Goal: Task Accomplishment & Management: Use online tool/utility

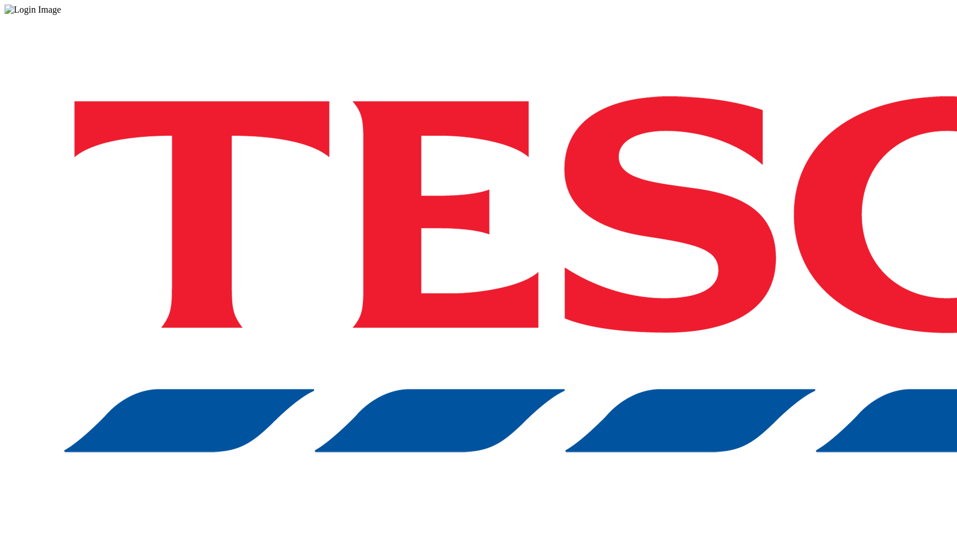
click at [705, 296] on div "Log in to the Spectra’s dashboard using Tesco’s credentials. If you don’t have …" at bounding box center [479, 301] width 948 height 572
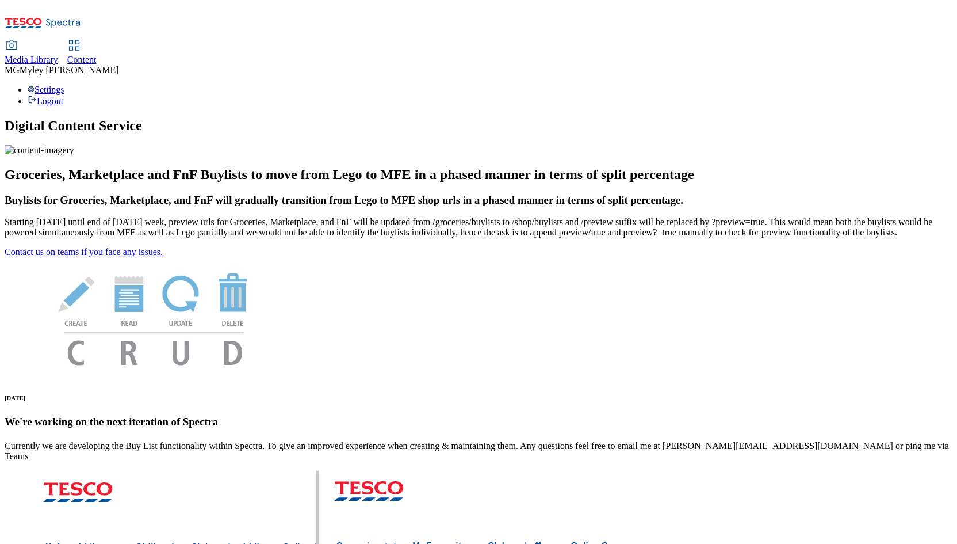
click at [58, 55] on div "Media Library" at bounding box center [32, 60] width 54 height 10
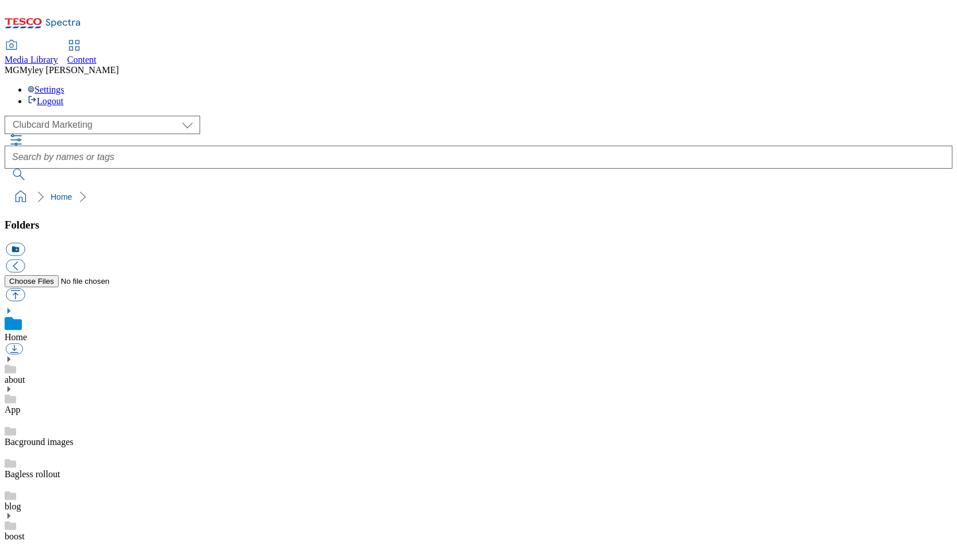
click at [94, 116] on select "Clubcard Marketing Dotcom UK GHS Marketing UK GHS ROI iGHS Marketing CE MCA CZ …" at bounding box center [103, 125] width 196 height 18
select select "flare-ghs-roi"
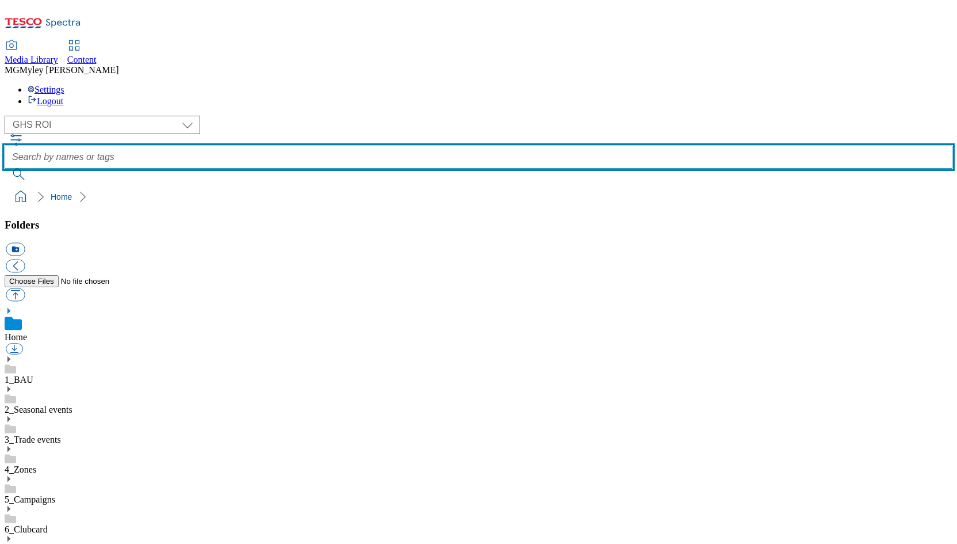
click at [410, 146] on input "text" at bounding box center [479, 157] width 948 height 23
type input "baby and toddler"
click at [5, 169] on button "submit" at bounding box center [20, 175] width 30 height 12
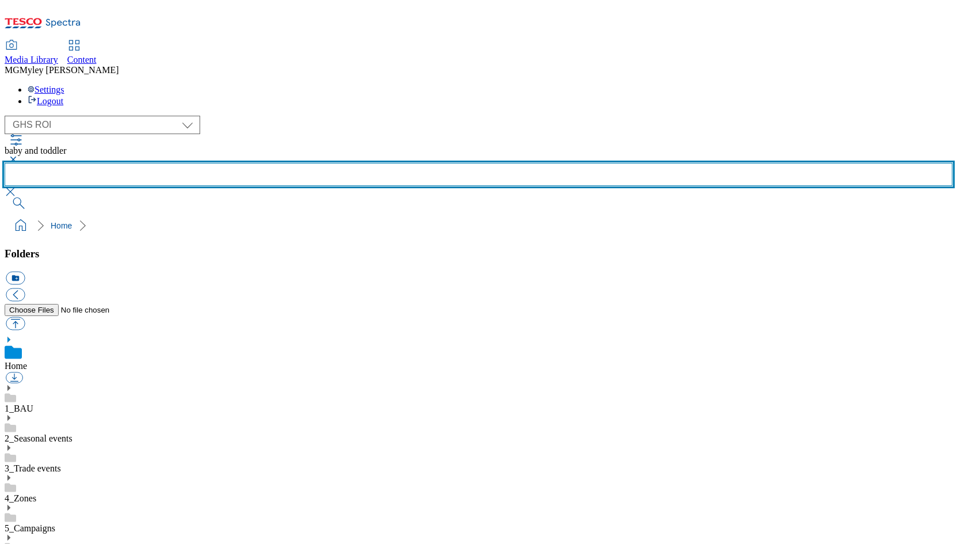
scroll to position [629, 0]
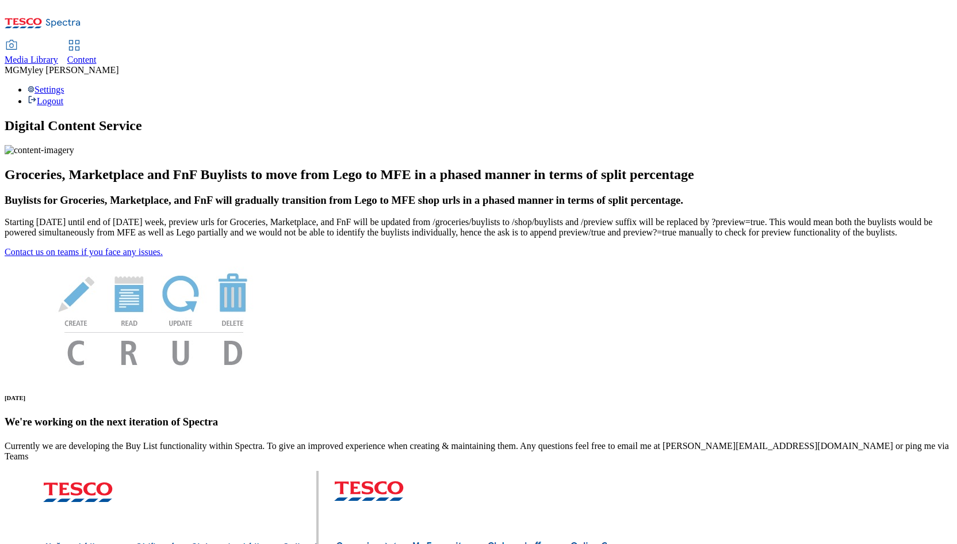
click at [58, 55] on div "Media Library" at bounding box center [32, 60] width 54 height 10
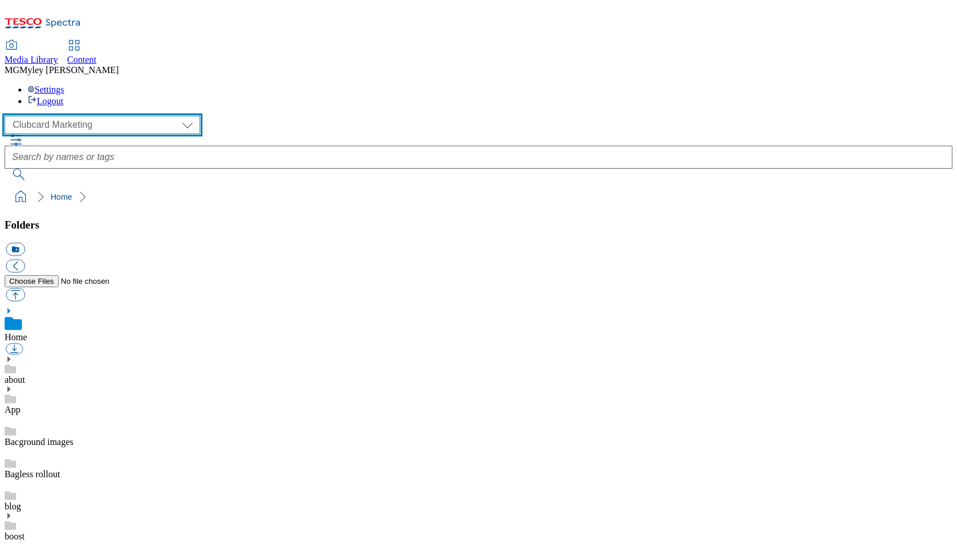
click at [29, 116] on select "Clubcard Marketing Dotcom UK GHS Marketing UK GHS ROI iGHS Marketing CE MCA CZ …" at bounding box center [103, 125] width 196 height 18
select select "flare-ghs-mktg"
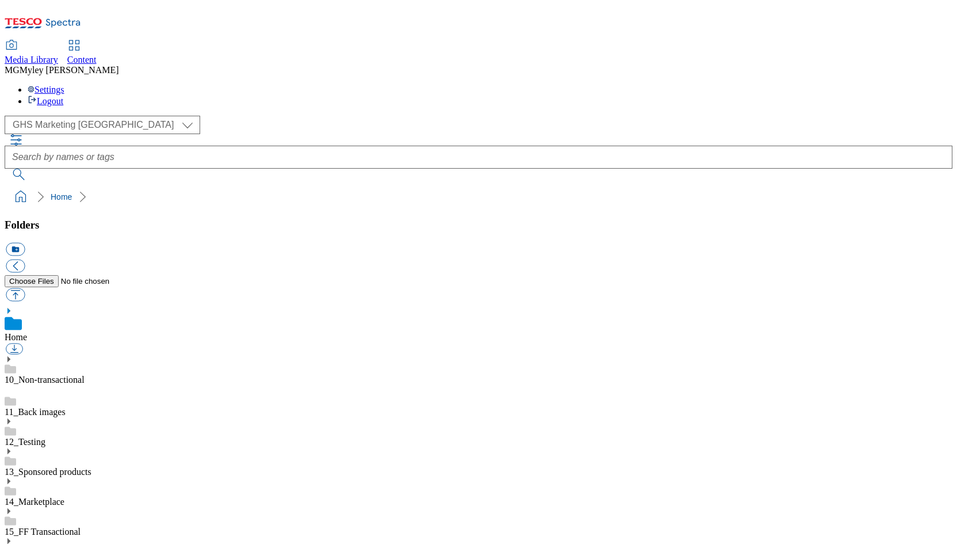
click at [64, 497] on link "14_Marketplace" at bounding box center [35, 502] width 60 height 10
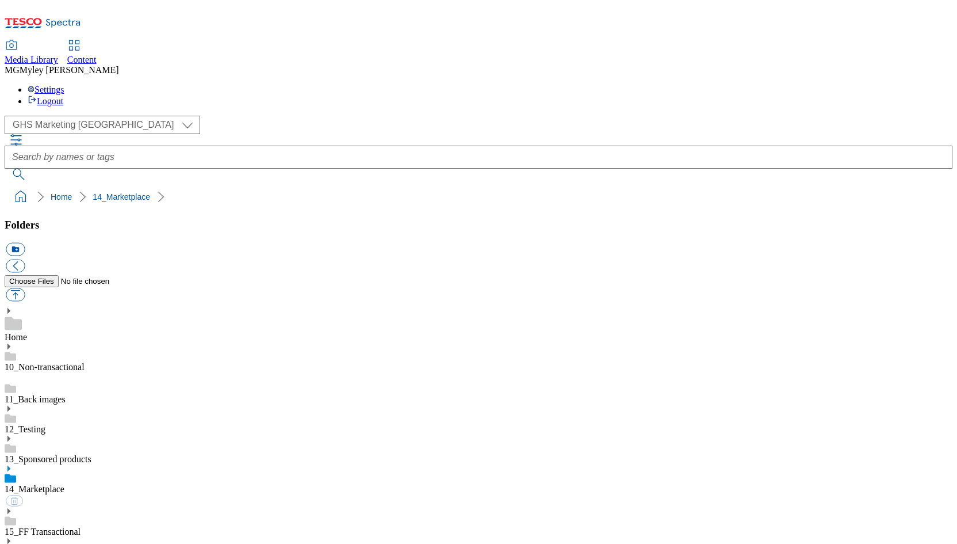
scroll to position [84, 0]
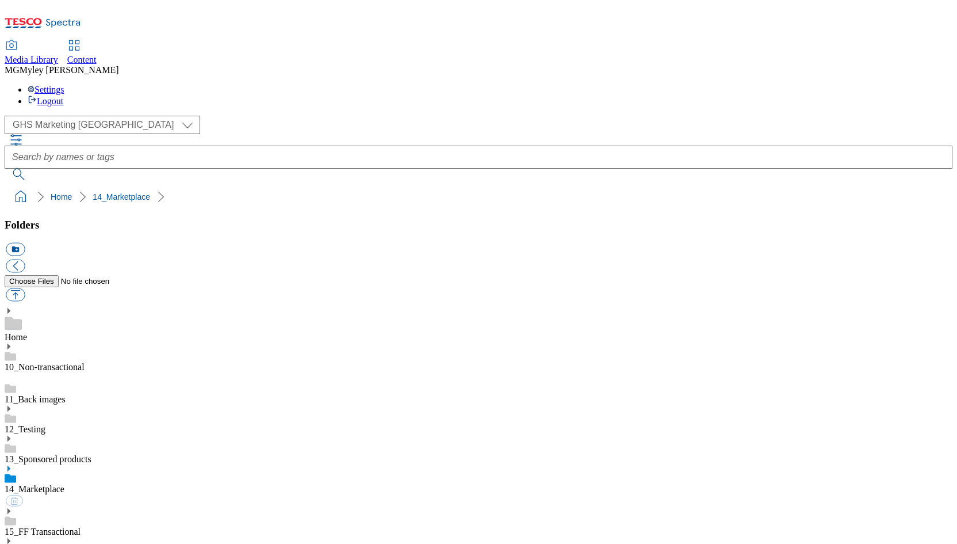
scroll to position [152, 0]
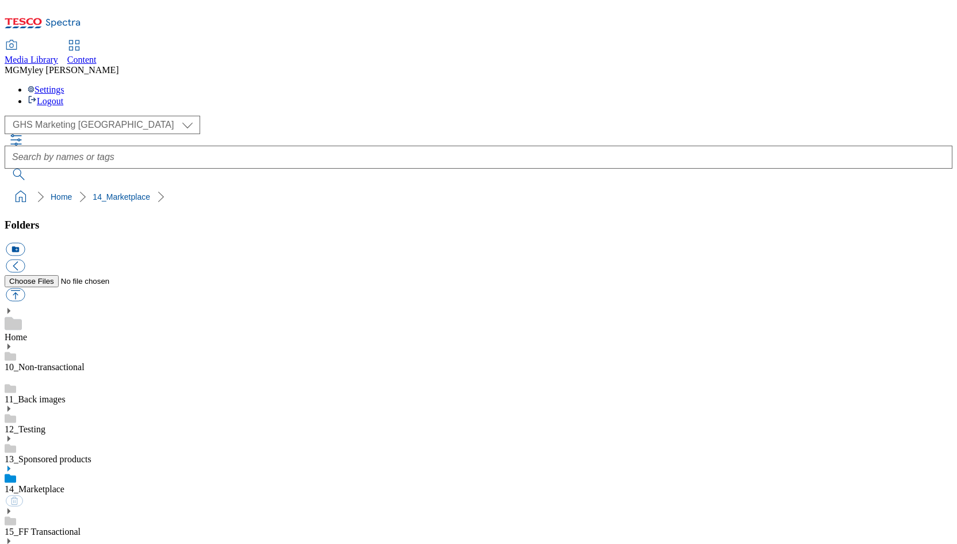
scroll to position [349, 0]
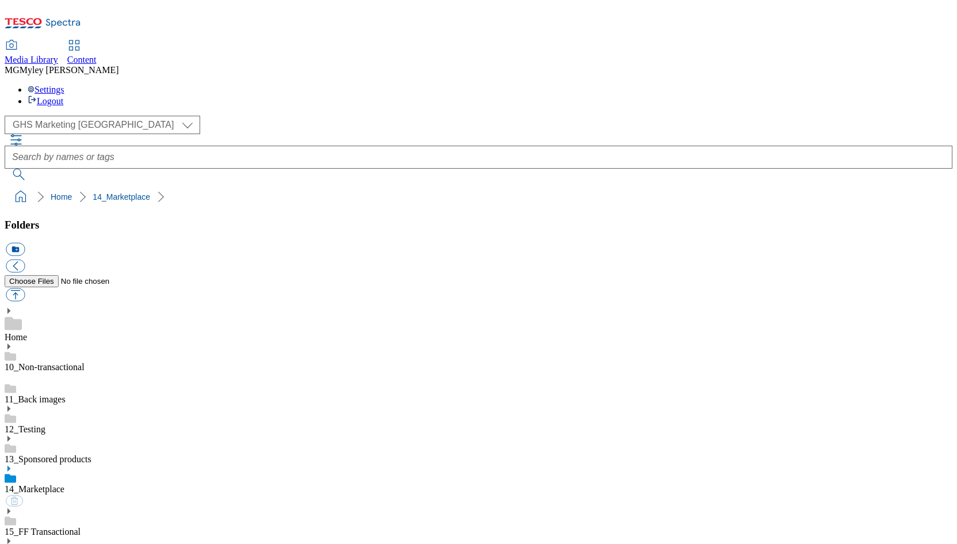
scroll to position [617, 0]
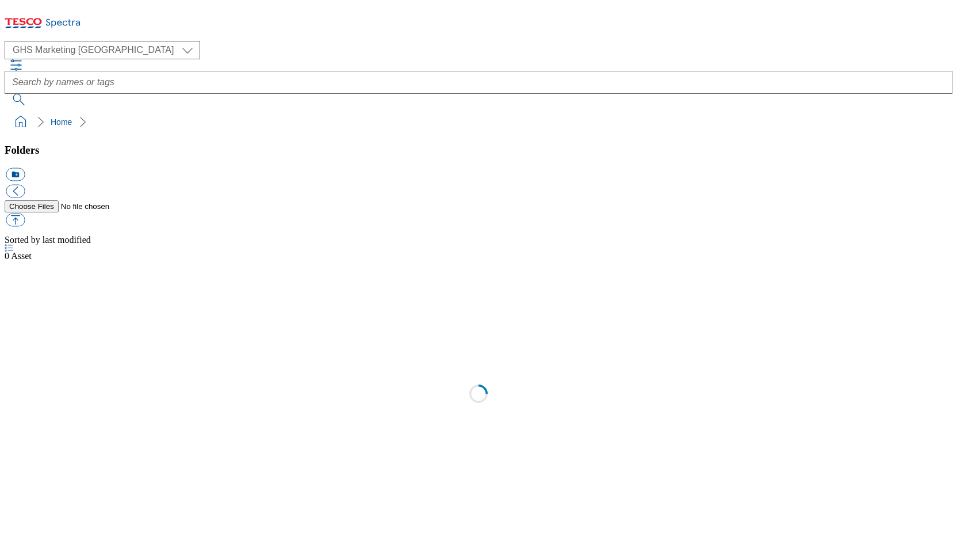
select select "flare-ghs-mktg"
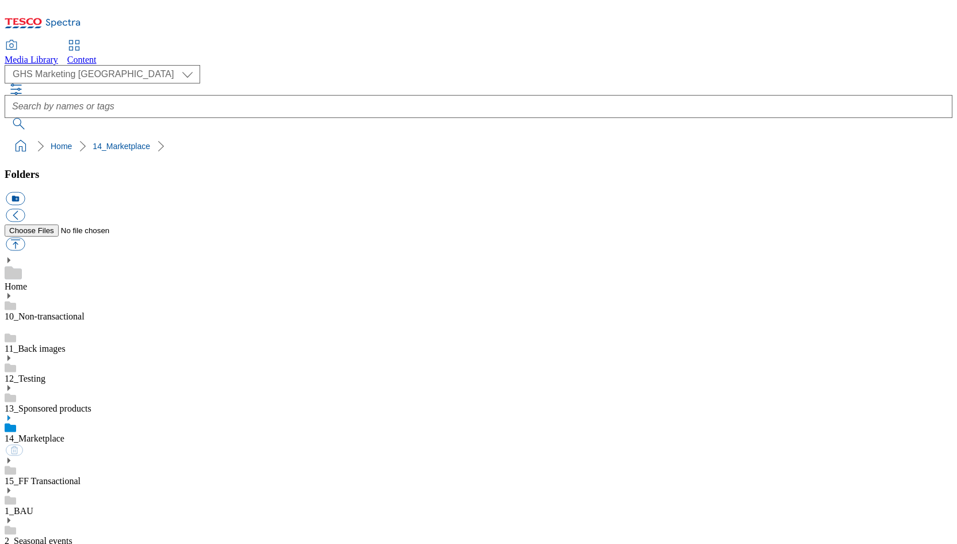
click at [97, 55] on span "Content" at bounding box center [81, 60] width 29 height 10
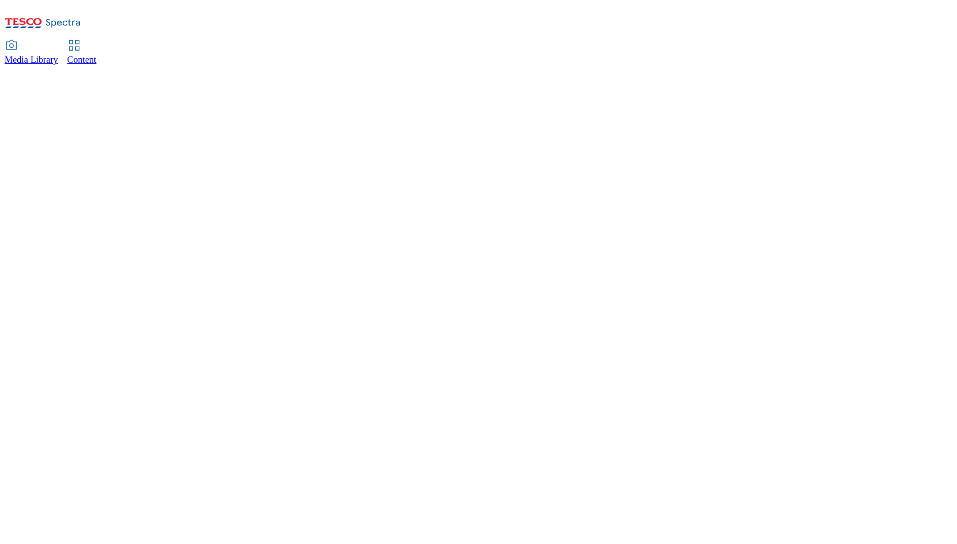
select select "ghs-[GEOGRAPHIC_DATA]"
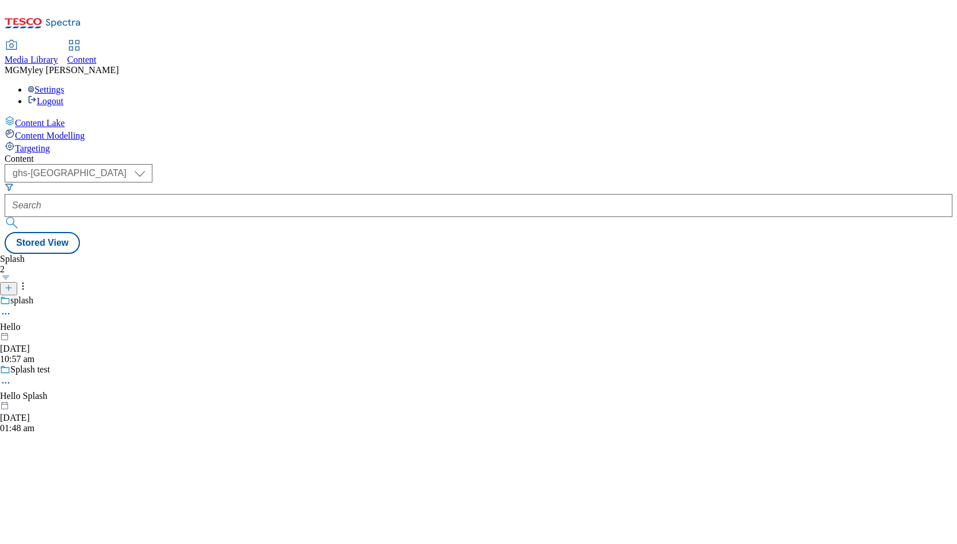
click at [152, 164] on select "ghs-roi ghs-uk" at bounding box center [79, 173] width 148 height 18
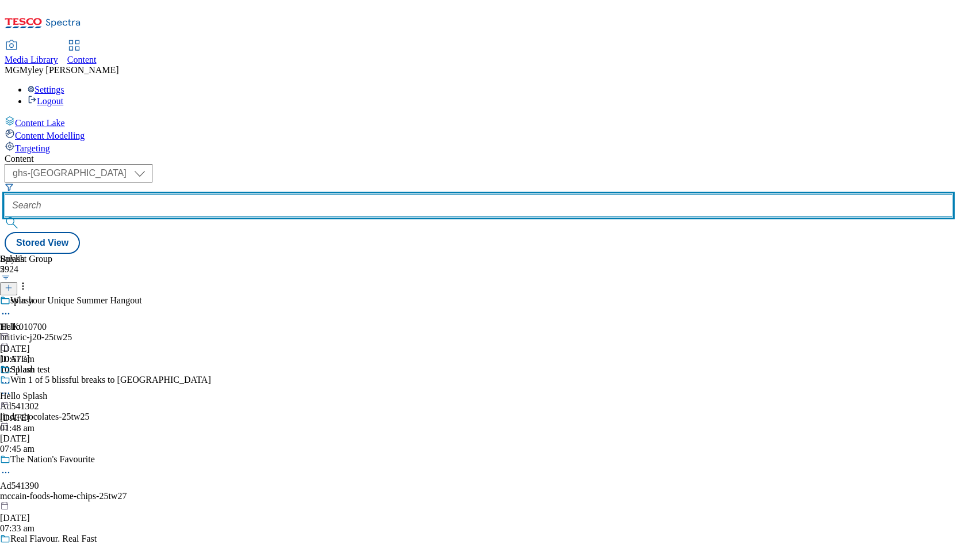
click at [273, 194] on input "text" at bounding box center [479, 205] width 948 height 23
click at [298, 194] on input "text" at bounding box center [479, 205] width 948 height 23
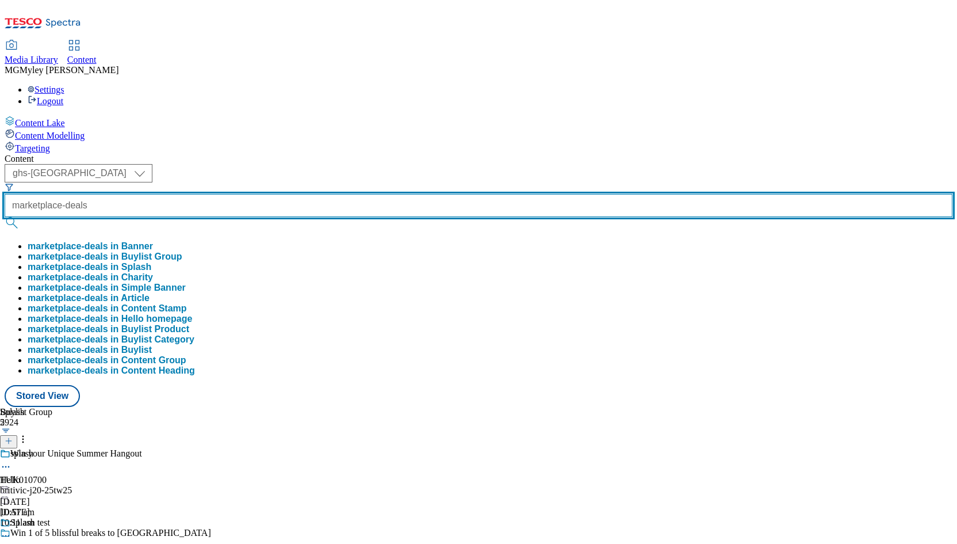
type input "marketplace-deals"
click at [5, 217] on button "submit" at bounding box center [13, 223] width 16 height 12
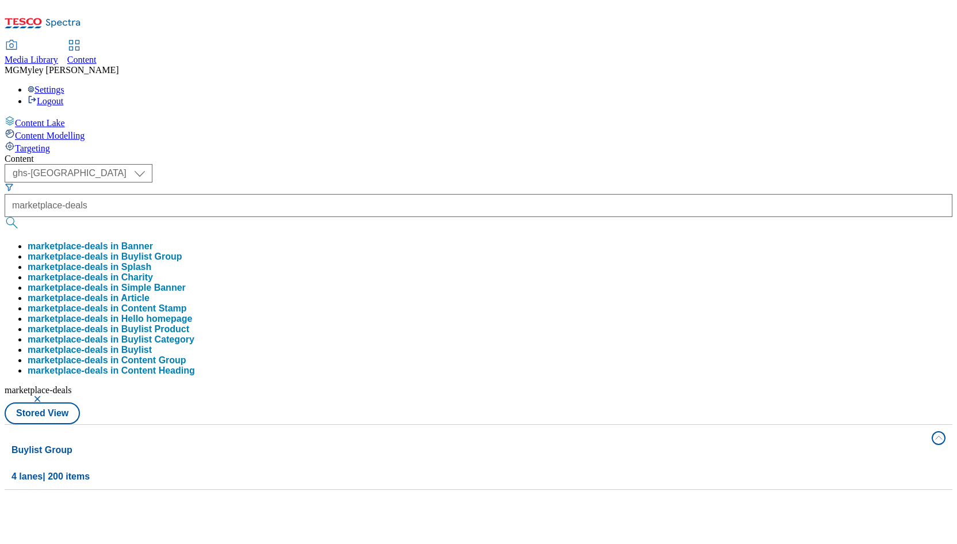
click at [446, 41] on div "Media Library Content MG Myley Grainge Lovick Settings Logout" at bounding box center [479, 74] width 948 height 66
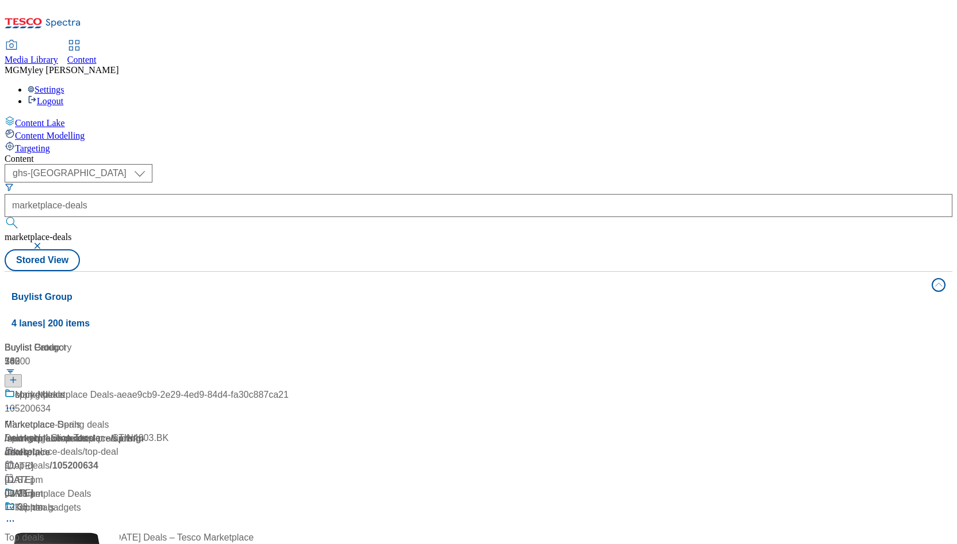
scroll to position [96, 0]
click at [148, 530] on div "/ marketplace-deals" at bounding box center [77, 537] width 144 height 14
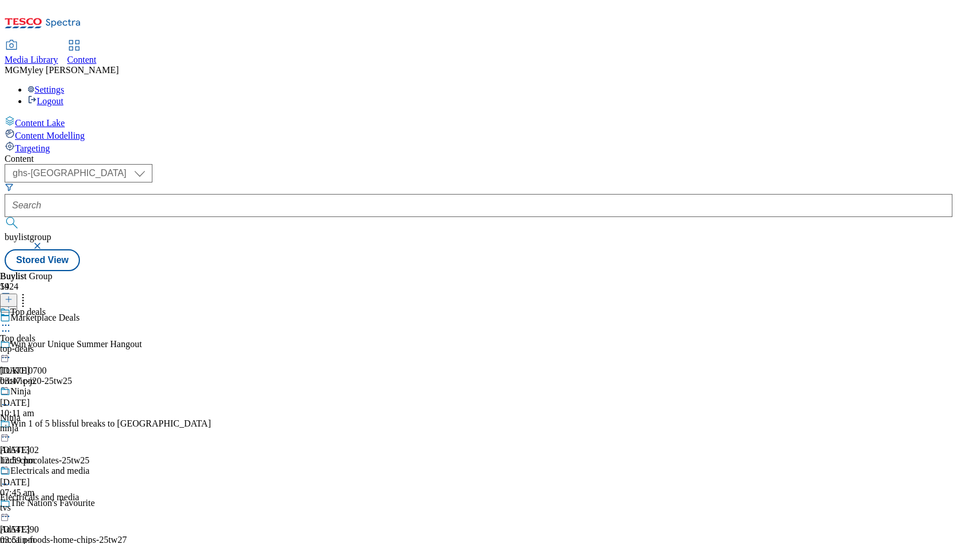
click at [12, 325] on icon at bounding box center [6, 331] width 12 height 12
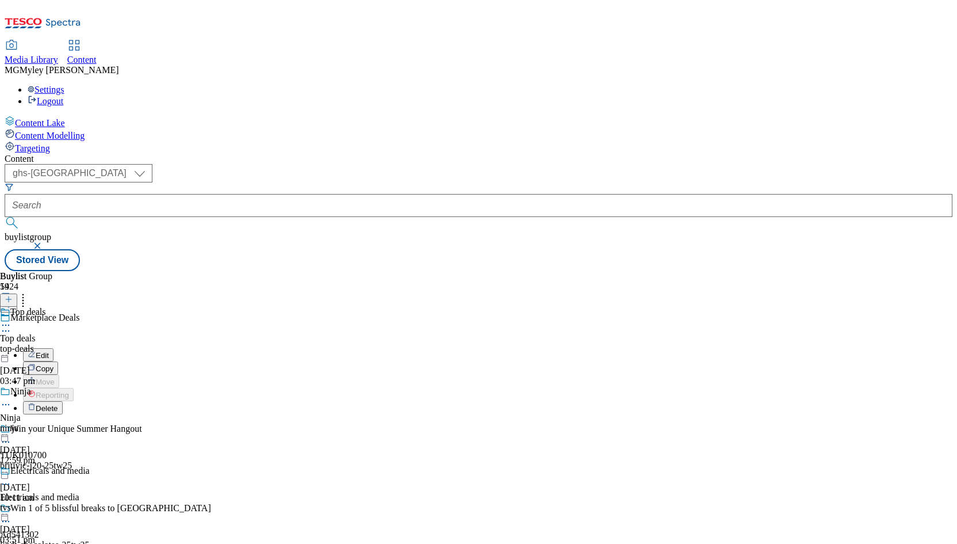
click at [54, 348] on button "Edit" at bounding box center [38, 354] width 30 height 13
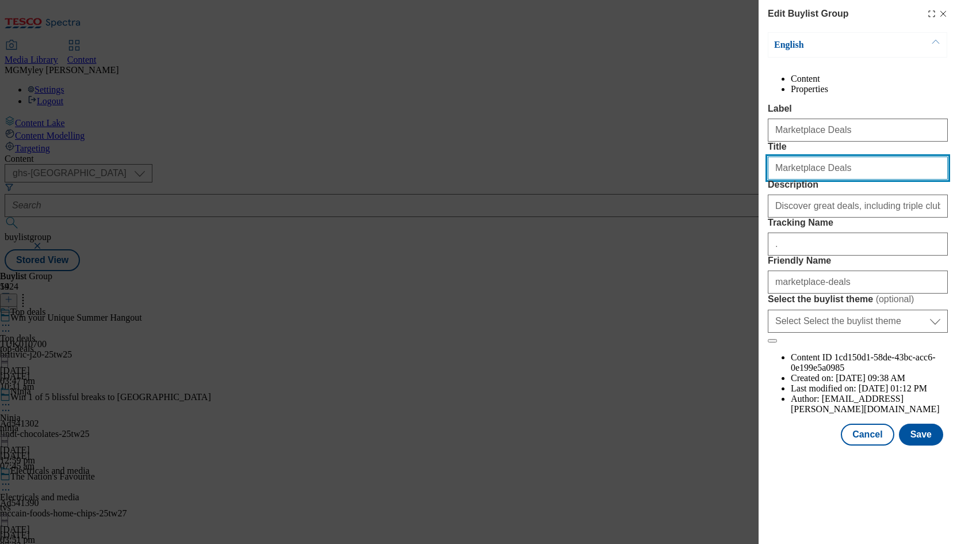
click at [804, 180] on input "Marketplace Deals" at bounding box center [858, 167] width 180 height 23
paste input "Bank Holiday Bonanza"
drag, startPoint x: 843, startPoint y: 215, endPoint x: 940, endPoint y: 205, distance: 97.1
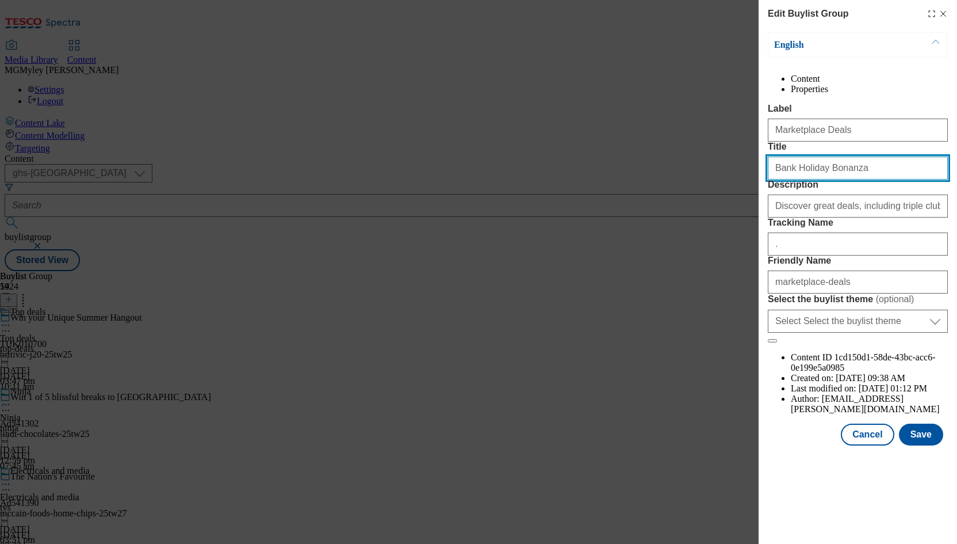
click at [940, 180] on input "Bank Holiday Bonanza" at bounding box center [858, 167] width 180 height 23
click at [909, 180] on input "Bank Holiday Bonanza" at bounding box center [858, 167] width 180 height 23
type input "Bank Holiday Bonanza"
click at [857, 445] on button "Cancel" at bounding box center [867, 434] width 53 height 22
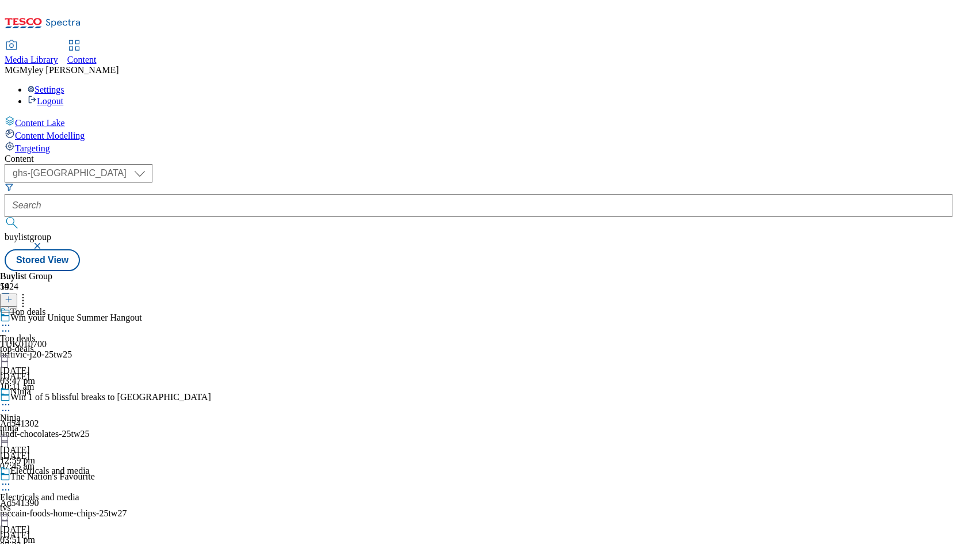
click at [90, 343] on div "top-deals" at bounding box center [45, 348] width 90 height 10
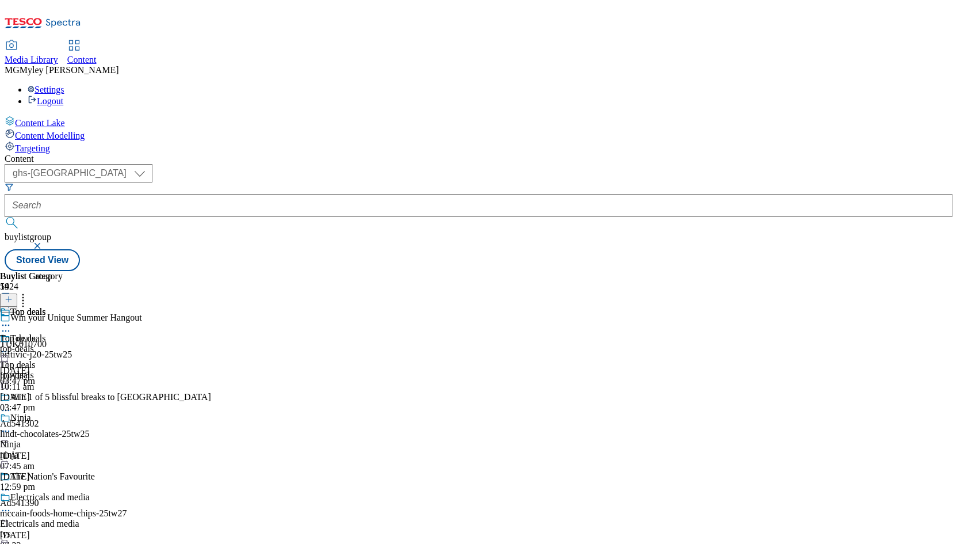
scroll to position [10, 0]
click at [12, 346] on icon at bounding box center [6, 352] width 12 height 12
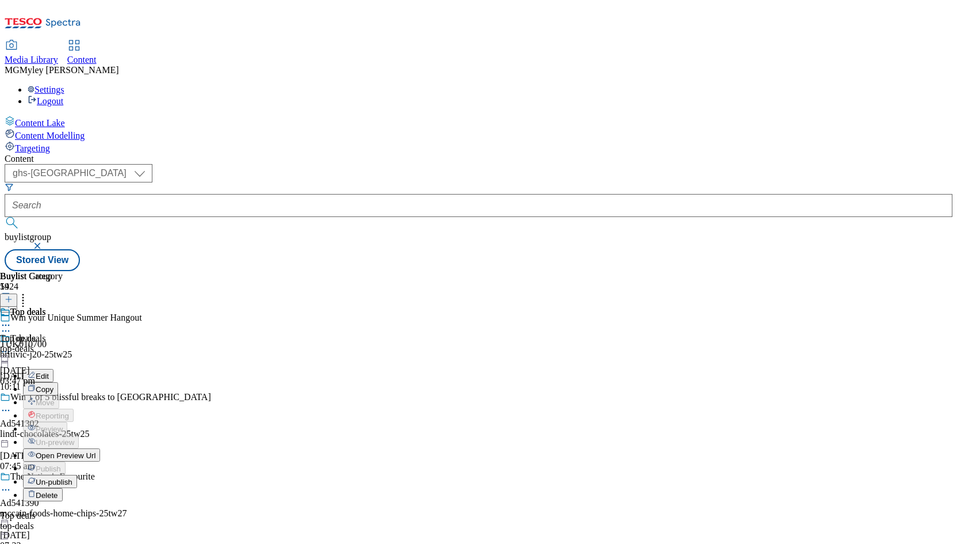
click at [54, 369] on button "Edit" at bounding box center [38, 375] width 30 height 13
select select "evergreen"
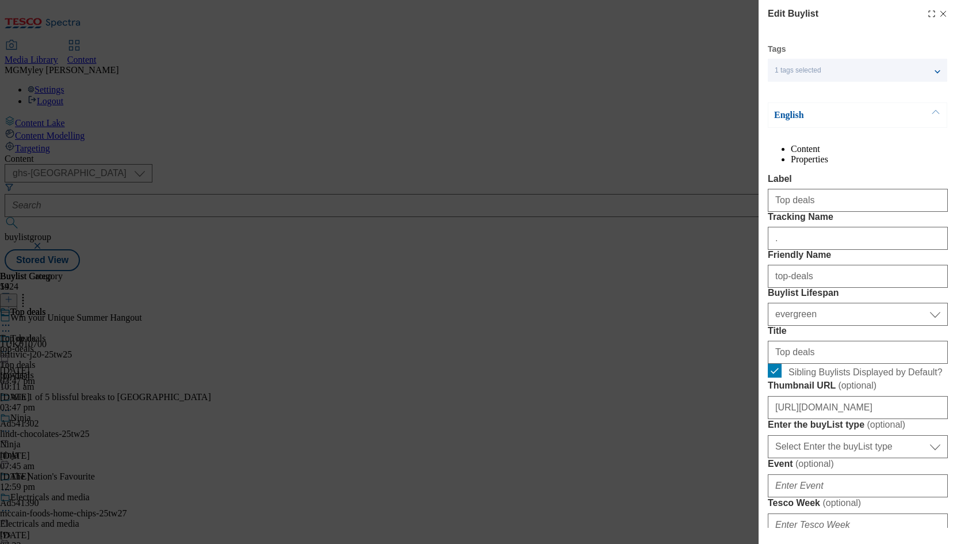
select select "Banner"
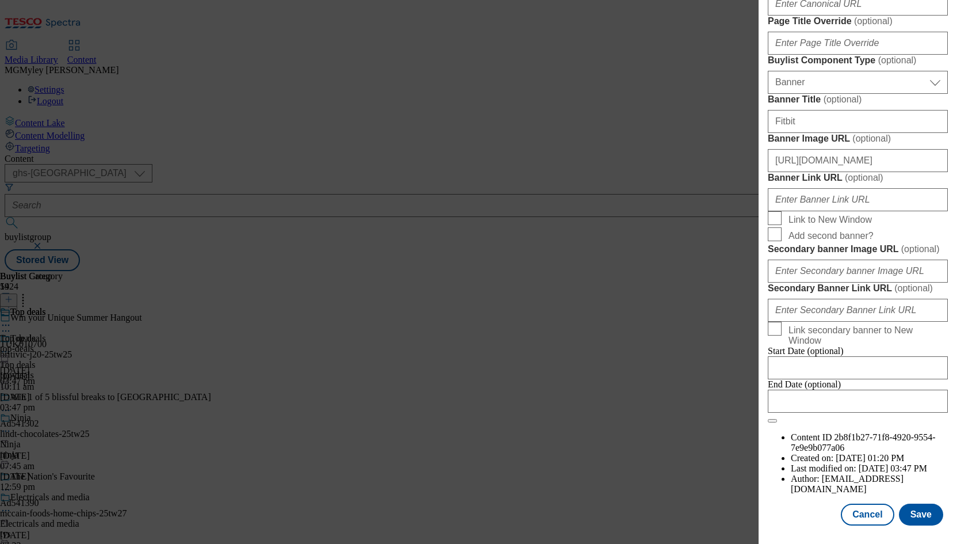
scroll to position [1057, 0]
click at [825, 152] on input "https://digitalcontent.api.tesco.com/v2/media/ghs-mktg/73e7b049-2878-4ae4-b9cb-…" at bounding box center [858, 160] width 180 height 23
paste input "5e149244-7b79-477a-b749-c09cce2abad6/2526-MP-bank-hols-Header-1390x392"
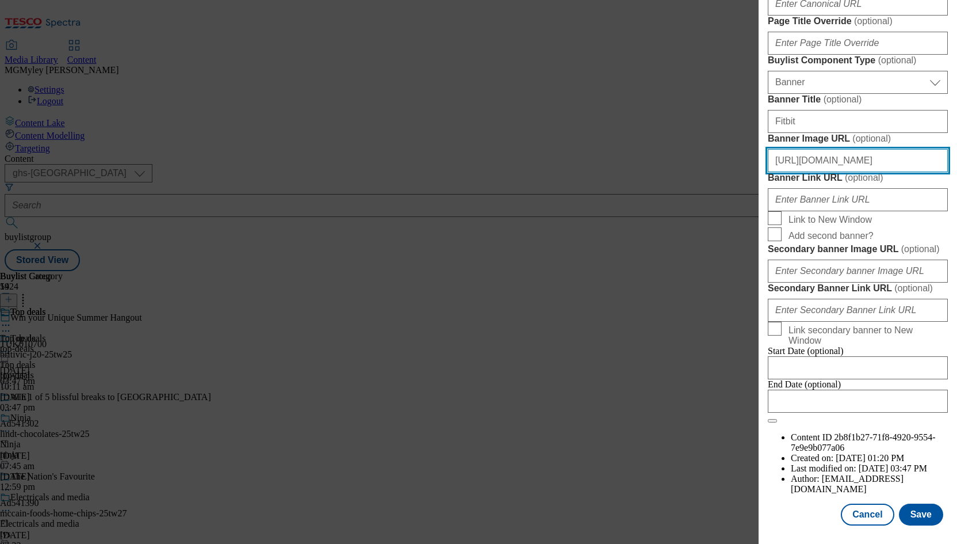
scroll to position [0, 292]
type input "https://digitalcontent.api.tesco.com/v2/media/ghs-mktg/5e149244-7b79-477a-b749-…"
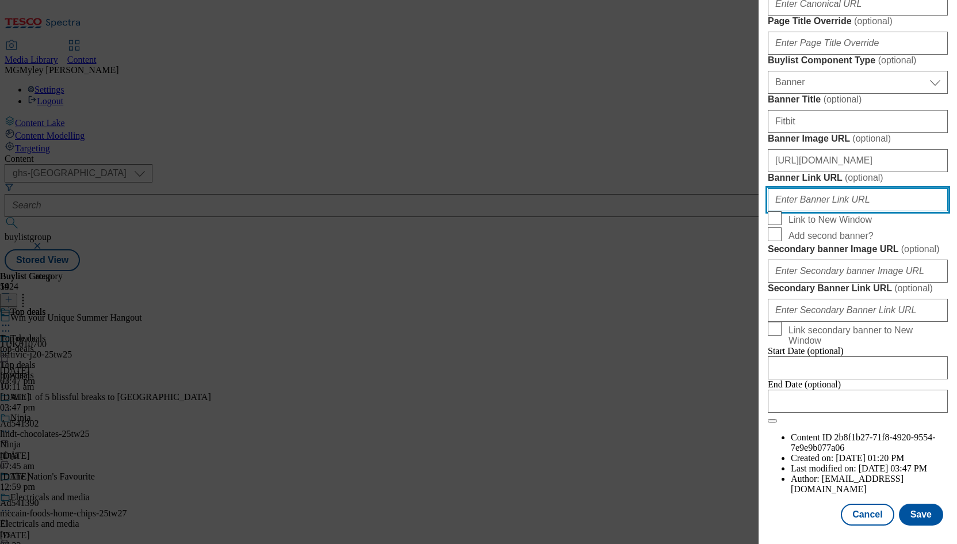
click at [841, 211] on input "Banner Link URL ( optional )" at bounding box center [858, 199] width 180 height 23
paste input "https://www.tesco.com/groceries/en-GB/zone/marketplace"
type input "https://www.tesco.com/groceries/en-GB/zone/marketplace"
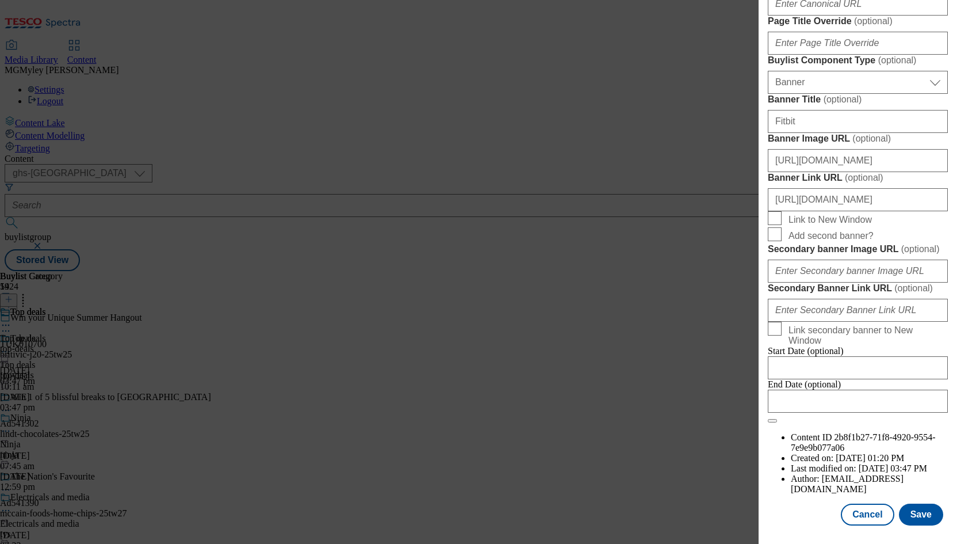
scroll to position [1121, 0]
click at [925, 506] on button "Save" at bounding box center [921, 514] width 44 height 22
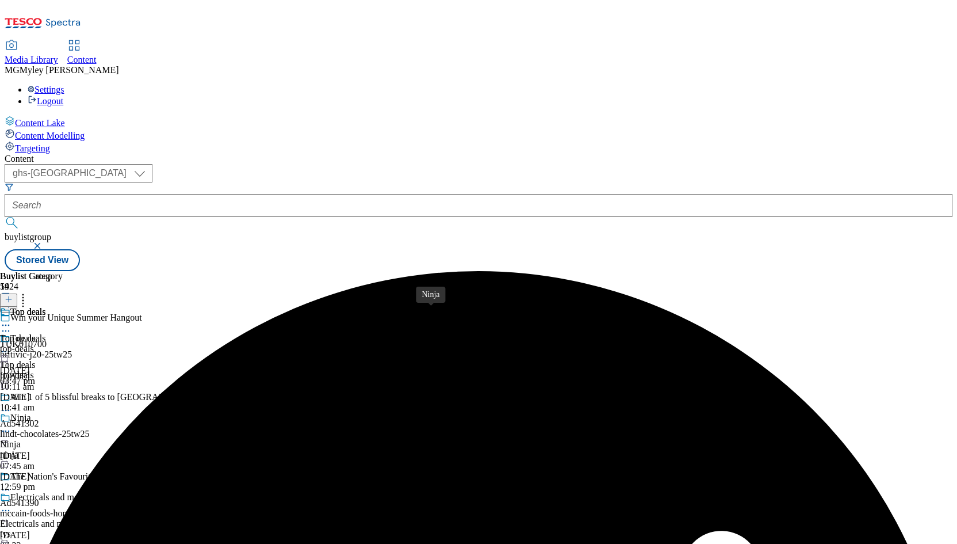
click at [21, 439] on div "Ninja" at bounding box center [10, 444] width 21 height 10
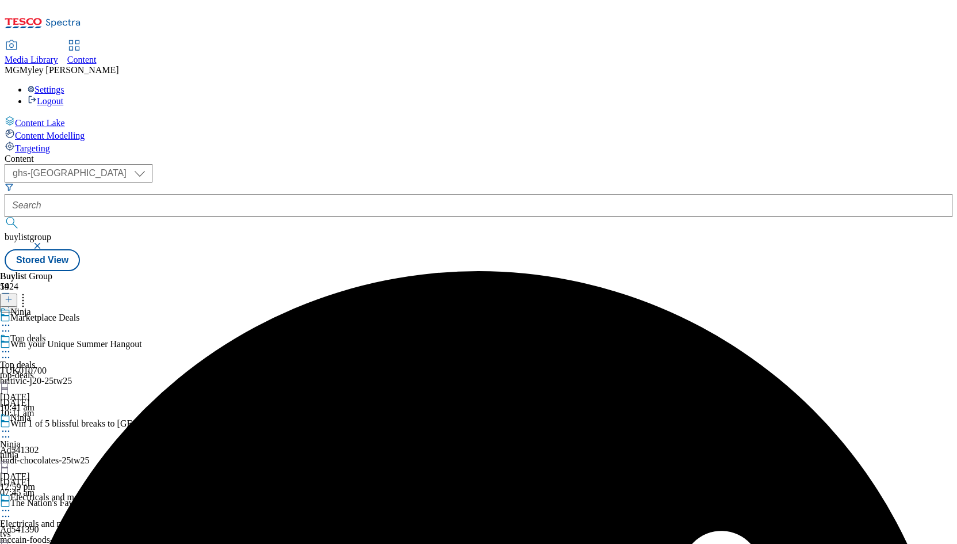
click at [90, 492] on div "Electricals and media Electricals and media tvs 8 Aug 2025 03:51 pm" at bounding box center [45, 531] width 90 height 79
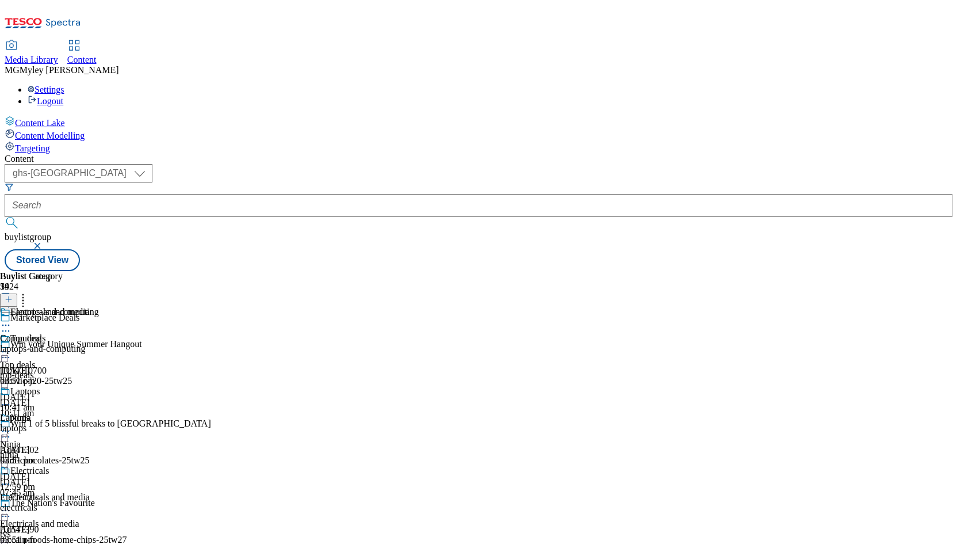
click at [12, 505] on icon at bounding box center [6, 511] width 12 height 12
click at [54, 528] on button "Edit" at bounding box center [38, 534] width 30 height 13
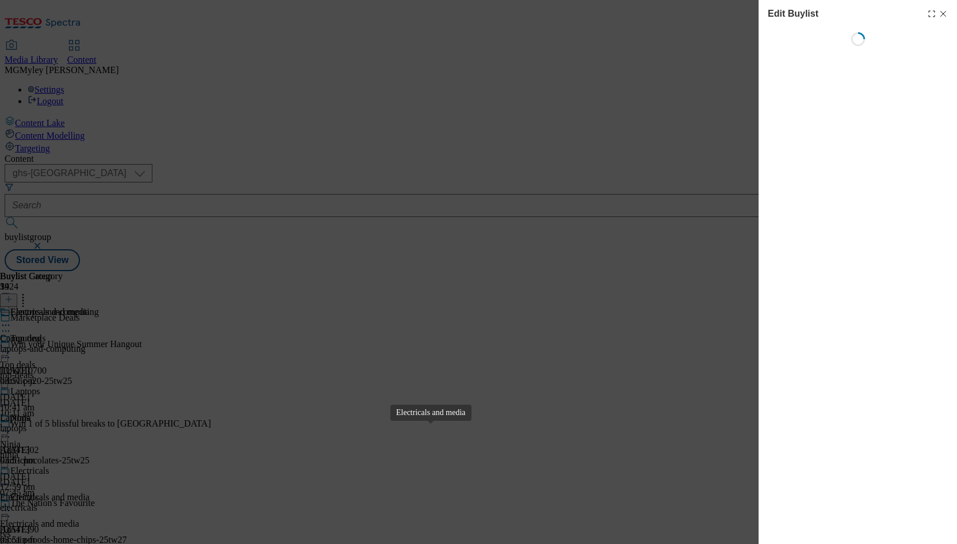
select select "evergreen"
select select "Banner"
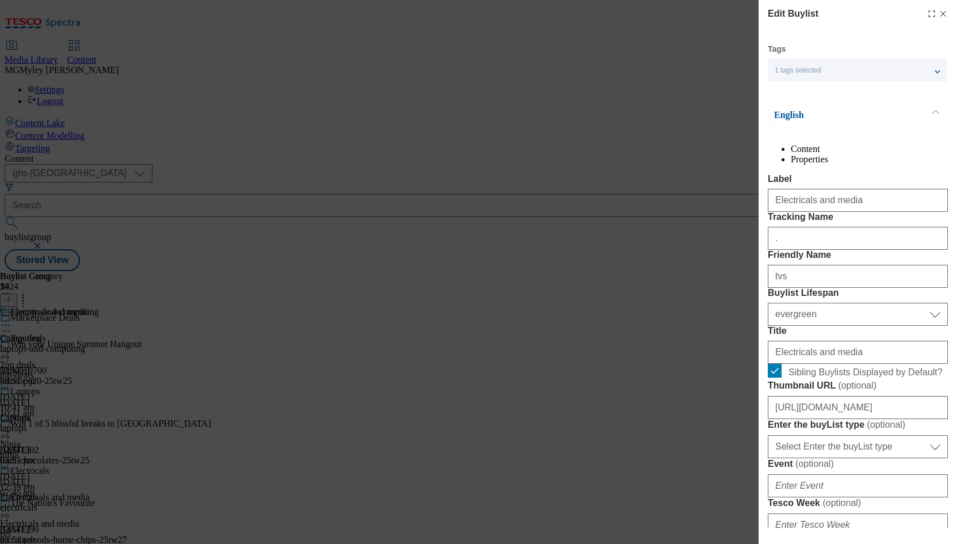
scroll to position [1121, 0]
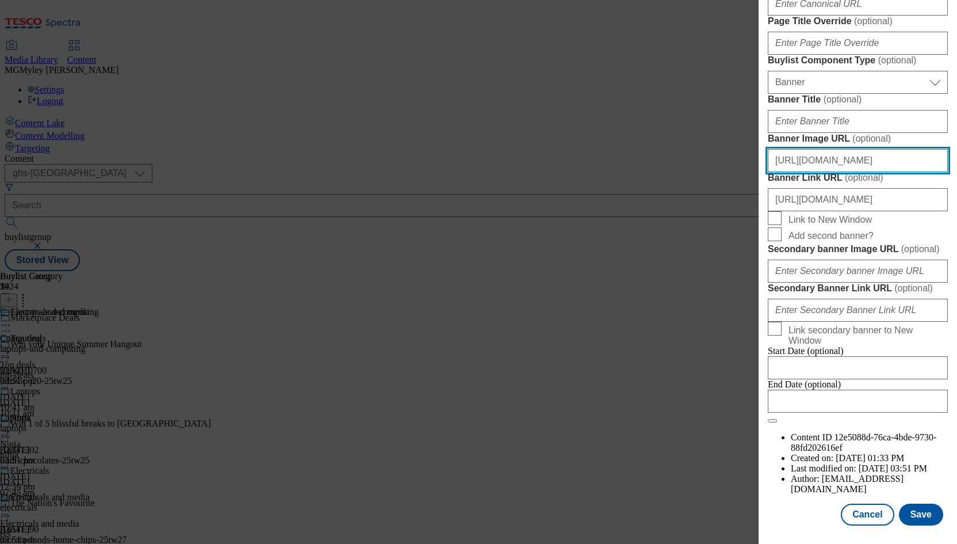
click at [873, 149] on input "https://digitalcontent.api.tesco.com/v2/media/ghs-mktg/345283cb-d741-4202-98de-…" at bounding box center [858, 160] width 180 height 23
paste input "5e149244-7b79-477a-b749-c09cce2abad6/2526-MP-bank-hols-Header-1390x392"
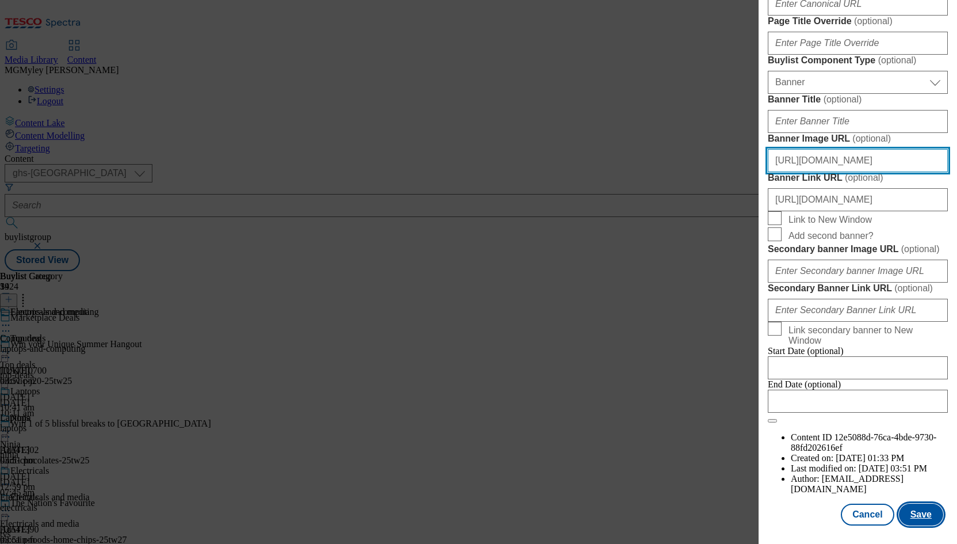
type input "https://digitalcontent.api.tesco.com/v2/media/ghs-mktg/5e149244-7b79-477a-b749-…"
click at [913, 515] on button "Save" at bounding box center [921, 514] width 44 height 22
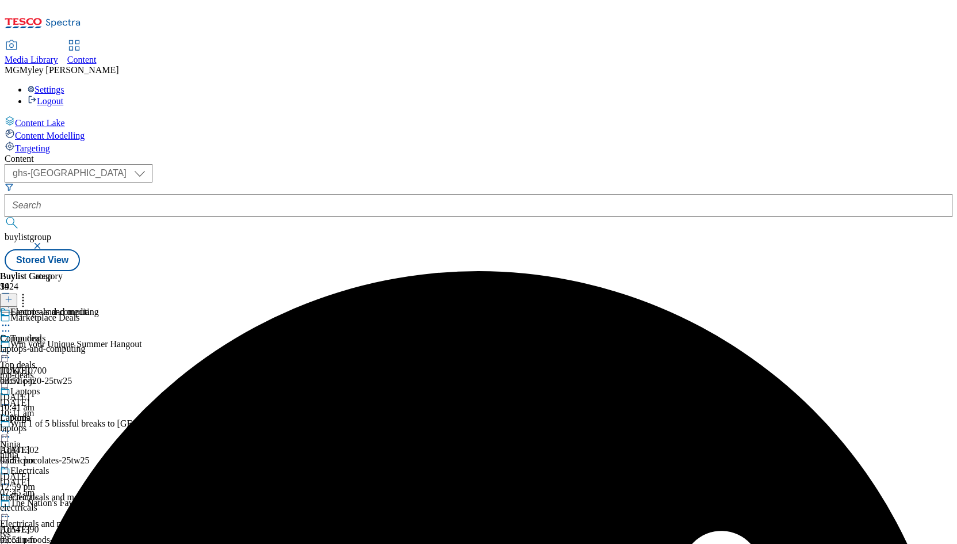
scroll to position [247, 0]
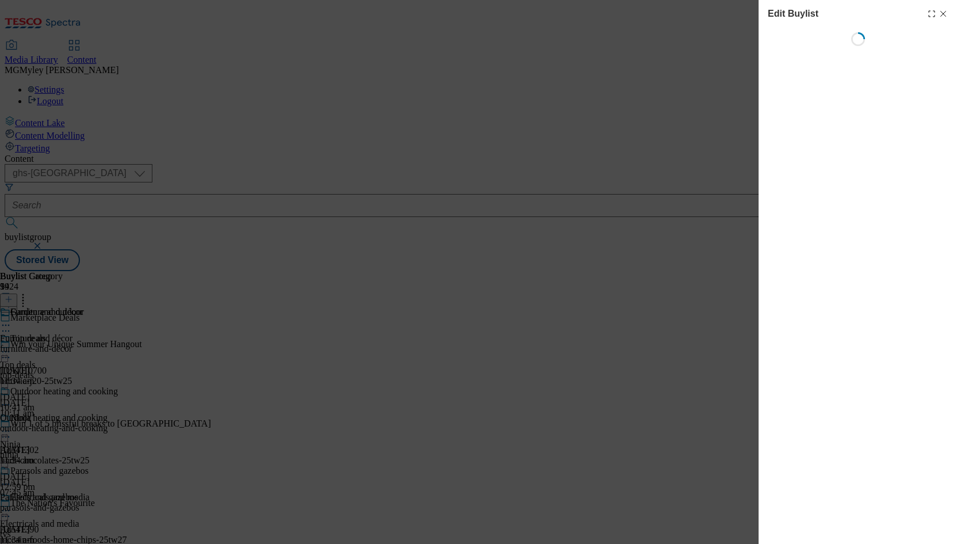
select select "evergreen"
select select "Banner"
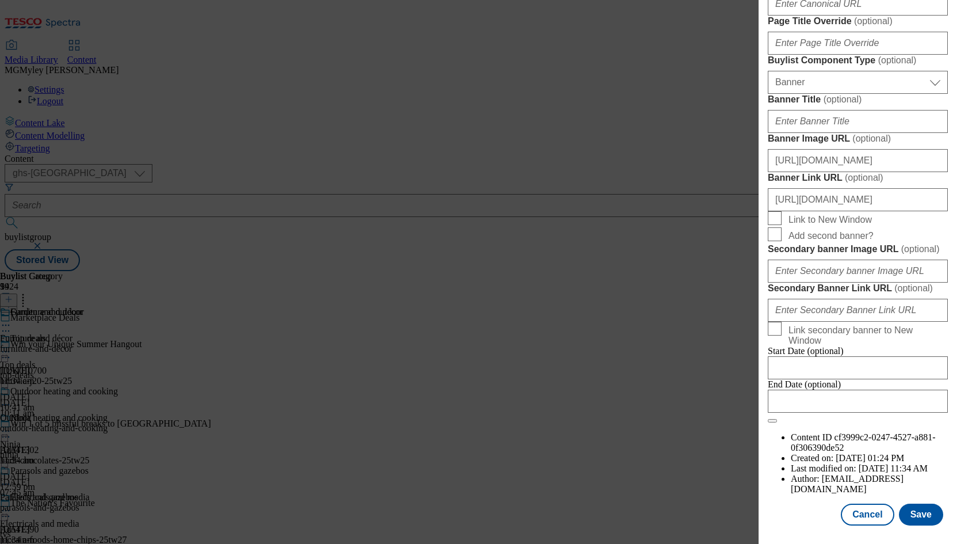
scroll to position [1121, 0]
click at [861, 144] on div "https://digitalcontent.api.tesco.com/v2/media/ghs-mktg/345283cb-d741-4202-98de-…" at bounding box center [858, 158] width 180 height 28
click at [861, 149] on input "https://digitalcontent.api.tesco.com/v2/media/ghs-mktg/345283cb-d741-4202-98de-…" at bounding box center [858, 160] width 180 height 23
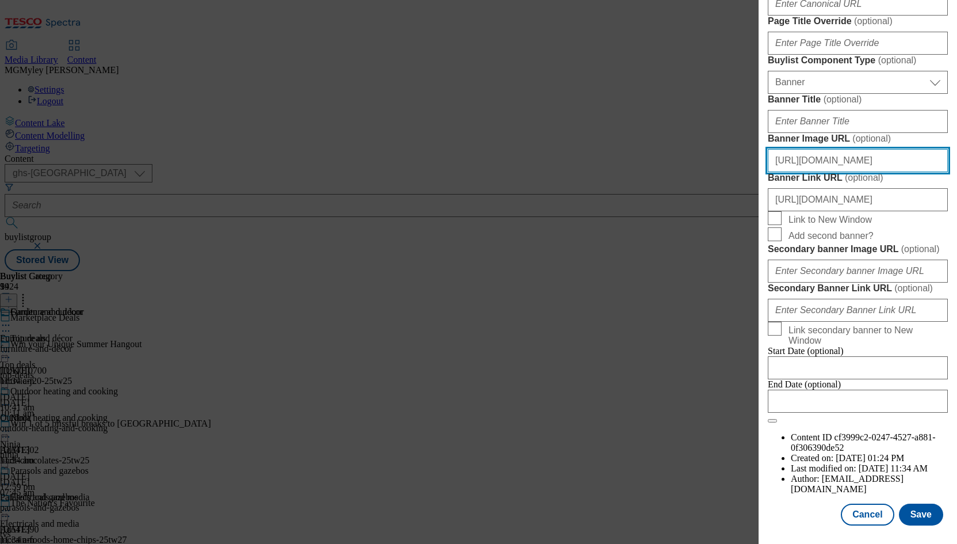
paste input "5e149244-7b79-477a-b749-c09cce2abad6/2526-MP-bank-hols-Header-1390x392"
type input "https://digitalcontent.api.tesco.com/v2/media/ghs-mktg/5e149244-7b79-477a-b749-…"
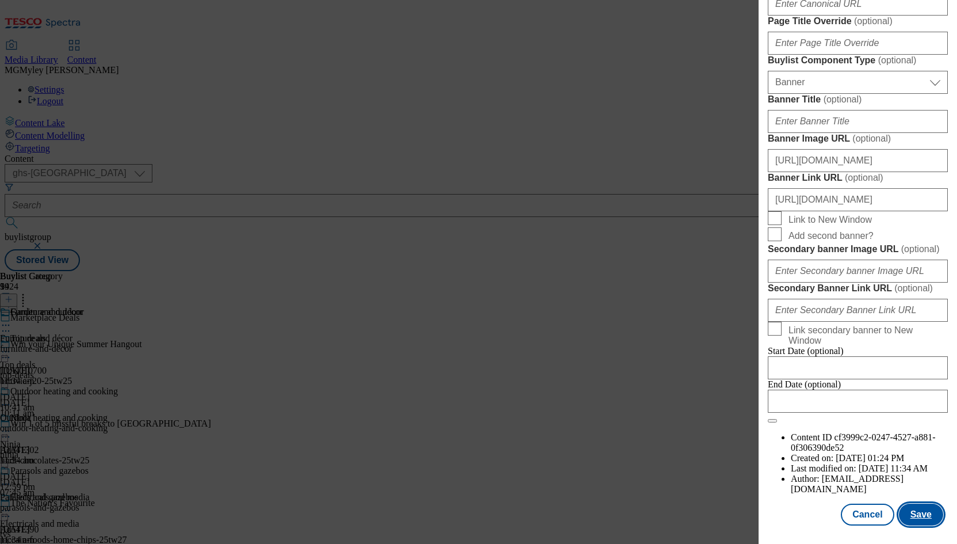
click at [920, 517] on button "Save" at bounding box center [921, 514] width 44 height 22
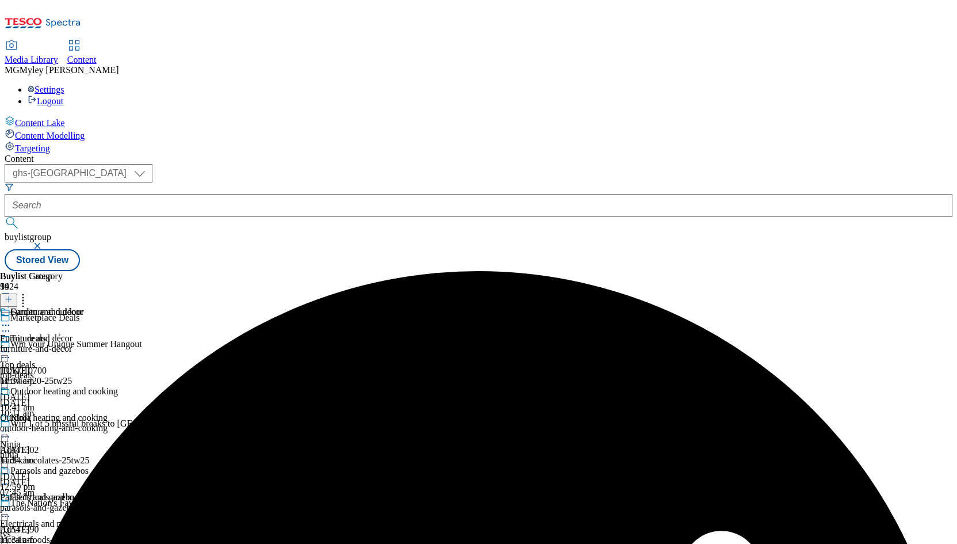
scroll to position [383, 0]
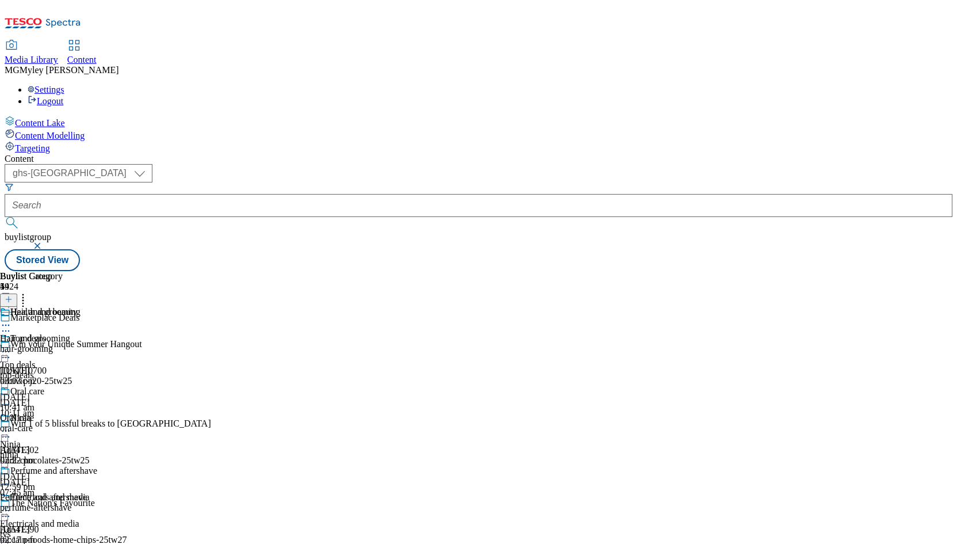
select select "evergreen"
select select "Banner"
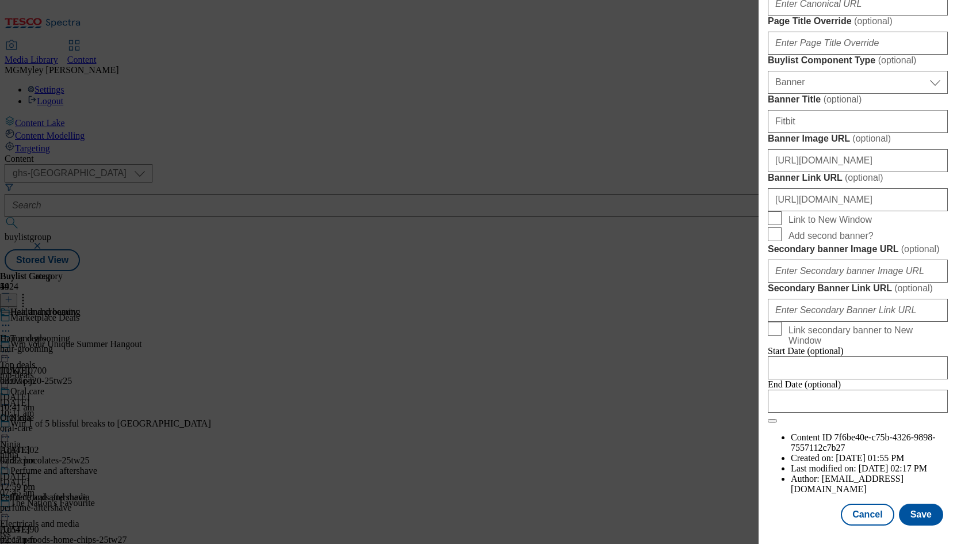
scroll to position [1121, 0]
click at [898, 149] on input "https://digitalcontent.api.tesco.com/v2/media/ghs-mktg/345283cb-d741-4202-98de-…" at bounding box center [858, 160] width 180 height 23
paste input "5e149244-7b79-477a-b749-c09cce2abad6/2526-MP-bank-hols-Header-1390x392"
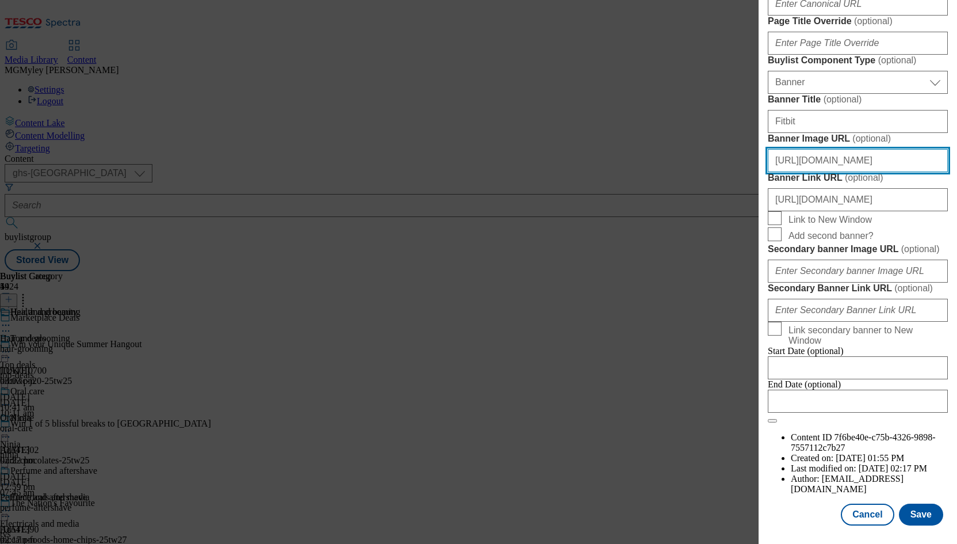
type input "https://digitalcontent.api.tesco.com/v2/media/ghs-mktg/5e149244-7b79-477a-b749-…"
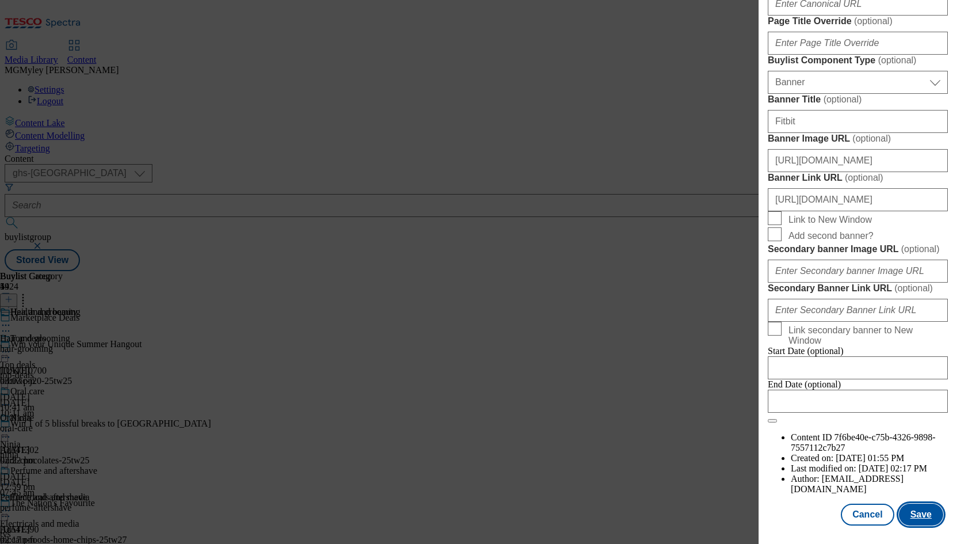
click at [921, 518] on button "Save" at bounding box center [921, 514] width 44 height 22
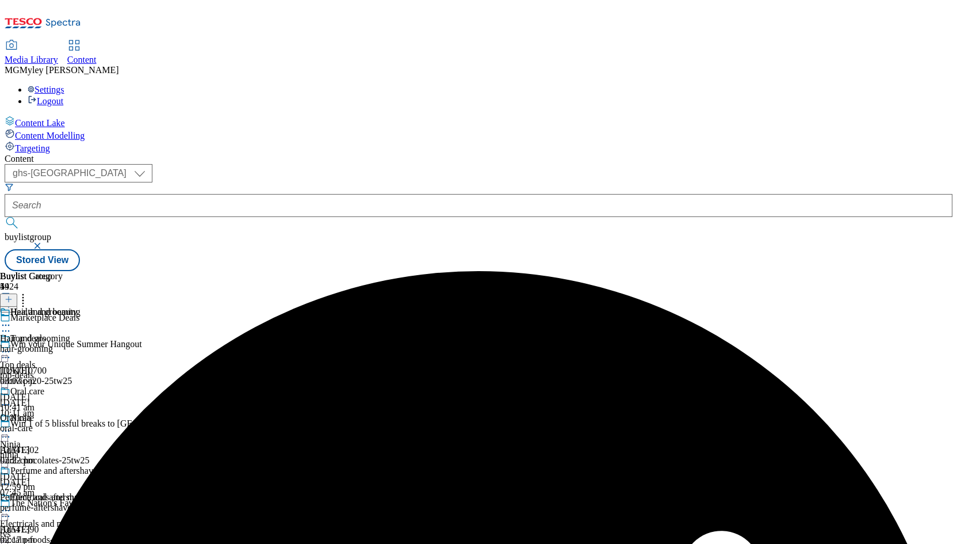
scroll to position [453, 0]
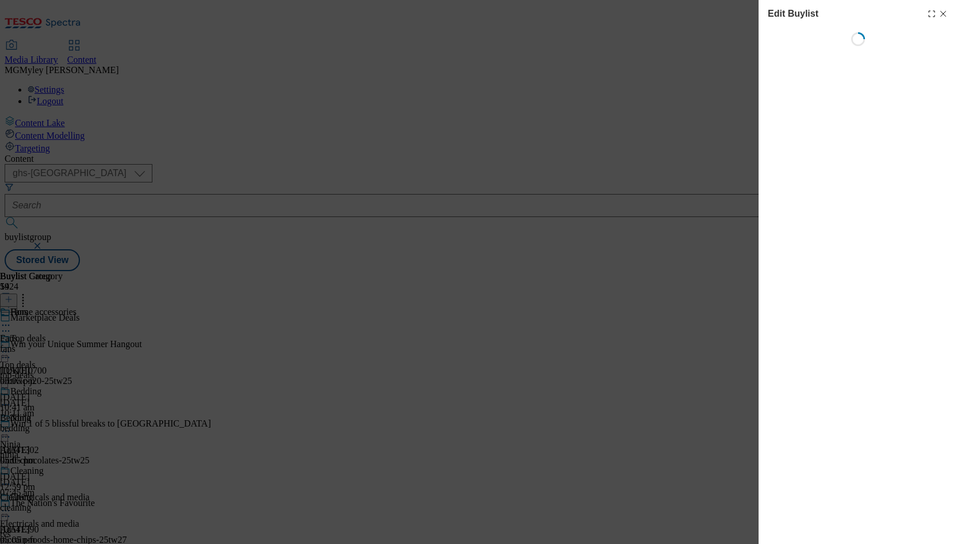
select select "evergreen"
select select "Banner"
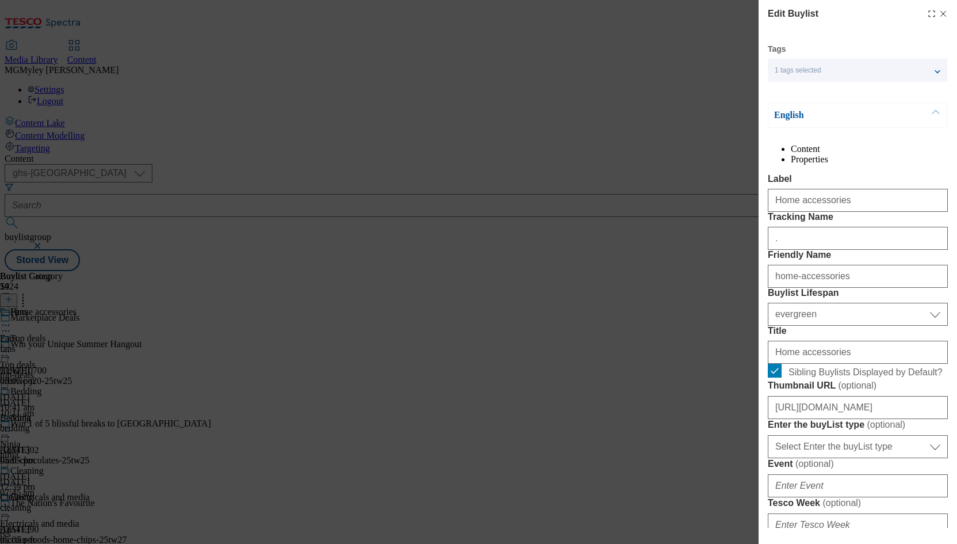
scroll to position [1121, 0]
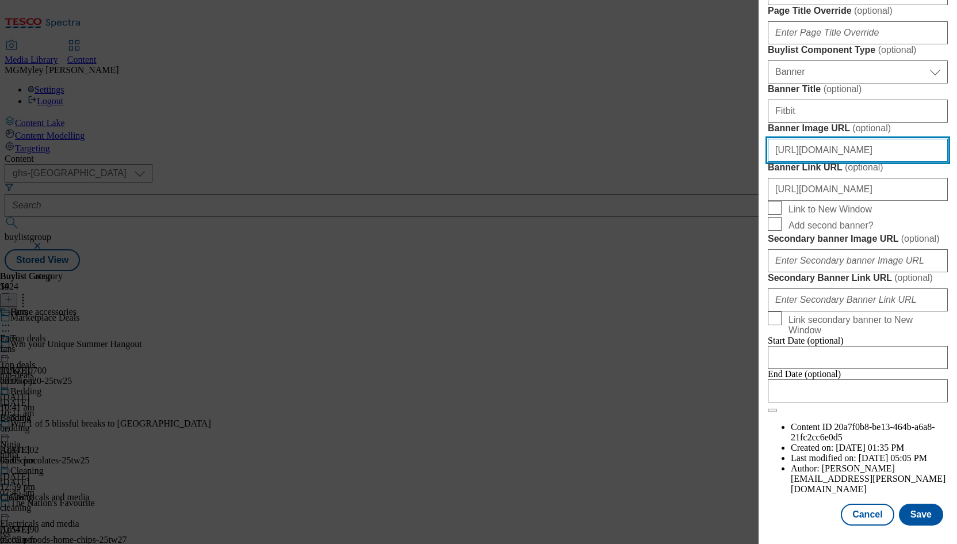
click at [877, 139] on input "https://digitalcontent.api.tesco.com/v2/media/ghs-mktg/345283cb-d741-4202-98de-…" at bounding box center [858, 150] width 180 height 23
paste input "5e149244-7b79-477a-b749-c09cce2abad6/2526-MP-bank-hols-Header-1390x392"
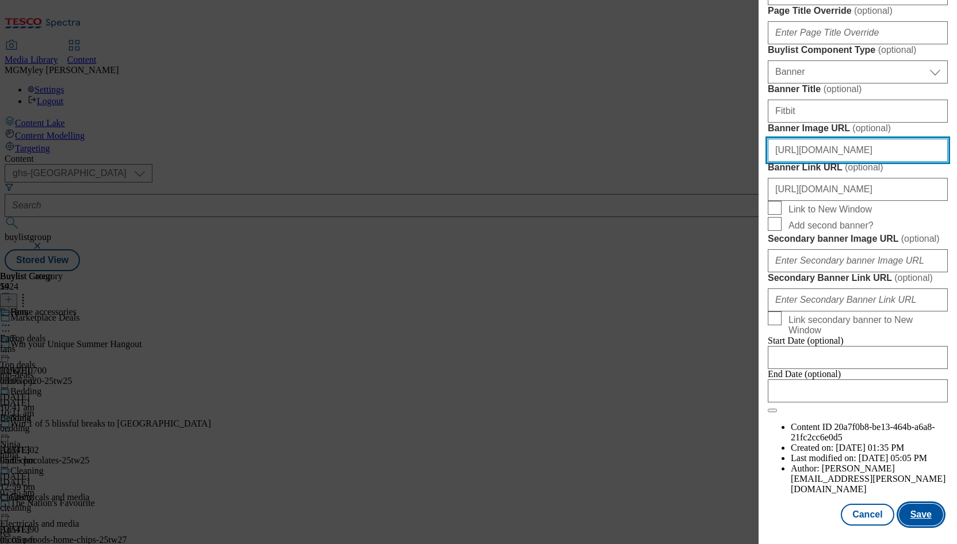
type input "https://digitalcontent.api.tesco.com/v2/media/ghs-mktg/5e149244-7b79-477a-b749-…"
click at [929, 510] on button "Save" at bounding box center [921, 514] width 44 height 22
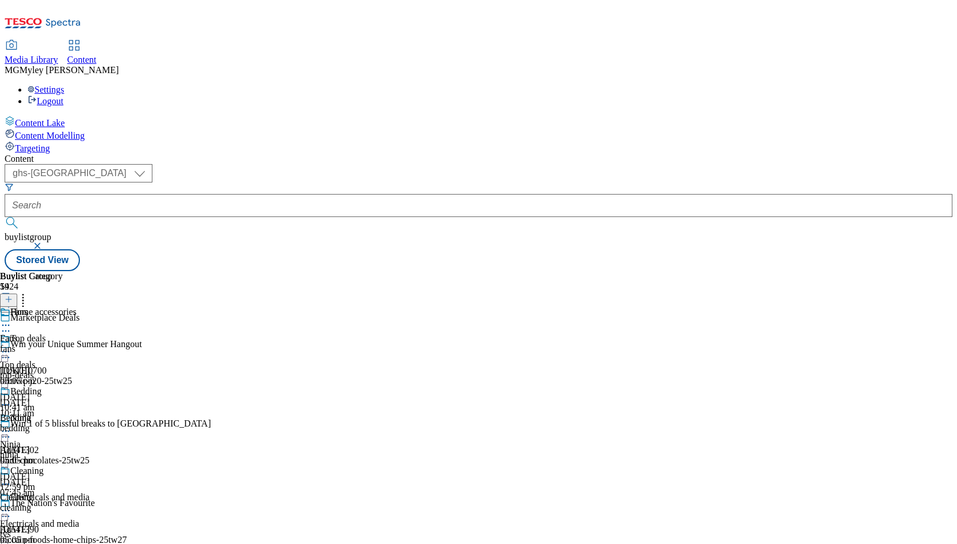
scroll to position [915, 0]
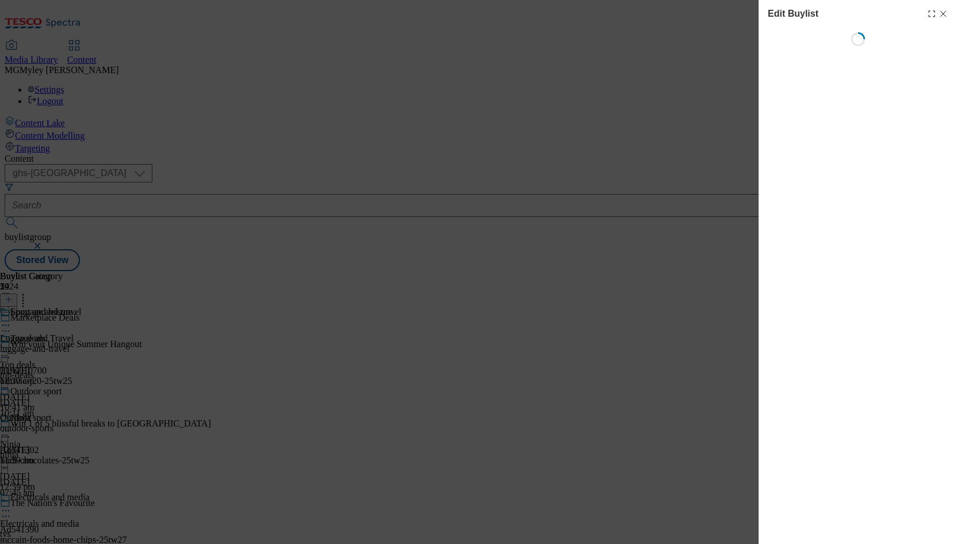
select select "evergreen"
select select "Banner"
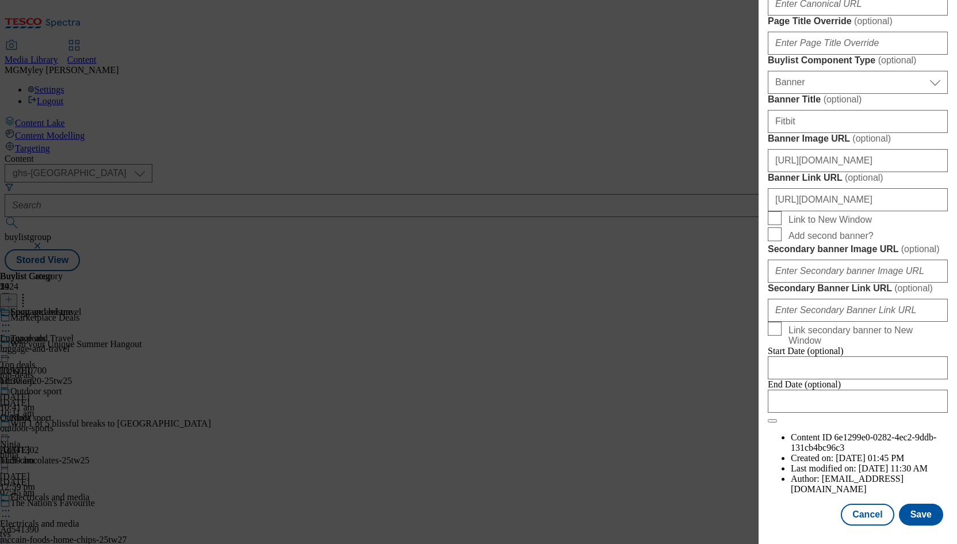
scroll to position [1121, 0]
click at [894, 149] on input "https://digitalcontent.api.tesco.com/v2/media/ghs-mktg/345283cb-d741-4202-98de-…" at bounding box center [858, 160] width 180 height 23
paste input "5e149244-7b79-477a-b749-c09cce2abad6/2526-MP-bank-hols-Header-1390x392"
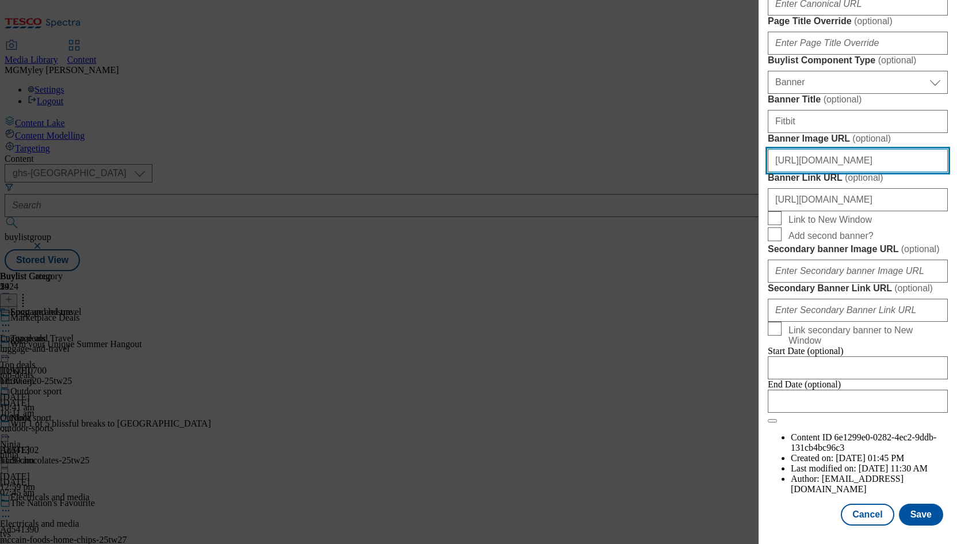
scroll to position [0, 292]
type input "https://digitalcontent.api.tesco.com/v2/media/ghs-mktg/5e149244-7b79-477a-b749-…"
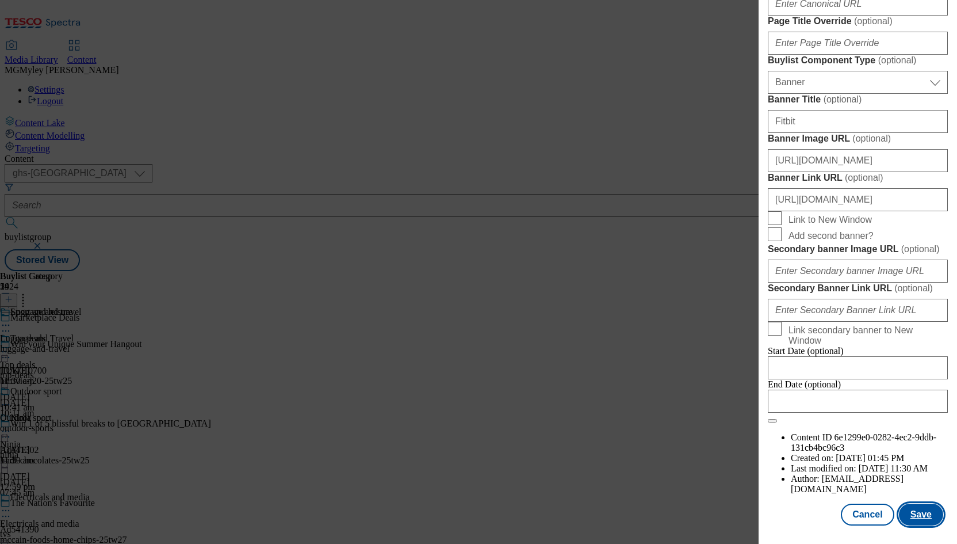
click at [923, 518] on button "Save" at bounding box center [921, 514] width 44 height 22
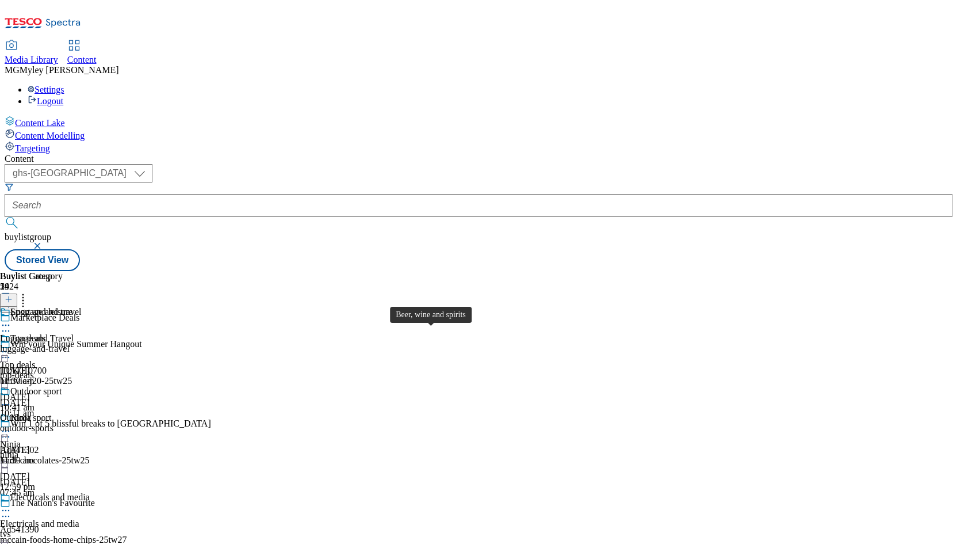
scroll to position [1147, 0]
click at [29, 292] on icon at bounding box center [23, 298] width 12 height 12
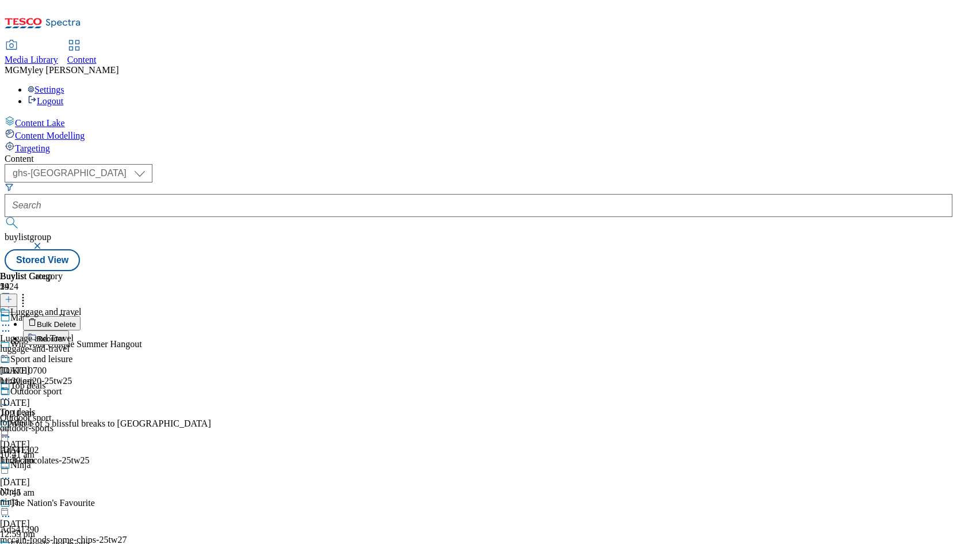
click at [69, 330] on button "Reorder" at bounding box center [46, 337] width 46 height 14
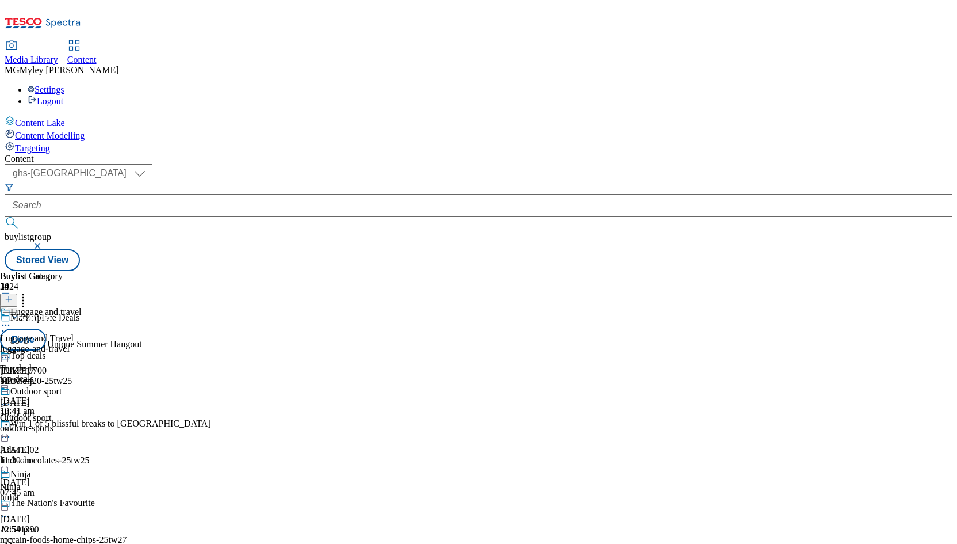
drag, startPoint x: 526, startPoint y: 403, endPoint x: 524, endPoint y: 240, distance: 162.8
drag, startPoint x: 537, startPoint y: 361, endPoint x: 536, endPoint y: 231, distance: 129.5
drag, startPoint x: 537, startPoint y: 379, endPoint x: 534, endPoint y: 255, distance: 124.3
drag, startPoint x: 533, startPoint y: 398, endPoint x: 533, endPoint y: 256, distance: 141.5
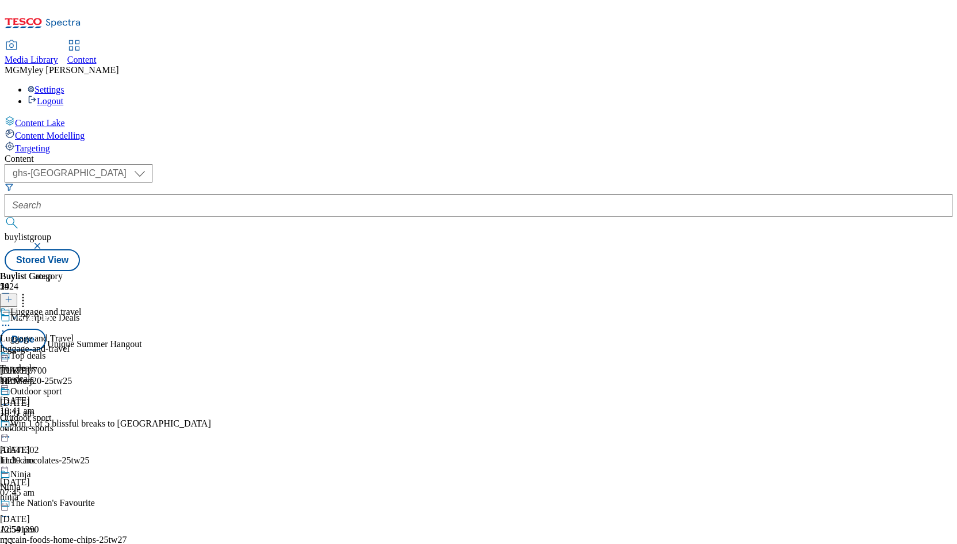
scroll to position [1091, 0]
drag, startPoint x: 537, startPoint y: 421, endPoint x: 537, endPoint y: 289, distance: 131.2
drag, startPoint x: 539, startPoint y: 387, endPoint x: 537, endPoint y: 265, distance: 121.4
drag, startPoint x: 540, startPoint y: 459, endPoint x: 537, endPoint y: 227, distance: 231.9
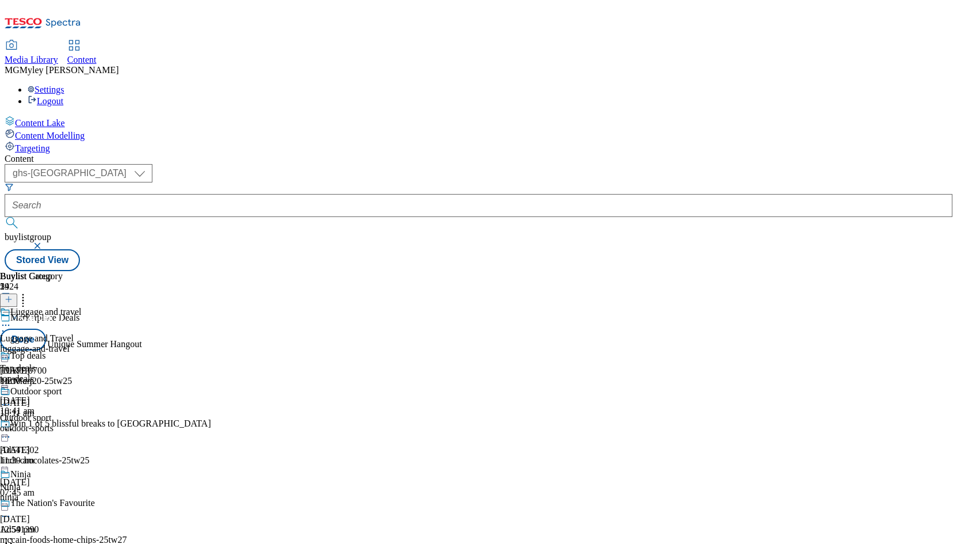
drag, startPoint x: 538, startPoint y: 357, endPoint x: 538, endPoint y: 235, distance: 122.0
drag, startPoint x: 535, startPoint y: 478, endPoint x: 535, endPoint y: 266, distance: 212.3
drag, startPoint x: 534, startPoint y: 385, endPoint x: 532, endPoint y: 281, distance: 103.6
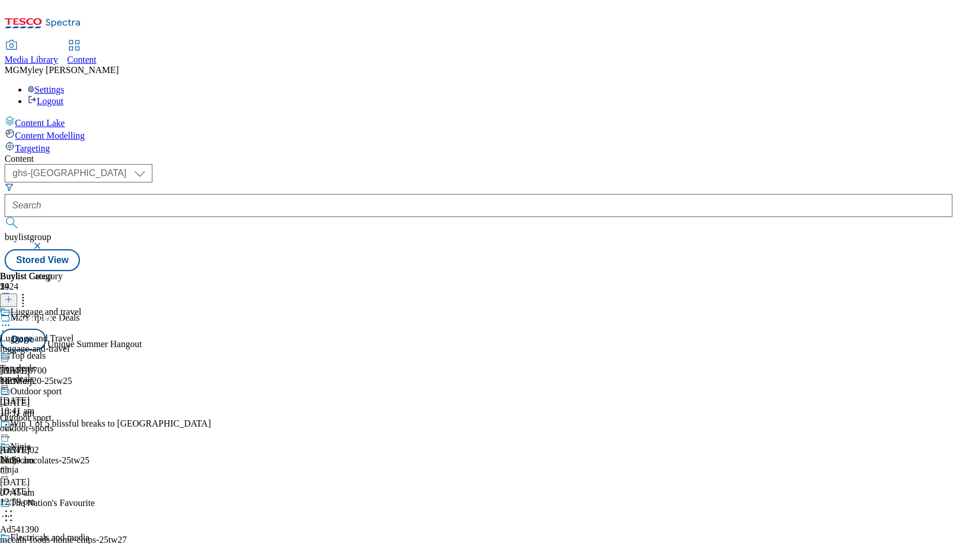
scroll to position [849, 0]
drag, startPoint x: 531, startPoint y: 468, endPoint x: 531, endPoint y: 345, distance: 123.1
click at [46, 329] on button "Done" at bounding box center [23, 340] width 46 height 22
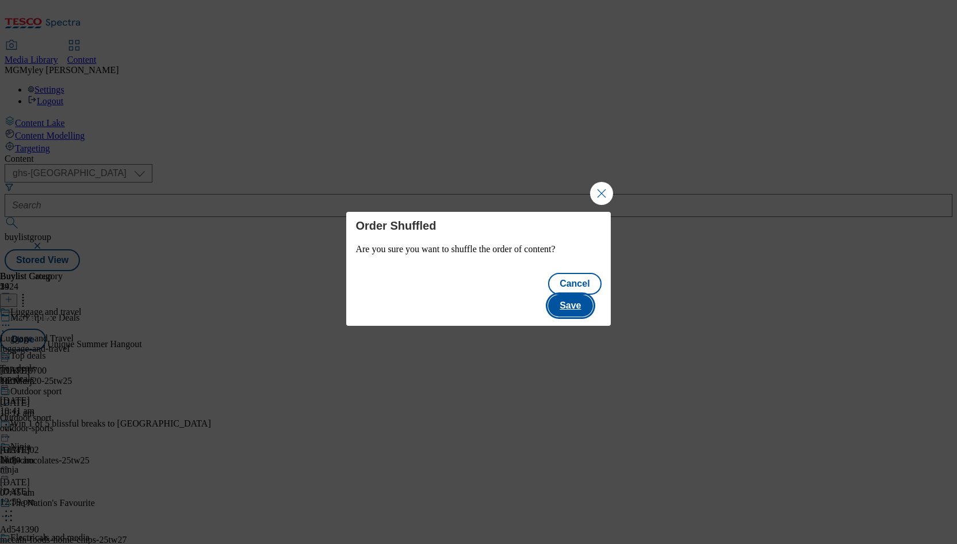
click at [574, 301] on button "Save" at bounding box center [570, 306] width 44 height 22
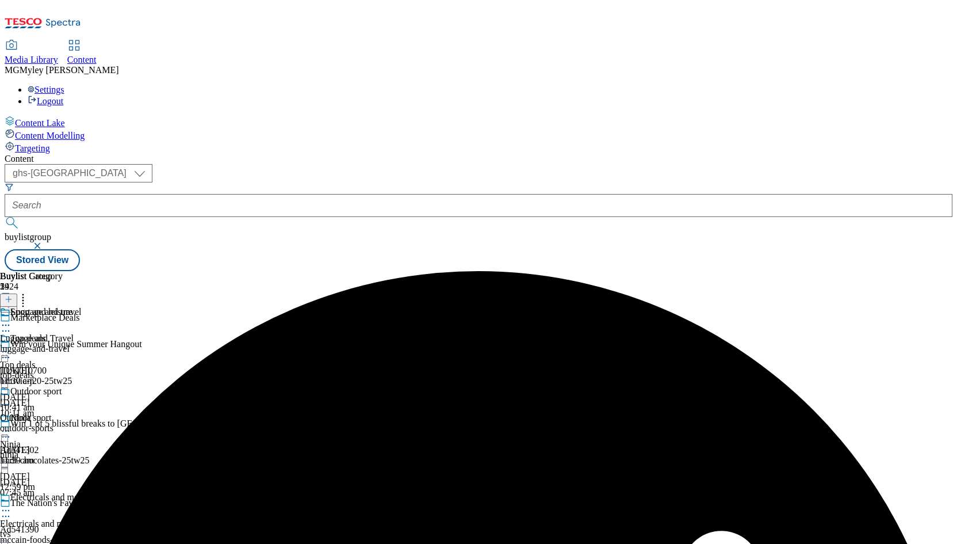
scroll to position [740, 0]
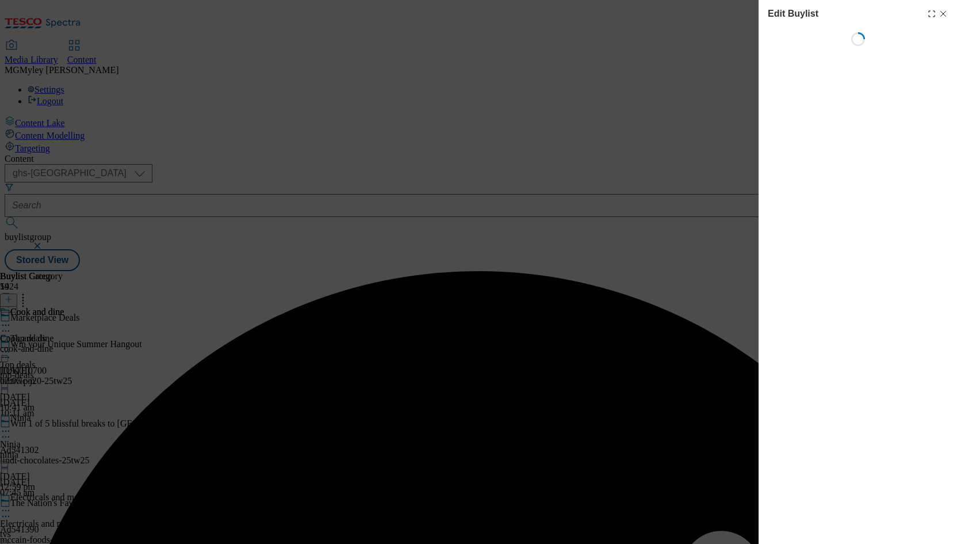
select select "evergreen"
select select "Banner"
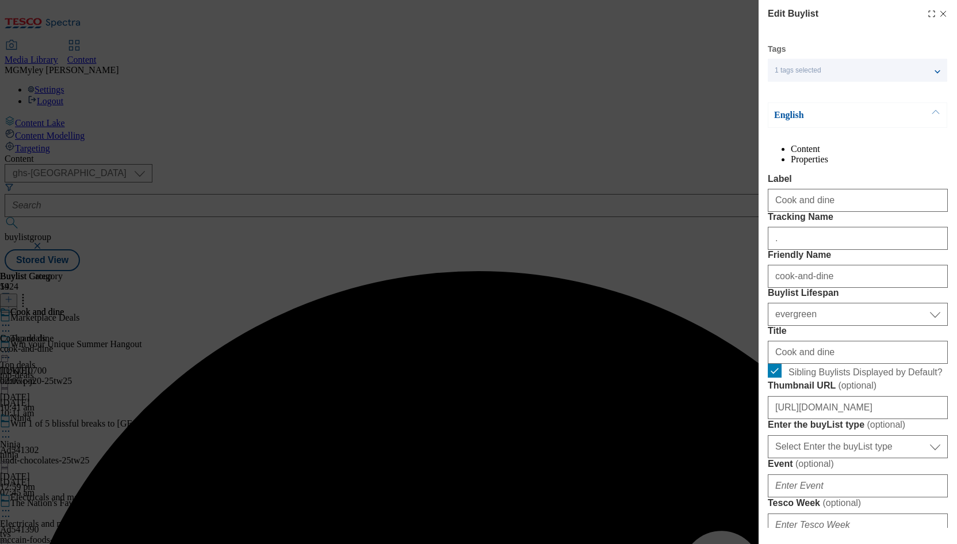
scroll to position [1121, 0]
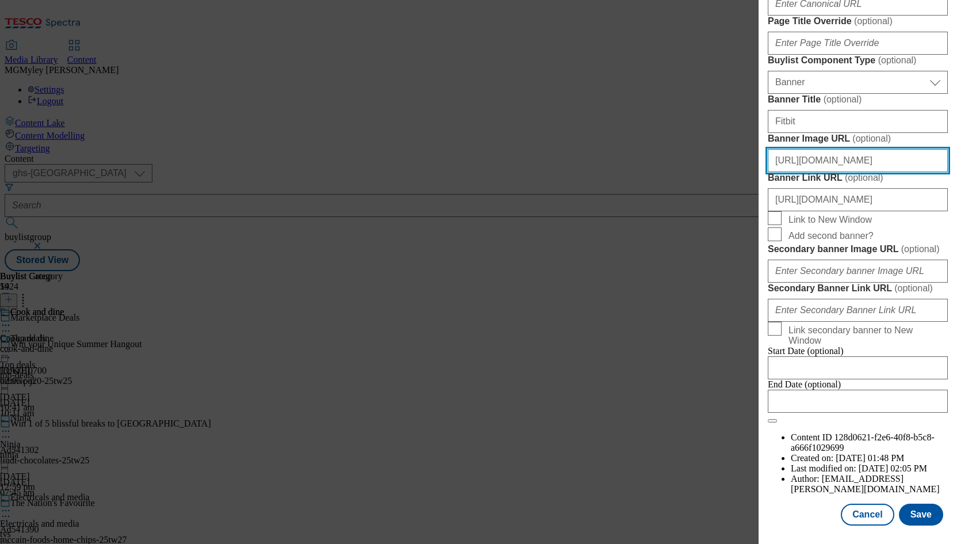
click at [890, 149] on input "https://digitalcontent.api.tesco.com/v2/media/ghs-mktg/ecd40b8e-0a1f-4bb3-9e7d-…" at bounding box center [858, 160] width 180 height 23
paste input "5e149244-7b79-477a-b749-c09cce2abad6/2526-MP-bank-hols-Header-1390x392"
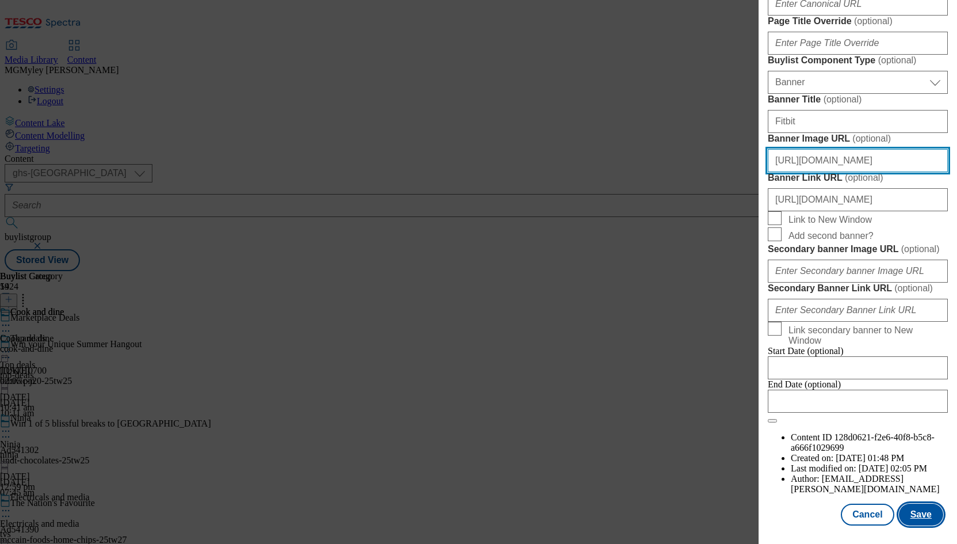
type input "https://digitalcontent.api.tesco.com/v2/media/ghs-mktg/5e149244-7b79-477a-b749-…"
click at [922, 515] on button "Save" at bounding box center [921, 514] width 44 height 22
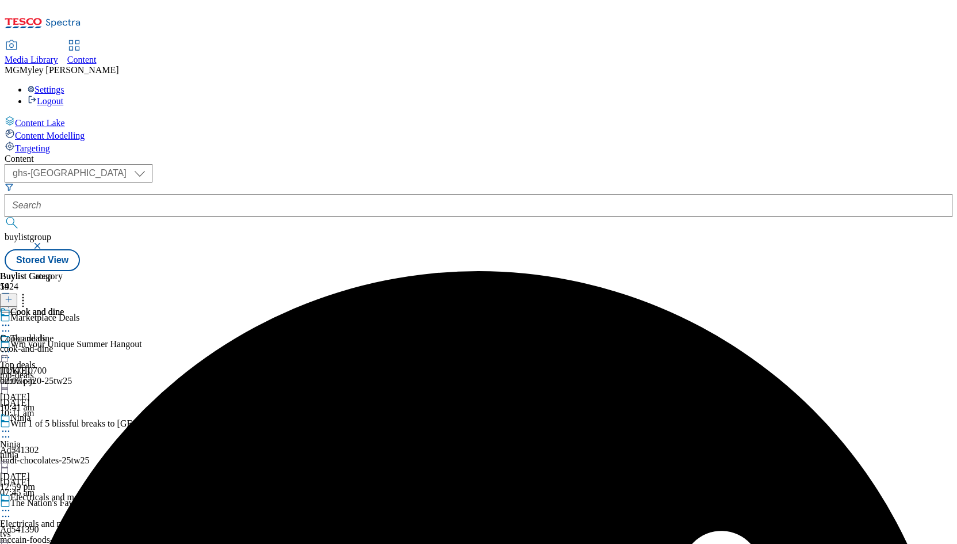
scroll to position [800, 0]
select select "evergreen"
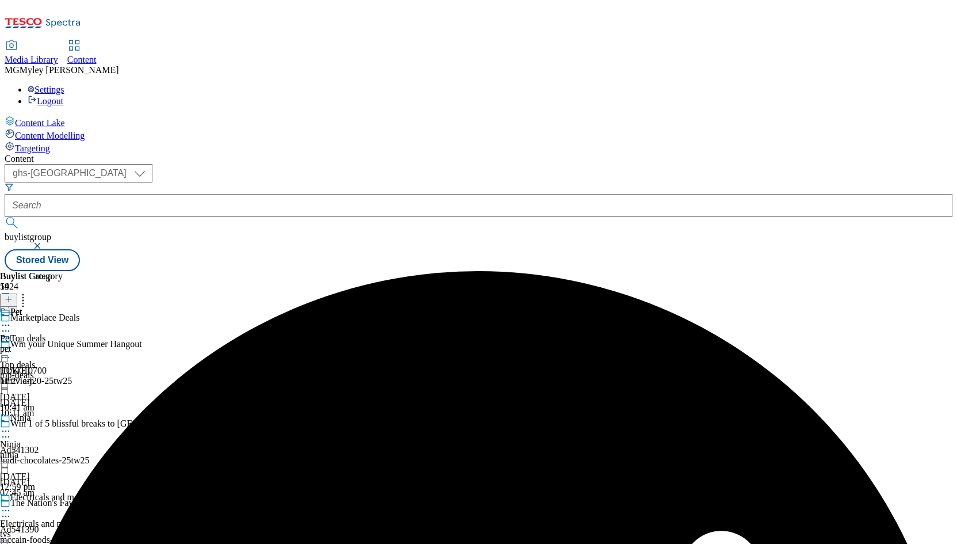
select select "Banner"
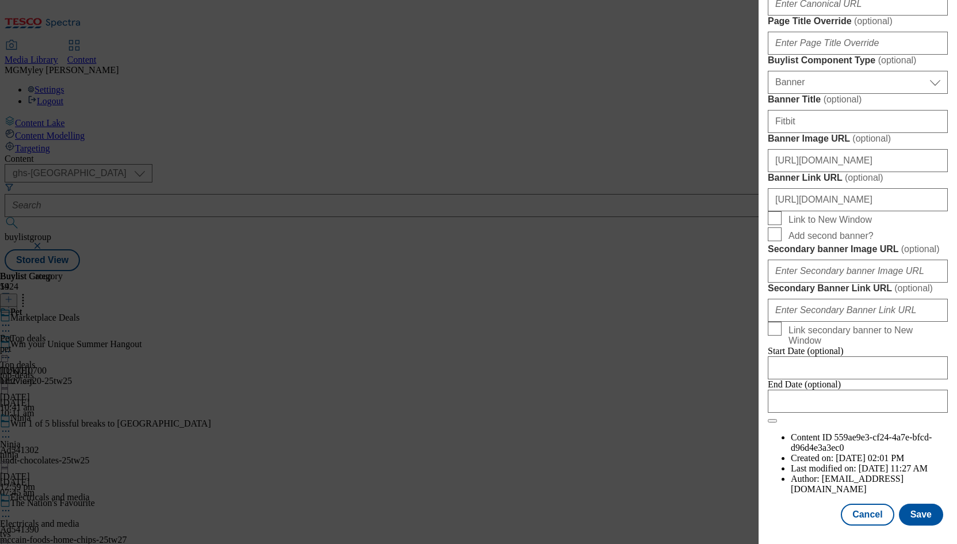
scroll to position [1121, 0]
click at [878, 149] on input "https://digitalcontent.api.tesco.com/v2/media/ghs-mktg/345283cb-d741-4202-98de-…" at bounding box center [858, 160] width 180 height 23
paste input "5e149244-7b79-477a-b749-c09cce2abad6/2526-MP-bank-hols-Header-1390x392"
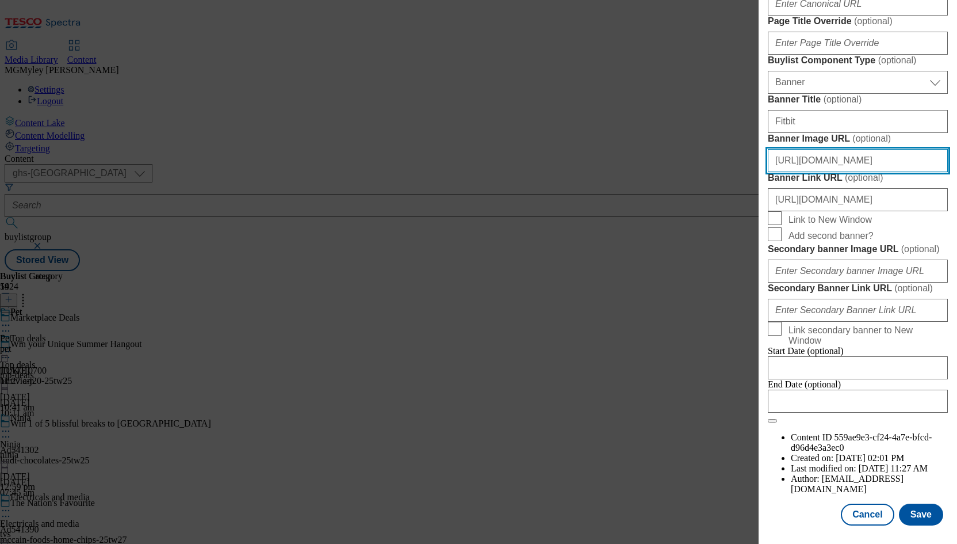
scroll to position [0, 292]
type input "https://digitalcontent.api.tesco.com/v2/media/ghs-mktg/5e149244-7b79-477a-b749-…"
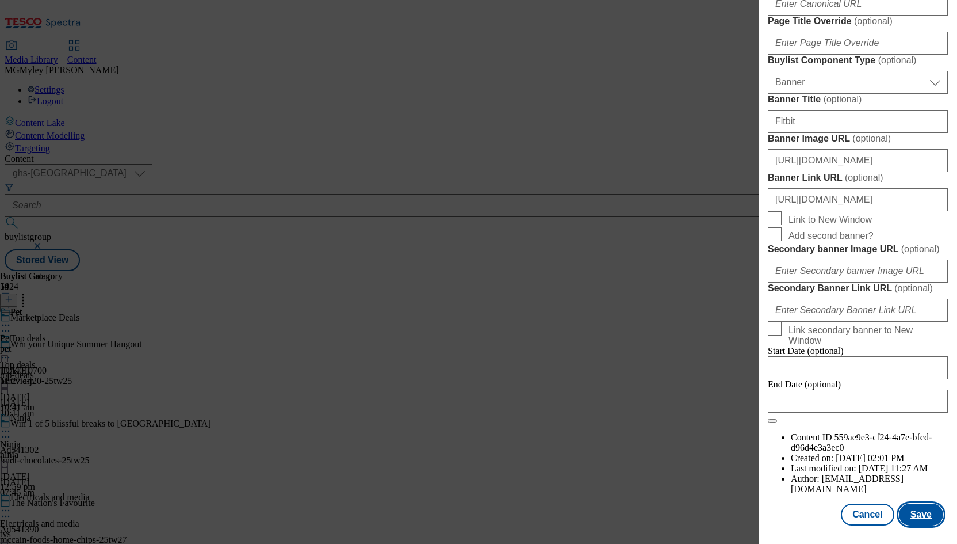
click at [925, 516] on button "Save" at bounding box center [921, 514] width 44 height 22
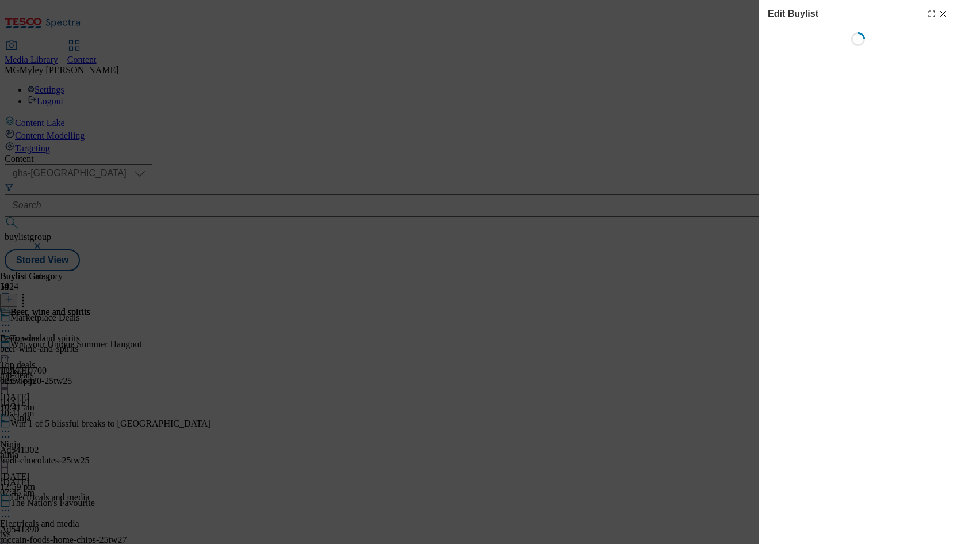
select select "evergreen"
select select "Banner"
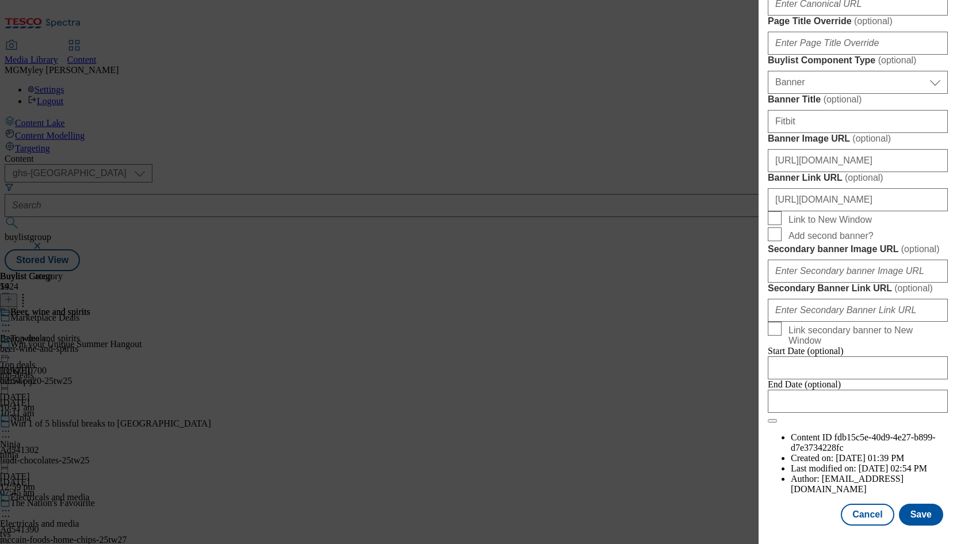
scroll to position [1121, 0]
click at [882, 149] on input "https://digitalcontent.api.tesco.com/v2/media/ghs-mktg/ecd40b8e-0a1f-4bb3-9e7d-…" at bounding box center [858, 160] width 180 height 23
paste input "5e149244-7b79-477a-b749-c09cce2abad6/2526-MP-bank-hols-Header-1390x392"
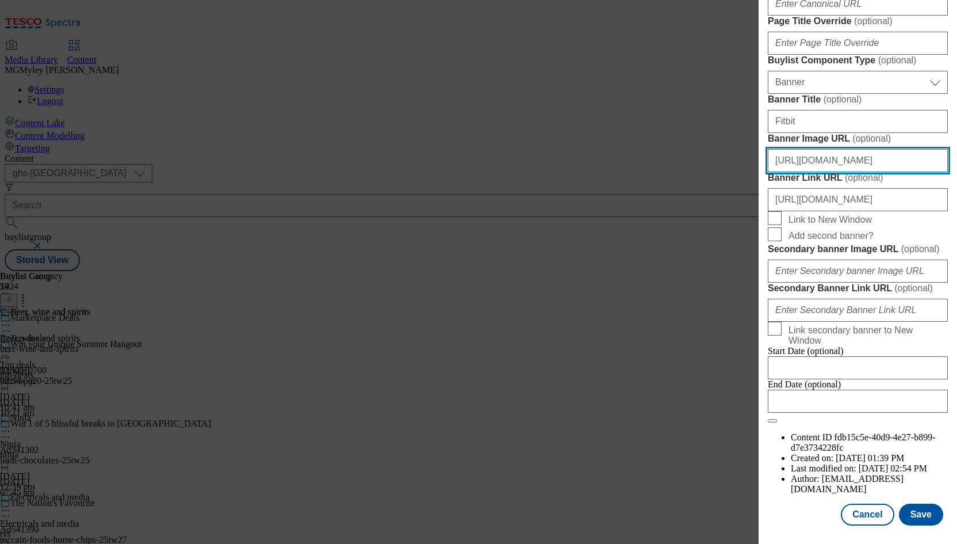
type input "https://digitalcontent.api.tesco.com/v2/media/ghs-mktg/5e149244-7b79-477a-b749-…"
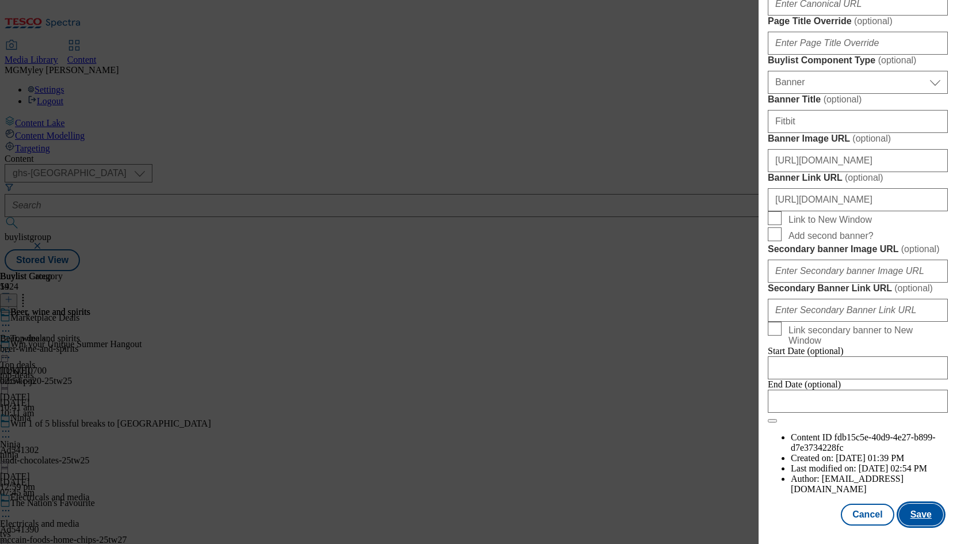
click at [930, 510] on button "Save" at bounding box center [921, 514] width 44 height 22
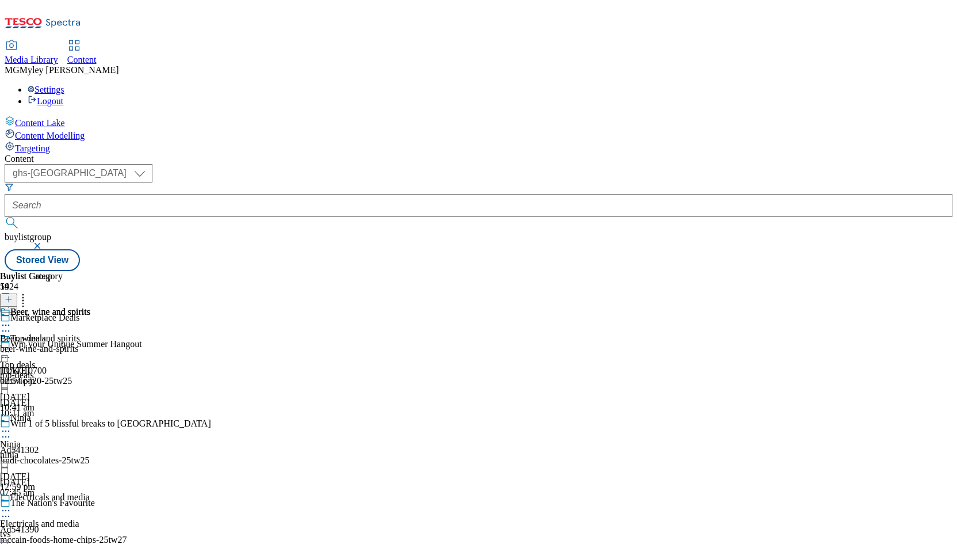
scroll to position [0, 0]
click at [90, 370] on div "top-deals" at bounding box center [45, 375] width 90 height 10
click at [7, 351] on circle at bounding box center [6, 352] width 2 height 2
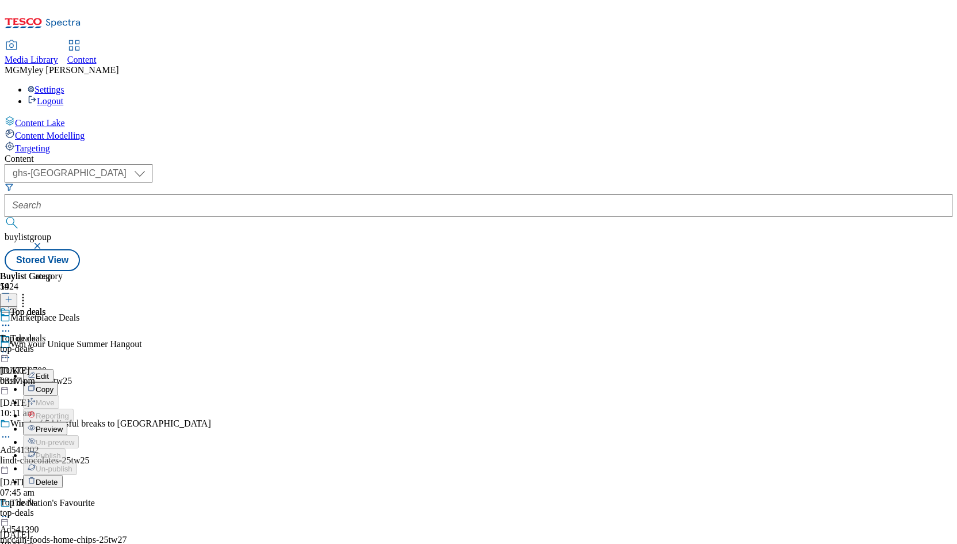
click at [54, 369] on button "Edit" at bounding box center [38, 375] width 30 height 13
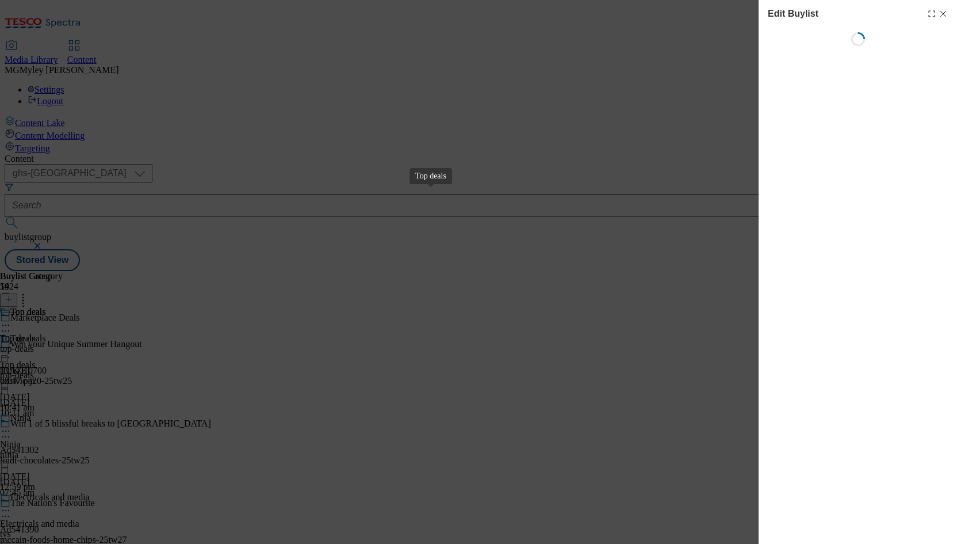
select select "evergreen"
select select "Banner"
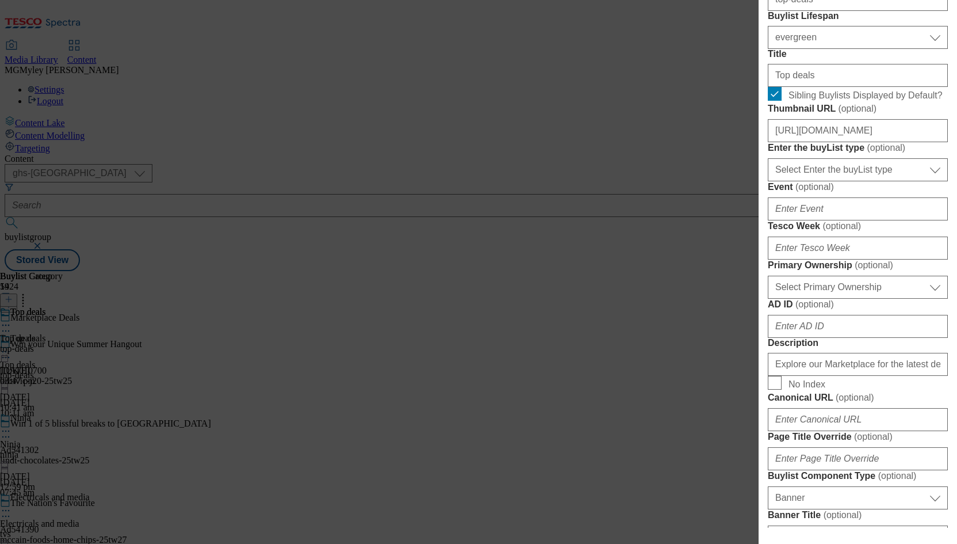
scroll to position [300, 0]
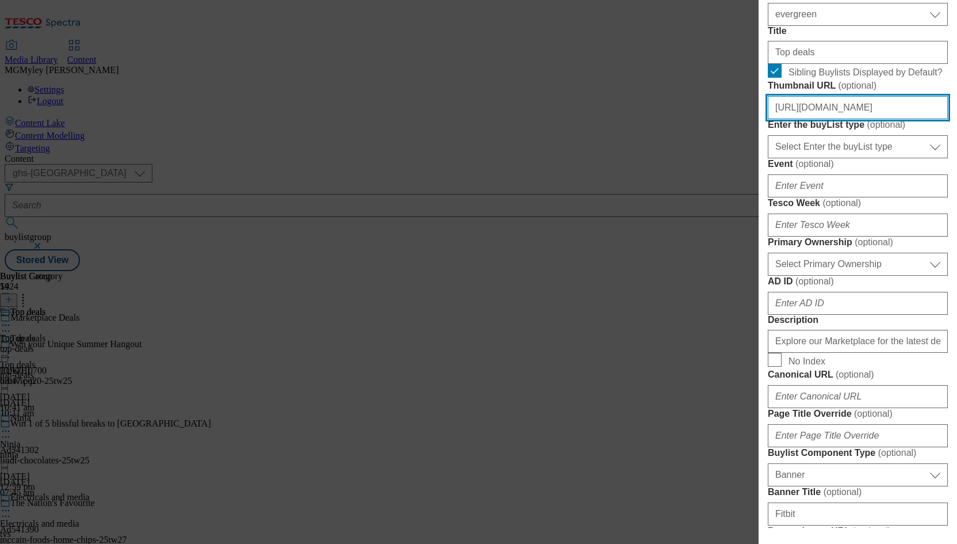
click at [851, 119] on input "https://digitalcontent.api.tesco.com/v2/media/ghs-mktg/18742d1c-fc1e-48a5-9cb7-…" at bounding box center [858, 107] width 180 height 23
paste input "06509cb8-6c27-4ba0-bd58-a56a900c1e09/2526-MP-BL-Thumb-"
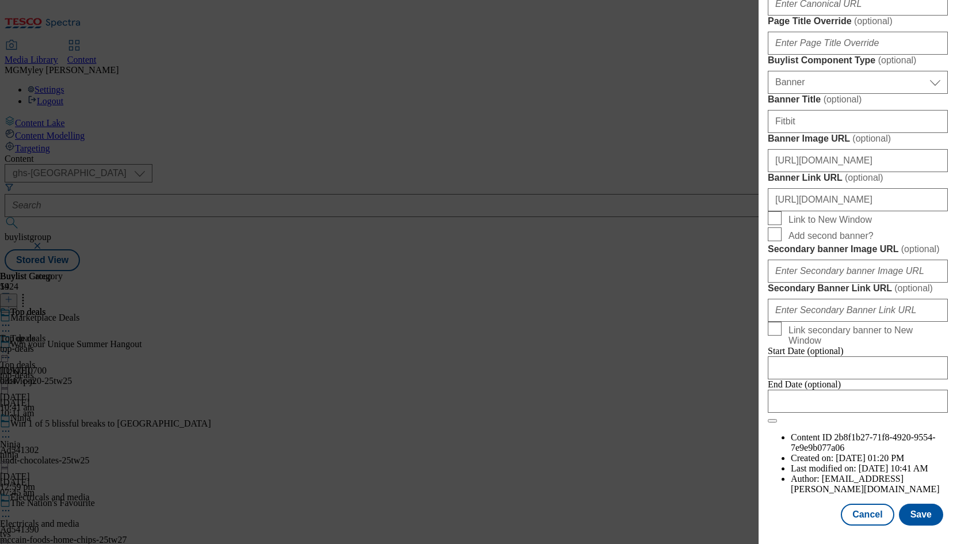
scroll to position [1121, 0]
type input "https://digitalcontent.api.tesco.com/v2/media/ghs-mktg/06509cb8-6c27-4ba0-bd58-…"
click at [928, 516] on button "Save" at bounding box center [921, 514] width 44 height 22
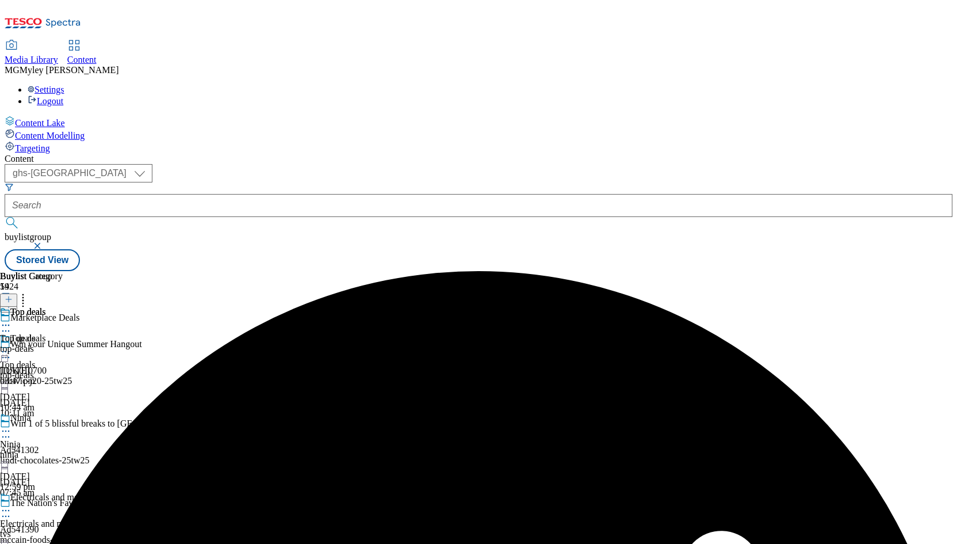
scroll to position [51, 0]
click at [90, 413] on div "Ninja Ninja ninja 30 Jul 2025 12:59 pm" at bounding box center [45, 452] width 90 height 79
click at [90, 492] on div "Electricals and media" at bounding box center [49, 497] width 79 height 10
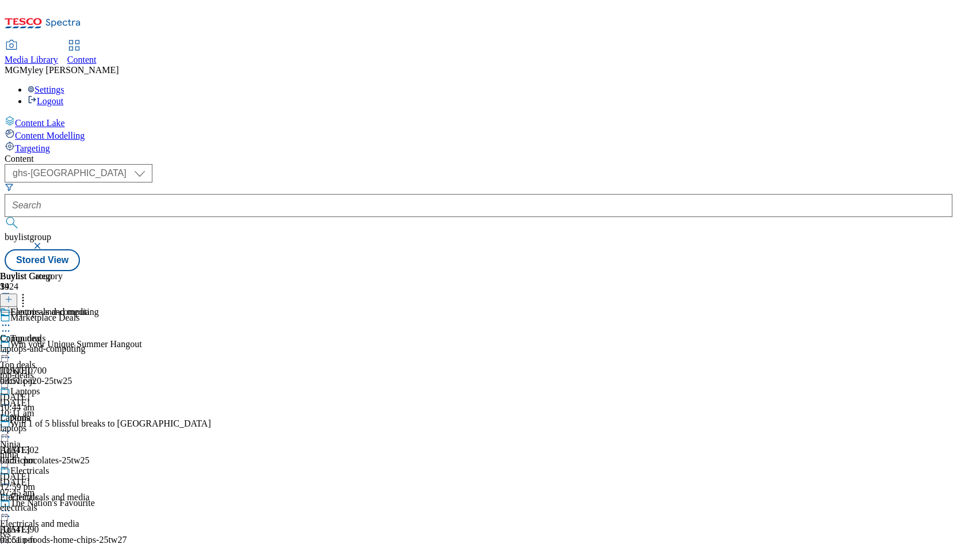
click at [29, 292] on icon at bounding box center [23, 298] width 12 height 12
click at [12, 505] on icon at bounding box center [6, 511] width 12 height 12
click at [54, 528] on button "Edit" at bounding box center [38, 534] width 30 height 13
select select "evergreen"
select select "Banner"
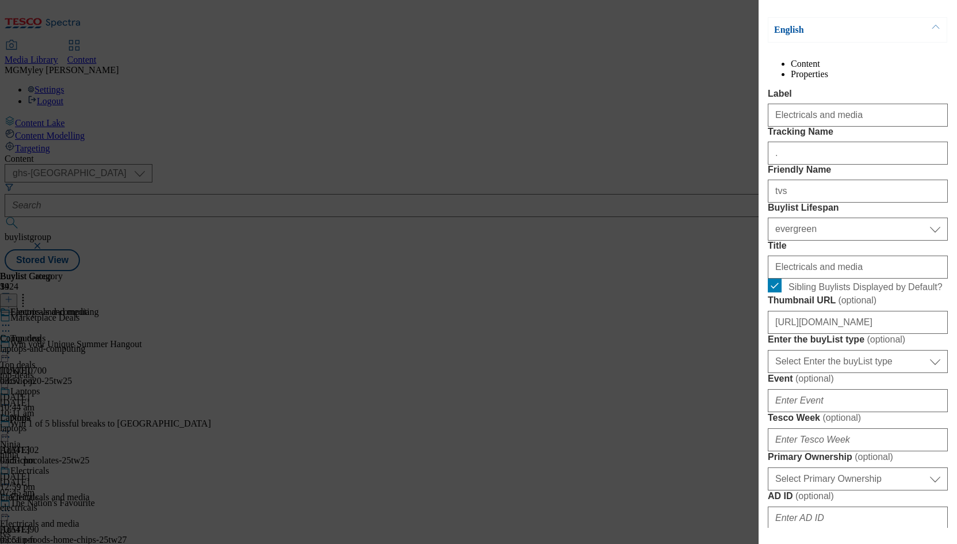
scroll to position [97, 0]
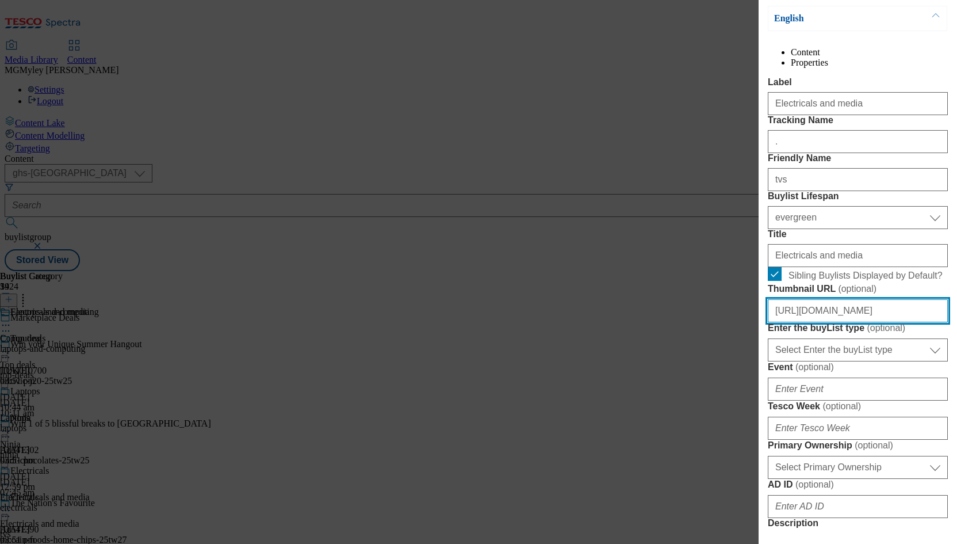
click at [854, 322] on input "https://digitalcontent.api.tesco.com/v2/media/ghs-mktg/6a984020-a333-4cba-a86c-…" at bounding box center [858, 310] width 180 height 23
paste input "f4cd3f7-274e-4099-b46a-3750d696833f/2526-MP-BL-Thumb-Electrical"
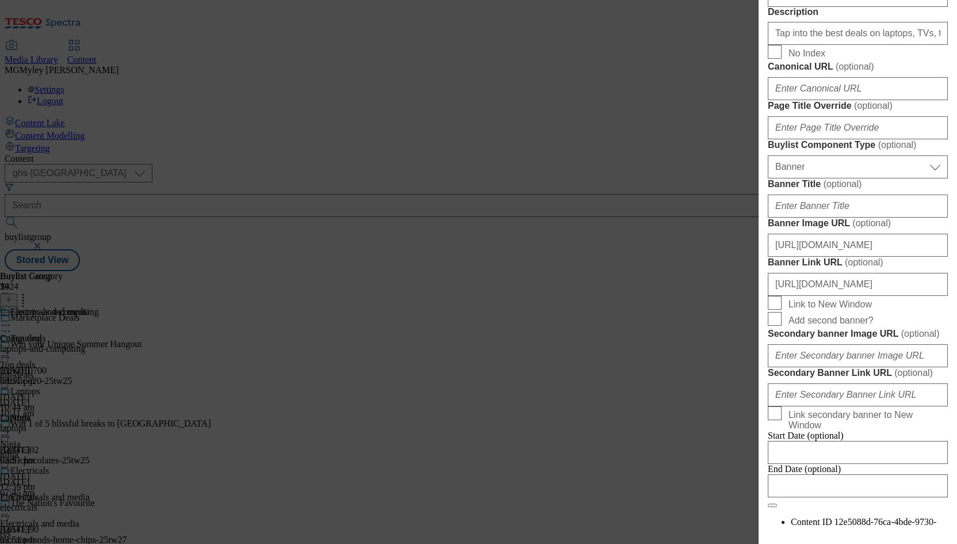
scroll to position [1121, 0]
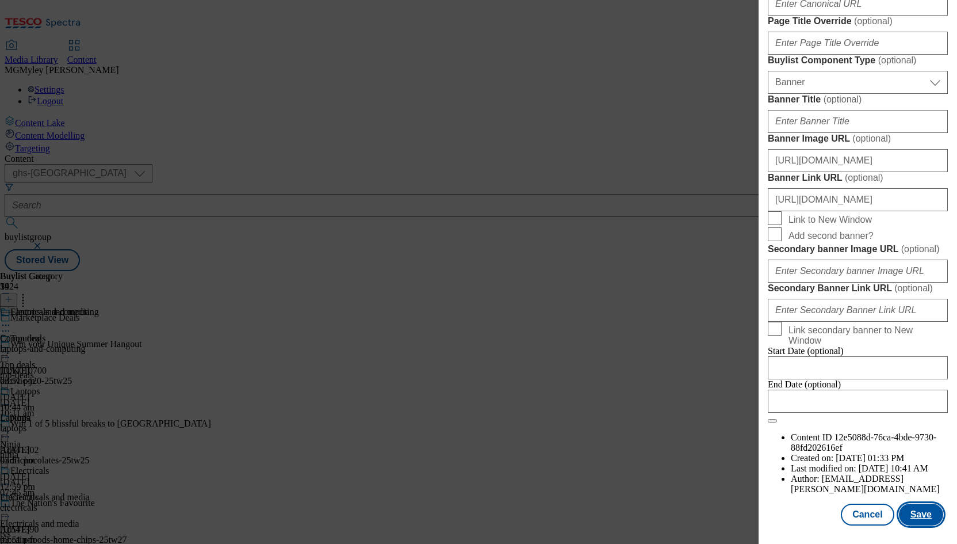
type input "https://digitalcontent.api.tesco.com/v2/media/ghs-mktg/6f4cd3f7-274e-4099-b46a-…"
click at [914, 507] on button "Save" at bounding box center [921, 514] width 44 height 22
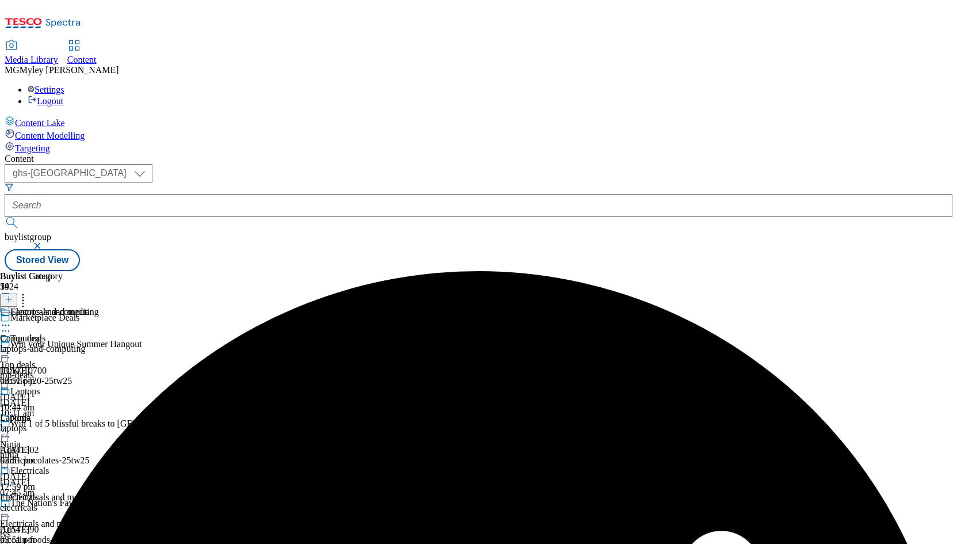
scroll to position [209, 0]
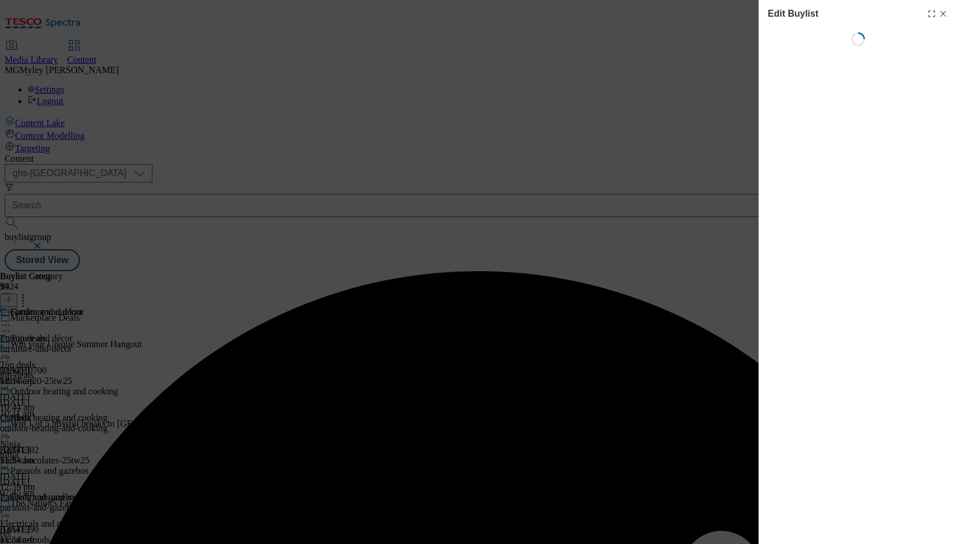
select select "evergreen"
select select "Banner"
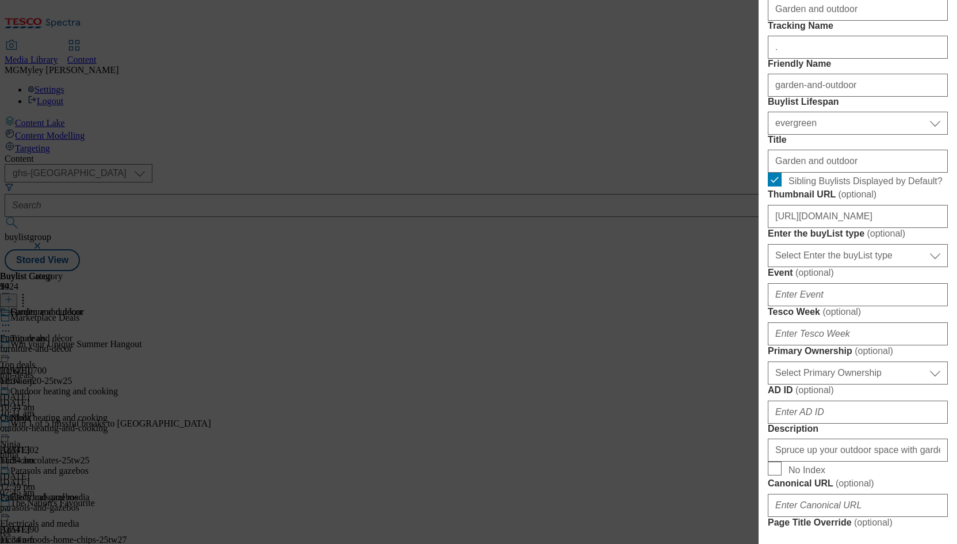
scroll to position [269, 0]
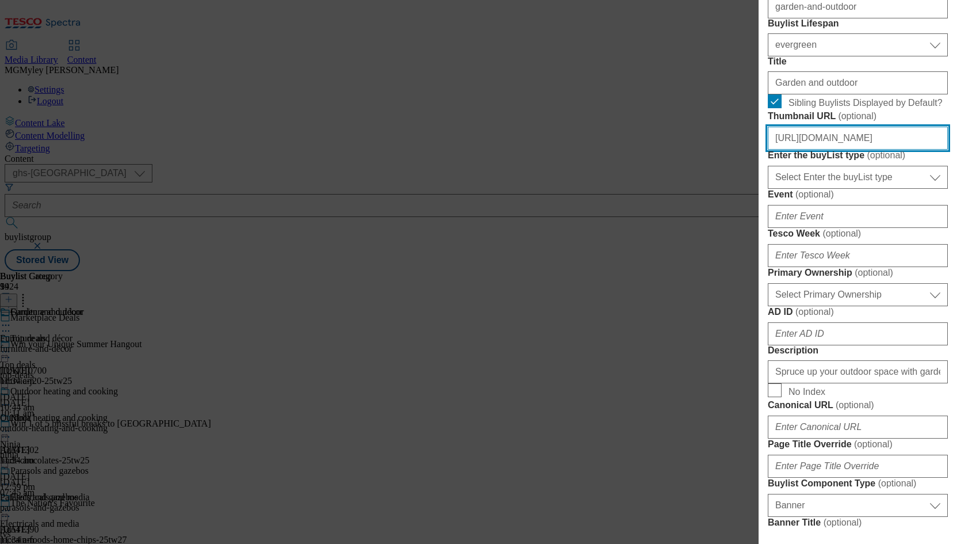
click at [849, 150] on input "https://digitalcontent.api.tesco.com/v2/media/ghs-mktg/3da0e00b-a77a-4936-b6ba-…" at bounding box center [858, 138] width 180 height 23
paste input "5347f89a-6a6d-4002-b440-cd312cd50044/2526-MP-BL-Thumb-Garden"
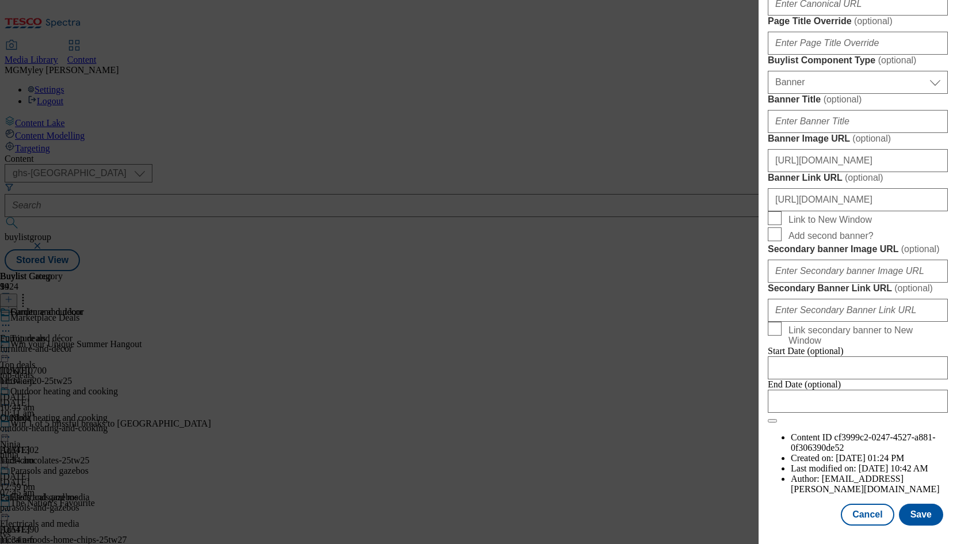
scroll to position [1121, 0]
type input "https://digitalcontent.api.tesco.com/v2/media/ghs-mktg/5347f89a-6a6d-4002-b440-…"
click at [925, 517] on button "Save" at bounding box center [921, 514] width 44 height 22
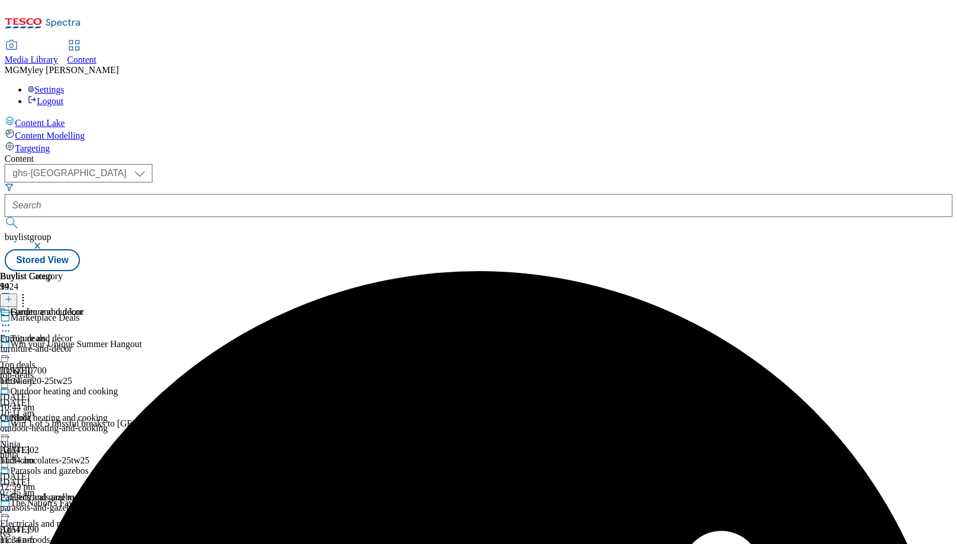
scroll to position [314, 0]
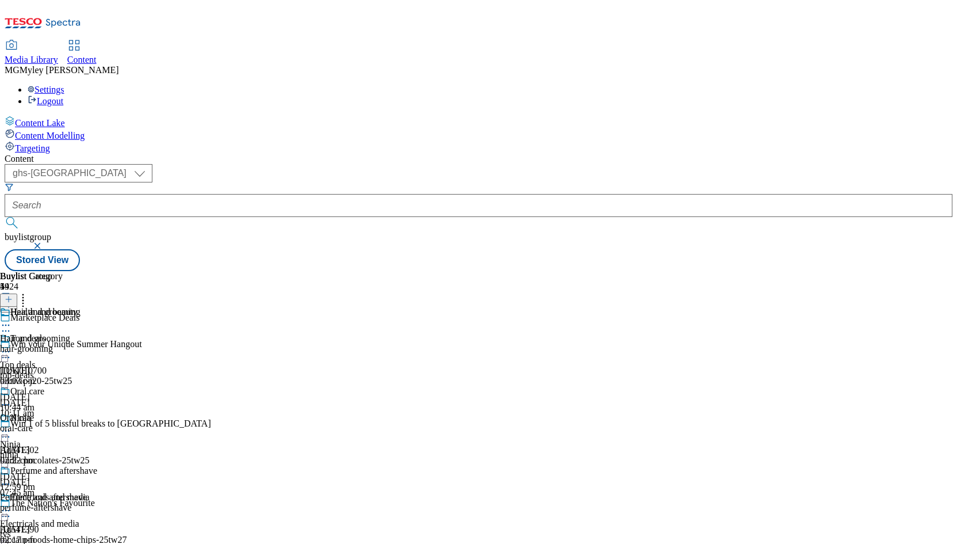
select select "evergreen"
select select "Banner"
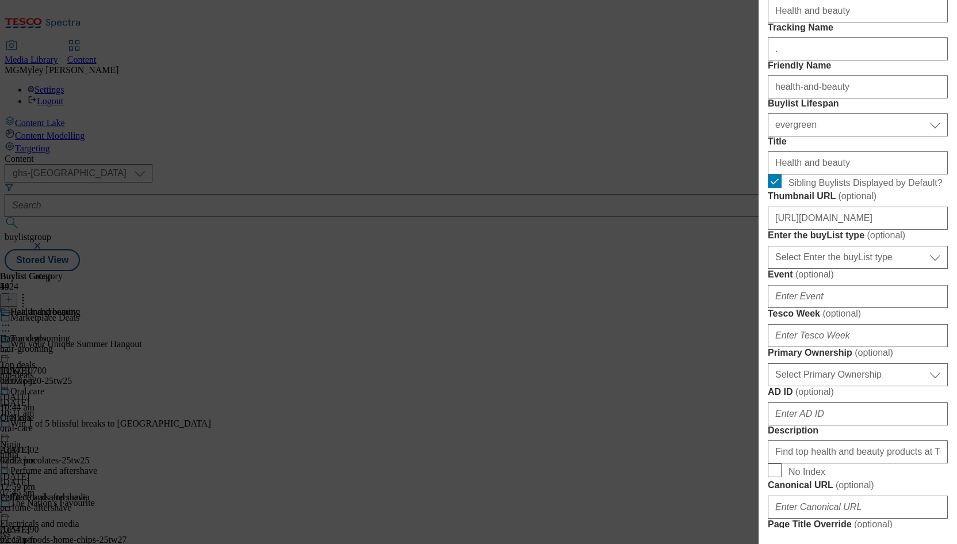
scroll to position [210, 0]
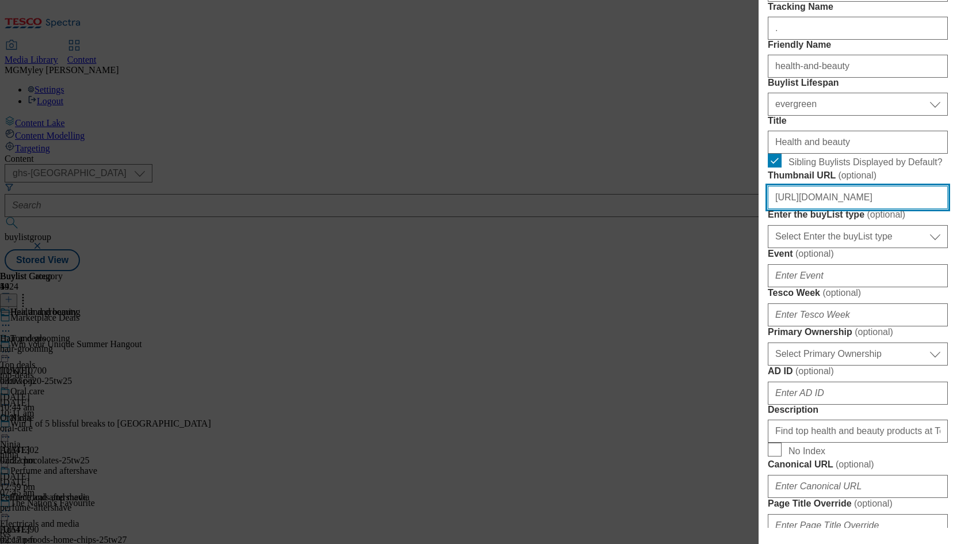
click at [861, 209] on input "https://digitalcontent.api.tesco.com/v2/media/ghs-mktg/11ba1cd6-51b0-42d5-9ead-…" at bounding box center [858, 197] width 180 height 23
paste input "e98dfcaa-ac7b-4af5-9935-cb1abce03a49/2526-MP-BL-Thumb-Health"
type input "https://digitalcontent.api.tesco.com/v2/media/ghs-mktg/e98dfcaa-ac7b-4af5-9935-…"
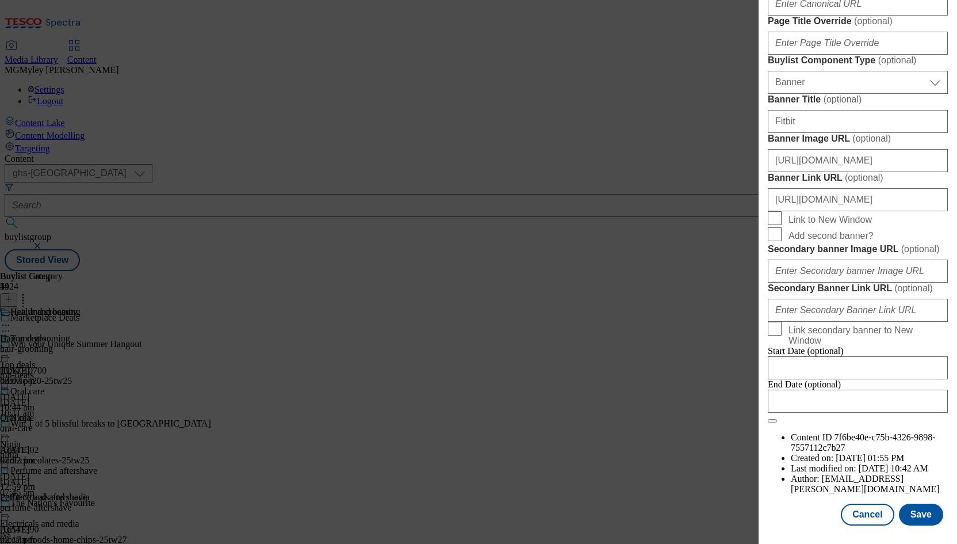
scroll to position [1121, 0]
click at [922, 512] on button "Save" at bounding box center [921, 514] width 44 height 22
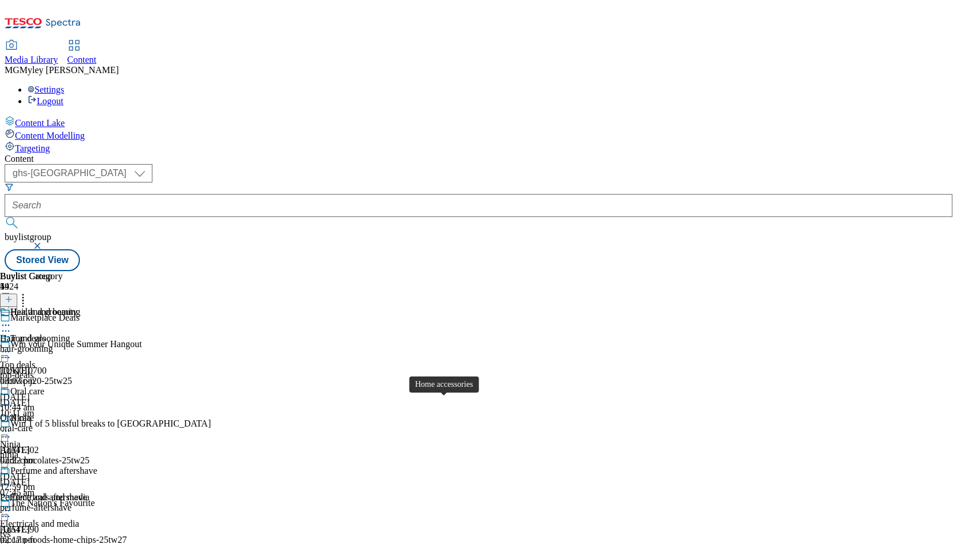
scroll to position [488, 0]
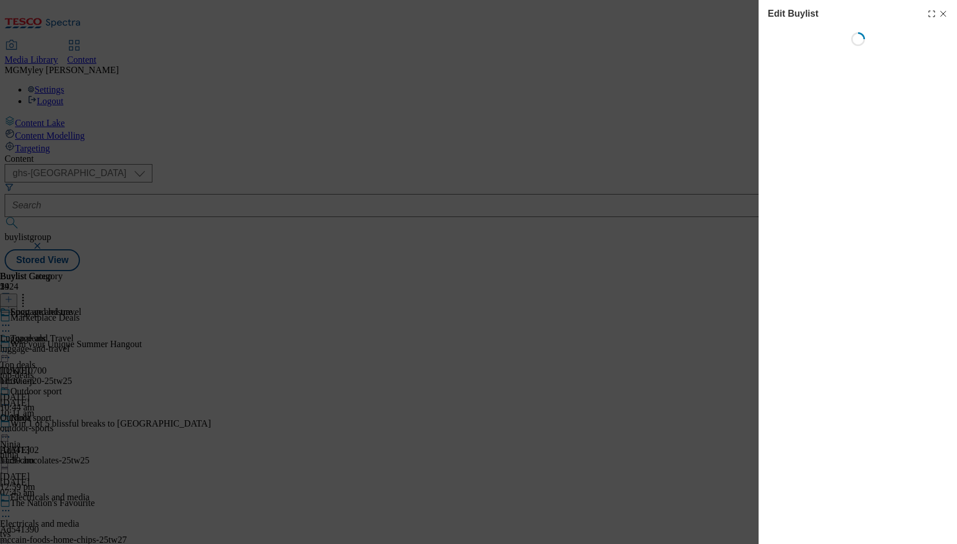
select select "evergreen"
select select "Banner"
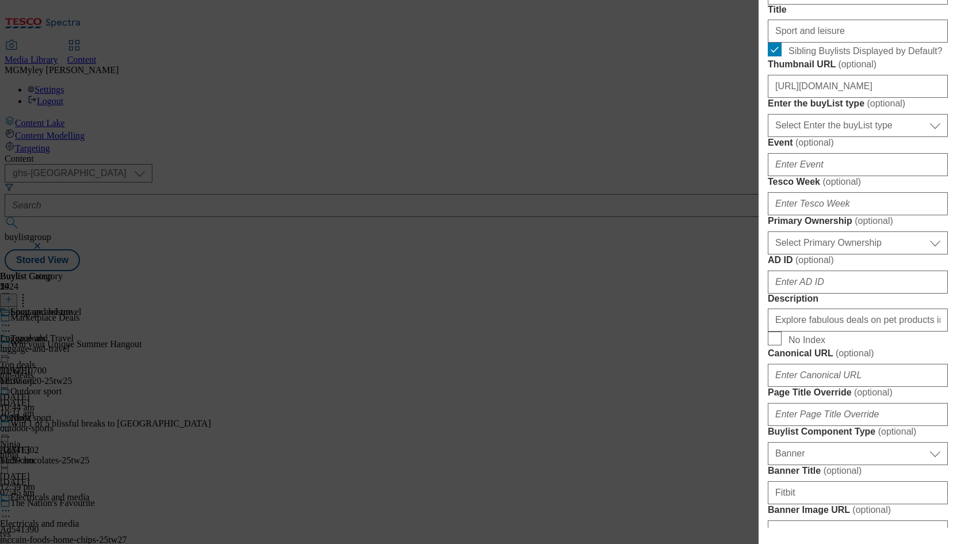
scroll to position [322, 0]
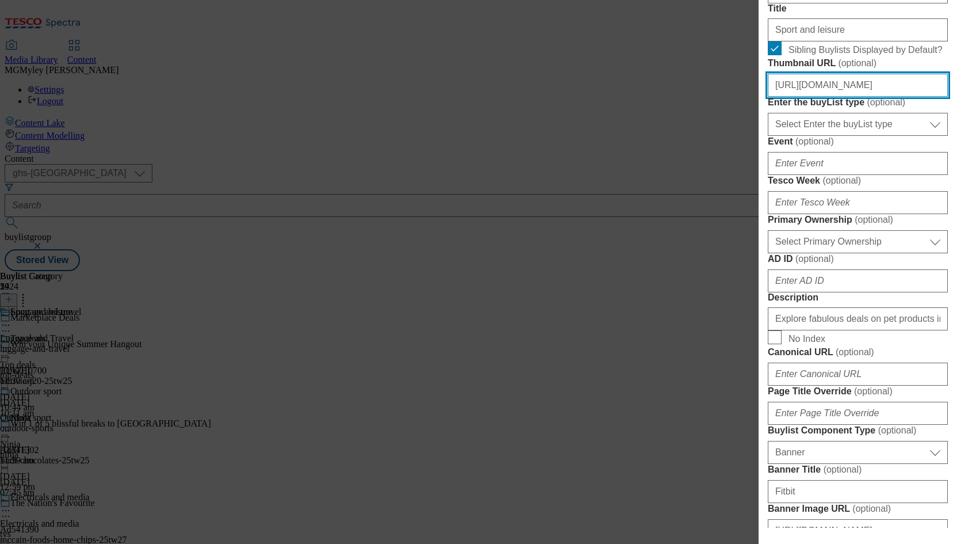
click at [848, 97] on input "https://digitalcontent.api.tesco.com/v2/media/ghs-mktg/be8bf2b6-d369-4987-93e9-…" at bounding box center [858, 85] width 180 height 23
paste input "e15c1826-f134-4587-8687-285f0c8492b7/2526-MP-BL-Thumb-leisure"
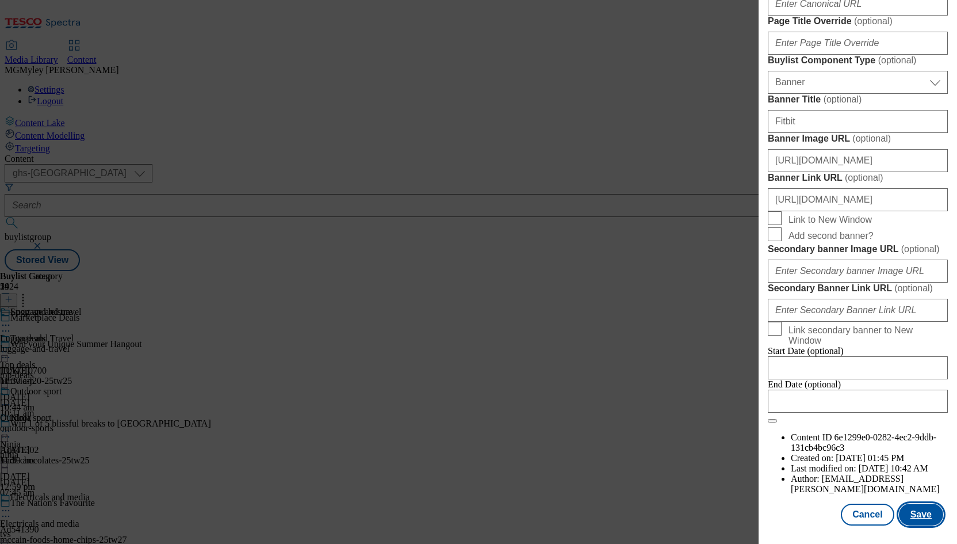
type input "https://digitalcontent.api.tesco.com/v2/media/ghs-mktg/e15c1826-f134-4587-8687-…"
click at [922, 511] on button "Save" at bounding box center [921, 514] width 44 height 22
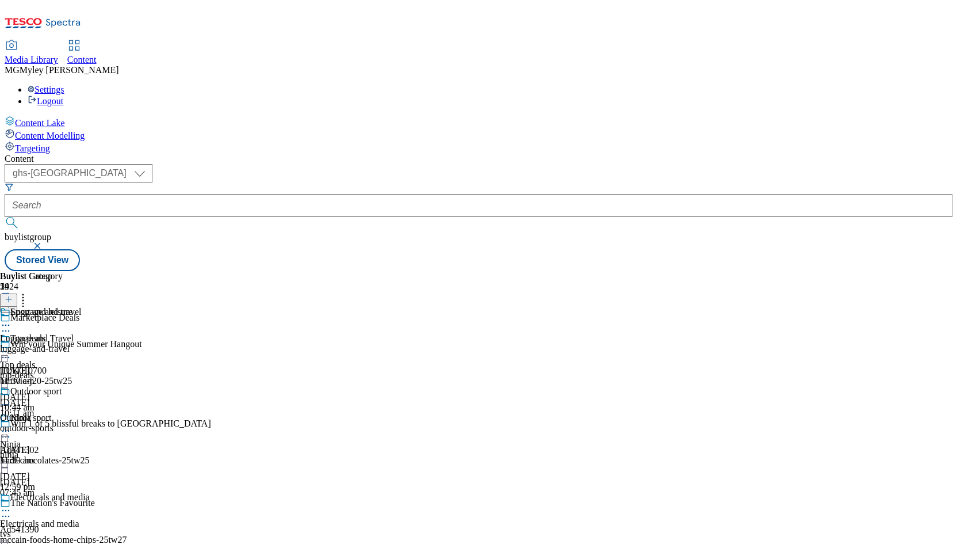
scroll to position [628, 0]
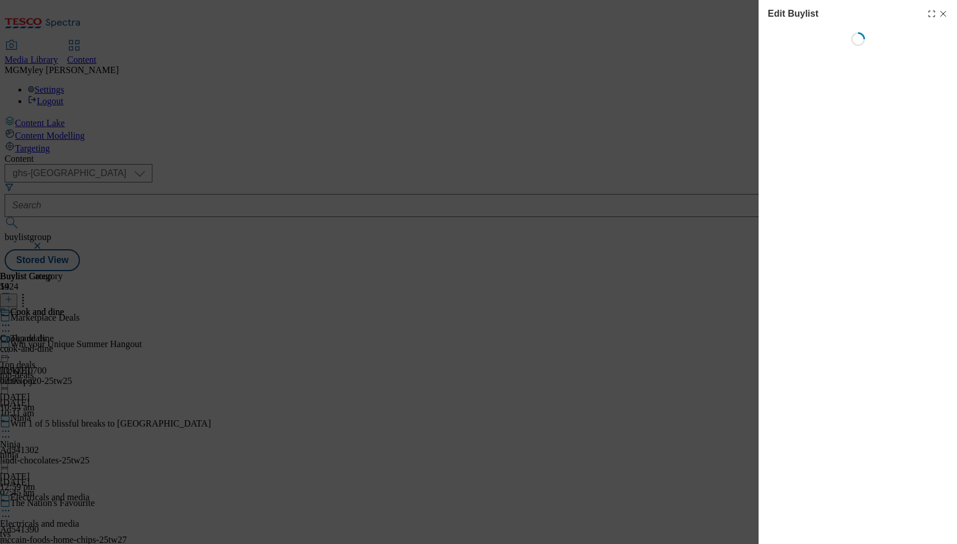
select select "evergreen"
select select "Banner"
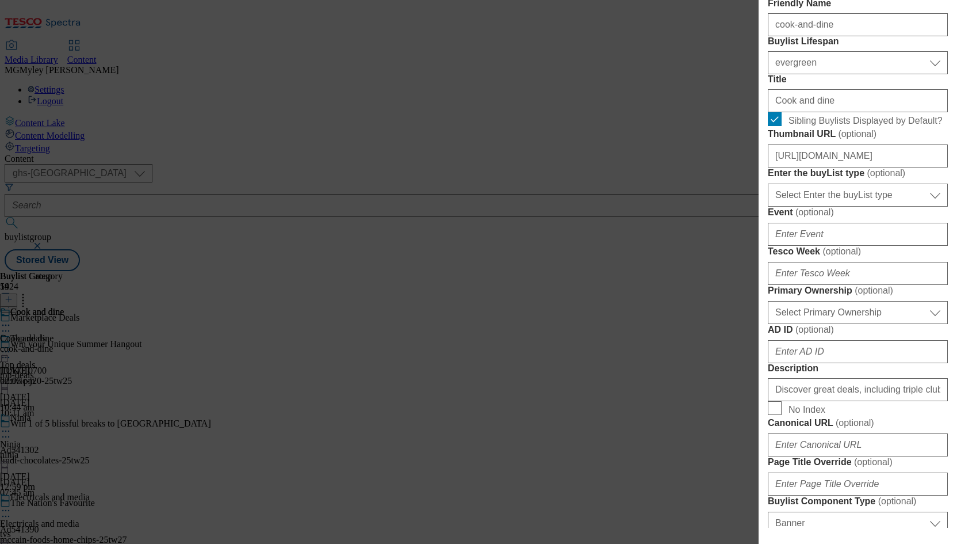
scroll to position [293, 0]
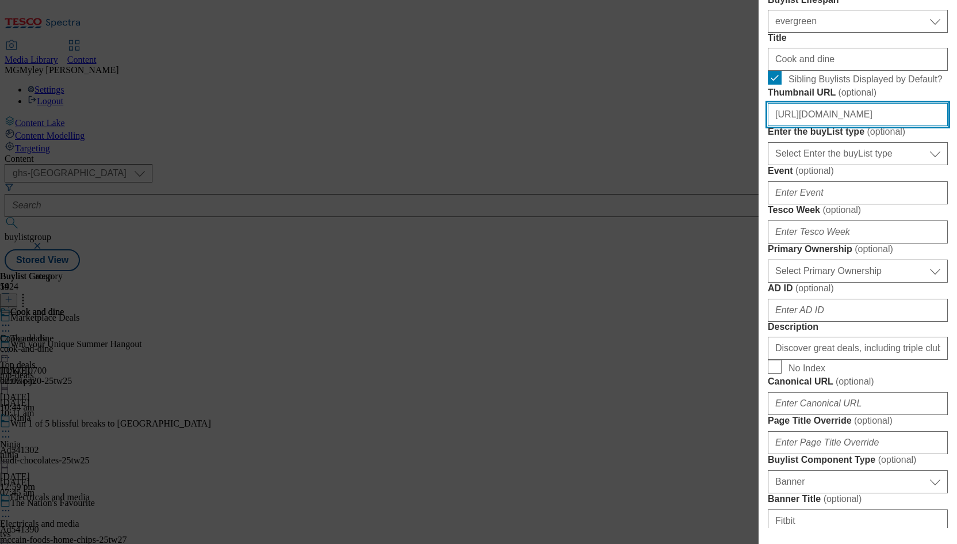
click at [851, 126] on input "https://digitalcontent.api.tesco.com/v2/media/ghs-mktg/9dcfc82e-d871-49c5-b2a0-…" at bounding box center [858, 114] width 180 height 23
paste input "c30a5f0a-c67a-4d25-a4e2-5a8dcfe72e95/2526-MP-BL-Thumb-"
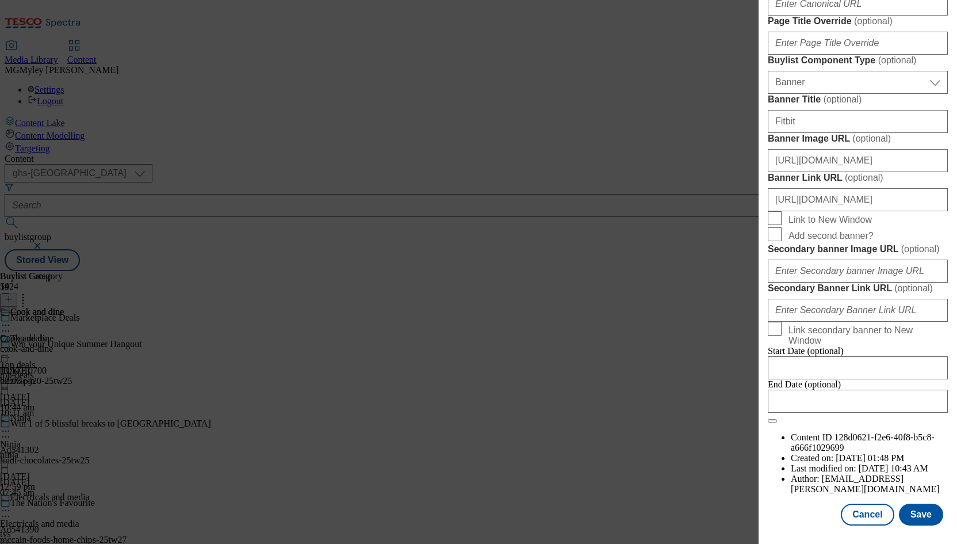
scroll to position [1121, 0]
type input "https://digitalcontent.api.tesco.com/v2/media/ghs-mktg/c30a5f0a-c67a-4d25-a4e2-…"
click at [931, 513] on button "Save" at bounding box center [921, 514] width 44 height 22
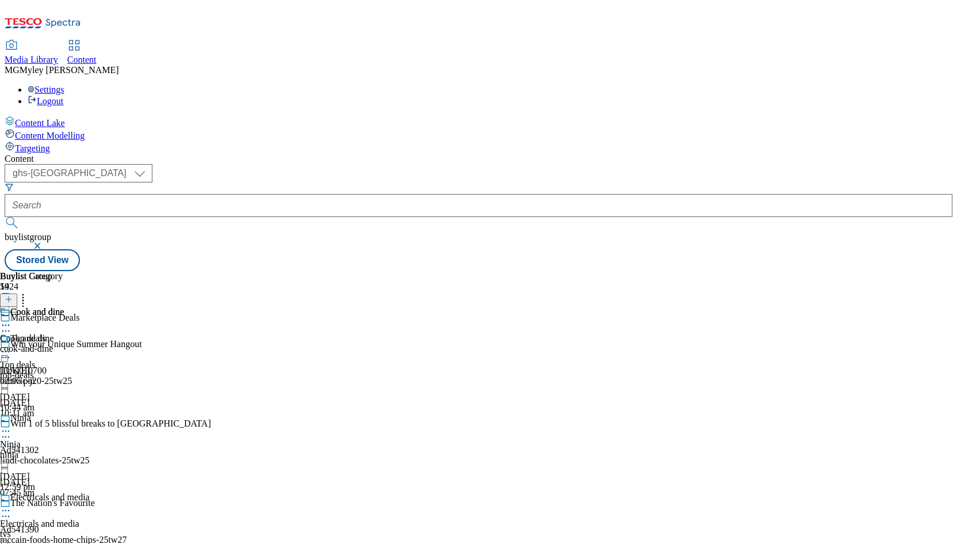
scroll to position [816, 0]
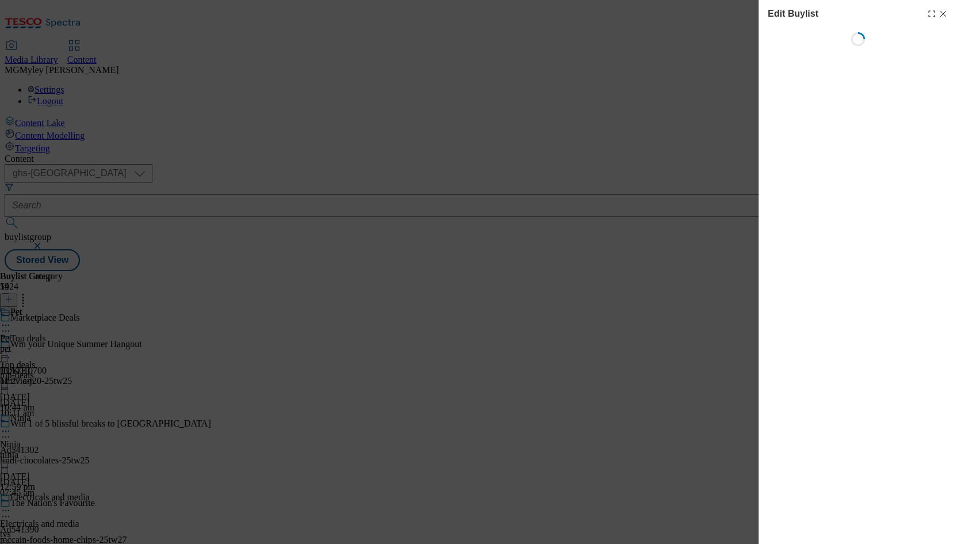
select select "evergreen"
select select "Banner"
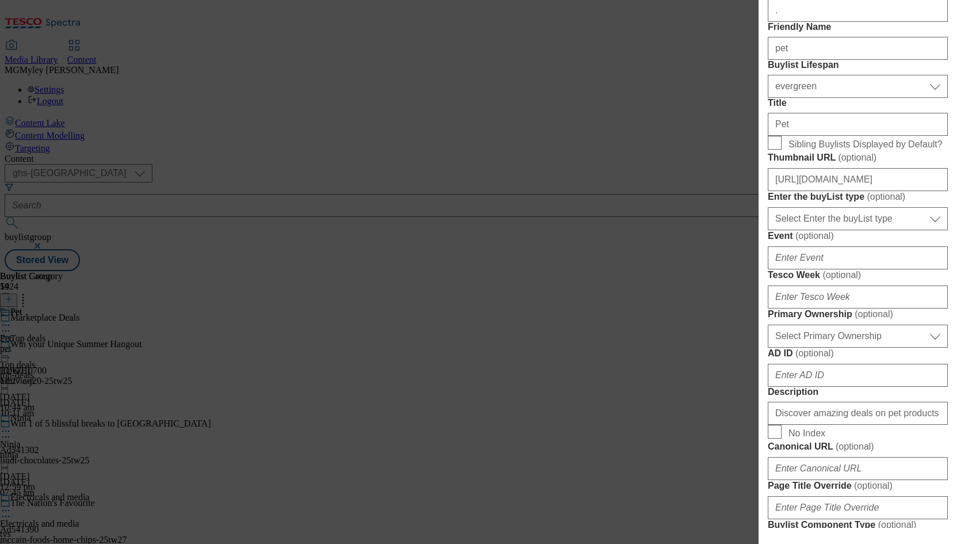
scroll to position [270, 0]
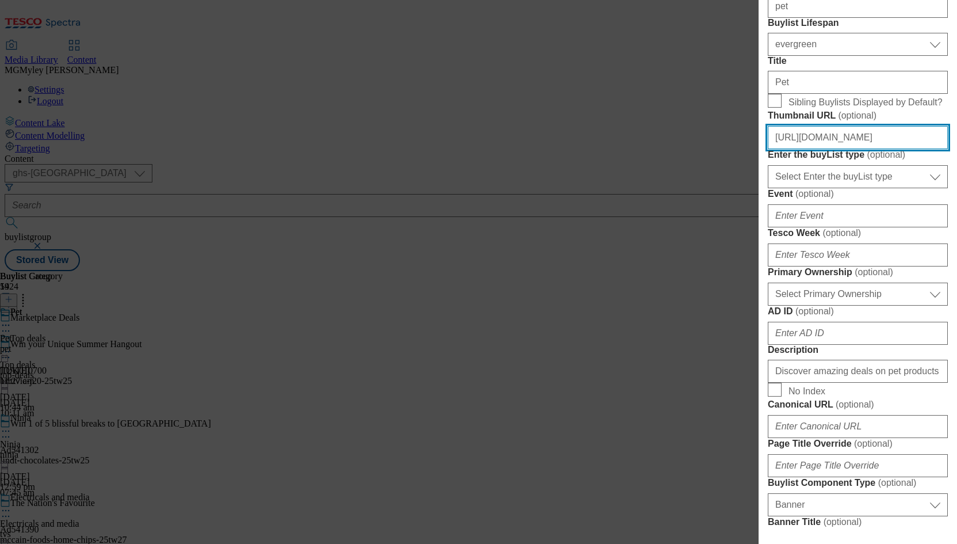
click at [848, 149] on input "https://digitalcontent.api.tesco.com/v2/media/ghs-mktg/f84f34d1-babb-4ab4-befa-…" at bounding box center [858, 137] width 180 height 23
paste input "b5390108-af3c-4f11-8ba8-1127d8c8ffb0/2523-MP-BL-Thumb-"
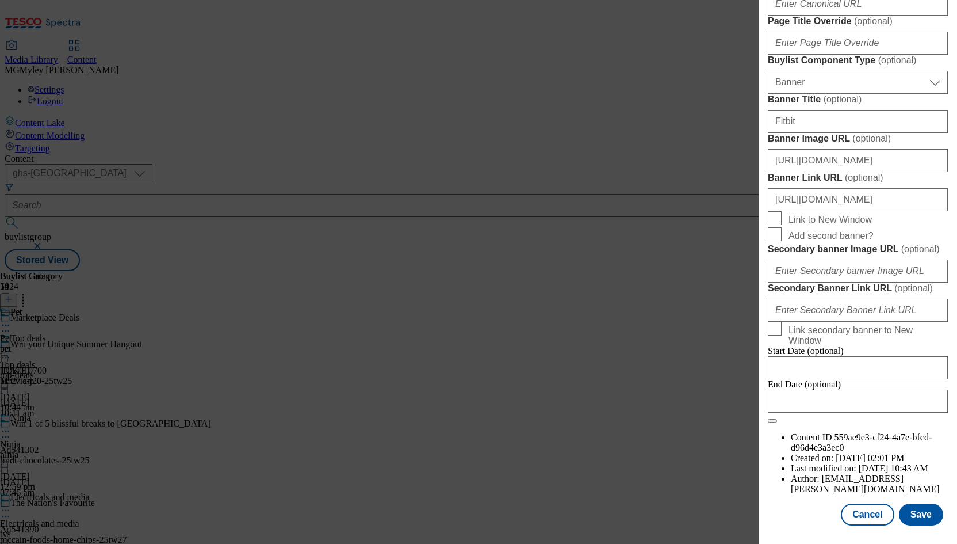
scroll to position [1121, 0]
type input "https://digitalcontent.api.tesco.com/v2/media/ghs-mktg/b5390108-af3c-4f11-8ba8-…"
click at [916, 520] on button "Save" at bounding box center [921, 514] width 44 height 22
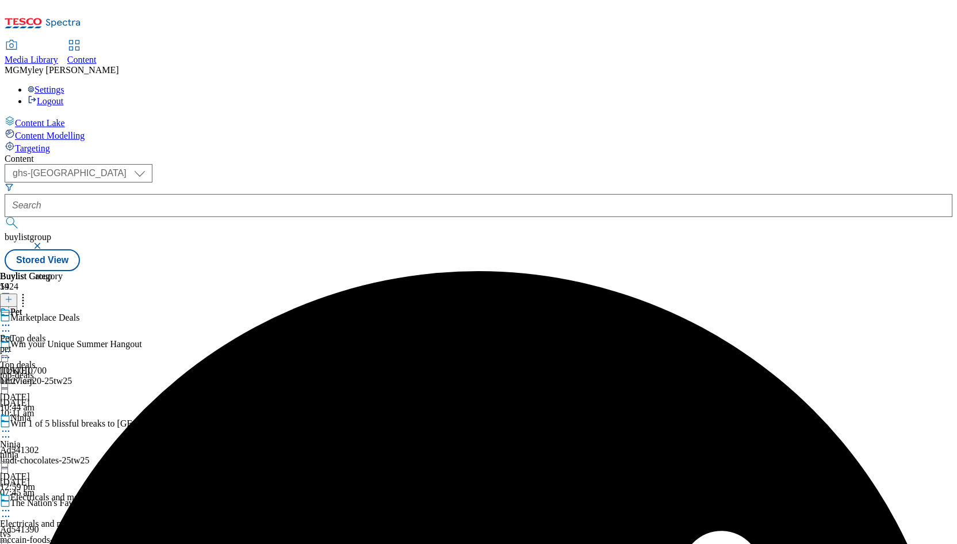
scroll to position [869, 0]
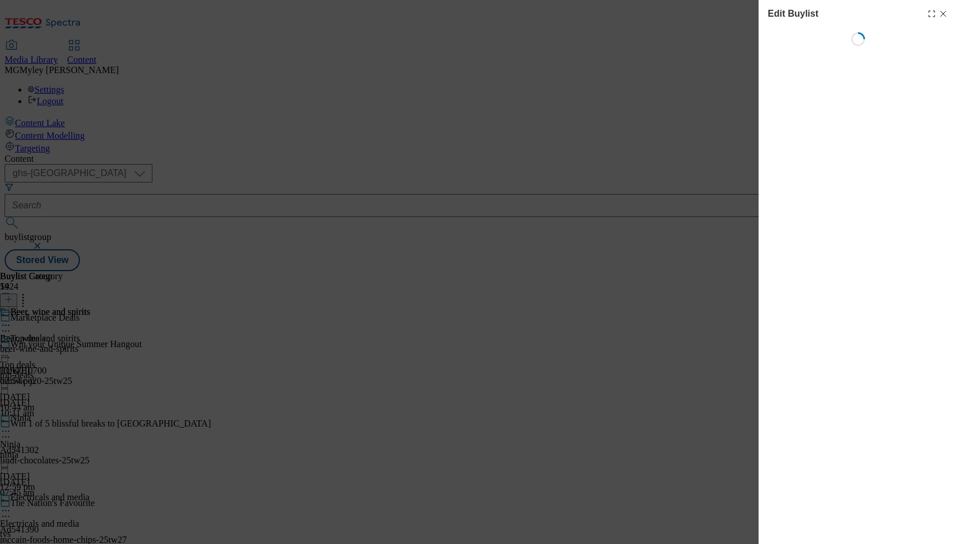
select select "evergreen"
select select "Banner"
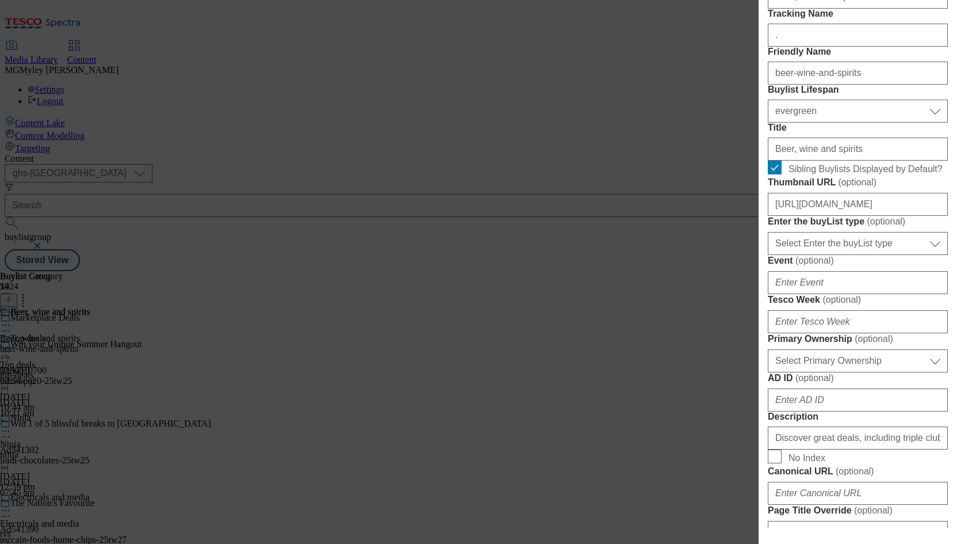
scroll to position [205, 0]
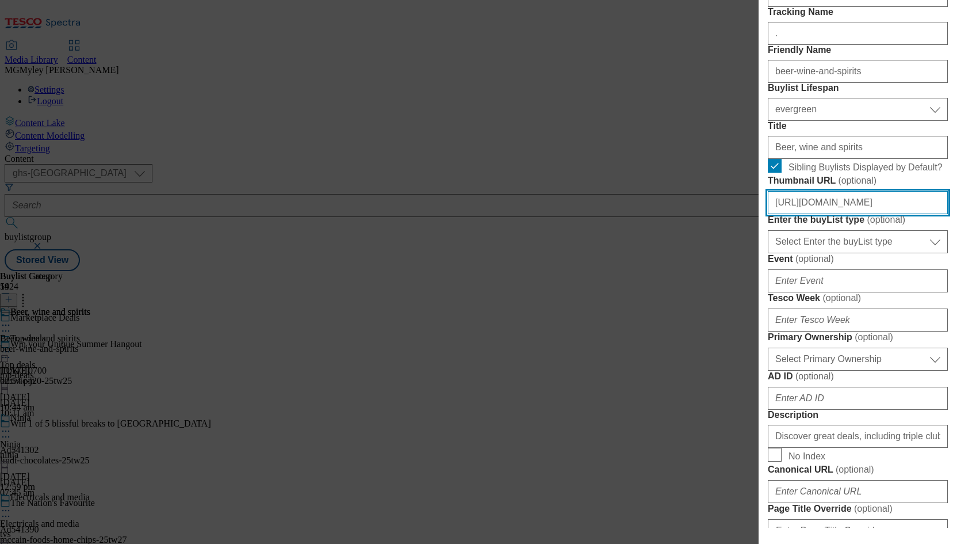
click at [837, 214] on input "https://digitalcontent.api.tesco.com/v2/media/ghs-mktg/bc146419-56ce-4fc1-b475-…" at bounding box center [858, 202] width 180 height 23
paste input "f8adcbd0-51f8-4574-896d-ad2bfce102f4/2523-MP-BL-Thumb-"
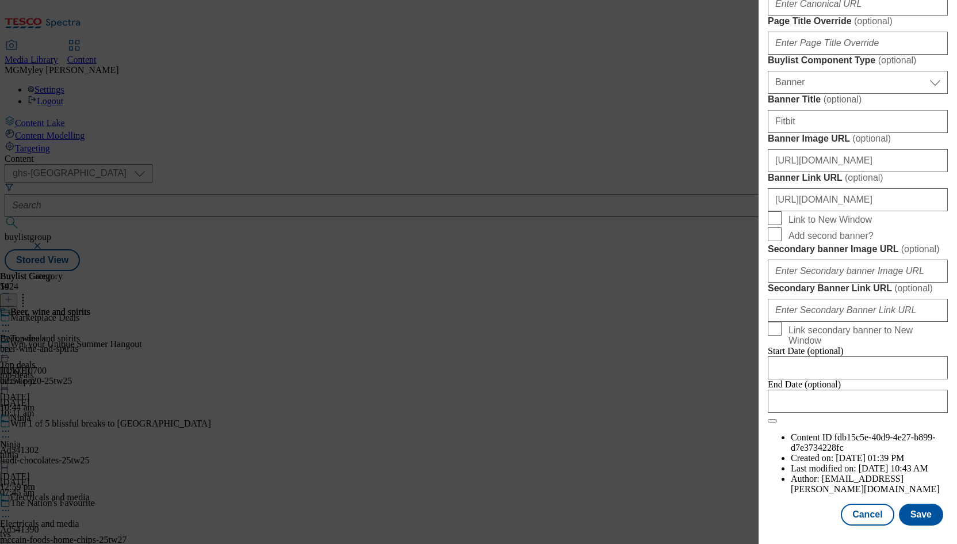
scroll to position [1121, 0]
type input "https://digitalcontent.api.tesco.com/v2/media/ghs-mktg/f8adcbd0-51f8-4574-896d-…"
click at [929, 510] on button "Save" at bounding box center [921, 514] width 44 height 22
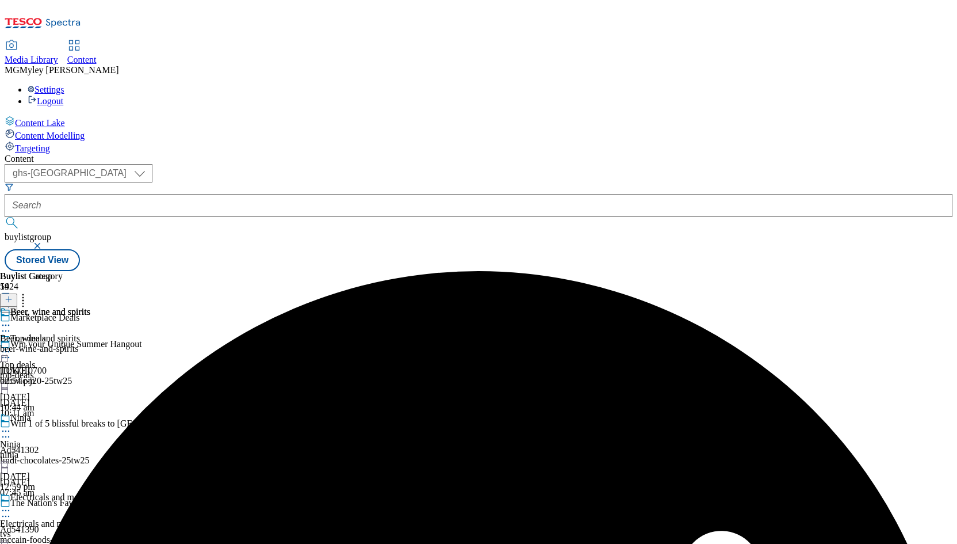
scroll to position [419, 0]
click at [29, 292] on icon at bounding box center [23, 298] width 12 height 12
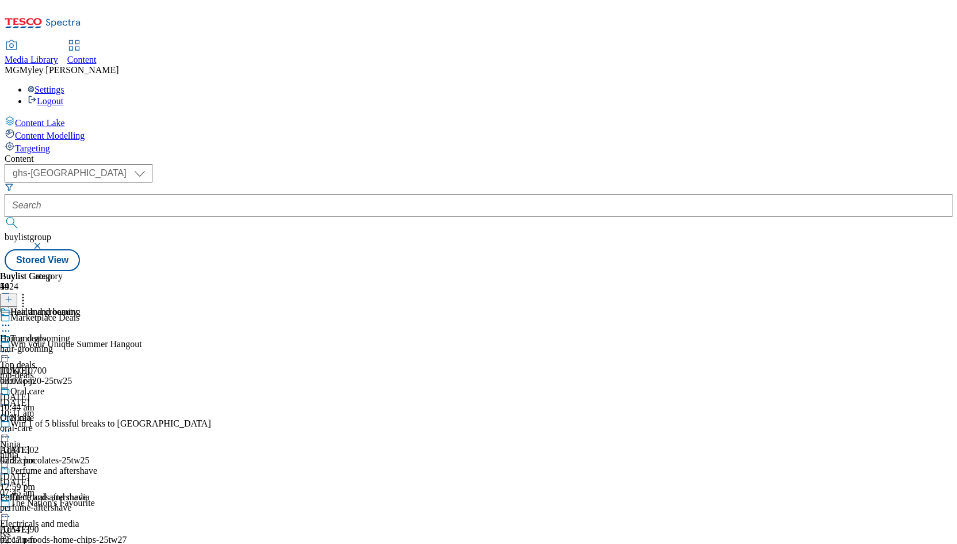
click at [29, 292] on icon at bounding box center [23, 298] width 12 height 12
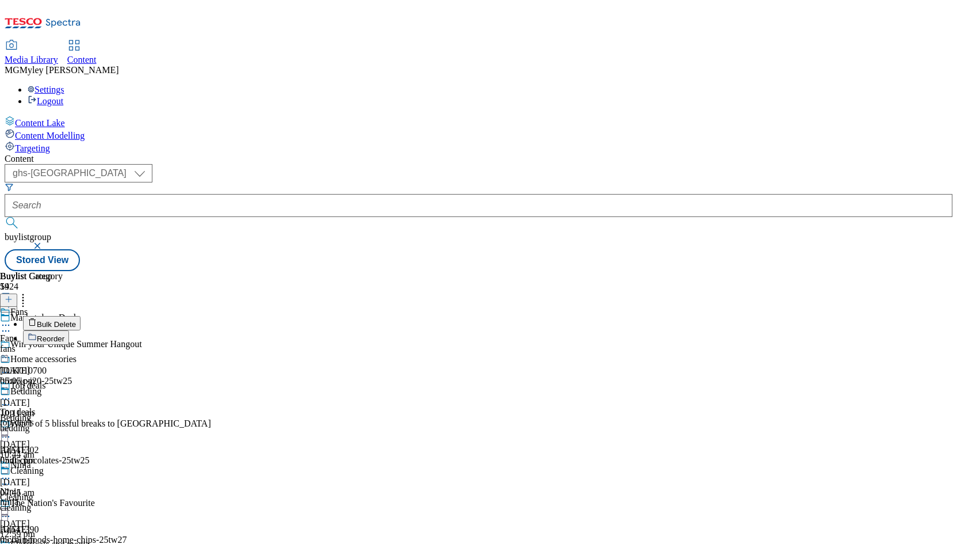
click at [69, 330] on button "Reorder" at bounding box center [46, 337] width 46 height 14
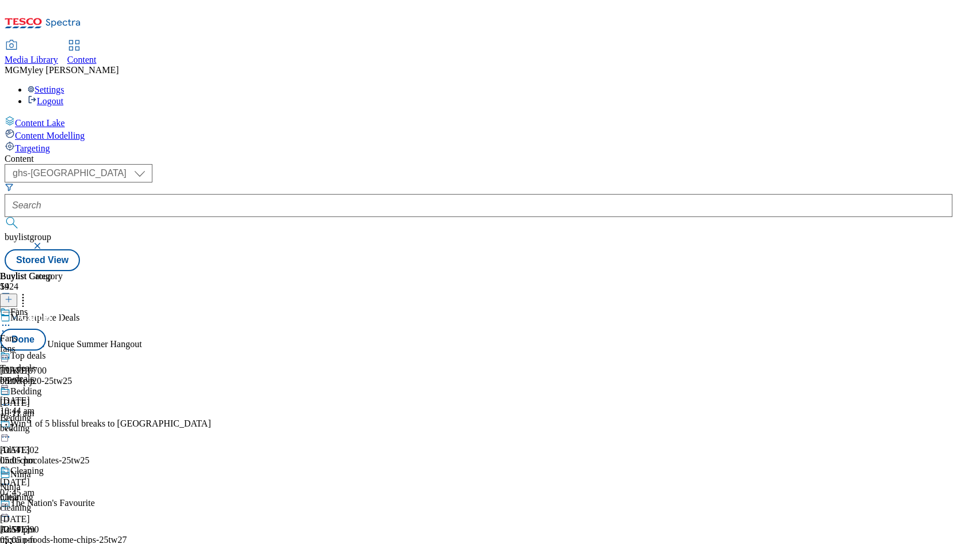
drag, startPoint x: 536, startPoint y: 212, endPoint x: 529, endPoint y: 457, distance: 245.2
drag, startPoint x: 537, startPoint y: 236, endPoint x: 537, endPoint y: 426, distance: 189.9
click at [46, 329] on button "Done" at bounding box center [23, 340] width 46 height 22
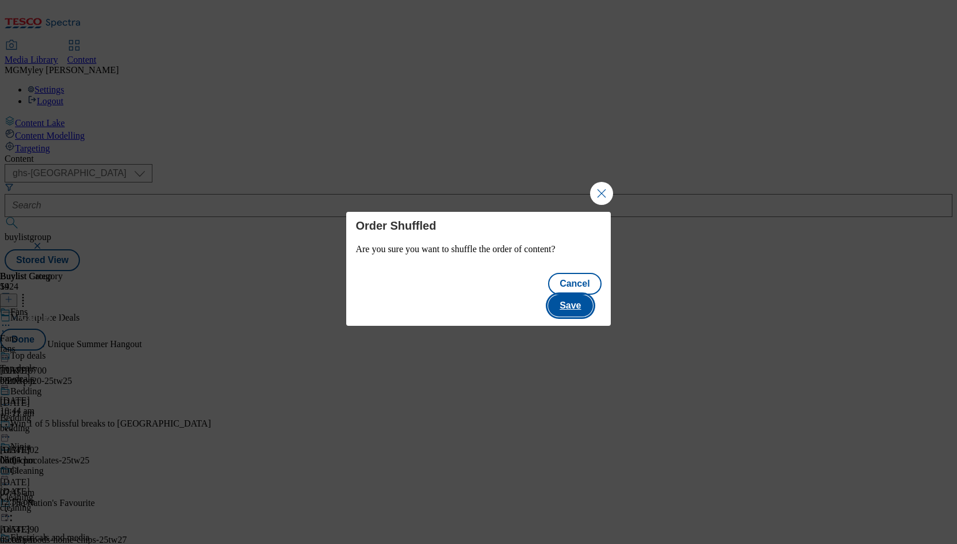
click at [568, 295] on button "Save" at bounding box center [570, 306] width 44 height 22
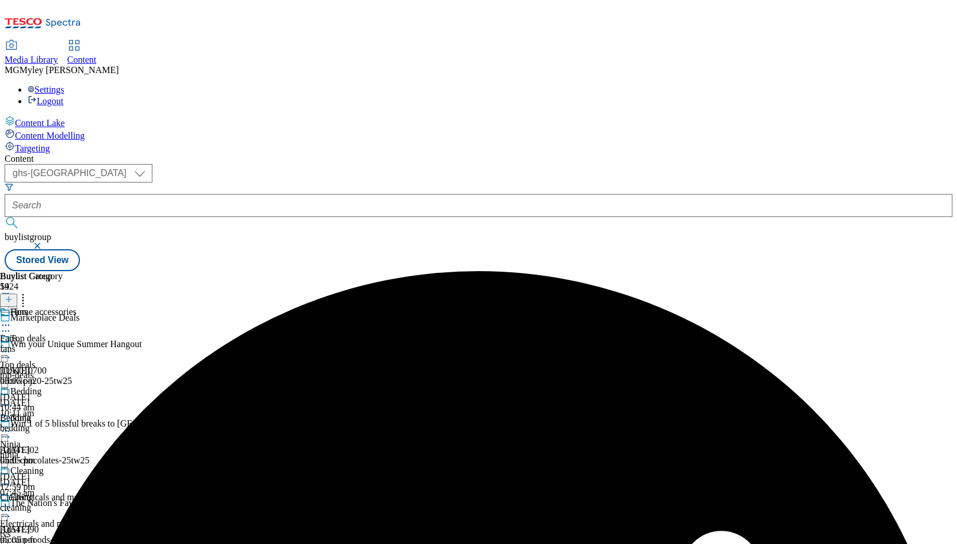
click at [90, 370] on div "top-deals" at bounding box center [45, 375] width 90 height 10
click at [31, 413] on div "Ninja" at bounding box center [20, 418] width 21 height 10
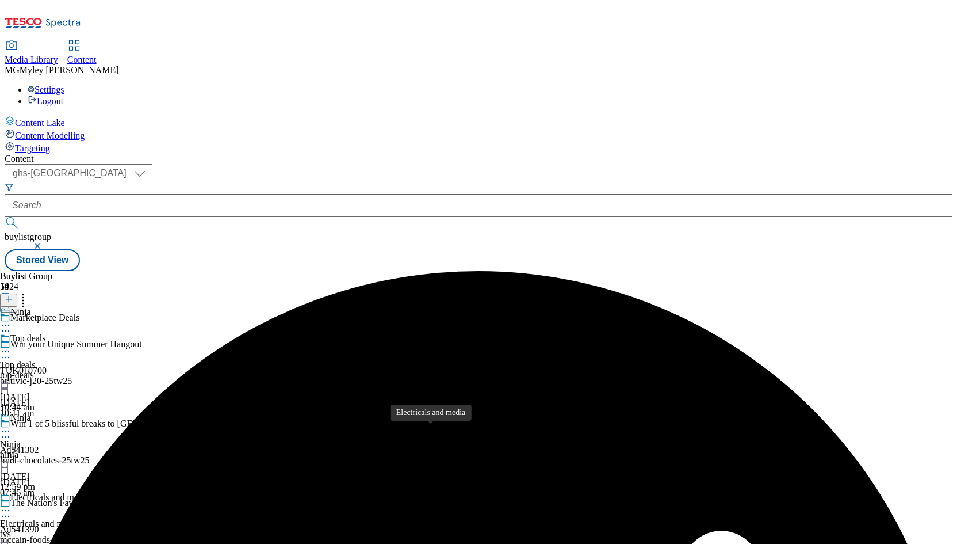
click at [79, 518] on div "Electricals and media" at bounding box center [39, 523] width 79 height 10
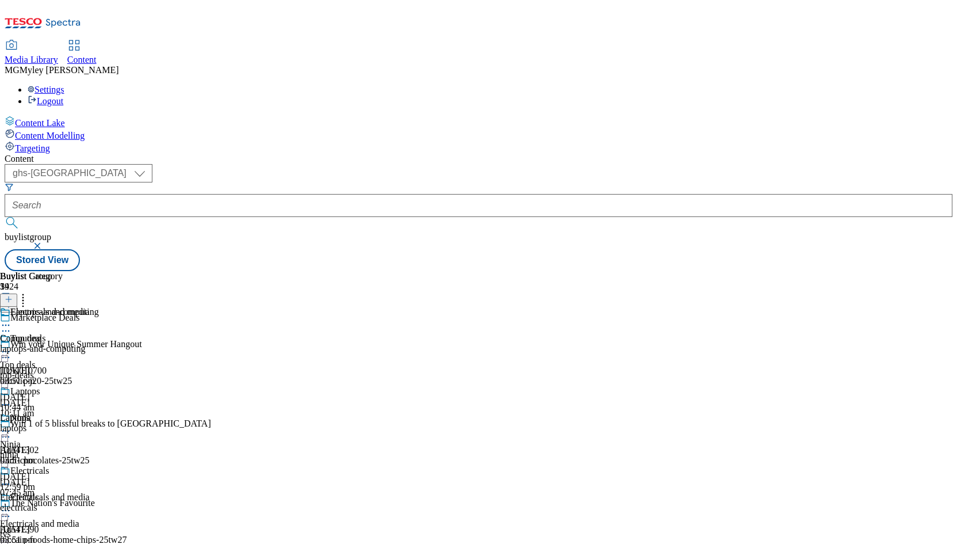
click at [90, 370] on div "top-deals" at bounding box center [45, 375] width 90 height 10
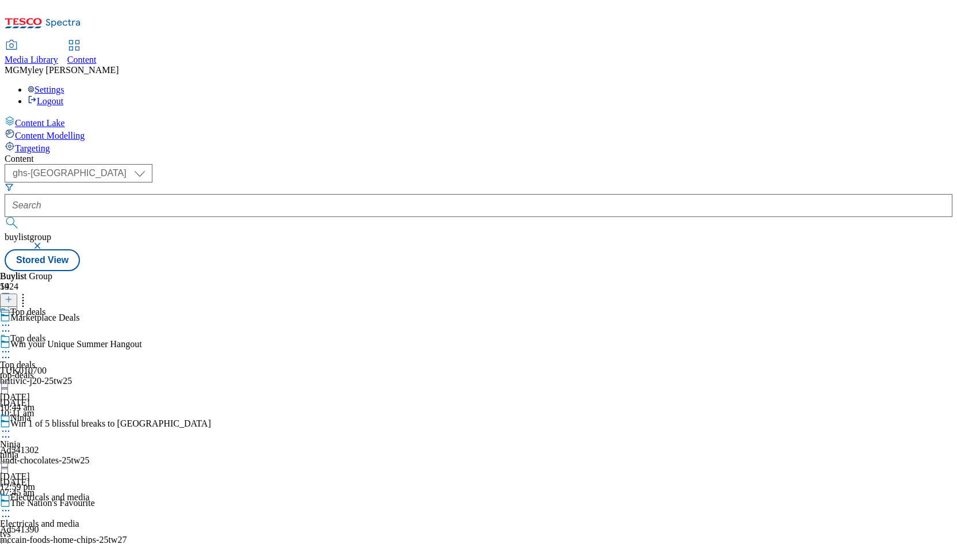
click at [12, 346] on icon at bounding box center [6, 352] width 12 height 12
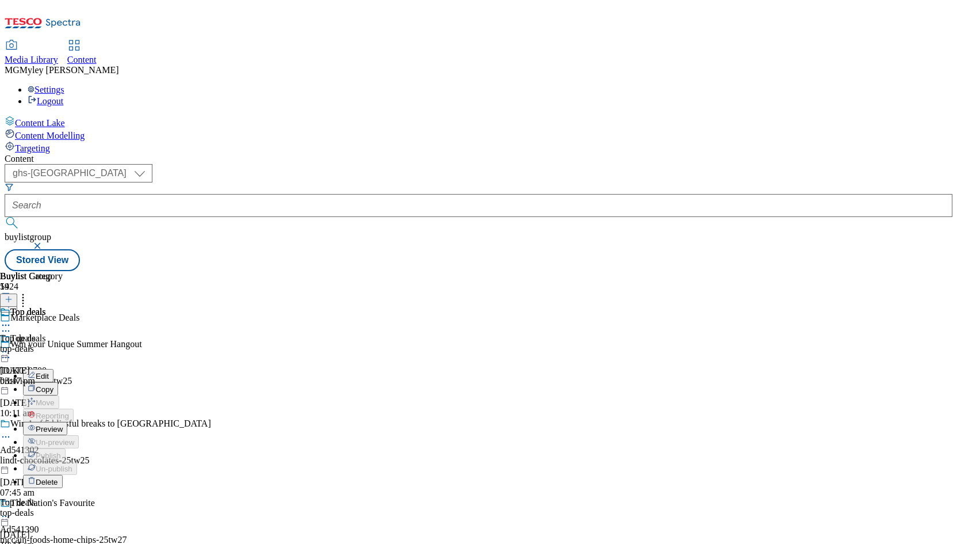
click at [54, 369] on button "Edit" at bounding box center [38, 375] width 30 height 13
select select "evergreen"
select select "Banner"
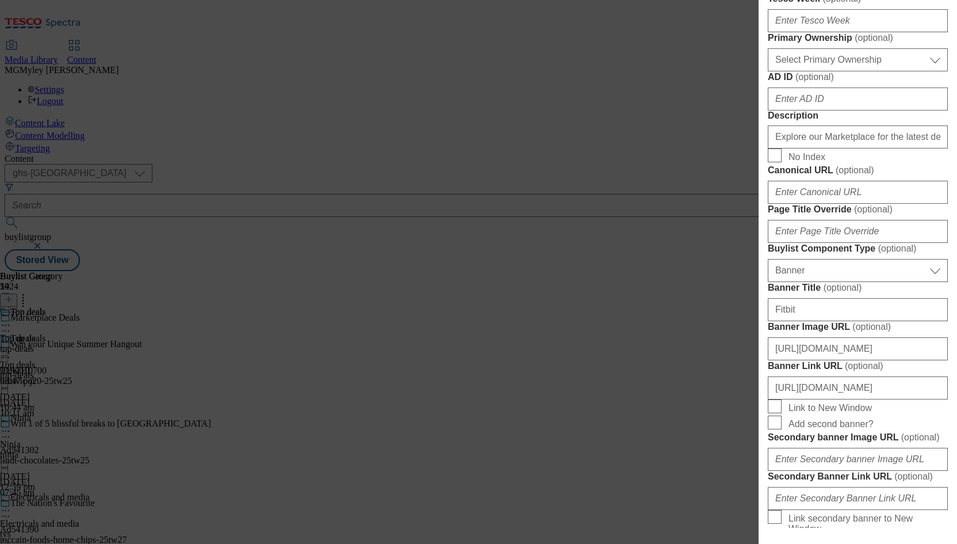
scroll to position [527, 0]
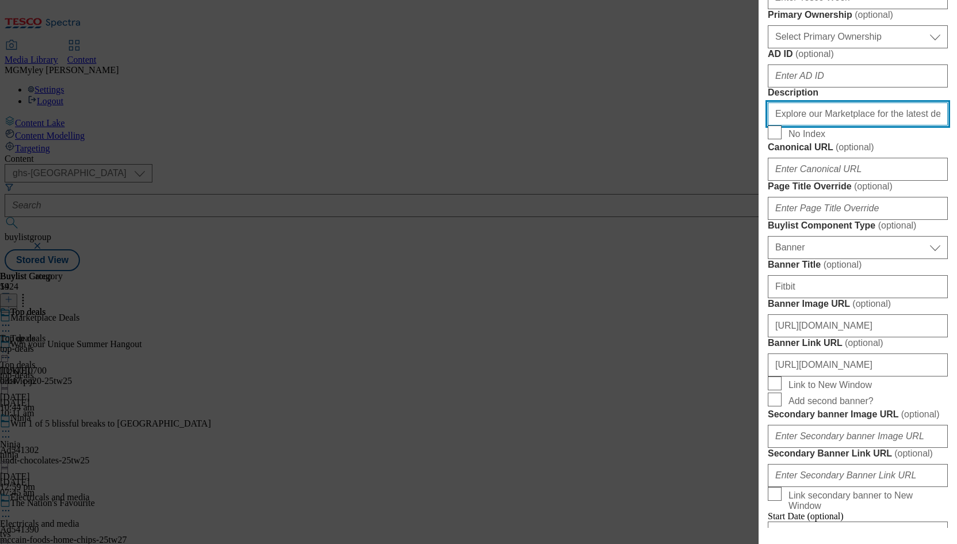
click at [846, 125] on input "Explore our Marketplace for the latest deals on a wide range of products. From …" at bounding box center [858, 113] width 180 height 23
paste input "this Bank holiday"
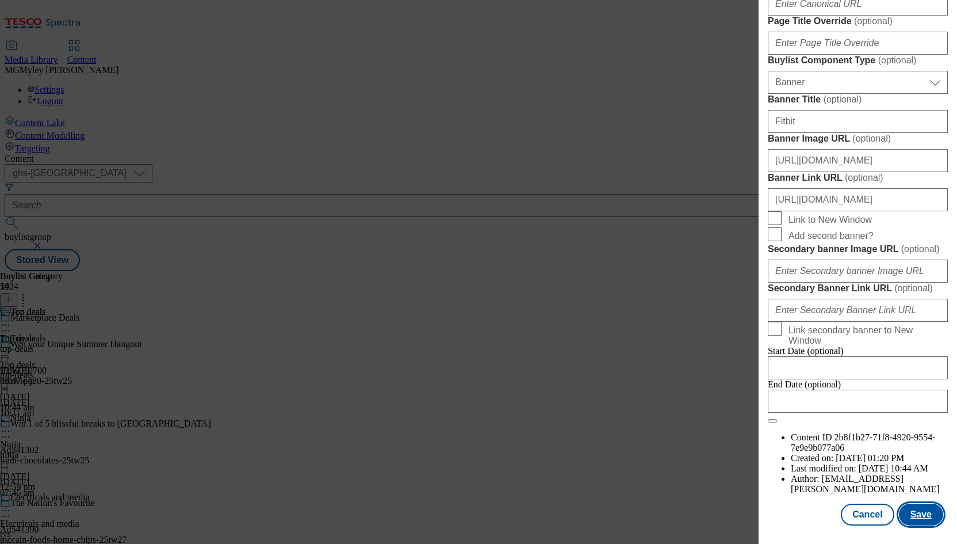
type input "Explore our Marketplace for the latest deals on a wide range of products this B…"
click at [921, 511] on button "Save" at bounding box center [921, 514] width 44 height 22
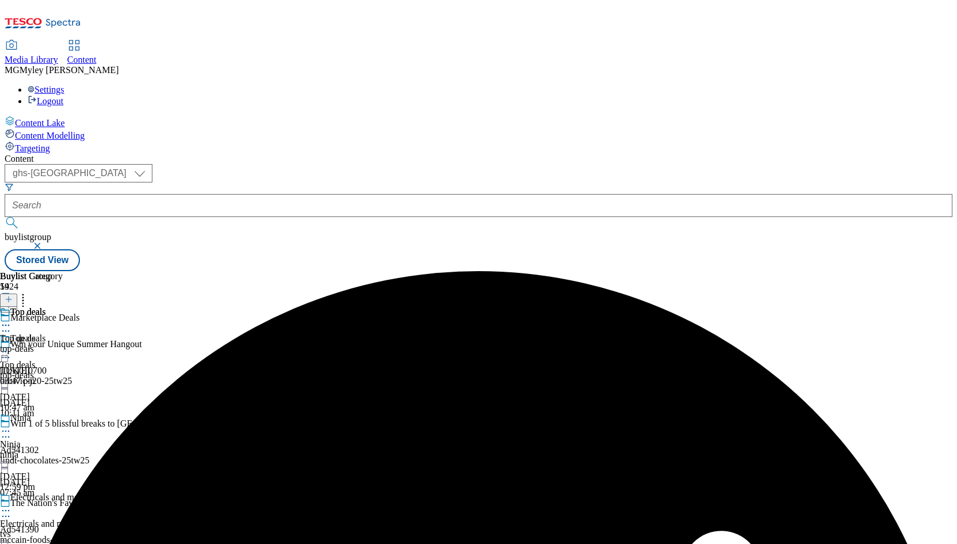
click at [36, 333] on span "Top deals" at bounding box center [18, 338] width 36 height 10
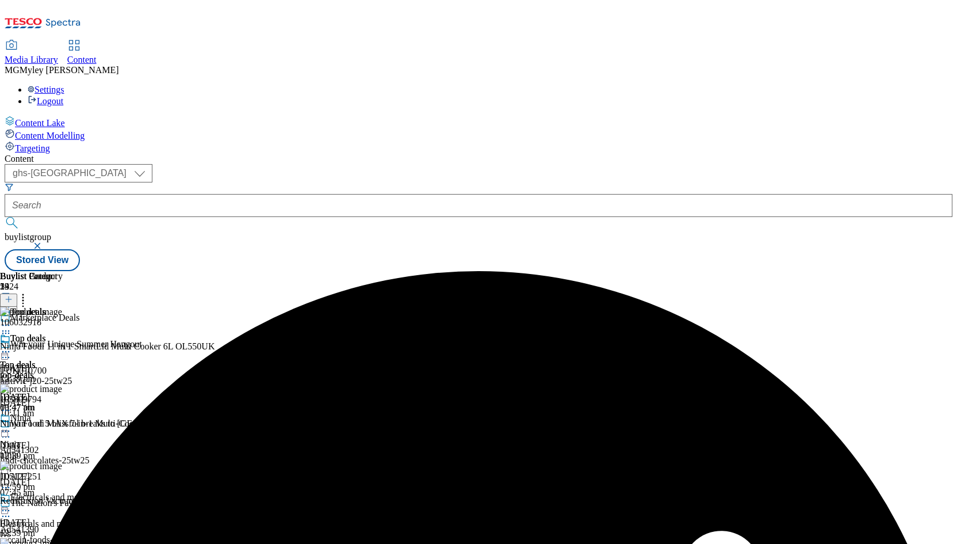
click at [12, 346] on icon at bounding box center [6, 352] width 12 height 12
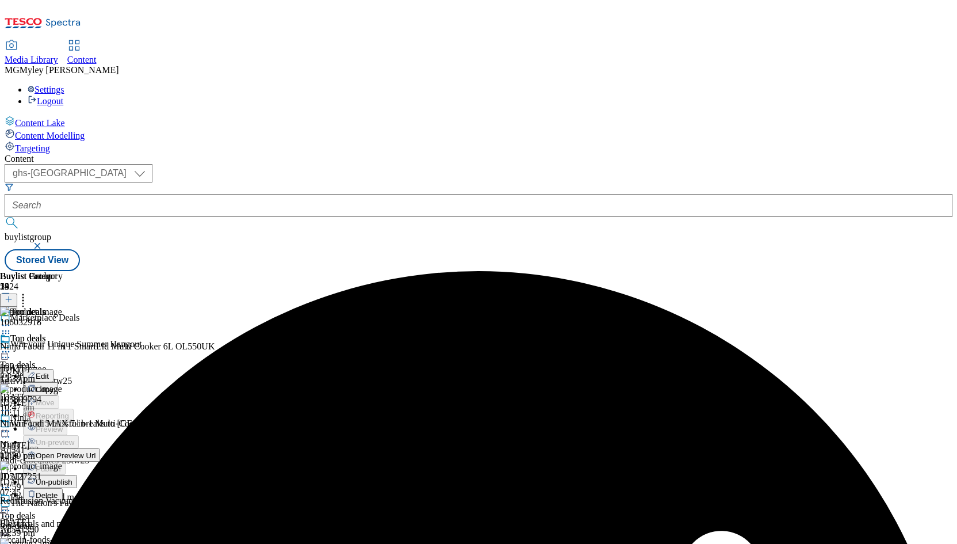
click at [49, 372] on span "Edit" at bounding box center [42, 376] width 13 height 9
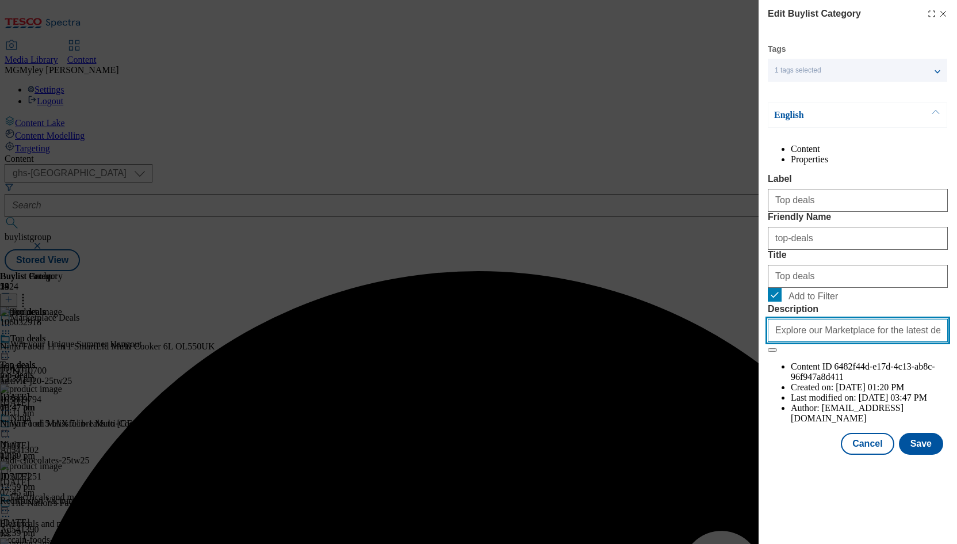
click at [819, 342] on input "Explore our Marketplace for the latest deals on a wide range of products. From …" at bounding box center [858, 330] width 180 height 23
paste input "this Bank holiday"
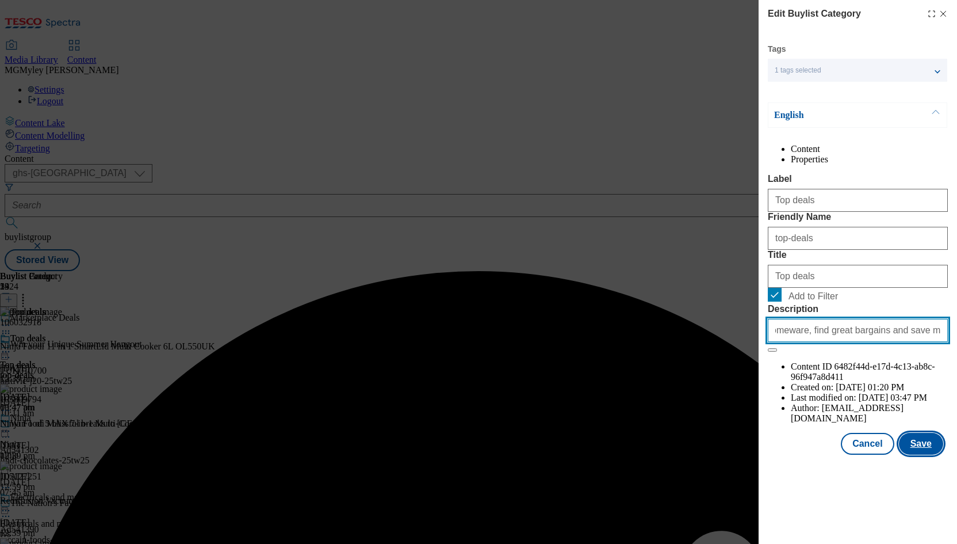
type input "Explore our Marketplace for the latest deals on a wide range of products this B…"
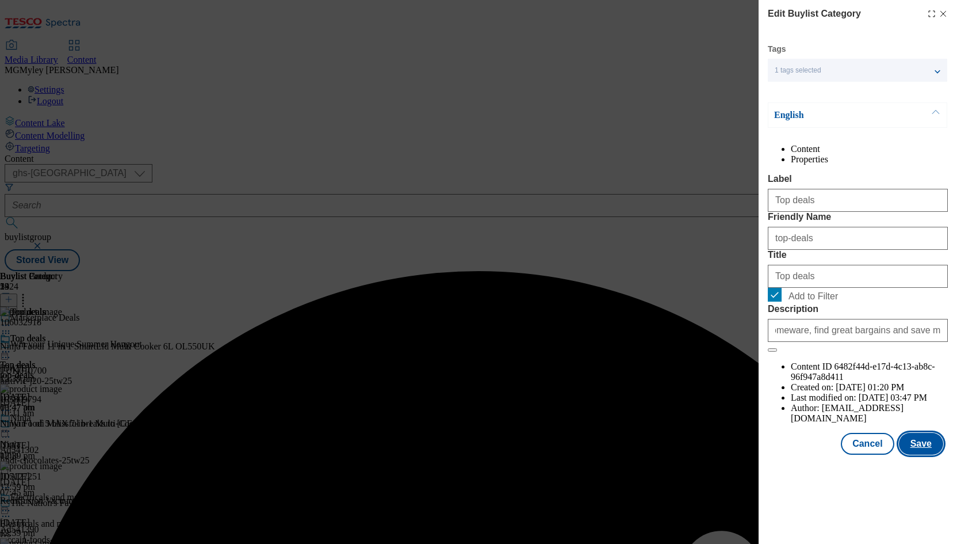
click at [917, 455] on button "Save" at bounding box center [921, 444] width 44 height 22
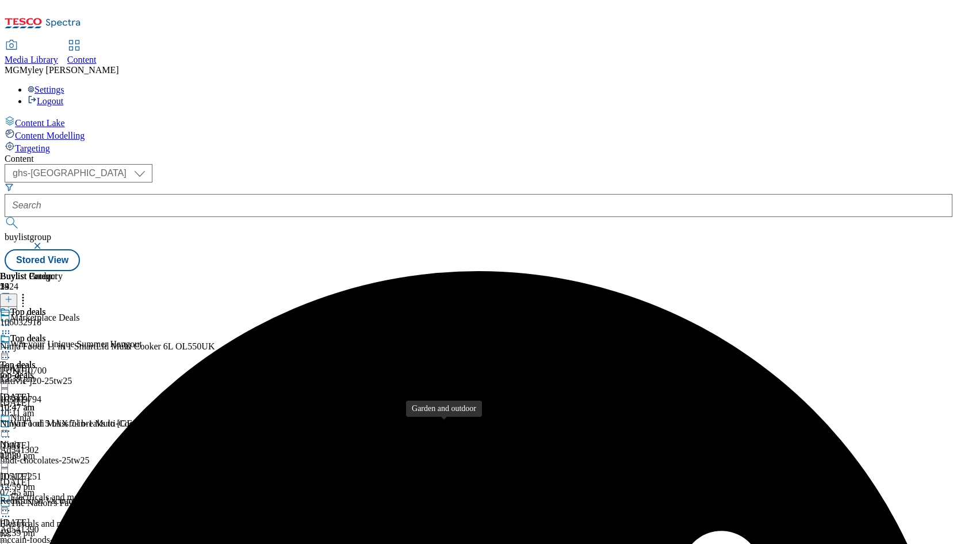
scroll to position [125, 0]
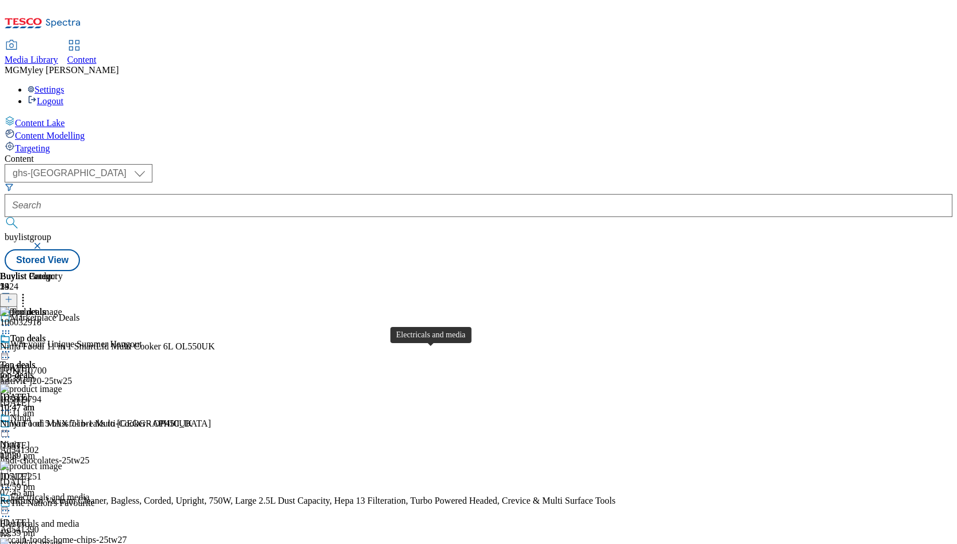
click at [79, 518] on div "Electricals and media" at bounding box center [39, 523] width 79 height 10
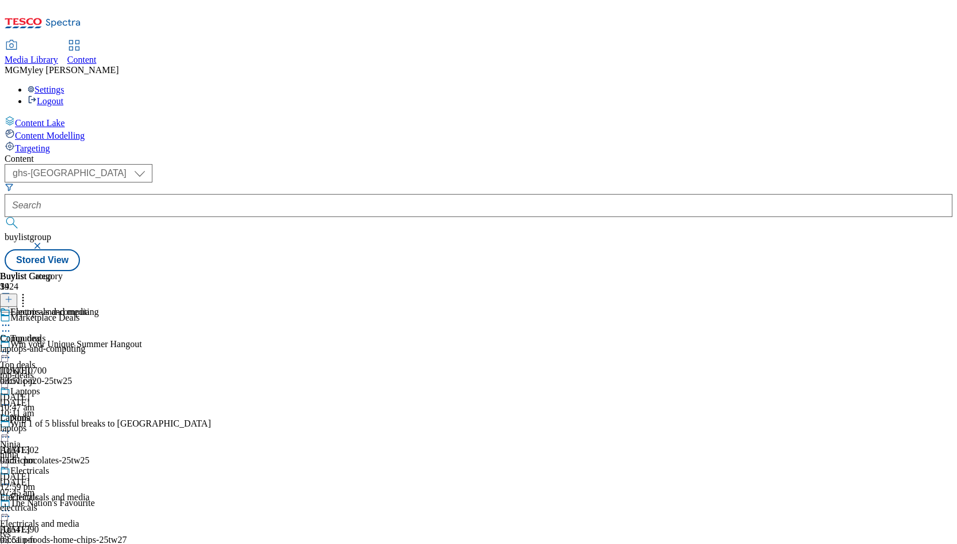
click at [12, 505] on icon at bounding box center [6, 511] width 12 height 12
click at [54, 528] on button "Edit" at bounding box center [38, 534] width 30 height 13
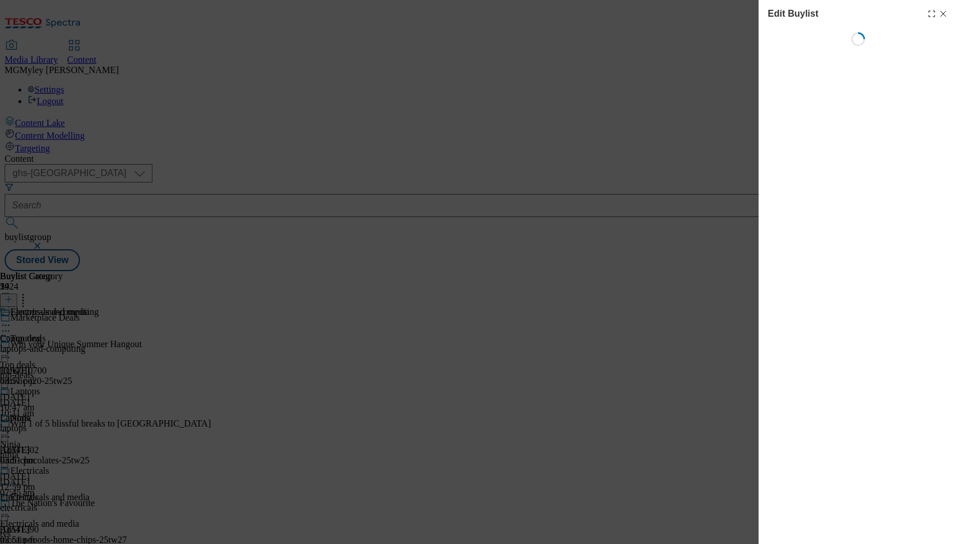
select select "evergreen"
select select "Banner"
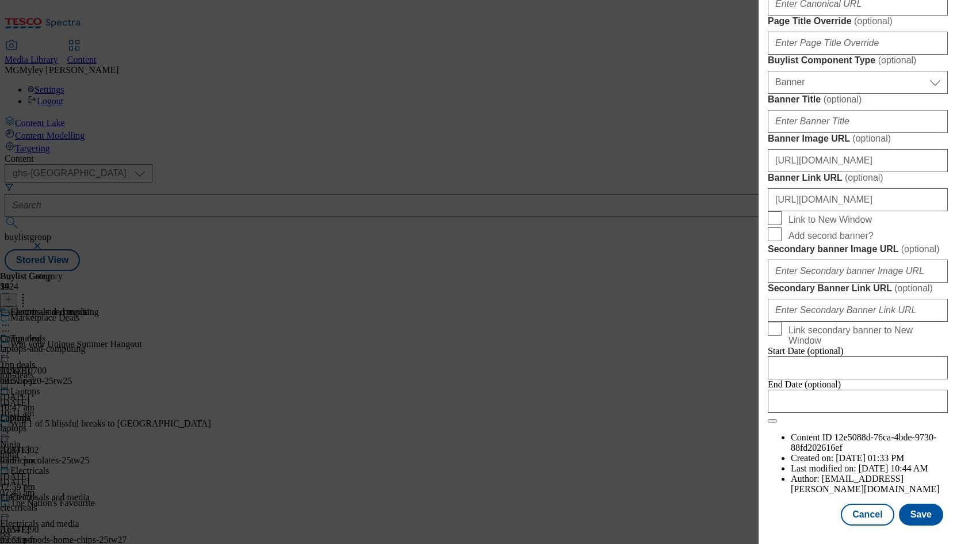
scroll to position [711, 0]
paste input "Discover top deals on laptops and computing essentials at our Marketplace this …"
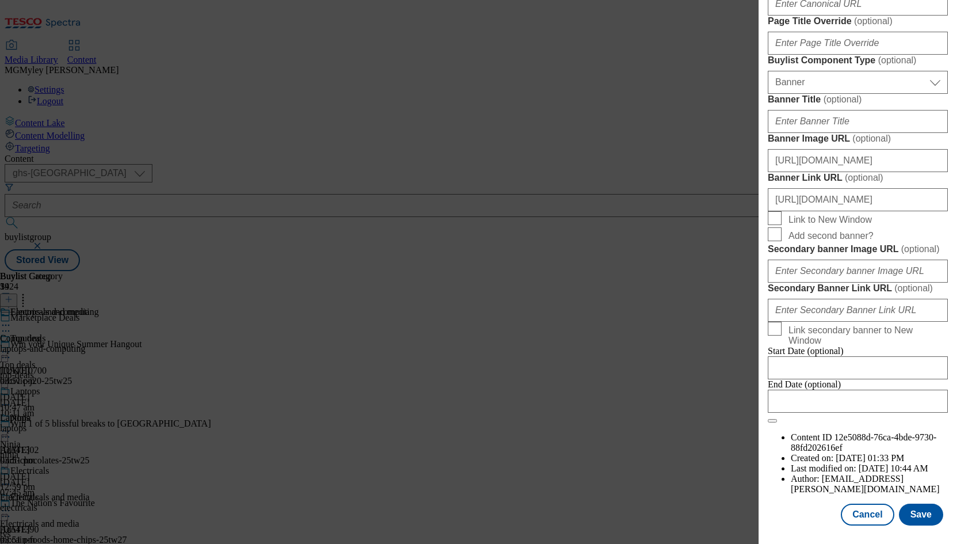
scroll to position [1121, 0]
type input "Discover top deals on laptops and computing essentials at our Marketplace this …"
click at [919, 518] on button "Save" at bounding box center [921, 514] width 44 height 22
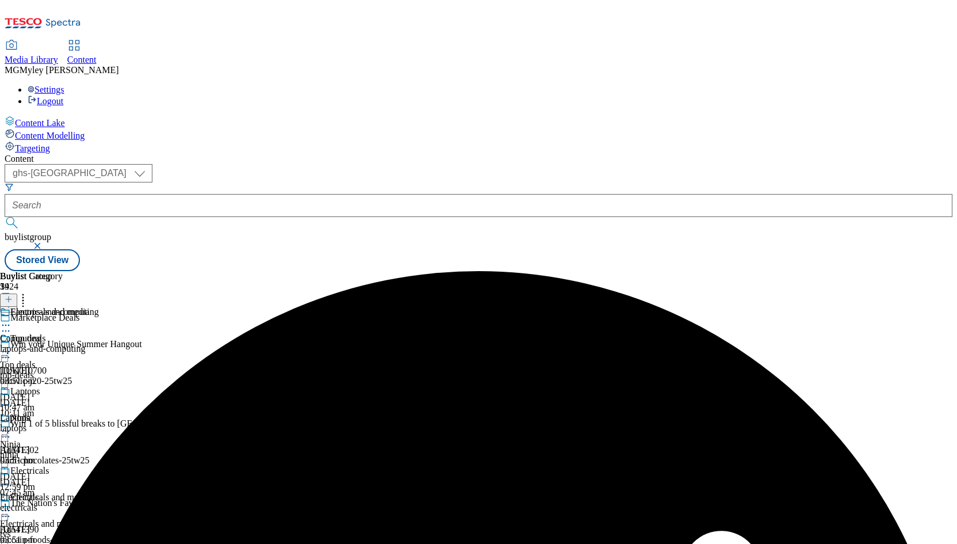
scroll to position [175, 0]
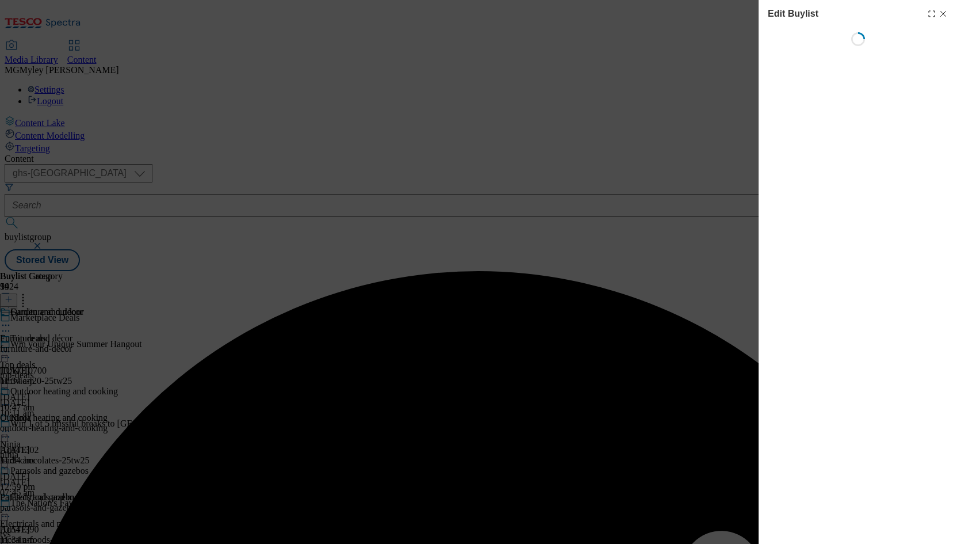
select select "evergreen"
select select "Banner"
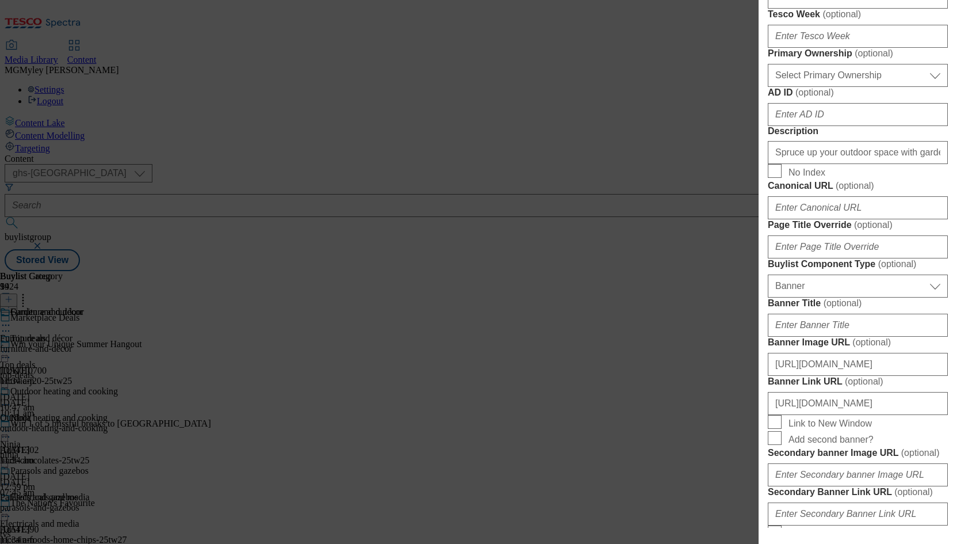
scroll to position [610, 0]
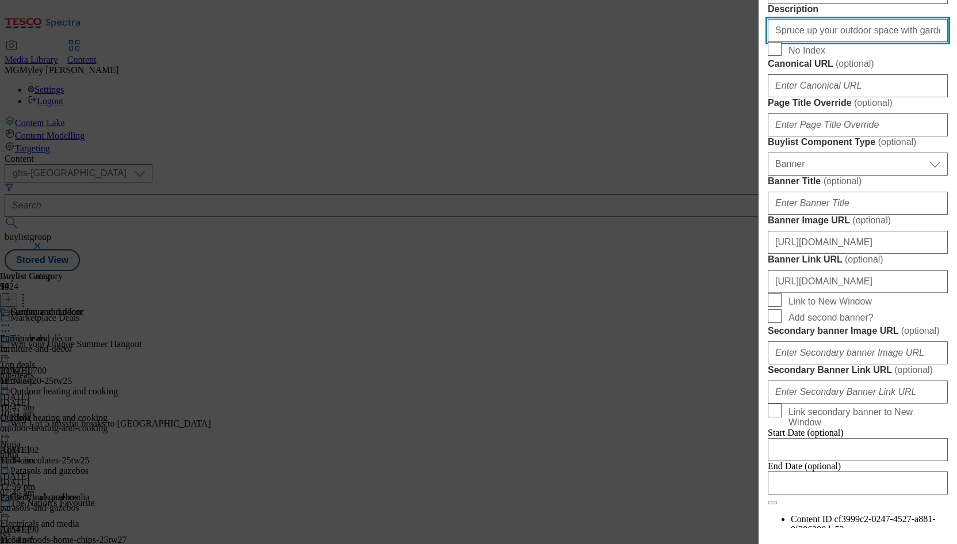
click at [845, 42] on input "Spruce up your outdoor space with garden essentials. From furniture to parasols…" at bounding box center [858, 30] width 180 height 23
paste input "t Tesco this Bank holiday"
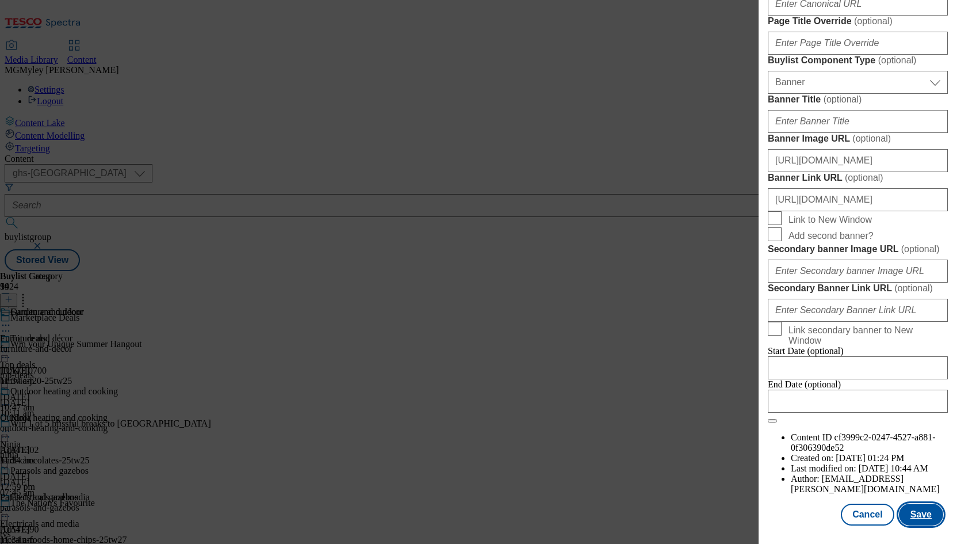
type input "Spruce up your outdoor space with garden essentials. From furniture to parasols…"
click at [918, 516] on button "Save" at bounding box center [921, 514] width 44 height 22
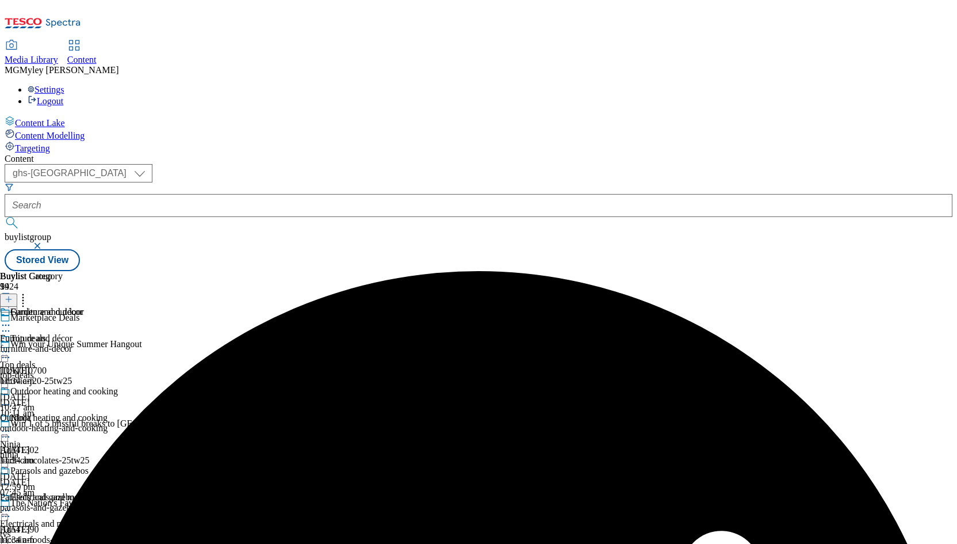
scroll to position [410, 0]
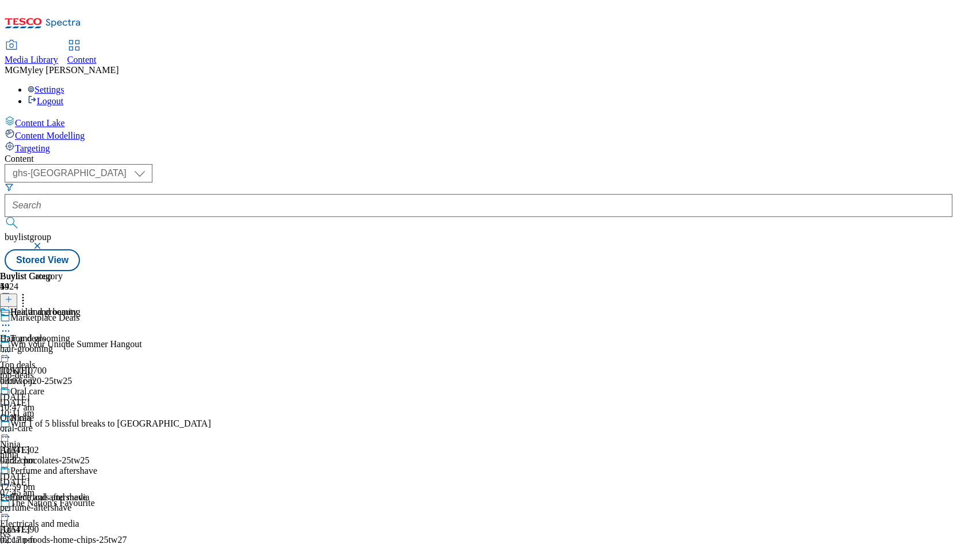
scroll to position [913, 0]
click at [29, 292] on icon at bounding box center [23, 298] width 12 height 12
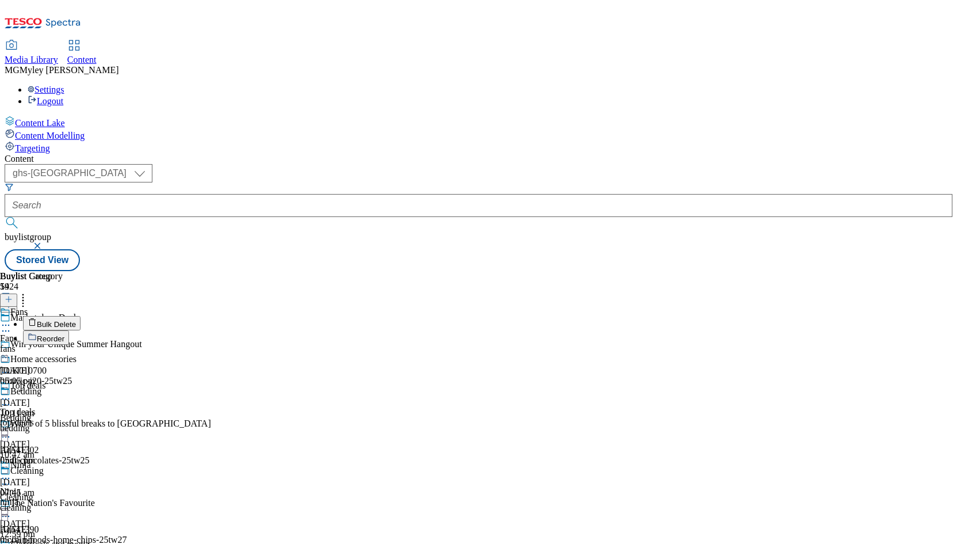
click at [69, 330] on button "Reorder" at bounding box center [46, 337] width 46 height 14
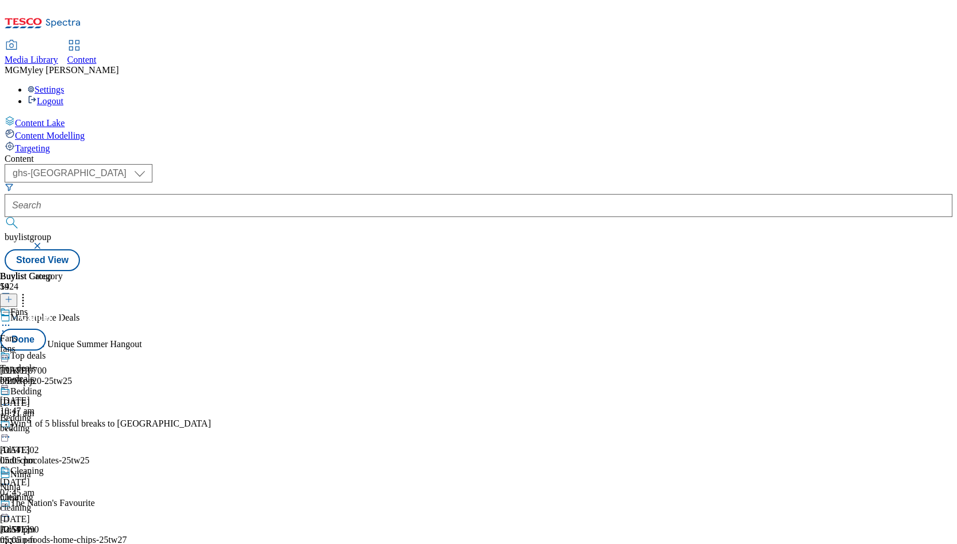
drag, startPoint x: 539, startPoint y: 378, endPoint x: 532, endPoint y: 232, distance: 145.7
drag, startPoint x: 541, startPoint y: 396, endPoint x: 540, endPoint y: 250, distance: 146.1
drag, startPoint x: 545, startPoint y: 403, endPoint x: 538, endPoint y: 297, distance: 106.1
drag, startPoint x: 539, startPoint y: 445, endPoint x: 539, endPoint y: 298, distance: 147.3
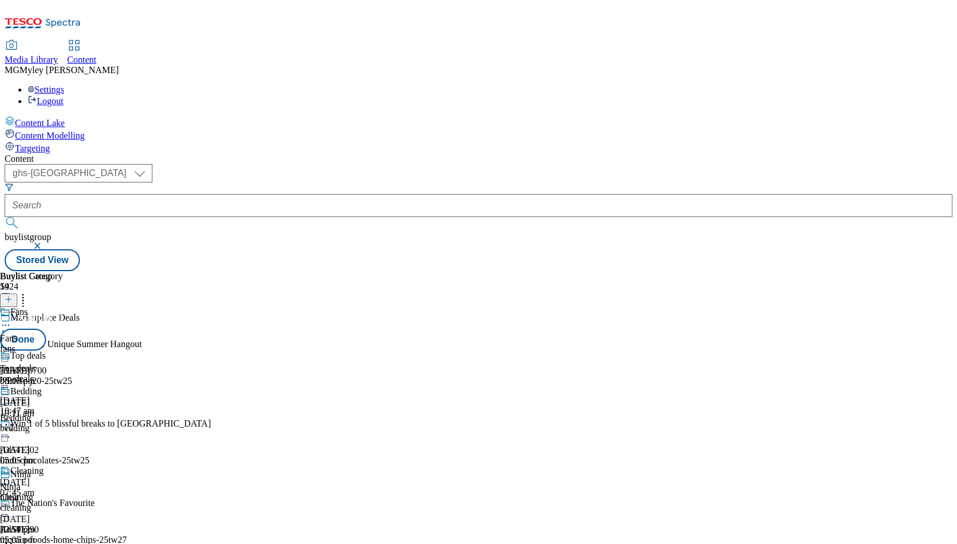
scroll to position [512, 0]
drag, startPoint x: 544, startPoint y: 314, endPoint x: 543, endPoint y: 227, distance: 86.9
click at [46, 329] on button "Done" at bounding box center [23, 340] width 46 height 22
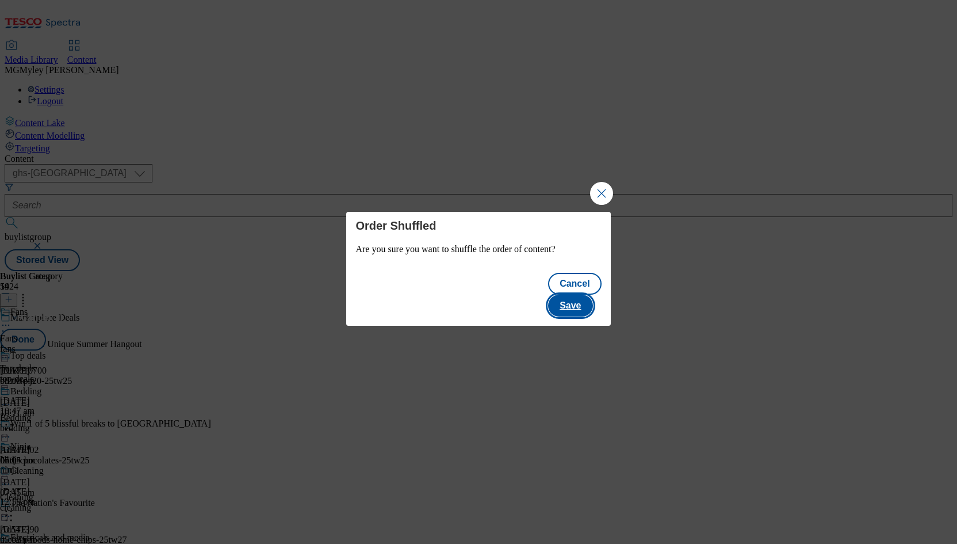
click at [578, 295] on button "Save" at bounding box center [570, 306] width 44 height 22
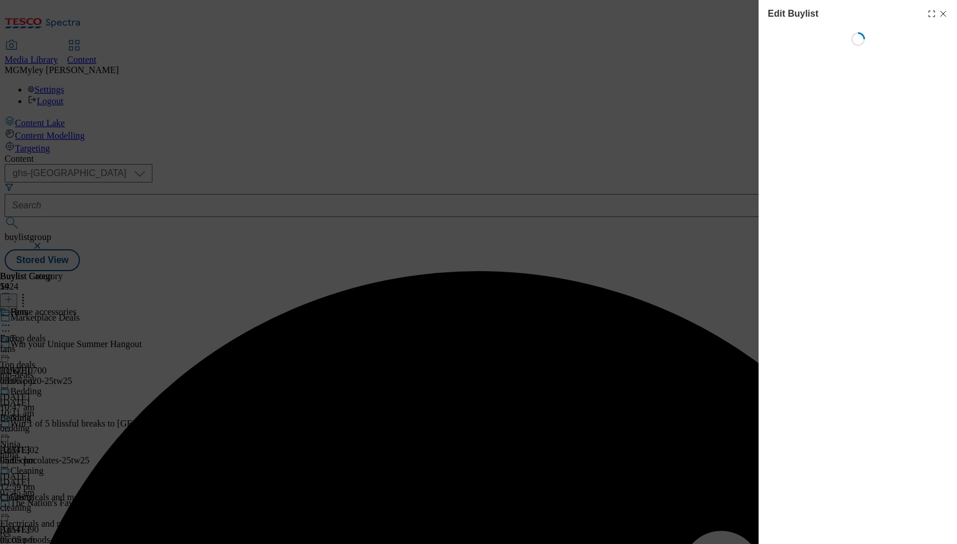
select select "evergreen"
select select "Banner"
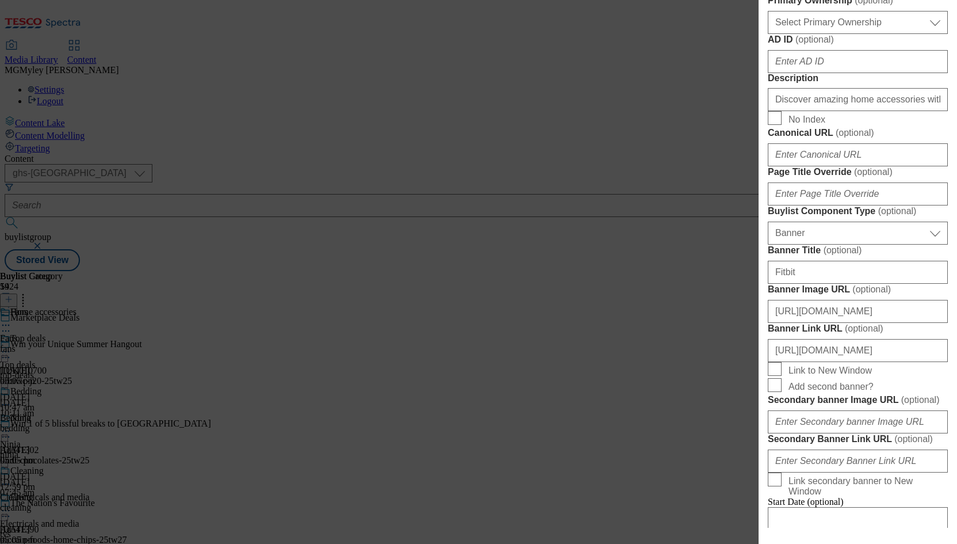
scroll to position [544, 0]
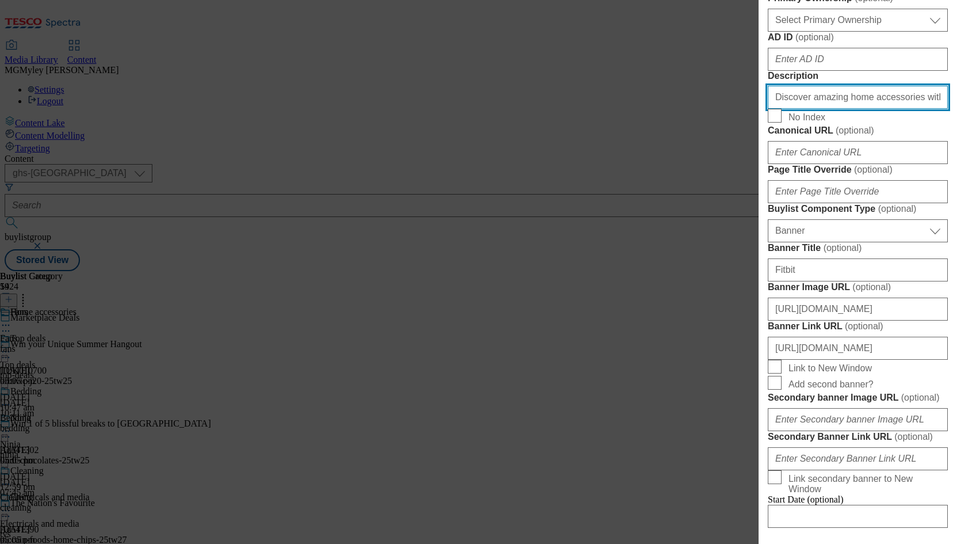
click at [843, 109] on input "Discover amazing home accessories with our Marketplace. Browse a vast selection…" at bounding box center [858, 97] width 180 height 23
paste input "his Bank holi"
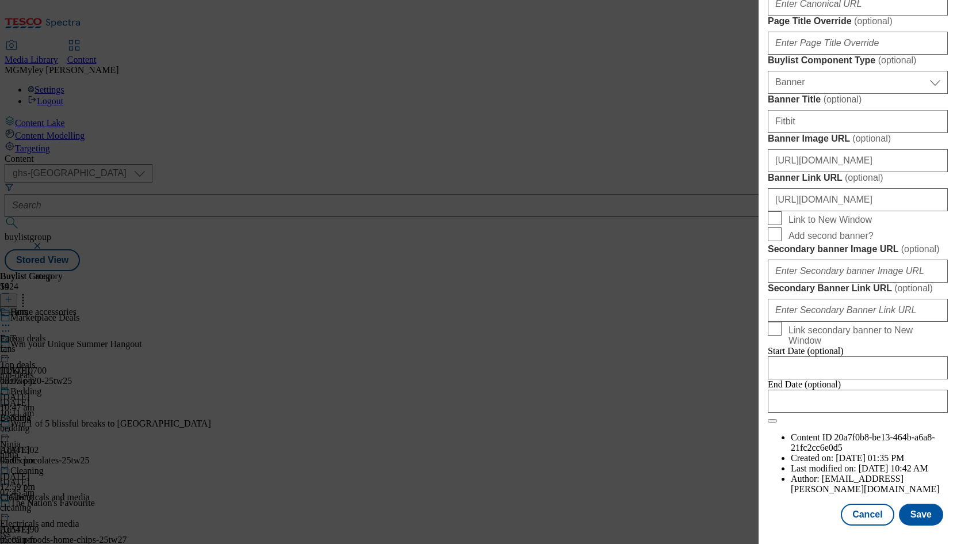
scroll to position [1121, 0]
type input "Discover amazing home accessories with our Marketplace. Browse a vast selection…"
click at [928, 505] on button "Save" at bounding box center [921, 514] width 44 height 22
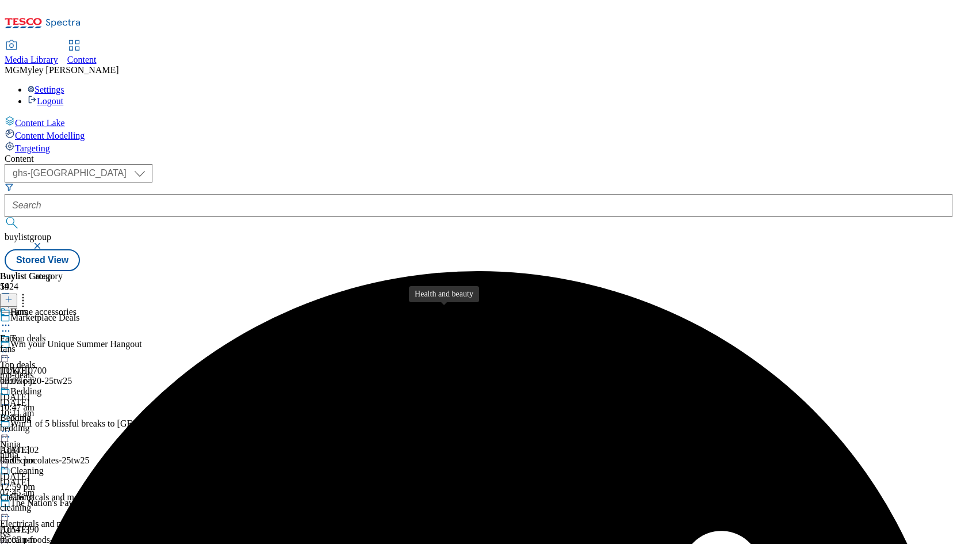
scroll to position [484, 0]
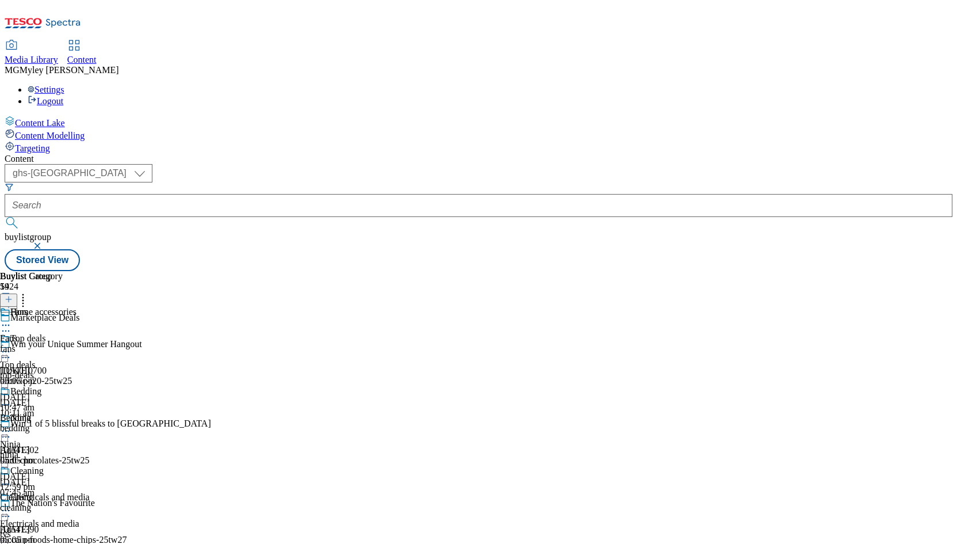
select select "evergreen"
select select "Banner"
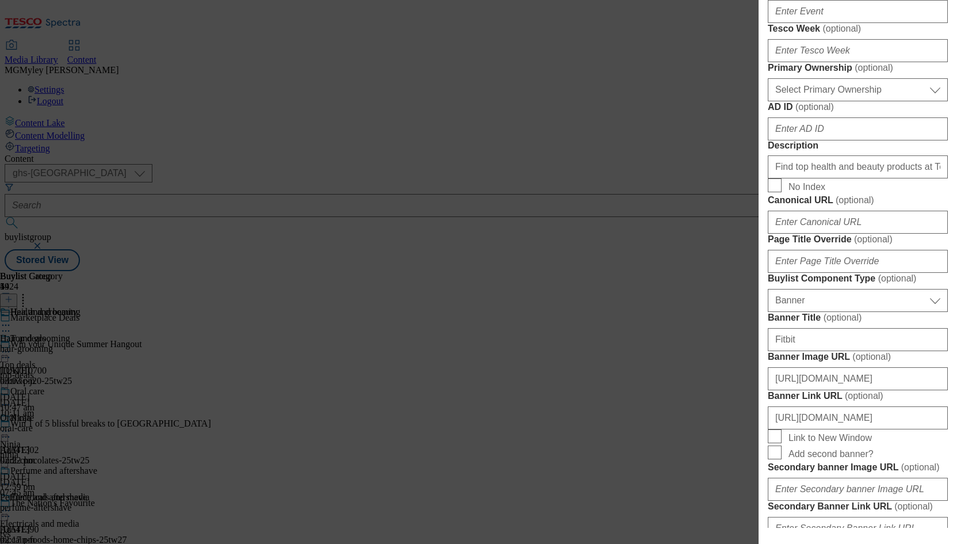
scroll to position [530, 0]
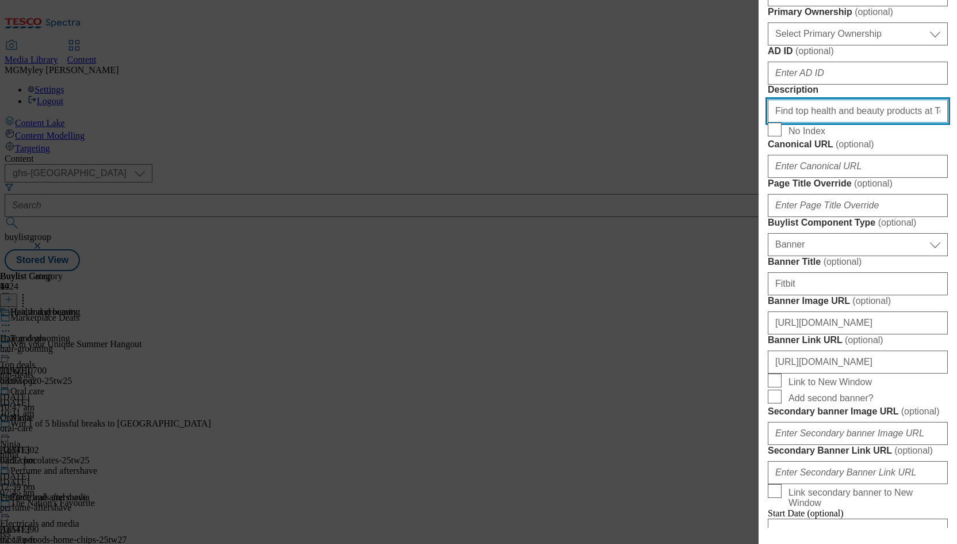
click at [866, 123] on input "Find top health and beauty products at Tesco Marketplace. Browse skincare, make…" at bounding box center [858, 111] width 180 height 23
paste input "this Bank holiday"
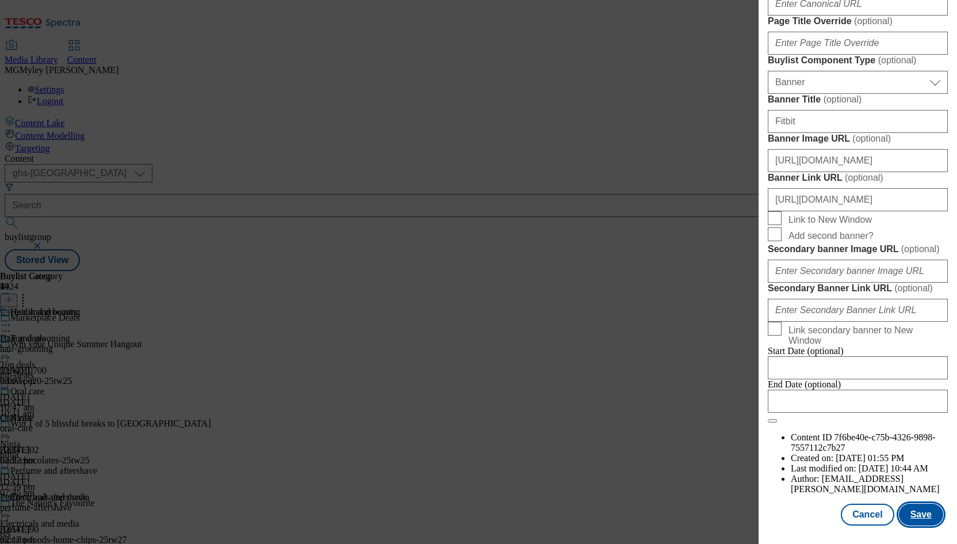
type input "Find top health and beauty products at Tesco Marketplace. Browse skincare, make…"
click at [925, 520] on button "Save" at bounding box center [921, 514] width 44 height 22
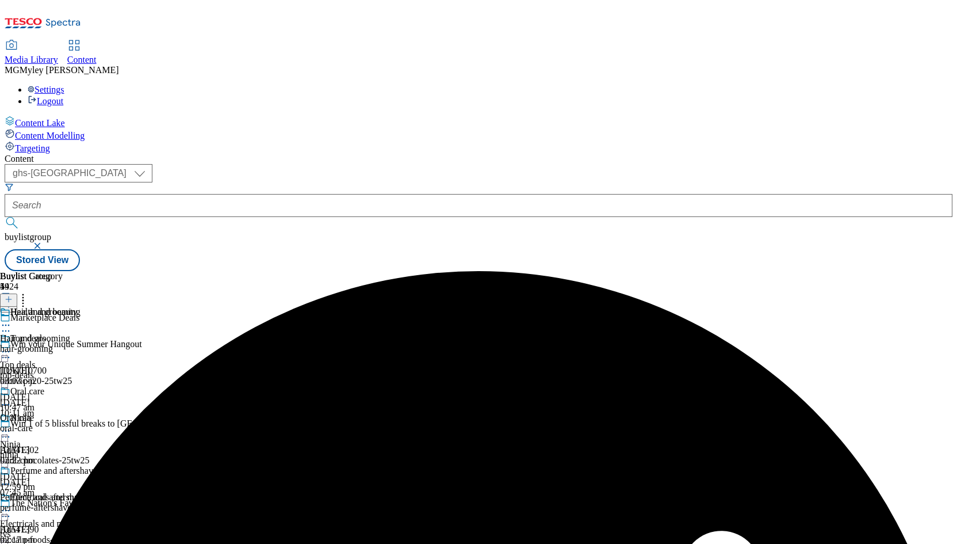
scroll to position [555, 0]
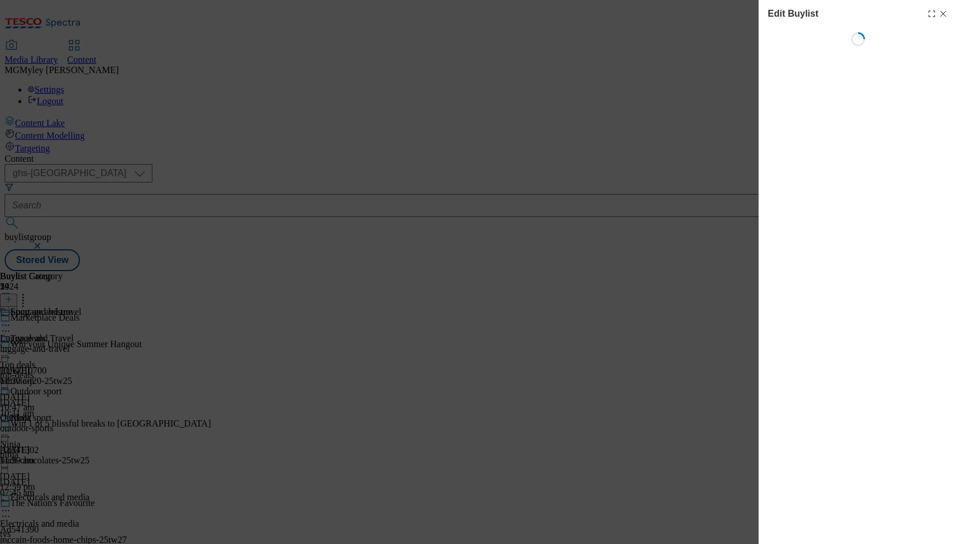
select select "evergreen"
select select "Banner"
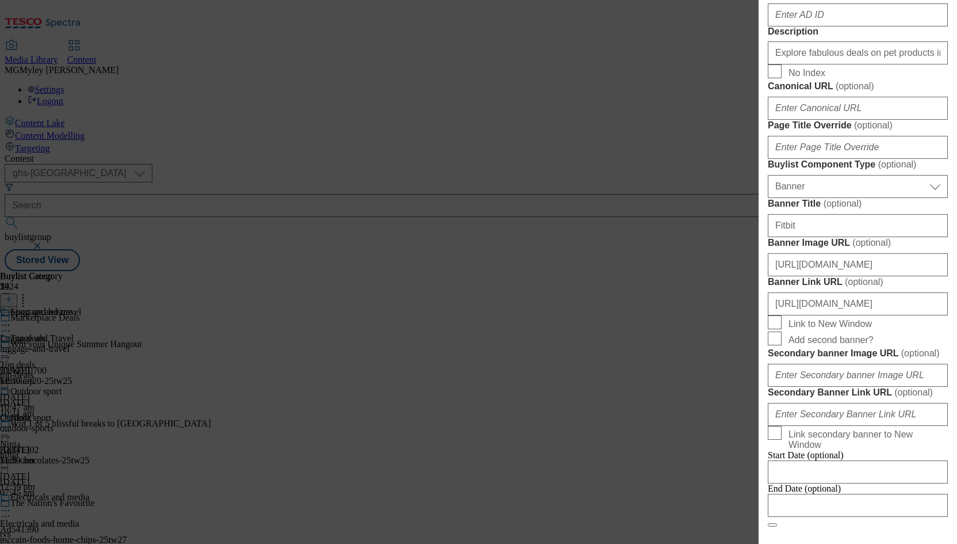
scroll to position [825, 0]
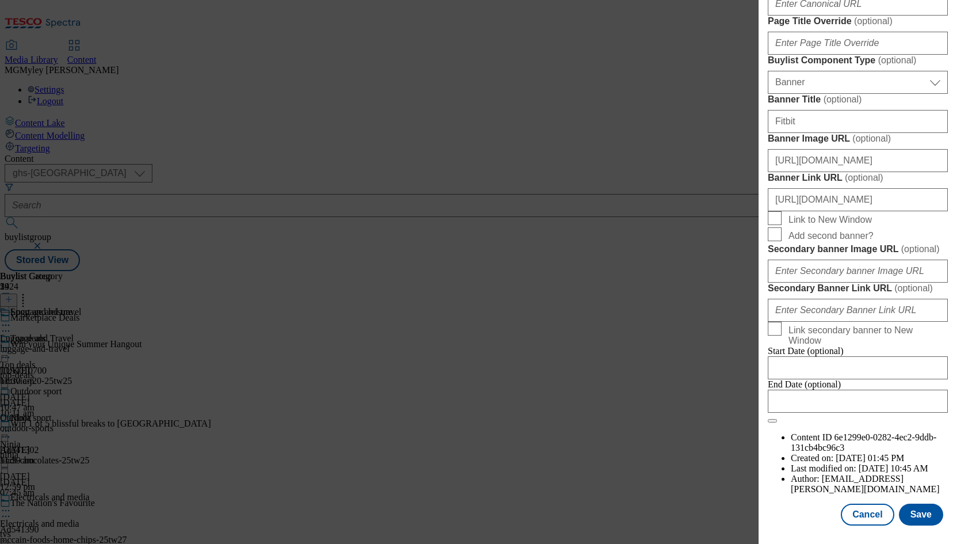
paste input "his Bank holi"
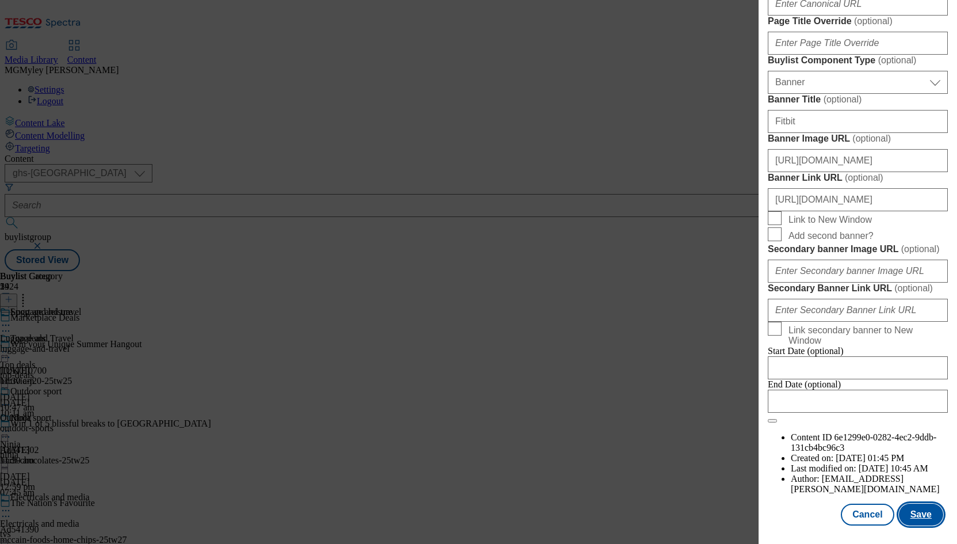
type input "Explore fabulous deals on pet products in our Marketplace. From essentials to t…"
click at [922, 510] on button "Save" at bounding box center [921, 514] width 44 height 22
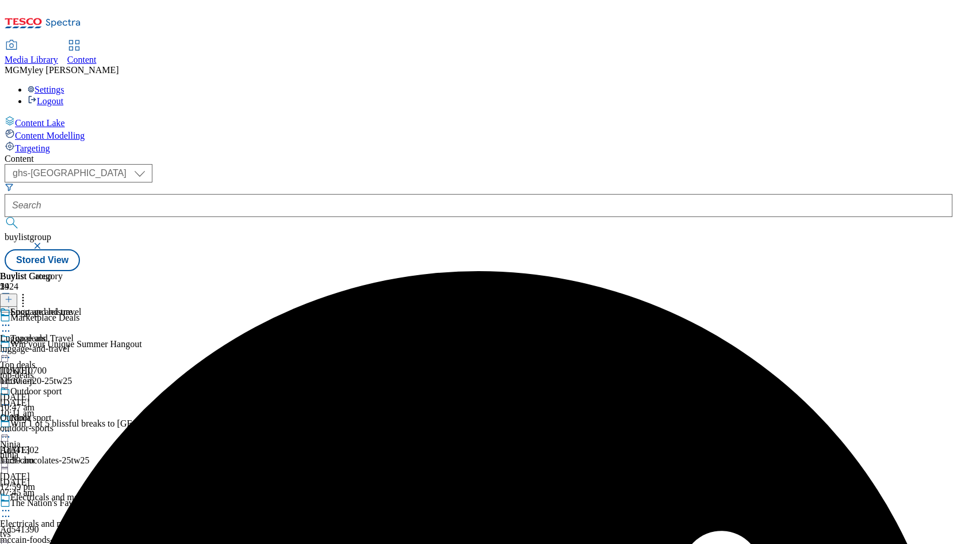
scroll to position [638, 0]
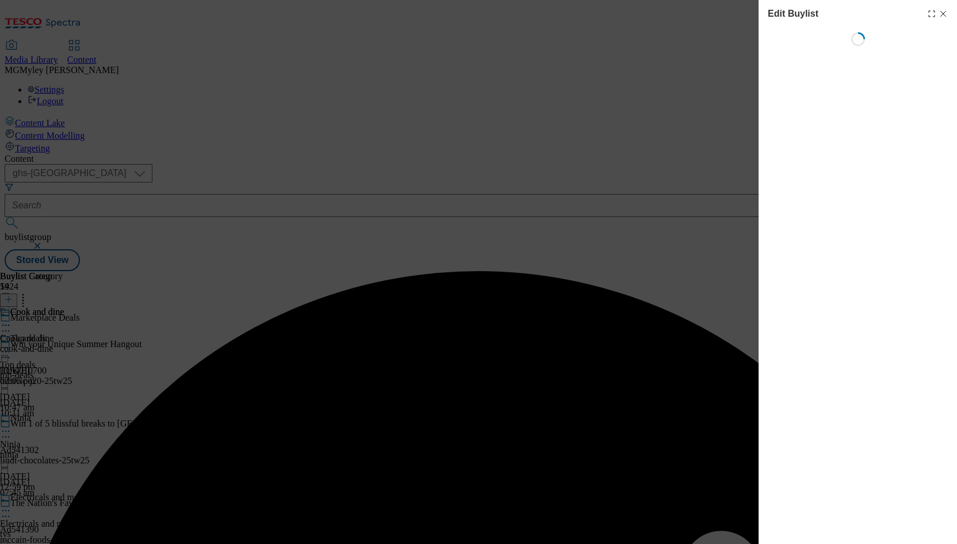
select select "evergreen"
select select "Banner"
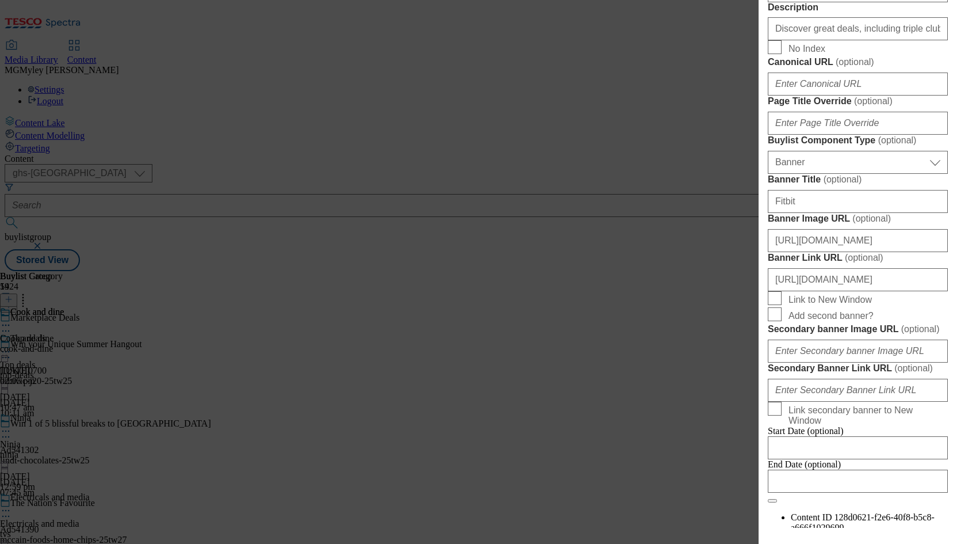
scroll to position [616, 0]
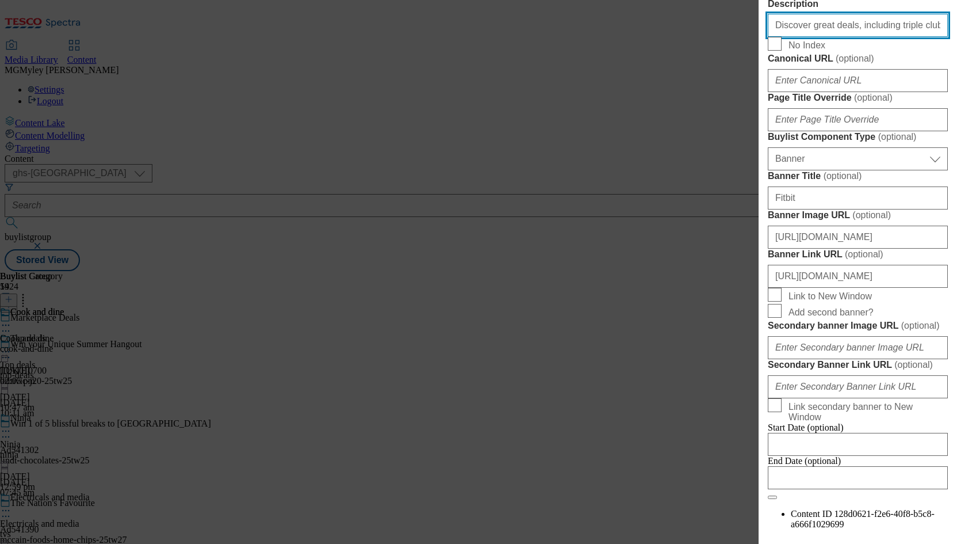
click at [875, 37] on input "Discover great deals, including triple clubcard points across cook and dine ite…" at bounding box center [858, 25] width 180 height 23
paste input "Explore deals on kitchen gadgets right here. From must-have essentials to time-…"
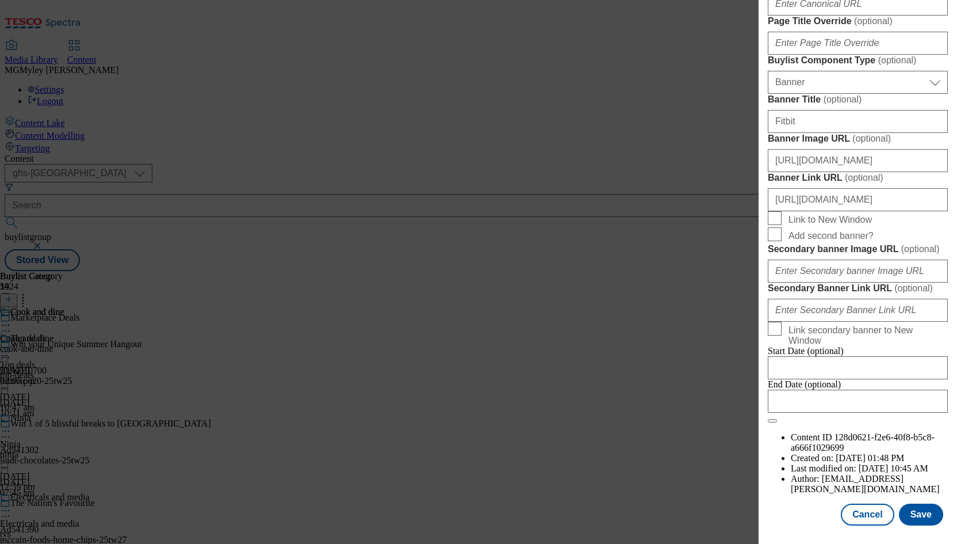
scroll to position [1121, 0]
type input "Explore deals on kitchen gadgets right here. From must-have essentials to time-…"
click at [930, 525] on button "Save" at bounding box center [921, 514] width 44 height 22
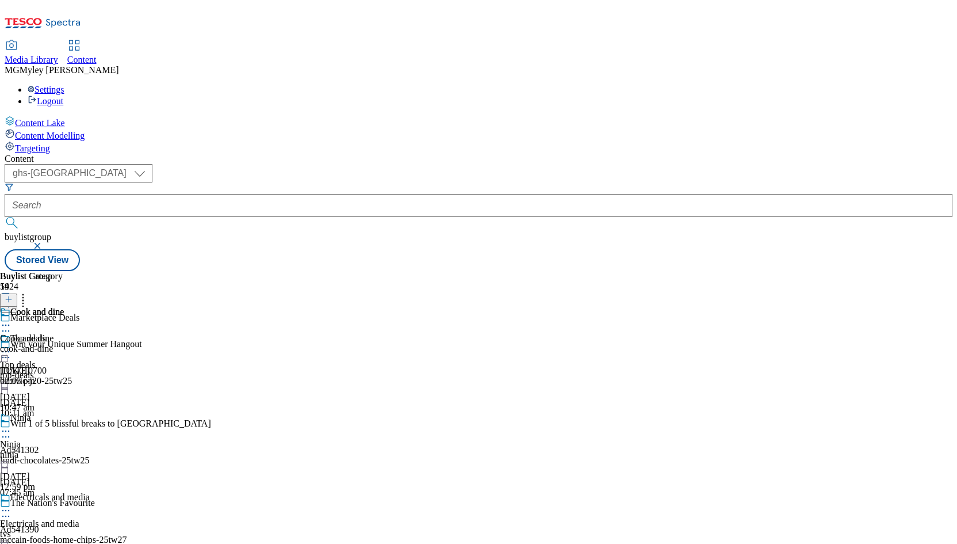
scroll to position [785, 0]
select select "evergreen"
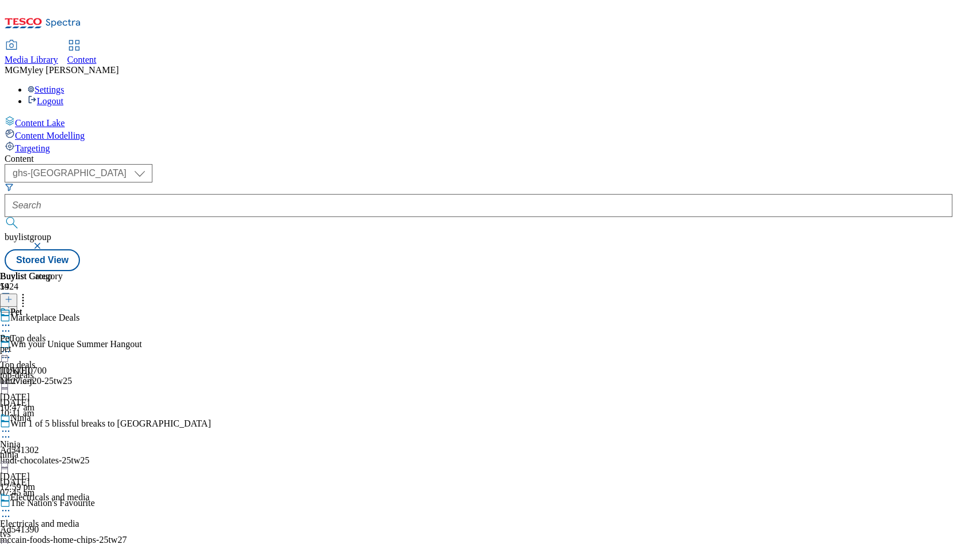
select select "Banner"
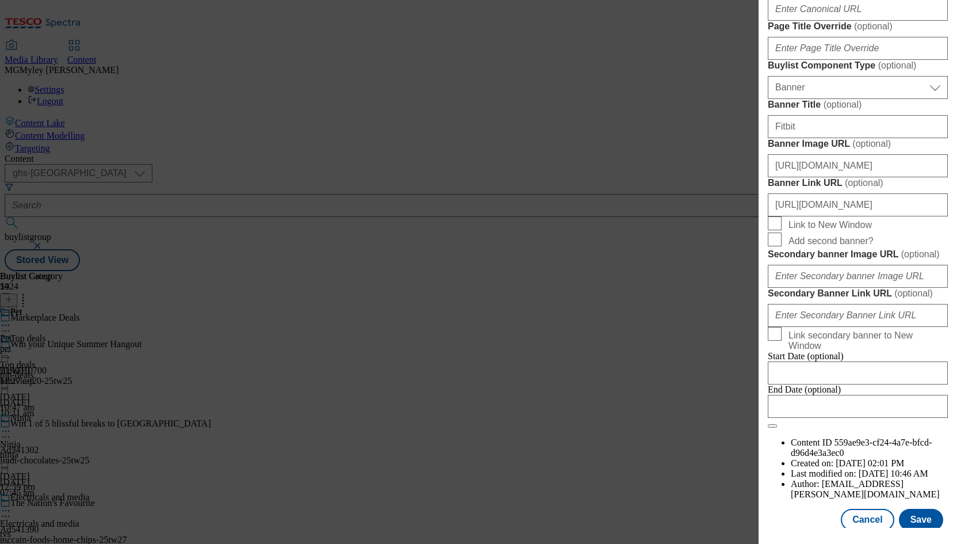
scroll to position [719, 0]
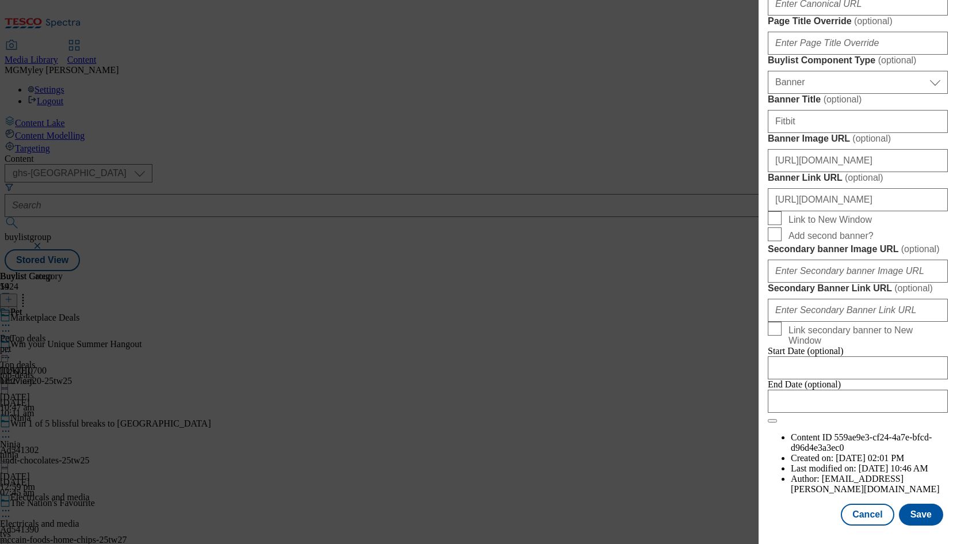
paste input "his Bank holi"
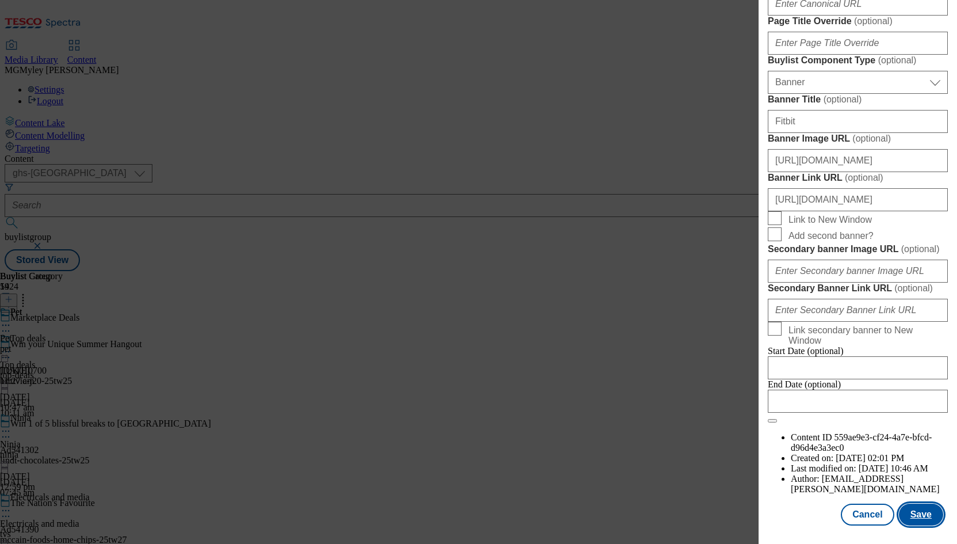
type input "Discover amazing deals on pet products in our Marketplace. From essentials to t…"
click at [924, 516] on button "Save" at bounding box center [921, 514] width 44 height 22
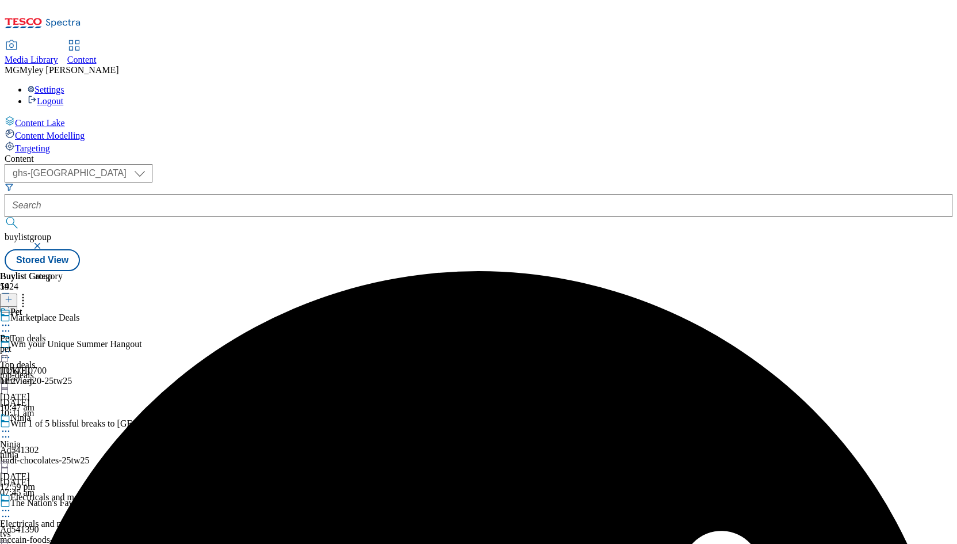
scroll to position [840, 0]
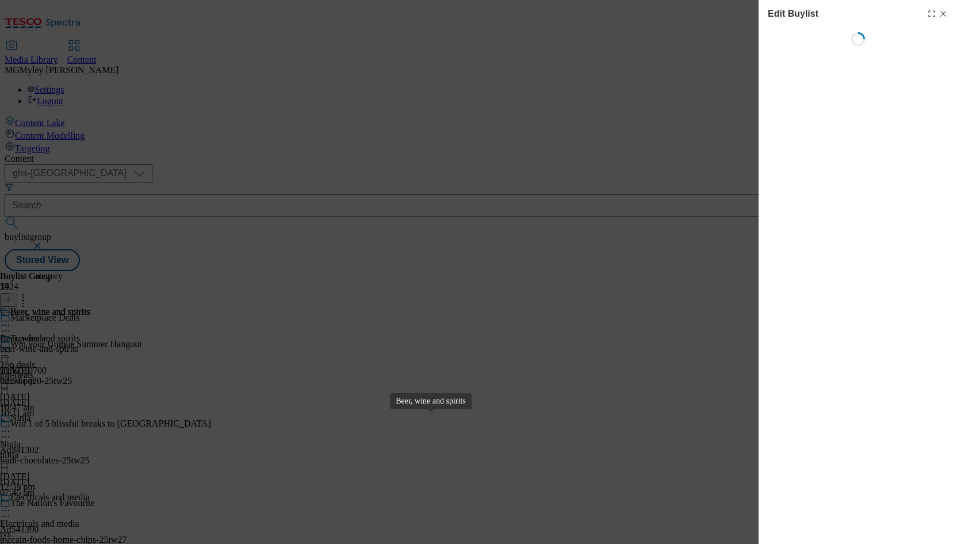
select select "evergreen"
select select "Banner"
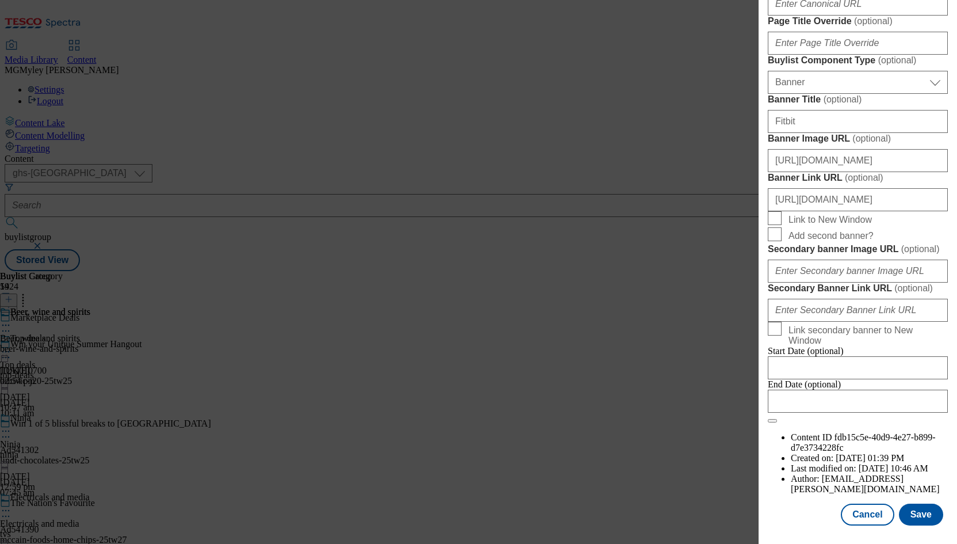
scroll to position [726, 0]
paste input "on beer, wine and spirits including top brands. Shop great offers online at Tes…"
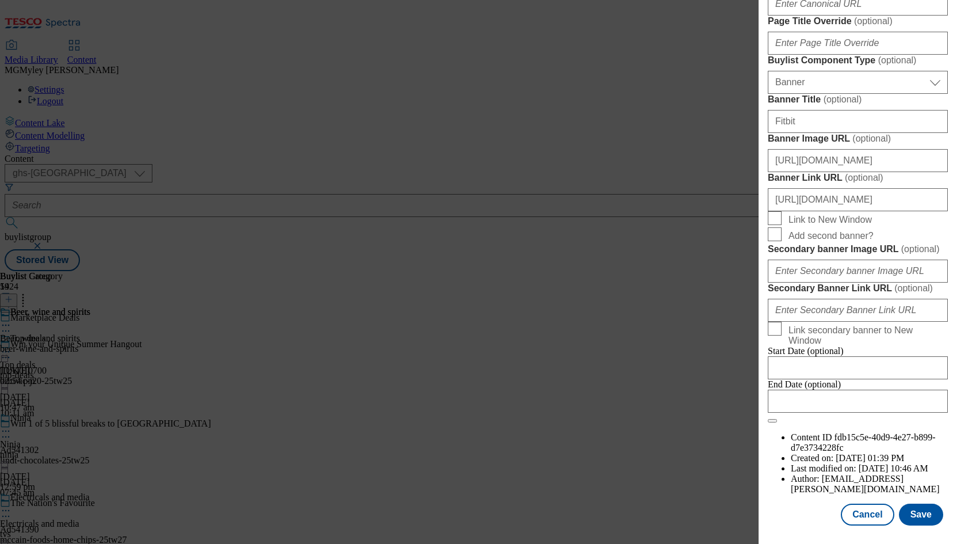
scroll to position [1121, 0]
type input "Discover great deals on beer, wine and spirits including top brands. Shop great…"
click at [917, 519] on button "Save" at bounding box center [921, 514] width 44 height 22
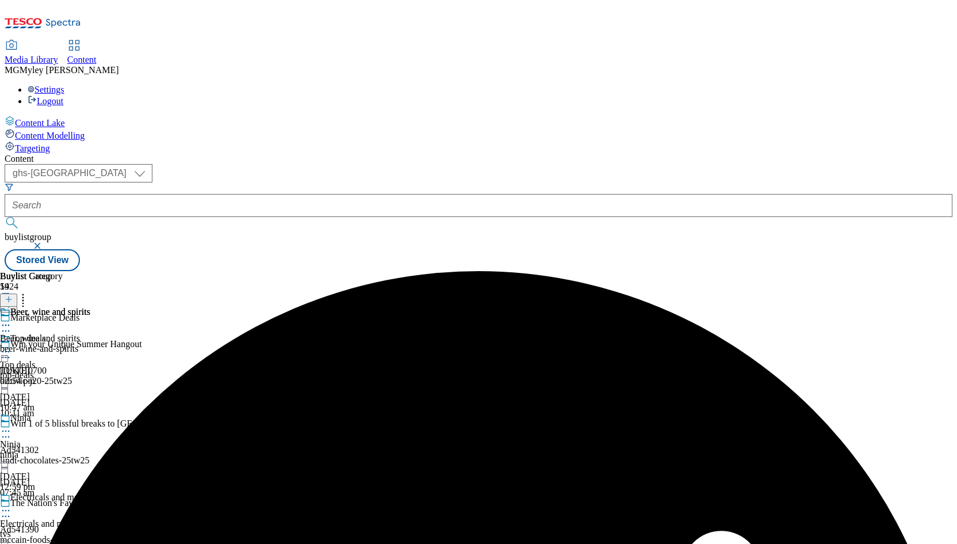
click at [90, 333] on div "Top deals Top deals top-deals 11 Aug 2025 10:47 am" at bounding box center [45, 372] width 90 height 79
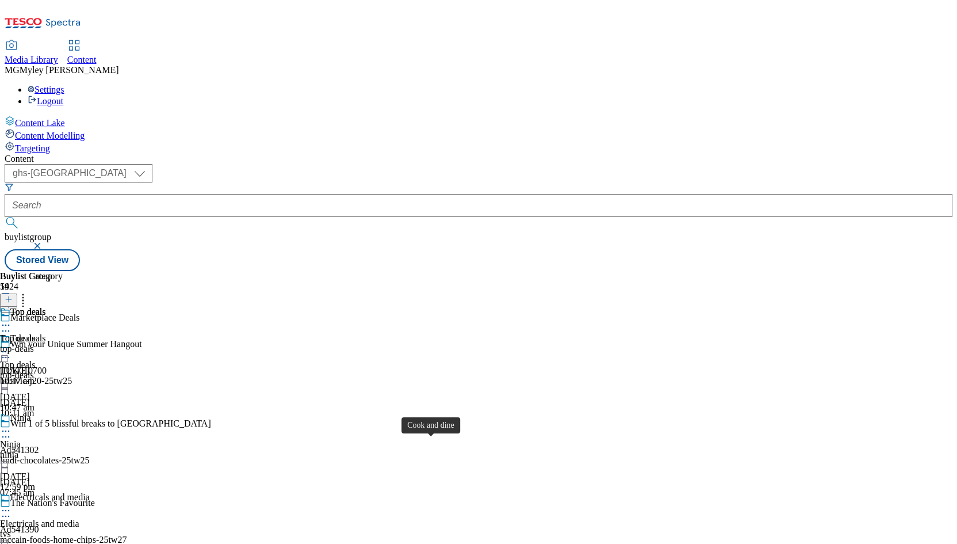
scroll to position [714, 0]
click at [13, 295] on icon at bounding box center [9, 299] width 8 height 8
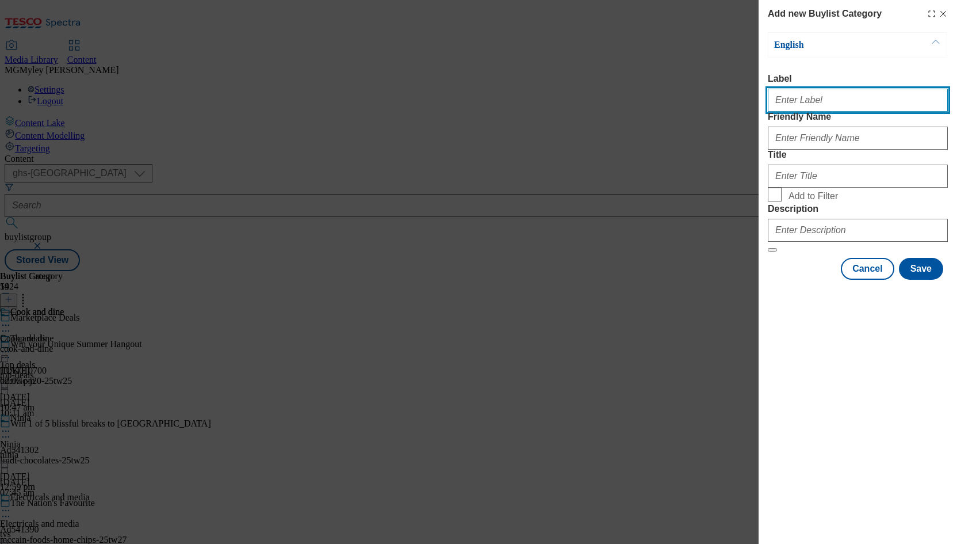
click at [831, 99] on input "Label" at bounding box center [858, 100] width 180 height 23
paste input "Kitchen gadgets"
type input "Kitchen gadgets"
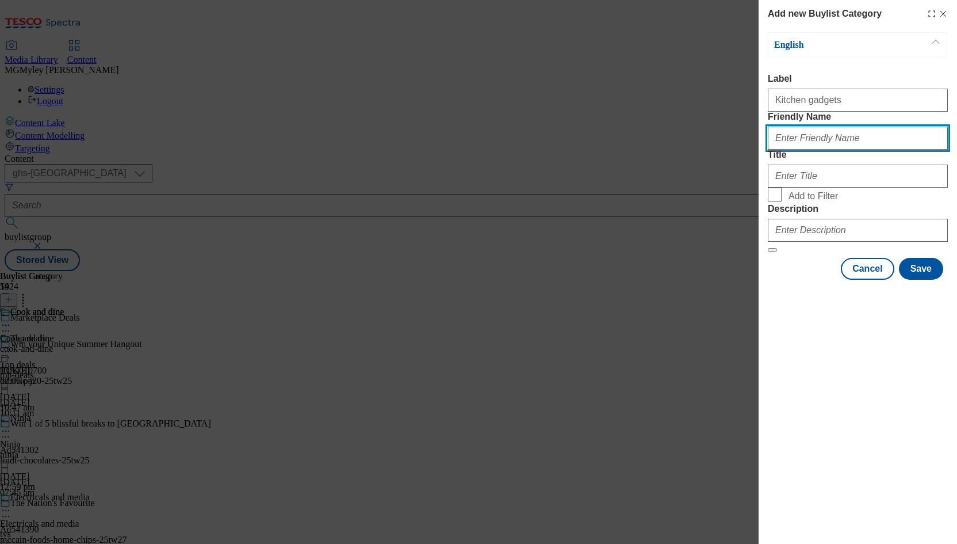
click at [831, 150] on input "Friendly Name" at bounding box center [858, 138] width 180 height 23
type input "kitchen-gadgets"
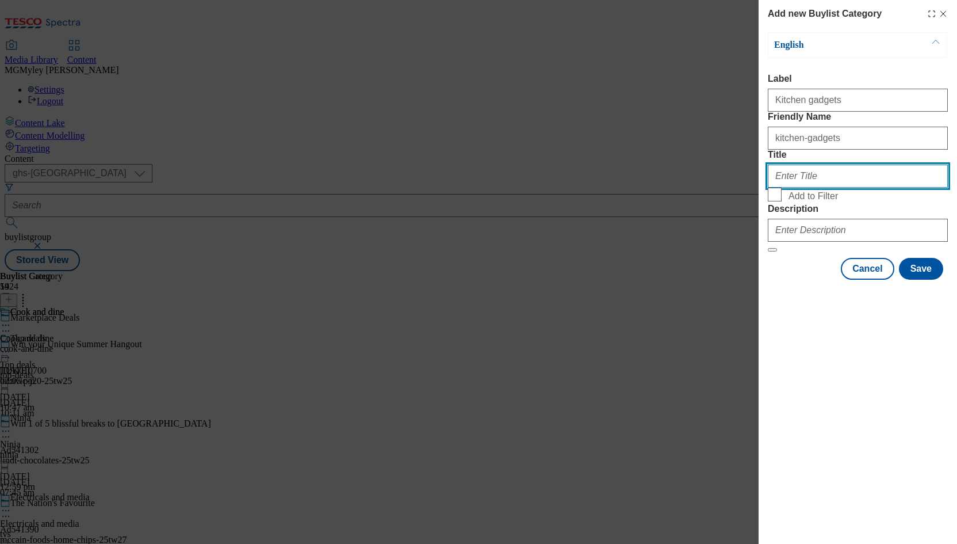
click at [835, 188] on input "Title" at bounding box center [858, 176] width 180 height 23
paste input "Kitchen gadgets"
type input "Kitchen gadgets"
click at [810, 201] on span "Add to Filter" at bounding box center [813, 196] width 49 height 10
click at [782, 201] on input "Add to Filter" at bounding box center [775, 195] width 14 height 14
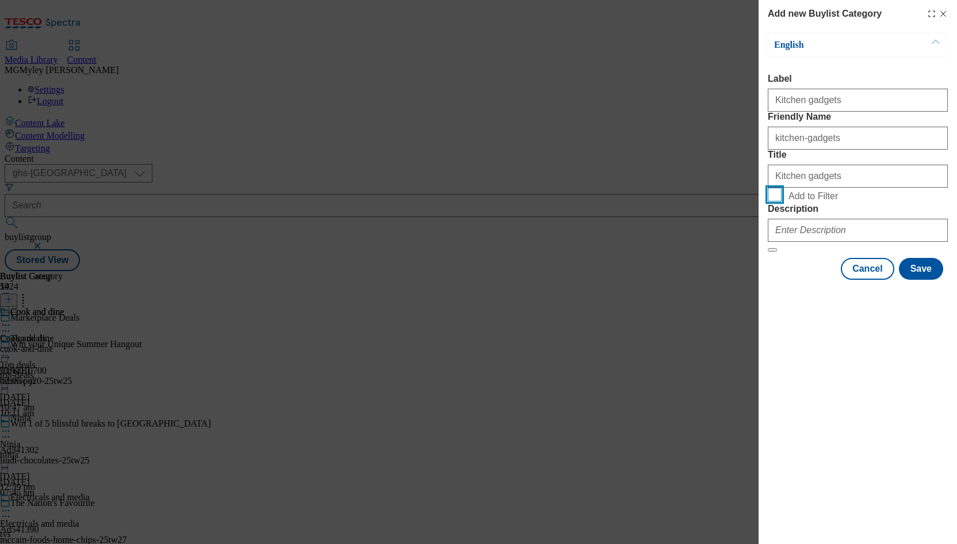
checkbox input "true"
click at [797, 242] on input "Description" at bounding box center [858, 230] width 180 height 23
paste input "Explore deals on kitchen gadgets right here. From must-have essentials to time-…"
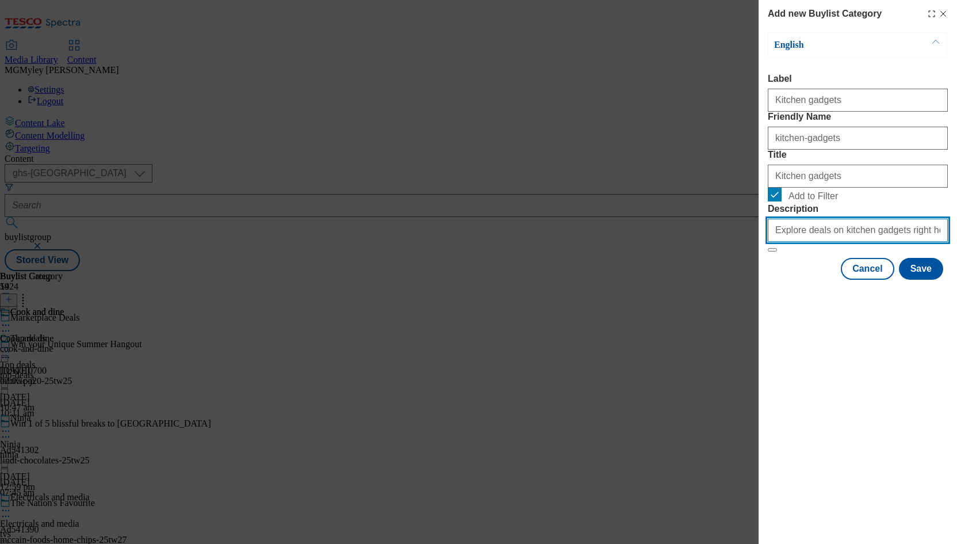
scroll to position [0, 521]
type input "Explore deals on kitchen gadgets right here. From must-have essentials to time-…"
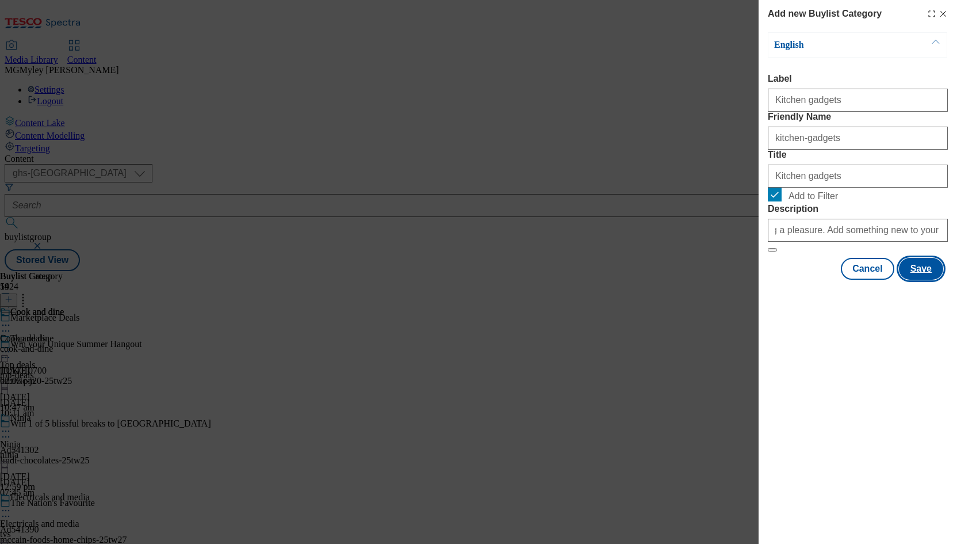
scroll to position [0, 0]
click at [918, 280] on button "Save" at bounding box center [921, 269] width 44 height 22
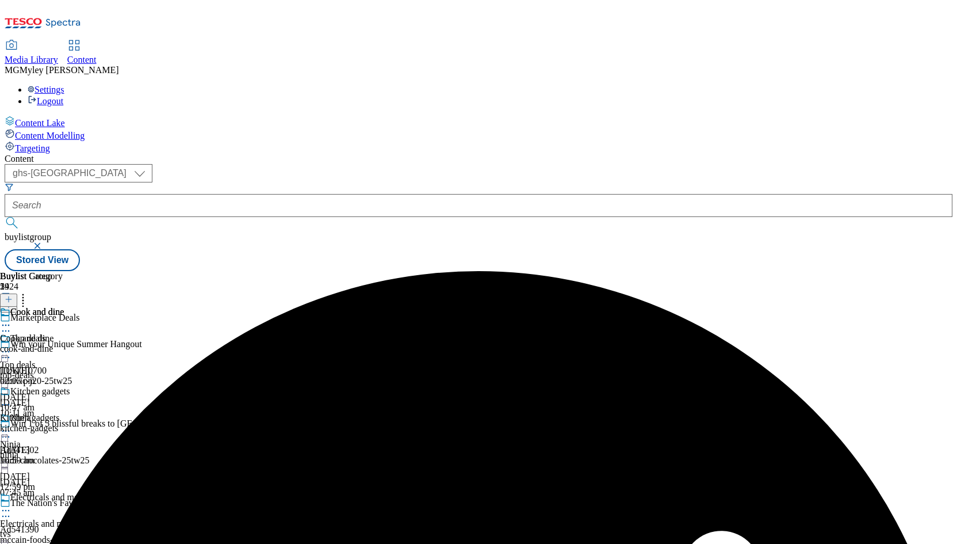
click at [70, 343] on div "cook-and-dine" at bounding box center [35, 348] width 70 height 10
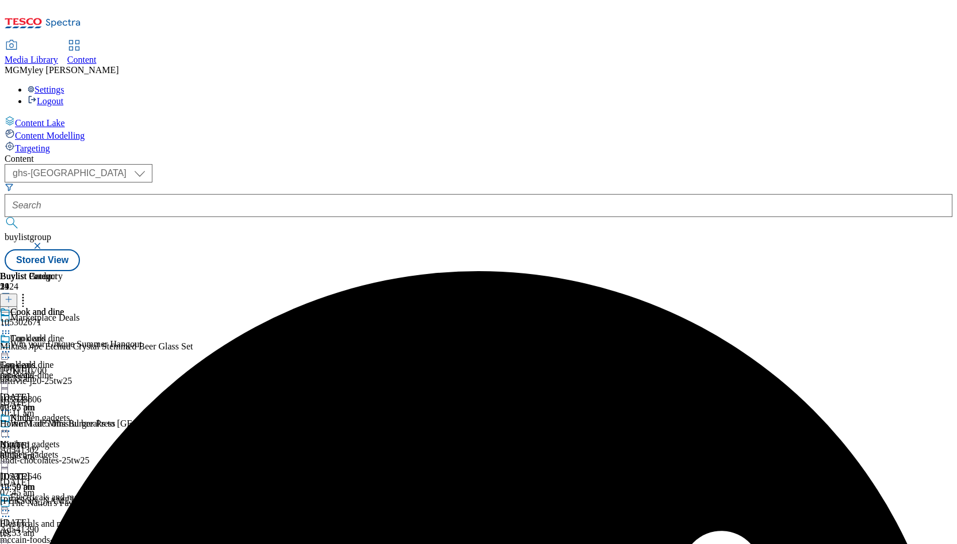
click at [12, 346] on icon at bounding box center [6, 352] width 12 height 12
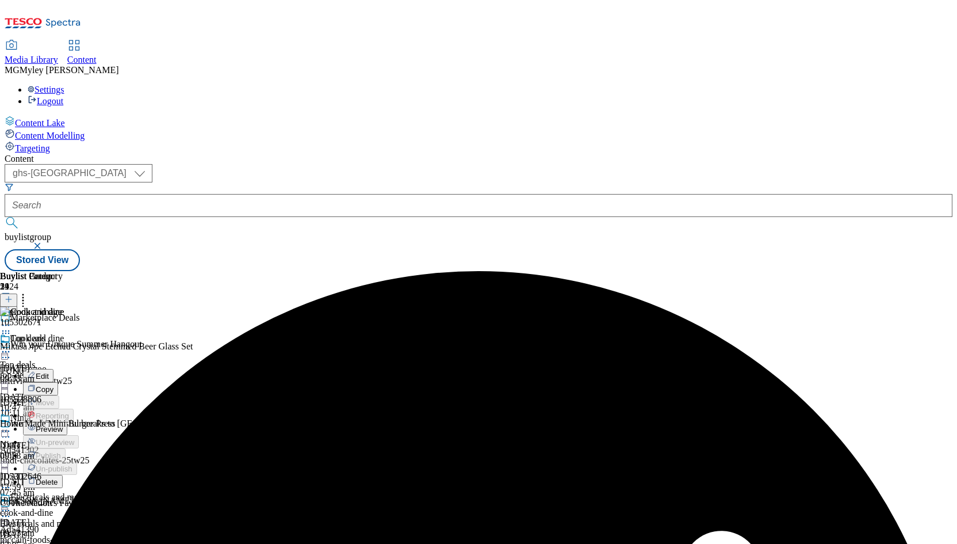
click at [49, 372] on span "Edit" at bounding box center [42, 376] width 13 height 9
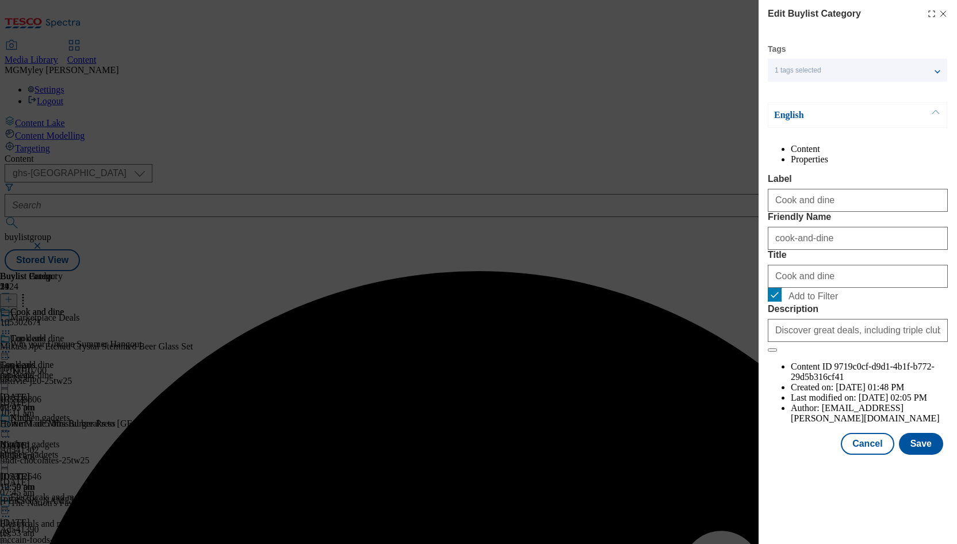
click at [799, 301] on span "Add to Filter" at bounding box center [813, 296] width 49 height 10
click at [782, 301] on input "Add to Filter" at bounding box center [775, 295] width 14 height 14
checkbox input "false"
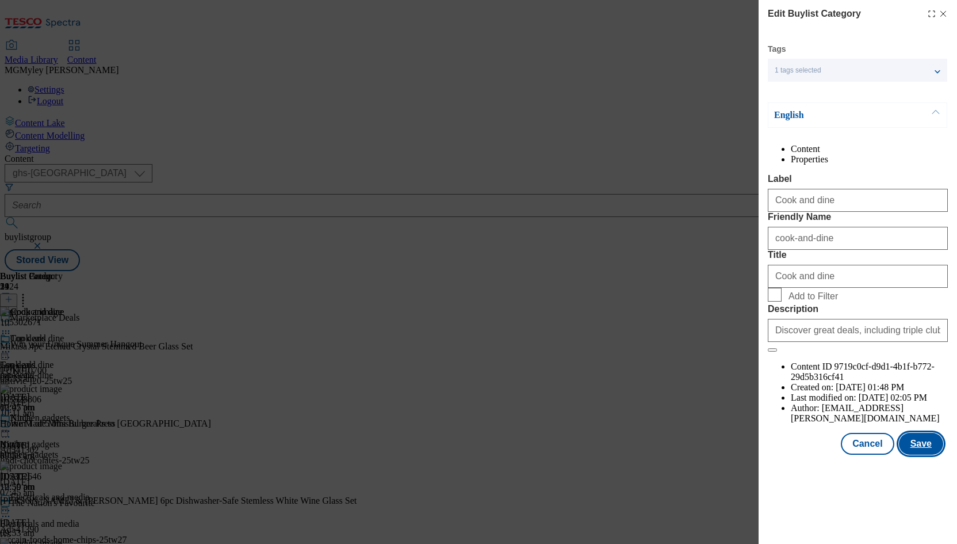
click at [926, 455] on button "Save" at bounding box center [921, 444] width 44 height 22
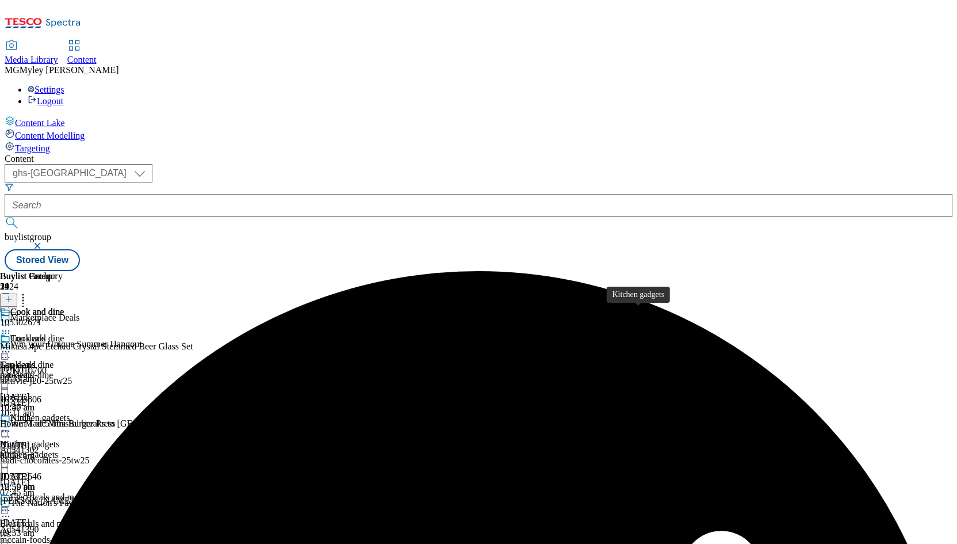
click at [60, 439] on div "Kitchen gadgets" at bounding box center [30, 444] width 60 height 10
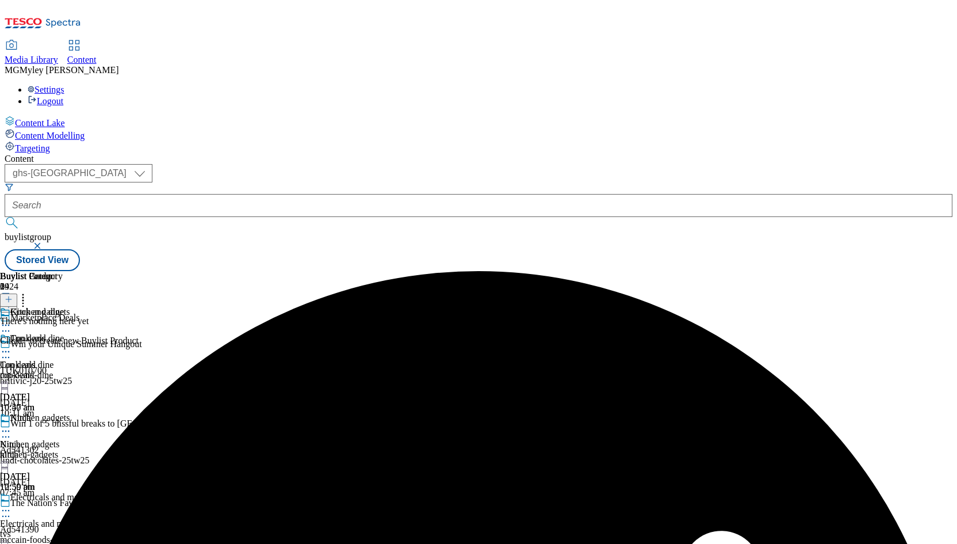
scroll to position [0, 56]
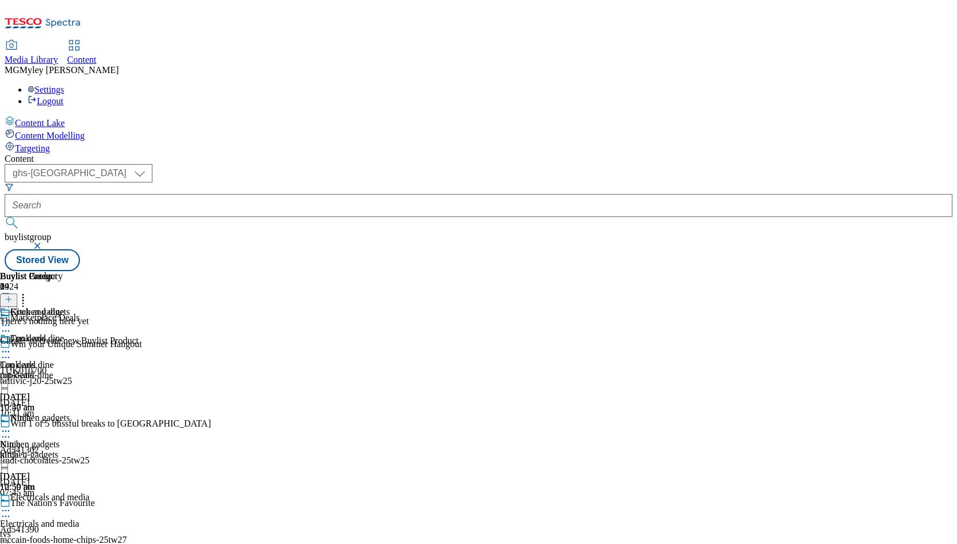
click at [12, 425] on icon at bounding box center [6, 431] width 12 height 12
click at [58, 461] on button "Copy" at bounding box center [40, 467] width 35 height 13
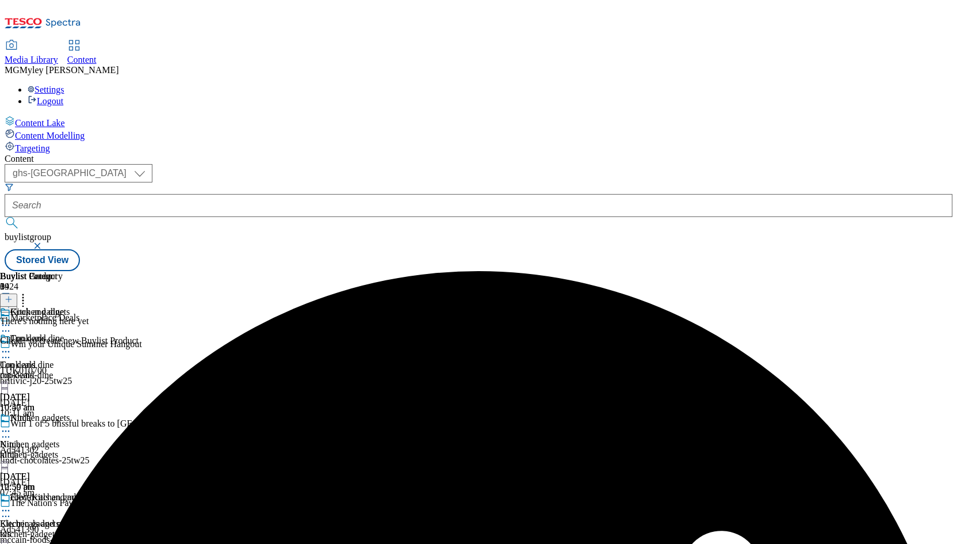
scroll to position [6, 0]
click at [248, 492] on span "copy-Kitchen gadgets-74429e5e-258c-47ca-ab6b-55dcbdedddbf" at bounding box center [129, 498] width 238 height 13
click at [12, 505] on icon at bounding box center [6, 511] width 12 height 12
click at [49, 530] on span "Edit" at bounding box center [42, 534] width 13 height 9
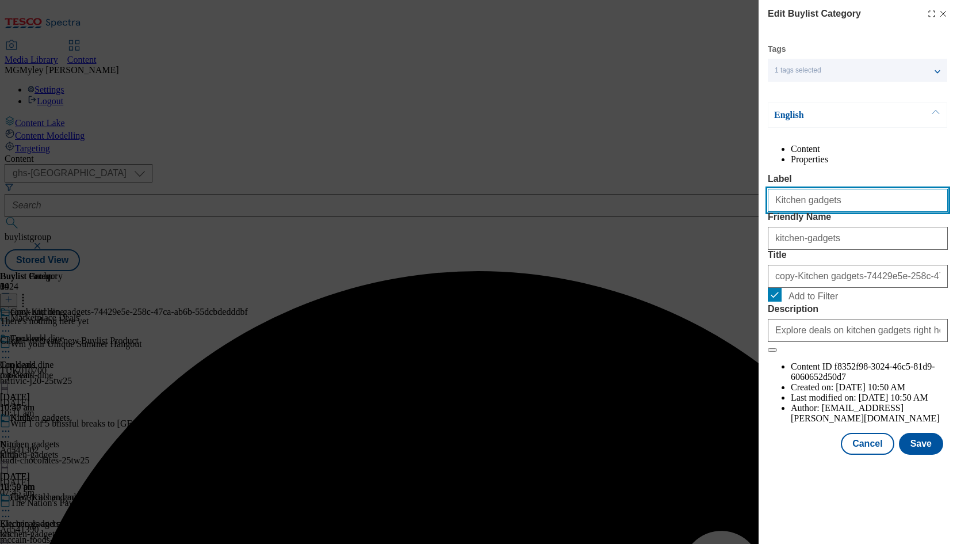
click at [824, 212] on input "Kitchen gadgets" at bounding box center [858, 200] width 180 height 23
paste input "Tableware"
type input "Tableware"
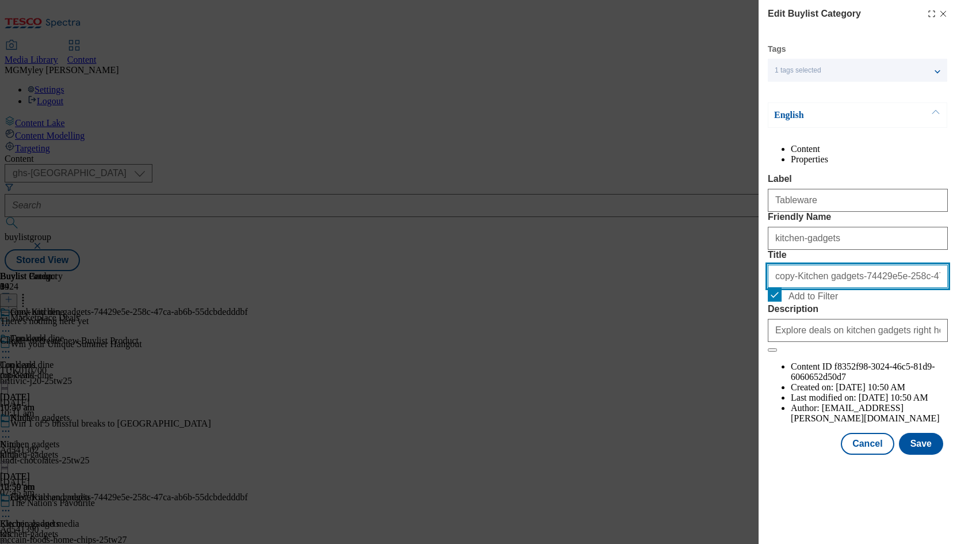
click at [824, 288] on input "copy-Kitchen gadgets-74429e5e-258c-47ca-ab6b-55dcbdedddbf" at bounding box center [858, 276] width 180 height 23
paste input "Tableware"
type input "Tableware"
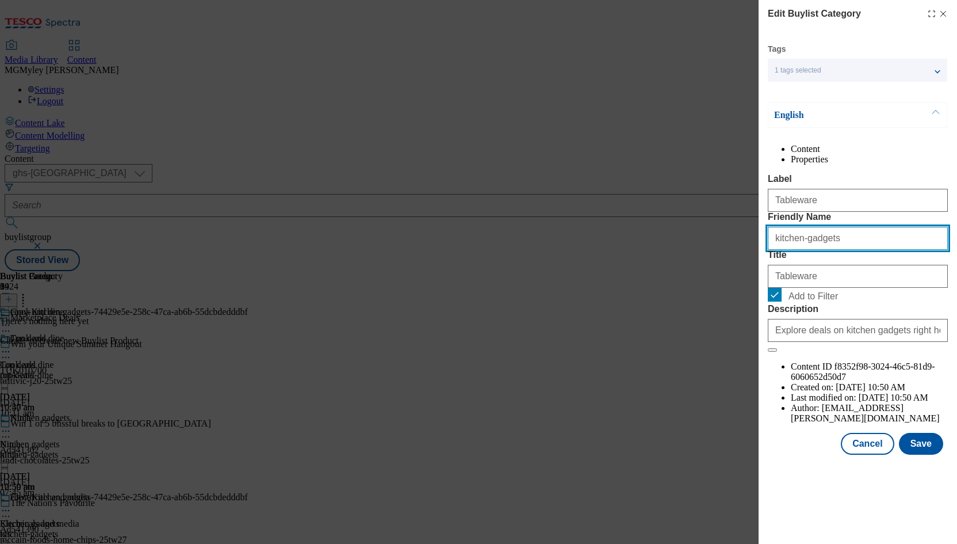
drag, startPoint x: 851, startPoint y: 280, endPoint x: 730, endPoint y: 277, distance: 121.4
click at [730, 277] on div "Edit Buylist Category Tags 1 tags selected buylist category English Content Pro…" at bounding box center [478, 272] width 957 height 544
type input "tableware"
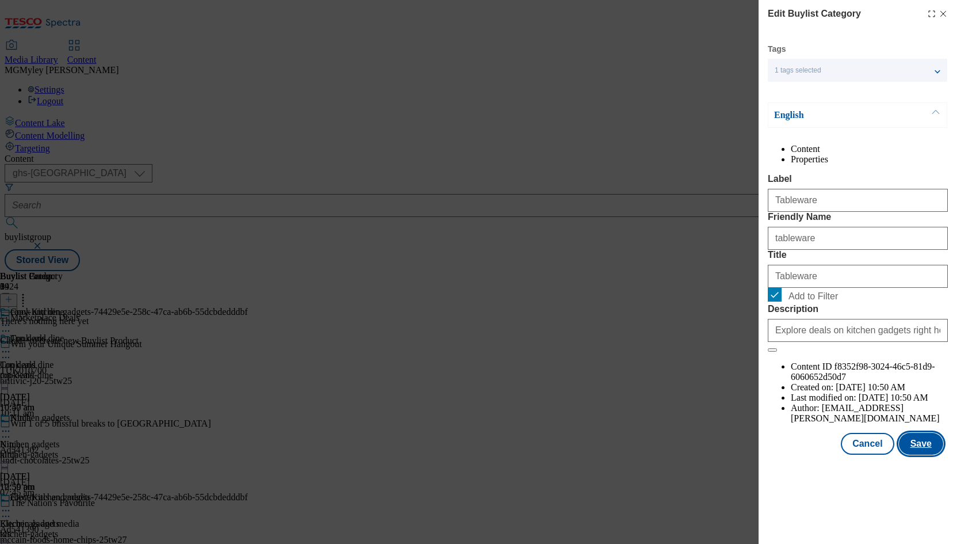
click at [923, 455] on button "Save" at bounding box center [921, 444] width 44 height 22
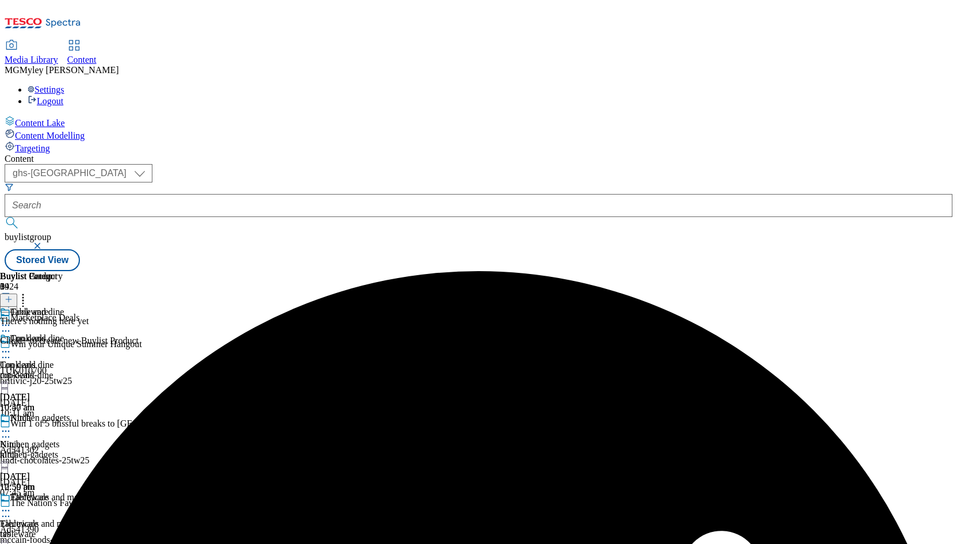
click at [12, 505] on icon at bounding box center [6, 511] width 12 height 12
click at [58, 541] on button "Copy" at bounding box center [40, 547] width 35 height 13
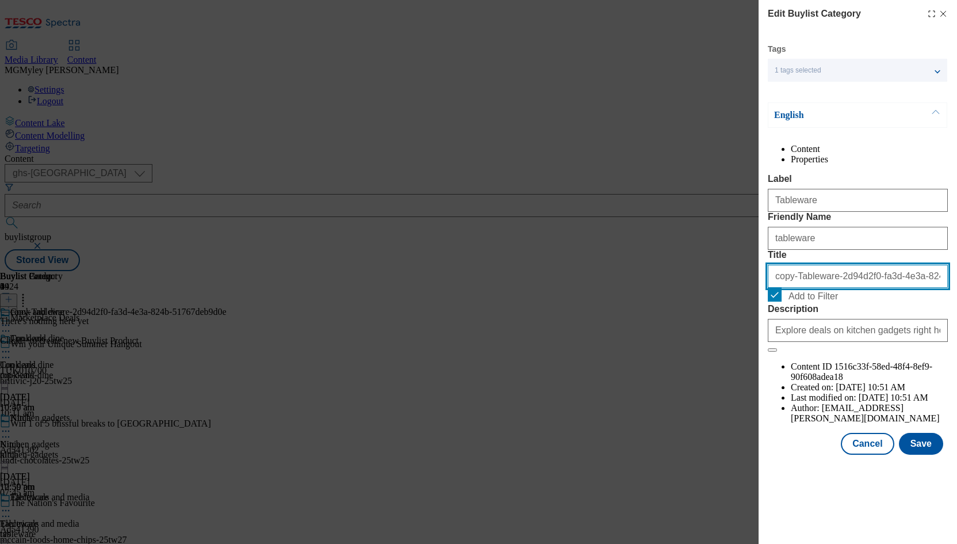
click at [808, 288] on input "copy-Tableware-2d94d2f0-fa3d-4e3a-824b-51767deb9d0e" at bounding box center [858, 276] width 180 height 23
paste input "Kitchen accessories"
type input "Kitchen accessories"
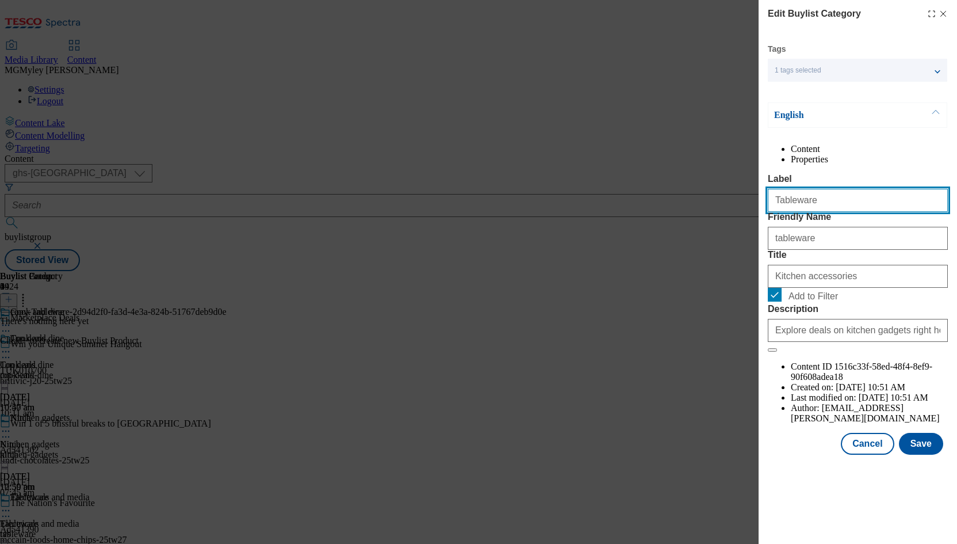
click at [829, 212] on input "Tableware" at bounding box center [858, 200] width 180 height 23
paste input "Kitchen accessories"
type input "Kitchen accessories"
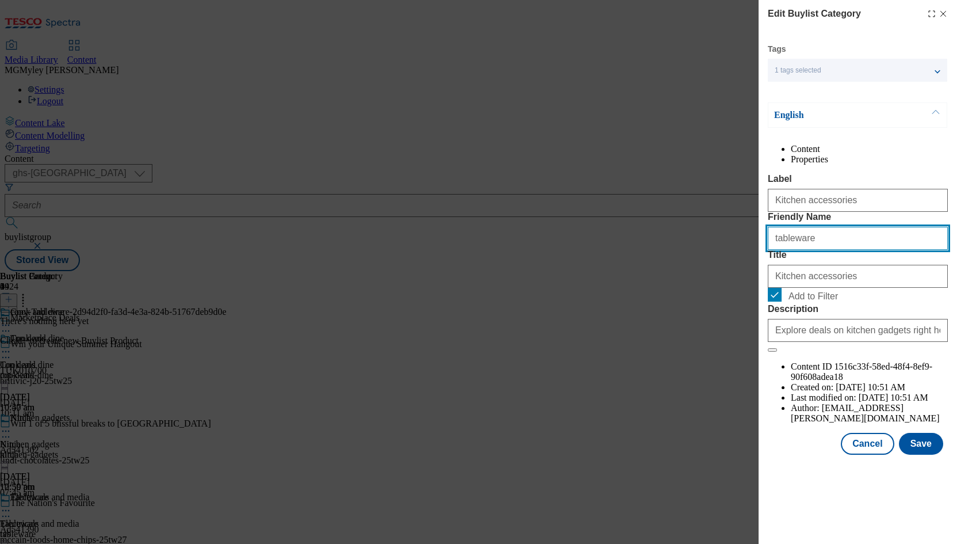
click at [811, 250] on input "tableware" at bounding box center [858, 238] width 180 height 23
type input "kitchen-accessories"
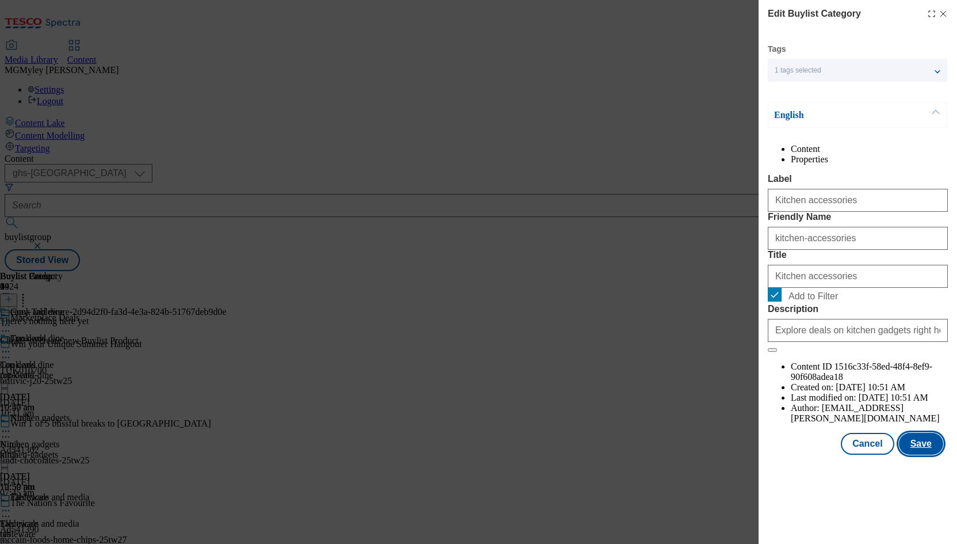
click at [937, 455] on button "Save" at bounding box center [921, 444] width 44 height 22
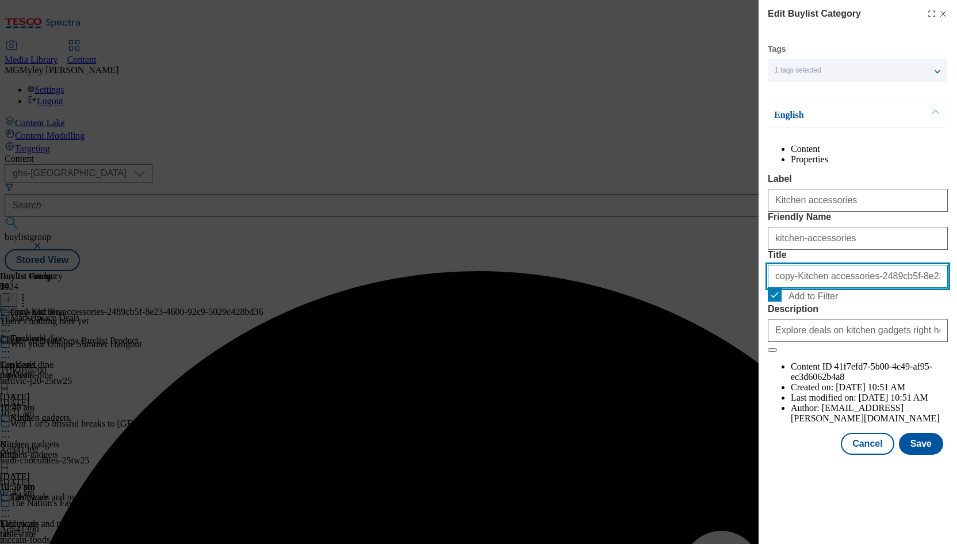
click at [832, 288] on input "copy-Kitchen accessories-2489cb5f-8e23-4600-92c9-5029c428bd36" at bounding box center [858, 276] width 180 height 23
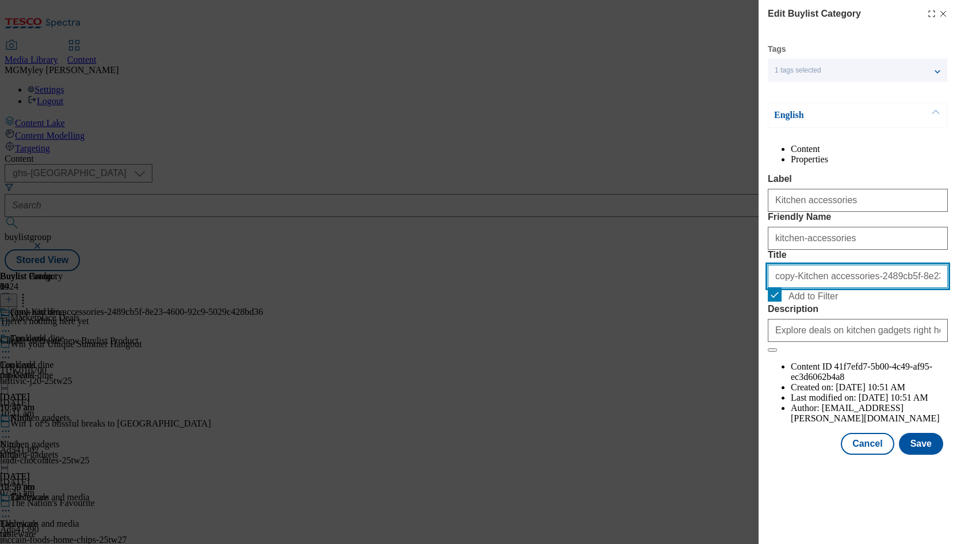
paste input "Water bottles"
type input "Water bottles"
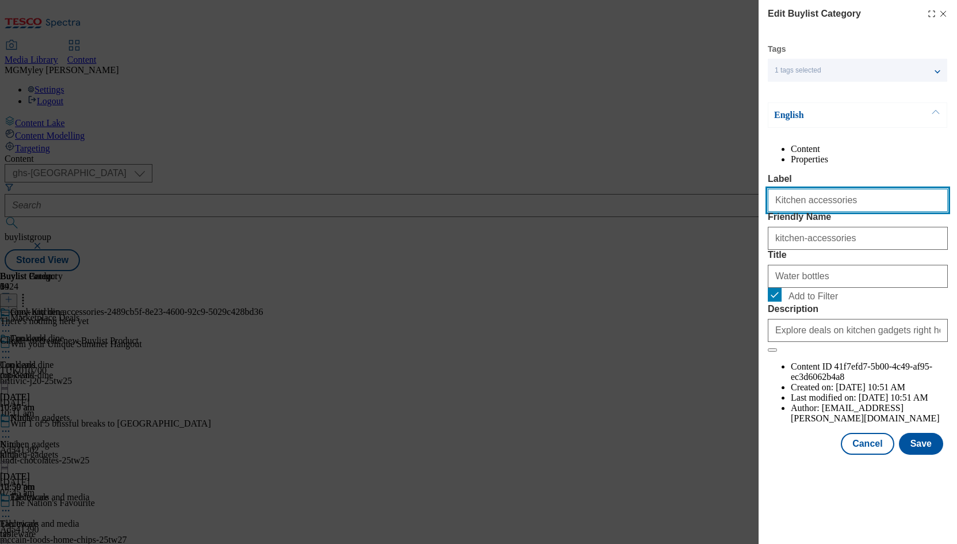
click at [830, 212] on input "Kitchen accessories" at bounding box center [858, 200] width 180 height 23
paste input "Water bottl"
type input "Water bottles"
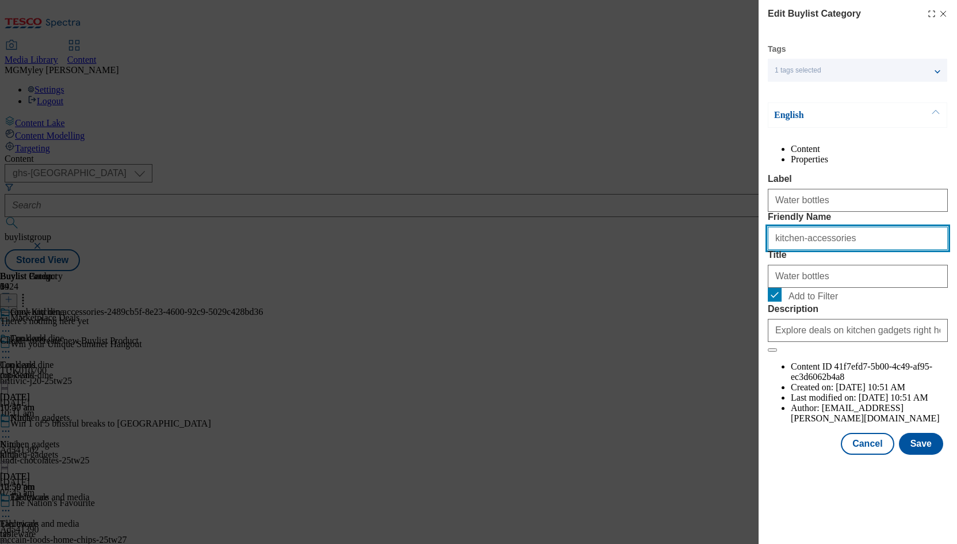
click at [823, 250] on input "kitchen-accessories" at bounding box center [858, 238] width 180 height 23
type input "water-bottles"
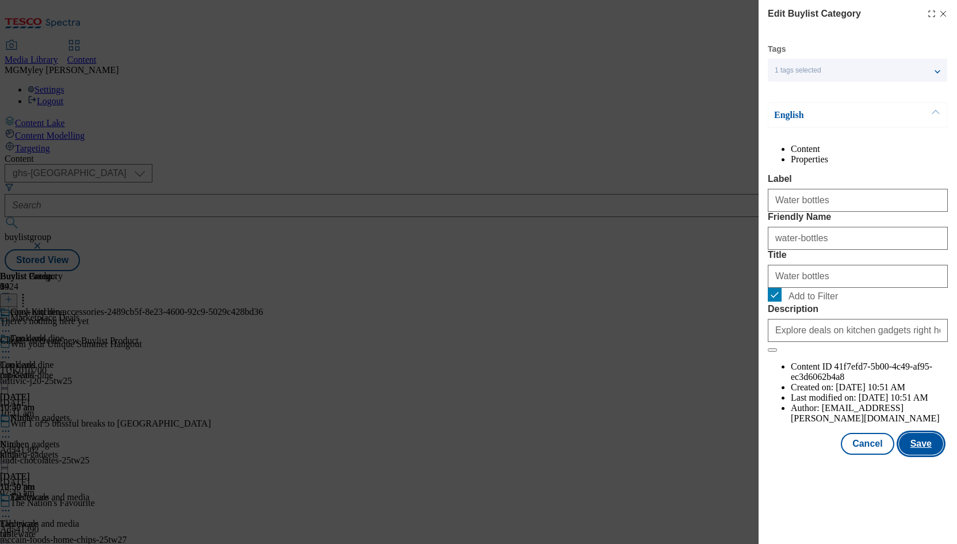
click at [914, 455] on button "Save" at bounding box center [921, 444] width 44 height 22
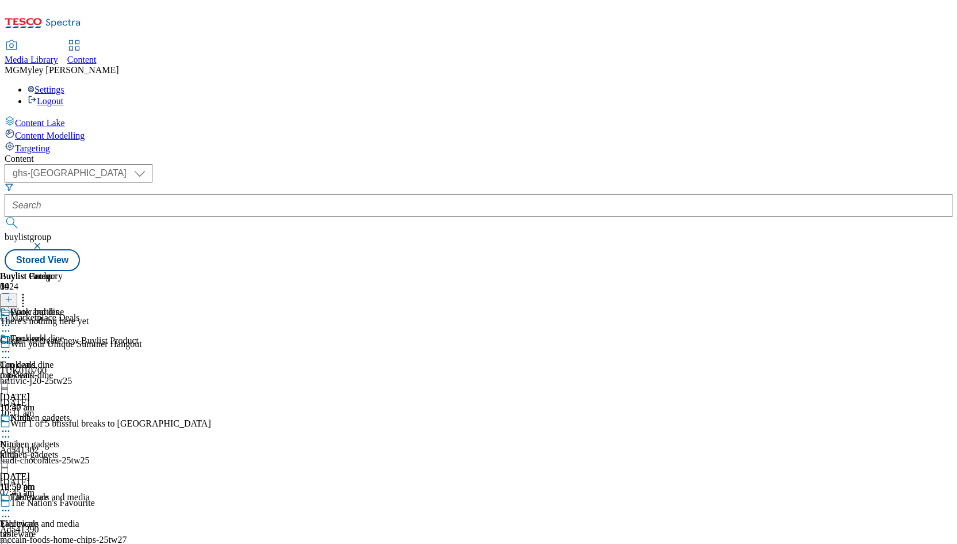
scroll to position [96, 0]
click at [70, 413] on span "Kitchen gadgets" at bounding box center [40, 419] width 60 height 13
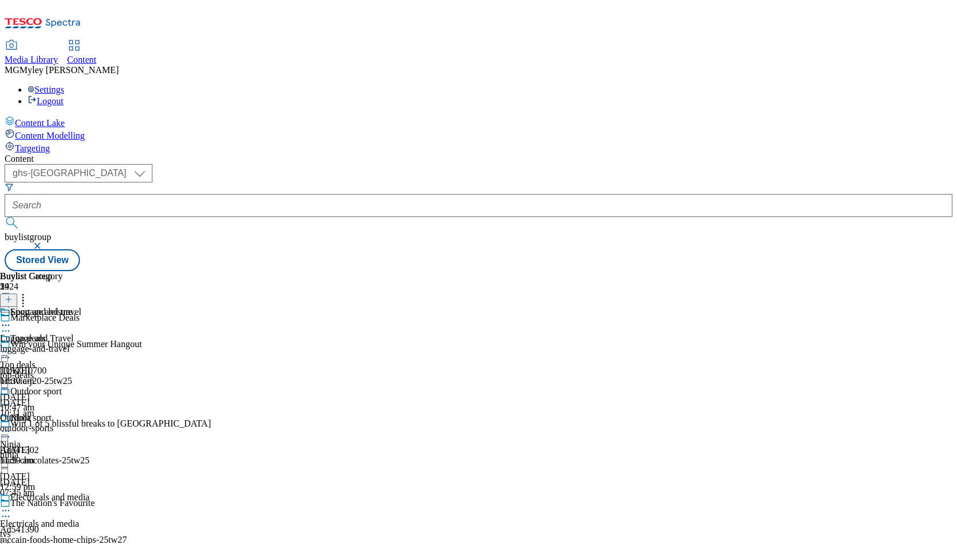
click at [82, 307] on div "Luggage and travel" at bounding box center [41, 320] width 82 height 26
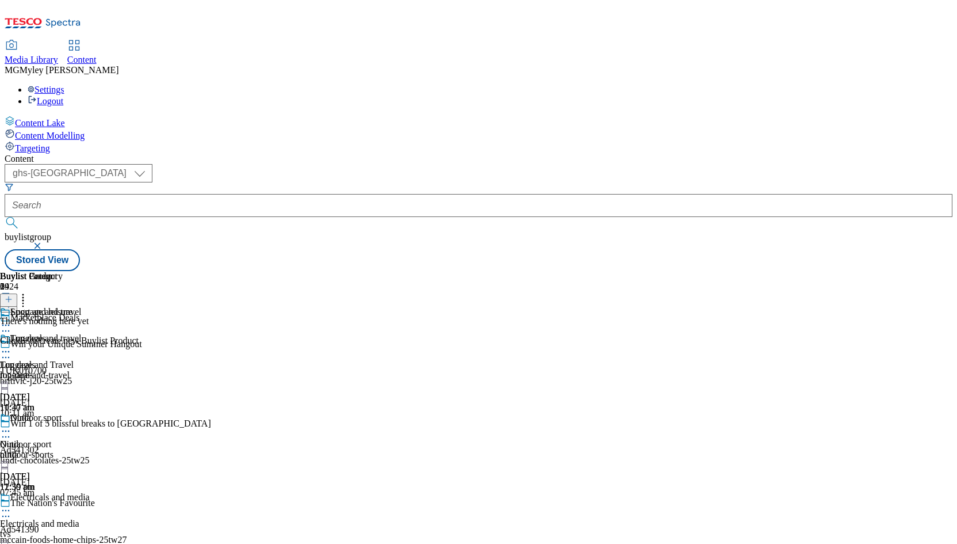
click at [13, 295] on icon at bounding box center [9, 299] width 8 height 8
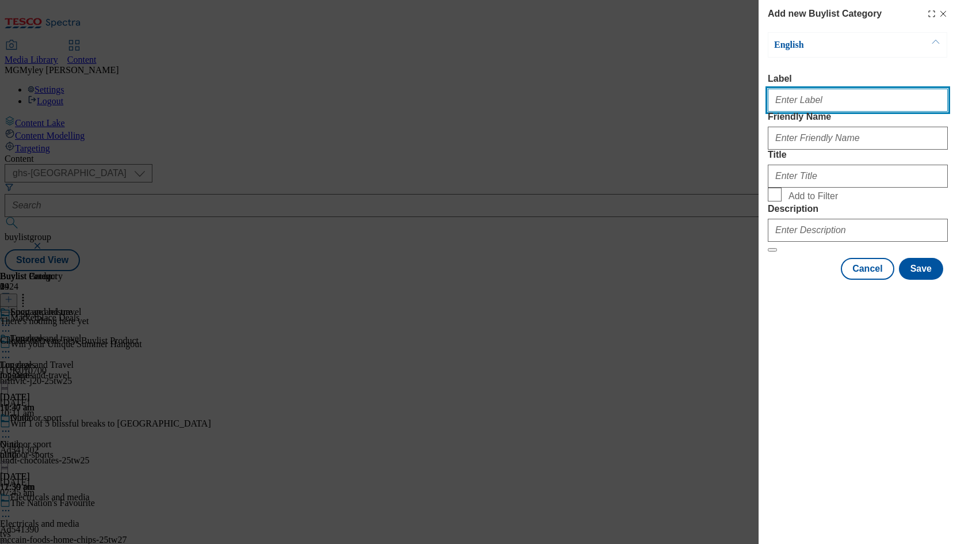
click at [819, 107] on input "Label" at bounding box center [858, 100] width 180 height 23
paste input "Camping and outdoor activities"
type input "Camping and outdoor activities"
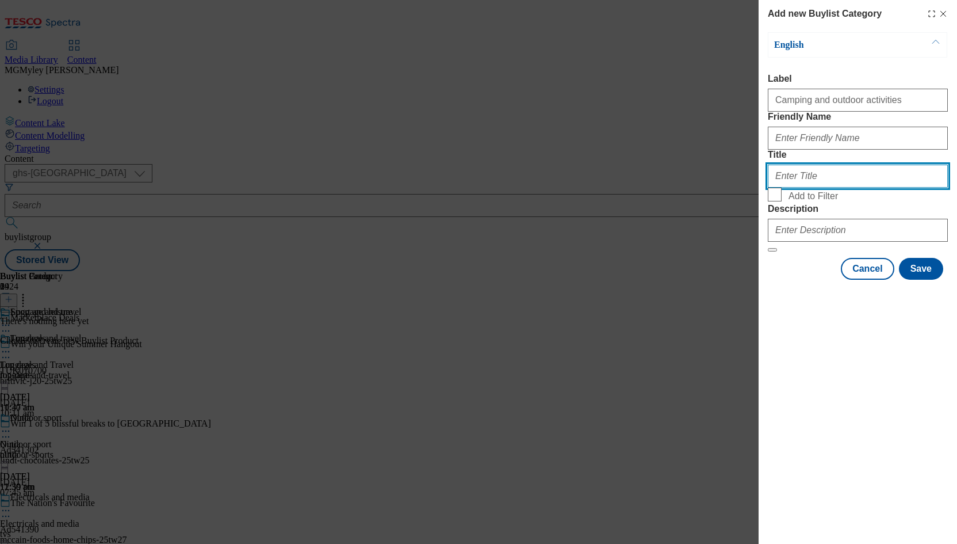
click at [811, 188] on input "Title" at bounding box center [858, 176] width 180 height 23
paste input "Camping and outdoor activities"
type input "Camping and outdoor activities"
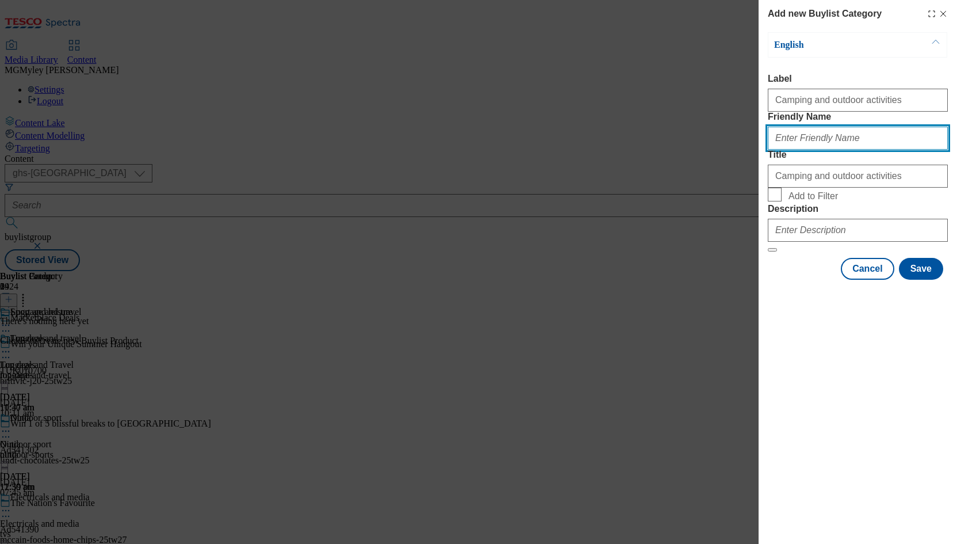
click at [805, 150] on input "Friendly Name" at bounding box center [858, 138] width 180 height 23
paste input "Camping and outdoor activities"
click at [778, 150] on input "Camping and outdoor activities" at bounding box center [858, 138] width 180 height 23
type input "camping-and-outdoor-activities"
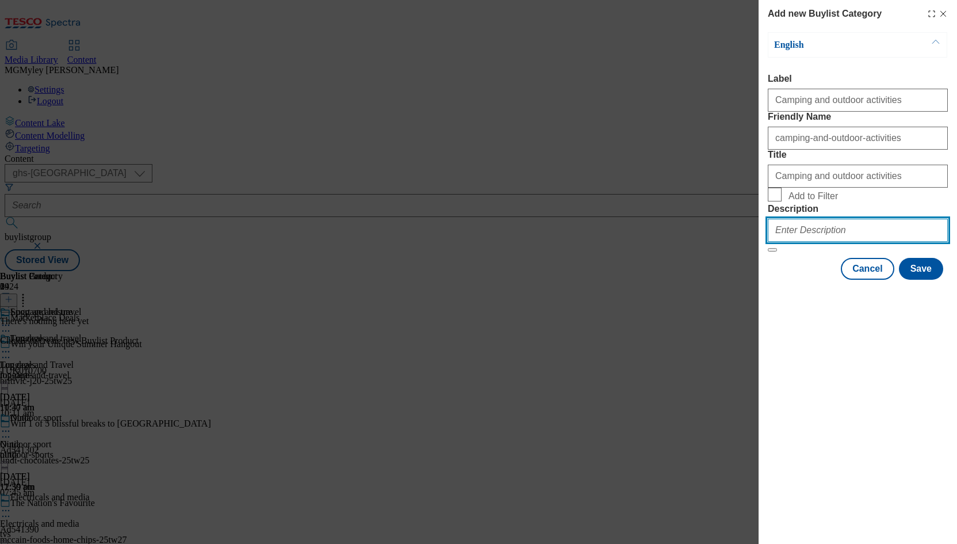
click at [856, 242] on input "Description" at bounding box center [858, 230] width 180 height 23
paste input "Explore fabulous deals on pet products in our Marketplace. From essentials to t…"
type input "Explore fabulous deals on pet products in our Marketplace. From essentials to t…"
click at [808, 201] on span "Add to Filter" at bounding box center [813, 196] width 49 height 10
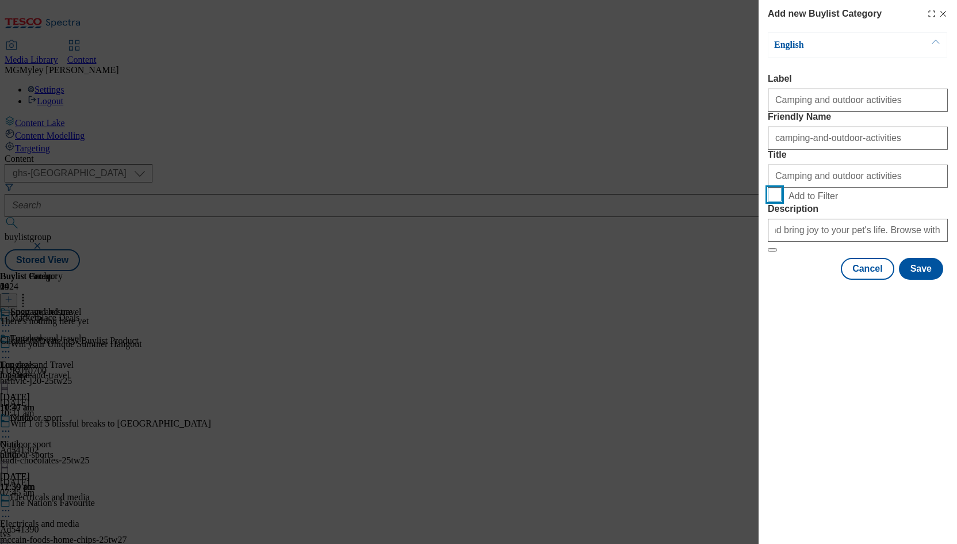
click at [782, 201] on input "Add to Filter" at bounding box center [775, 195] width 14 height 14
checkbox input "true"
click at [919, 280] on button "Save" at bounding box center [921, 269] width 44 height 22
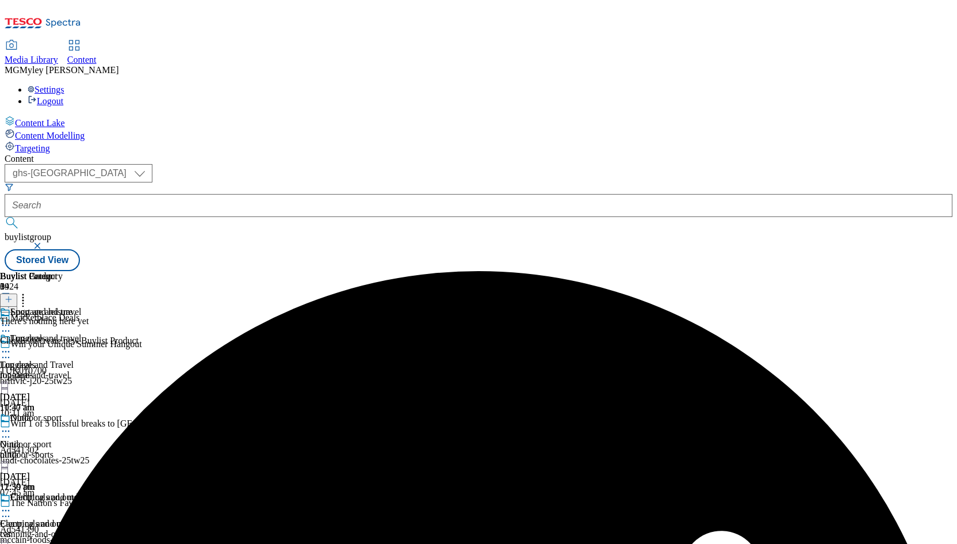
scroll to position [6, 0]
click at [126, 529] on div "camping-and-outdoor-activities" at bounding box center [63, 534] width 126 height 10
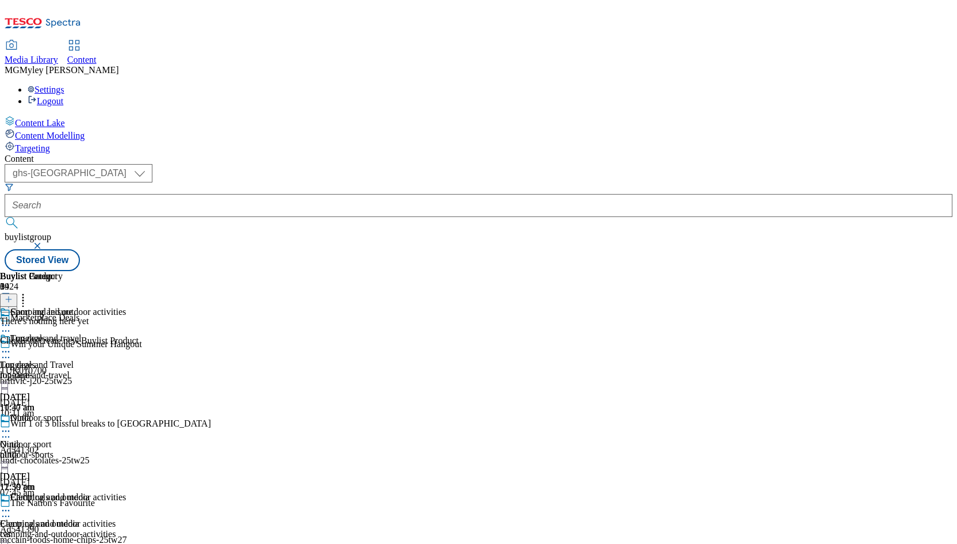
click at [29, 292] on icon at bounding box center [23, 298] width 12 height 12
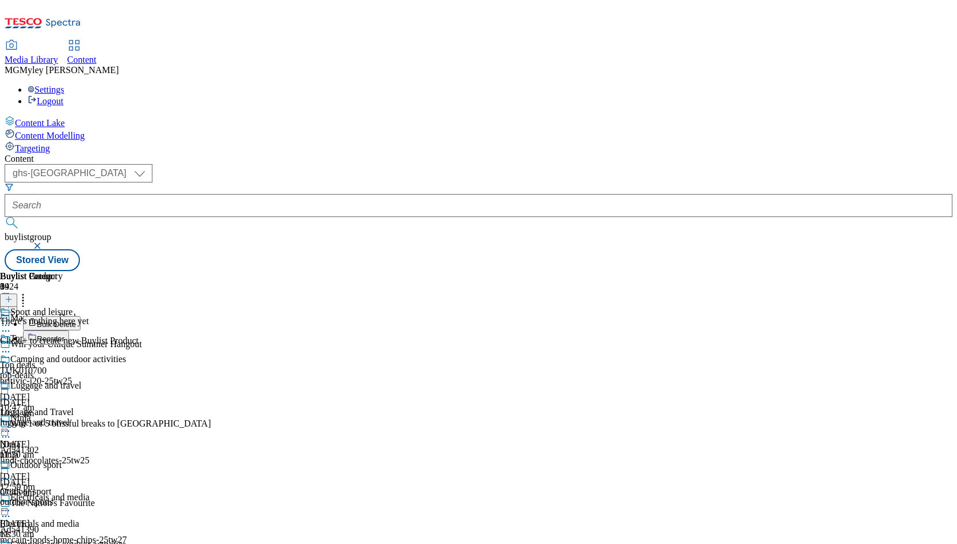
click at [69, 330] on button "Reorder" at bounding box center [46, 337] width 46 height 14
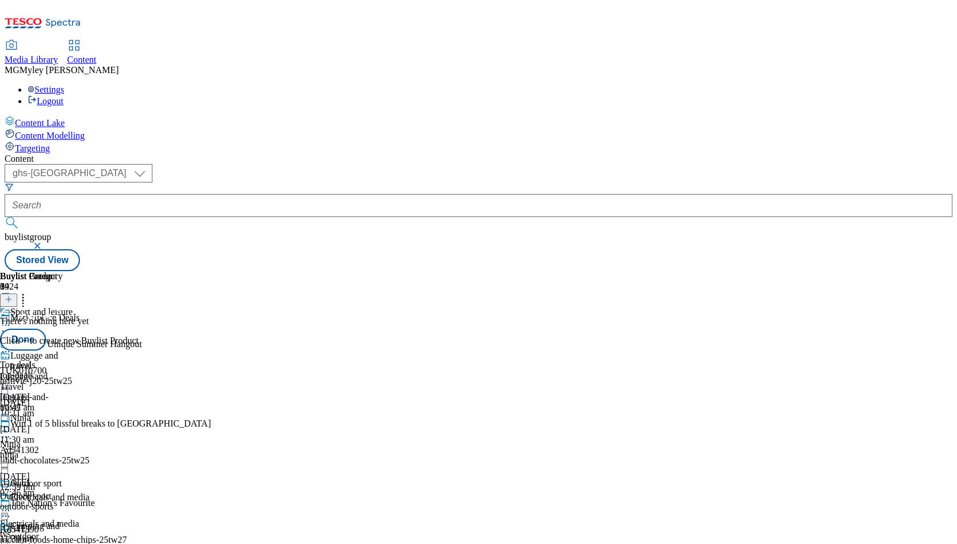
drag, startPoint x: 758, startPoint y: 453, endPoint x: 756, endPoint y: 335, distance: 118.0
click at [46, 329] on button "Done" at bounding box center [23, 340] width 46 height 22
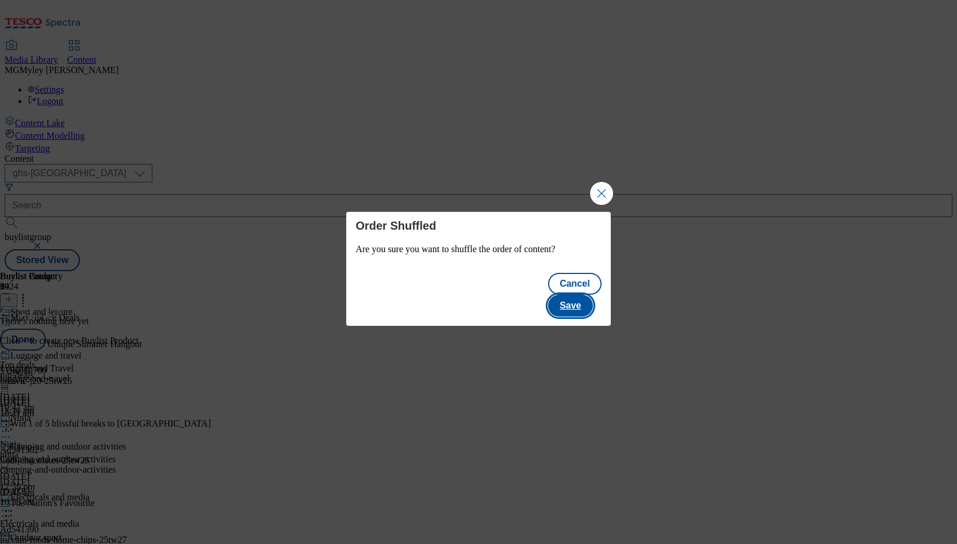
click at [571, 295] on button "Save" at bounding box center [570, 306] width 44 height 22
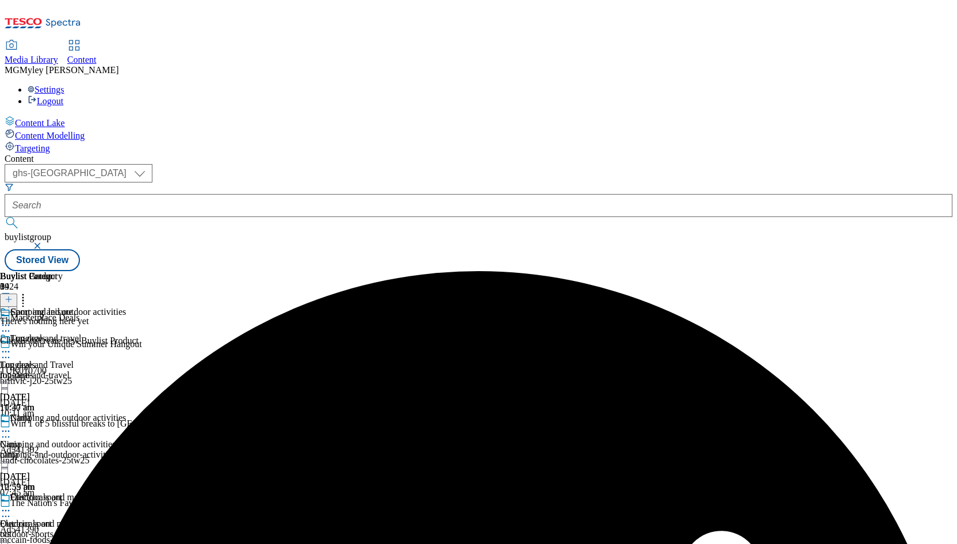
click at [126, 529] on div "outdoor-sports" at bounding box center [63, 534] width 126 height 10
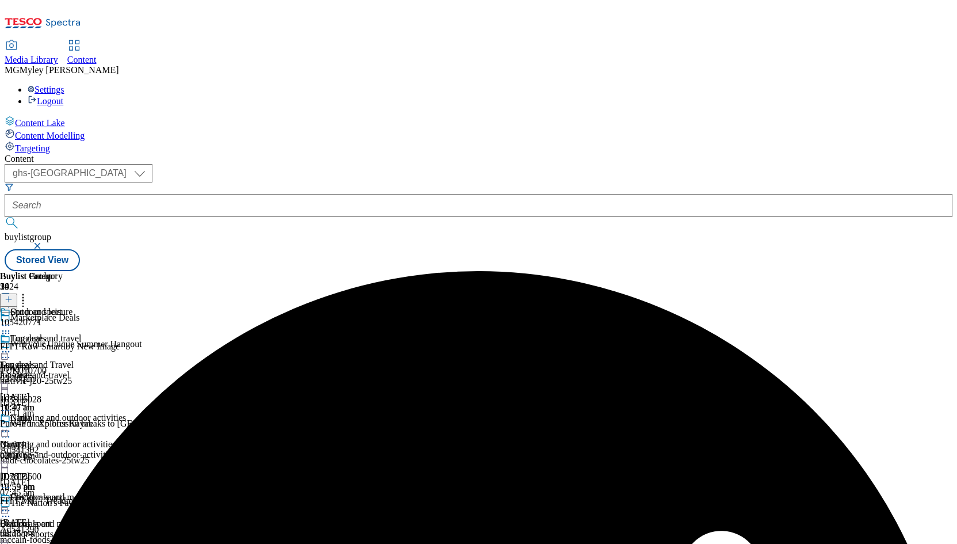
click at [12, 505] on icon at bounding box center [6, 511] width 12 height 12
click at [49, 530] on span "Edit" at bounding box center [42, 534] width 13 height 9
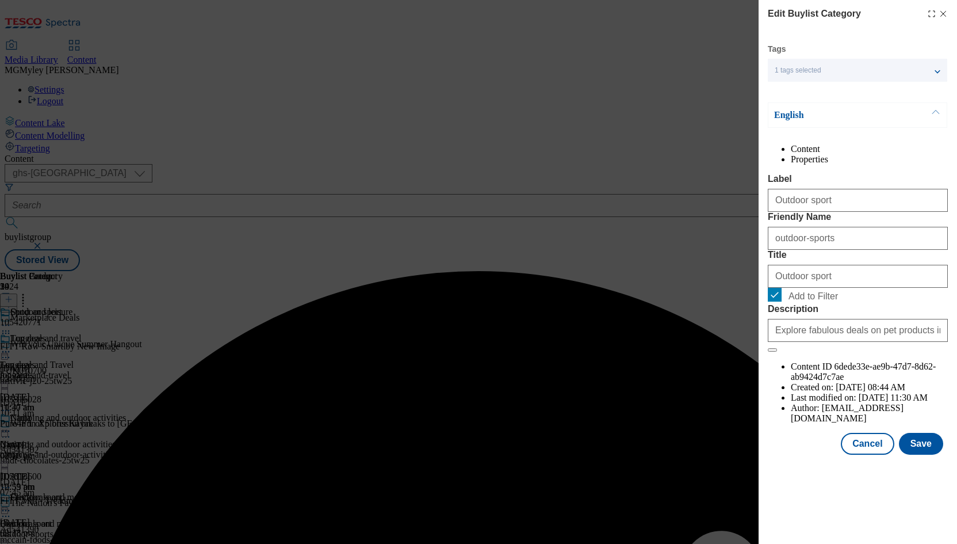
click at [820, 301] on span "Add to Filter" at bounding box center [813, 296] width 49 height 10
click at [782, 301] on input "Add to Filter" at bounding box center [775, 295] width 14 height 14
checkbox input "false"
click at [916, 455] on button "Save" at bounding box center [921, 444] width 44 height 22
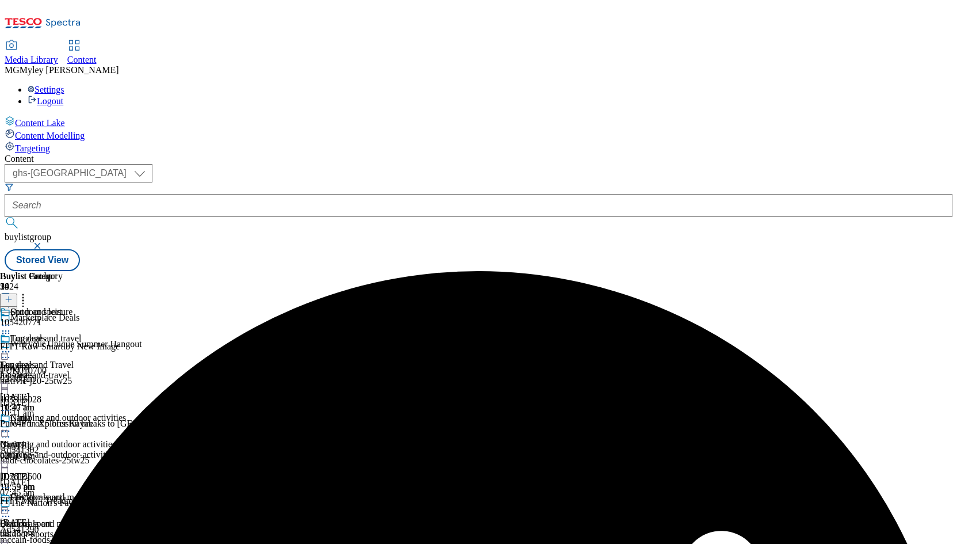
scroll to position [6, 0]
click at [126, 413] on span "Camping and outdoor activities" at bounding box center [68, 419] width 116 height 13
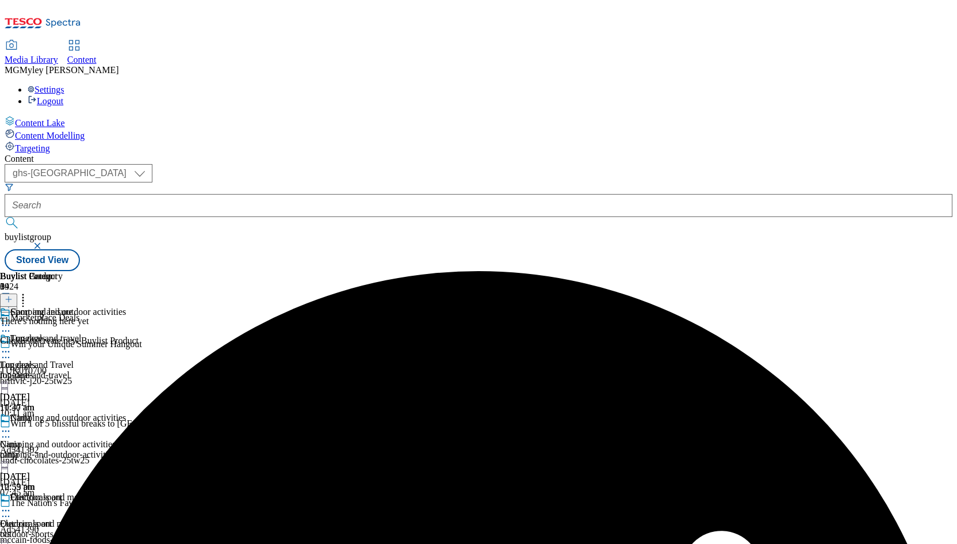
click at [12, 425] on icon at bounding box center [6, 431] width 12 height 12
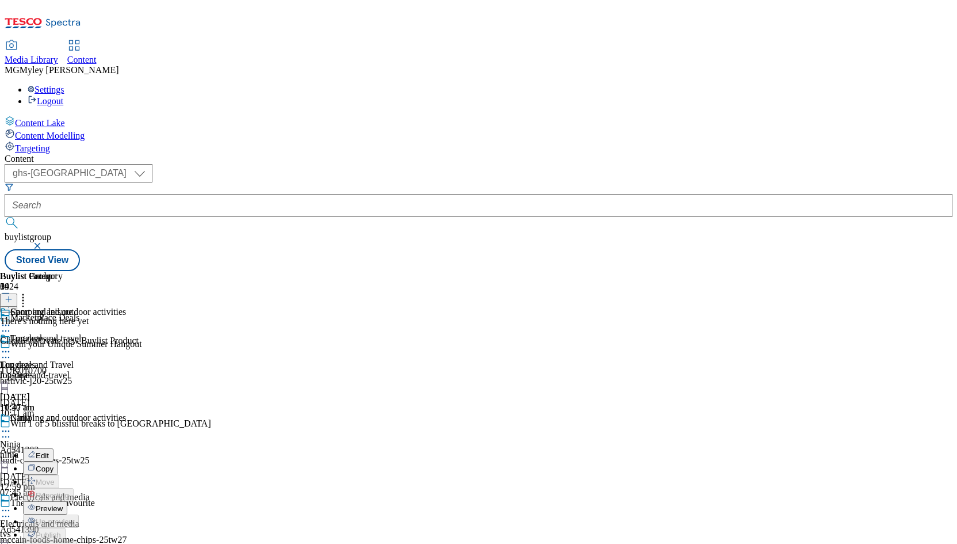
click at [54, 464] on span "Copy" at bounding box center [45, 468] width 18 height 9
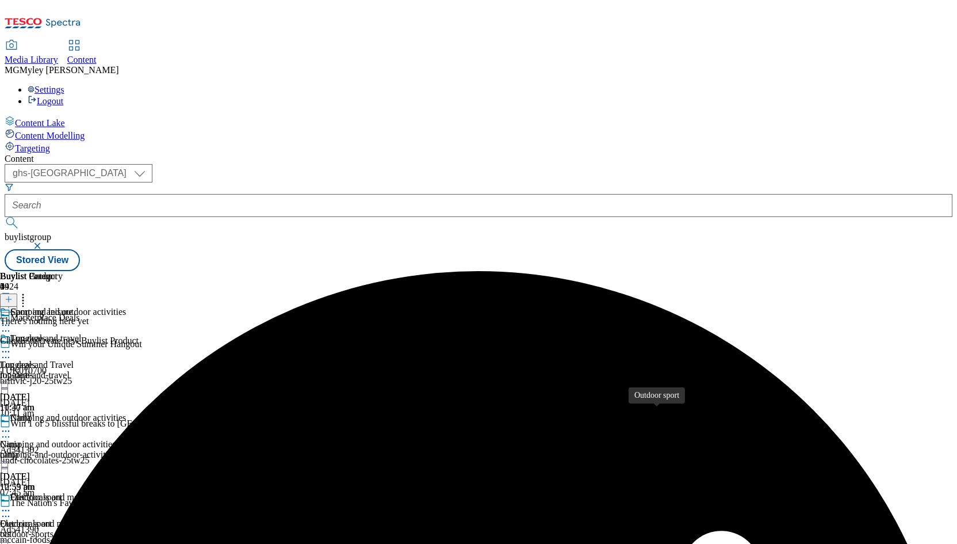
scroll to position [109, 0]
click at [29, 292] on icon at bounding box center [23, 298] width 12 height 12
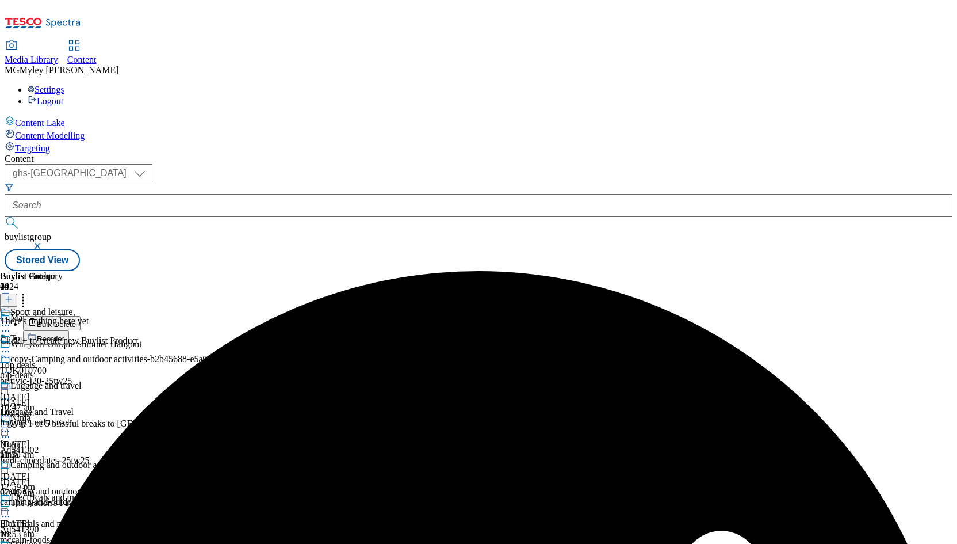
click at [69, 330] on button "Reorder" at bounding box center [46, 337] width 46 height 14
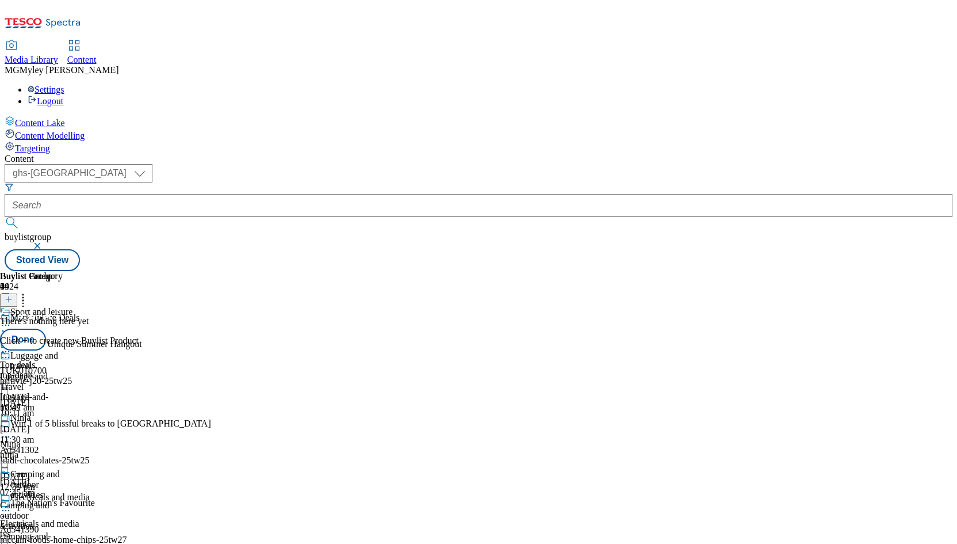
drag, startPoint x: 755, startPoint y: 477, endPoint x: 754, endPoint y: 352, distance: 124.9
click at [46, 329] on button "Done" at bounding box center [23, 340] width 46 height 22
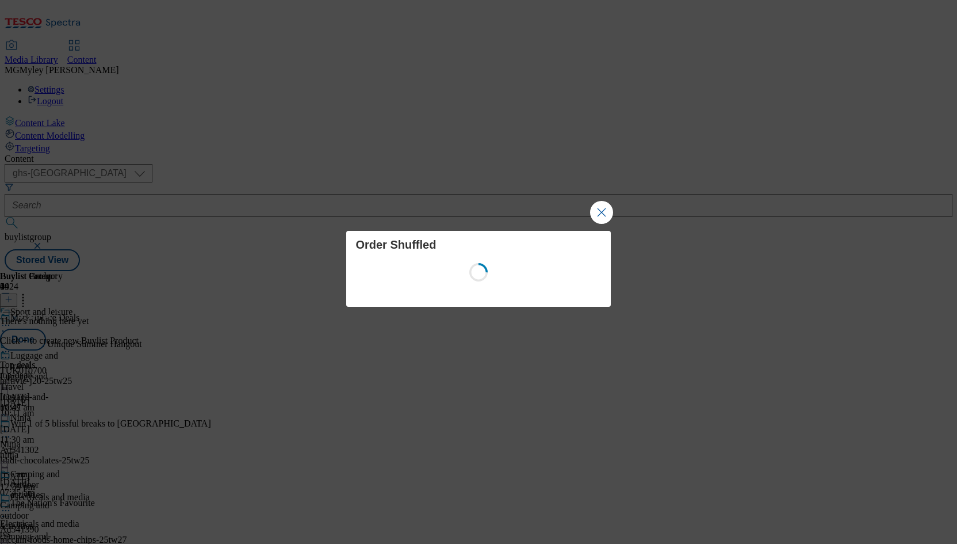
scroll to position [109, 0]
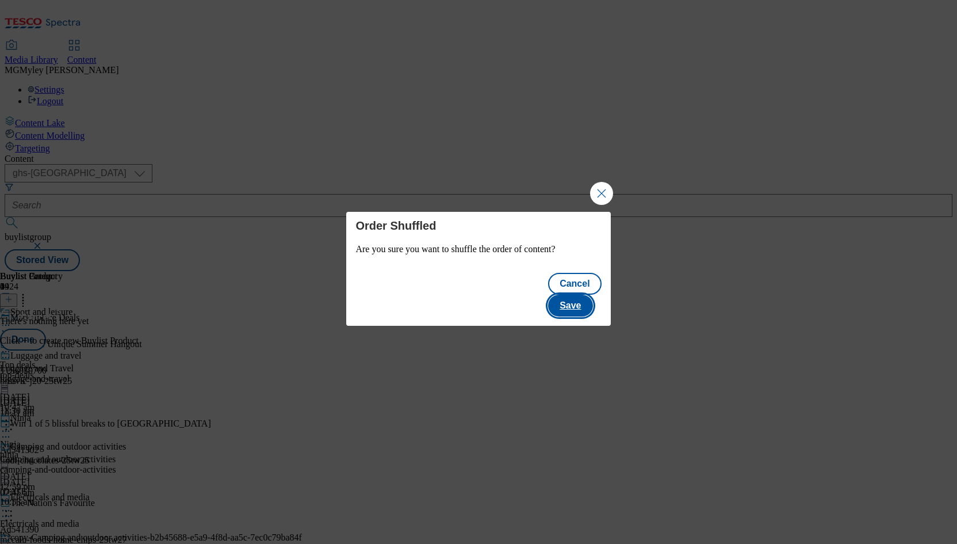
click at [571, 295] on button "Save" at bounding box center [570, 306] width 44 height 22
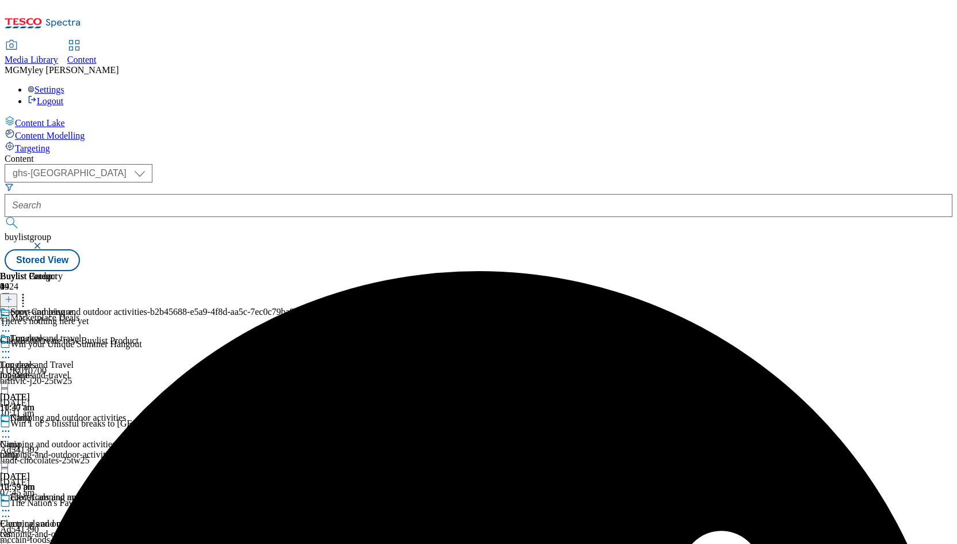
click at [12, 505] on icon at bounding box center [6, 511] width 12 height 12
click at [302, 528] on li "Edit" at bounding box center [162, 534] width 279 height 13
click at [12, 505] on icon at bounding box center [6, 511] width 12 height 12
click at [54, 528] on button "Edit" at bounding box center [38, 534] width 30 height 13
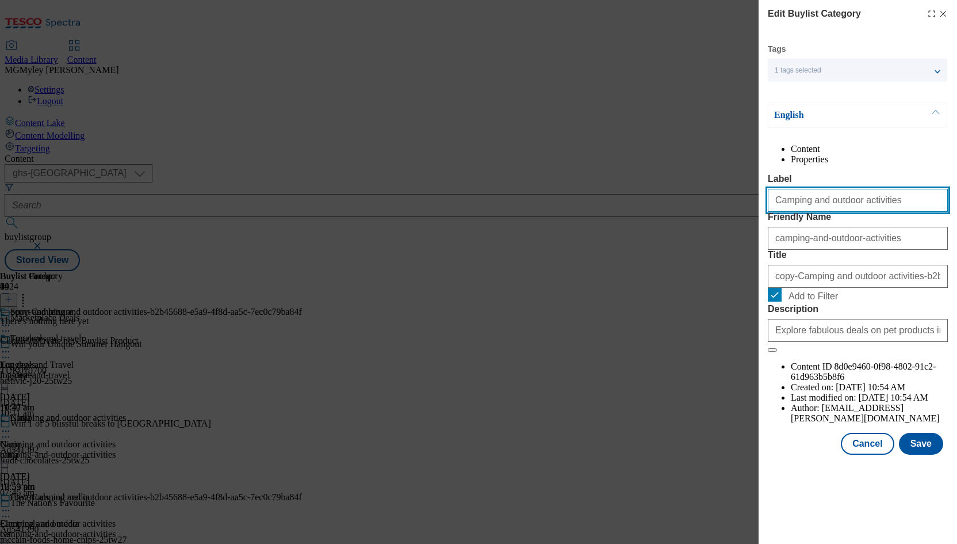
click at [838, 212] on input "Camping and outdoor activities" at bounding box center [858, 200] width 180 height 23
paste input "Water bottl"
type input "Water bottles"
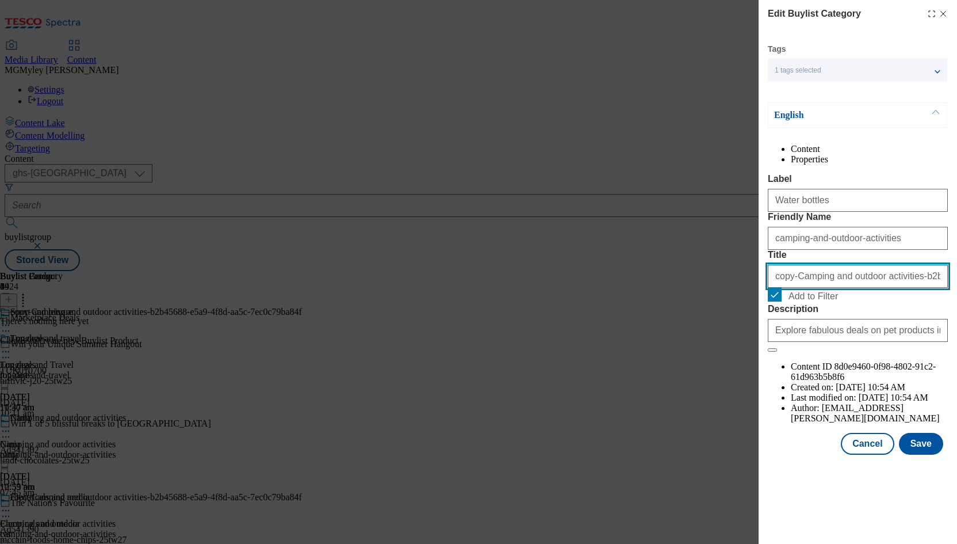
click at [805, 288] on input "copy-Camping and outdoor activities-b2b45688-e5a9-4f8d-aa5c-7ec0c79ba84f" at bounding box center [858, 276] width 180 height 23
paste input "Water bottles"
type input "Water bottles"
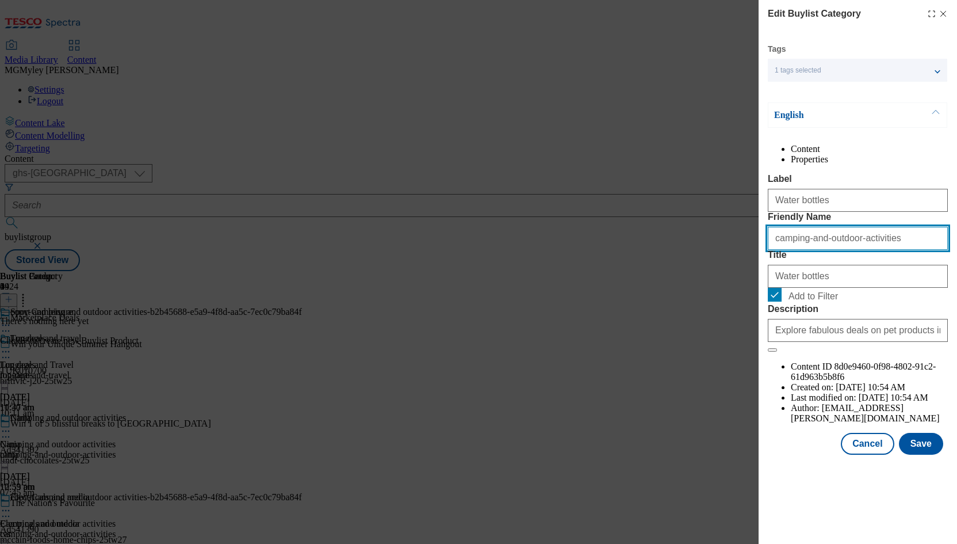
drag, startPoint x: 914, startPoint y: 282, endPoint x: 698, endPoint y: 274, distance: 215.3
click at [698, 274] on div "Edit Buylist Category Tags 1 tags selected buylist category English Content Pro…" at bounding box center [478, 272] width 957 height 544
type input "water-bottles"
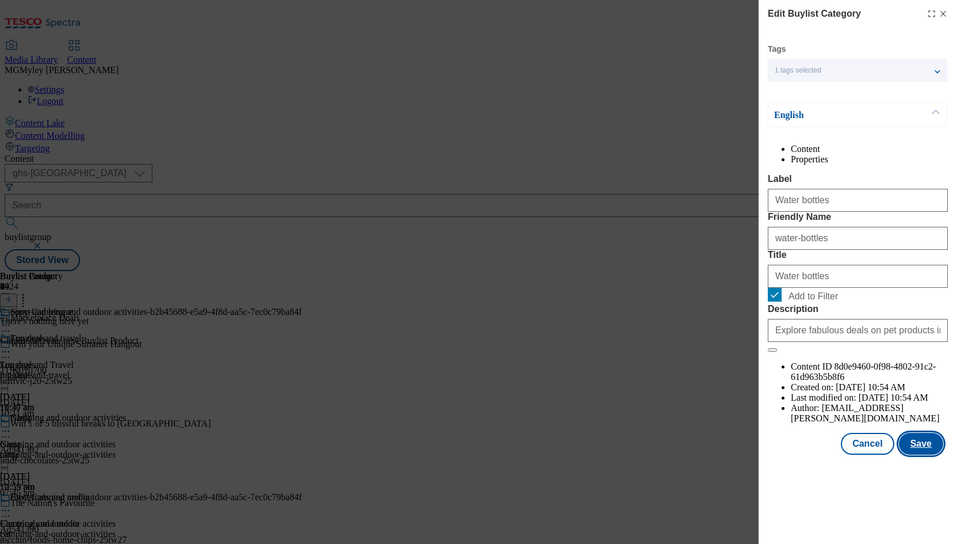
click at [925, 455] on button "Save" at bounding box center [921, 444] width 44 height 22
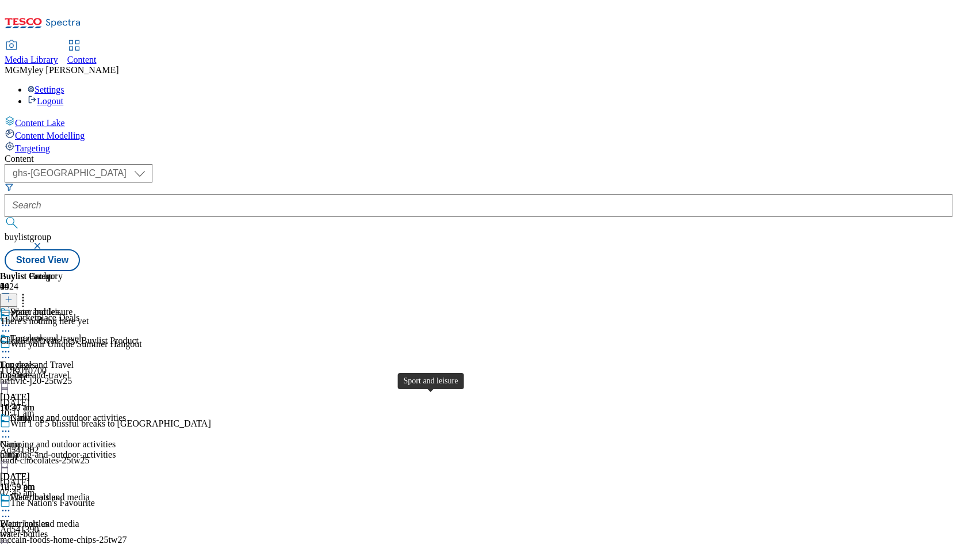
scroll to position [665, 0]
click at [126, 333] on div "Luggage and travel Luggage and Travel luggage-and-travel 8 Aug 2025 11:30 am" at bounding box center [63, 372] width 126 height 79
click at [12, 346] on icon at bounding box center [6, 352] width 12 height 12
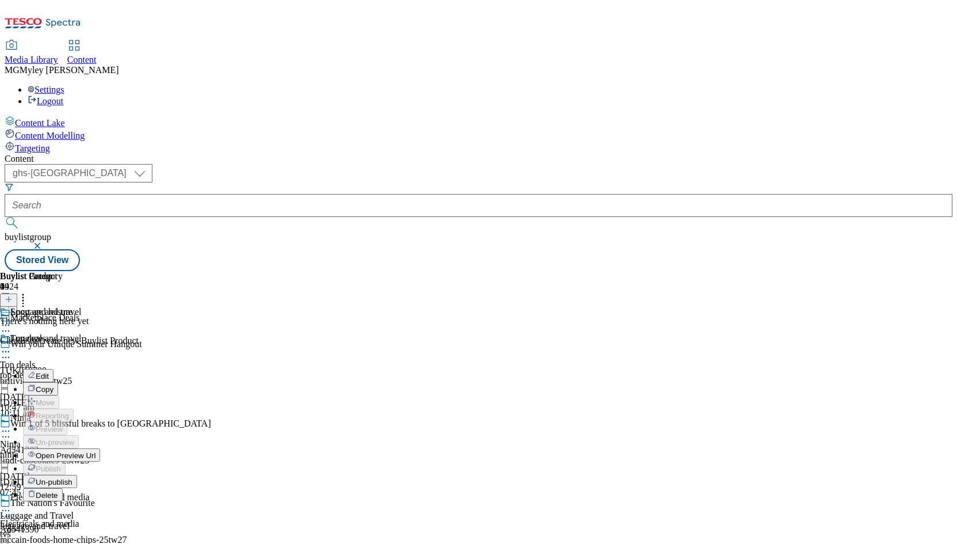
click at [54, 369] on button "Edit" at bounding box center [38, 375] width 30 height 13
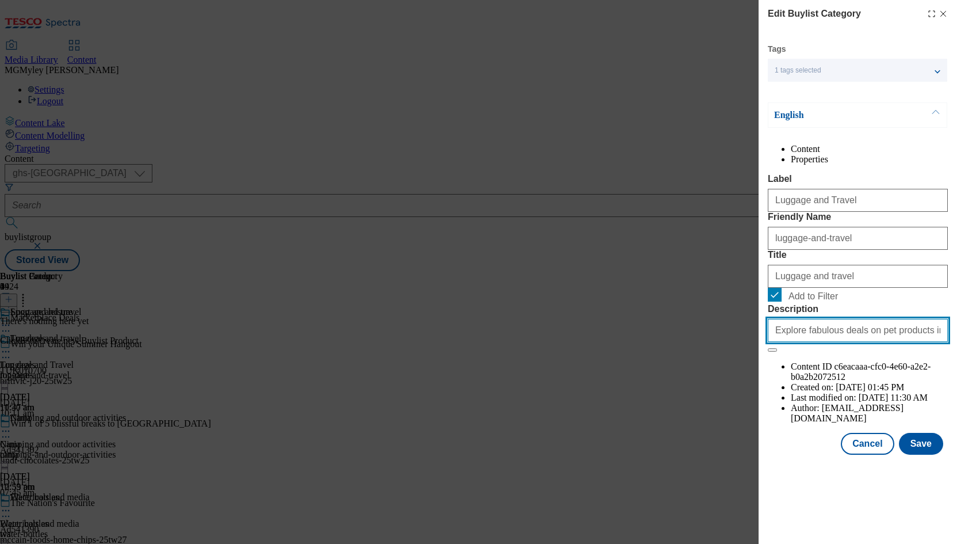
click at [877, 342] on input "Explore fabulous deals on pet products in our Marketplace. From essentials to t…" at bounding box center [858, 330] width 180 height 23
paste input "his Bank holi"
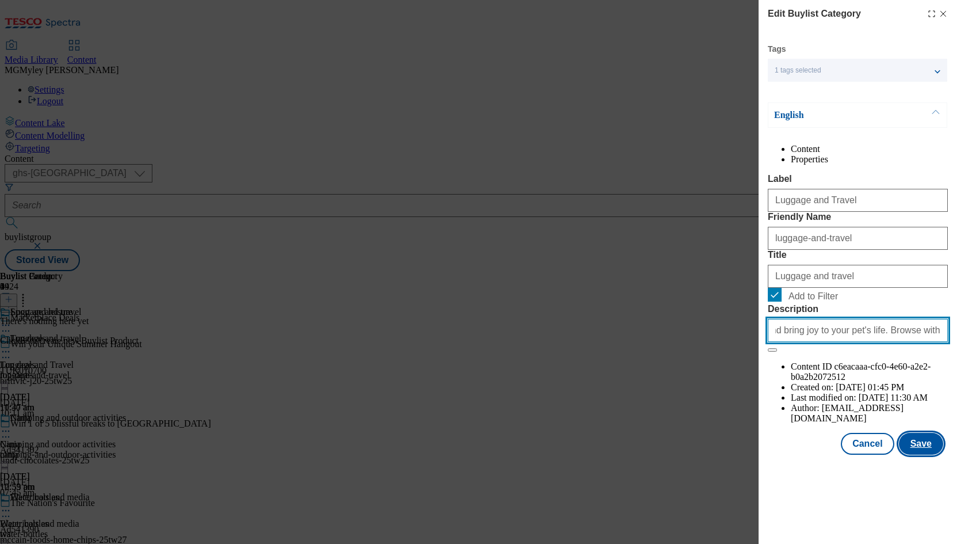
type input "Explore fabulous deals on pet products in our Marketplace. From essentials to t…"
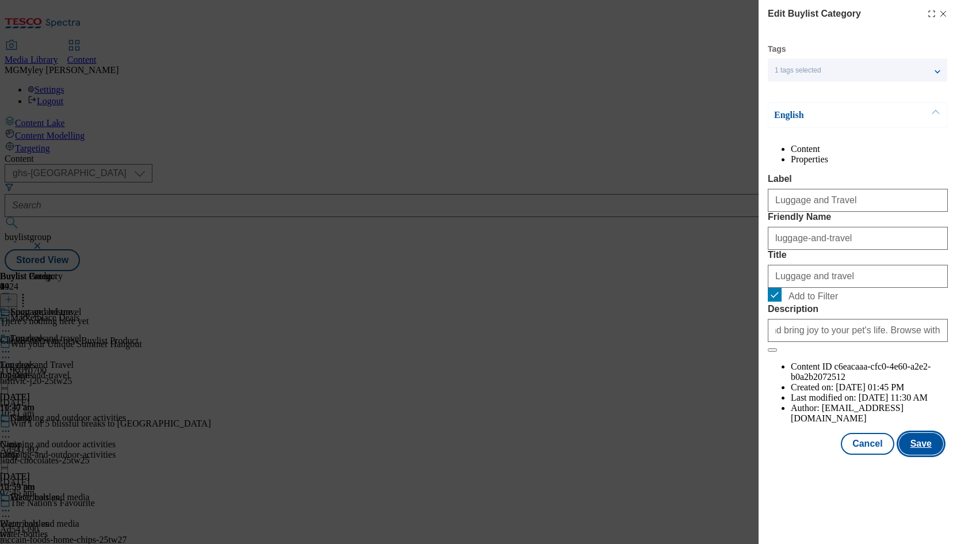
click at [926, 455] on button "Save" at bounding box center [921, 444] width 44 height 22
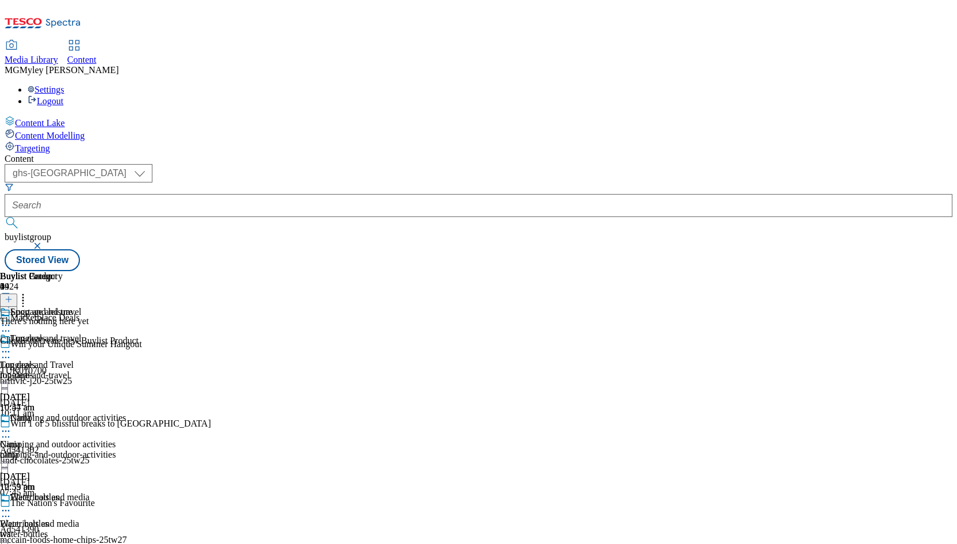
scroll to position [491, 0]
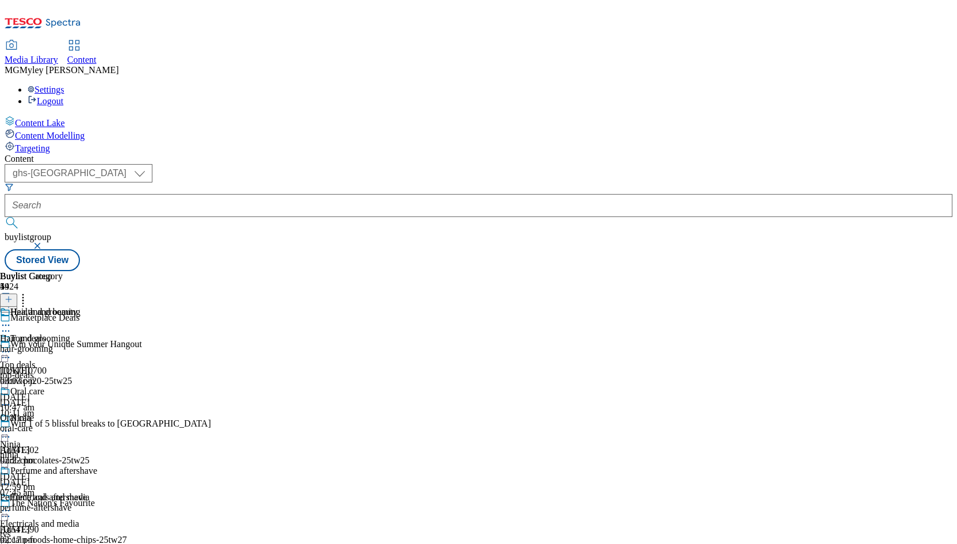
scroll to position [33, 0]
click at [29, 292] on icon at bounding box center [23, 298] width 12 height 12
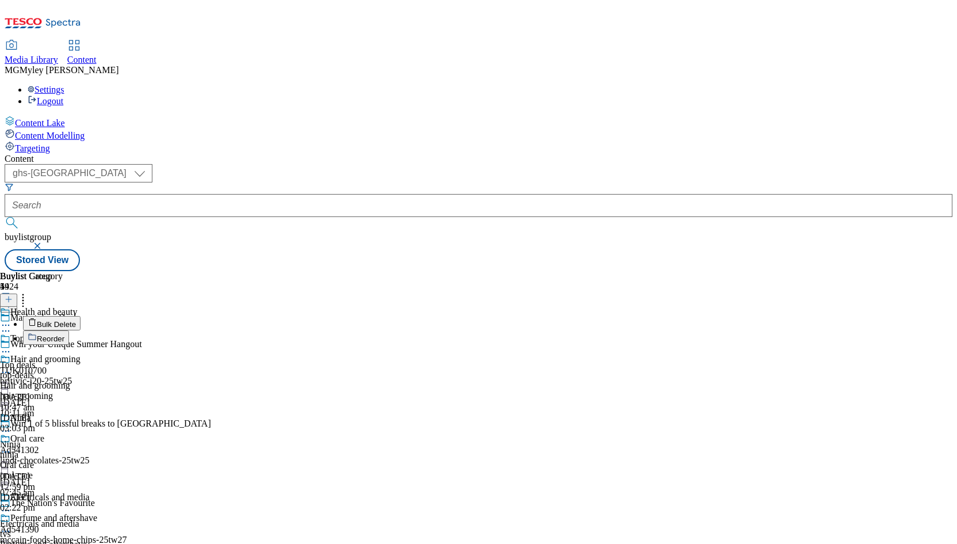
click at [69, 330] on button "Reorder" at bounding box center [46, 337] width 46 height 14
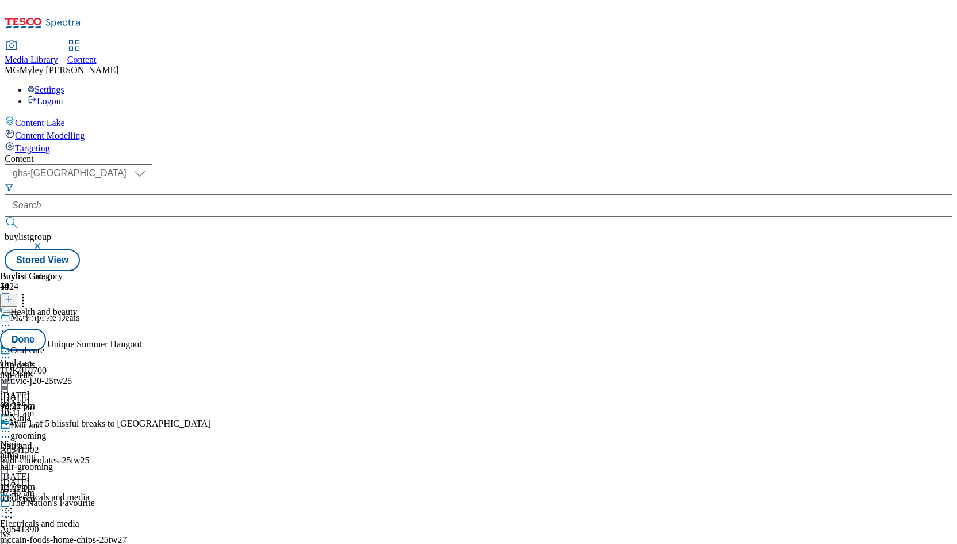
drag, startPoint x: 750, startPoint y: 317, endPoint x: 738, endPoint y: 189, distance: 128.3
click at [46, 329] on button "Done" at bounding box center [23, 340] width 46 height 22
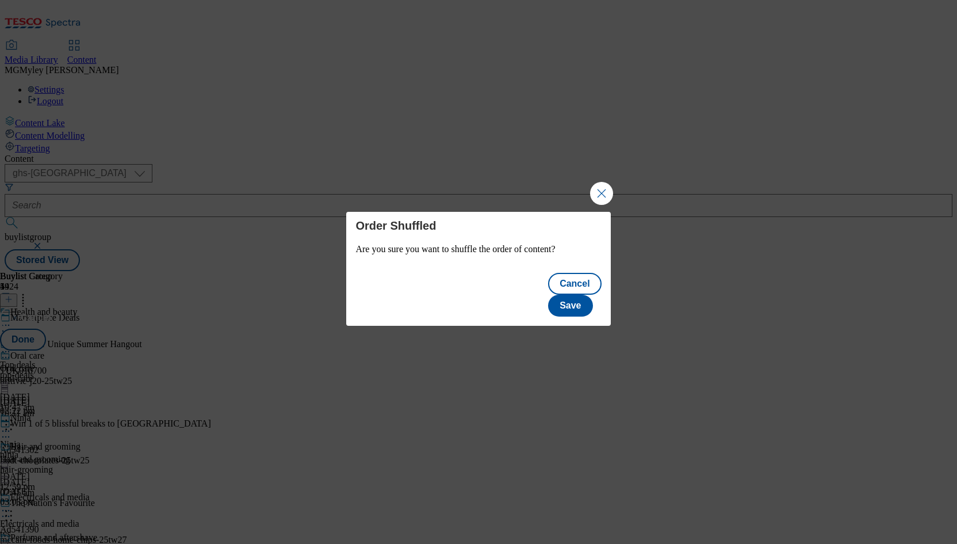
click at [599, 221] on div "Order Shuffled Are you sure you want to shuffle the order of content? Cancel Sa…" at bounding box center [478, 272] width 957 height 544
click at [590, 296] on button "Save" at bounding box center [570, 306] width 44 height 22
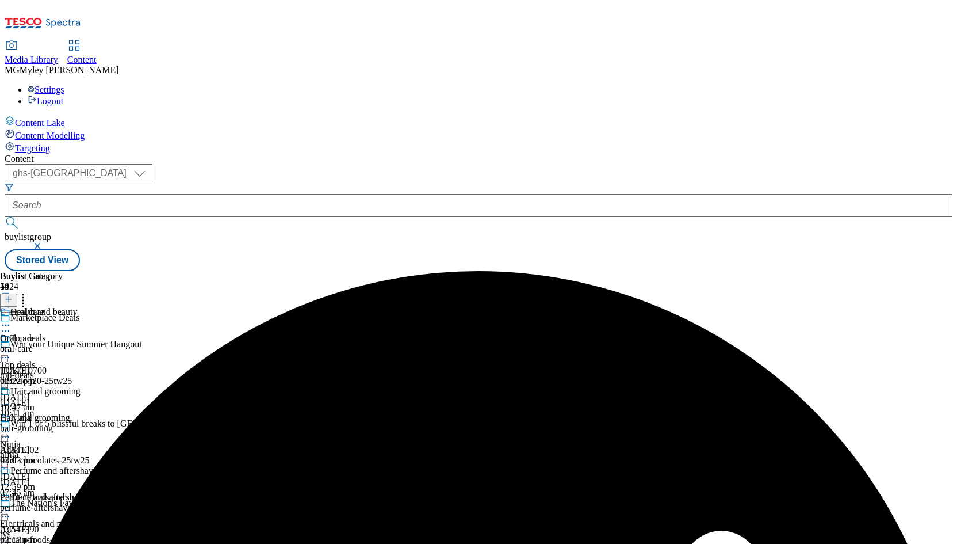
scroll to position [109, 0]
click at [97, 465] on div "Perfume and aftershave Perfume and aftershave perfume-aftershave 7 Aug 2025 02:…" at bounding box center [48, 504] width 97 height 79
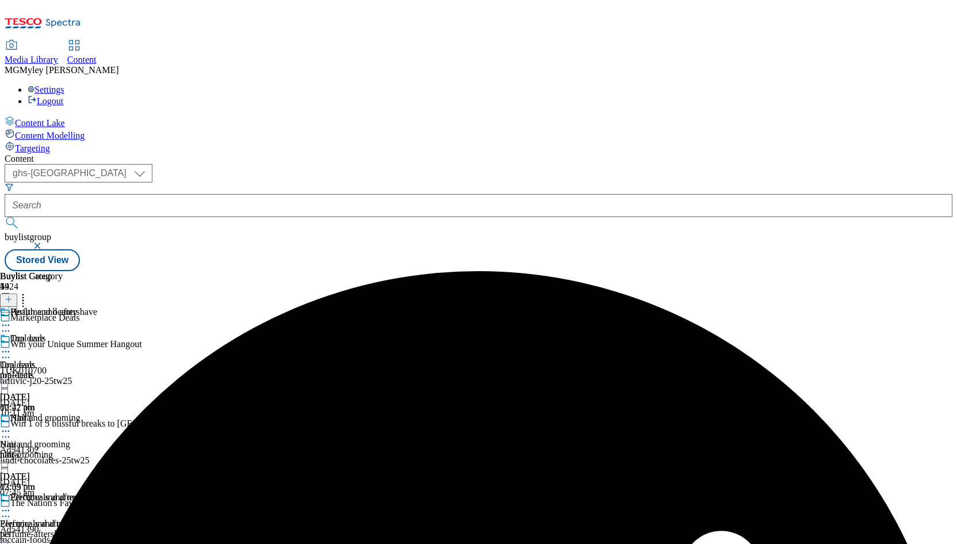
click at [12, 505] on icon at bounding box center [6, 511] width 12 height 12
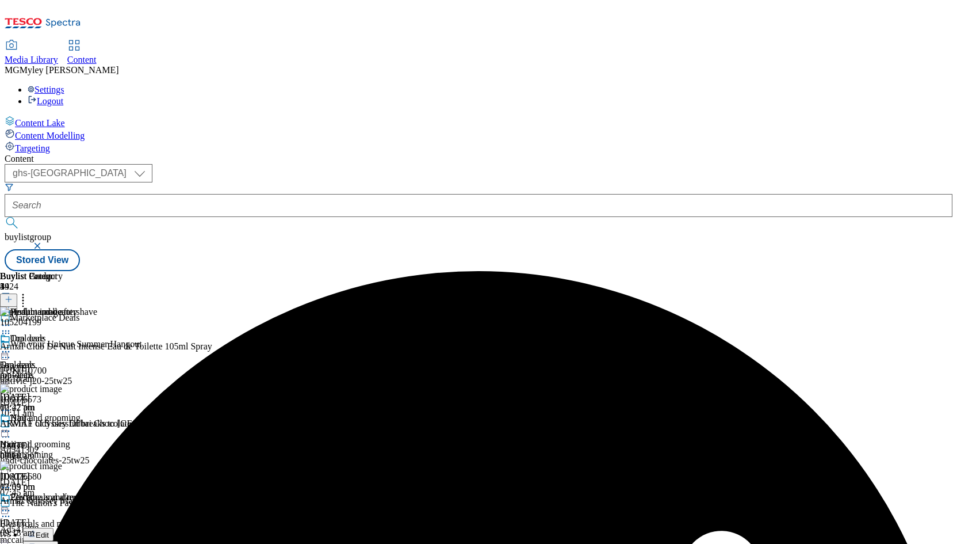
click at [49, 530] on span "Edit" at bounding box center [42, 534] width 13 height 9
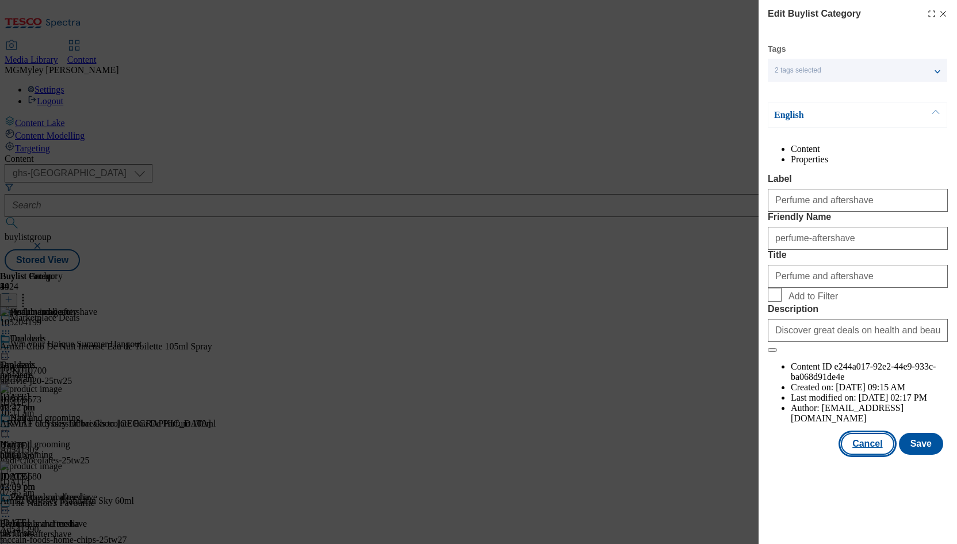
click at [874, 455] on button "Cancel" at bounding box center [867, 444] width 53 height 22
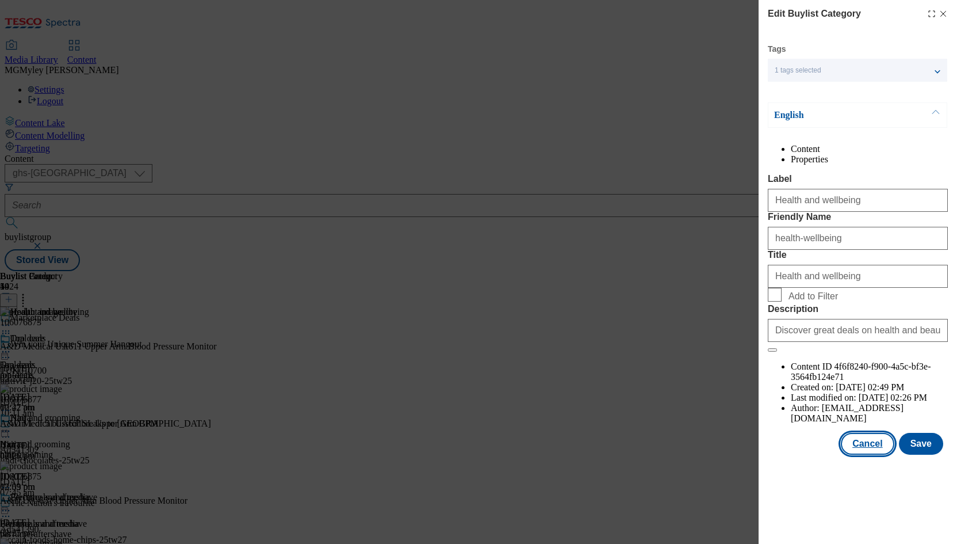
click at [864, 455] on button "Cancel" at bounding box center [867, 444] width 53 height 22
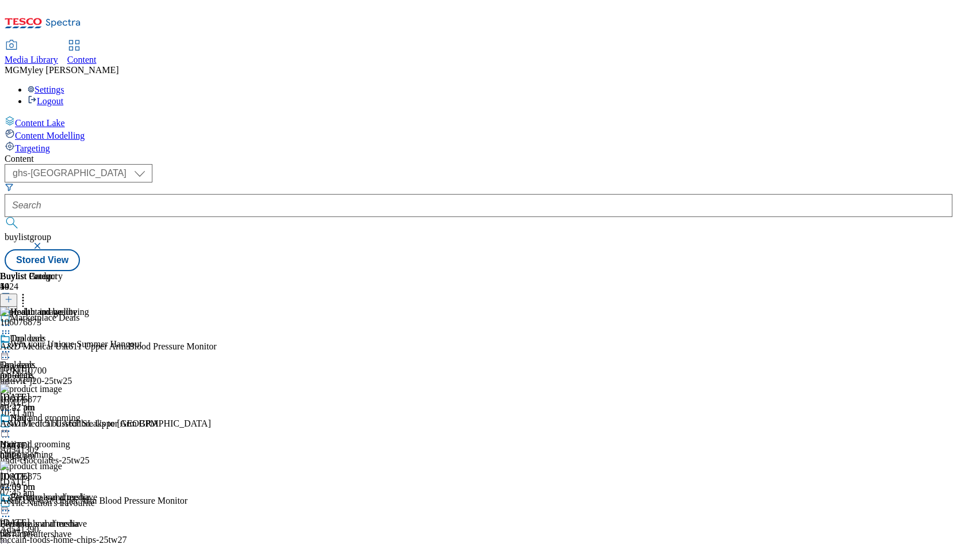
click at [13, 295] on icon at bounding box center [9, 299] width 8 height 8
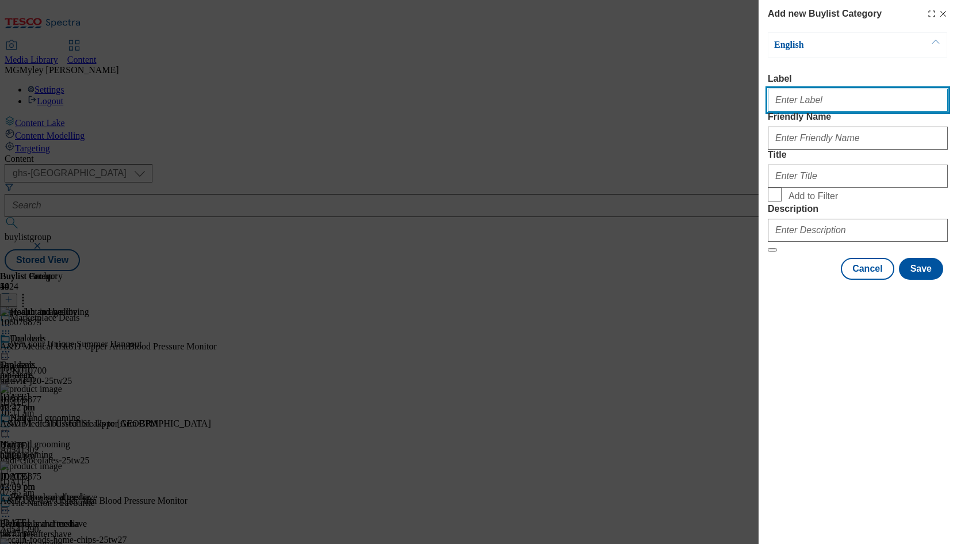
click at [810, 109] on input "Label" at bounding box center [858, 100] width 180 height 23
paste input "Skincare and body wash"
type input "Skincare and body wash"
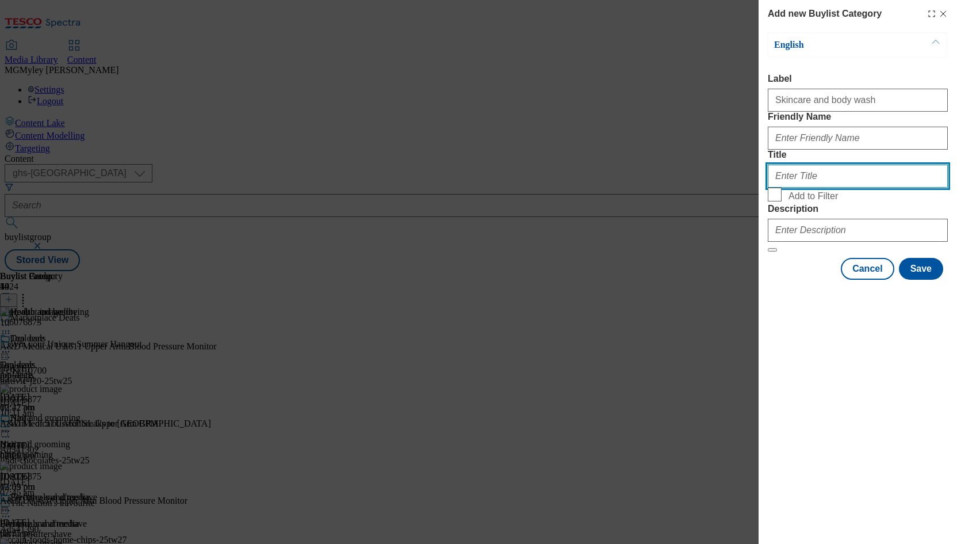
click at [812, 188] on input "Title" at bounding box center [858, 176] width 180 height 23
paste input "Skincare and body wash"
type input "Skincare and body wash"
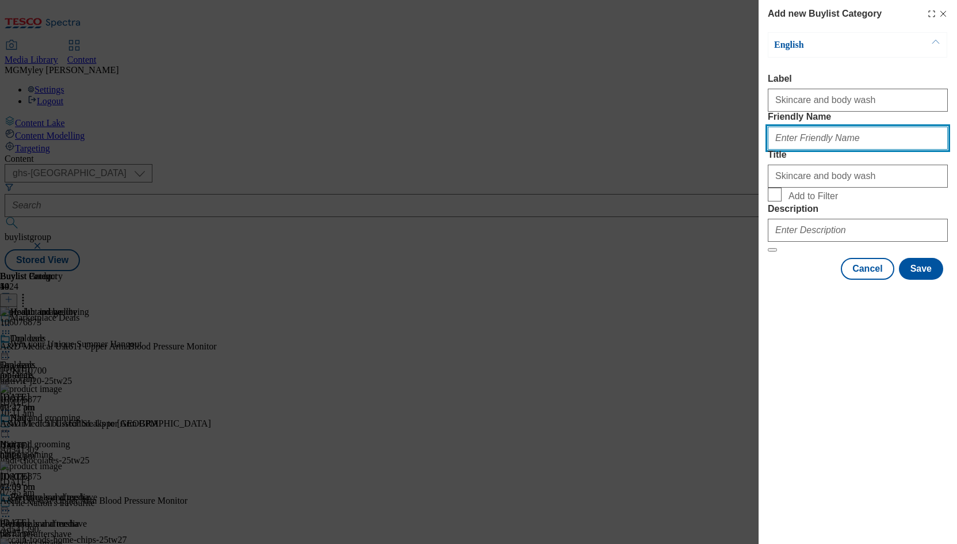
click at [810, 150] on input "Friendly Name" at bounding box center [858, 138] width 180 height 23
type input "skincare-and-body-wash"
click at [811, 201] on span "Add to Filter" at bounding box center [813, 196] width 49 height 10
click at [782, 201] on input "Add to Filter" at bounding box center [775, 195] width 14 height 14
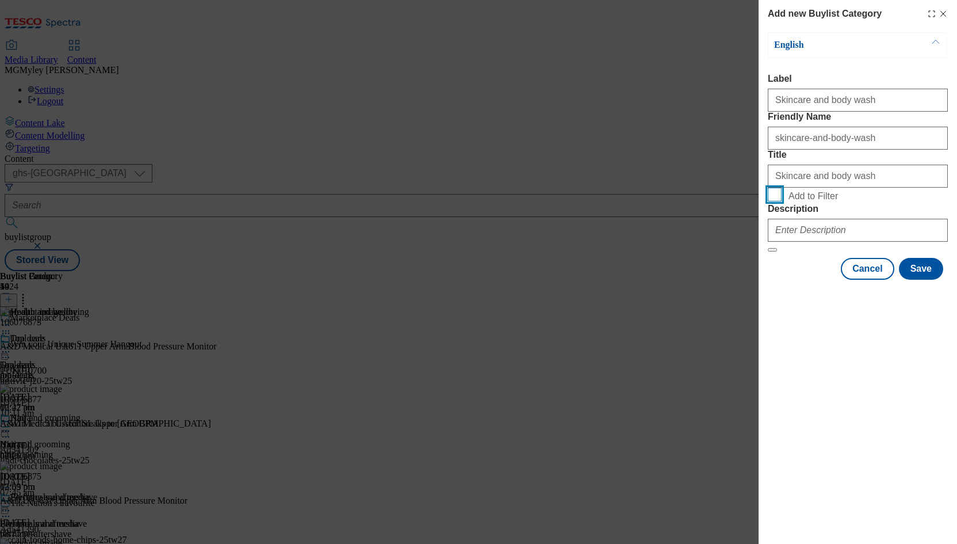
checkbox input "true"
click at [830, 242] on input "Description" at bounding box center [858, 230] width 180 height 23
paste input "Find top health and beauty products at Tesco Marketplace. Browse skincare, make…"
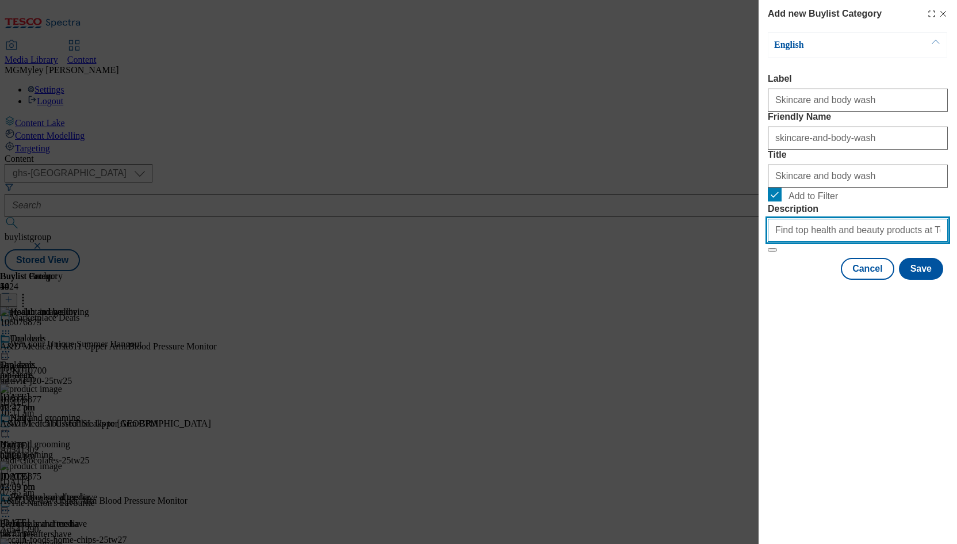
scroll to position [0, 310]
type input "Find top health and beauty products at Tesco Marketplace. Browse skincare, make…"
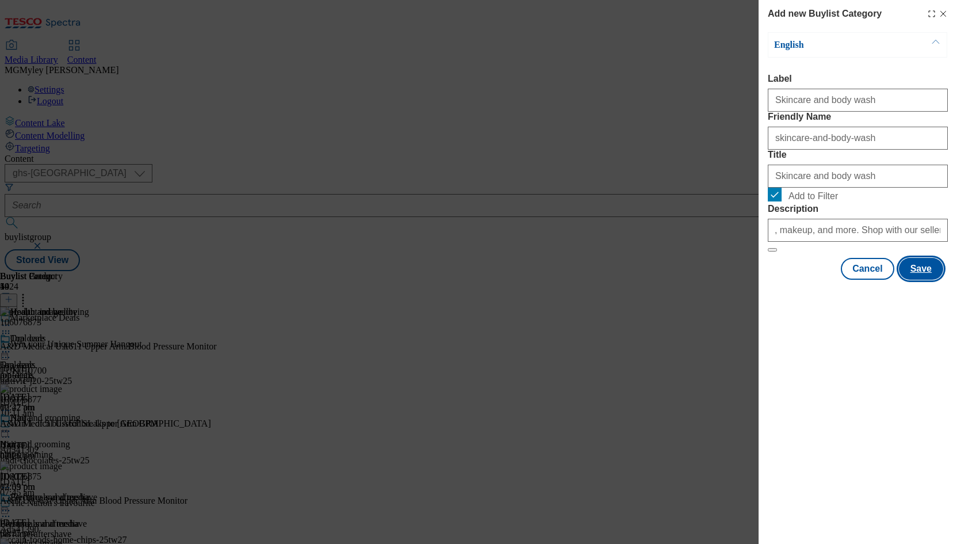
scroll to position [0, 0]
click at [919, 280] on button "Save" at bounding box center [921, 269] width 44 height 22
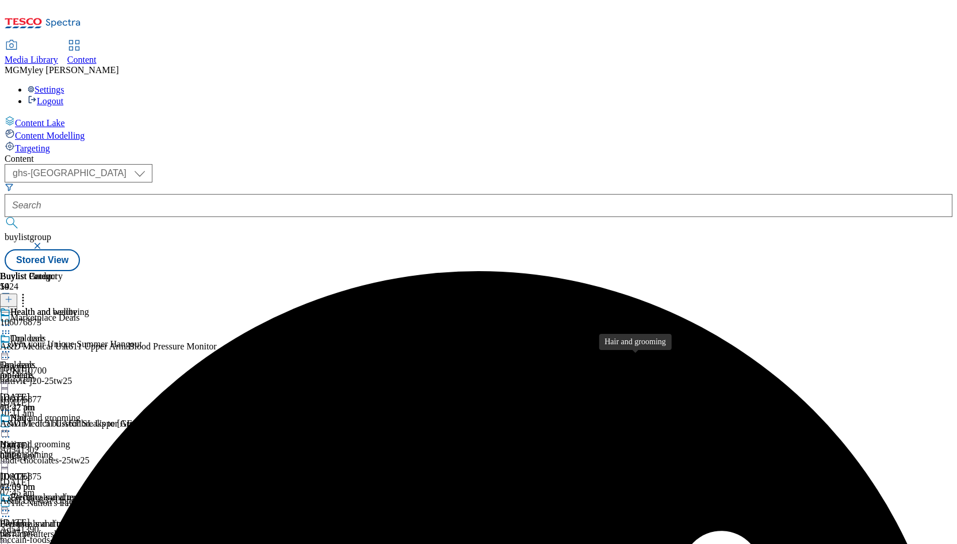
scroll to position [228, 0]
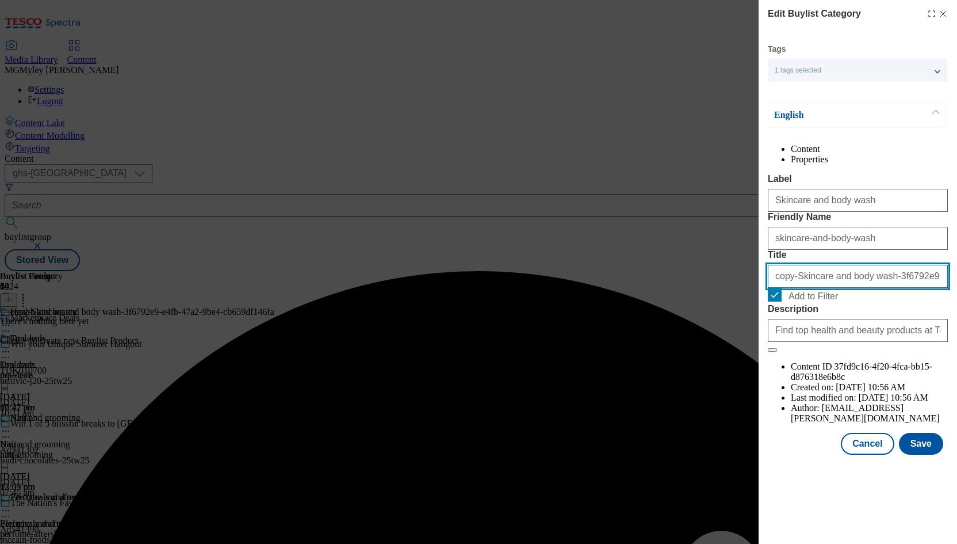
click at [833, 288] on input "copy-Skincare and body wash-3f6792e9-e4fb-47a2-9be4-cb659df146fa" at bounding box center [858, 276] width 180 height 23
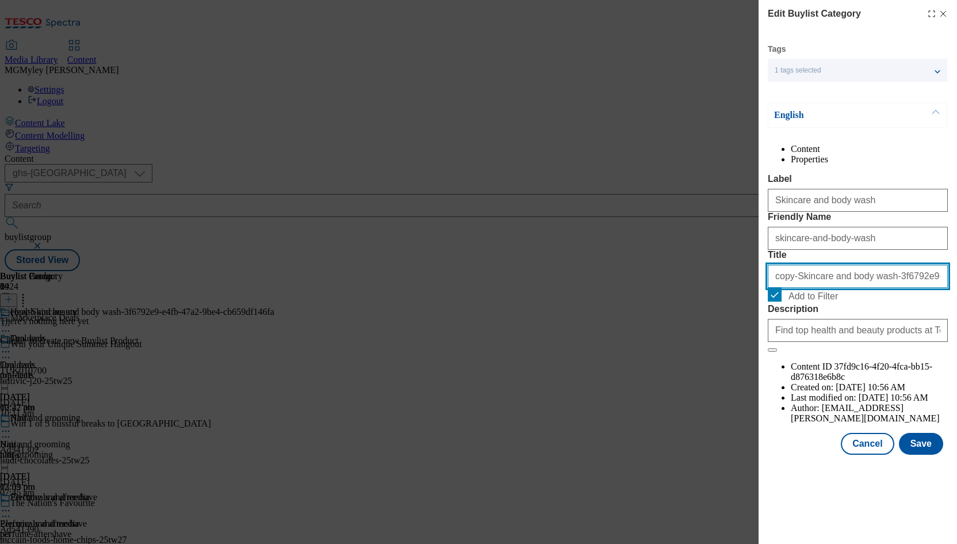
click at [833, 288] on input "copy-Skincare and body wash-3f6792e9-e4fb-47a2-9be4-cb659df146fa" at bounding box center [858, 276] width 180 height 23
paste input "Wellness accessories"
type input "Wellness accessories"
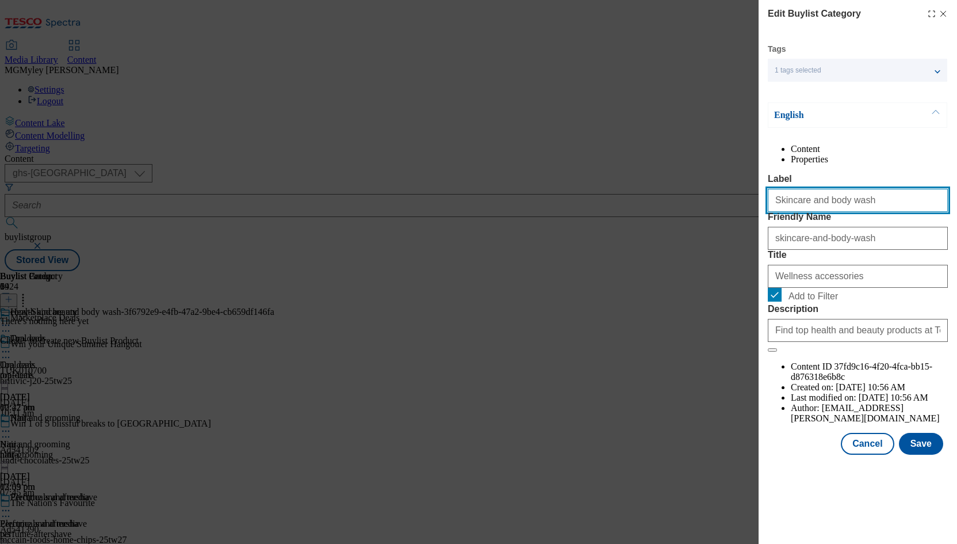
click at [841, 212] on input "Skincare and body wash" at bounding box center [858, 200] width 180 height 23
paste input "Wellness accessories"
type input "Wellness accessories"
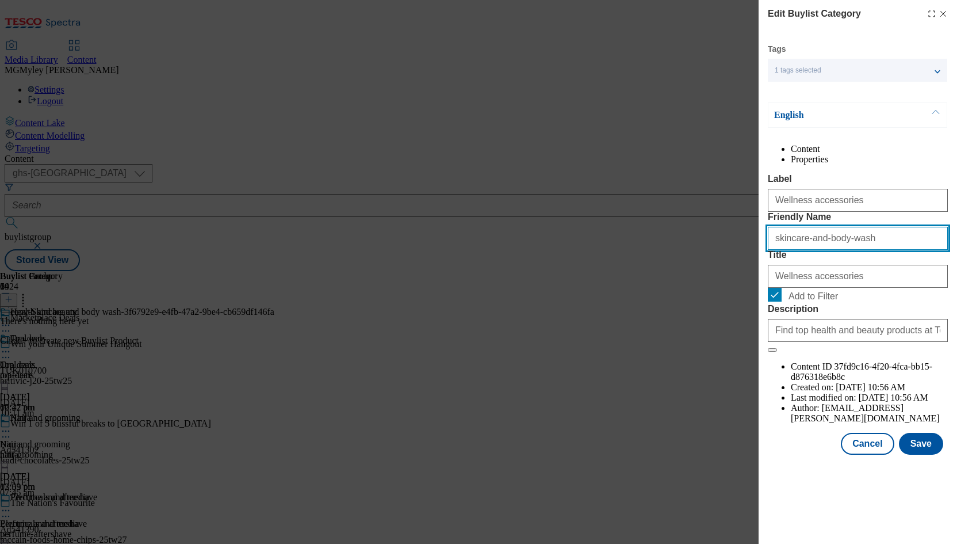
drag, startPoint x: 873, startPoint y: 276, endPoint x: 936, endPoint y: 288, distance: 63.8
click at [936, 250] on input "skincare-and-body-wash" at bounding box center [858, 238] width 180 height 23
paste input "Wellness accessories"
click at [778, 250] on input "Wellness accessories" at bounding box center [858, 238] width 180 height 23
type input "wellness-accessories"
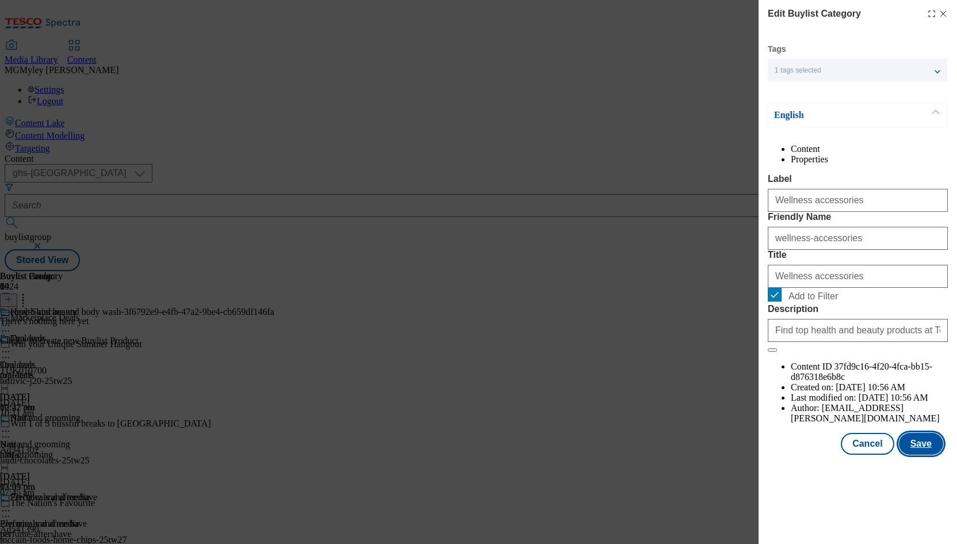
click at [933, 455] on button "Save" at bounding box center [921, 444] width 44 height 22
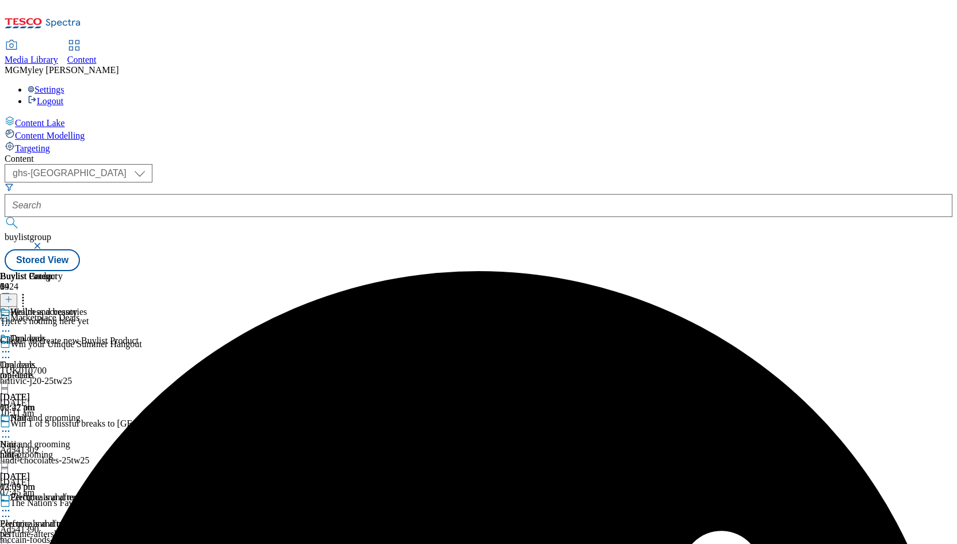
click at [29, 292] on icon at bounding box center [23, 298] width 12 height 12
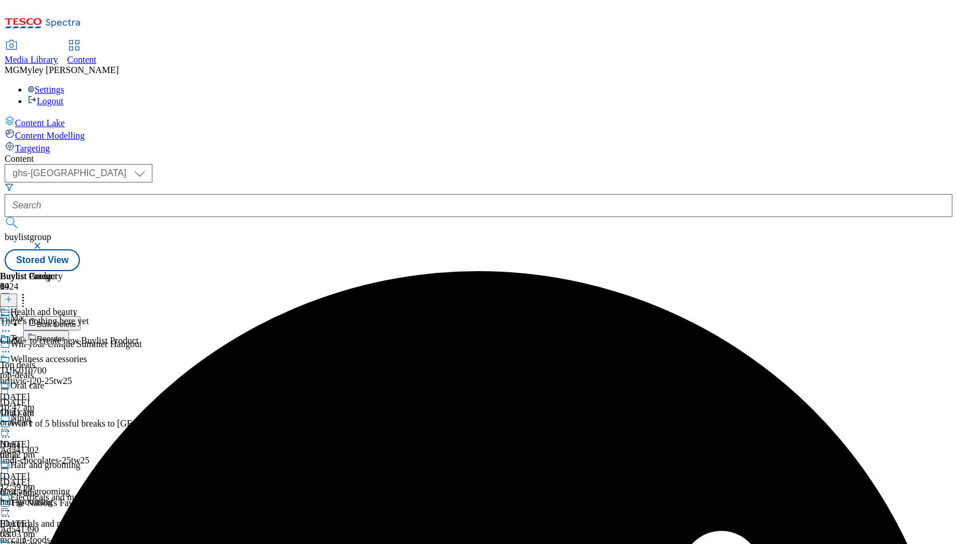
click at [69, 330] on button "Reorder" at bounding box center [46, 337] width 46 height 14
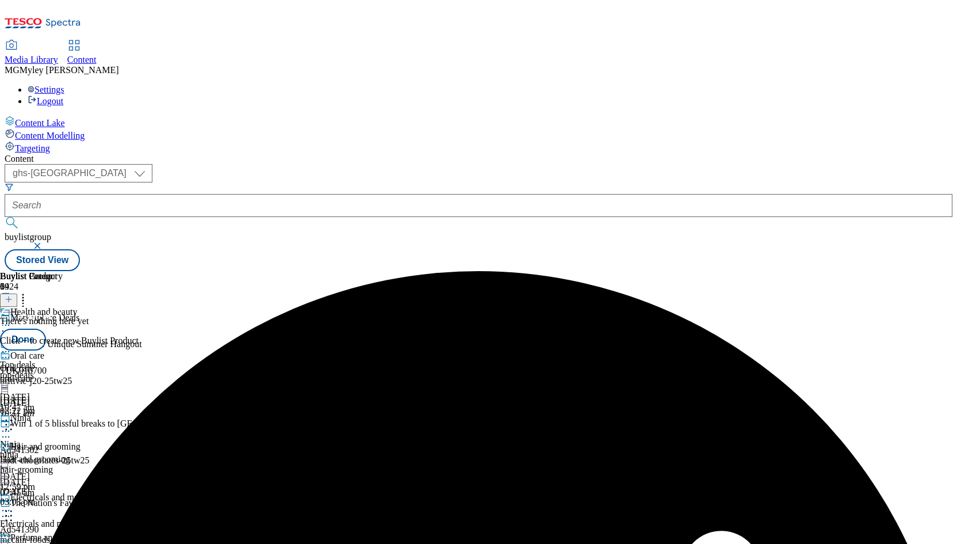
scroll to position [182, 0]
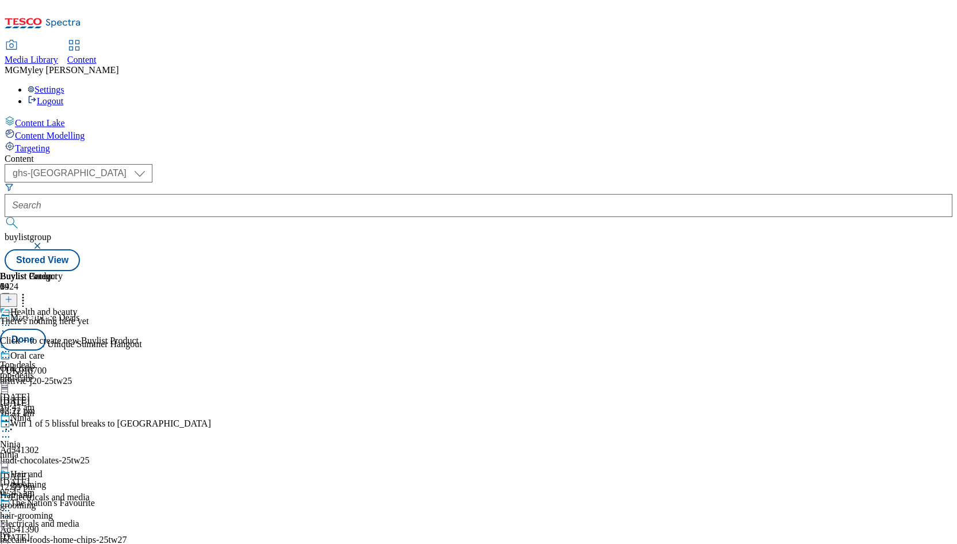
drag, startPoint x: 747, startPoint y: 454, endPoint x: 736, endPoint y: 245, distance: 209.7
drag, startPoint x: 747, startPoint y: 457, endPoint x: 743, endPoint y: 215, distance: 242.2
click at [46, 329] on button "Done" at bounding box center [23, 340] width 46 height 22
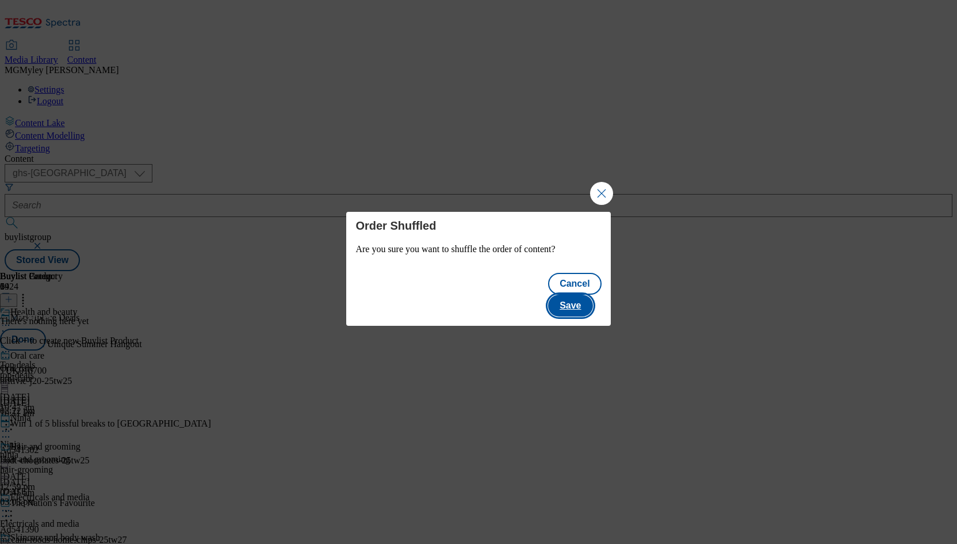
click at [582, 299] on button "Save" at bounding box center [570, 306] width 44 height 22
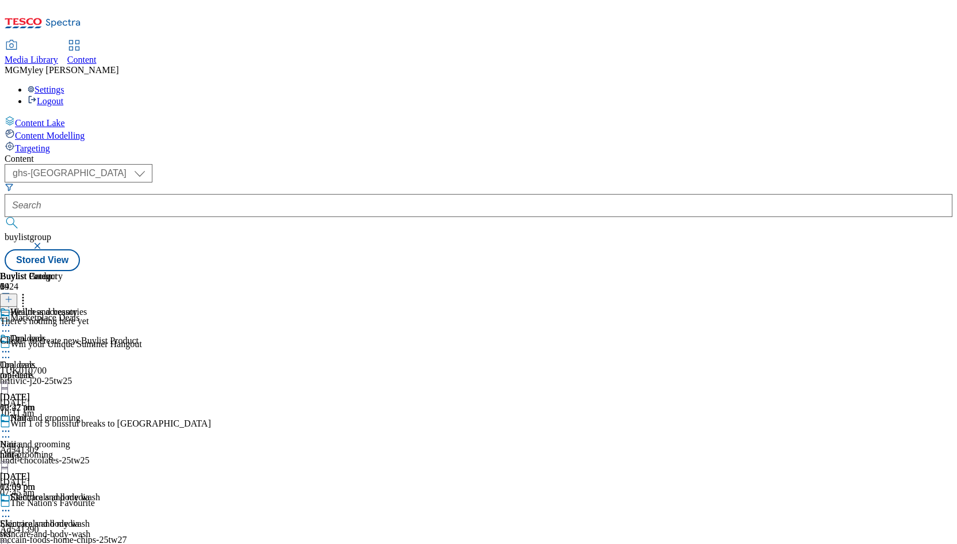
scroll to position [960, 0]
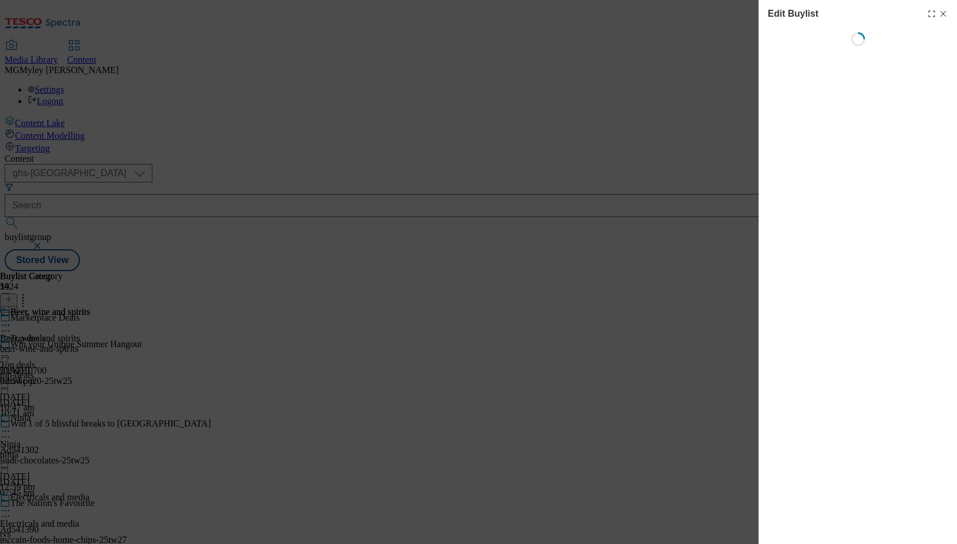
select select "evergreen"
select select "Banner"
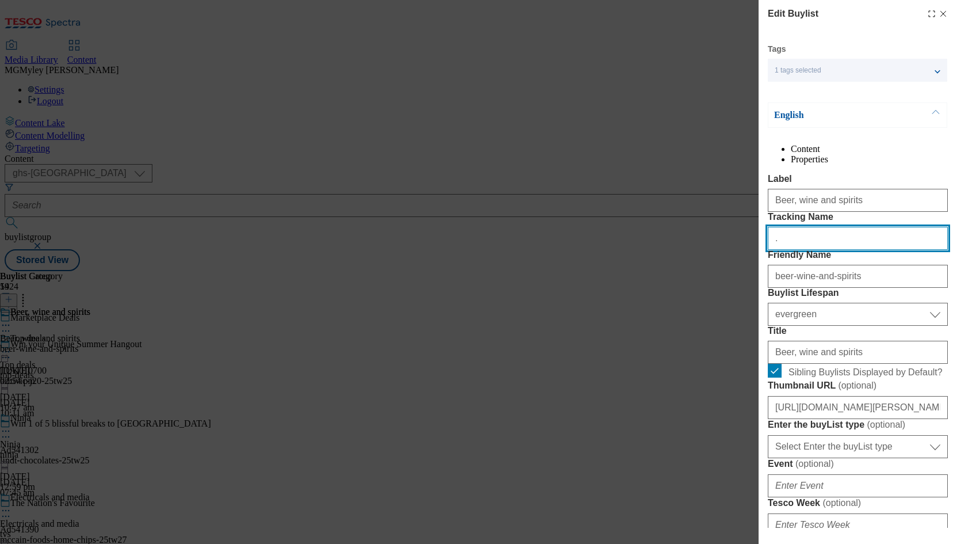
click at [813, 250] on input "." at bounding box center [858, 238] width 180 height 23
paste input "MPDEALS"
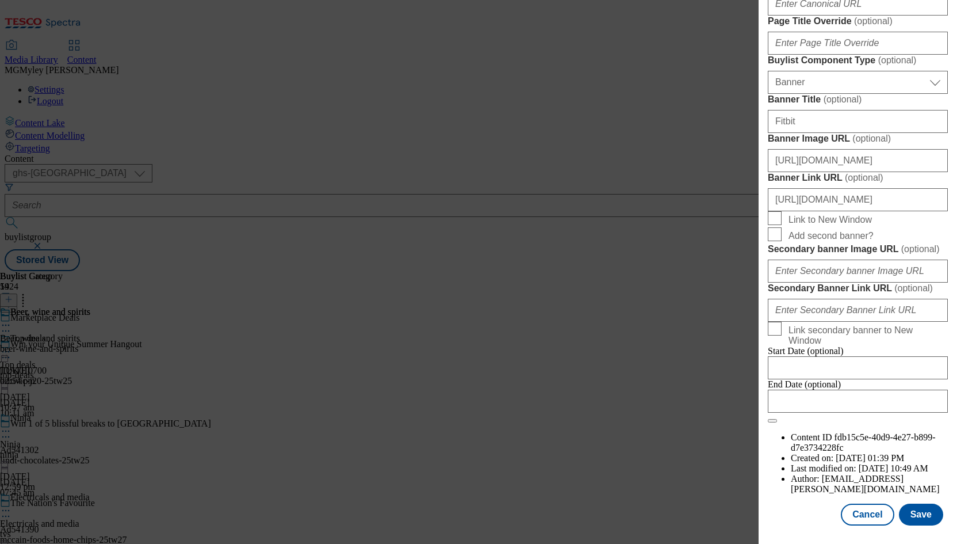
scroll to position [1121, 0]
type input "MPDEALS"
click at [926, 517] on button "Save" at bounding box center [921, 514] width 44 height 22
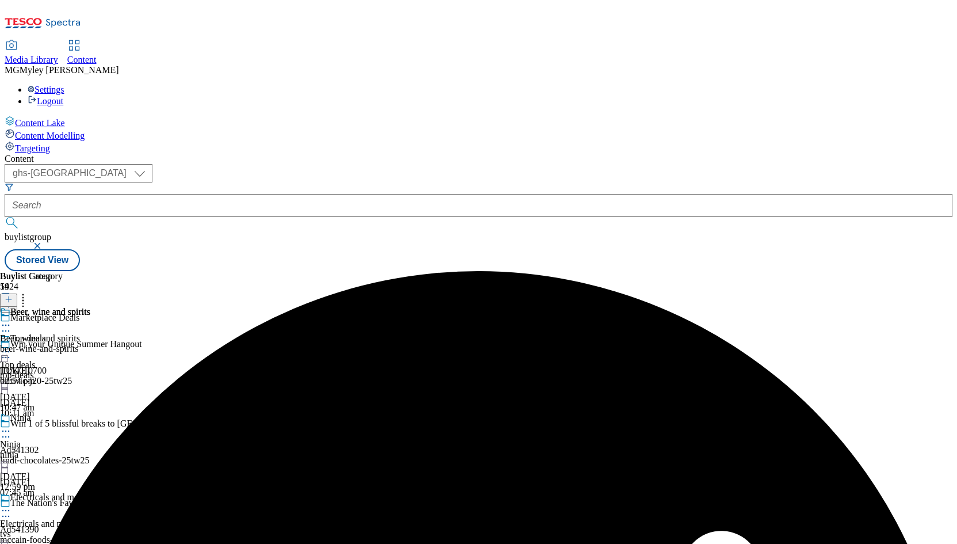
scroll to position [917, 0]
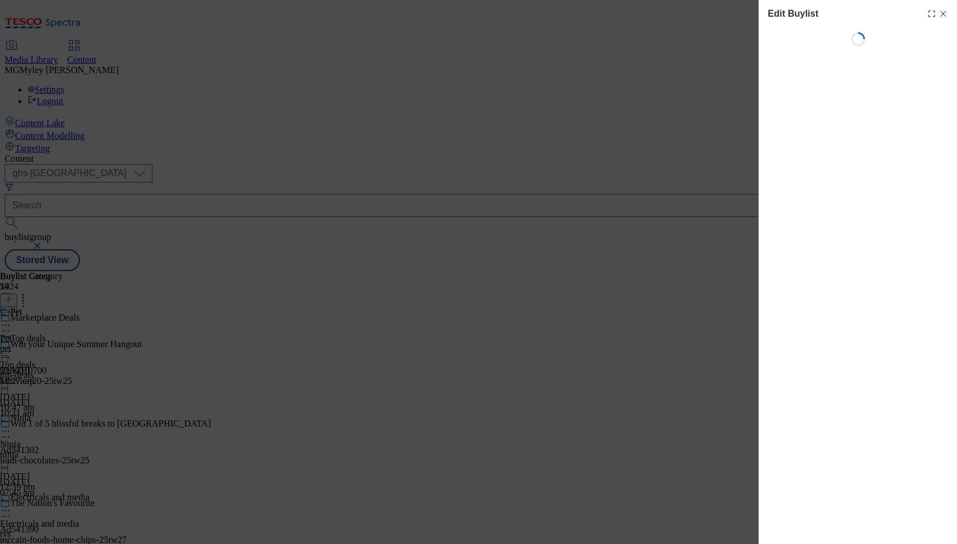
select select "evergreen"
select select "Banner"
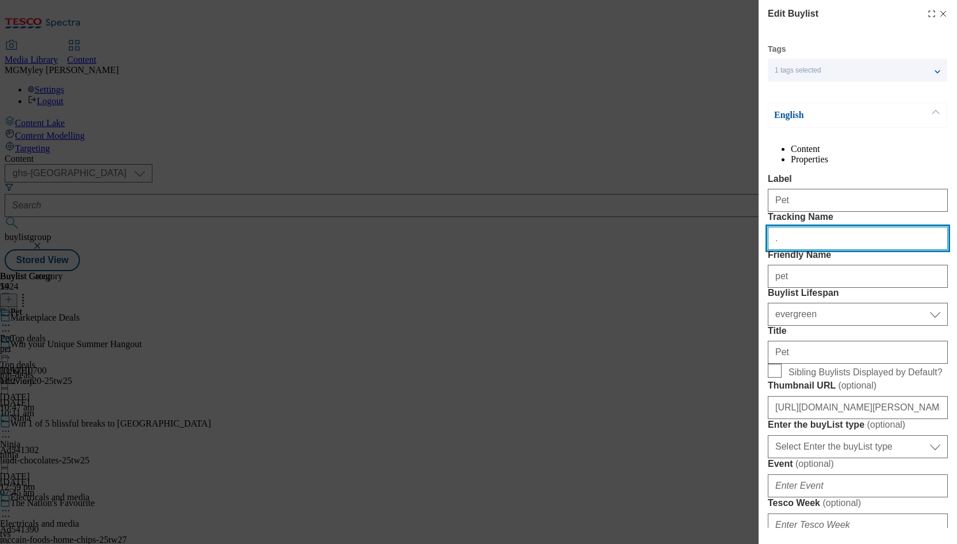
click at [825, 250] on input "." at bounding box center [858, 238] width 180 height 23
paste input "MPDEALS"
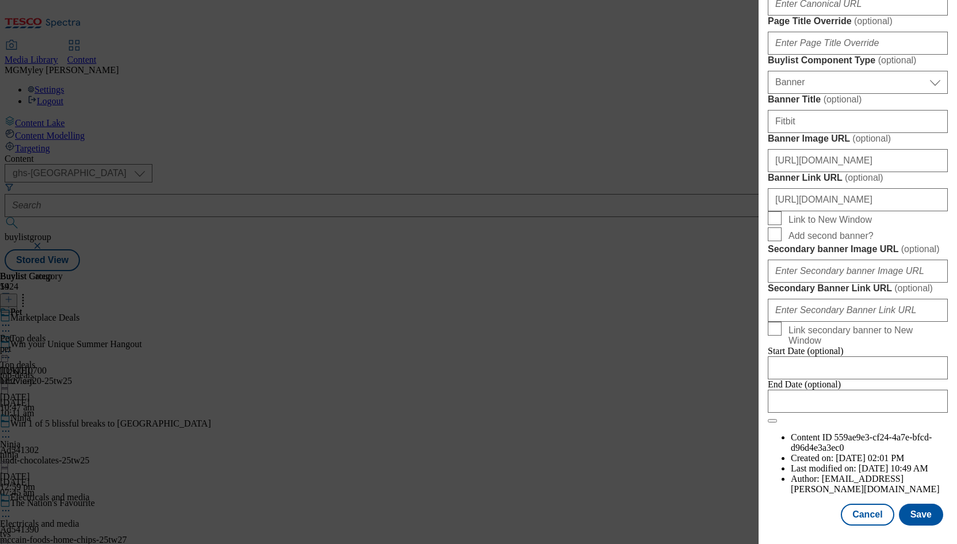
scroll to position [1121, 0]
type input "MPDEALS"
click at [922, 517] on button "Save" at bounding box center [921, 514] width 44 height 22
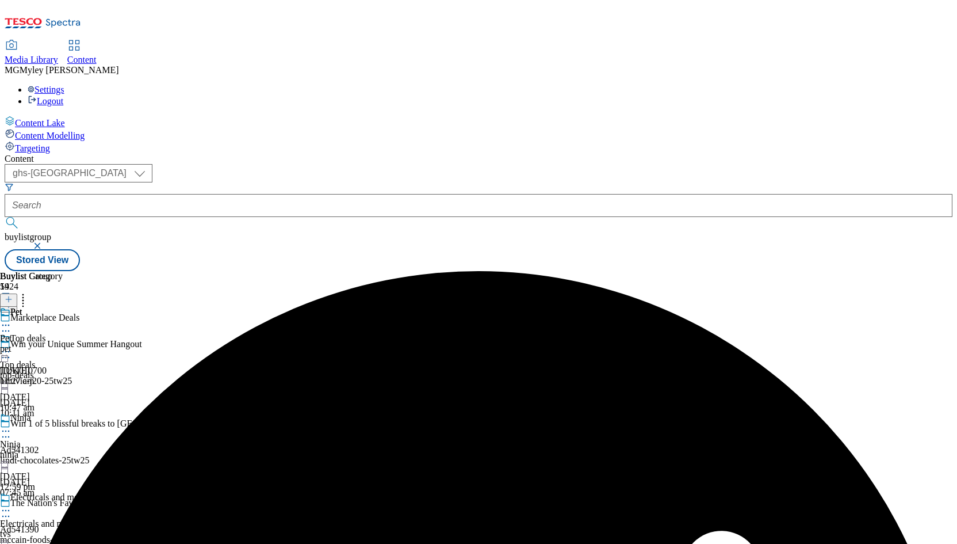
scroll to position [731, 0]
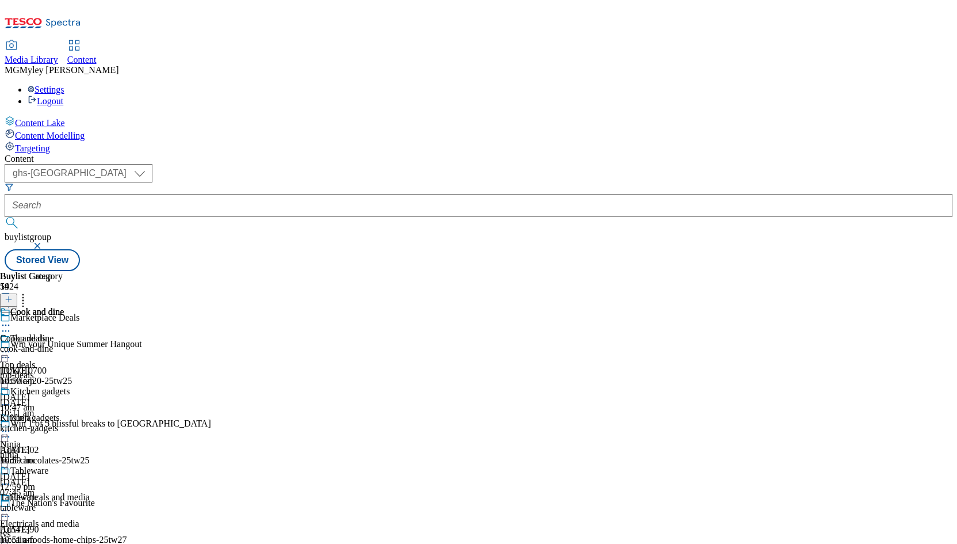
select select "evergreen"
select select "Banner"
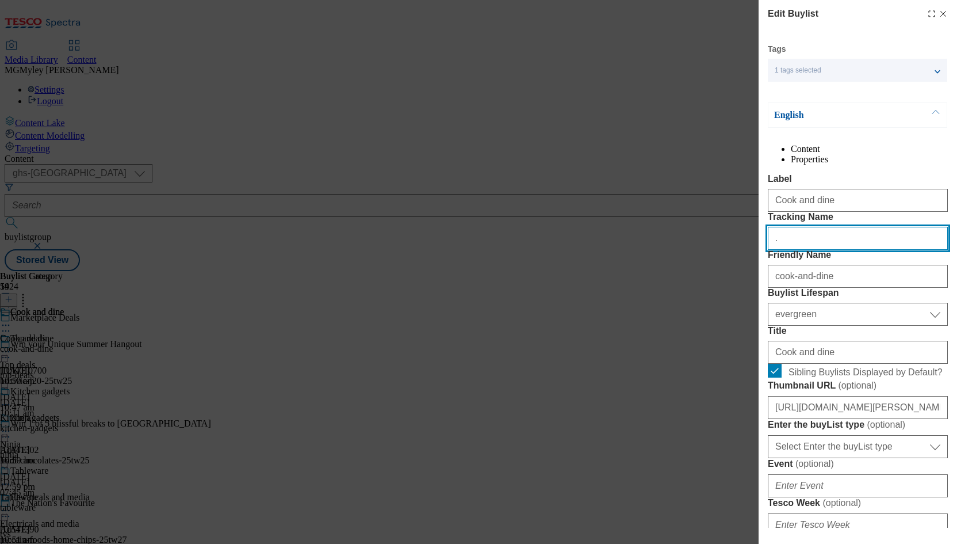
click at [830, 250] on input "." at bounding box center [858, 238] width 180 height 23
paste input "MPDEALS"
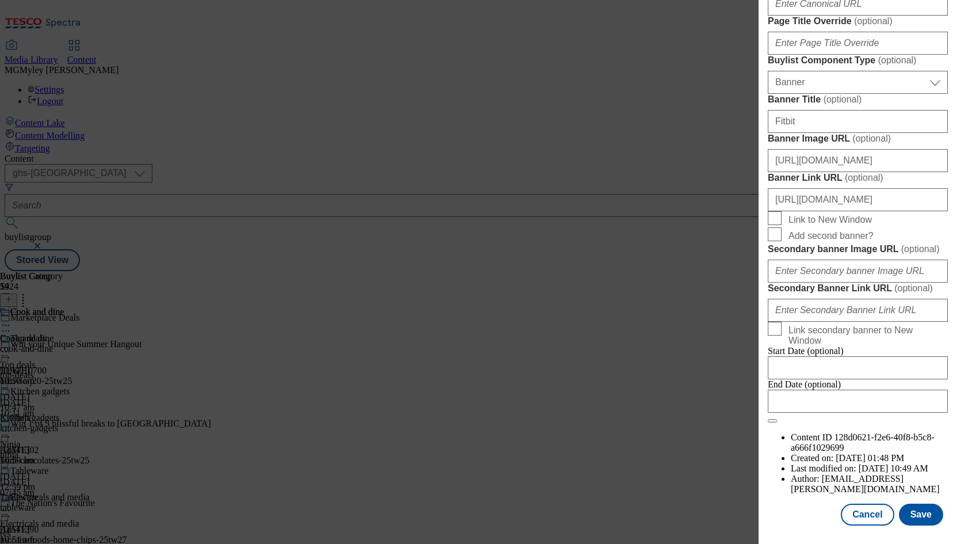
scroll to position [1121, 0]
type input "MPDEALS"
click at [922, 517] on button "Save" at bounding box center [921, 514] width 44 height 22
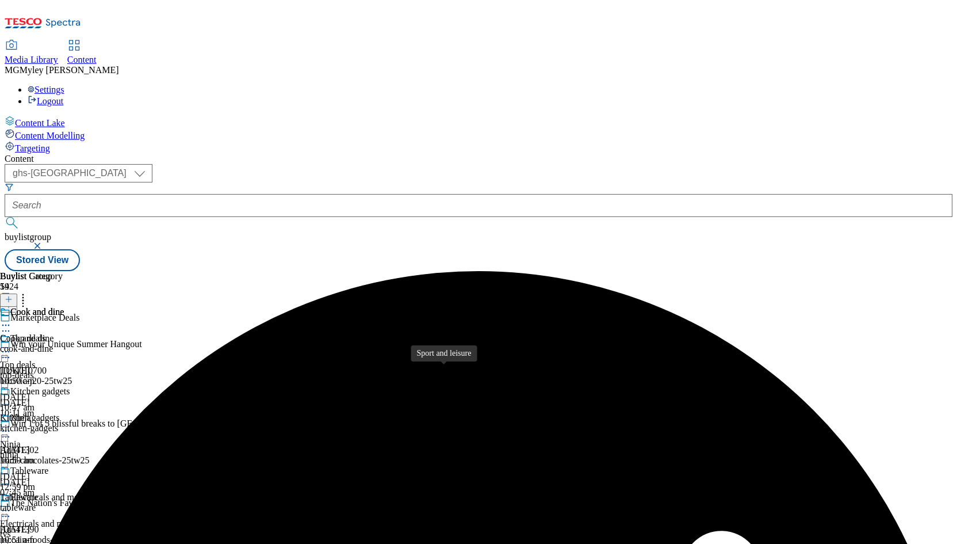
scroll to position [599, 0]
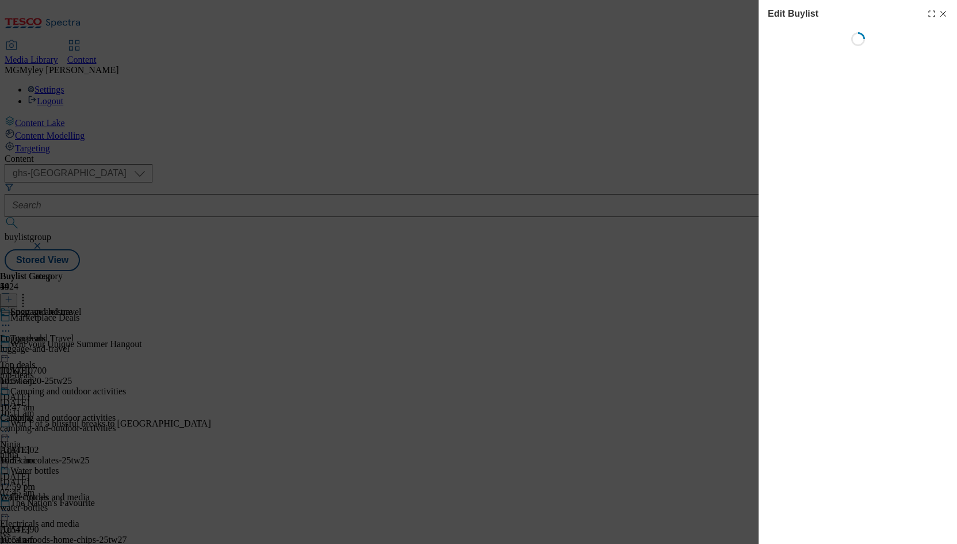
select select "evergreen"
select select "Banner"
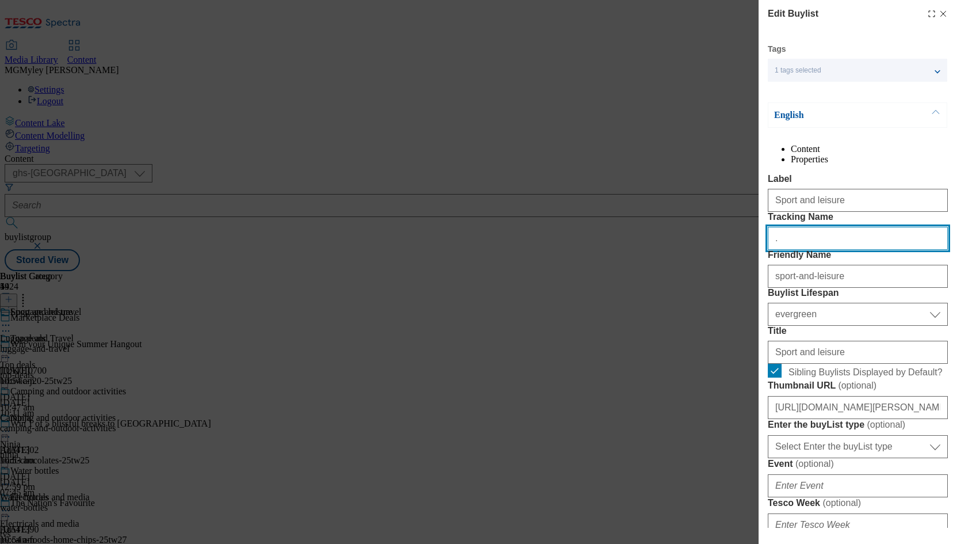
click at [834, 250] on input "." at bounding box center [858, 238] width 180 height 23
paste input "MPDEALS"
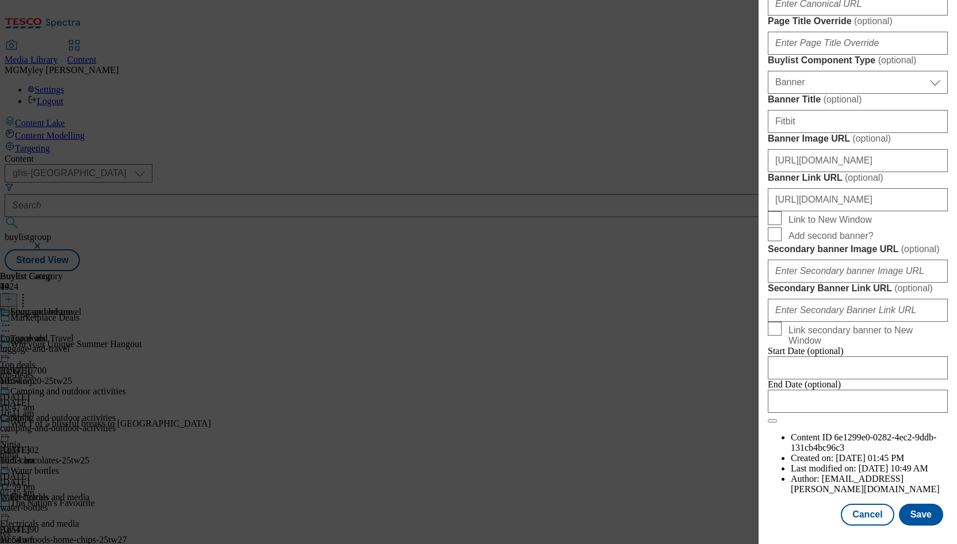
scroll to position [1121, 0]
type input "MPDEALS"
click at [916, 510] on button "Save" at bounding box center [921, 514] width 44 height 22
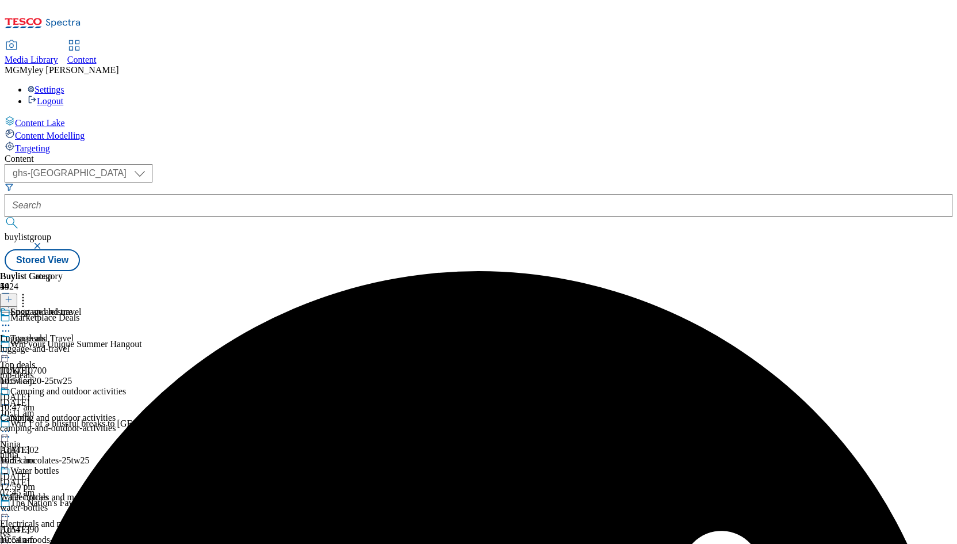
scroll to position [510, 0]
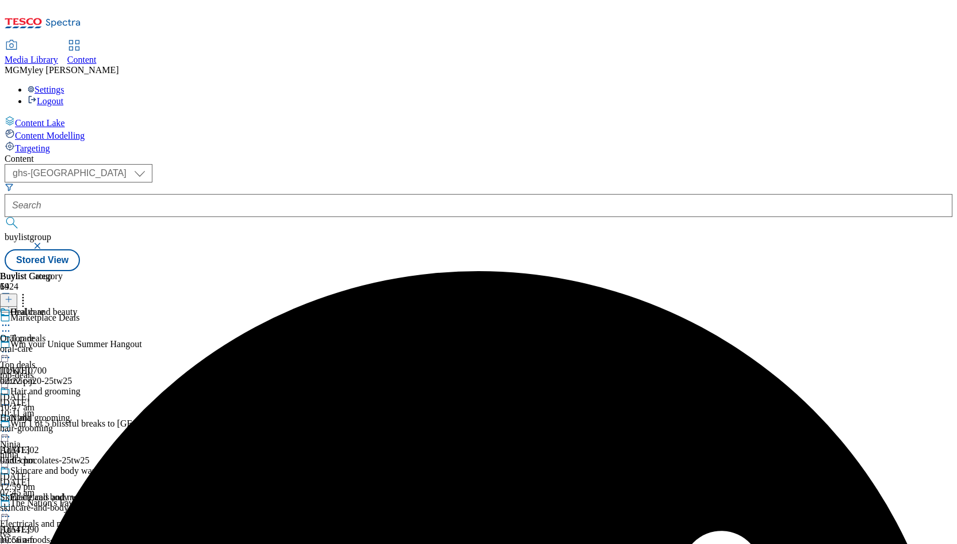
select select "evergreen"
select select "Banner"
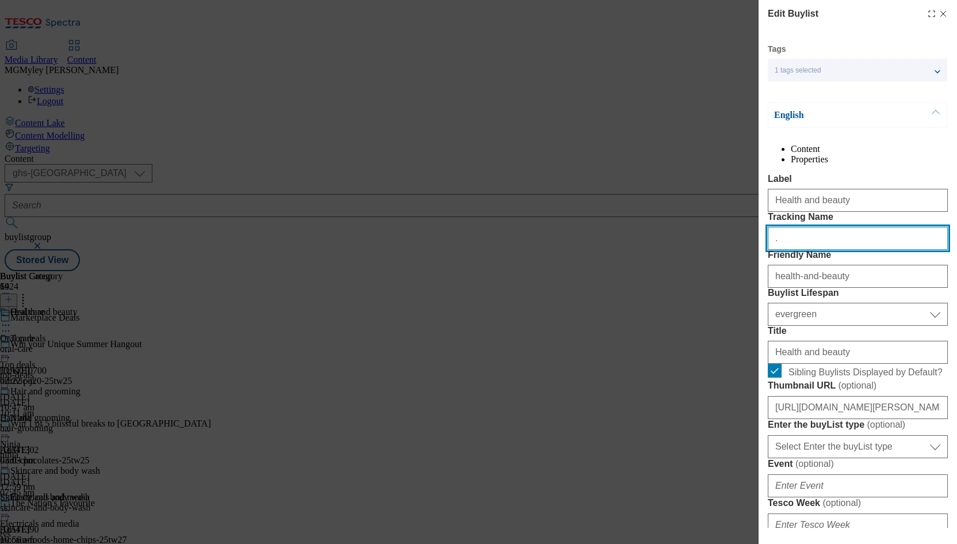
click at [801, 250] on input "." at bounding box center [858, 238] width 180 height 23
paste input "MPDEALS"
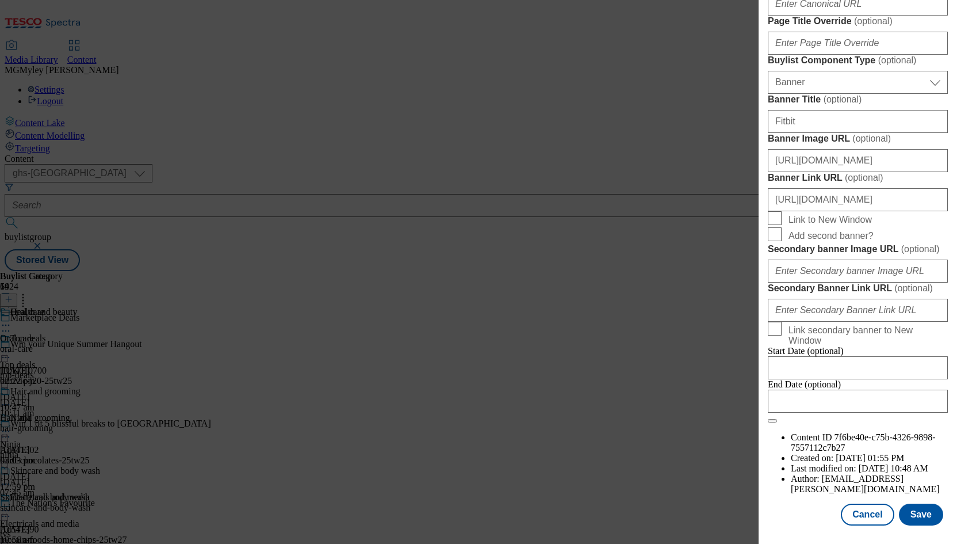
scroll to position [1121, 0]
type input "MPDEALS"
click at [925, 517] on button "Save" at bounding box center [921, 514] width 44 height 22
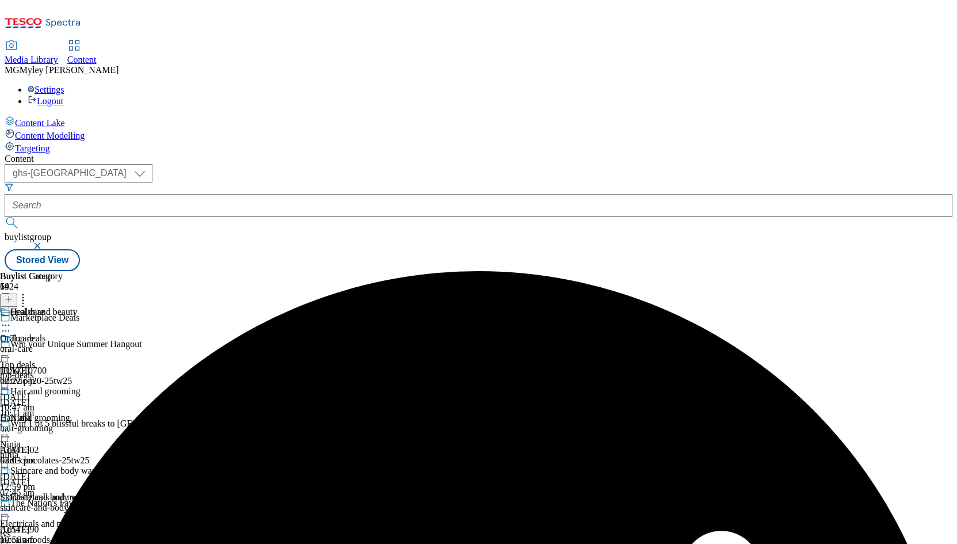
scroll to position [492, 0]
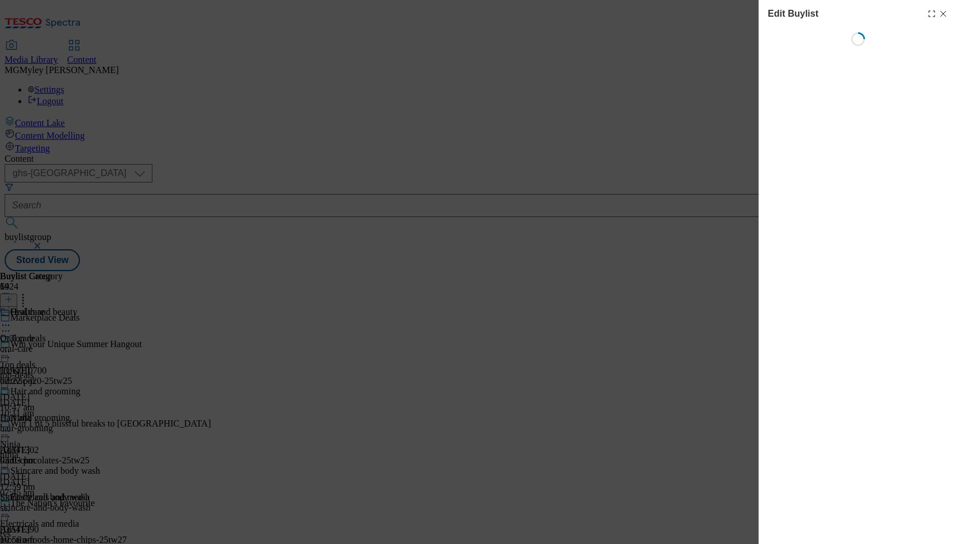
select select "evergreen"
select select "Banner"
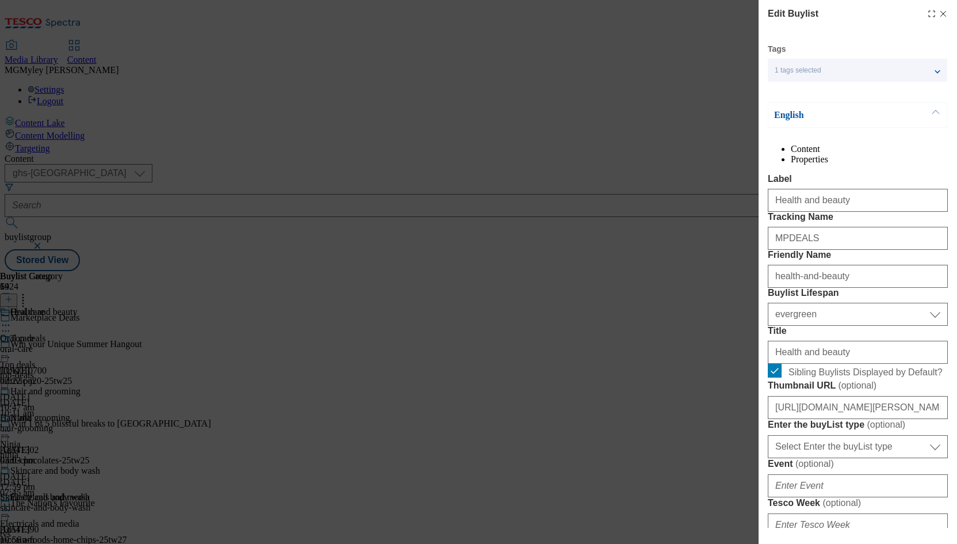
click at [939, 18] on div "Edit Buylist" at bounding box center [858, 14] width 180 height 14
click at [482, 196] on div "Edit Buylist Tags 1 tags selected buylist English Content Properties Label Heal…" at bounding box center [478, 272] width 957 height 544
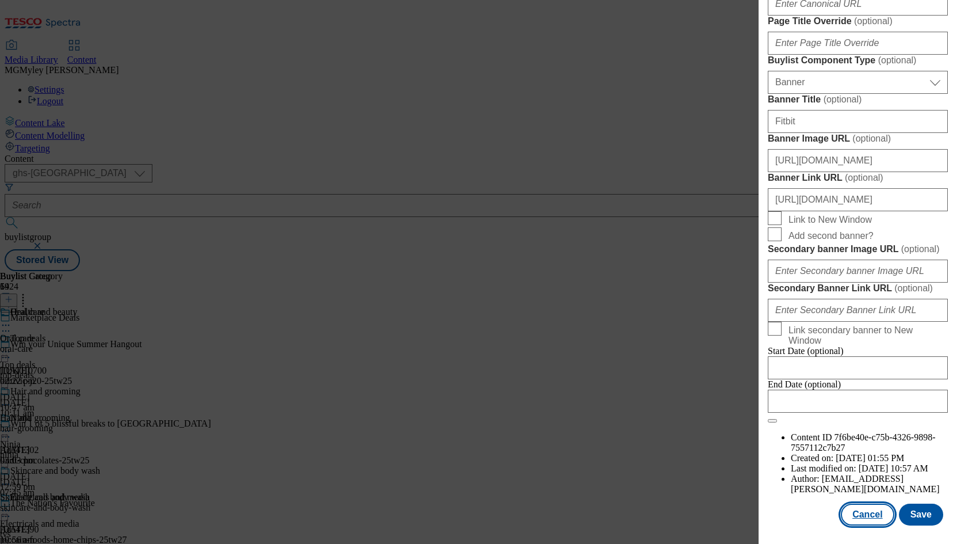
click at [868, 511] on button "Cancel" at bounding box center [867, 514] width 53 height 22
select select "evergreen"
select select "Banner"
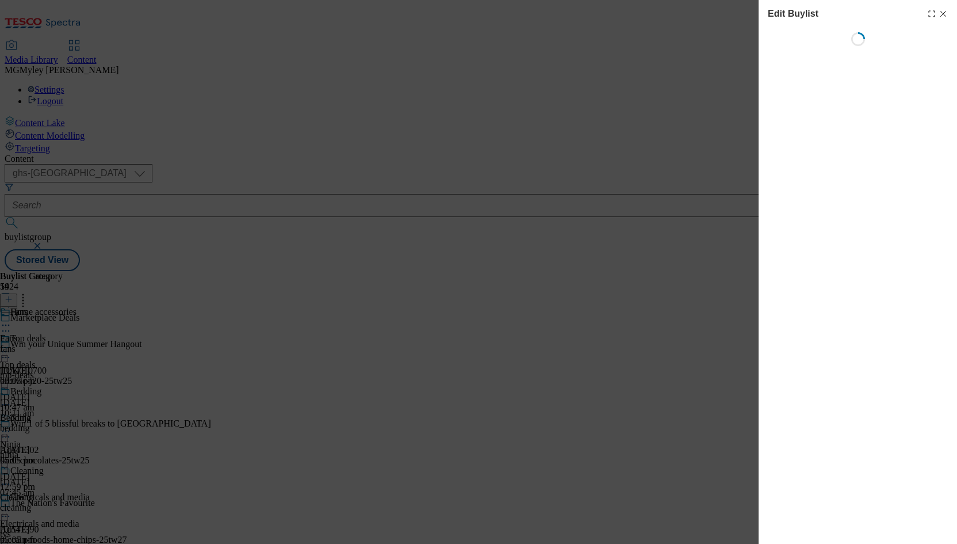
select select "evergreen"
select select "Banner"
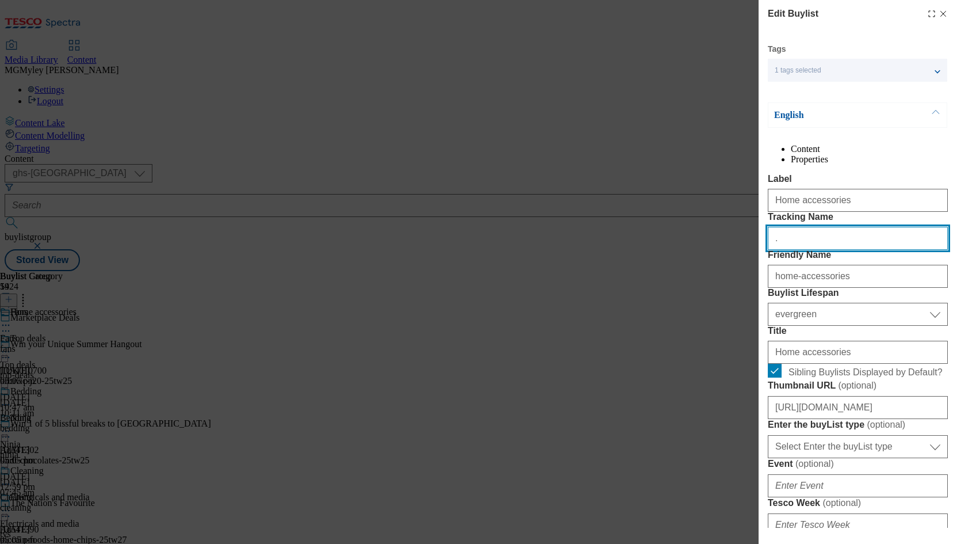
click at [818, 250] on input "." at bounding box center [858, 238] width 180 height 23
paste input "MPDEALS"
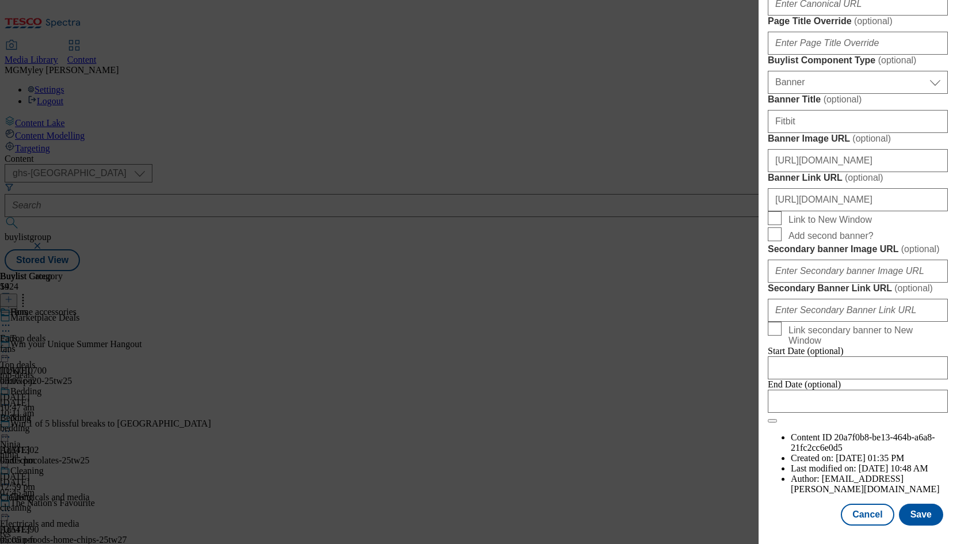
scroll to position [1121, 0]
type input "MPDEALS"
click at [926, 506] on button "Save" at bounding box center [921, 514] width 44 height 22
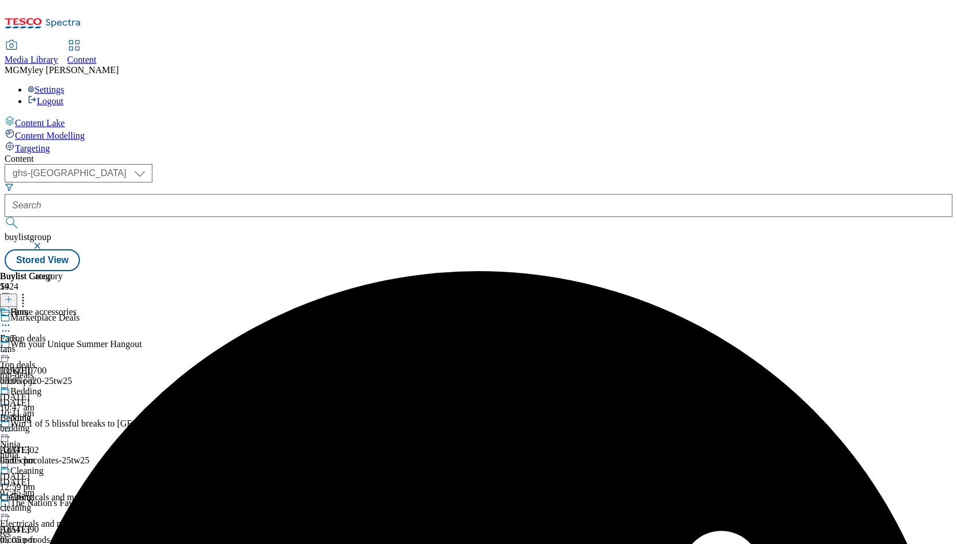
scroll to position [215, 0]
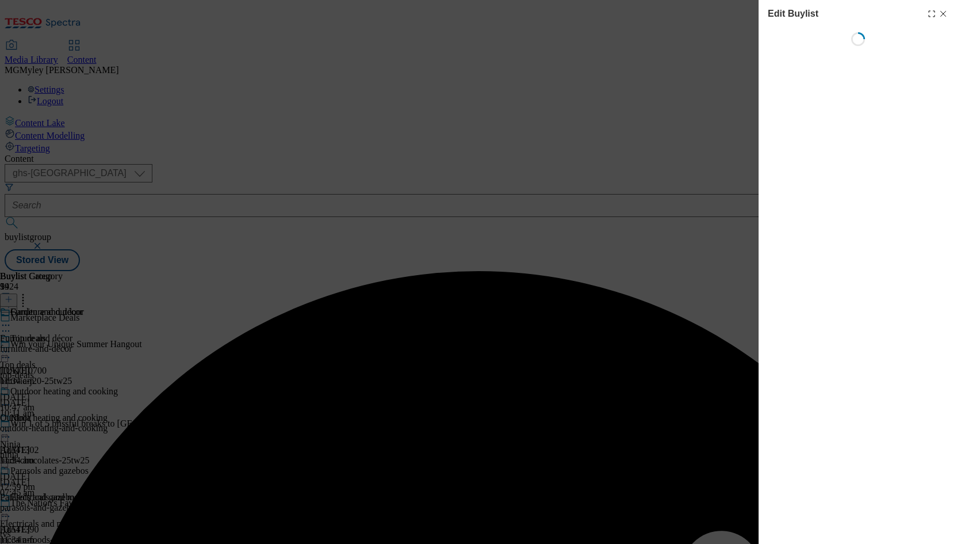
select select "evergreen"
select select "Banner"
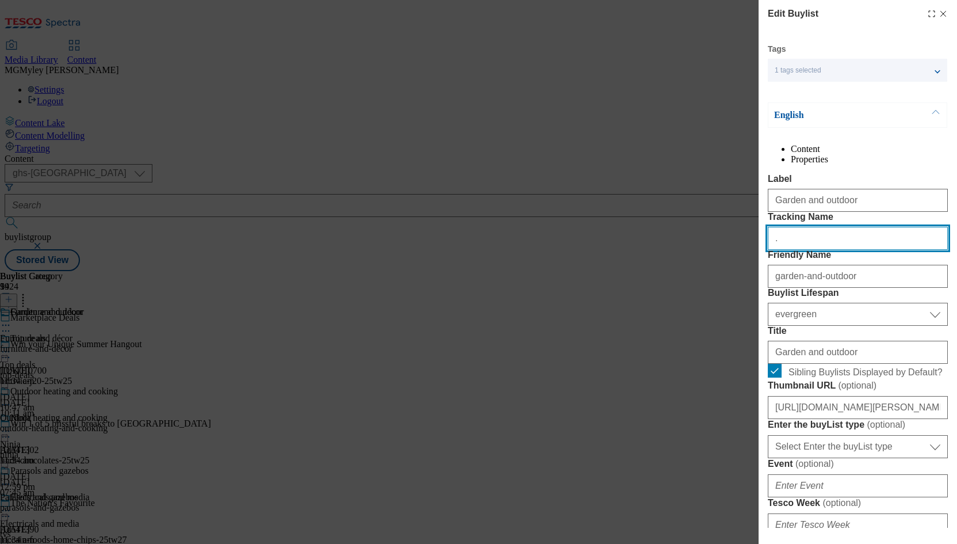
click at [845, 250] on input "." at bounding box center [858, 238] width 180 height 23
paste input "MPDEALS"
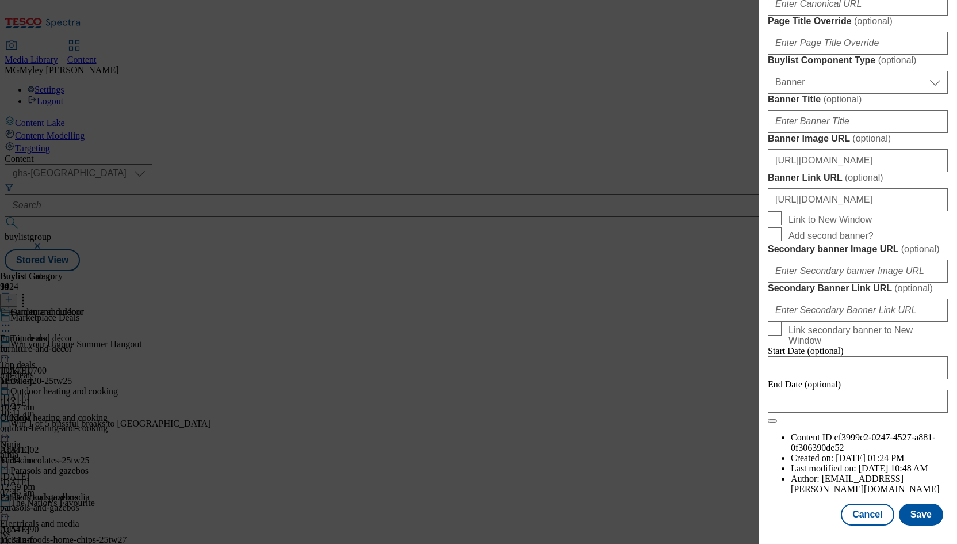
scroll to position [1121, 0]
type input "MPDEALS"
click at [923, 517] on button "Save" at bounding box center [921, 514] width 44 height 22
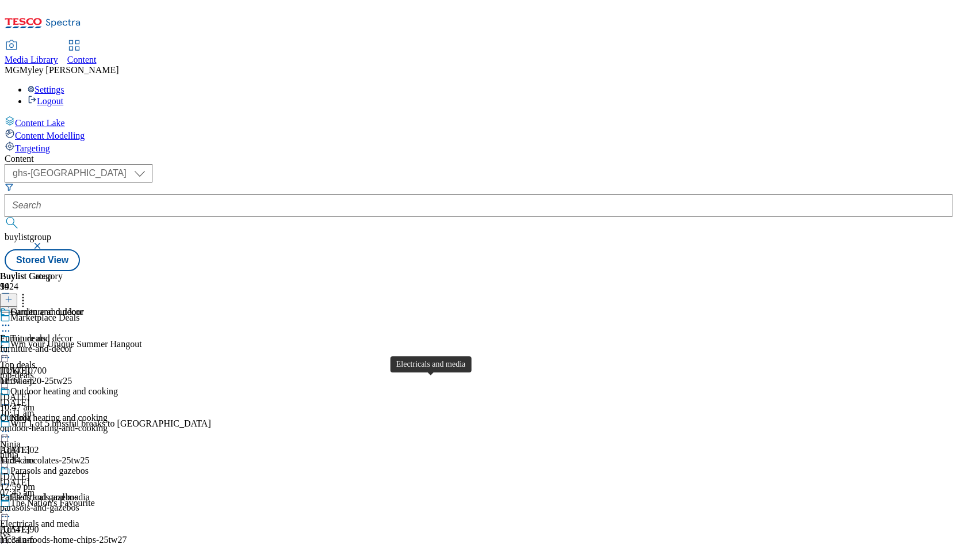
scroll to position [207, 0]
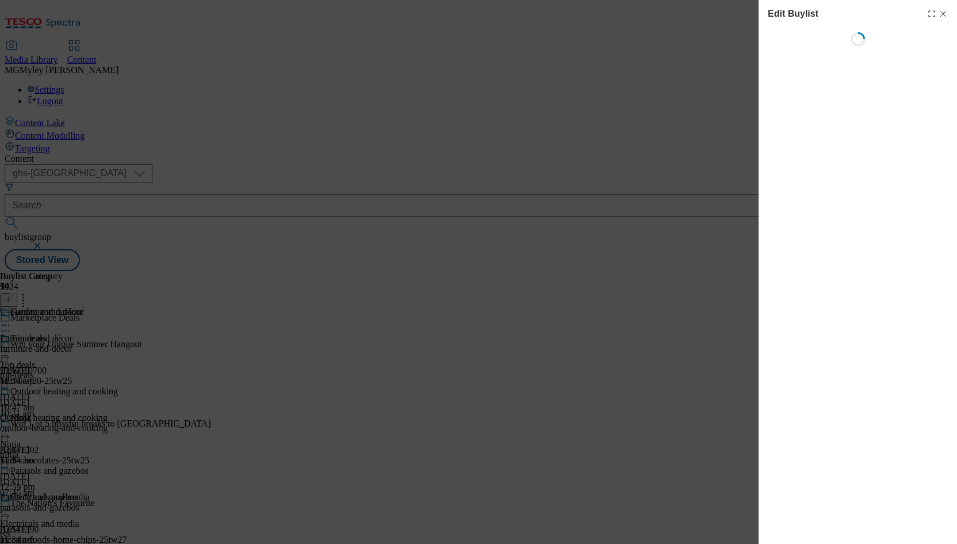
select select "evergreen"
select select "Banner"
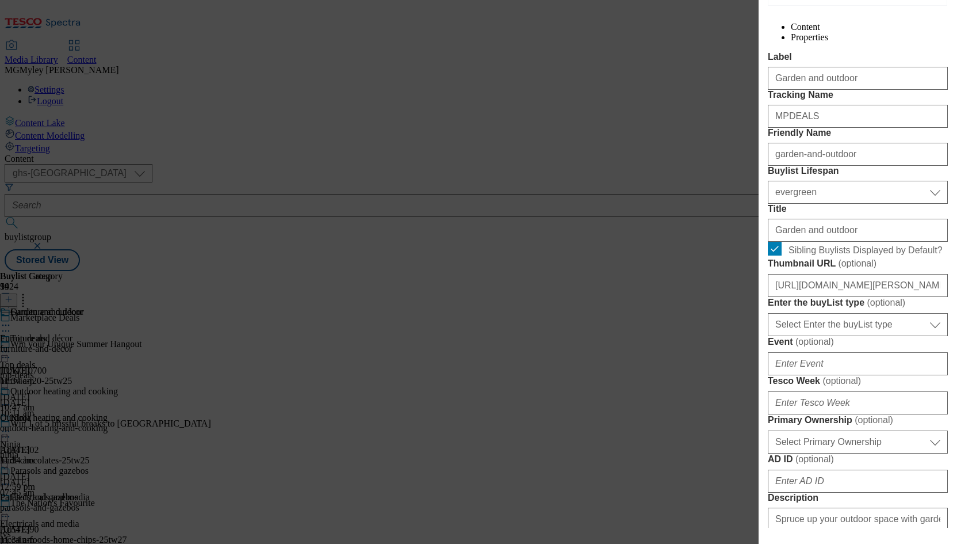
scroll to position [0, 0]
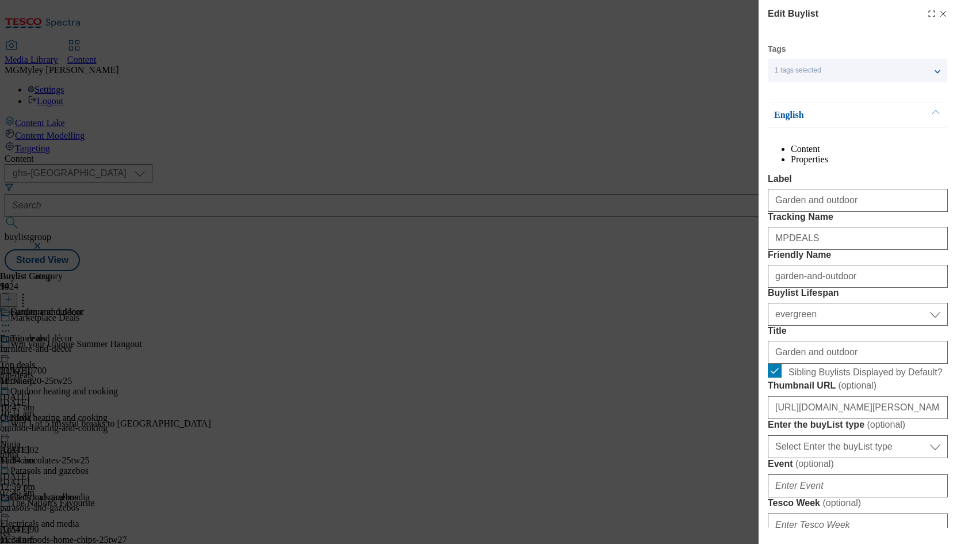
click at [941, 12] on icon "Modal" at bounding box center [943, 13] width 9 height 9
select select "evergreen"
select select "Banner"
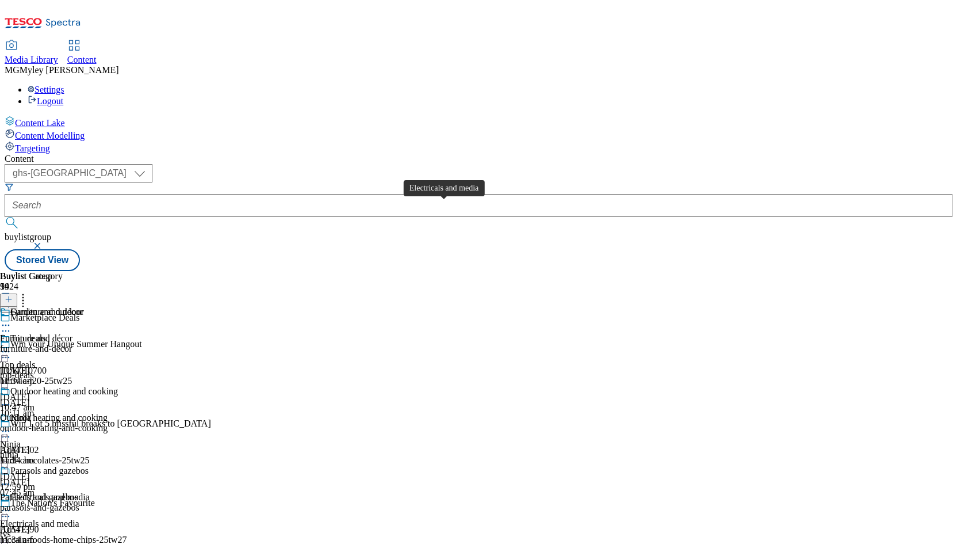
click at [90, 492] on div "Electricals and media" at bounding box center [49, 497] width 79 height 10
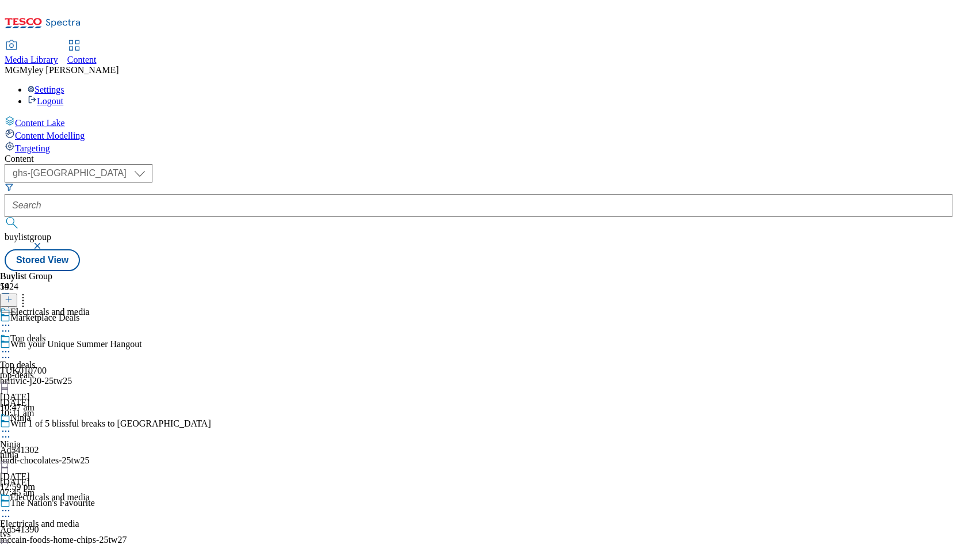
click at [12, 505] on icon at bounding box center [6, 511] width 12 height 12
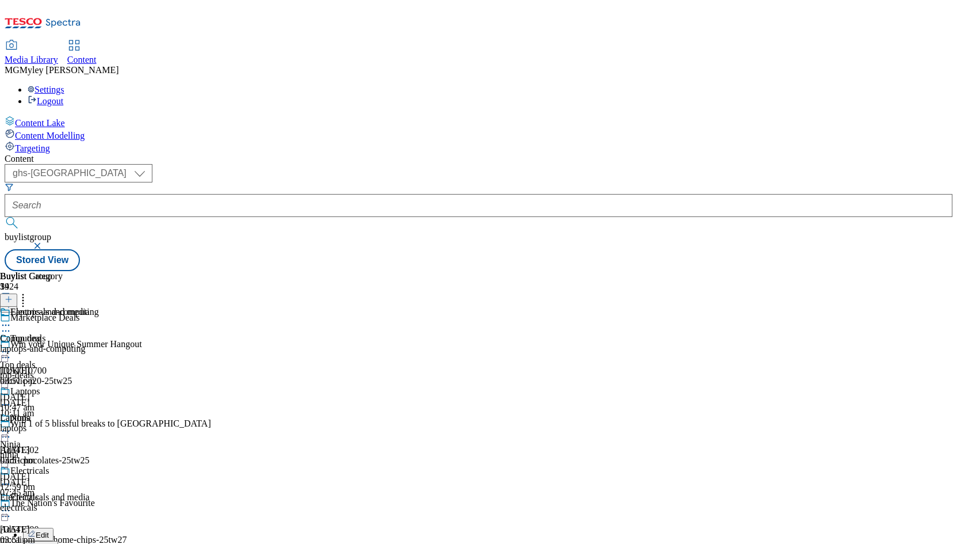
click at [54, 528] on button "Edit" at bounding box center [38, 534] width 30 height 13
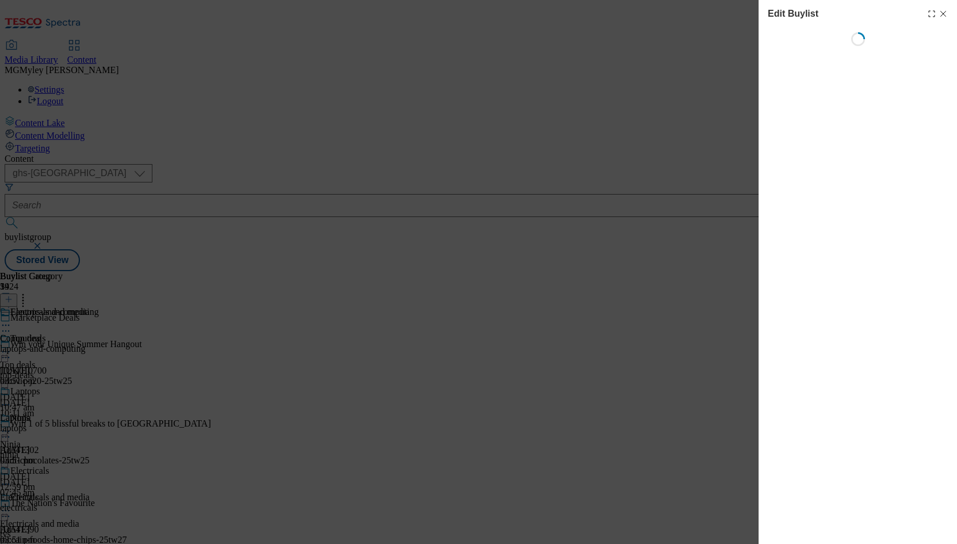
select select "evergreen"
select select "Banner"
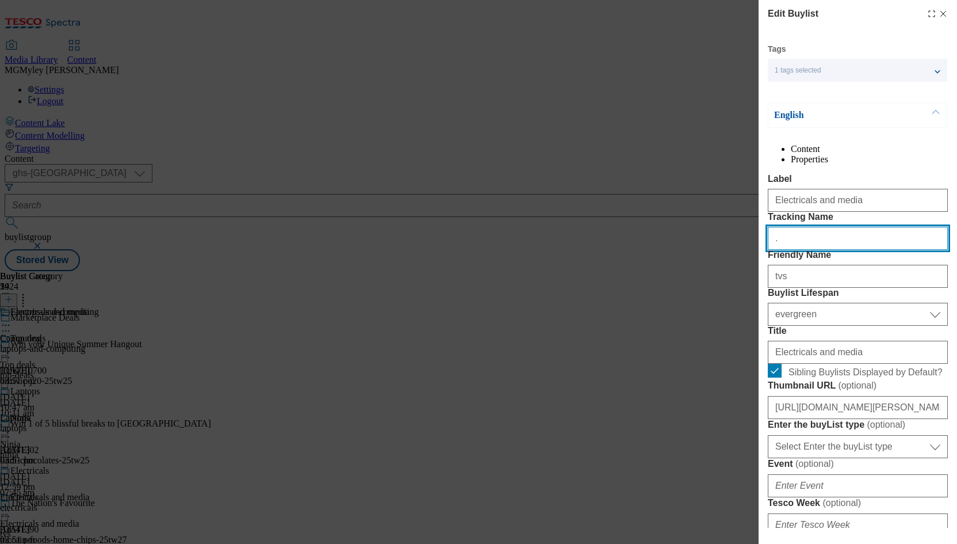
click at [830, 250] on input "." at bounding box center [858, 238] width 180 height 23
paste input "MPDEALS"
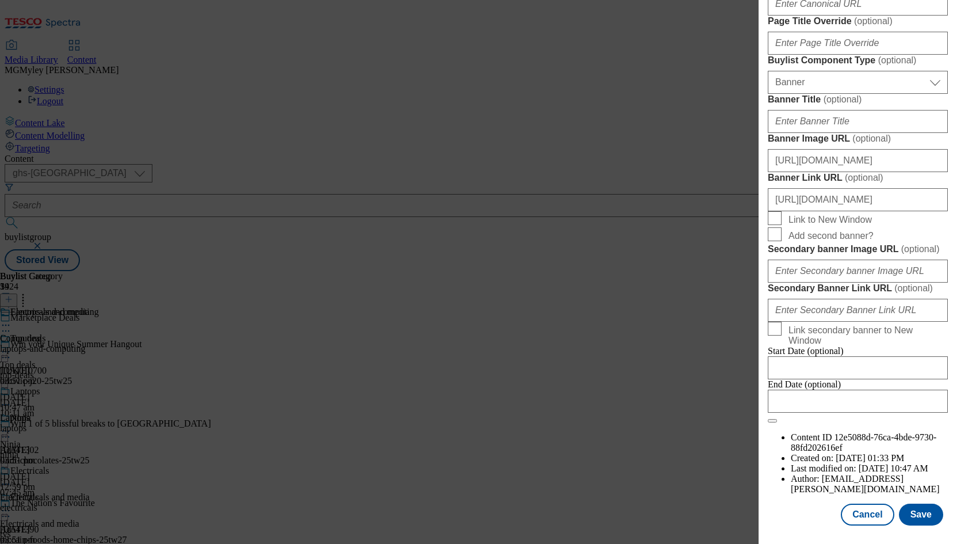
scroll to position [1121, 0]
type input "MPDEALS"
click at [914, 521] on button "Save" at bounding box center [921, 514] width 44 height 22
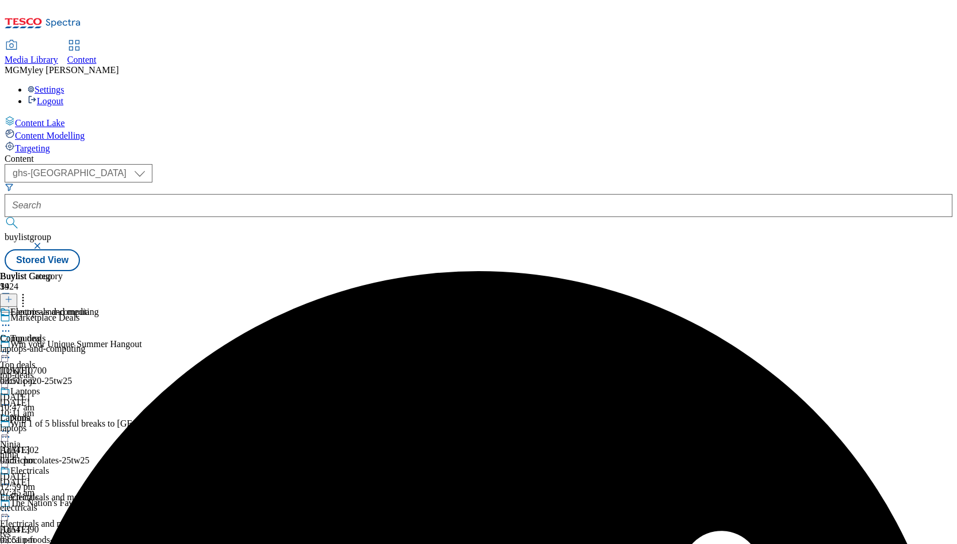
click at [90, 333] on div "Top deals Top deals top-deals 11 Aug 2025 10:47 am" at bounding box center [45, 372] width 90 height 79
click at [12, 346] on icon at bounding box center [6, 352] width 12 height 12
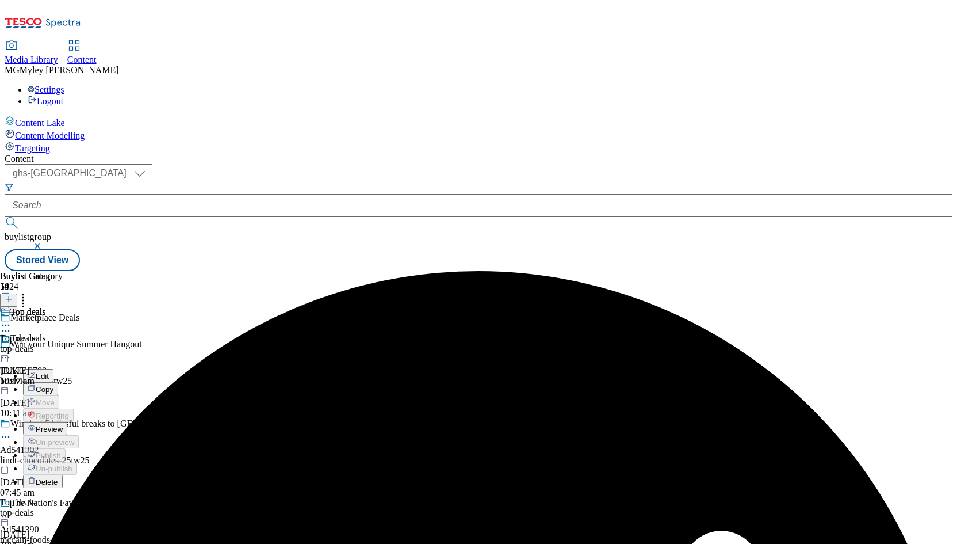
click at [49, 372] on span "Edit" at bounding box center [42, 376] width 13 height 9
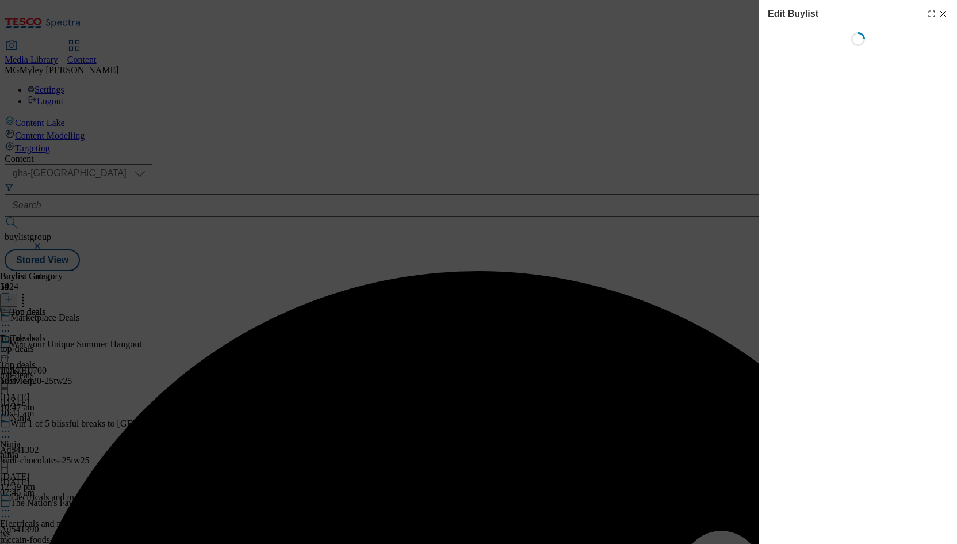
select select "evergreen"
select select "Banner"
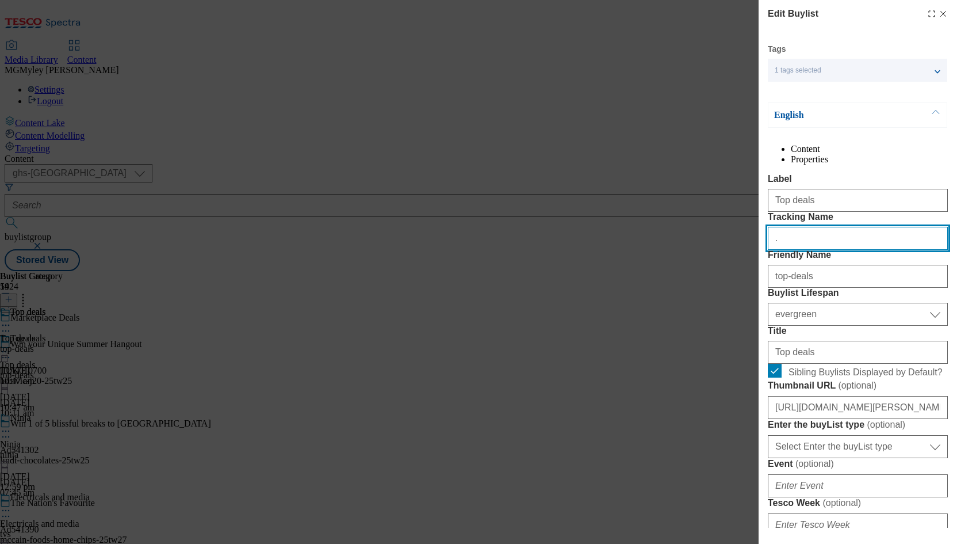
click at [822, 250] on input "." at bounding box center [858, 238] width 180 height 23
paste input "MPDEALS"
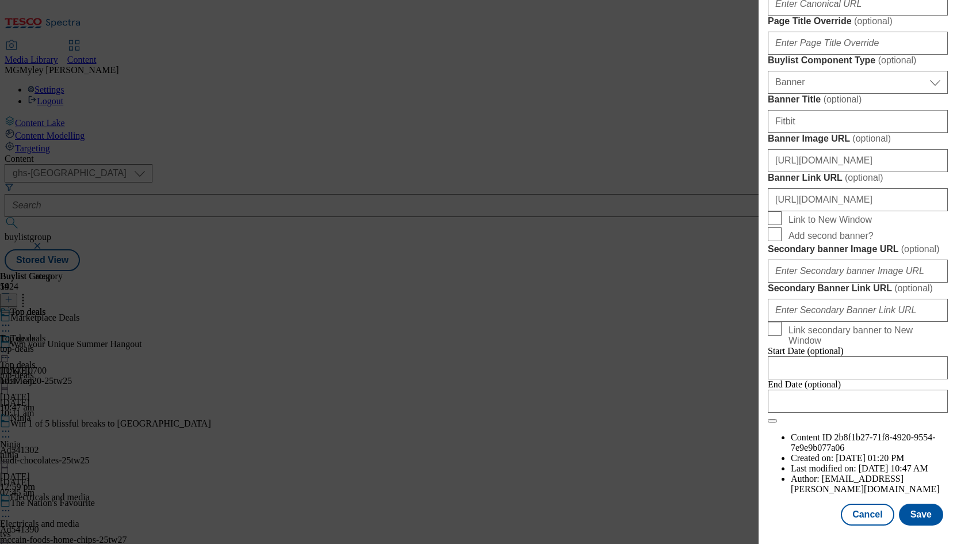
scroll to position [1121, 0]
type input "MPDEALS"
click at [915, 516] on button "Save" at bounding box center [921, 514] width 44 height 22
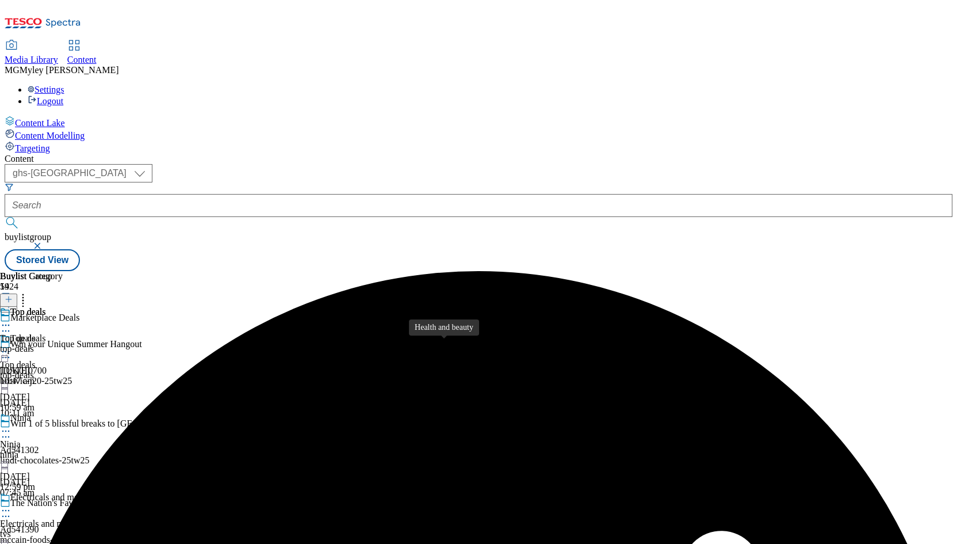
scroll to position [441, 0]
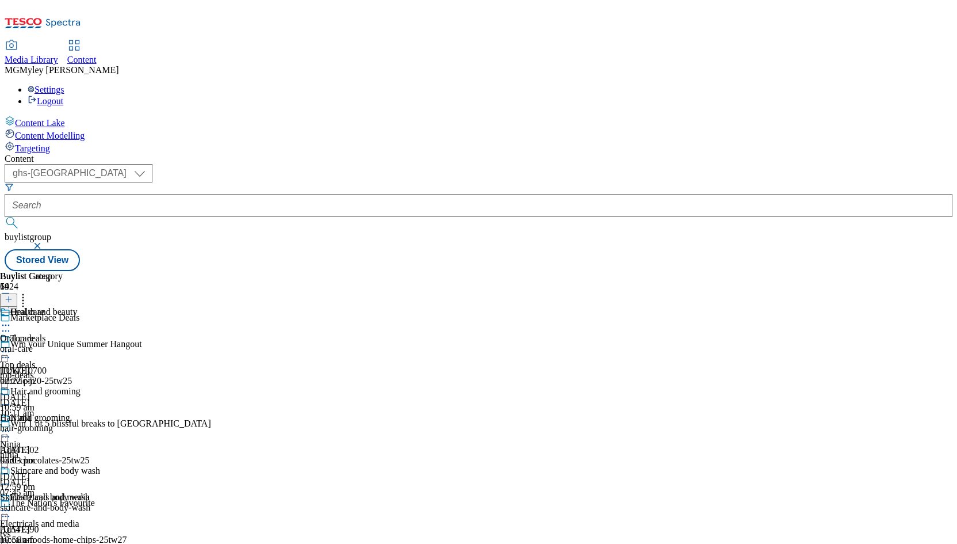
click at [17, 293] on button at bounding box center [8, 299] width 17 height 13
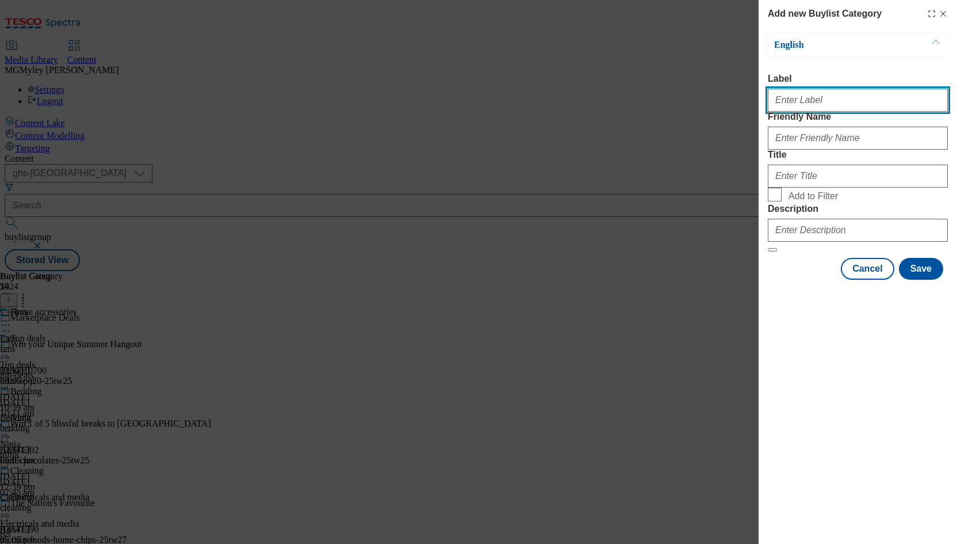
click at [820, 101] on input "Label" at bounding box center [858, 100] width 180 height 23
paste input "Furniture"
type input "Furniture"
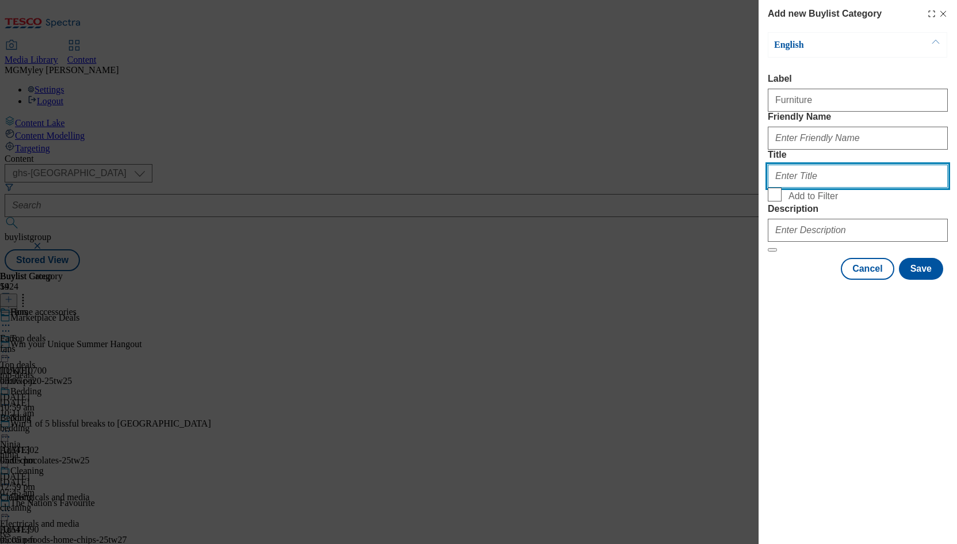
click at [814, 188] on input "Title" at bounding box center [858, 176] width 180 height 23
paste input "Furniture"
type input "Furniture"
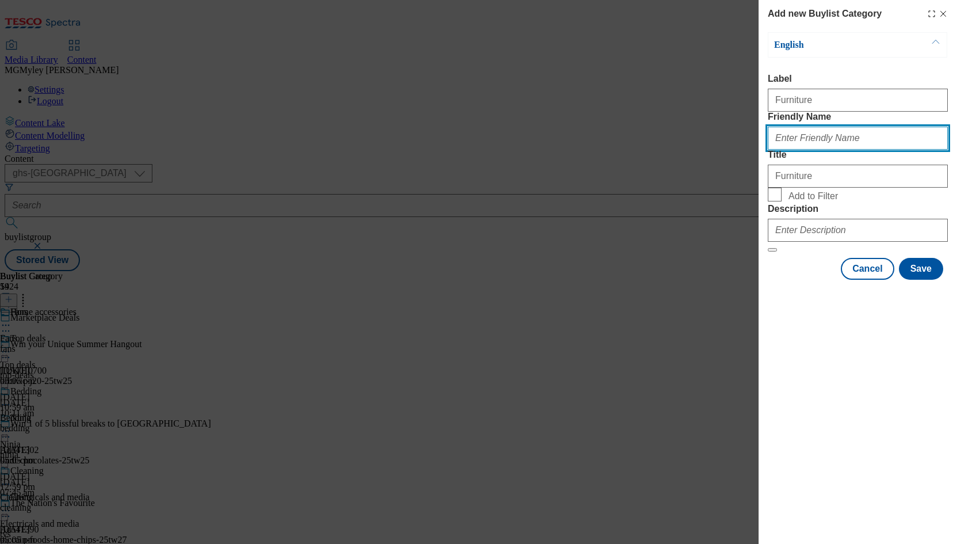
click at [818, 150] on input "Friendly Name" at bounding box center [858, 138] width 180 height 23
paste input "Furniture"
type input "furniture"
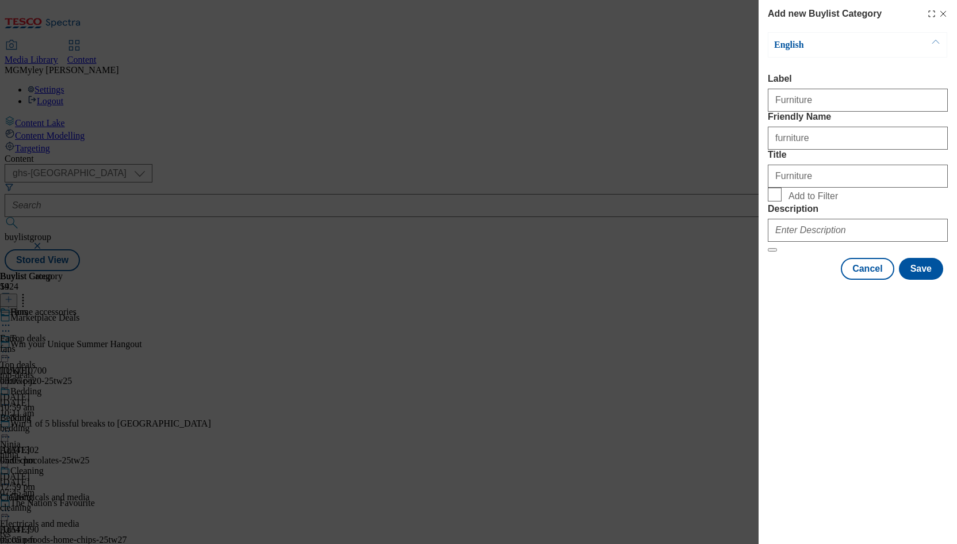
click at [810, 201] on span "Add to Filter" at bounding box center [813, 196] width 49 height 10
click at [782, 201] on input "Add to Filter" at bounding box center [775, 195] width 14 height 14
checkbox input "true"
click at [862, 242] on input "Description" at bounding box center [858, 230] width 180 height 23
paste input "Discover amazing home accessories with our Marketplace. Browse a vast selection…"
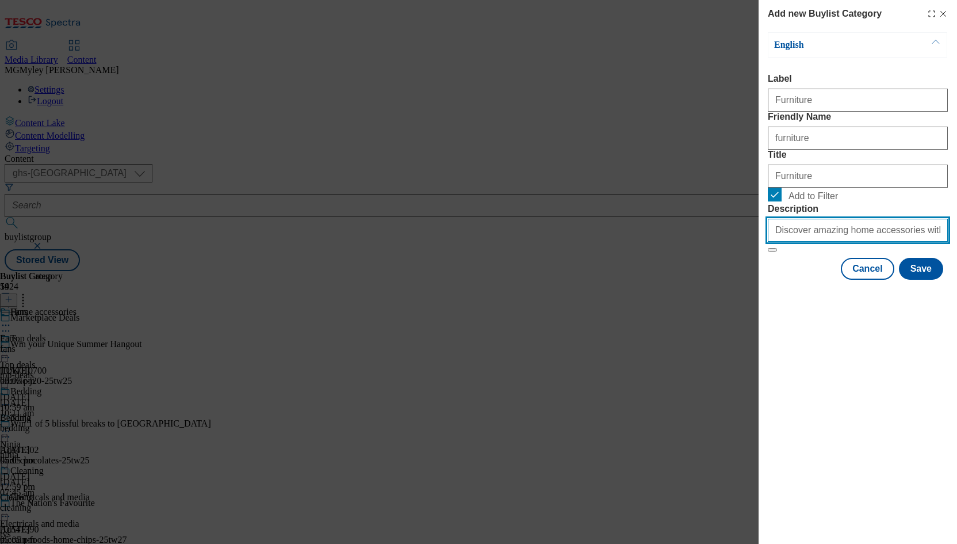
scroll to position [0, 331]
type input "Discover amazing home accessories with our Marketplace. Browse a vast selection…"
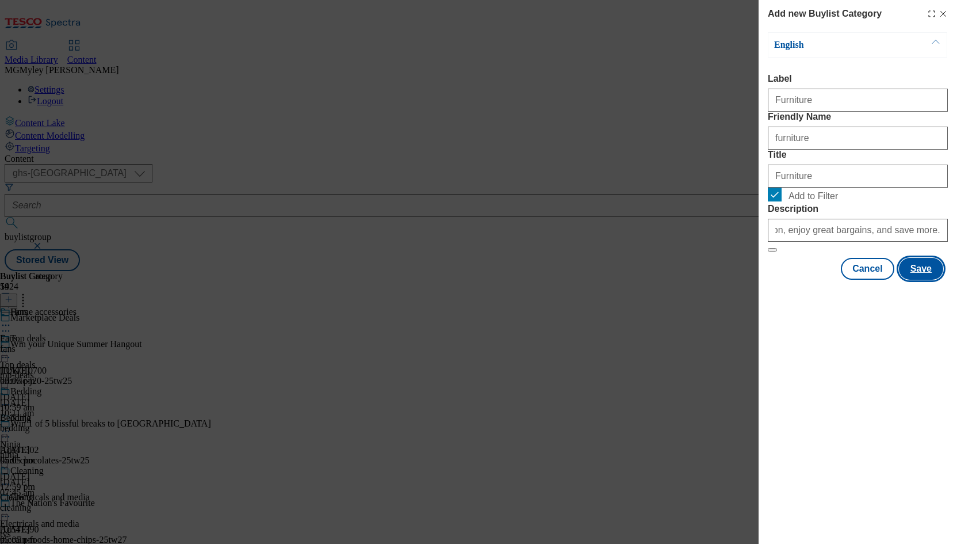
scroll to position [0, 0]
click at [927, 280] on button "Save" at bounding box center [921, 269] width 44 height 22
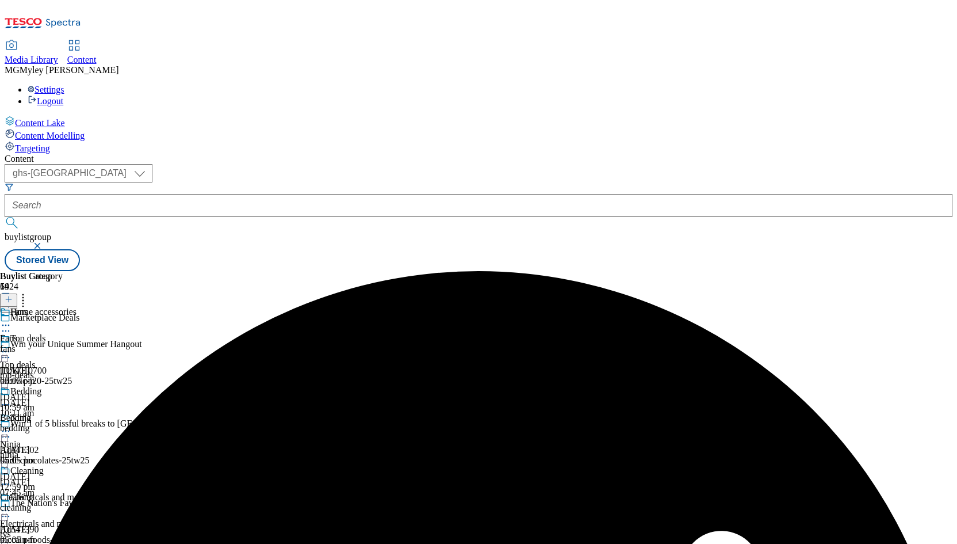
scroll to position [346, 0]
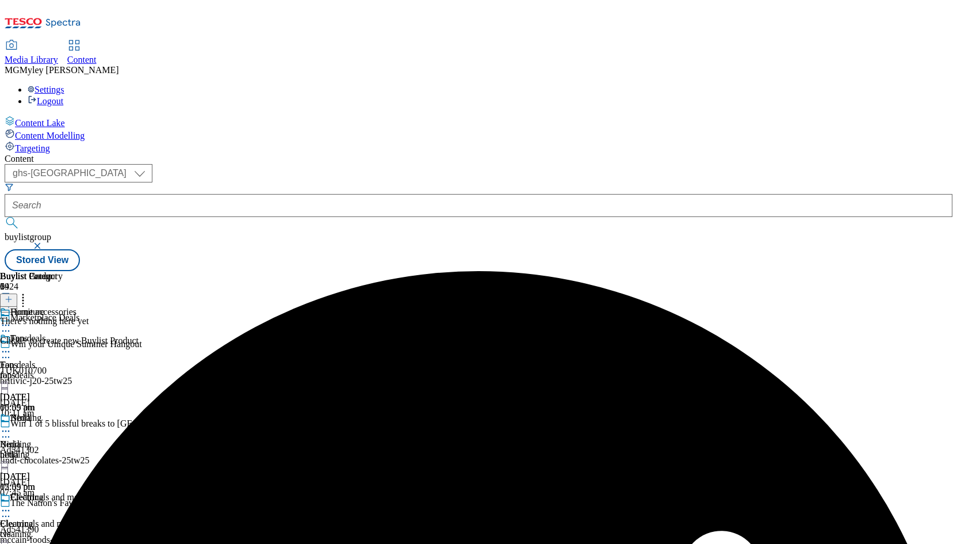
click at [24, 297] on circle at bounding box center [23, 298] width 2 height 2
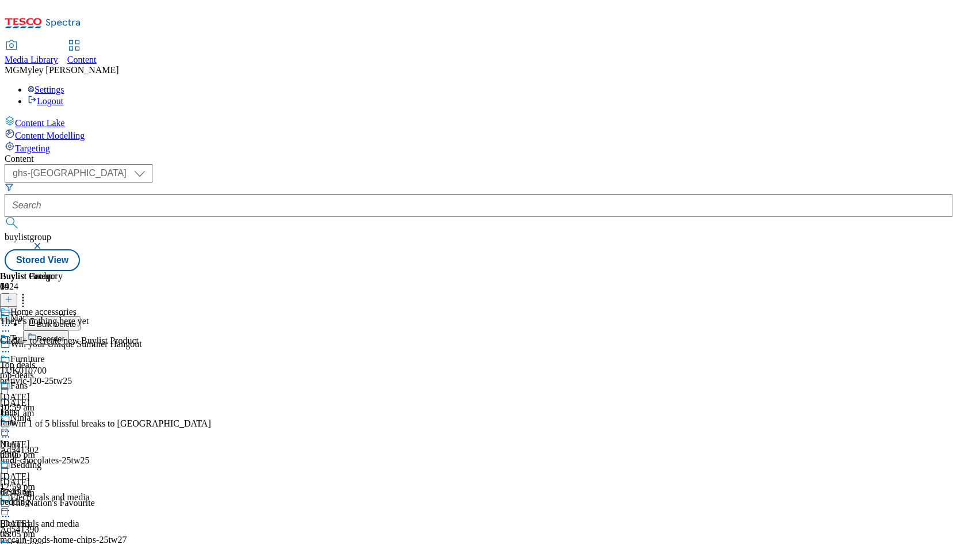
click at [69, 330] on button "Reorder" at bounding box center [46, 337] width 46 height 14
drag, startPoint x: 747, startPoint y: 474, endPoint x: 741, endPoint y: 235, distance: 238.3
drag, startPoint x: 750, startPoint y: 384, endPoint x: 744, endPoint y: 194, distance: 190.5
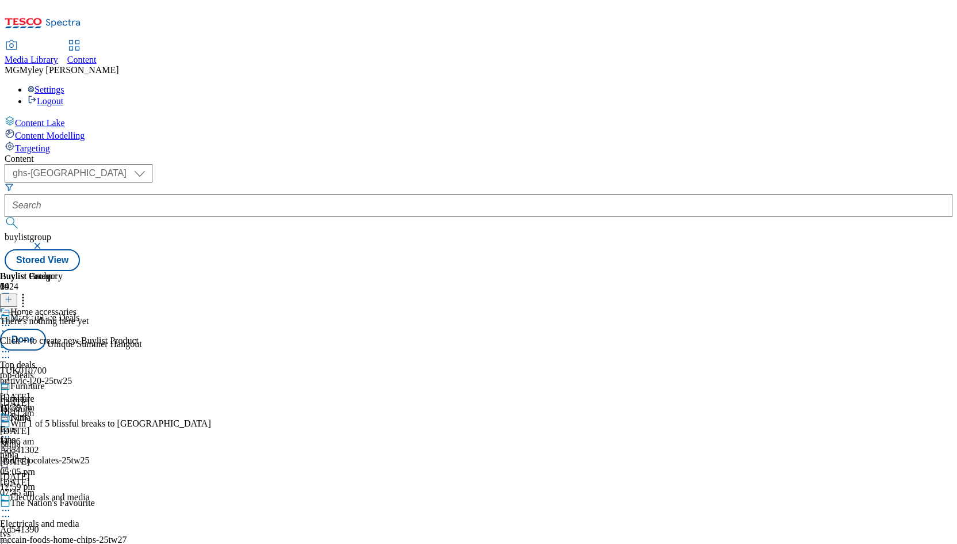
drag, startPoint x: 751, startPoint y: 349, endPoint x: 751, endPoint y: 240, distance: 109.3
drag, startPoint x: 760, startPoint y: 413, endPoint x: 756, endPoint y: 299, distance: 114.6
drag, startPoint x: 746, startPoint y: 434, endPoint x: 746, endPoint y: 307, distance: 126.6
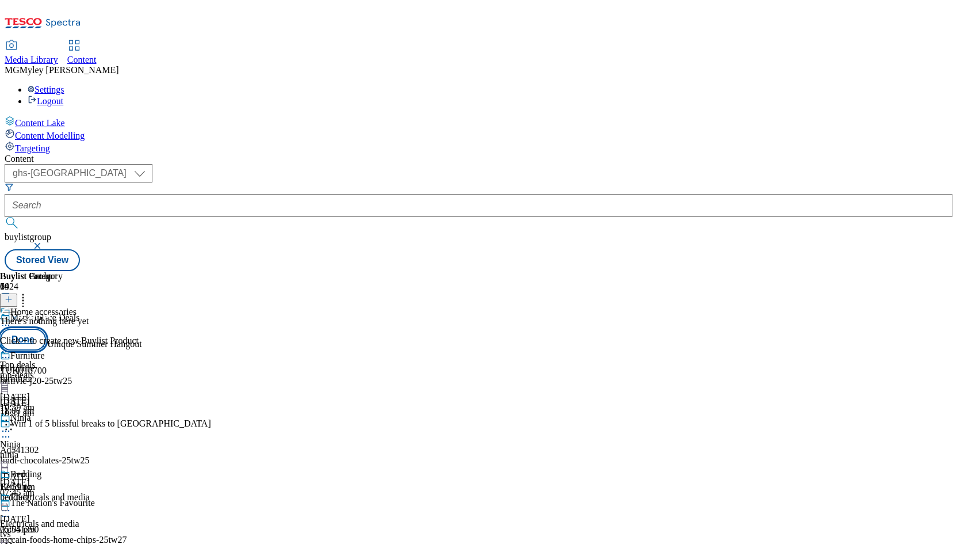
click at [46, 329] on button "Done" at bounding box center [23, 340] width 46 height 22
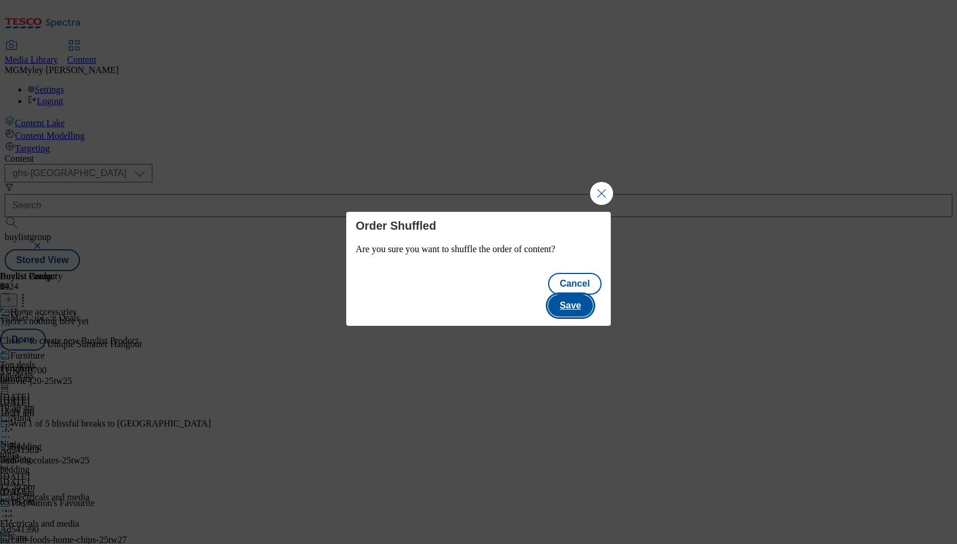
click at [583, 295] on button "Save" at bounding box center [570, 306] width 44 height 22
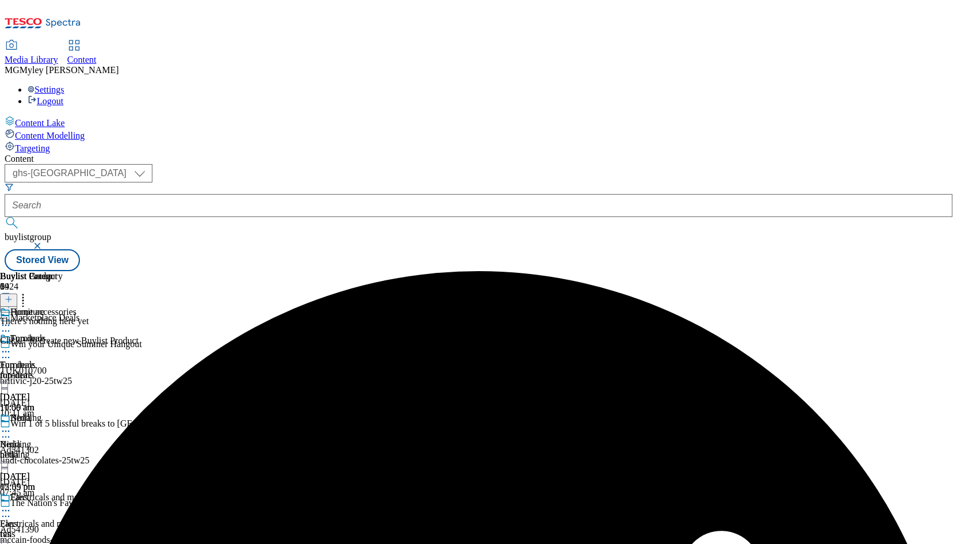
click at [77, 449] on div "bedding" at bounding box center [38, 454] width 77 height 10
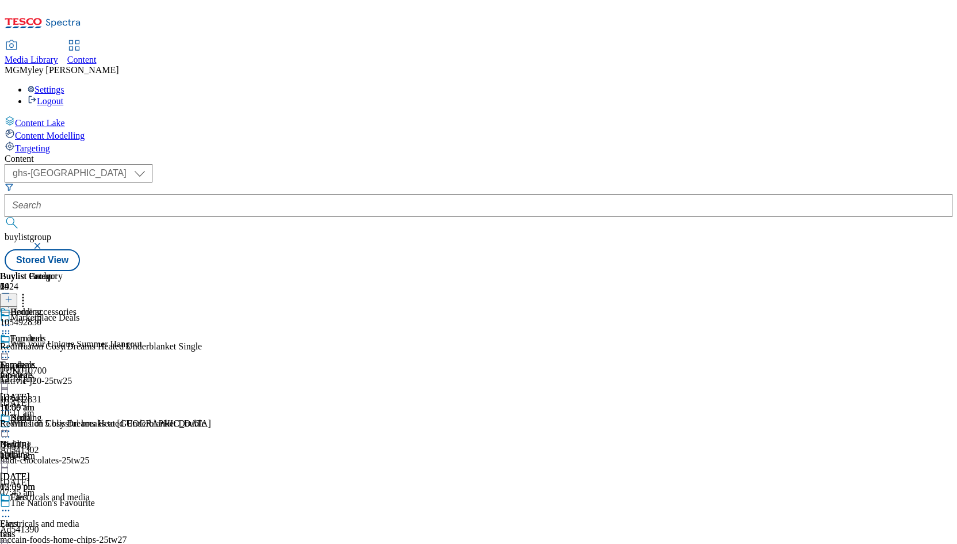
click at [12, 425] on icon at bounding box center [6, 431] width 12 height 12
click at [49, 451] on span "Edit" at bounding box center [42, 455] width 13 height 9
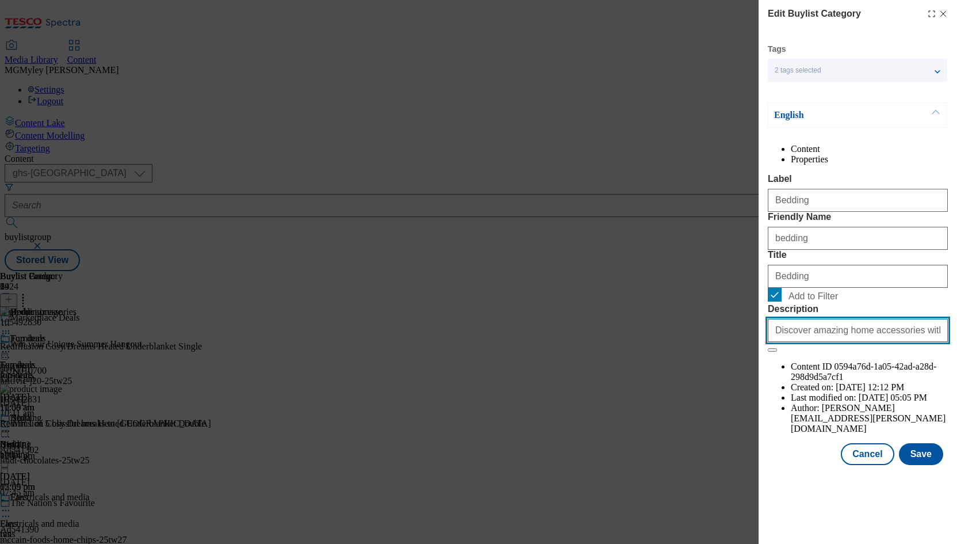
click at [810, 342] on input "Discover amazing home accessories with our Marketplace. Browse a vast selection…" at bounding box center [858, 330] width 180 height 23
paste input "his Bank holi"
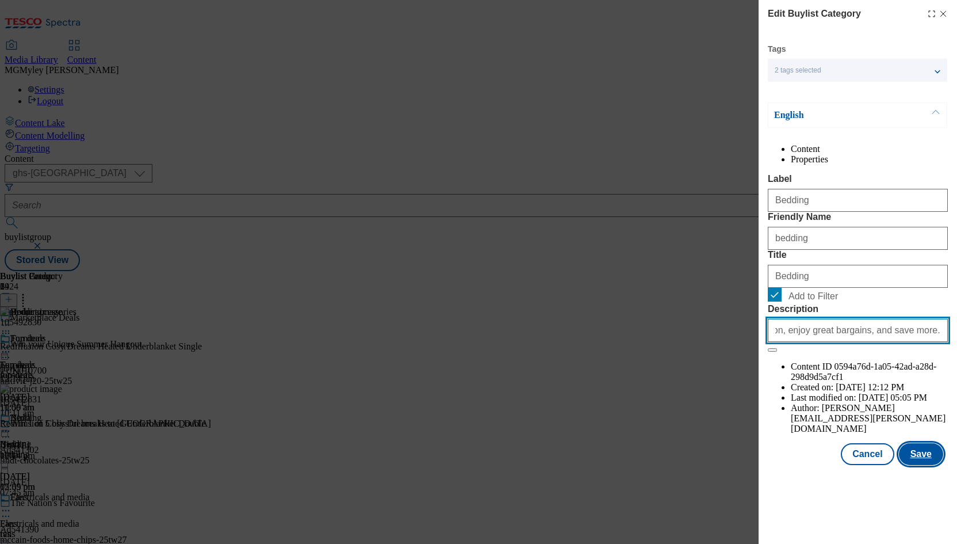
type input "Discover amazing home accessories with our Marketplace. Browse a vast selection…"
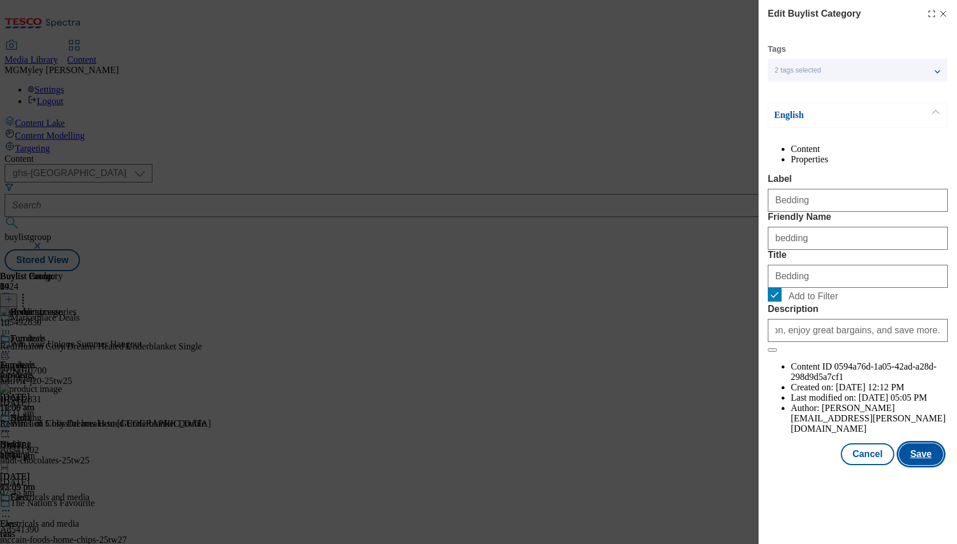
scroll to position [0, 0]
click at [931, 465] on button "Save" at bounding box center [921, 454] width 44 height 22
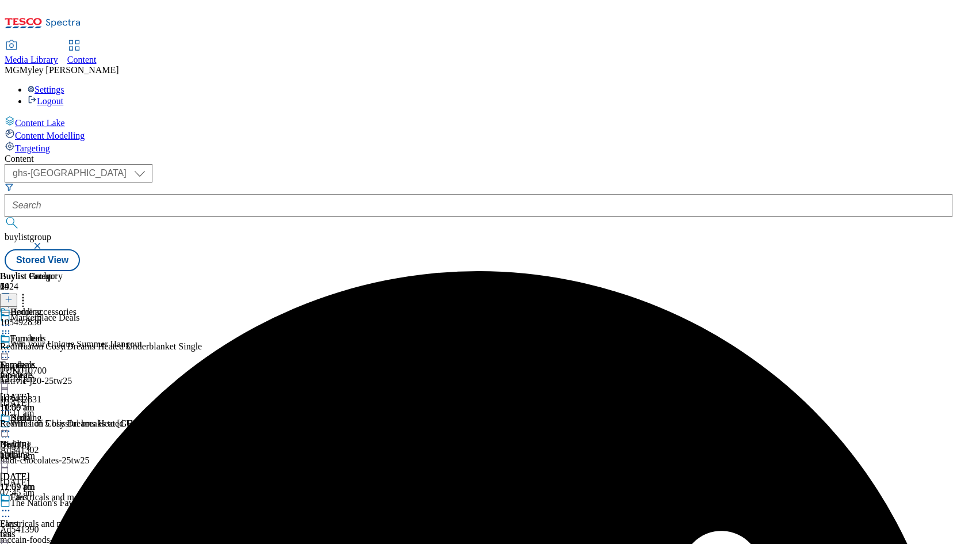
click at [17, 518] on div "Fans" at bounding box center [8, 523] width 17 height 10
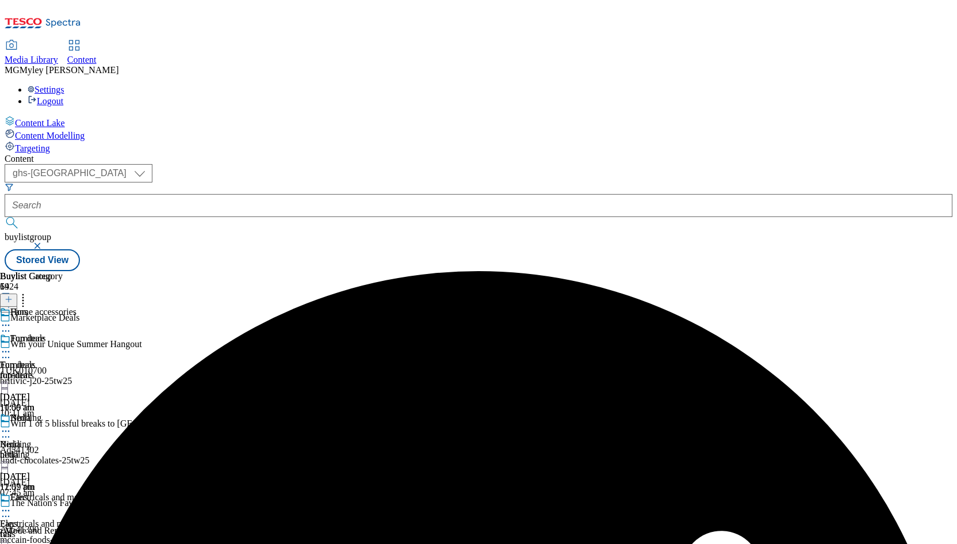
scroll to position [93, 0]
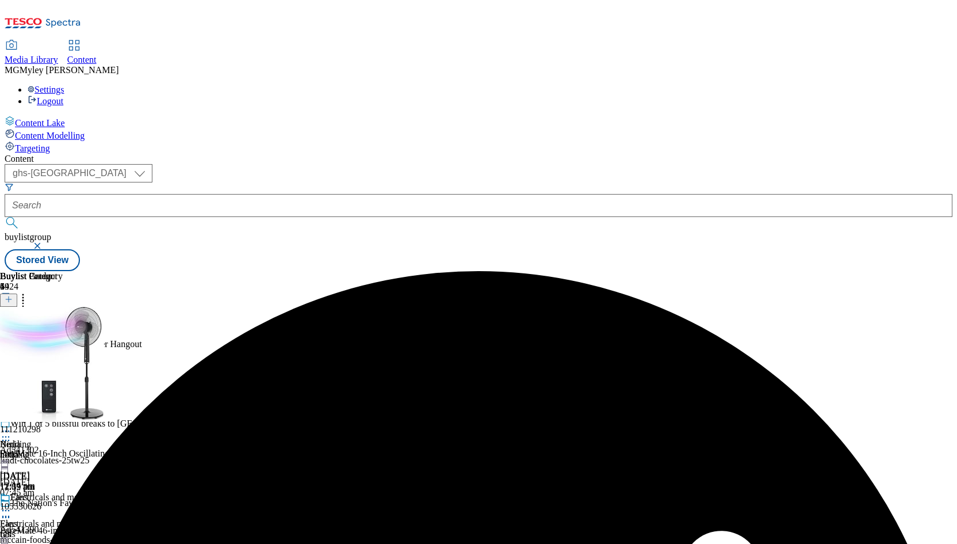
click at [10, 510] on circle at bounding box center [9, 511] width 2 height 2
click at [54, 528] on button "Edit" at bounding box center [38, 534] width 30 height 13
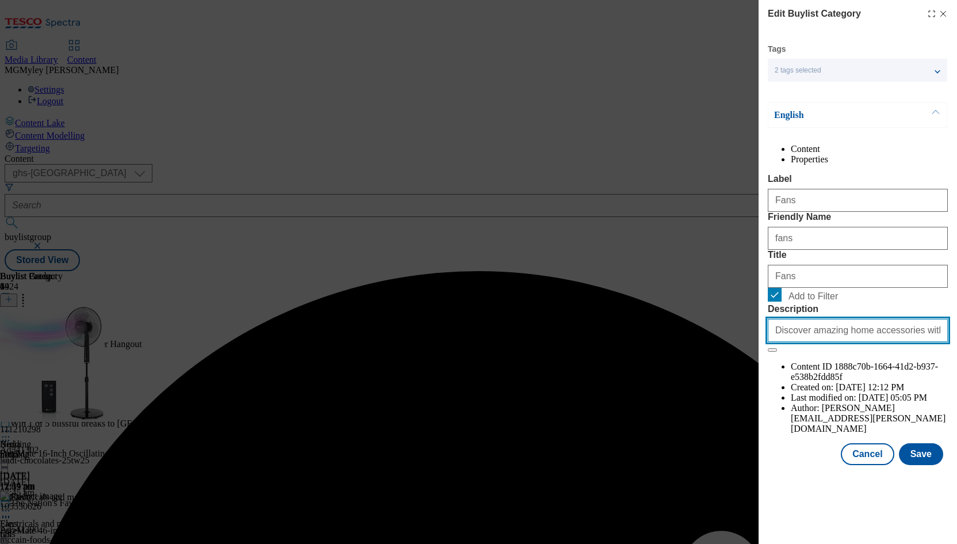
click at [888, 342] on input "Discover amazing home accessories with our Marketplace. Browse a vast selection…" at bounding box center [858, 330] width 180 height 23
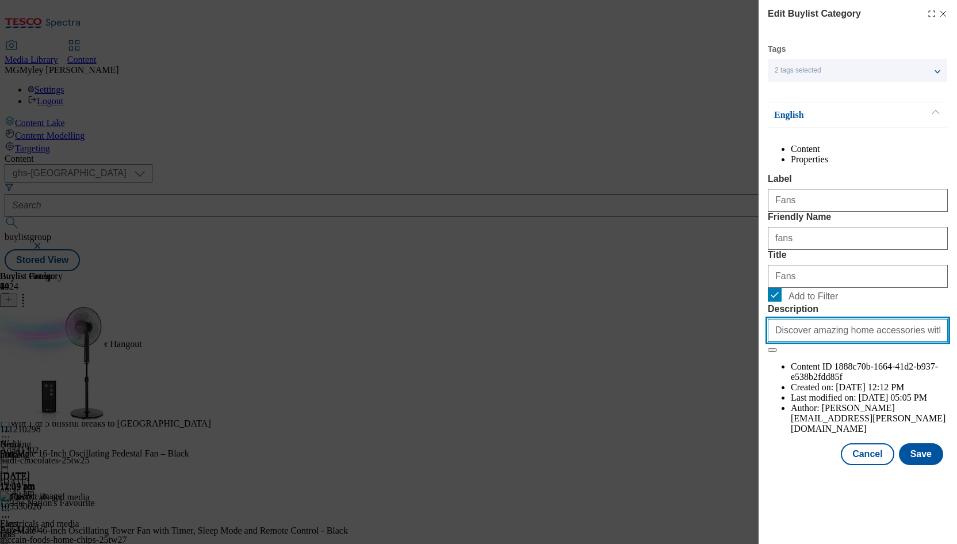
click at [888, 342] on input "Discover amazing home accessories with our Marketplace. Browse a vast selection…" at bounding box center [858, 330] width 180 height 23
paste input "his Bank holi"
type input "Discover amazing home accessories with our Marketplace. Browse a vast selection…"
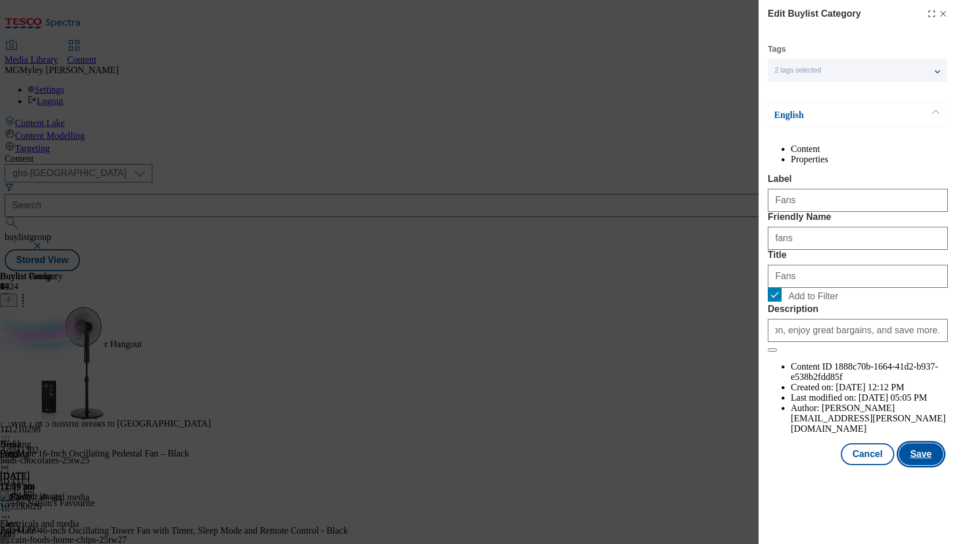
click at [929, 465] on button "Save" at bounding box center [921, 454] width 44 height 22
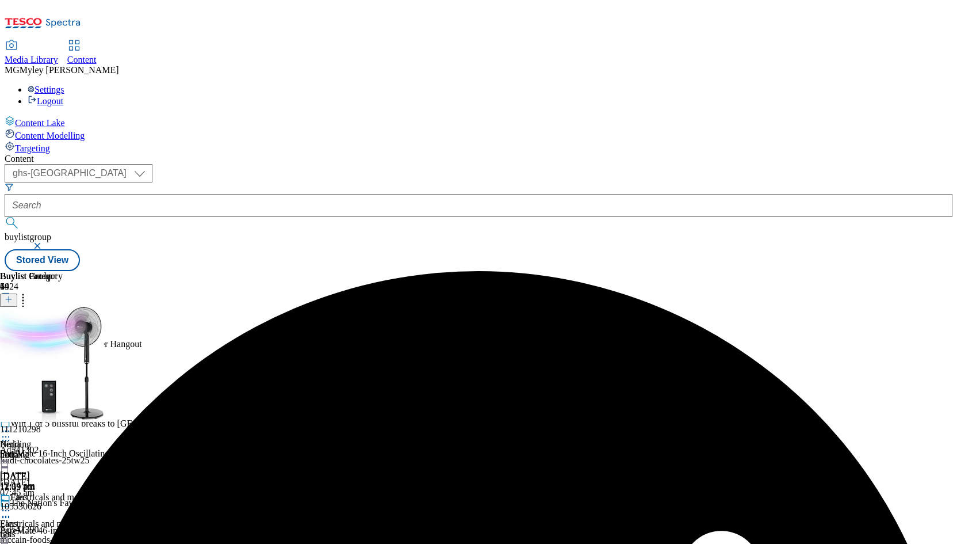
scroll to position [219, 0]
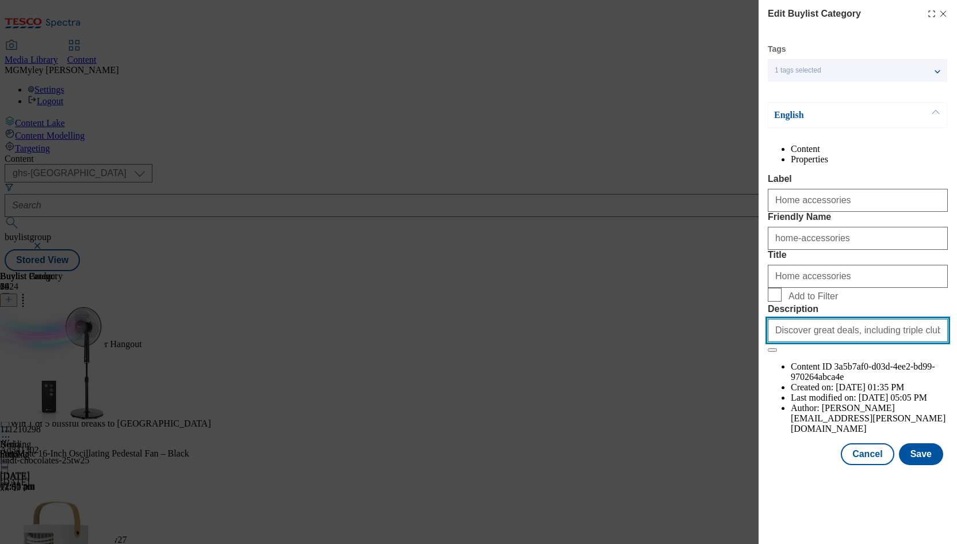
click at [883, 342] on input "Discover great deals, including triple clubcard points on home essentials, incl…" at bounding box center [858, 330] width 180 height 23
paste input "amazing home accessories with our Marketplace. Browse a vast selection, enjoy g…"
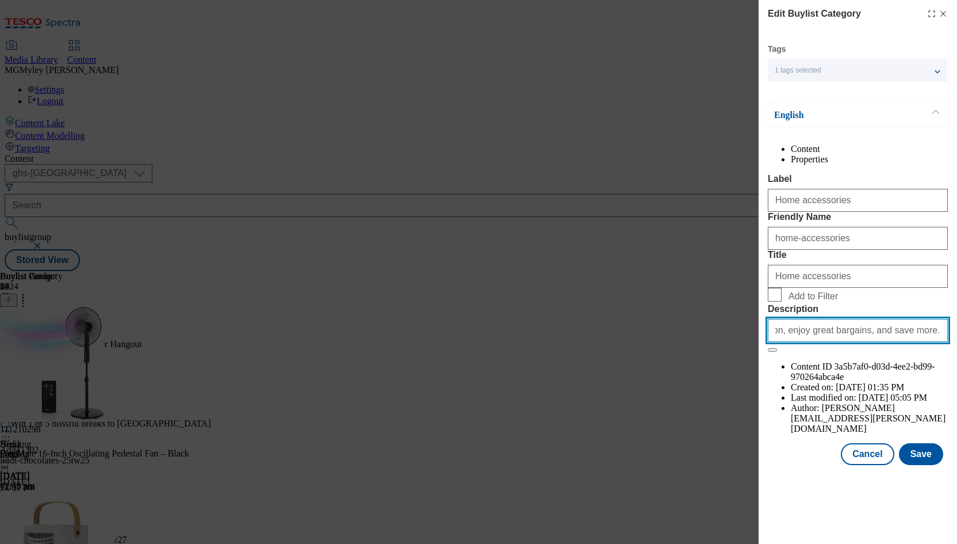
type input "Discover amazing home accessories with our Marketplace. Browse a vast selection…"
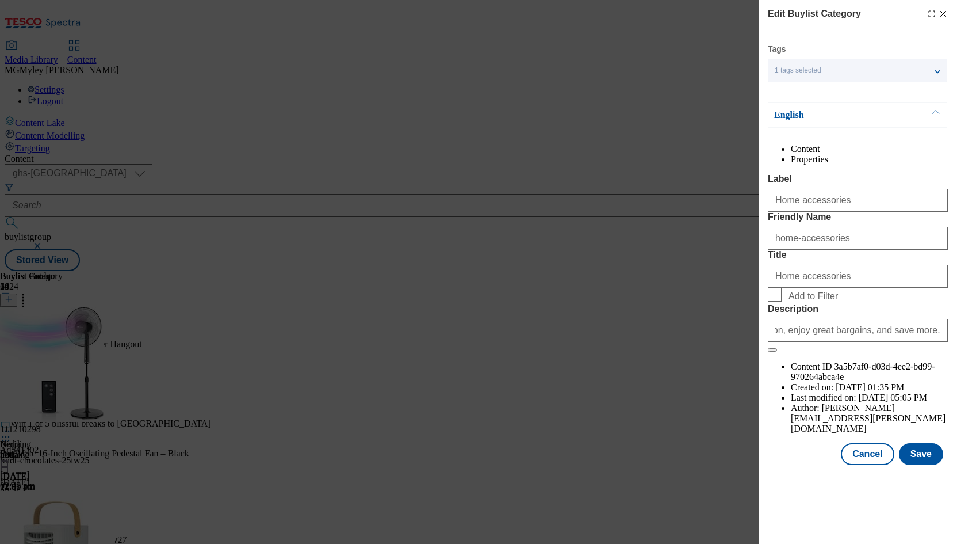
scroll to position [0, 0]
click at [825, 301] on span "Add to Filter" at bounding box center [813, 296] width 49 height 10
click at [782, 301] on input "Add to Filter" at bounding box center [775, 295] width 14 height 14
checkbox input "true"
click at [921, 465] on button "Save" at bounding box center [921, 454] width 44 height 22
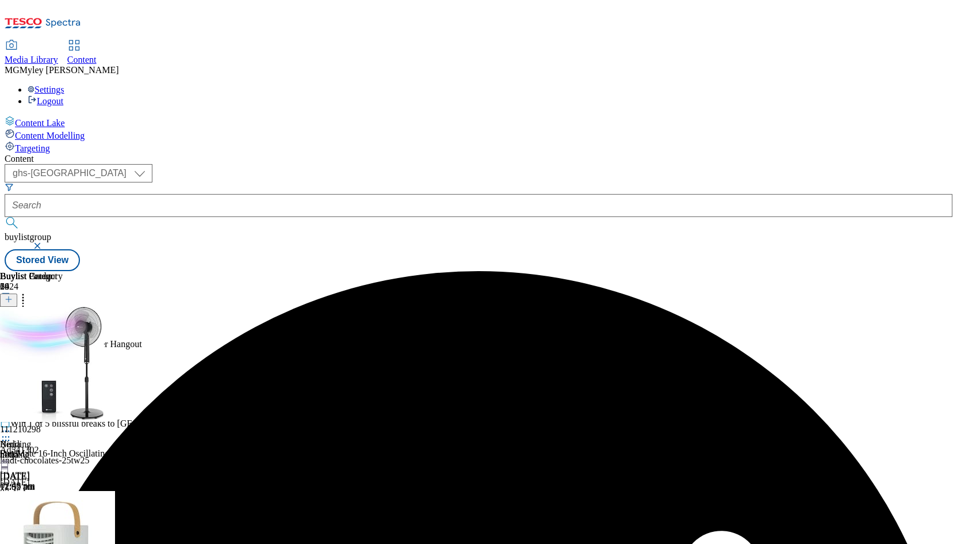
scroll to position [346, 0]
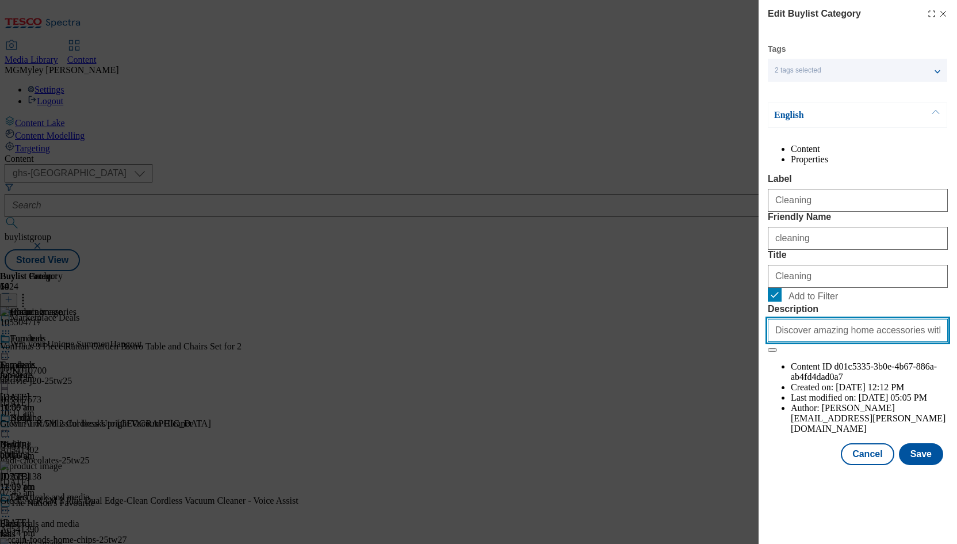
click at [858, 342] on input "Discover amazing home accessories with our Marketplace. Browse a vast selection…" at bounding box center [858, 330] width 180 height 23
paste input "his Bank holi"
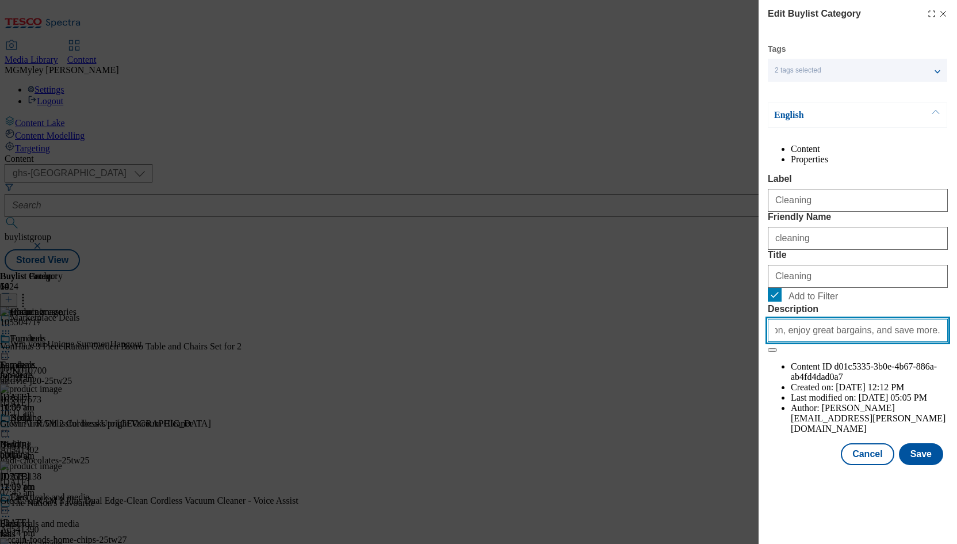
type input "Discover amazing home accessories with our Marketplace. Browse a vast selection…"
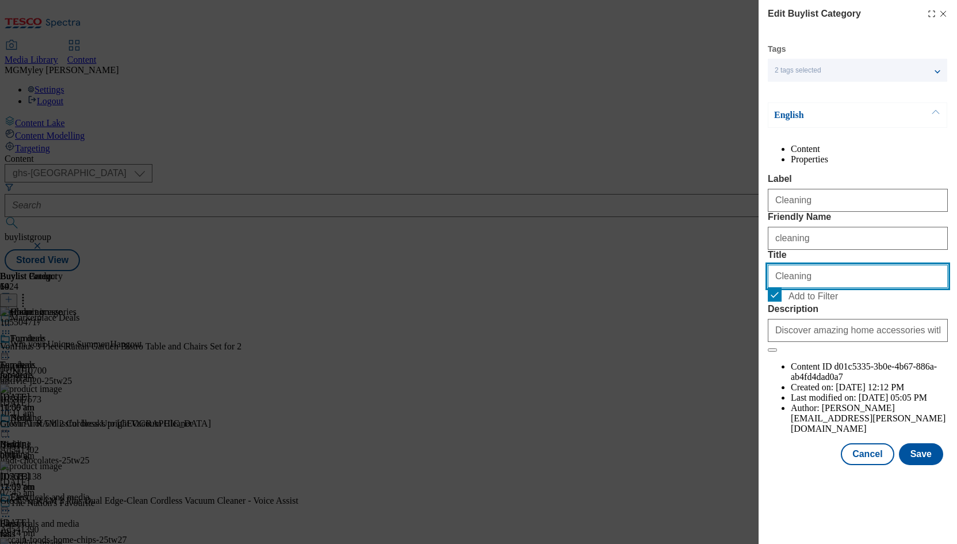
click at [831, 288] on input "Cleaning" at bounding box center [858, 276] width 180 height 23
paste input "Home décor"
click at [831, 288] on input "Cleaning" at bounding box center [858, 276] width 180 height 23
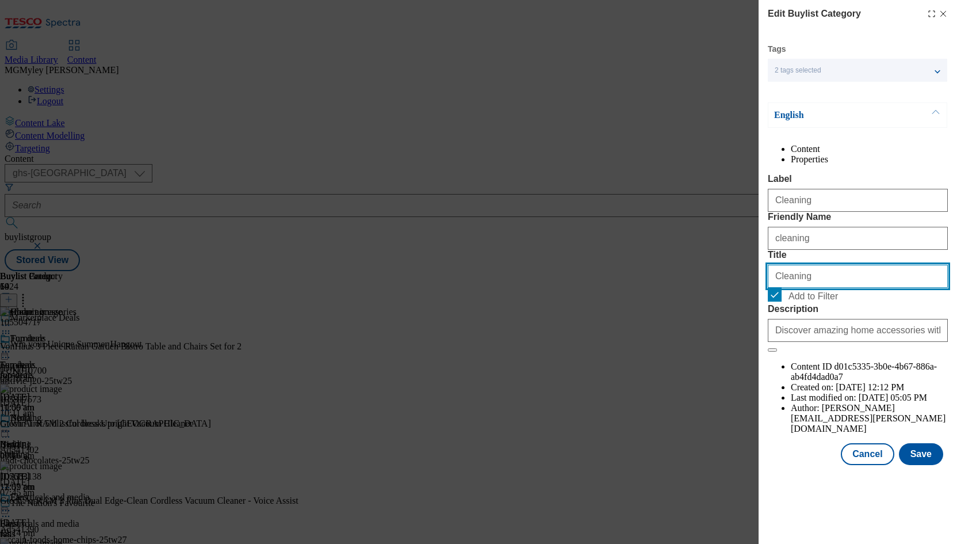
click at [831, 288] on input "Cleaning" at bounding box center [858, 276] width 180 height 23
paste input "Household c"
type input "Household cleaning"
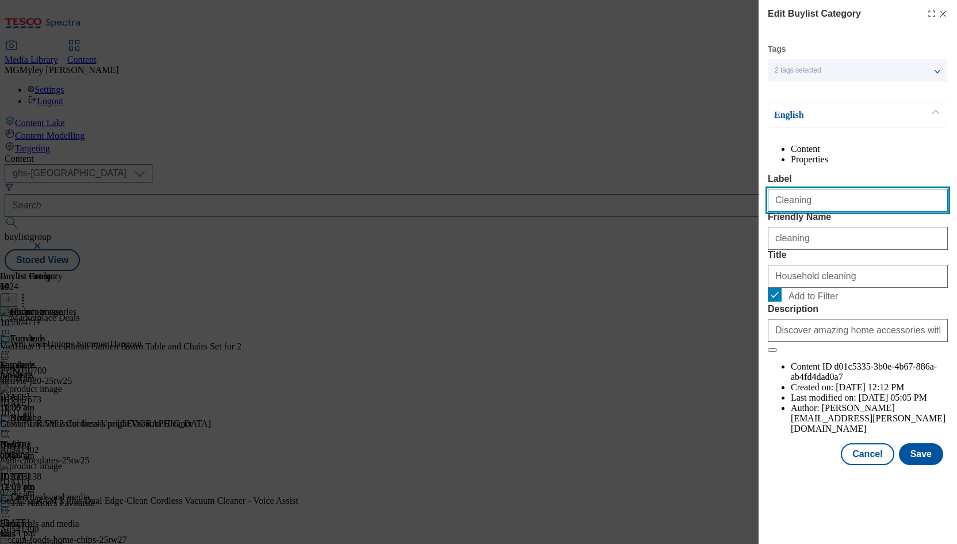
click at [844, 212] on input "Cleaning" at bounding box center [858, 200] width 180 height 23
paste input "Household c"
type input "Household cleaning"
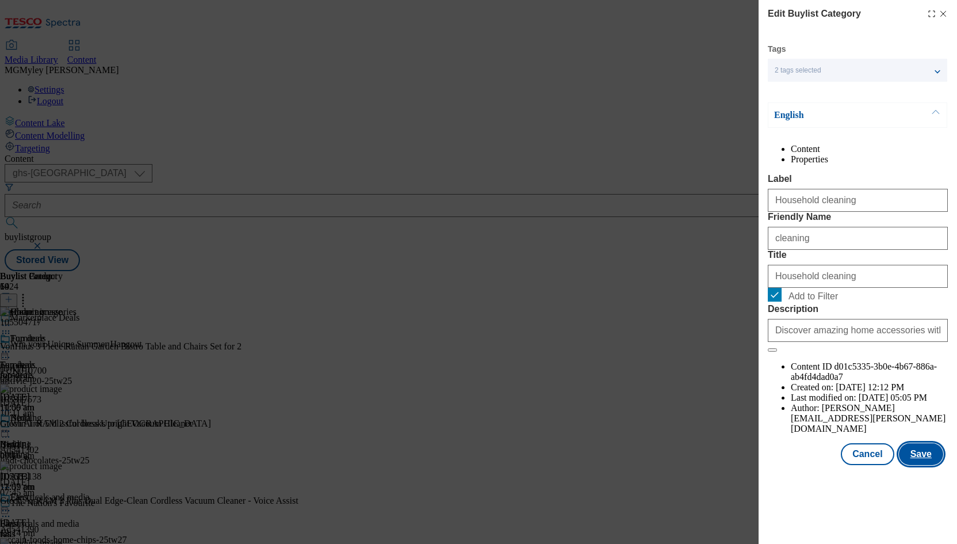
click at [923, 465] on button "Save" at bounding box center [921, 454] width 44 height 22
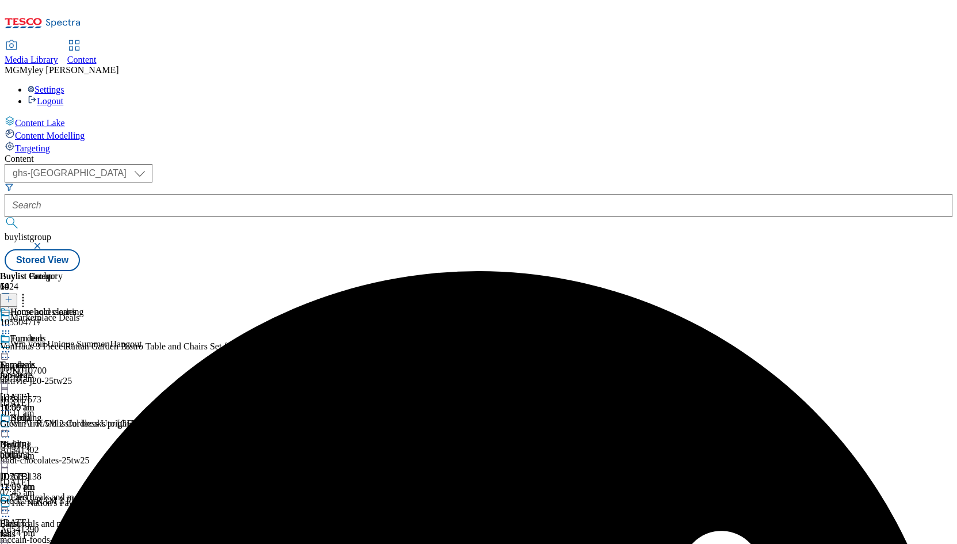
scroll to position [5, 0]
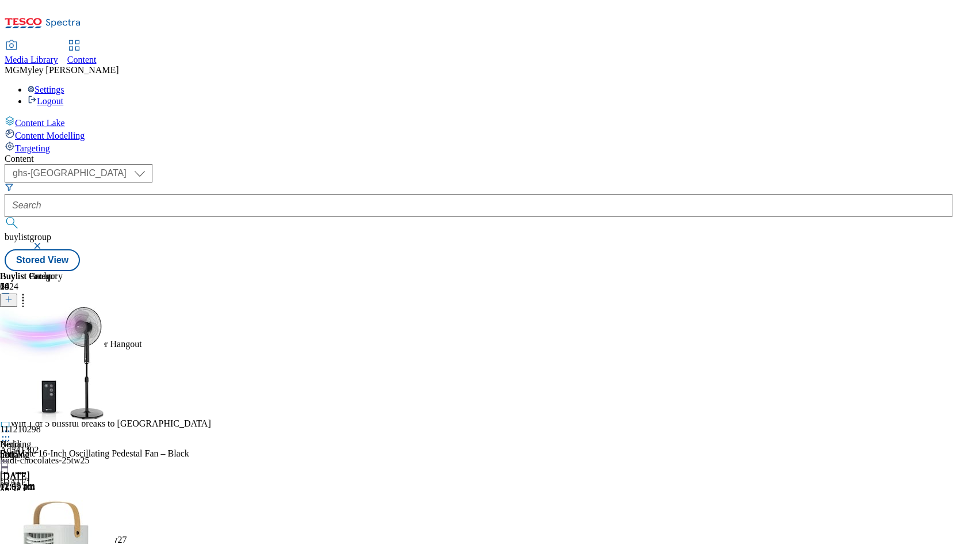
scroll to position [297, 0]
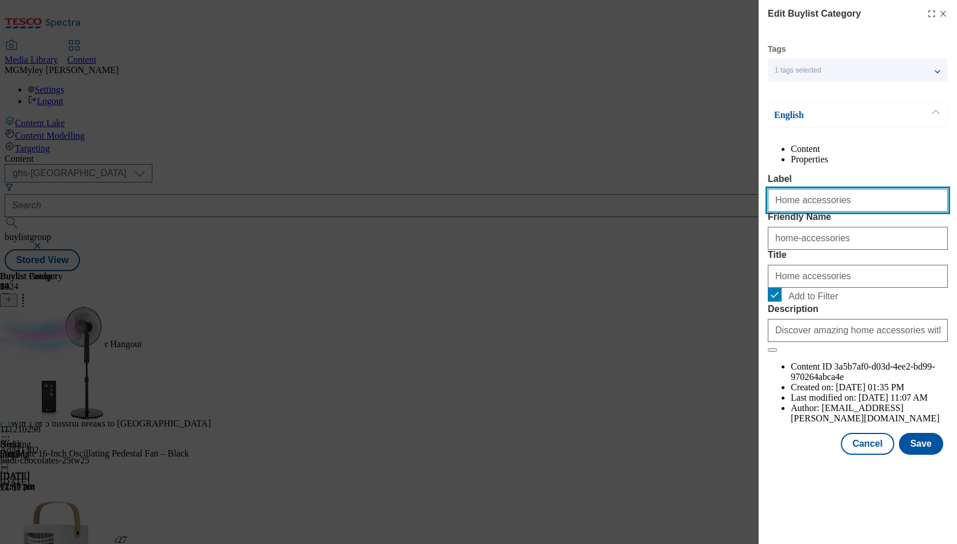
click at [828, 212] on input "Home accessories" at bounding box center [858, 200] width 180 height 23
paste input "décor"
type input "Home décor"
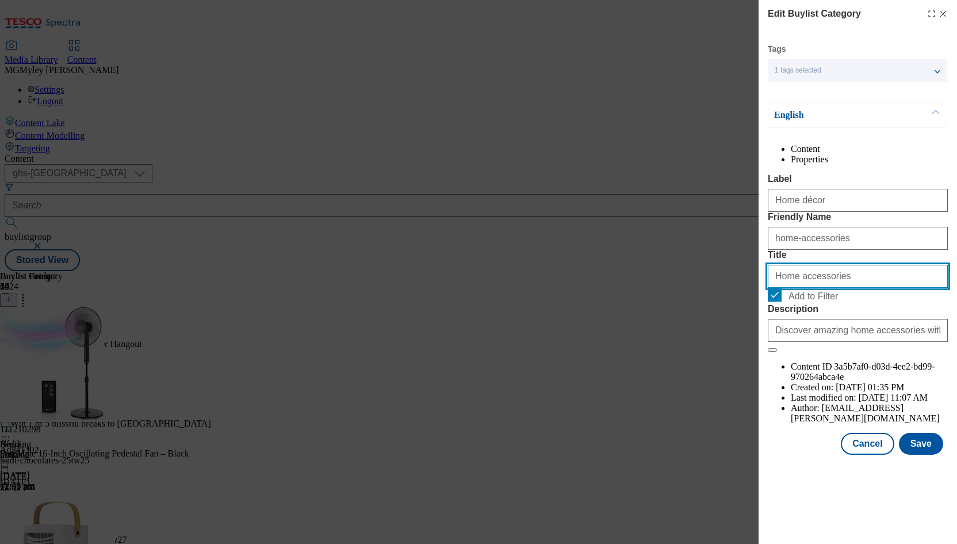
click at [819, 288] on input "Home accessories" at bounding box center [858, 276] width 180 height 23
paste input "décor"
type input "Home décor"
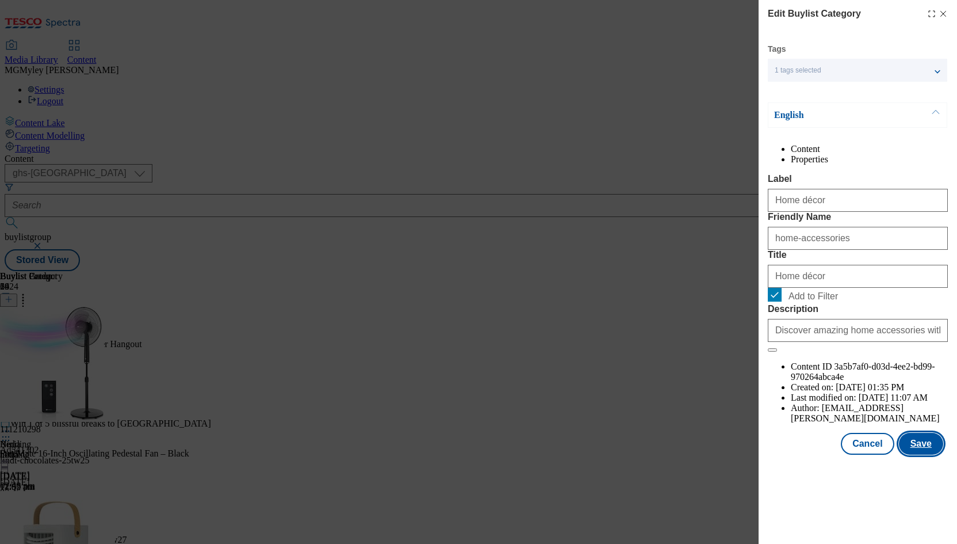
click at [918, 455] on button "Save" at bounding box center [921, 444] width 44 height 22
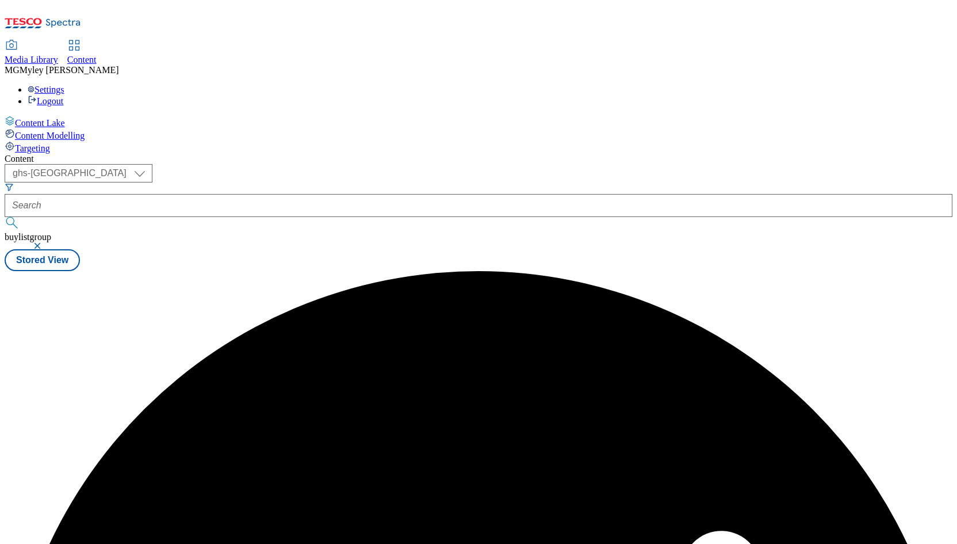
scroll to position [0, 0]
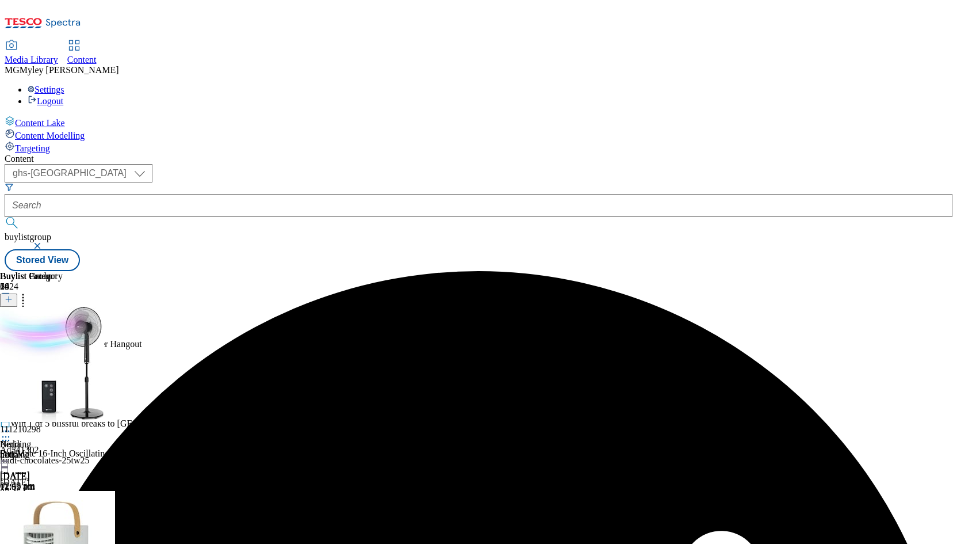
click at [84, 370] on div "furniture" at bounding box center [42, 375] width 84 height 10
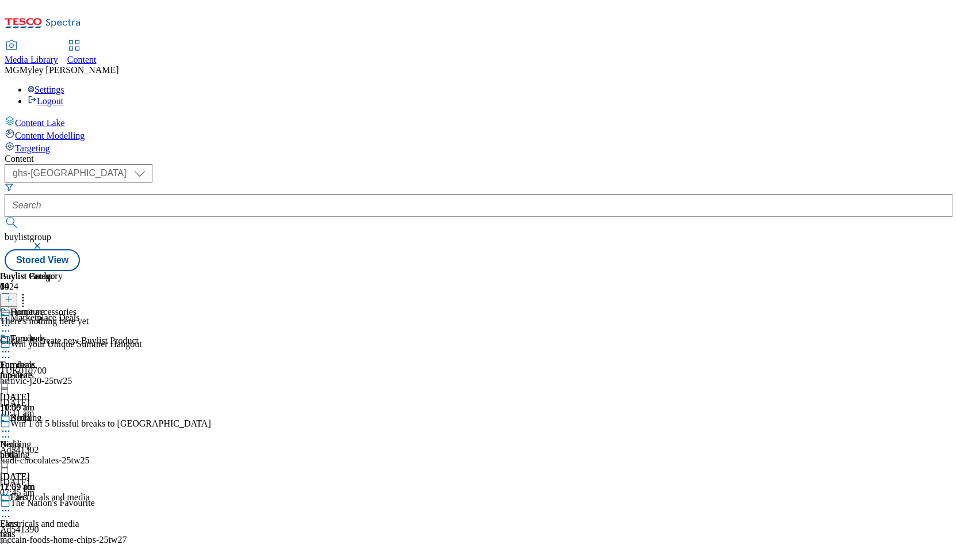
scroll to position [140, 0]
click at [84, 492] on div "Fans Fans fans 11 Aug 2025 11:07 am" at bounding box center [42, 531] width 84 height 79
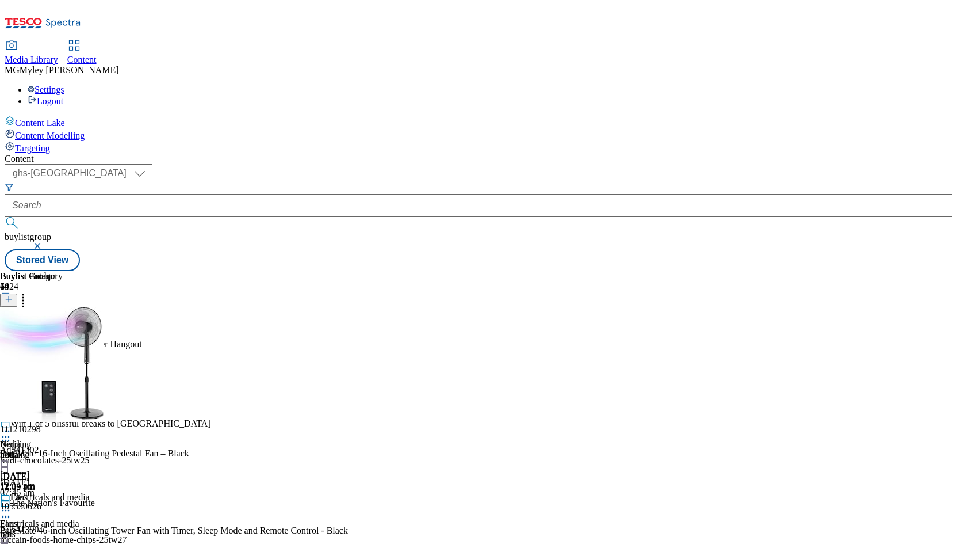
click at [12, 505] on icon at bounding box center [6, 511] width 12 height 12
click at [54, 528] on button "Edit" at bounding box center [38, 534] width 30 height 13
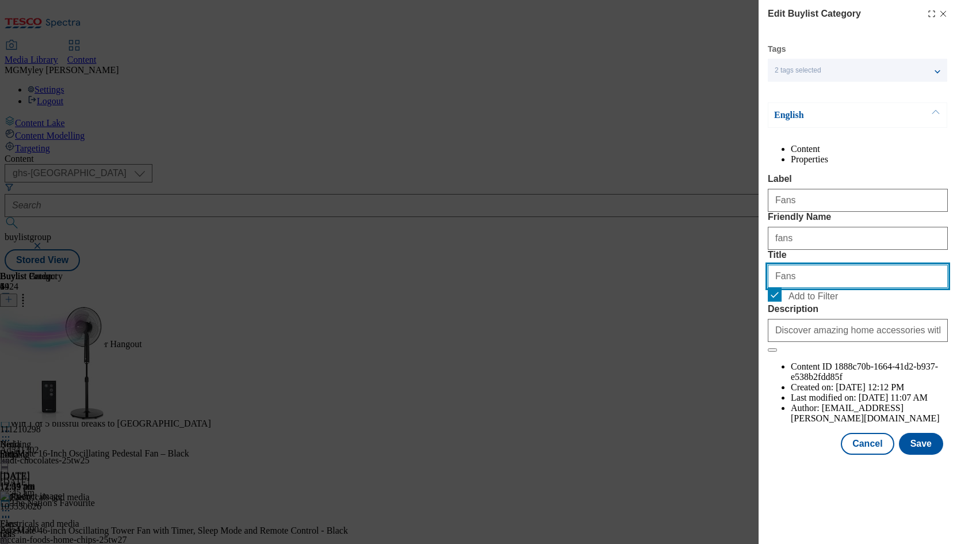
click at [852, 288] on input "Fans" at bounding box center [858, 276] width 180 height 23
paste input "and air treatment"
type input "Fans and air treatment"
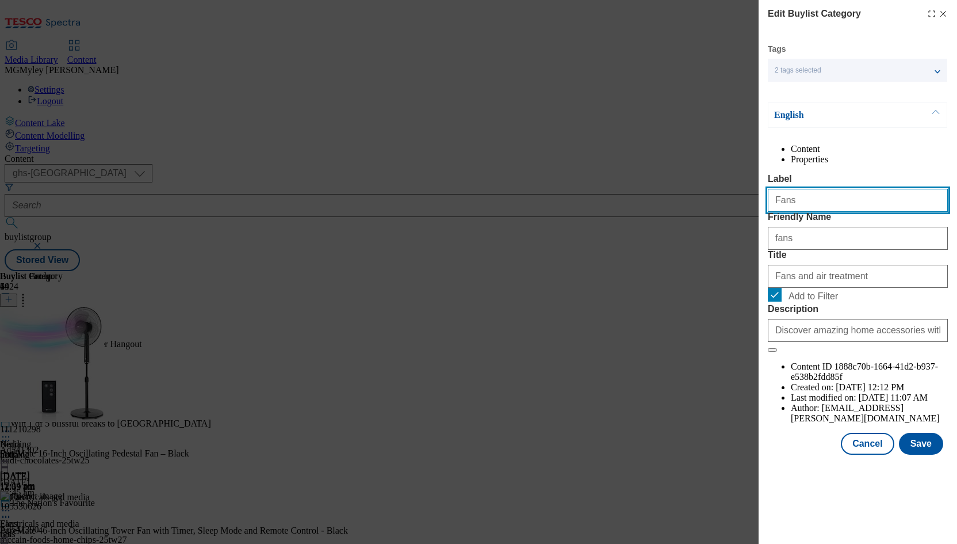
click at [856, 212] on input "Fans" at bounding box center [858, 200] width 180 height 23
paste input "and air treatment"
type input "Fans and air treatment"
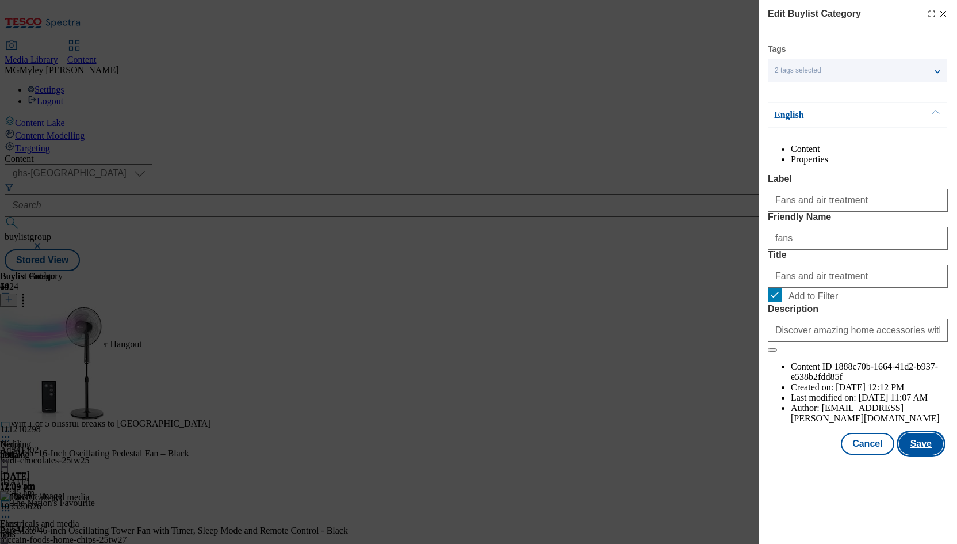
click at [916, 455] on button "Save" at bounding box center [921, 444] width 44 height 22
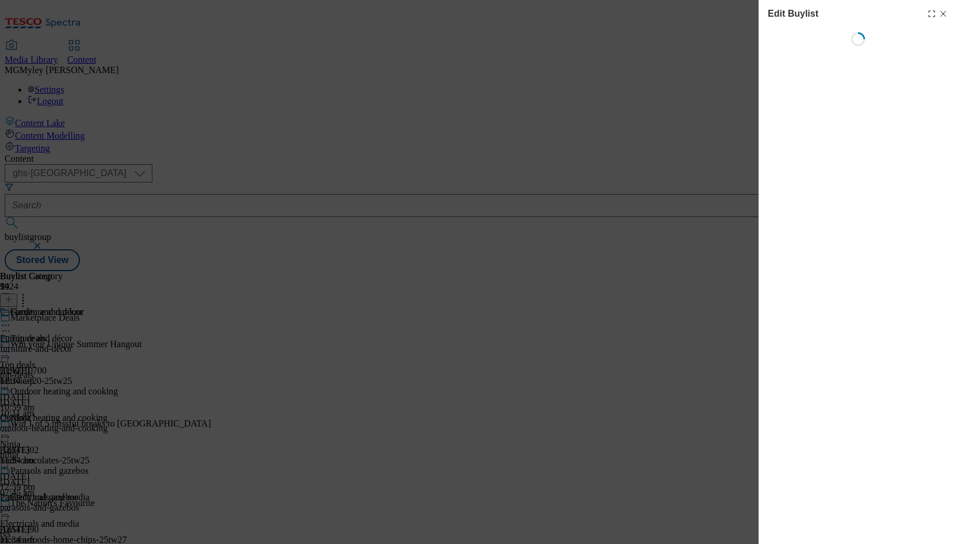
select select "evergreen"
select select "Banner"
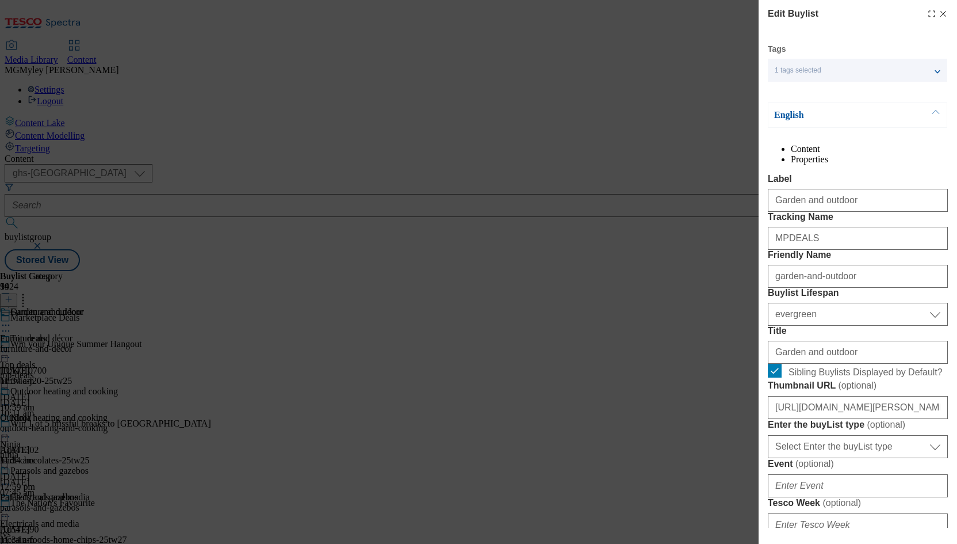
click at [943, 14] on icon "Modal" at bounding box center [943, 13] width 9 height 9
select select "evergreen"
select select "Banner"
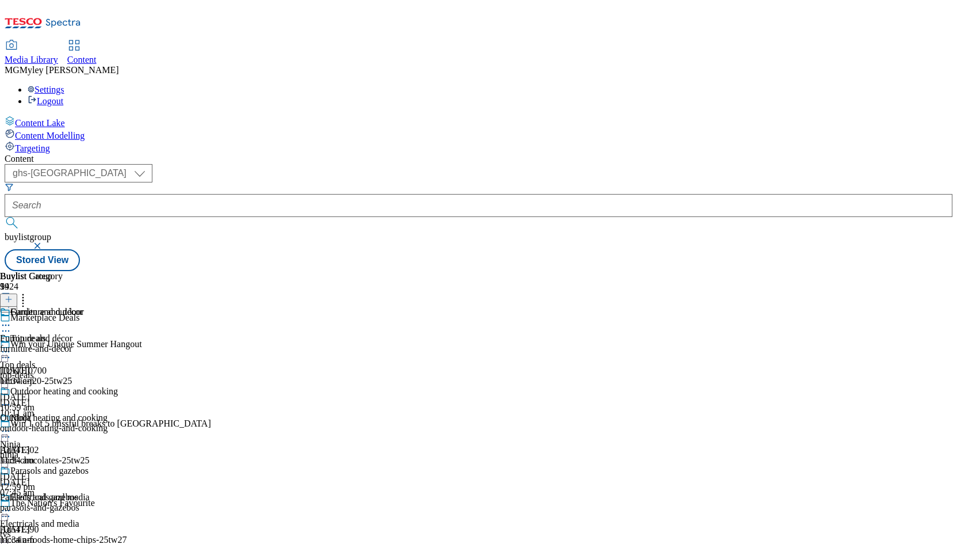
click at [90, 529] on div "tvs" at bounding box center [45, 534] width 90 height 10
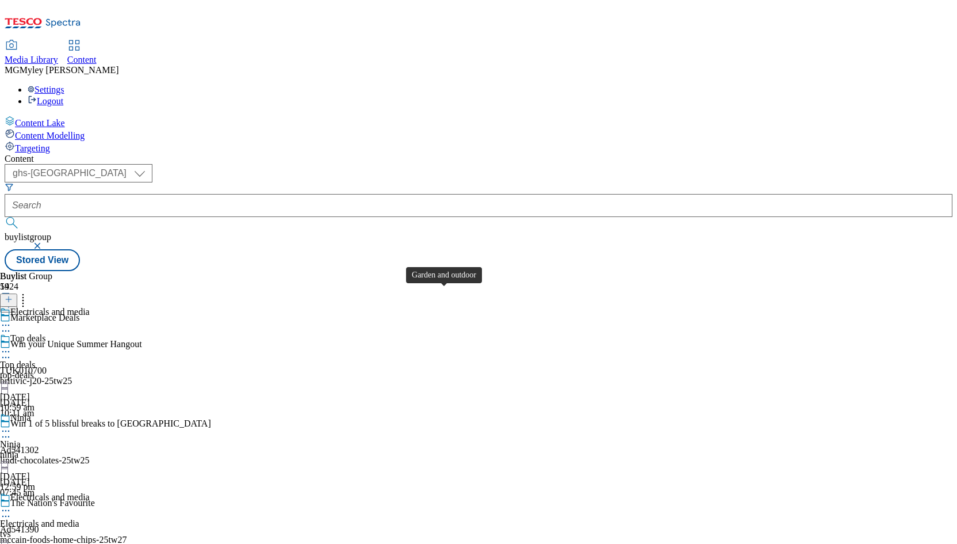
scroll to position [224, 0]
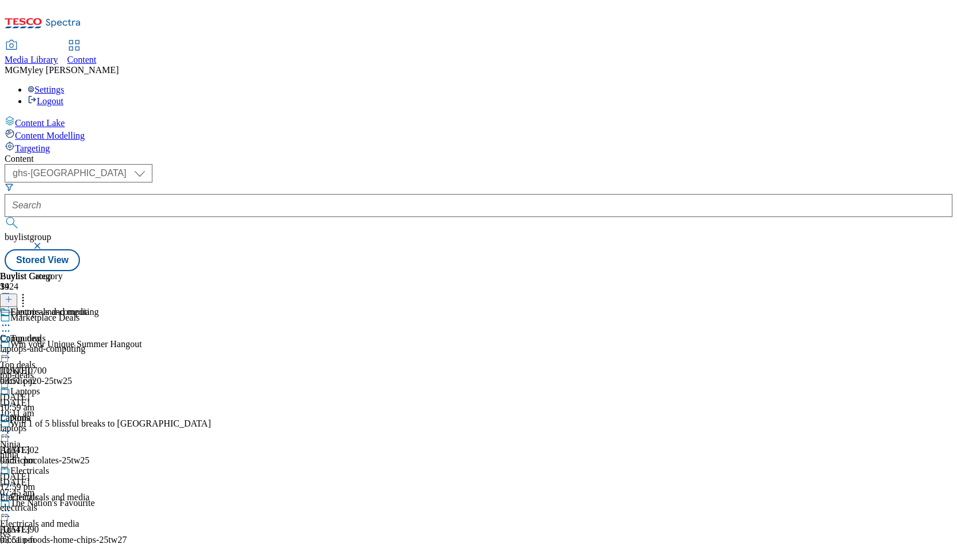
click at [118, 271] on header "Buylist Category 9" at bounding box center [59, 289] width 118 height 36
click at [29, 292] on icon at bounding box center [23, 298] width 12 height 12
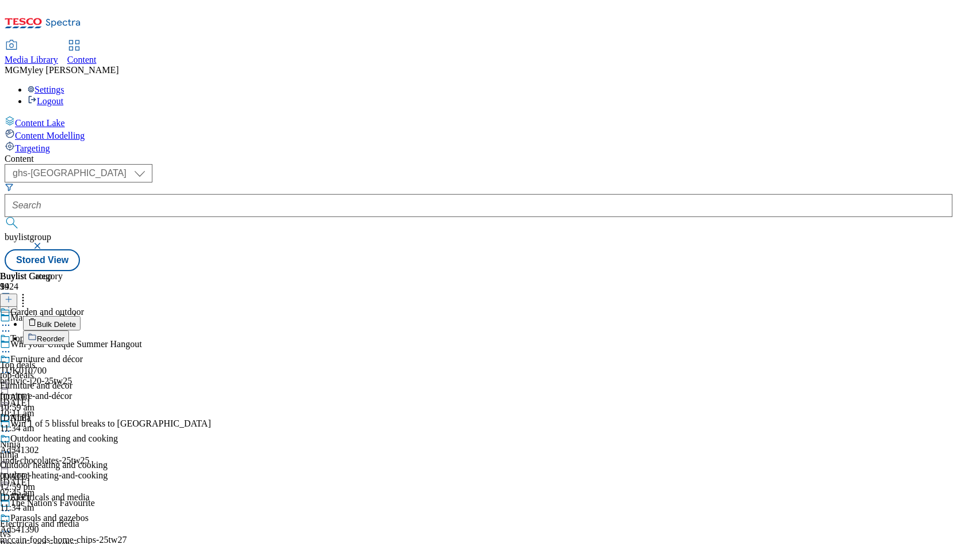
click at [69, 330] on button "Reorder" at bounding box center [46, 337] width 46 height 14
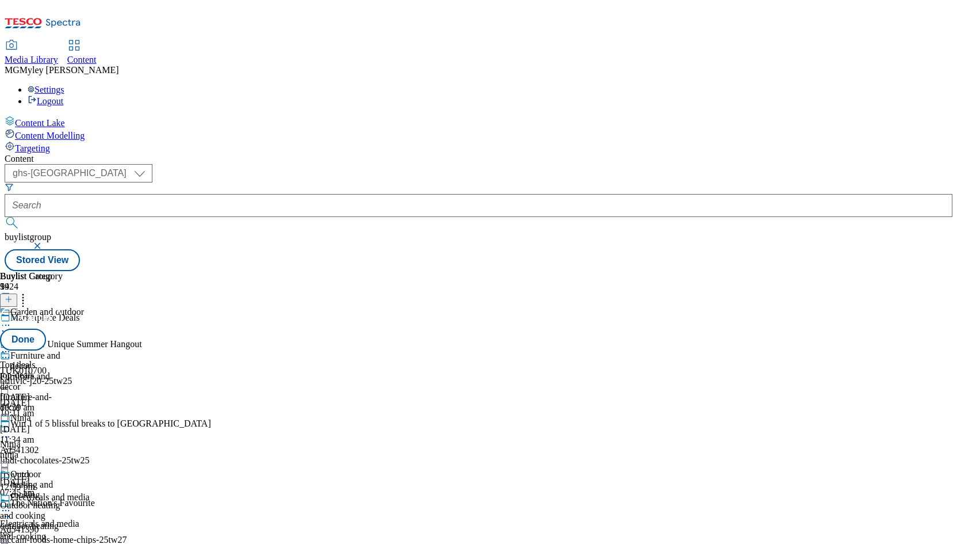
drag, startPoint x: 745, startPoint y: 397, endPoint x: 740, endPoint y: 251, distance: 145.7
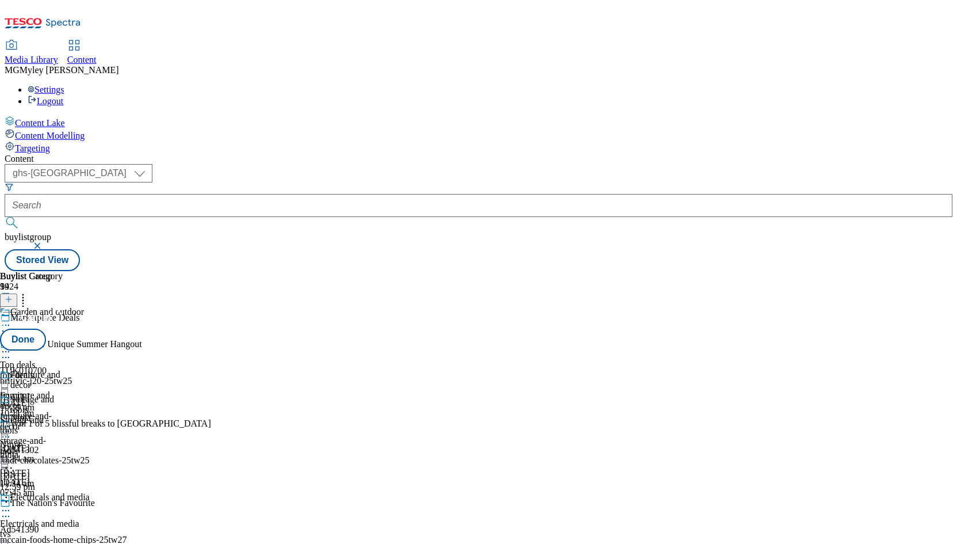
drag, startPoint x: 750, startPoint y: 421, endPoint x: 736, endPoint y: 213, distance: 208.2
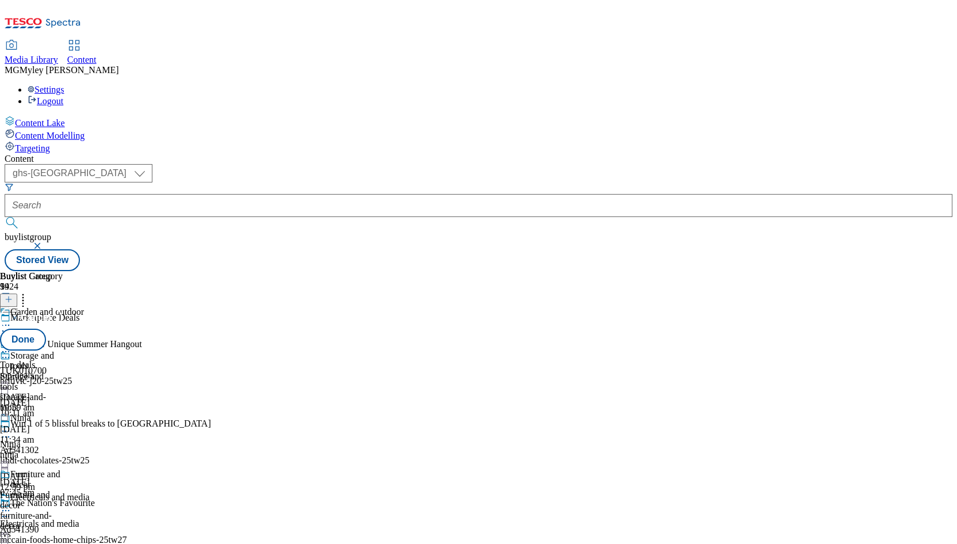
drag, startPoint x: 747, startPoint y: 467, endPoint x: 746, endPoint y: 337, distance: 129.5
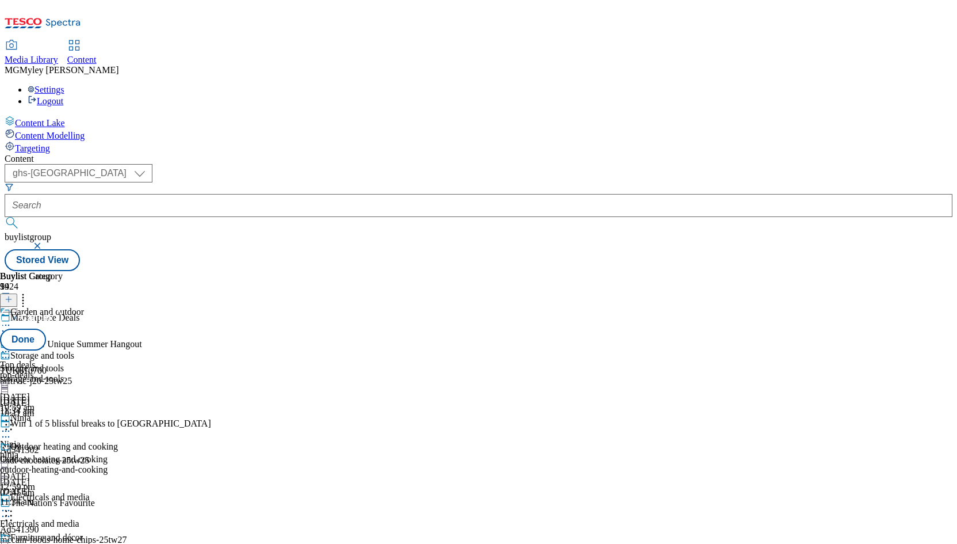
scroll to position [548, 0]
click at [46, 329] on button "Done" at bounding box center [23, 340] width 46 height 22
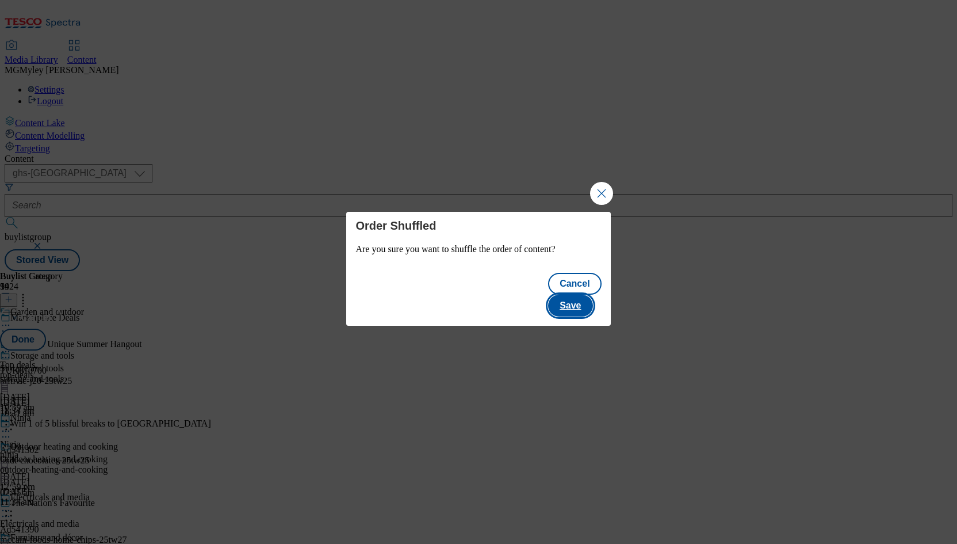
click at [578, 295] on button "Save" at bounding box center [570, 306] width 44 height 22
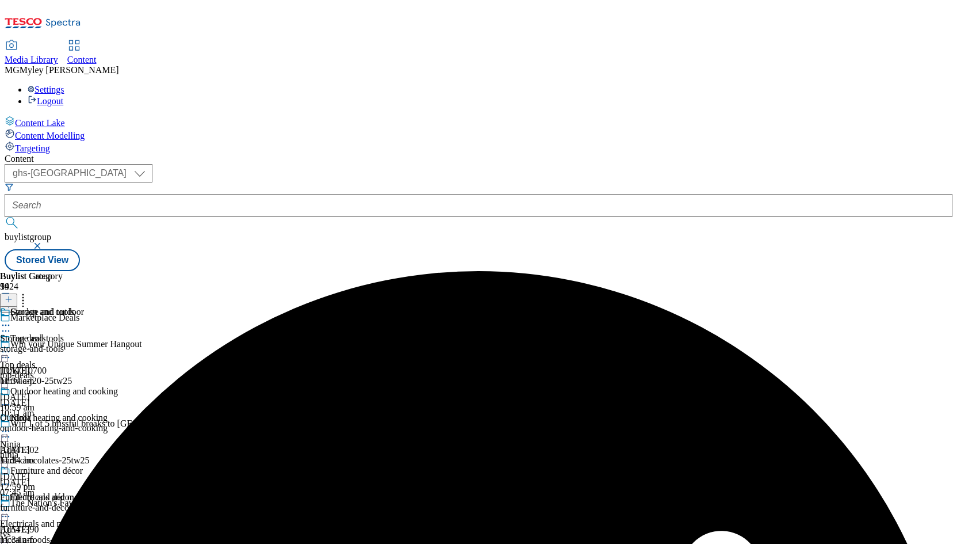
scroll to position [701, 0]
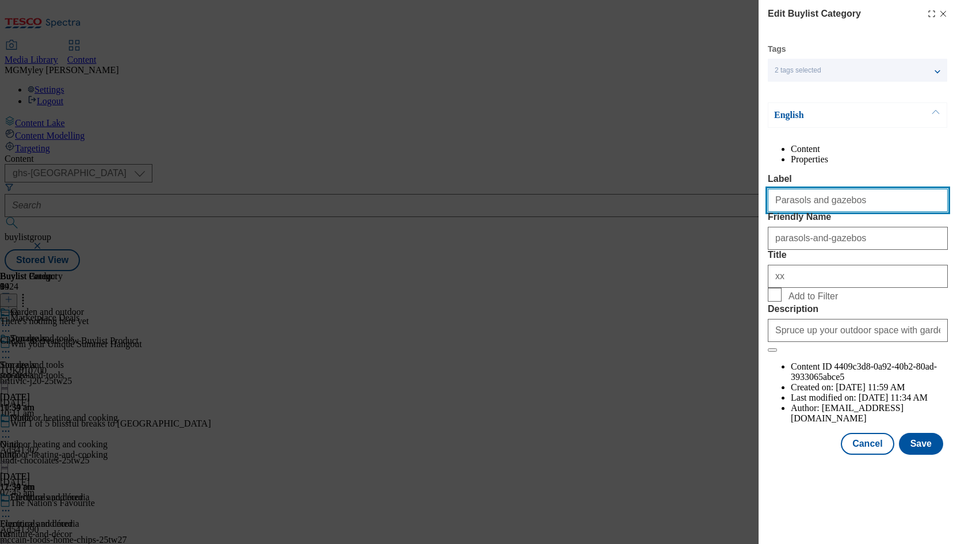
click at [845, 212] on input "Parasols and gazebos" at bounding box center [858, 200] width 180 height 23
paste input "Garden décor"
type input "Garden décor"
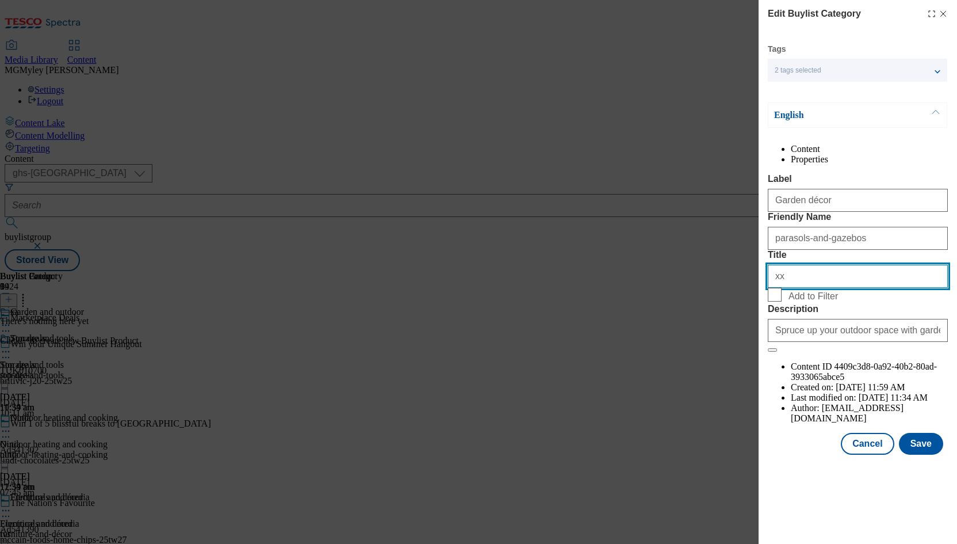
click at [815, 288] on input "xx" at bounding box center [858, 276] width 180 height 23
paste input "Garden décor"
type input "Garden décor"
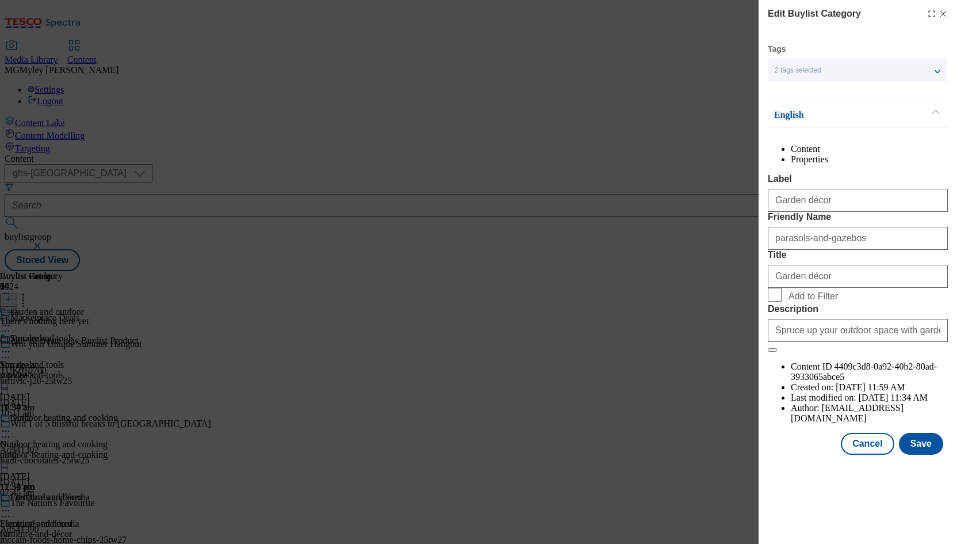
click at [799, 301] on span "Add to Filter" at bounding box center [813, 296] width 49 height 10
click at [782, 301] on input "Add to Filter" at bounding box center [775, 295] width 14 height 14
checkbox input "true"
drag, startPoint x: 870, startPoint y: 286, endPoint x: 706, endPoint y: 287, distance: 164.0
click at [706, 287] on div "Edit Buylist Category Tags 2 tags selected marketplace buylist category English…" at bounding box center [478, 272] width 957 height 544
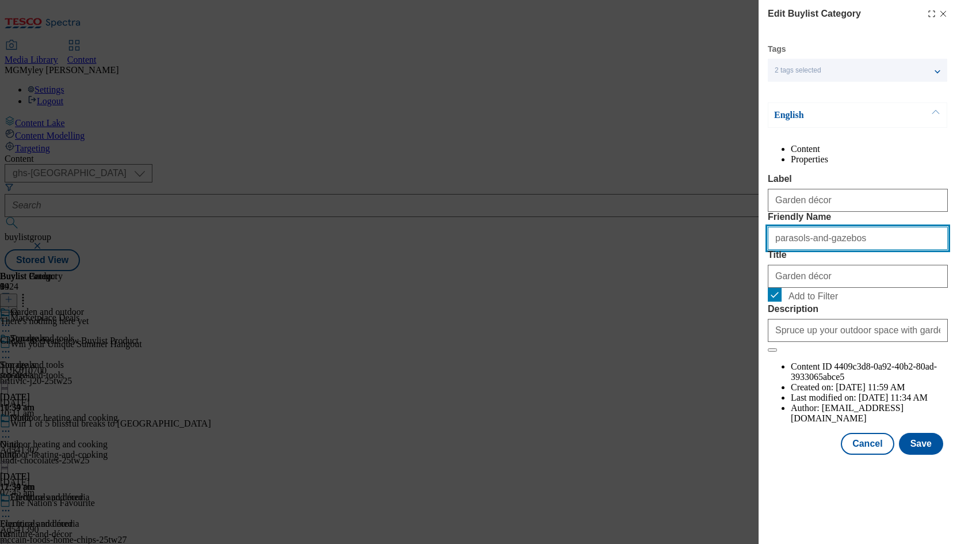
paste input "Garden décor"
click at [803, 250] on input "Garden décor" at bounding box center [858, 238] width 180 height 23
click at [778, 250] on input "Garden-decor" at bounding box center [858, 238] width 180 height 23
type input "garden-decor"
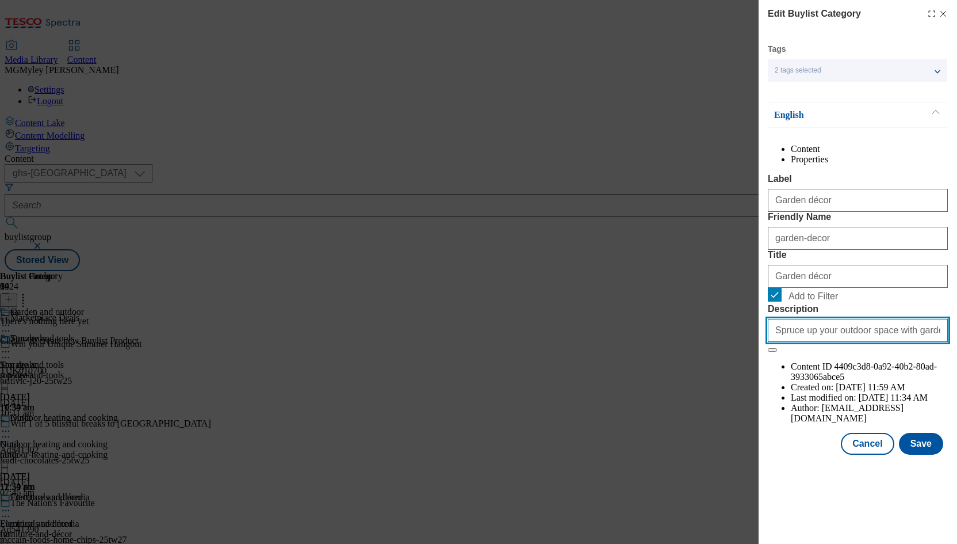
click at [847, 342] on input "Spruce up your outdoor space with garden essentials. From furniture to parasols…" at bounding box center [858, 330] width 180 height 23
paste input "t Tesco this Bank holiday"
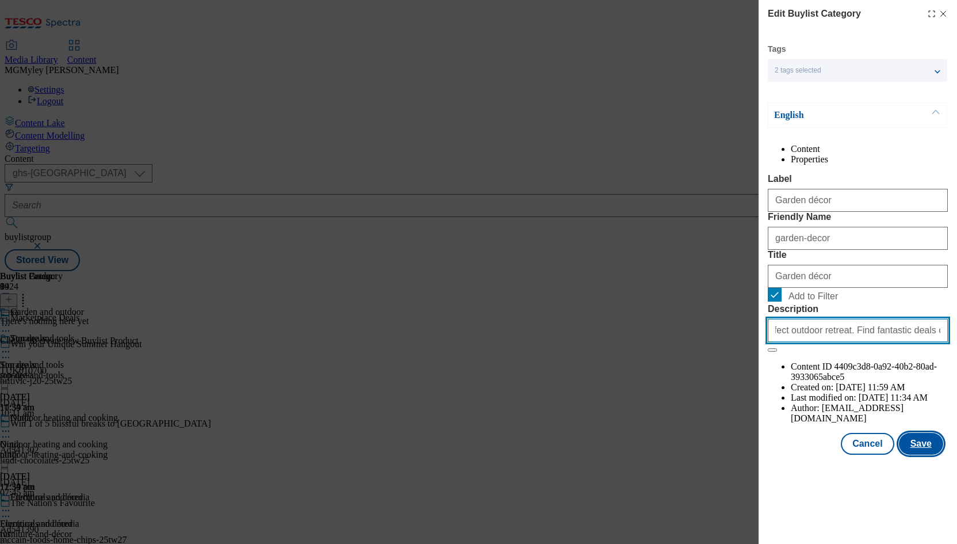
type input "Spruce up your outdoor space with garden essentials. From furniture to parasols…"
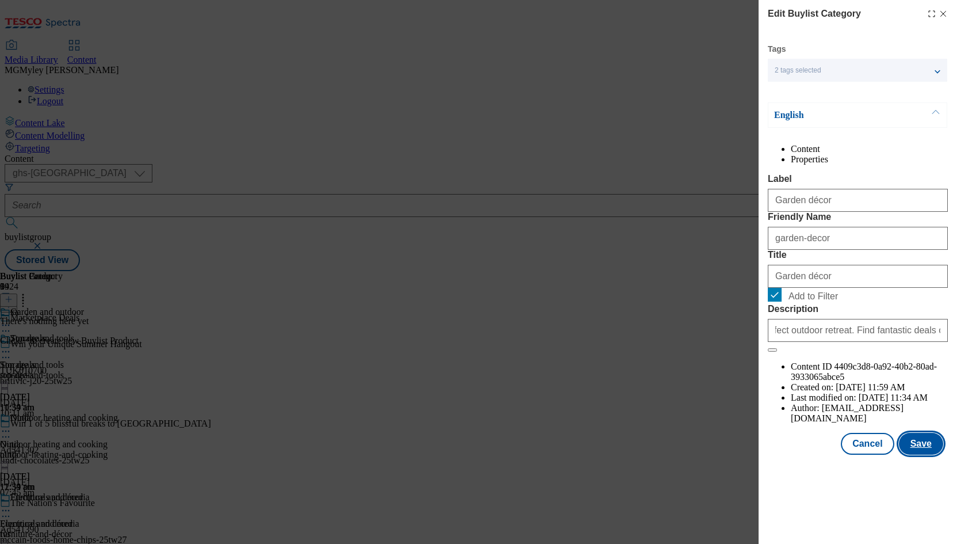
scroll to position [0, 0]
click at [926, 455] on button "Save" at bounding box center [921, 444] width 44 height 22
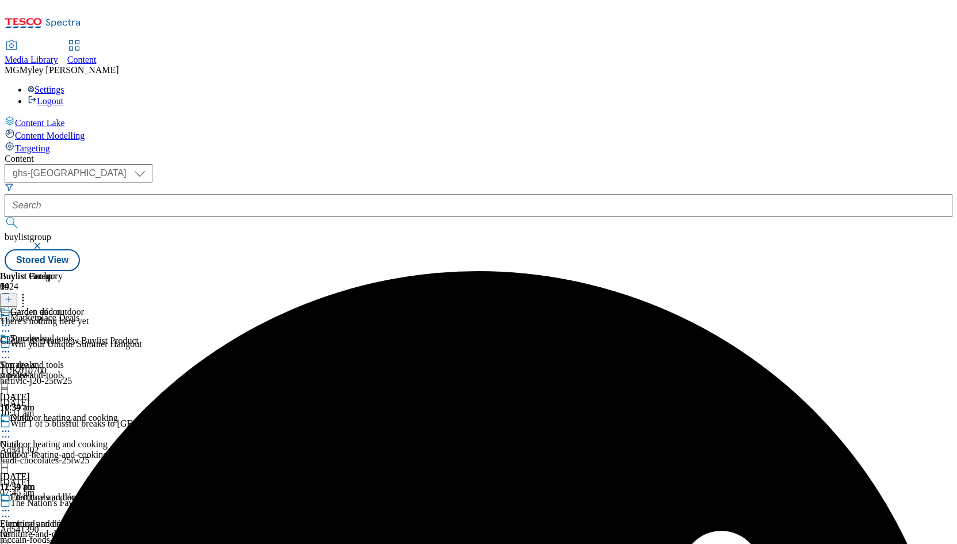
click at [118, 271] on header "Buylist Category 9" at bounding box center [59, 289] width 118 height 36
click at [29, 292] on icon at bounding box center [23, 298] width 12 height 12
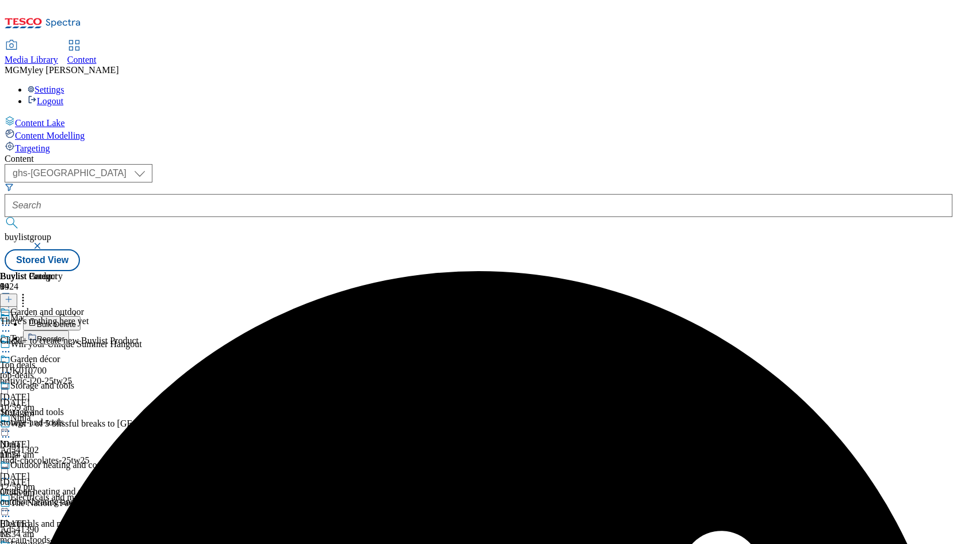
click at [118, 330] on li "Reorder" at bounding box center [70, 337] width 95 height 14
click at [69, 330] on button "Reorder" at bounding box center [46, 337] width 46 height 14
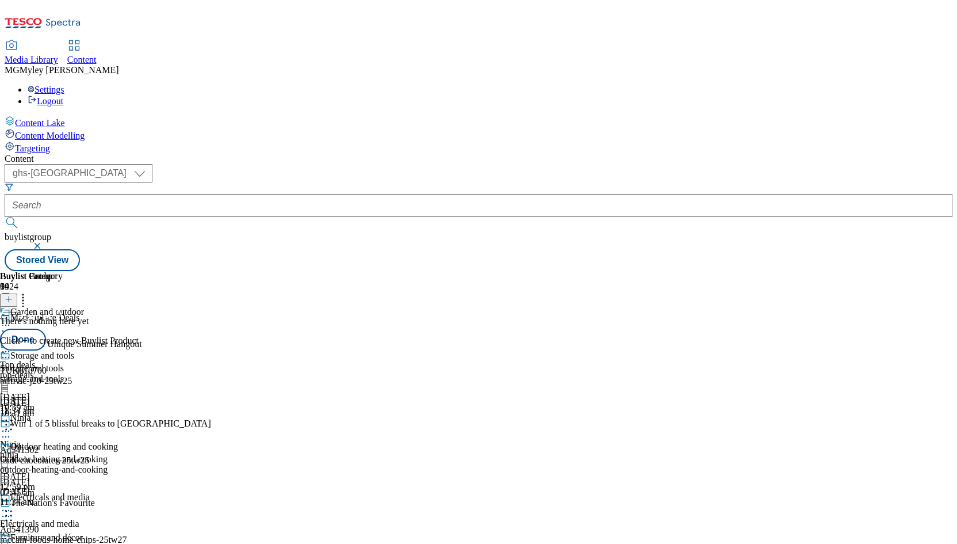
scroll to position [701, 0]
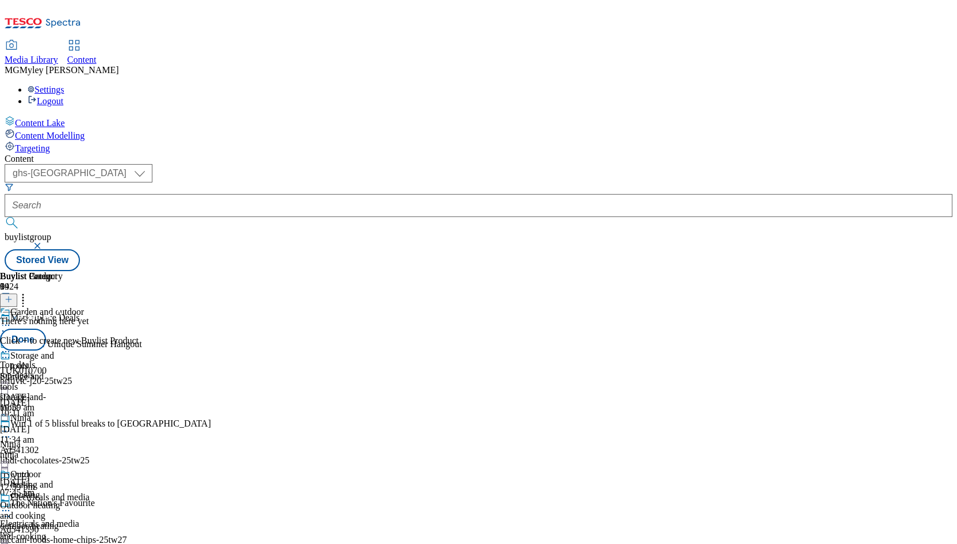
drag, startPoint x: 748, startPoint y: 469, endPoint x: 740, endPoint y: 250, distance: 218.8
drag, startPoint x: 747, startPoint y: 421, endPoint x: 747, endPoint y: 326, distance: 94.9
drag, startPoint x: 744, startPoint y: 494, endPoint x: 742, endPoint y: 411, distance: 83.5
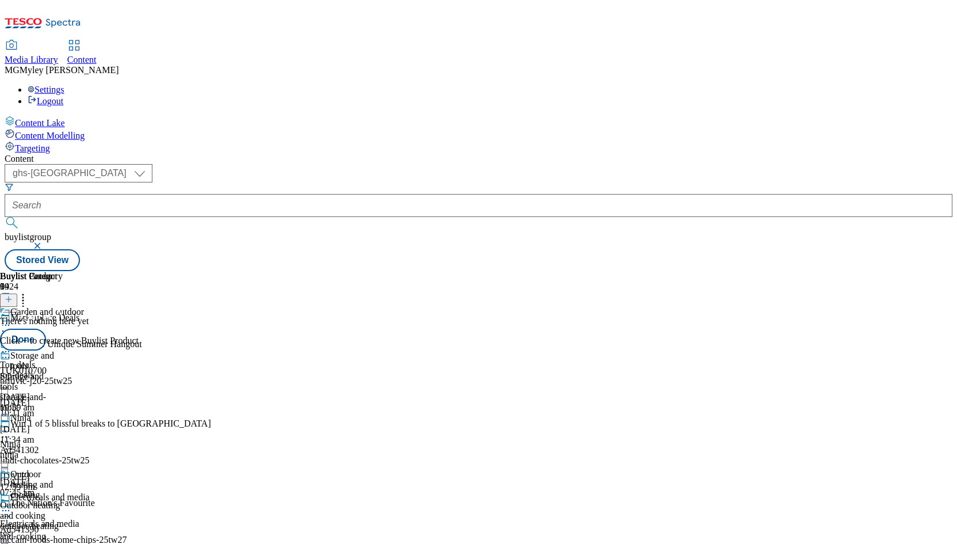
scroll to position [310, 0]
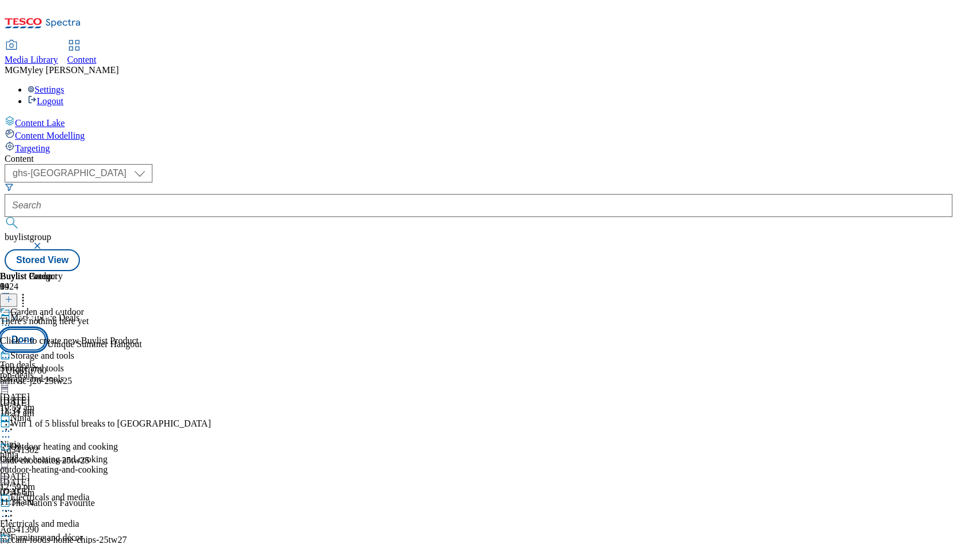
click at [46, 329] on button "Done" at bounding box center [23, 340] width 46 height 22
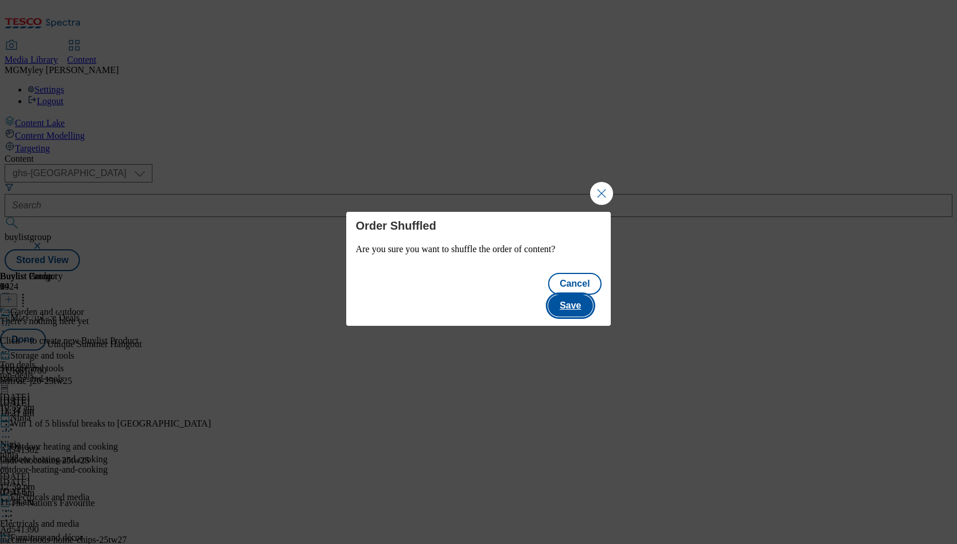
click at [587, 295] on button "Save" at bounding box center [570, 306] width 44 height 22
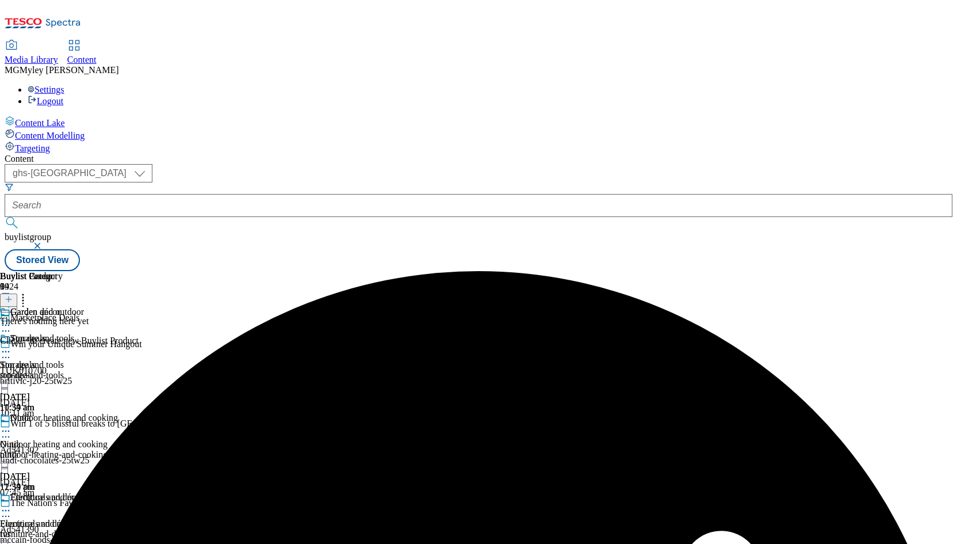
select select "ghs-[GEOGRAPHIC_DATA]"
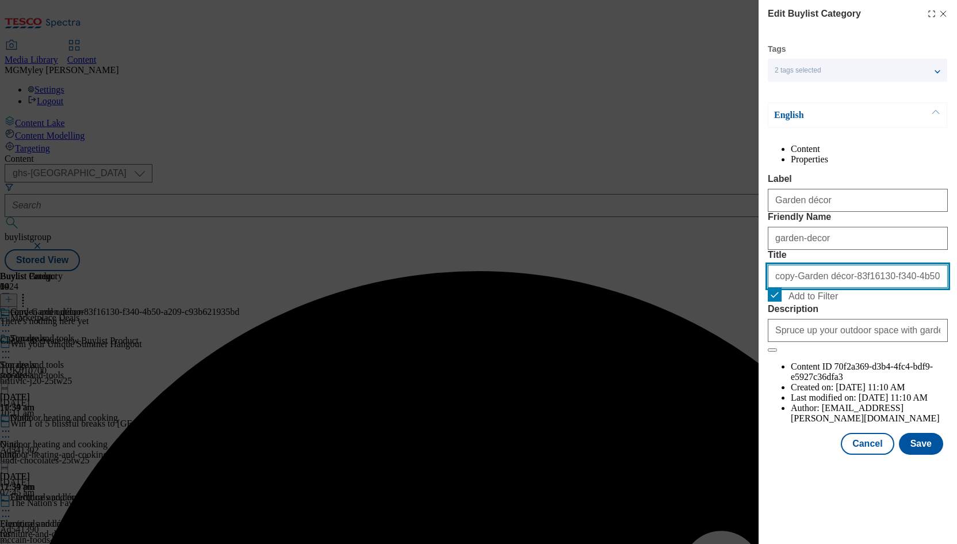
click at [820, 288] on input "copy-Garden décor-83f16130-f340-4b50-a209-c93b621935bd" at bounding box center [858, 276] width 180 height 23
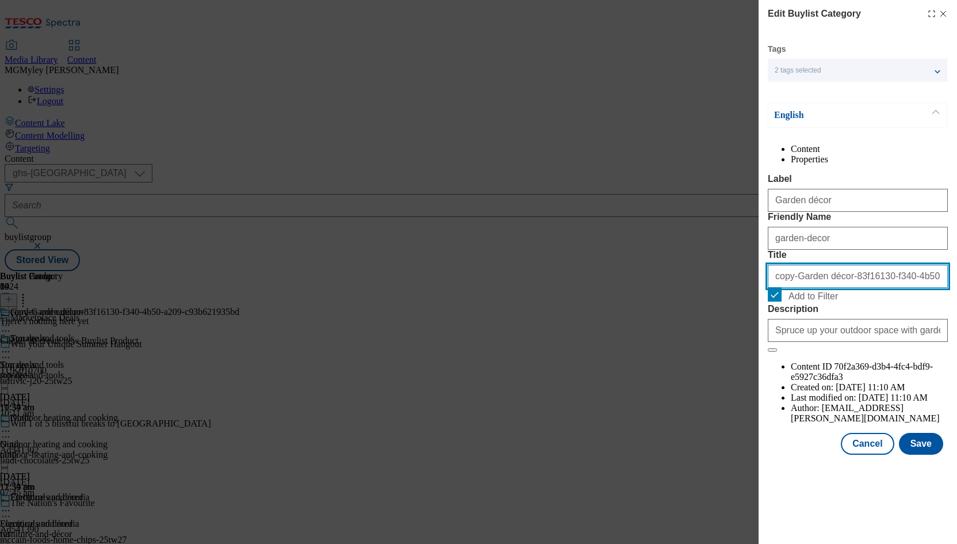
click at [820, 288] on input "copy-Garden décor-83f16130-f340-4b50-a209-c93b621935bd" at bounding box center [858, 276] width 180 height 23
paste input "Outdoor toys"
type input "Outdoor toys"
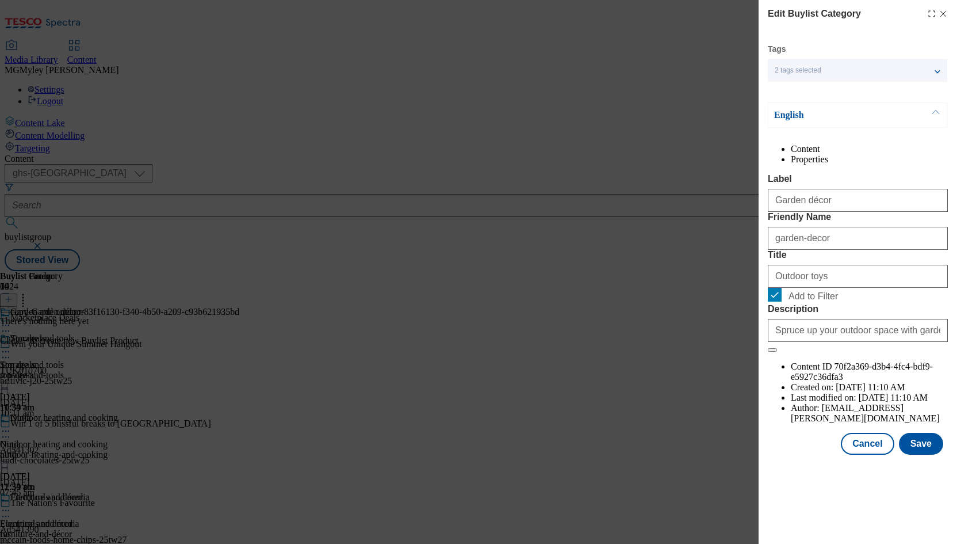
click at [852, 211] on div "Garden décor" at bounding box center [858, 198] width 180 height 28
click at [846, 212] on input "Garden décor" at bounding box center [858, 200] width 180 height 23
paste input "Outdoor toys"
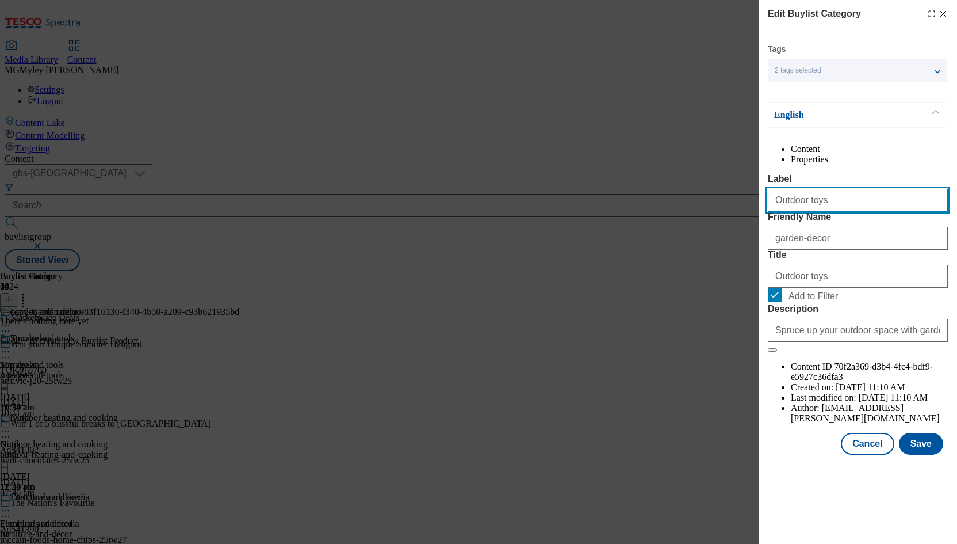
type input "Outdoor toys"
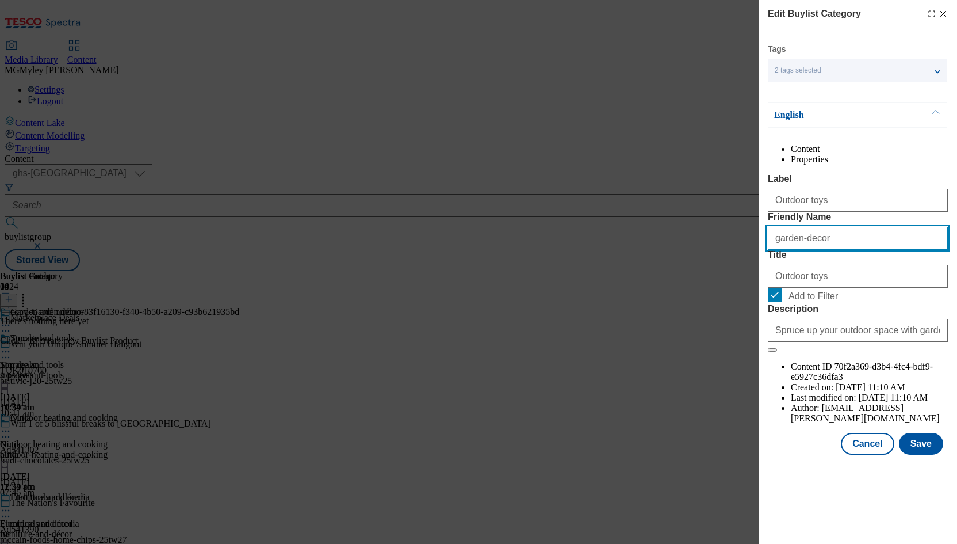
drag, startPoint x: 841, startPoint y: 289, endPoint x: 742, endPoint y: 278, distance: 99.6
click at [742, 278] on div "Edit Buylist Category Tags 2 tags selected marketplace buylist category English…" at bounding box center [478, 272] width 957 height 544
paste input "Outdoor toys"
click at [780, 250] on input "Outdoor toys" at bounding box center [858, 238] width 180 height 23
type input "outdoor-toys"
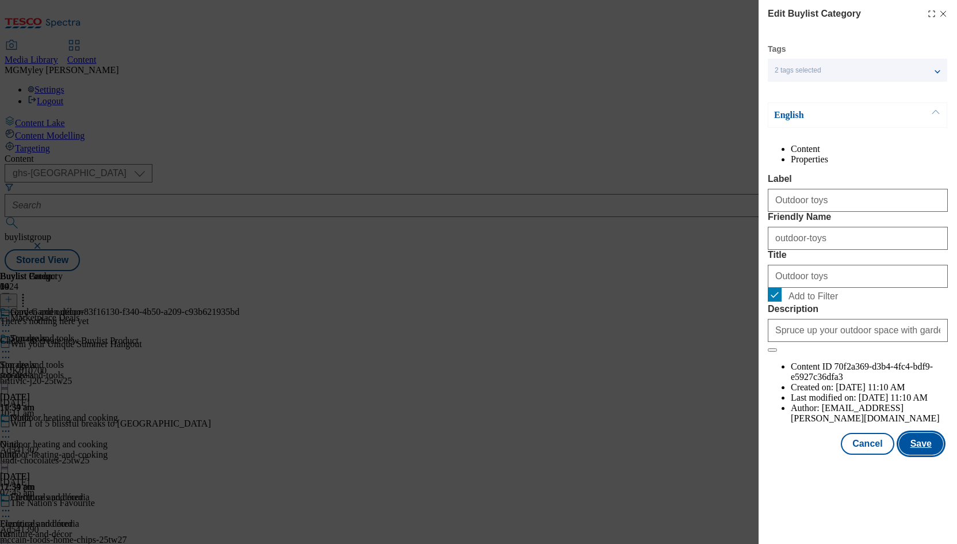
click at [921, 455] on button "Save" at bounding box center [921, 444] width 44 height 22
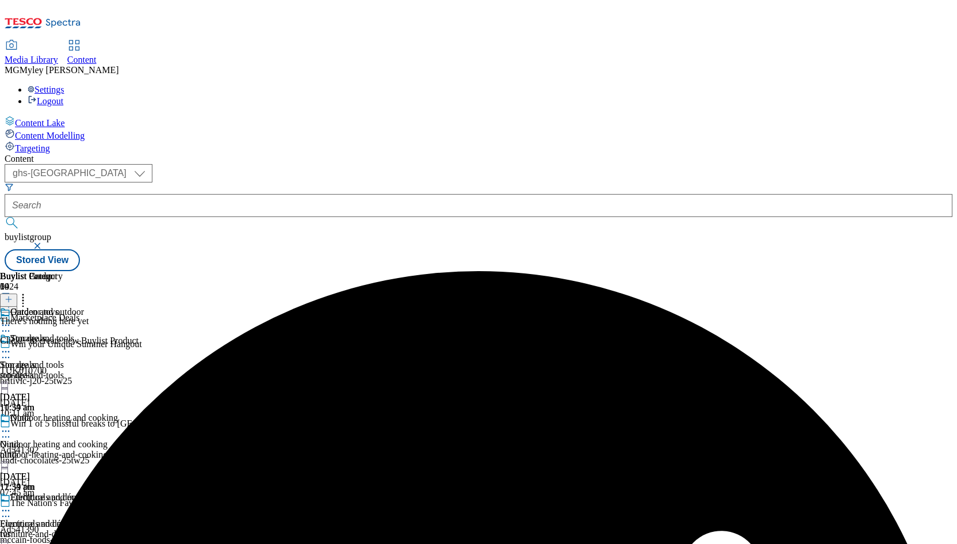
click at [29, 292] on icon at bounding box center [23, 298] width 12 height 12
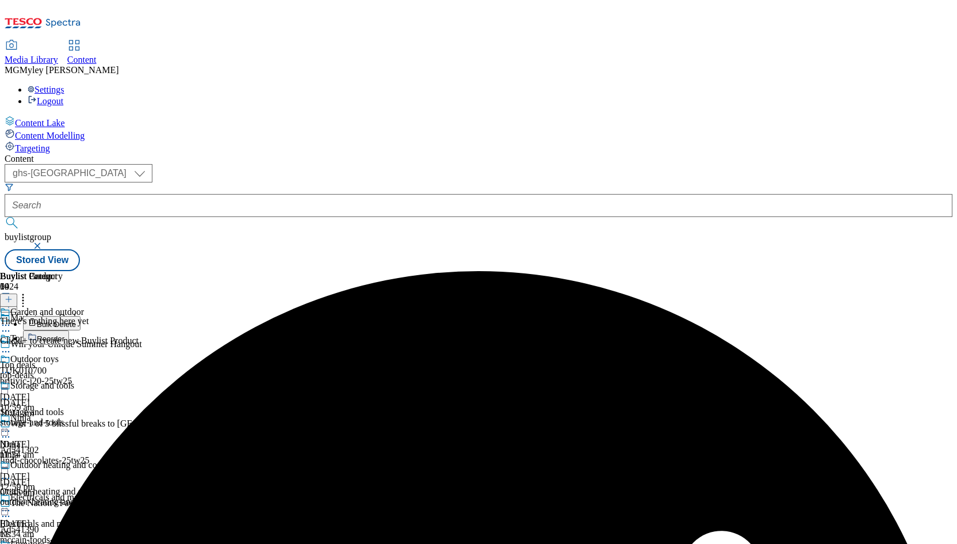
click at [69, 330] on button "Reorder" at bounding box center [46, 337] width 46 height 14
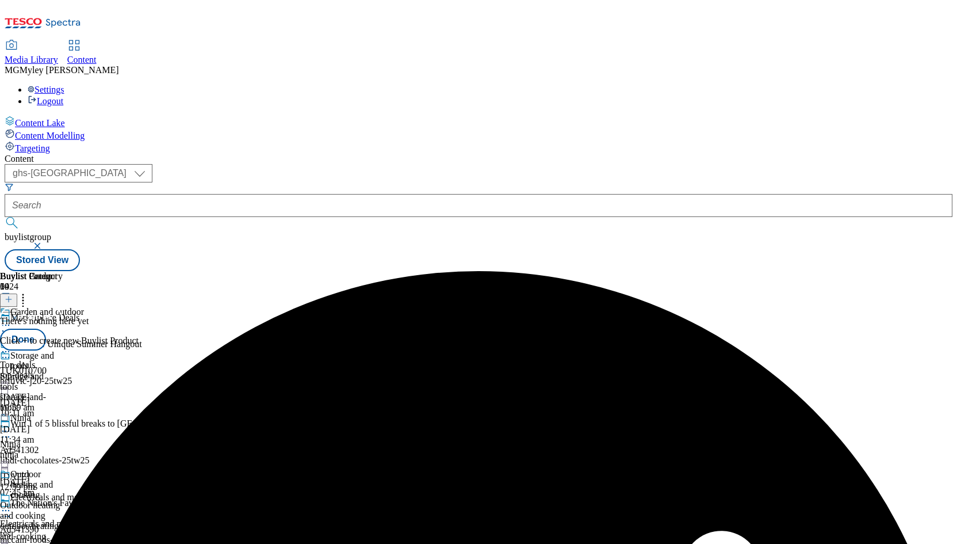
drag, startPoint x: 749, startPoint y: 469, endPoint x: 749, endPoint y: 243, distance: 226.1
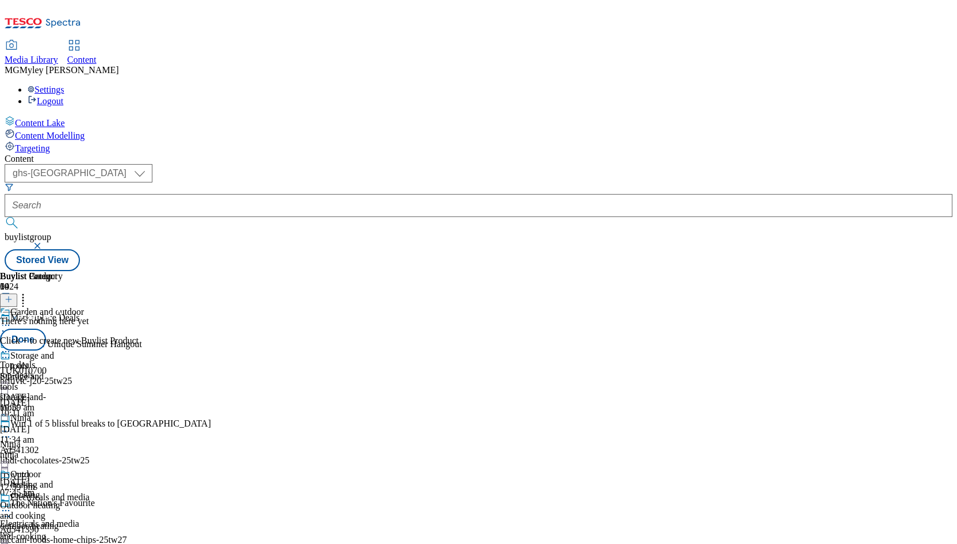
scroll to position [606, 0]
drag, startPoint x: 743, startPoint y: 439, endPoint x: 739, endPoint y: 230, distance: 208.9
click at [46, 329] on button "Done" at bounding box center [23, 340] width 46 height 22
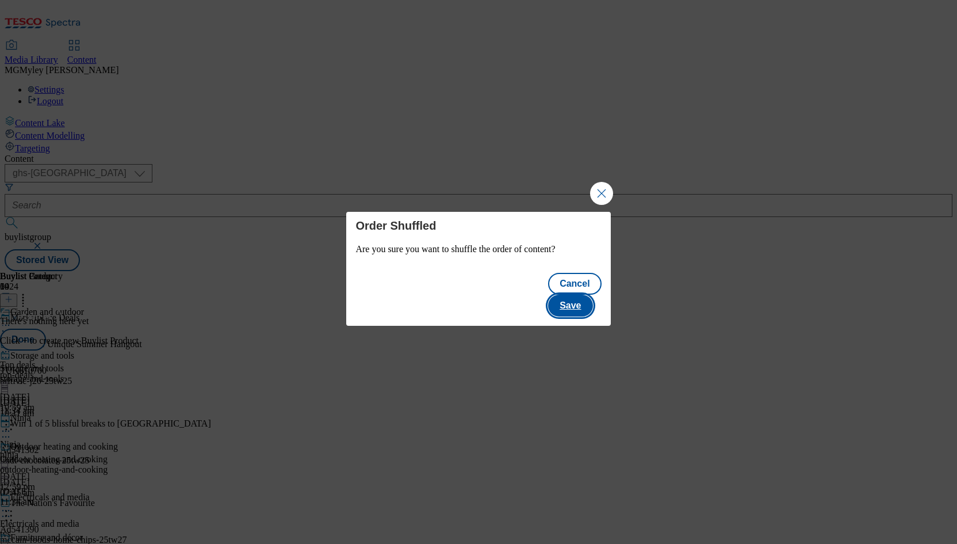
click at [591, 295] on button "Save" at bounding box center [570, 306] width 44 height 22
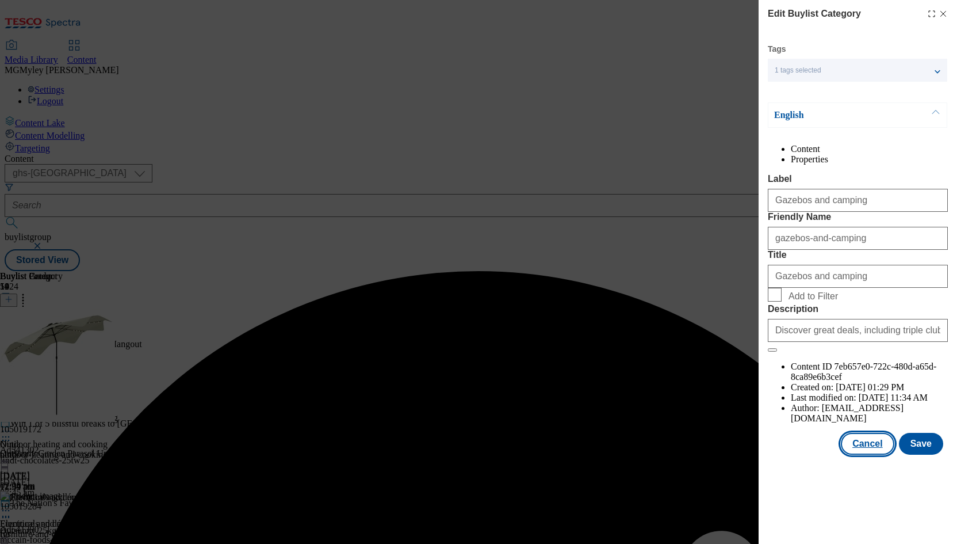
click at [862, 455] on button "Cancel" at bounding box center [867, 444] width 53 height 22
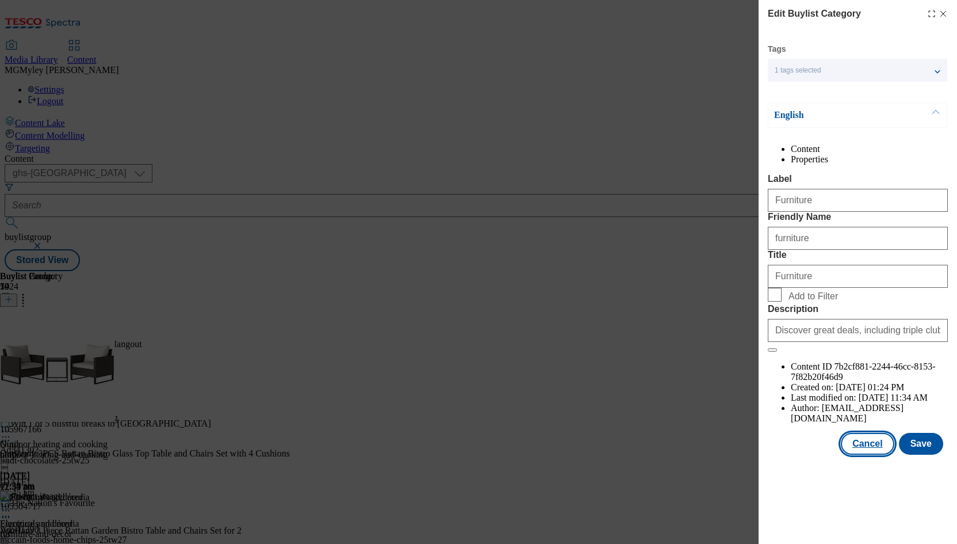
click at [852, 455] on button "Cancel" at bounding box center [867, 444] width 53 height 22
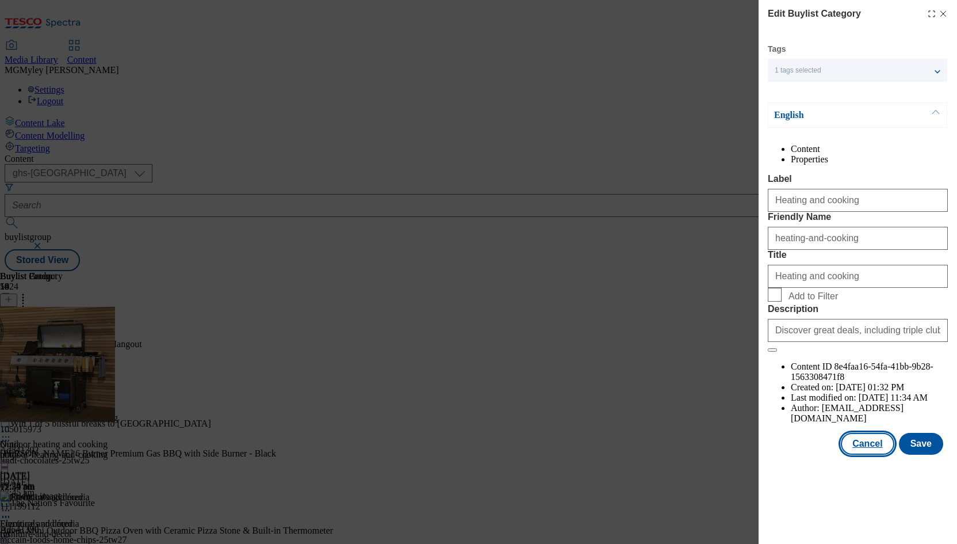
click at [875, 455] on button "Cancel" at bounding box center [867, 444] width 53 height 22
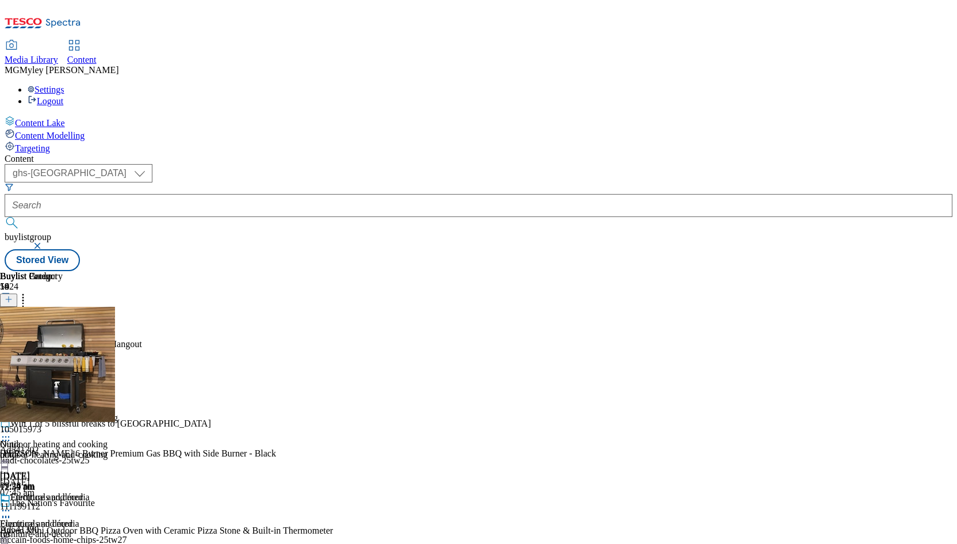
scroll to position [612, 0]
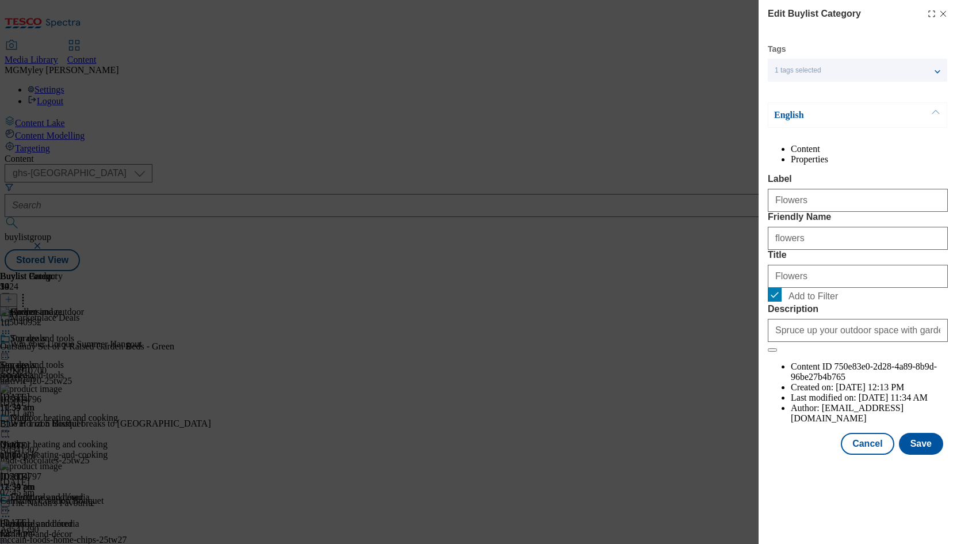
click at [795, 301] on span "Add to Filter" at bounding box center [866, 295] width 155 height 14
click at [782, 301] on input "Add to Filter" at bounding box center [775, 295] width 14 height 14
checkbox input "false"
click at [919, 455] on button "Save" at bounding box center [921, 444] width 44 height 22
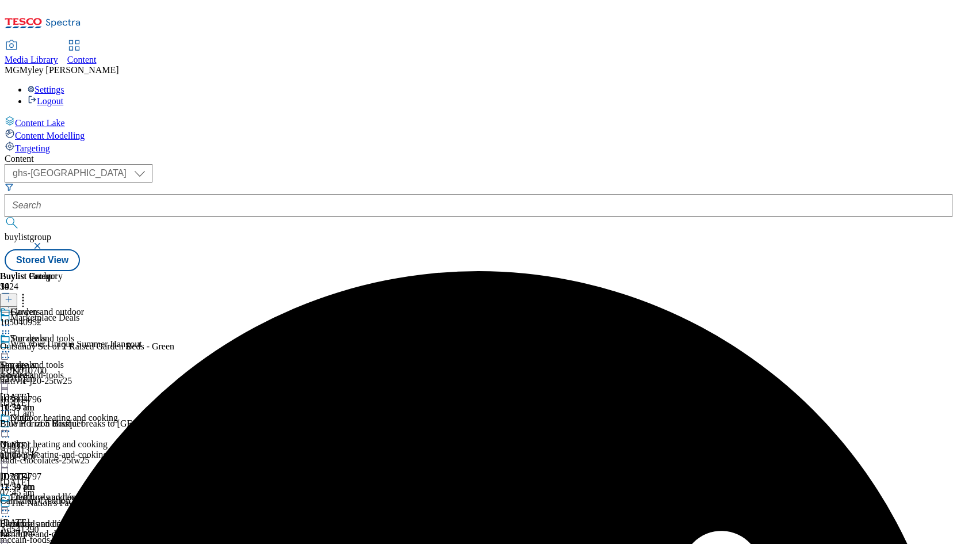
scroll to position [70, 0]
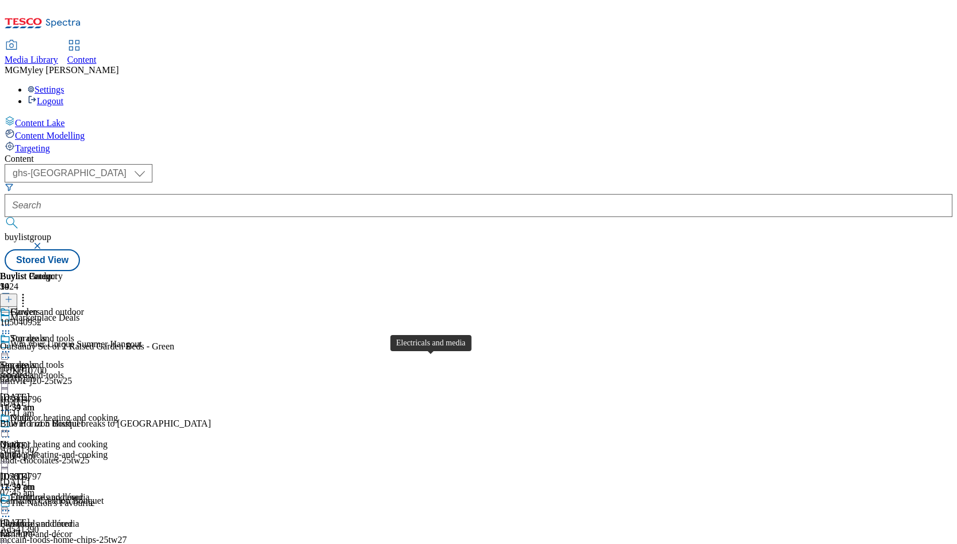
click at [79, 518] on span "Electricals and media" at bounding box center [39, 523] width 79 height 10
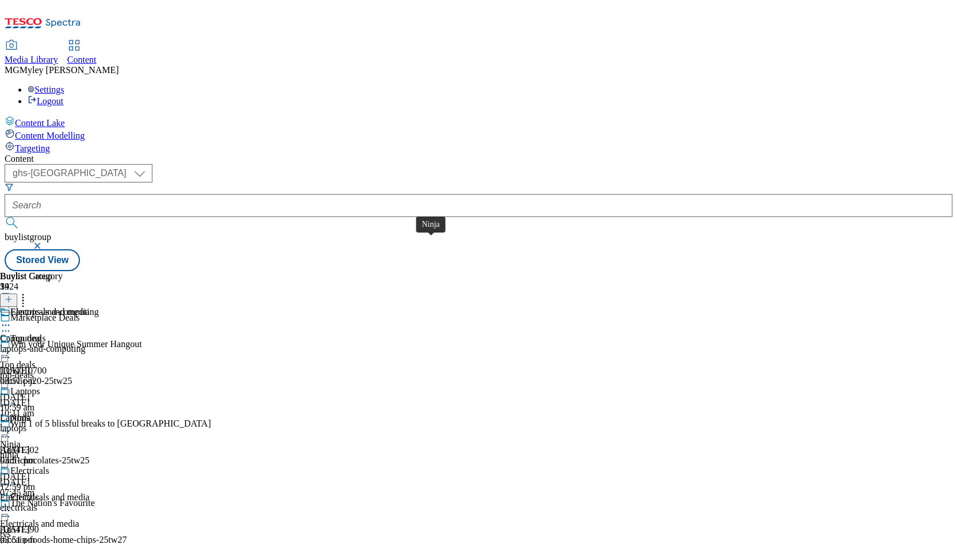
click at [21, 439] on div "Ninja" at bounding box center [10, 444] width 21 height 10
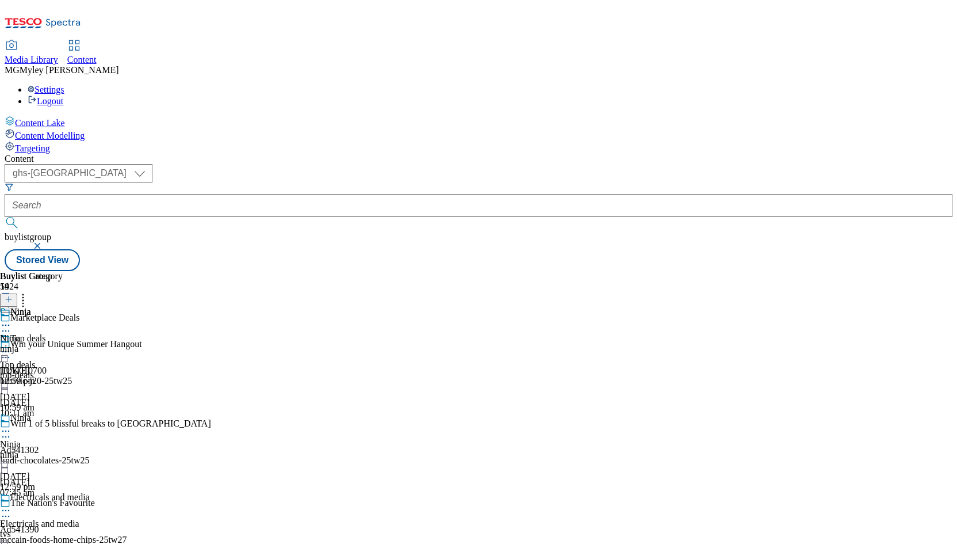
scroll to position [109, 0]
click at [90, 529] on div "tvs" at bounding box center [45, 534] width 90 height 10
click at [13, 295] on icon at bounding box center [9, 299] width 8 height 8
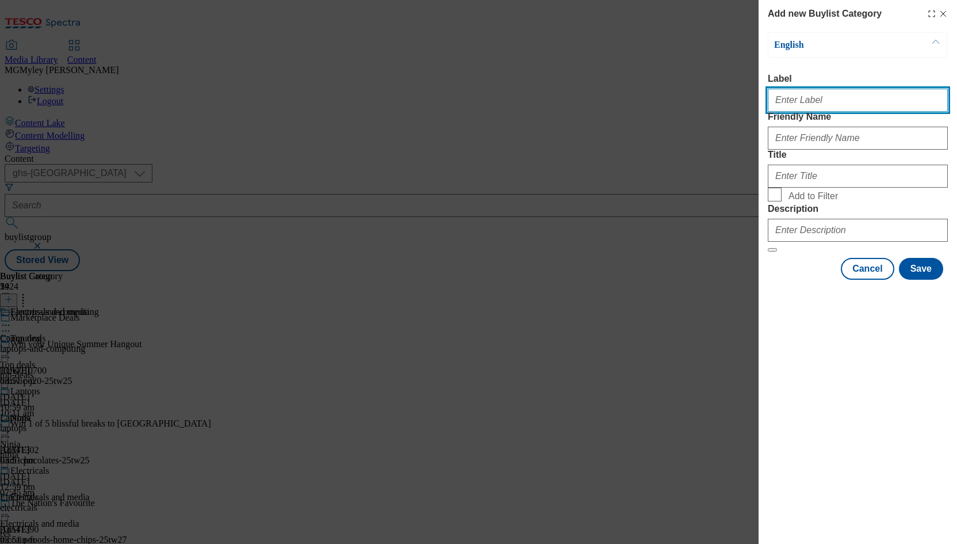
click at [811, 112] on input "Label" at bounding box center [858, 100] width 180 height 23
paste input "TVs and audio"
type input "TVs and audio"
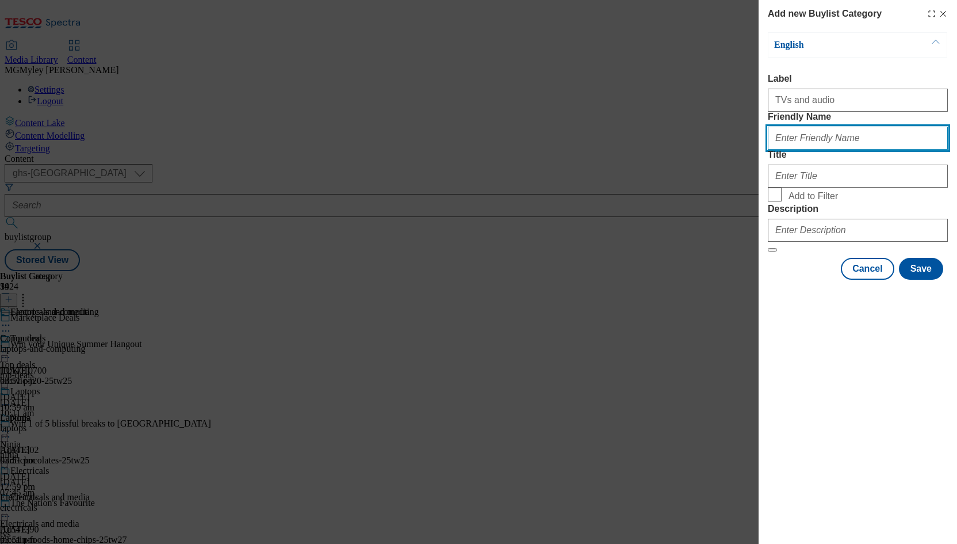
click at [819, 150] on input "Friendly Name" at bounding box center [858, 138] width 180 height 23
type input "tv-and-audio"
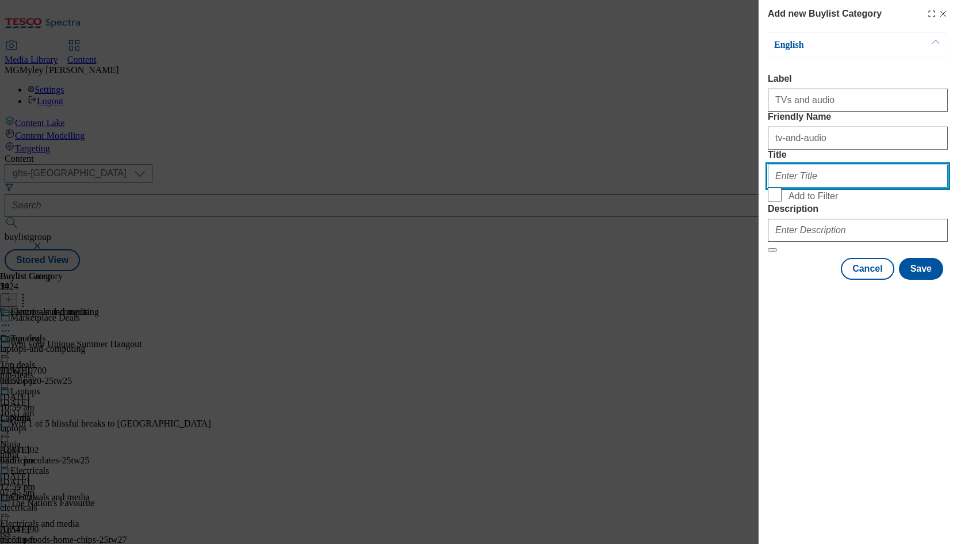
click at [850, 188] on input "Title" at bounding box center [858, 176] width 180 height 23
paste input "TVs and audio"
type input "TVs and audio"
click at [805, 201] on span "Add to Filter" at bounding box center [813, 196] width 49 height 10
click at [782, 201] on input "Add to Filter" at bounding box center [775, 195] width 14 height 14
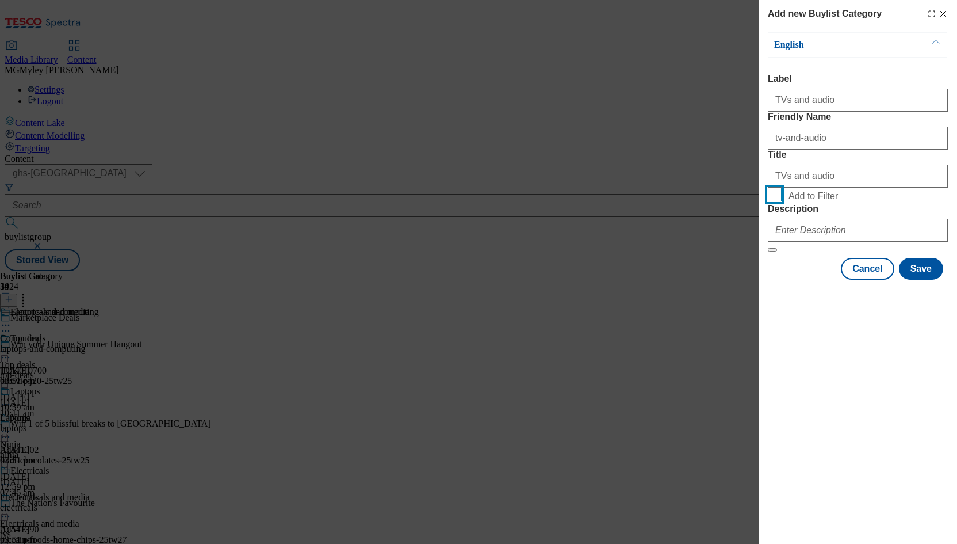
checkbox input "true"
click at [841, 242] on input "Description" at bounding box center [858, 230] width 180 height 23
paste input "Discover top deals on laptops and computing essentials at our Marketplace this …"
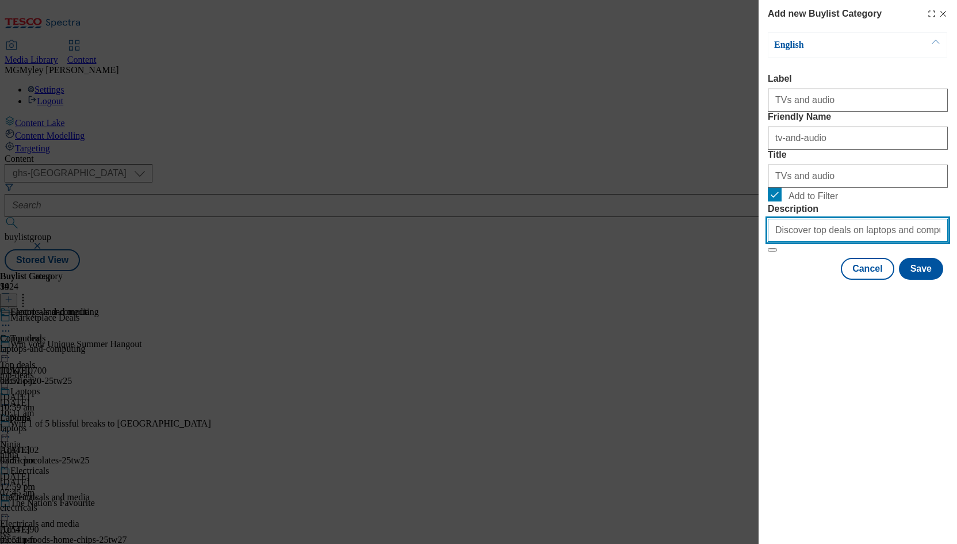
scroll to position [0, 469]
type input "Discover top deals on laptops and computing essentials at our Marketplace this …"
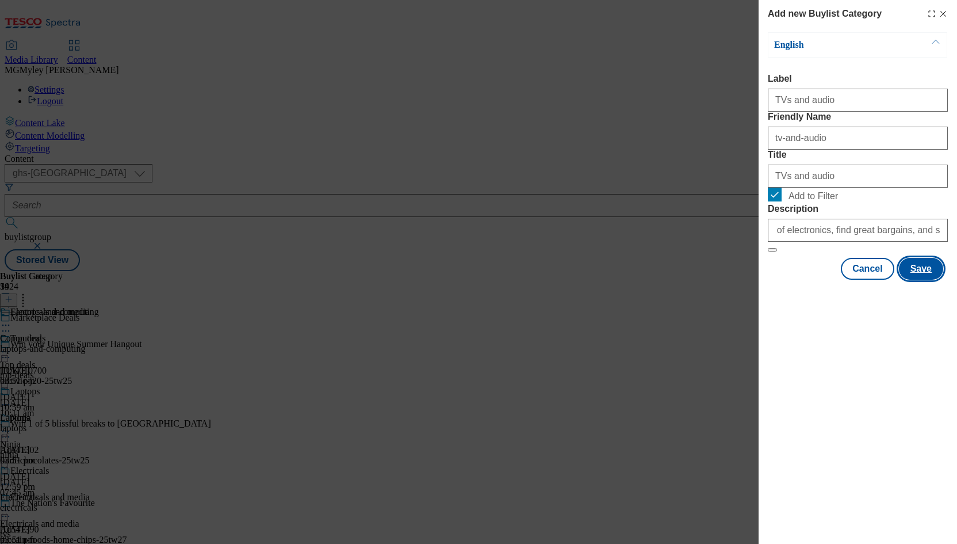
click at [925, 280] on button "Save" at bounding box center [921, 269] width 44 height 22
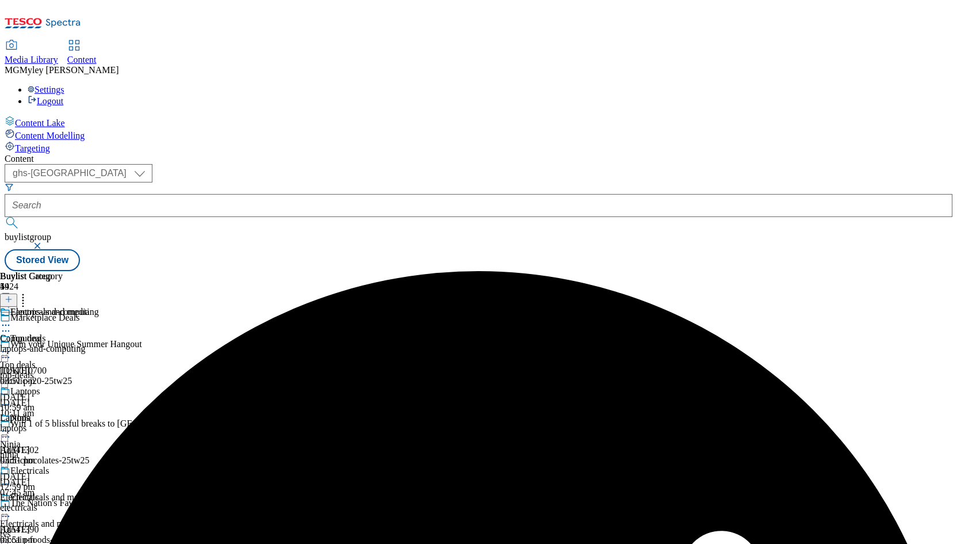
scroll to position [109, 0]
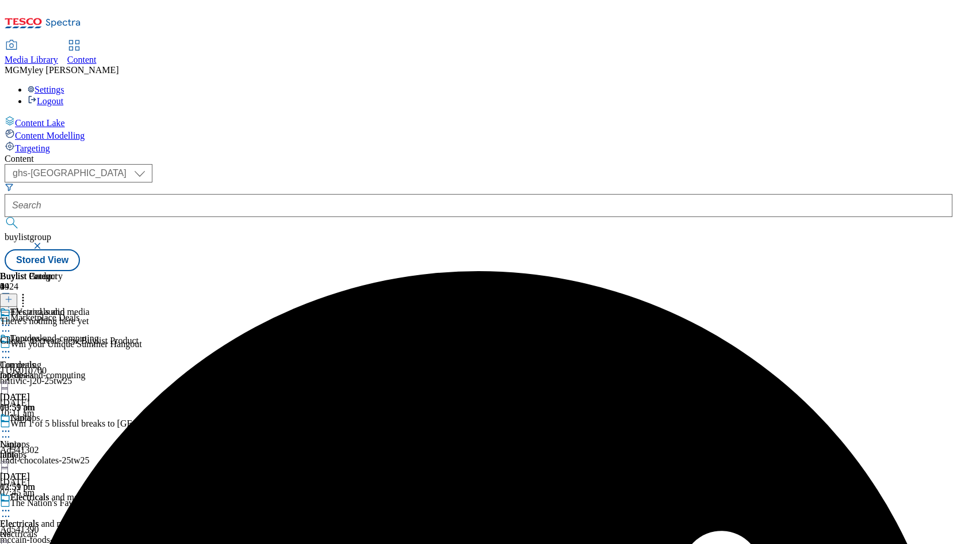
click at [29, 292] on icon at bounding box center [23, 298] width 12 height 12
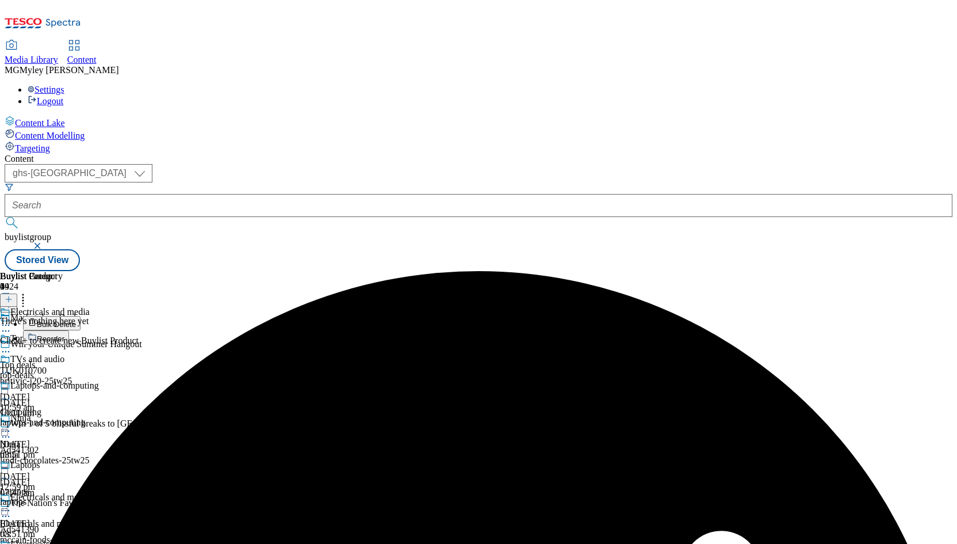
click at [69, 330] on button "Reorder" at bounding box center [46, 337] width 46 height 14
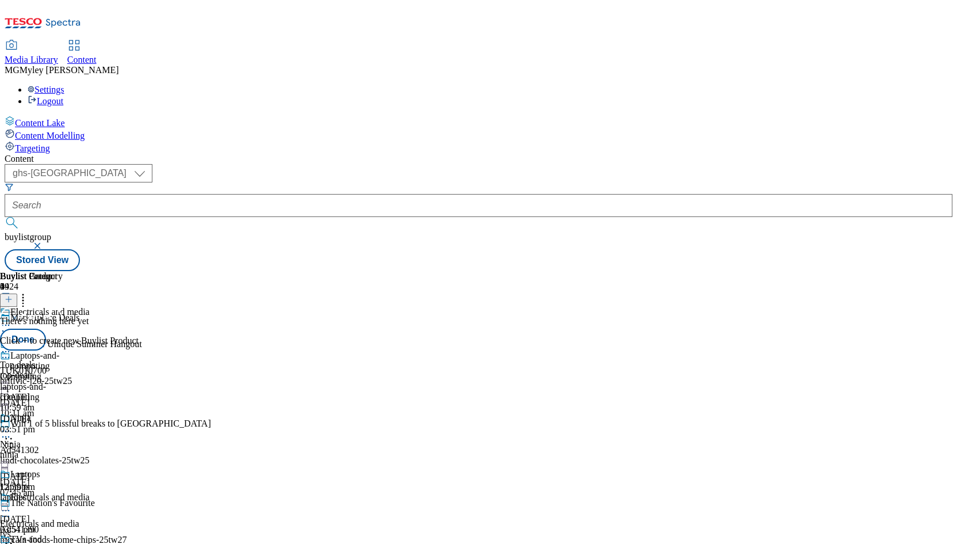
drag, startPoint x: 750, startPoint y: 466, endPoint x: 743, endPoint y: 200, distance: 266.5
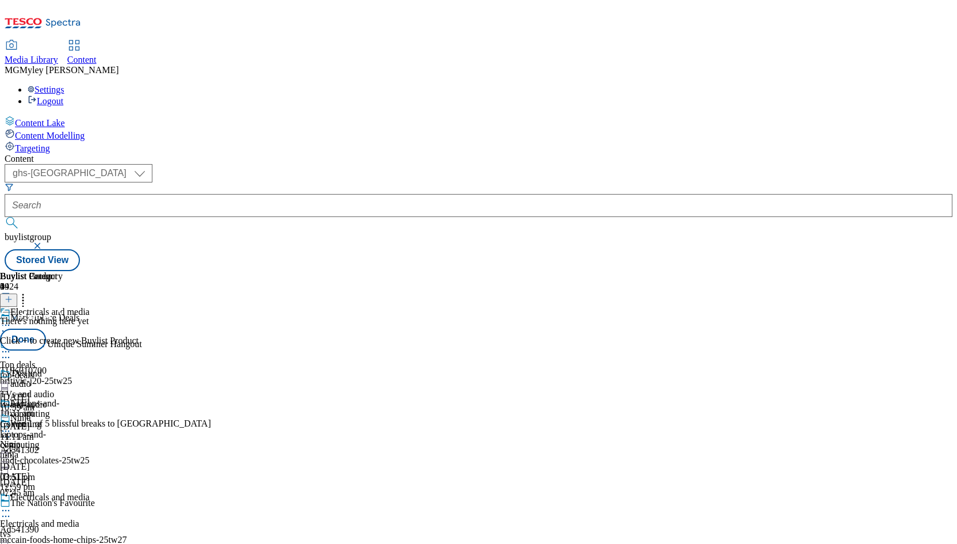
drag, startPoint x: 751, startPoint y: 328, endPoint x: 750, endPoint y: 223, distance: 104.7
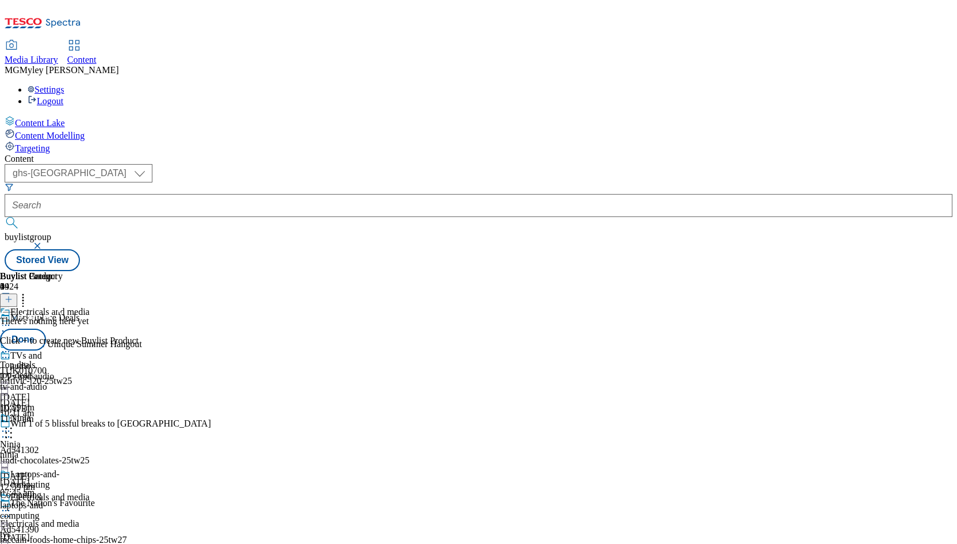
scroll to position [0, 0]
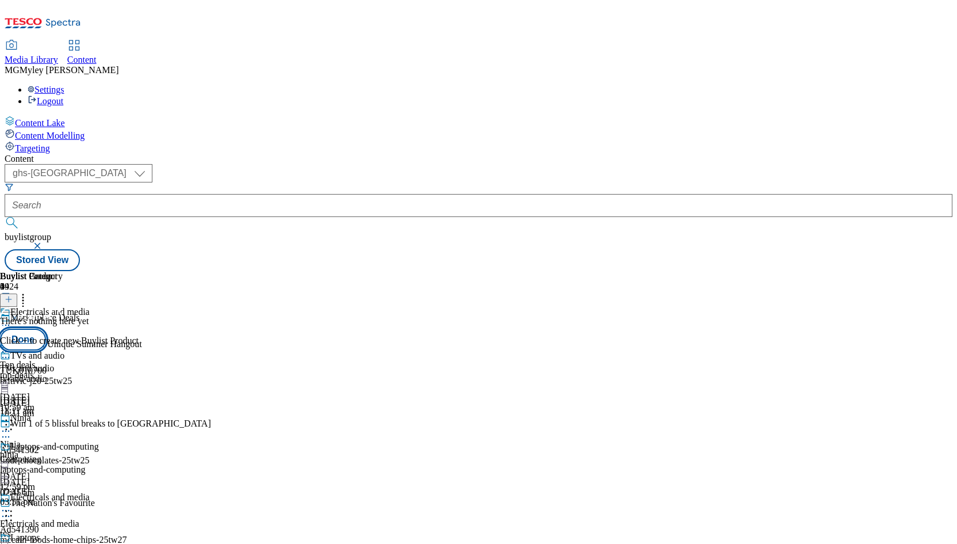
click at [46, 329] on button "Done" at bounding box center [23, 340] width 46 height 22
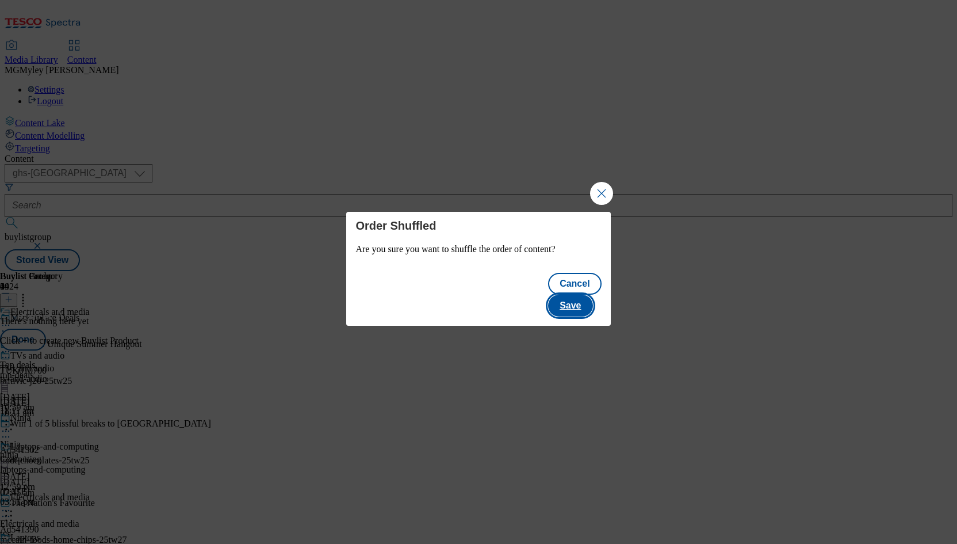
click at [589, 295] on button "Save" at bounding box center [570, 306] width 44 height 22
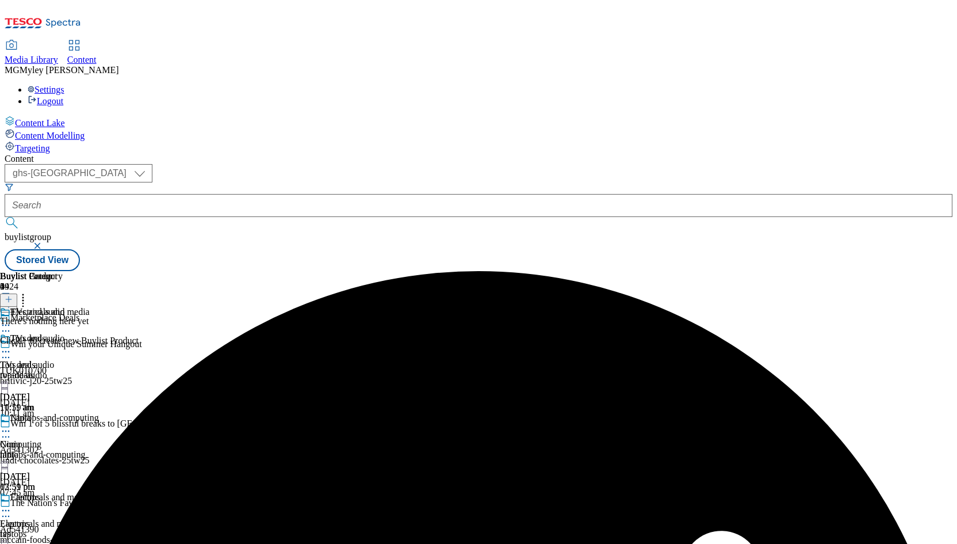
click at [12, 346] on icon at bounding box center [6, 352] width 12 height 12
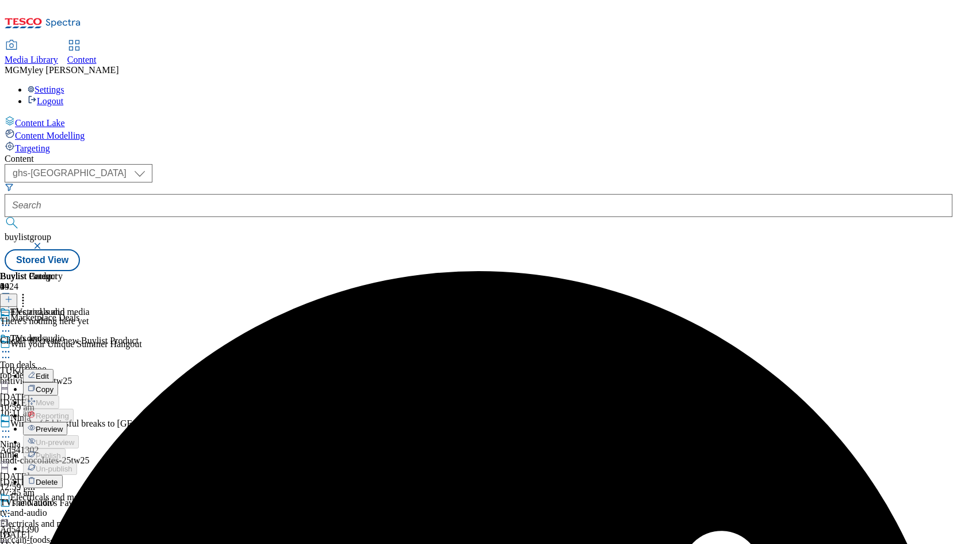
click at [54, 385] on span "Copy" at bounding box center [45, 389] width 18 height 9
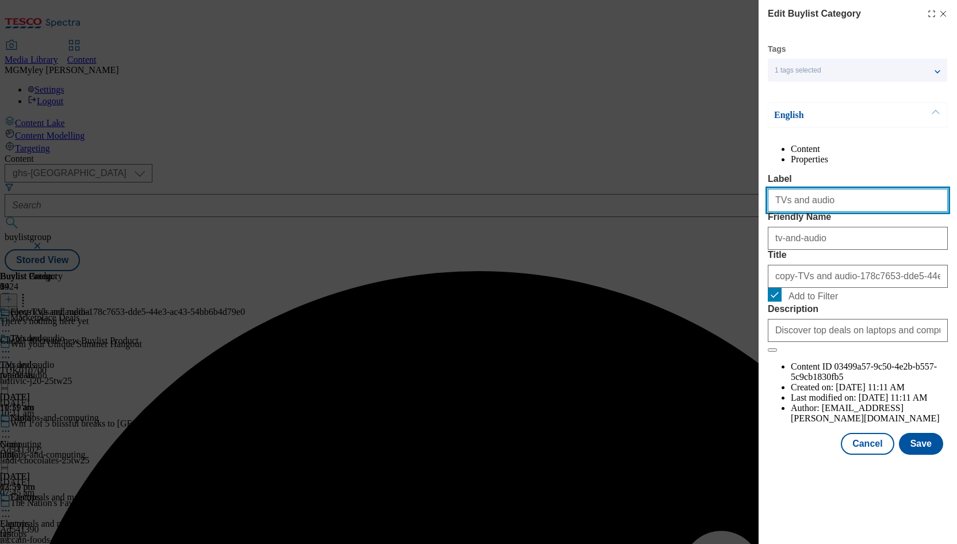
drag, startPoint x: 847, startPoint y: 225, endPoint x: 698, endPoint y: 221, distance: 149.1
click at [699, 221] on div "Edit Buylist Category Tags 1 tags selected buylist category English Content Pro…" at bounding box center [478, 272] width 957 height 544
paste input "Vacuum cleaners and floorcare"
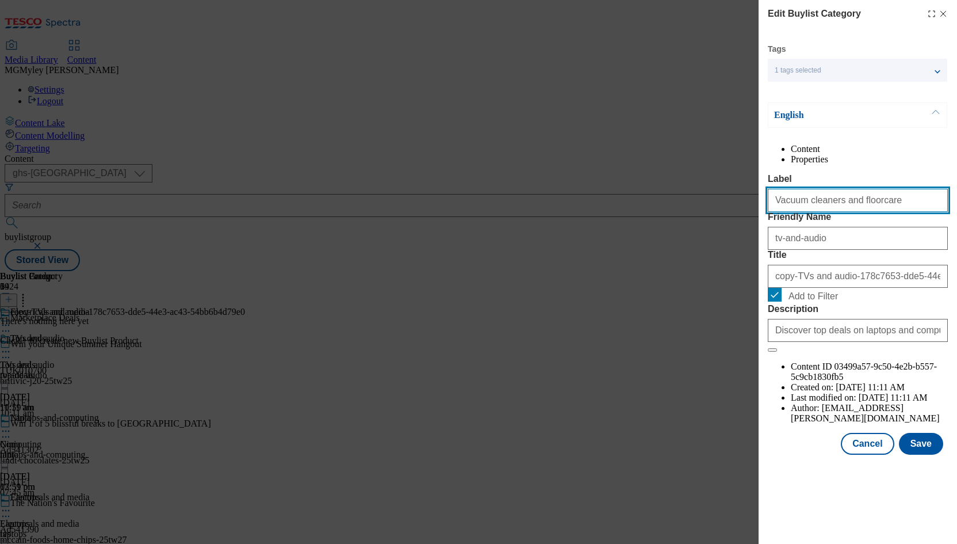
type input "Vacuum cleaners and floorcare"
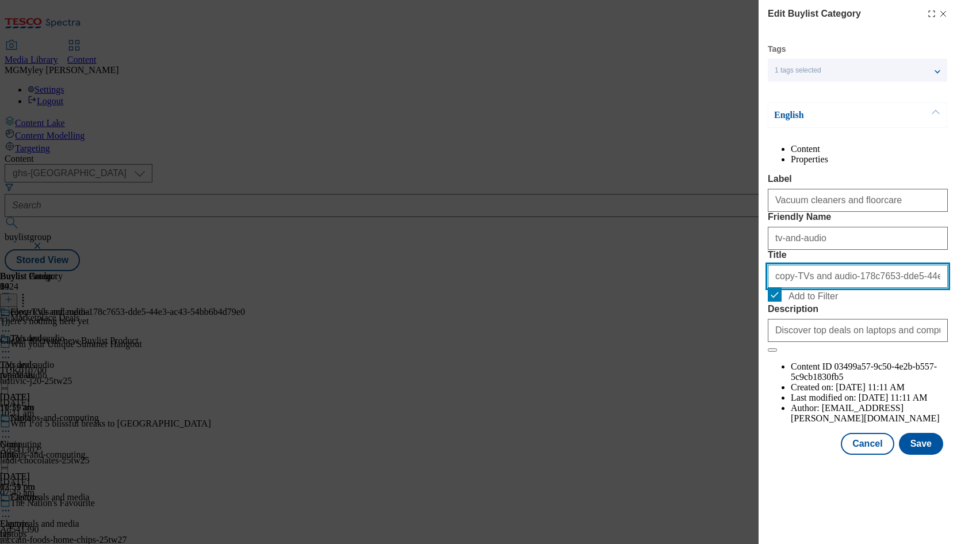
click at [814, 288] on input "copy-TVs and audio-178c7653-dde5-44e3-ac43-54bb6b4d79e0" at bounding box center [858, 276] width 180 height 23
paste input "Vacuum cleaners and floorcare"
type input "Vacuum cleaners and floorcare"
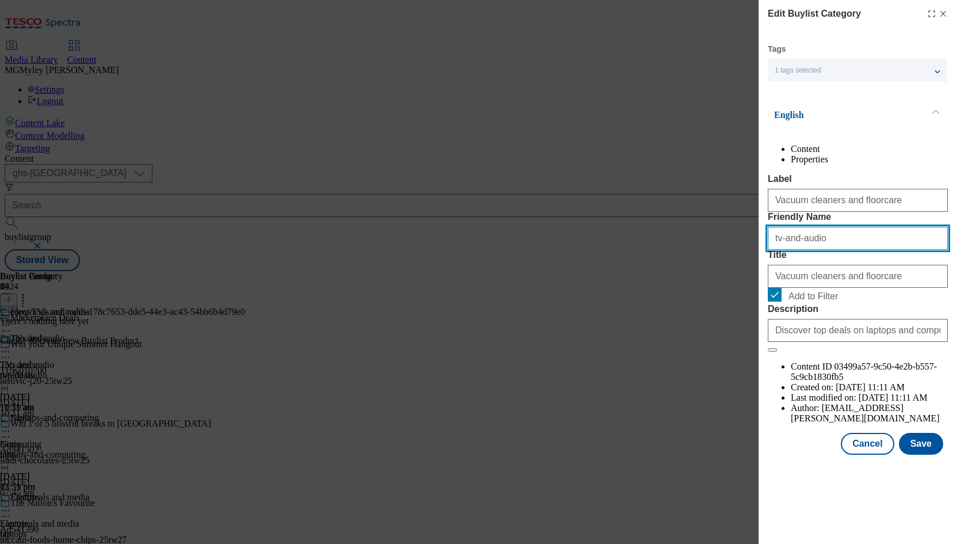
drag, startPoint x: 843, startPoint y: 285, endPoint x: 655, endPoint y: 266, distance: 188.6
click at [656, 265] on div "Edit Buylist Category Tags 1 tags selected buylist category English Content Pro…" at bounding box center [478, 272] width 957 height 544
click at [789, 250] on input "va" at bounding box center [858, 238] width 180 height 23
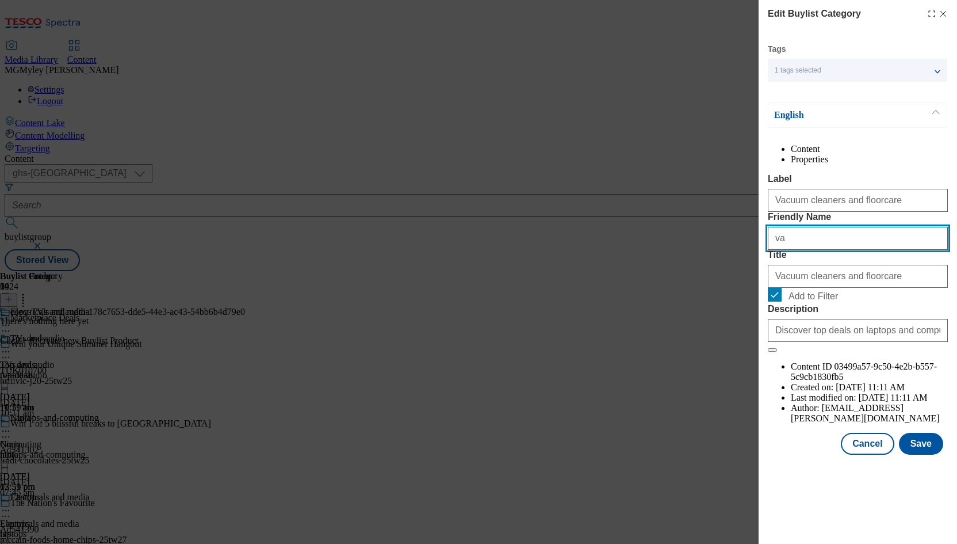
paste input "Vacuum cleaners and floorcare"
click at [779, 250] on input "Vacuum cleaners and floorcare" at bounding box center [858, 238] width 180 height 23
type input "vacuum-cleaners-and-floorcare"
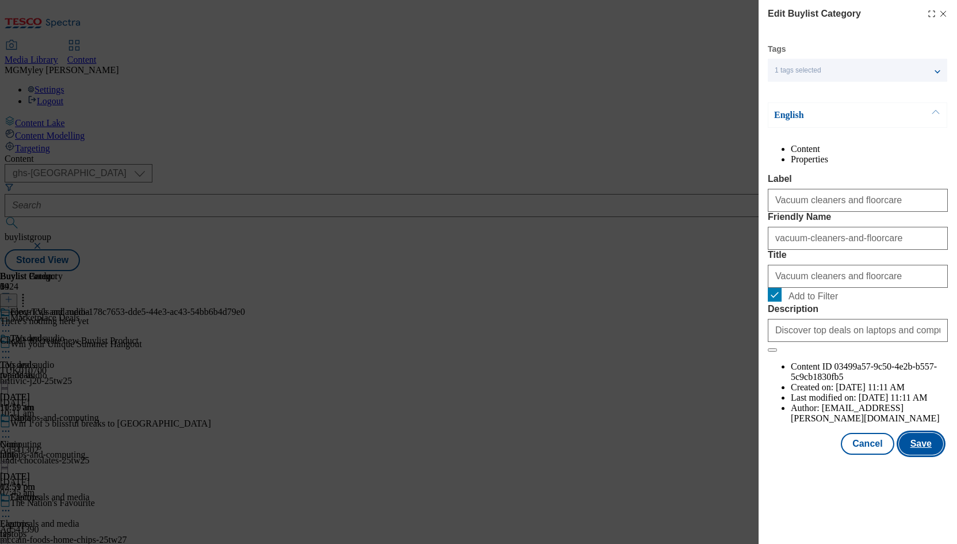
click at [924, 455] on button "Save" at bounding box center [921, 444] width 44 height 22
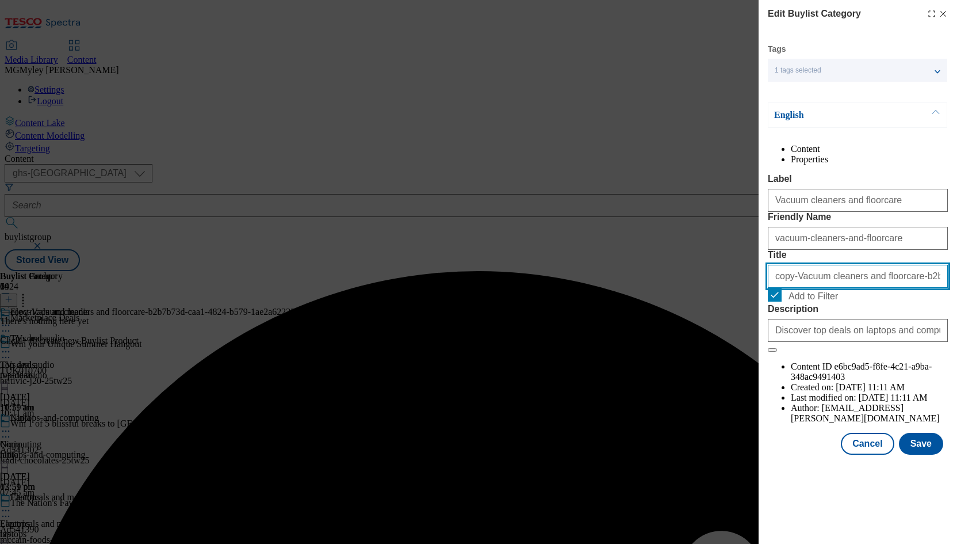
click at [820, 288] on input "copy-Vacuum cleaners and floorcare-b2b7b73d-caa1-4824-b579-1ae2a6222242" at bounding box center [858, 276] width 180 height 23
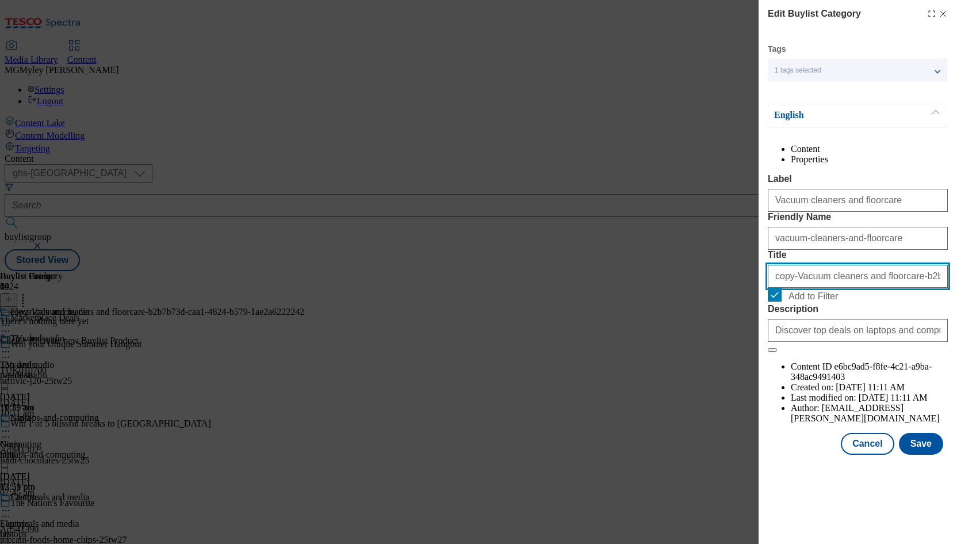
paste input "Kitchen appliances"
type input "Kitchen appliances"
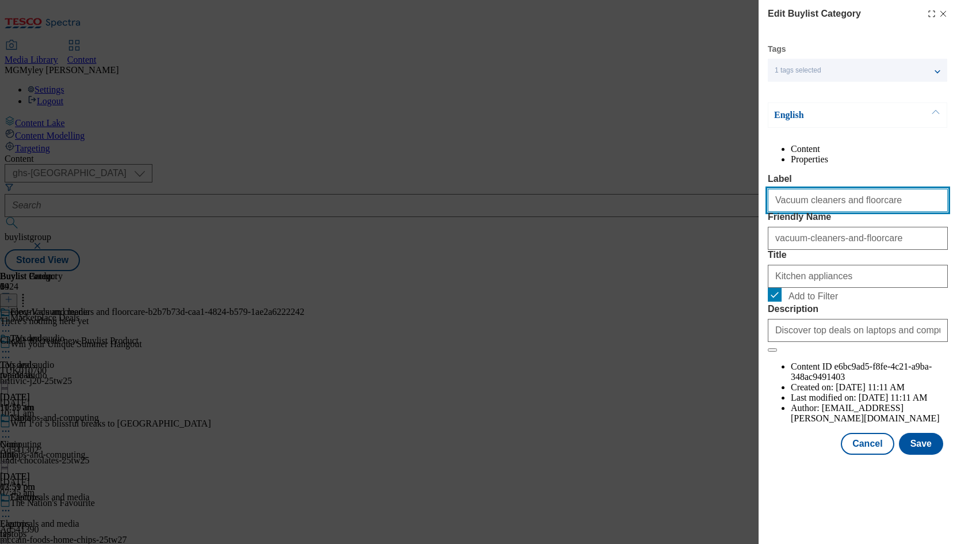
click at [833, 212] on input "Vacuum cleaners and floorcare" at bounding box center [858, 200] width 180 height 23
paste input "Kitchen appliances"
type input "Kitchen appliances"
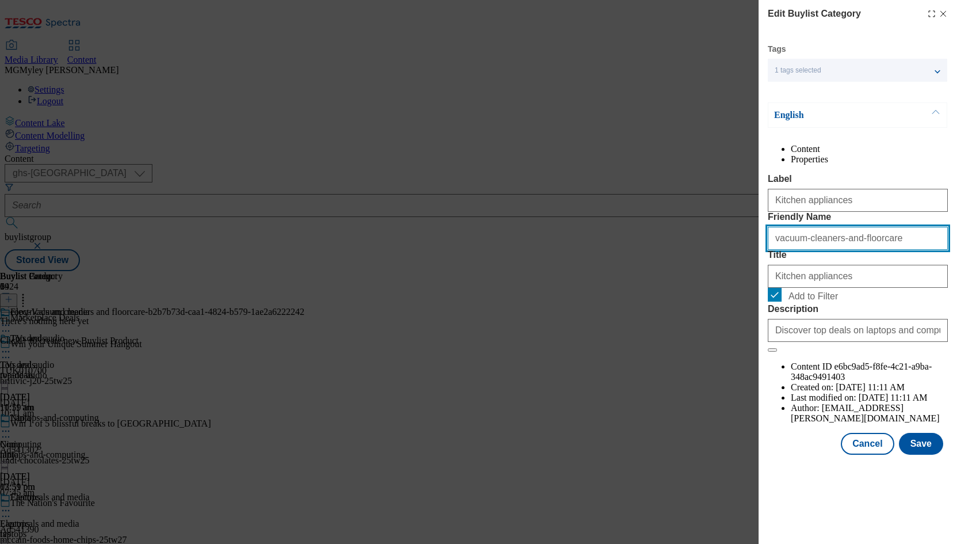
click at [813, 250] on input "vacuum-cleaners-and-floorcare" at bounding box center [858, 238] width 180 height 23
paste input "Kitchen appliances"
click at [781, 250] on input "Kitchen appliances" at bounding box center [858, 238] width 180 height 23
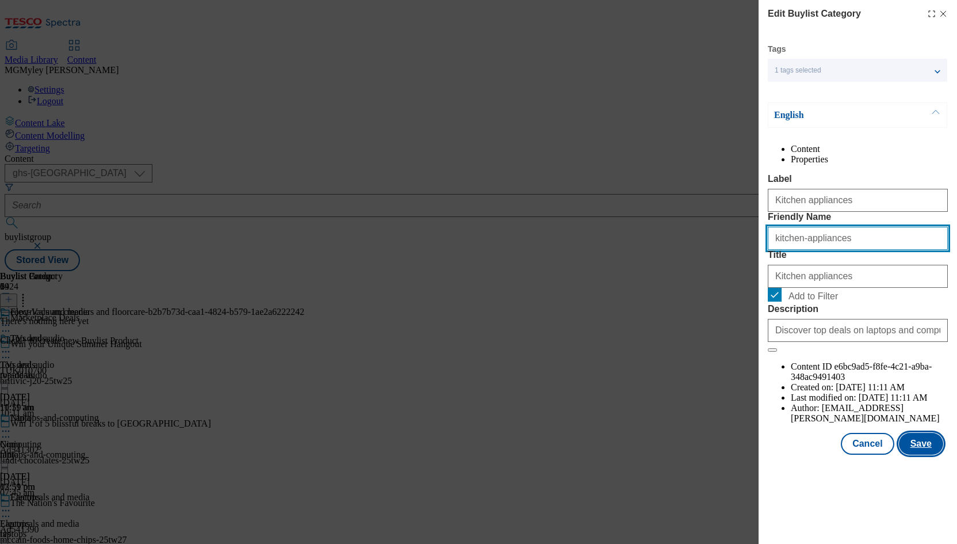
type input "kitchen-appliances"
click at [933, 455] on button "Save" at bounding box center [921, 444] width 44 height 22
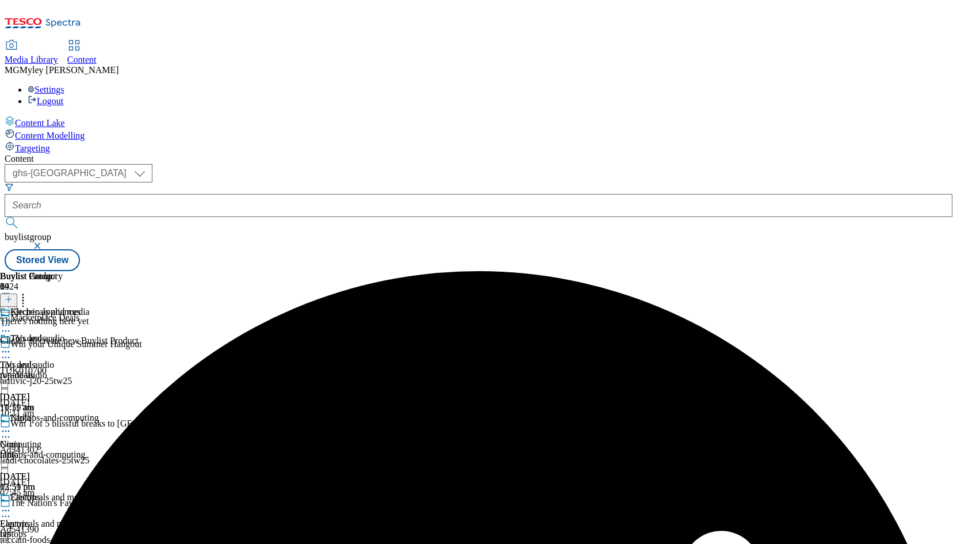
scroll to position [346, 0]
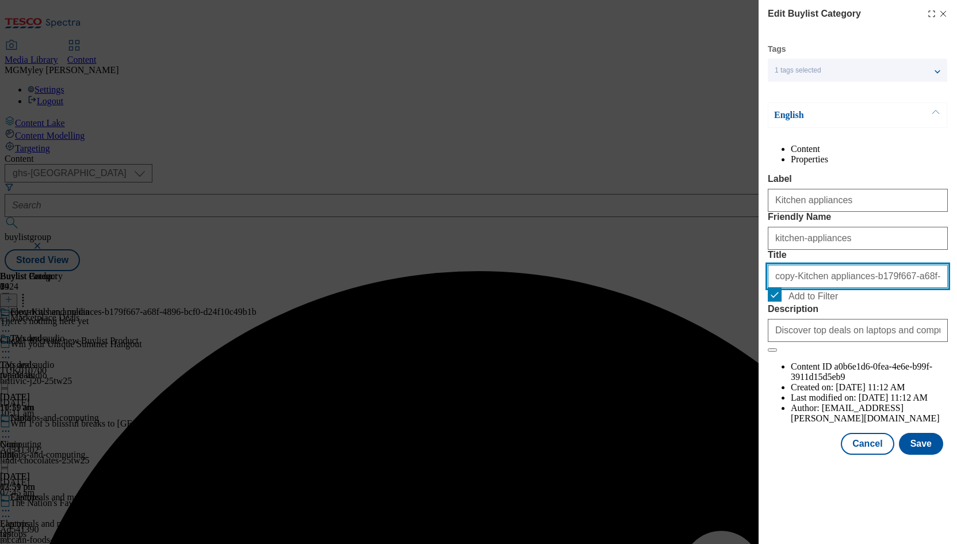
click at [847, 288] on input "copy-Kitchen appliances-b179f667-a68f-4896-bcf0-d24f10c49b1b" at bounding box center [858, 276] width 180 height 23
paste input "Fans and air treatment"
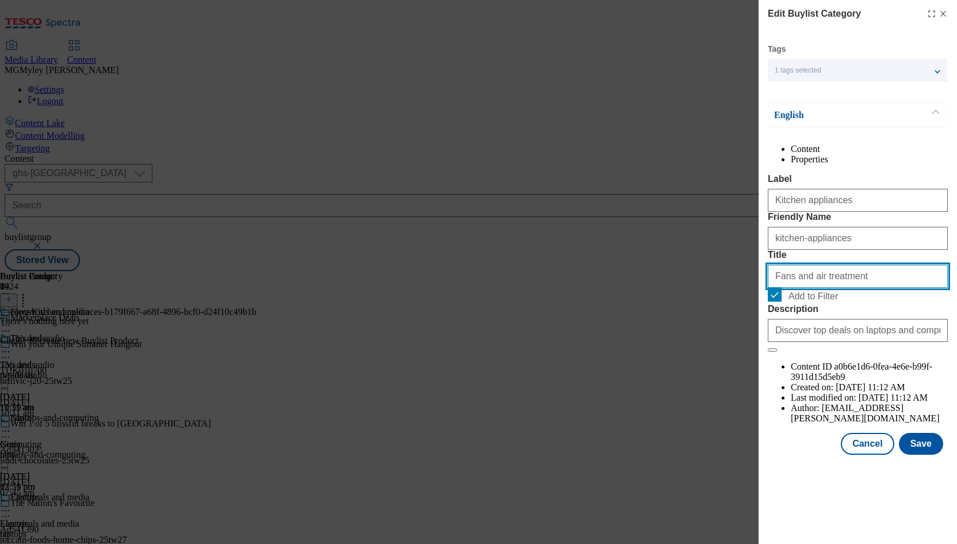
type input "Fans and air treatment"
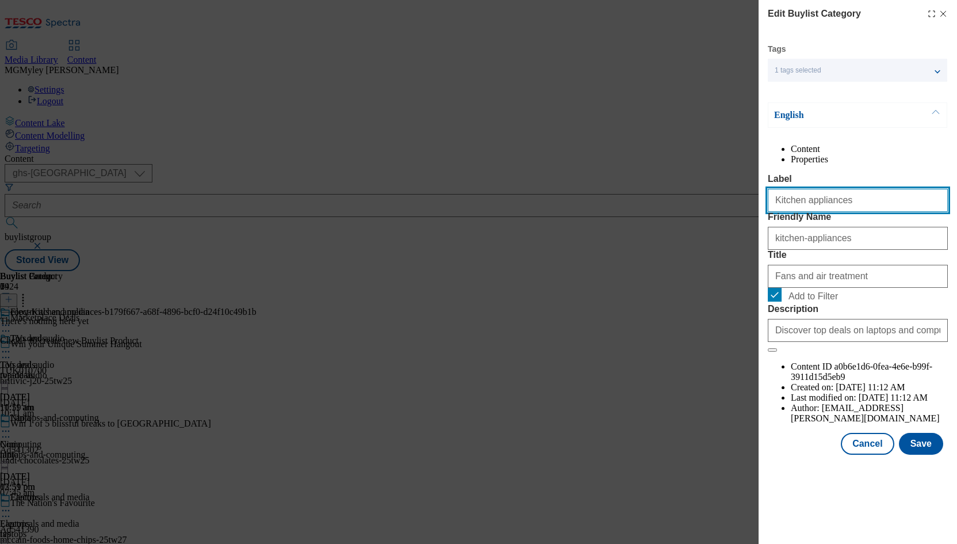
click at [853, 212] on input "Kitchen appliances" at bounding box center [858, 200] width 180 height 23
paste input "Fans and air treatment"
type input "Fans and air treatment"
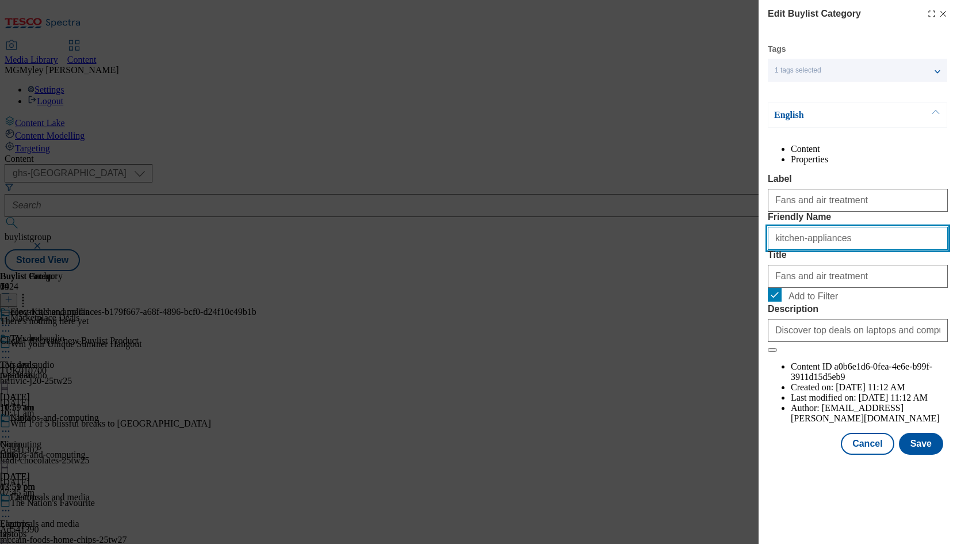
drag, startPoint x: 853, startPoint y: 283, endPoint x: 704, endPoint y: 277, distance: 149.1
click at [704, 277] on div "Edit Buylist Category Tags 1 tags selected buylist category English Content Pro…" at bounding box center [478, 272] width 957 height 544
paste input "Fans and air treatment"
click at [778, 250] on input "Fans and air treatment" at bounding box center [858, 238] width 180 height 23
type input "fans-and-air-treatment"
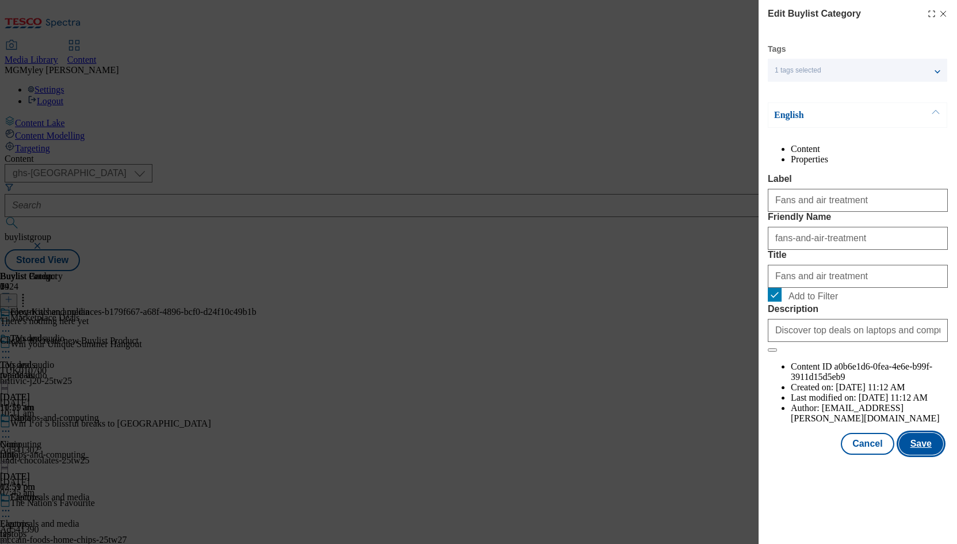
click at [925, 455] on button "Save" at bounding box center [921, 444] width 44 height 22
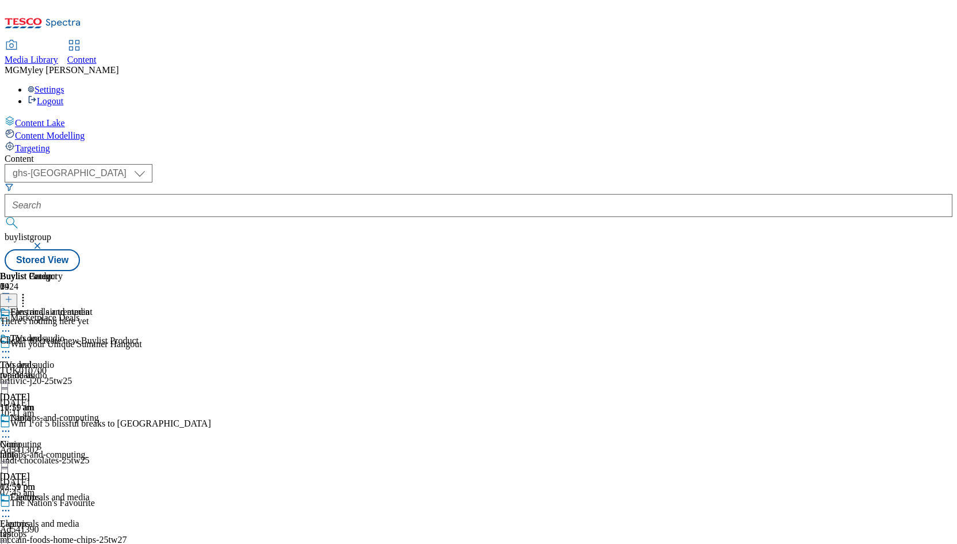
scroll to position [464, 0]
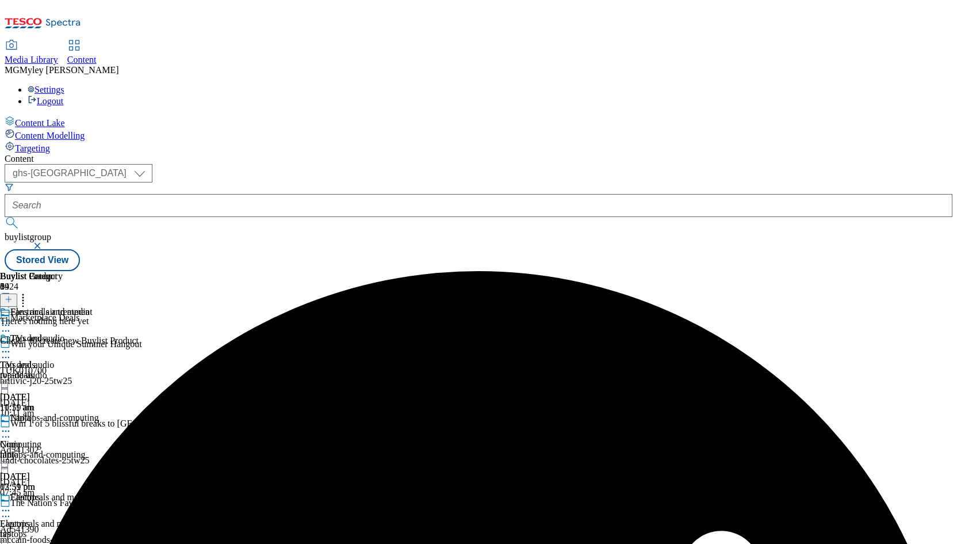
scroll to position [582, 0]
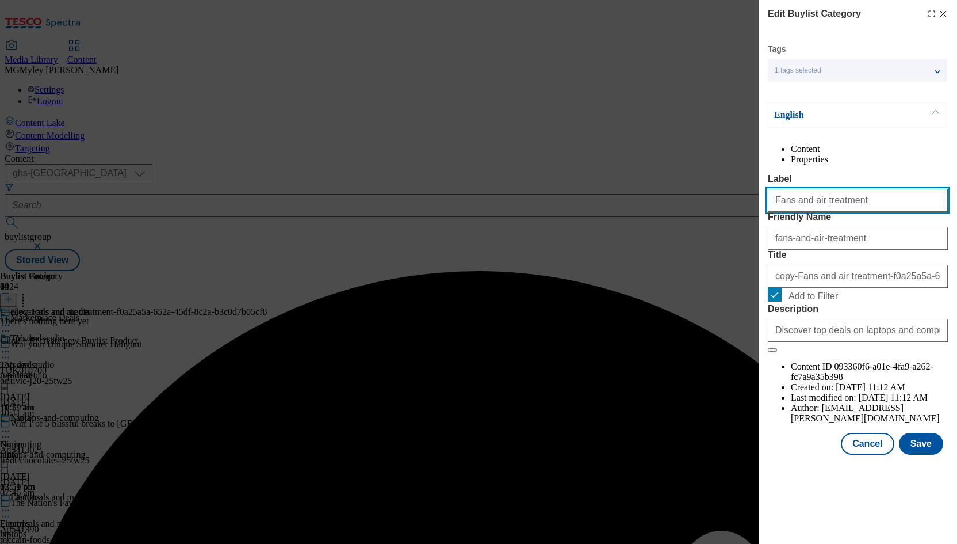
click at [827, 212] on input "Fans and air treatment" at bounding box center [858, 200] width 180 height 23
paste input "Smart home security"
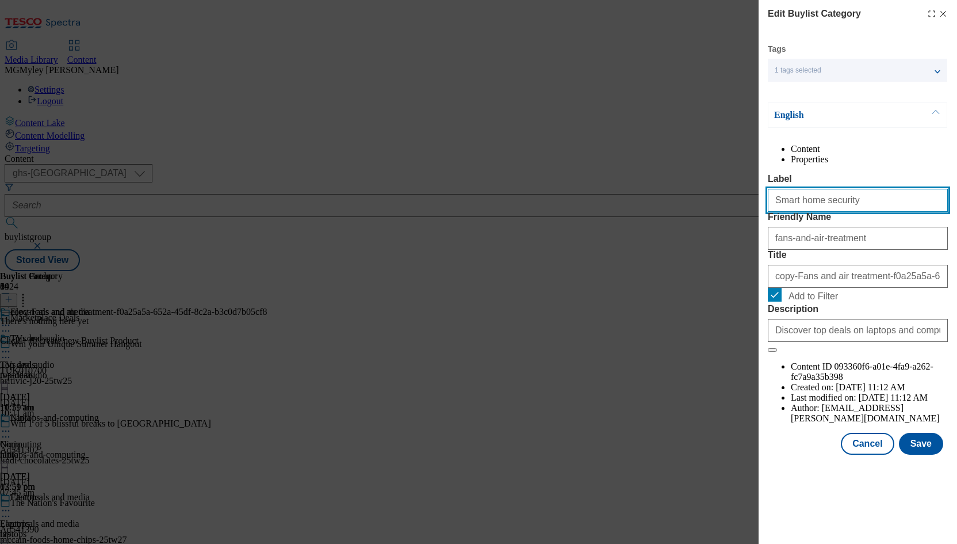
type input "Smart home security"
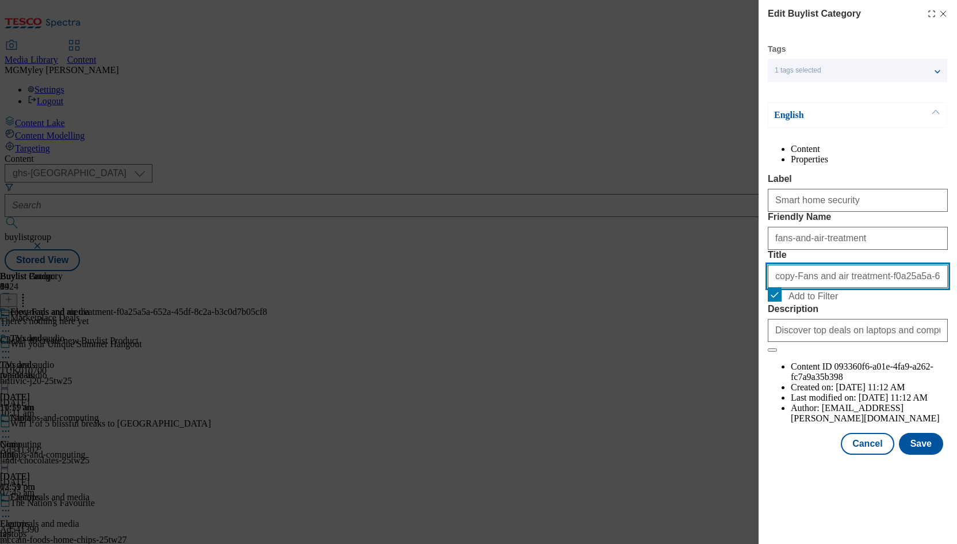
click at [819, 288] on input "copy-Fans and air treatment-f0a25a5a-652a-45df-8c2a-b3c0d7b05cf8" at bounding box center [858, 276] width 180 height 23
paste input "Smart home security"
type input "Smart home security"
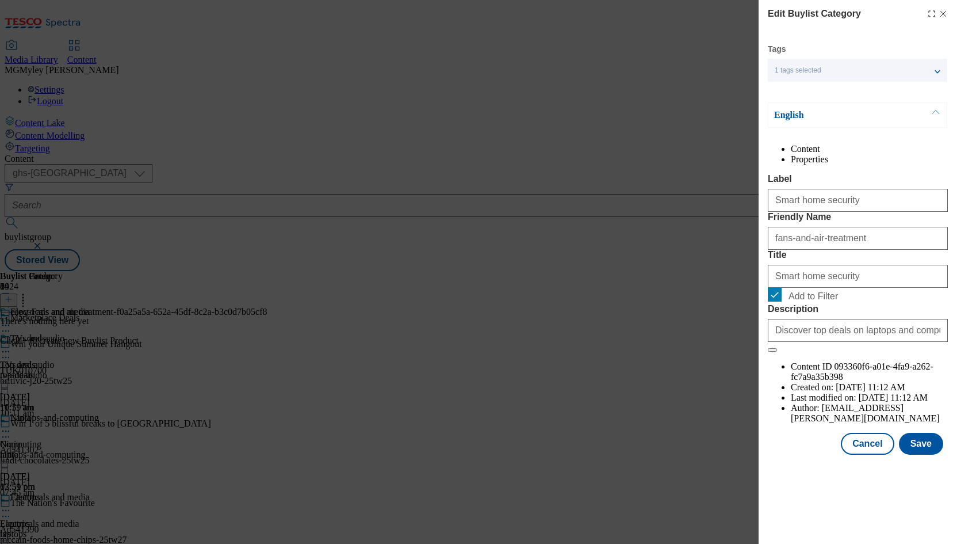
drag, startPoint x: 866, startPoint y: 264, endPoint x: 743, endPoint y: 270, distance: 123.3
click at [743, 270] on div "Edit Buylist Category Tags 1 tags selected buylist category English Content Pro…" at bounding box center [478, 272] width 957 height 544
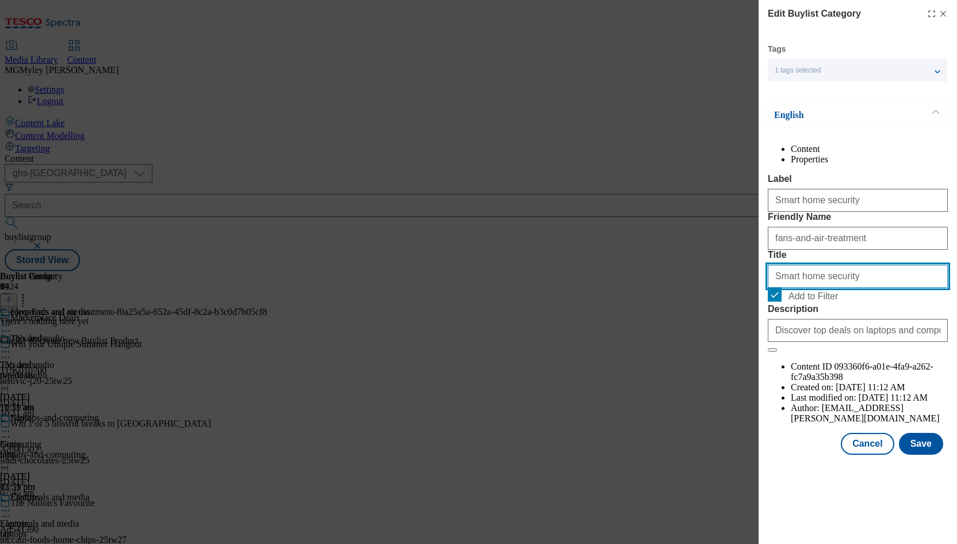
click at [817, 288] on input "Smart home security" at bounding box center [858, 276] width 180 height 23
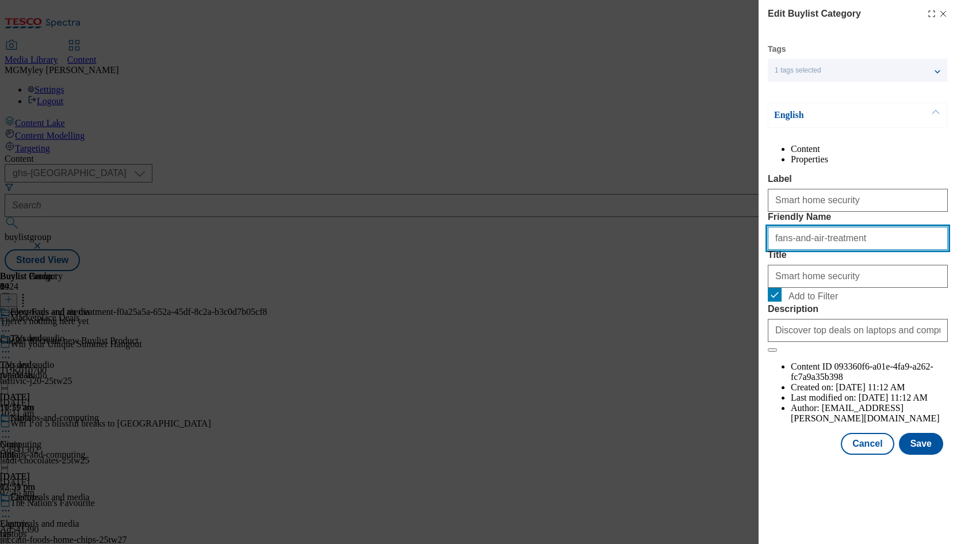
click at [829, 250] on input "fans-and-air-treatment" at bounding box center [858, 238] width 180 height 23
paste input "Smart home security"
click at [778, 250] on input "Smart home security" at bounding box center [858, 238] width 180 height 23
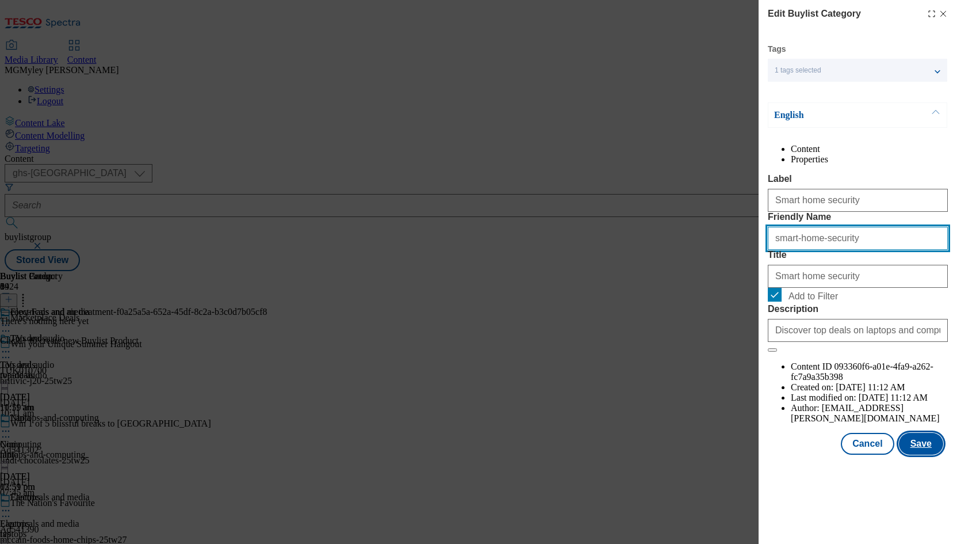
type input "smart-home-security"
click at [923, 455] on button "Save" at bounding box center [921, 444] width 44 height 22
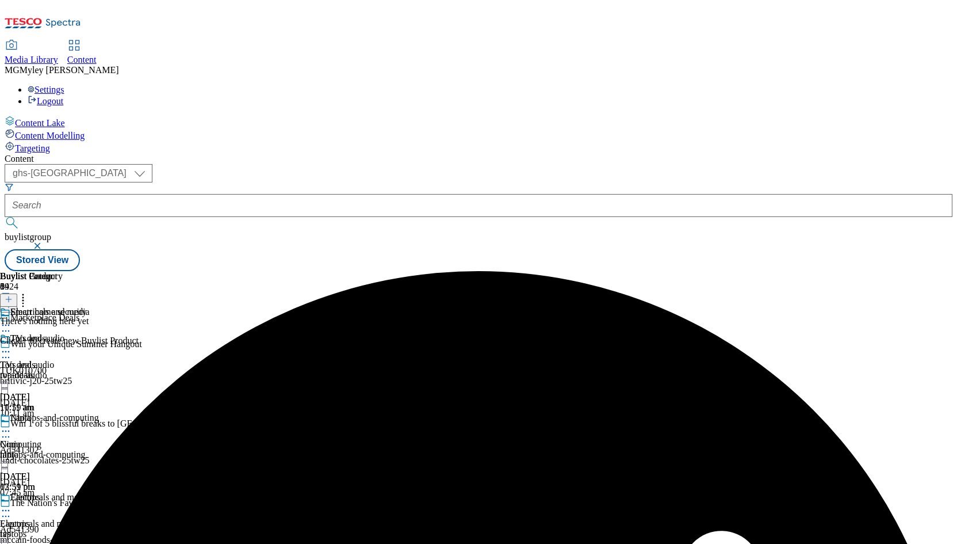
scroll to position [582, 0]
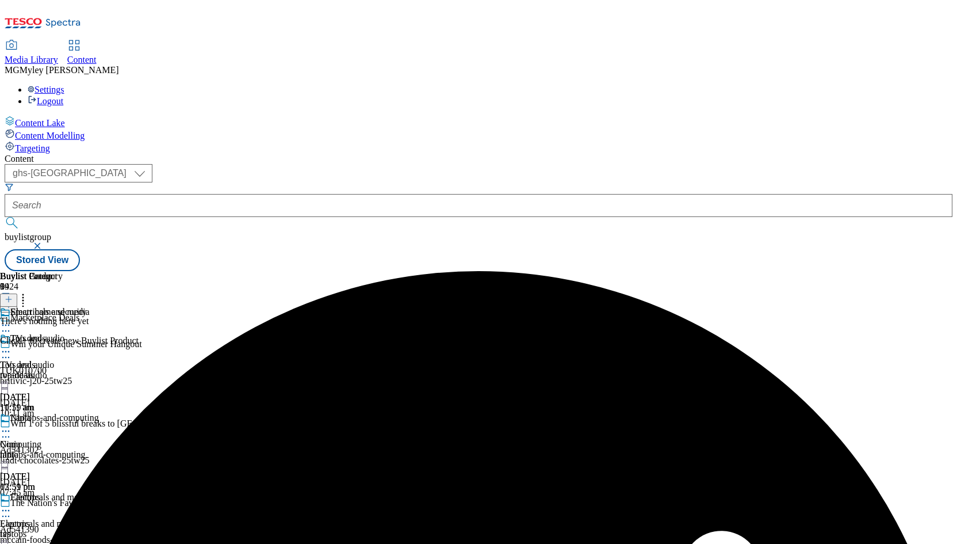
scroll to position [701, 0]
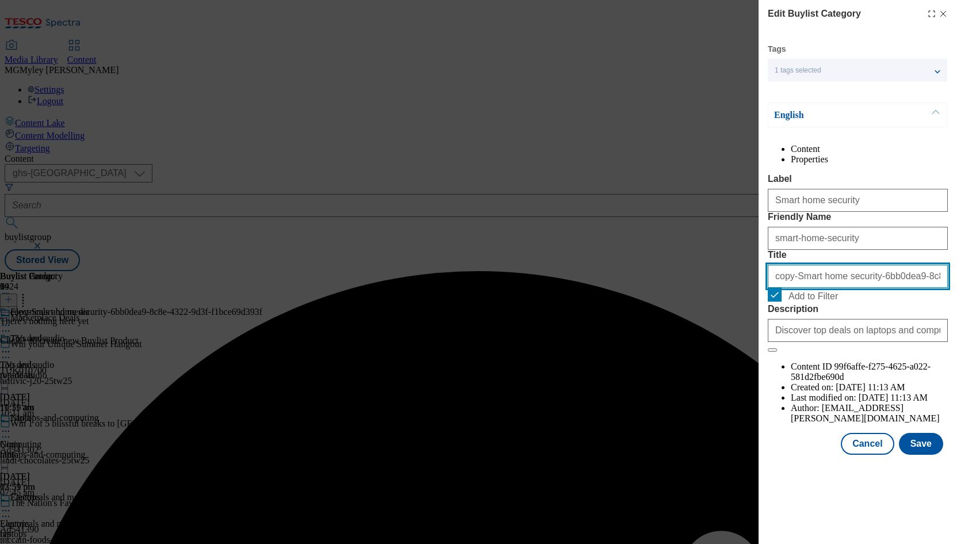
click at [853, 288] on input "copy-Smart home security-6bb0dea9-8c8e-4322-9d3f-f1bce69d393f" at bounding box center [858, 276] width 180 height 23
paste input "Steamers and irons"
type input "Steamers and irons"
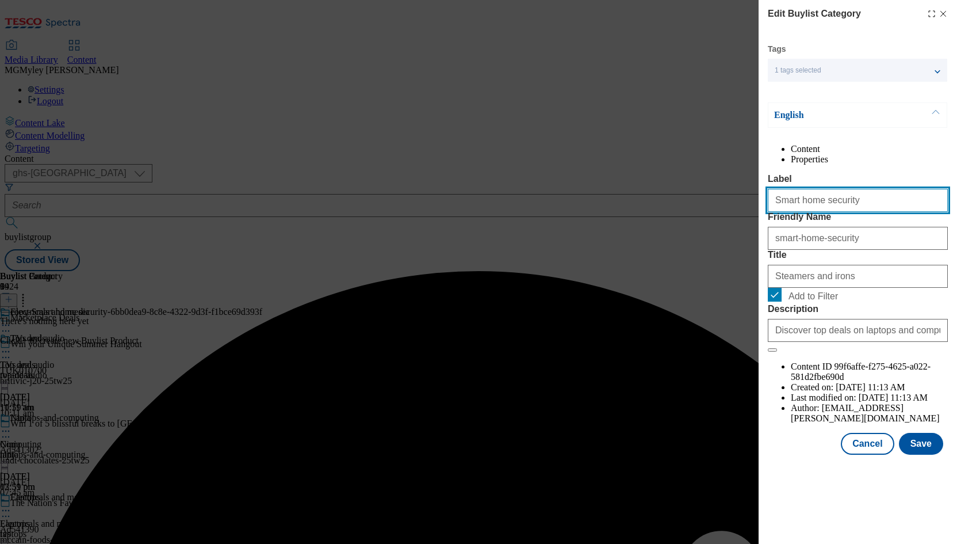
click at [857, 212] on input "Smart home security" at bounding box center [858, 200] width 180 height 23
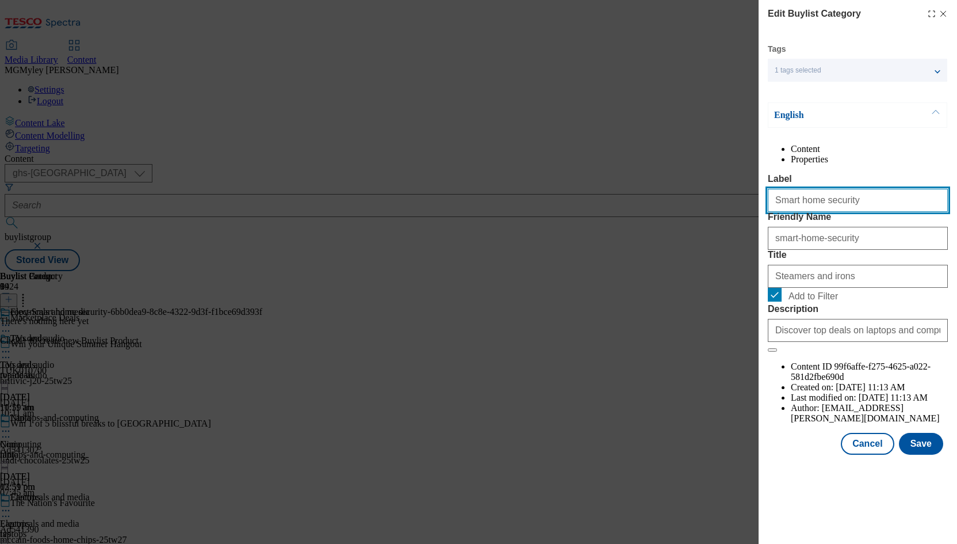
click at [857, 212] on input "Smart home security" at bounding box center [858, 200] width 180 height 23
paste input "teamers and irons"
type input "Steamers and irons"
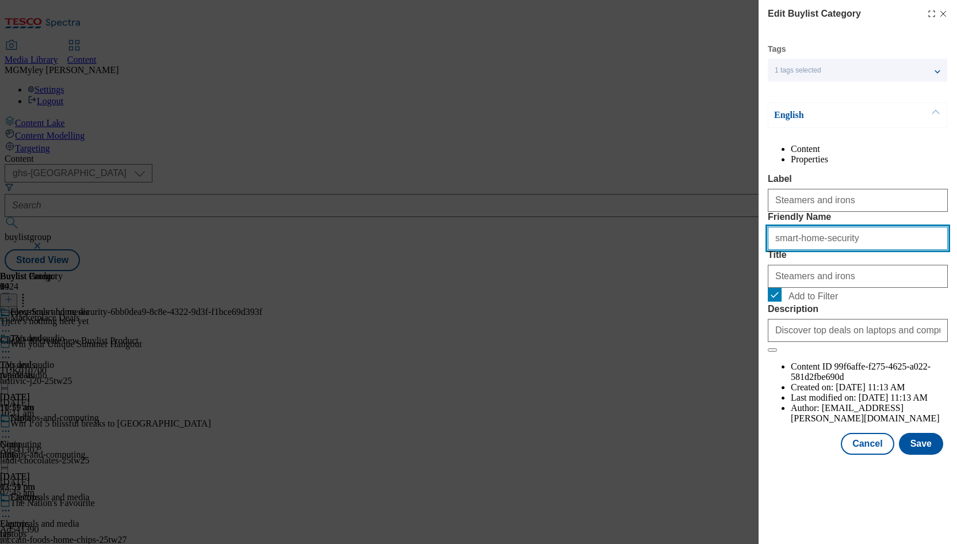
drag, startPoint x: 856, startPoint y: 284, endPoint x: 708, endPoint y: 284, distance: 147.3
click at [709, 284] on div "Edit Buylist Category Tags 1 tags selected buylist category English Content Pro…" at bounding box center [478, 272] width 957 height 544
paste input "Steamers and irons"
click at [778, 250] on input "Steamers and irons" at bounding box center [858, 238] width 180 height 23
type input "steamers-and-irons"
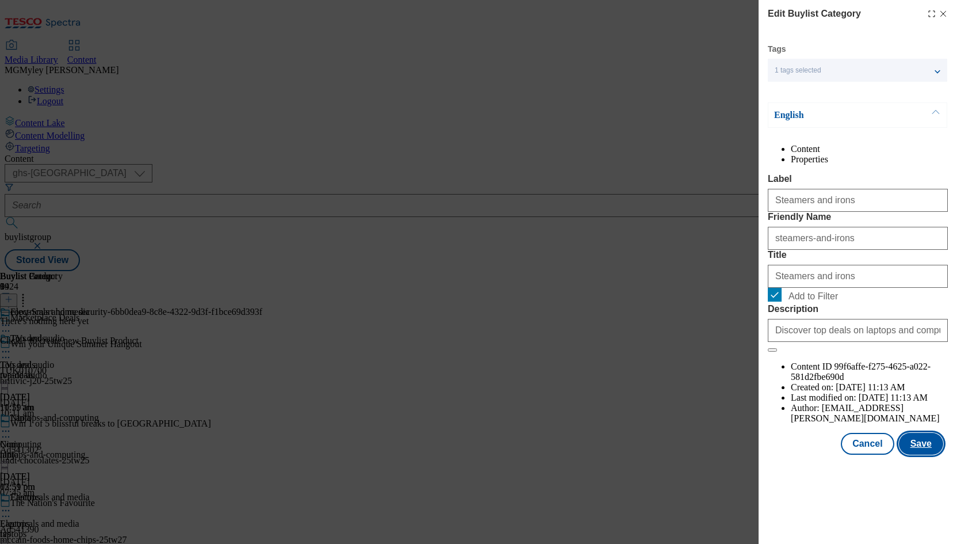
click at [918, 455] on button "Save" at bounding box center [921, 444] width 44 height 22
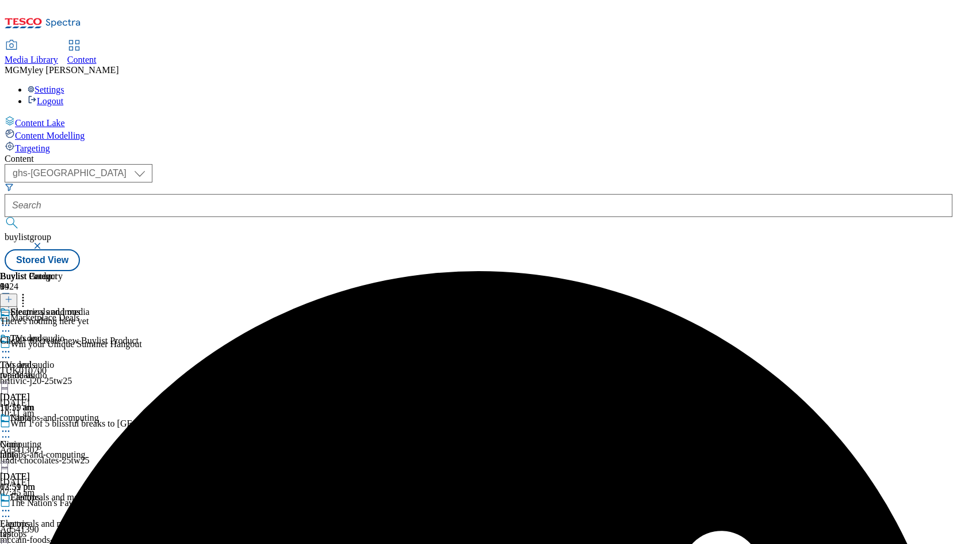
scroll to position [406, 0]
click at [29, 292] on icon at bounding box center [23, 298] width 12 height 12
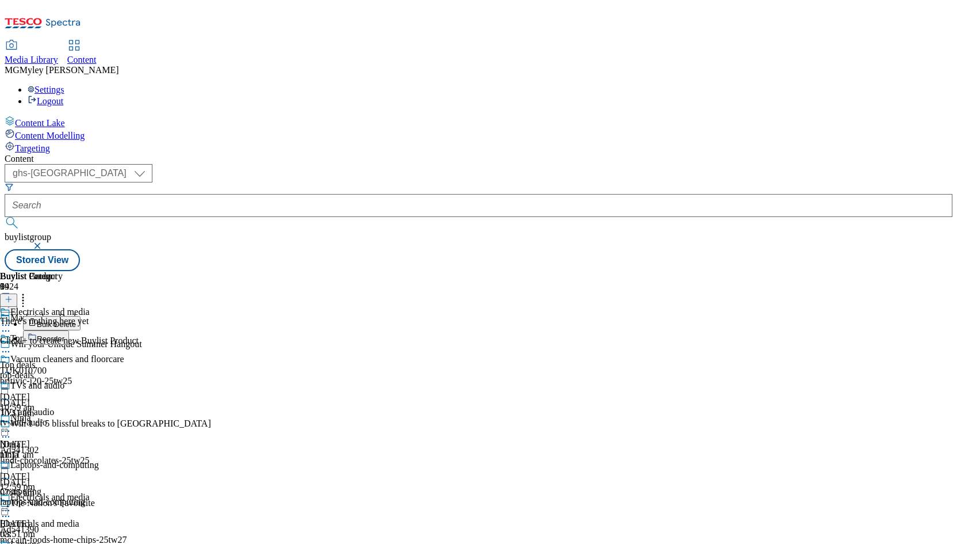
click at [69, 330] on button "Reorder" at bounding box center [46, 337] width 46 height 14
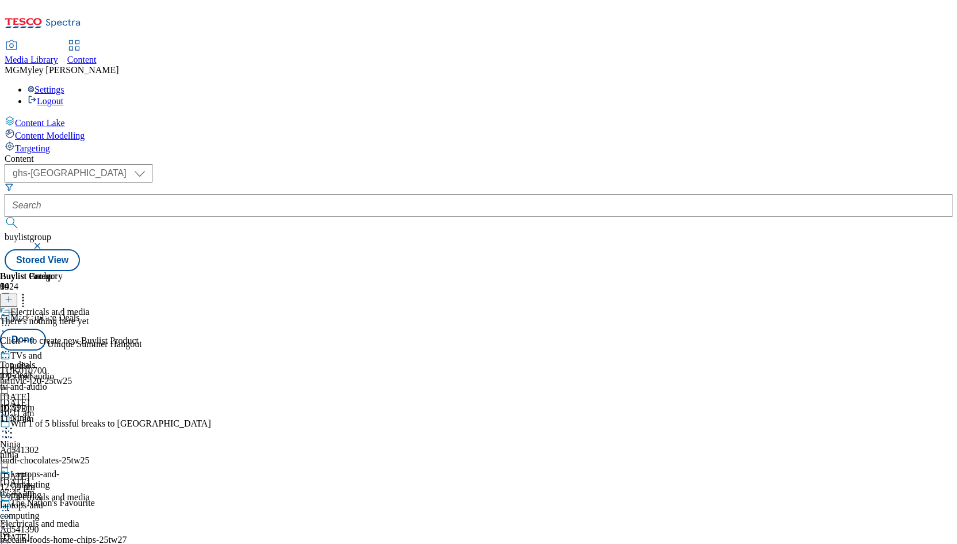
drag, startPoint x: 751, startPoint y: 366, endPoint x: 747, endPoint y: 232, distance: 134.7
drag, startPoint x: 754, startPoint y: 392, endPoint x: 752, endPoint y: 241, distance: 151.3
drag, startPoint x: 751, startPoint y: 452, endPoint x: 750, endPoint y: 332, distance: 119.7
drag, startPoint x: 748, startPoint y: 318, endPoint x: 749, endPoint y: 230, distance: 87.5
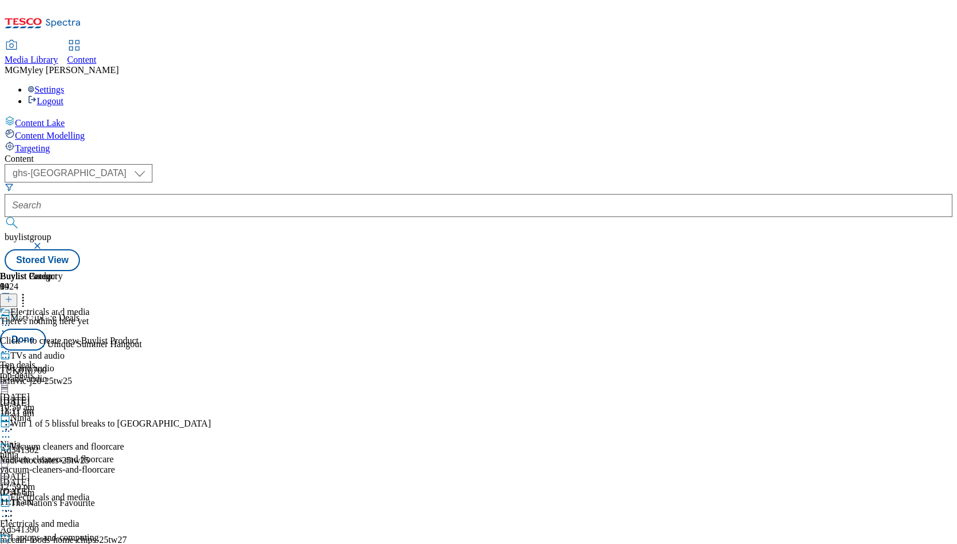
scroll to position [266, 0]
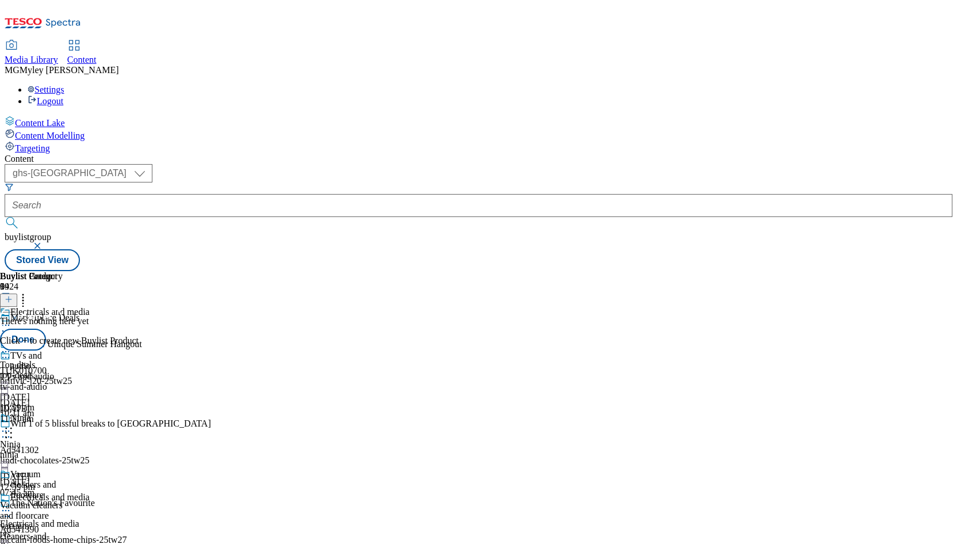
drag, startPoint x: 751, startPoint y: 446, endPoint x: 755, endPoint y: 234, distance: 212.3
drag, startPoint x: 750, startPoint y: 423, endPoint x: 745, endPoint y: 220, distance: 203.1
drag, startPoint x: 754, startPoint y: 390, endPoint x: 751, endPoint y: 289, distance: 100.7
drag, startPoint x: 753, startPoint y: 375, endPoint x: 749, endPoint y: 204, distance: 170.4
drag, startPoint x: 754, startPoint y: 392, endPoint x: 752, endPoint y: 281, distance: 111.1
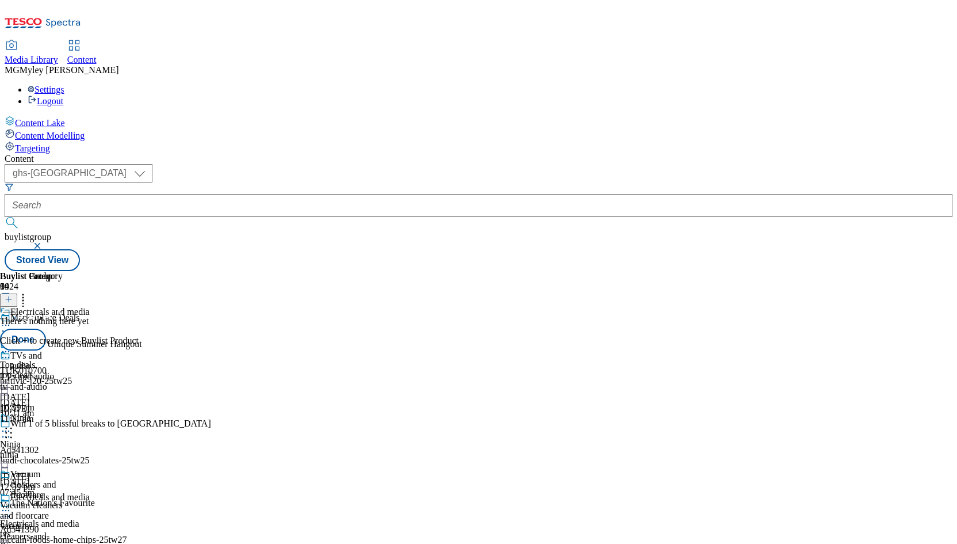
drag, startPoint x: 758, startPoint y: 398, endPoint x: 757, endPoint y: 296, distance: 101.8
drag, startPoint x: 750, startPoint y: 457, endPoint x: 743, endPoint y: 248, distance: 209.6
drag, startPoint x: 751, startPoint y: 462, endPoint x: 750, endPoint y: 345, distance: 117.4
click at [46, 329] on button "Done" at bounding box center [23, 340] width 46 height 22
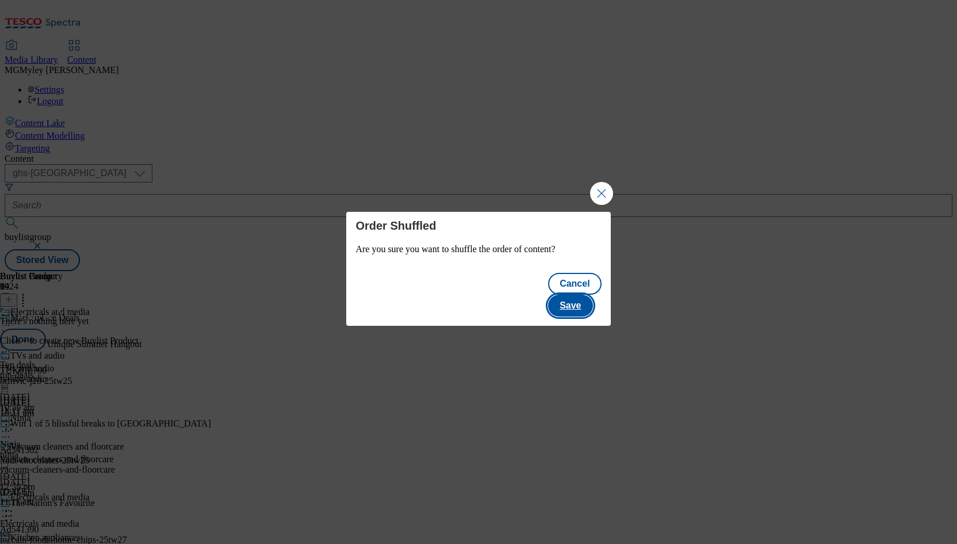
click at [573, 295] on button "Save" at bounding box center [570, 306] width 44 height 22
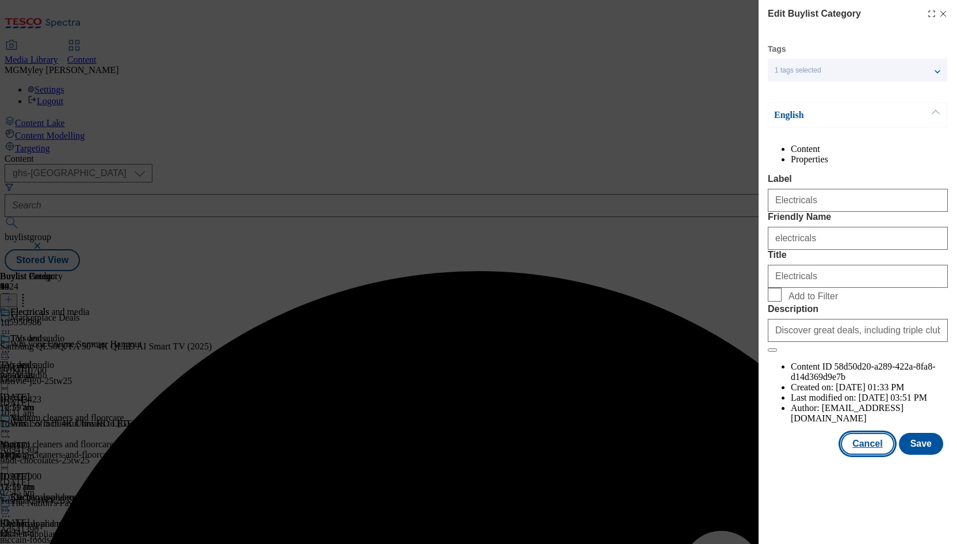
click at [880, 455] on button "Cancel" at bounding box center [867, 444] width 53 height 22
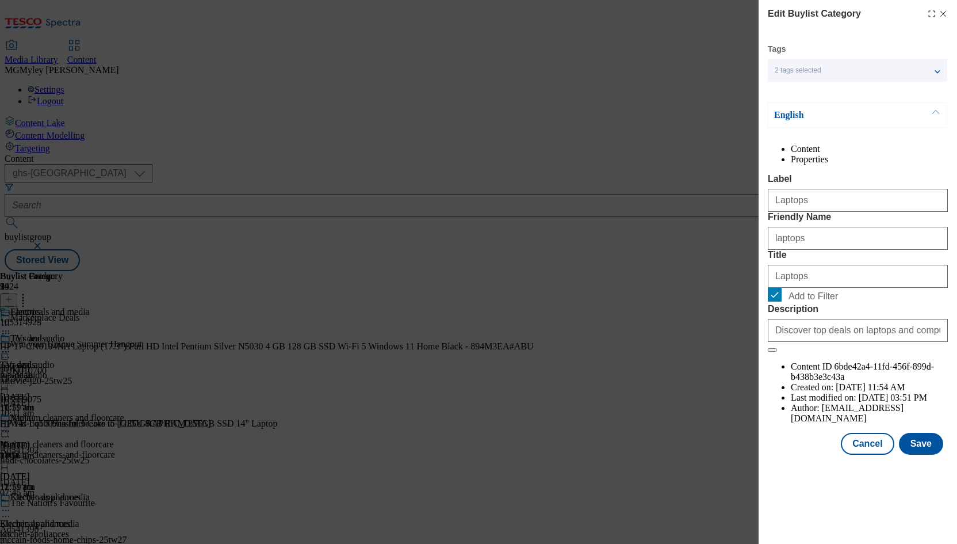
click at [793, 301] on span "Add to Filter" at bounding box center [813, 296] width 49 height 10
click at [782, 301] on input "Add to Filter" at bounding box center [775, 295] width 14 height 14
checkbox input "false"
click at [918, 455] on button "Save" at bounding box center [921, 444] width 44 height 22
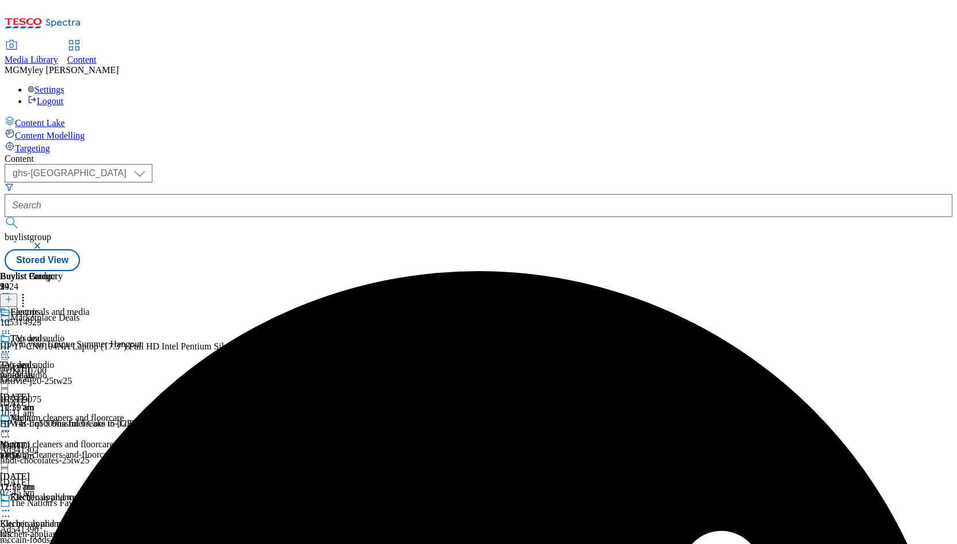
scroll to position [615, 0]
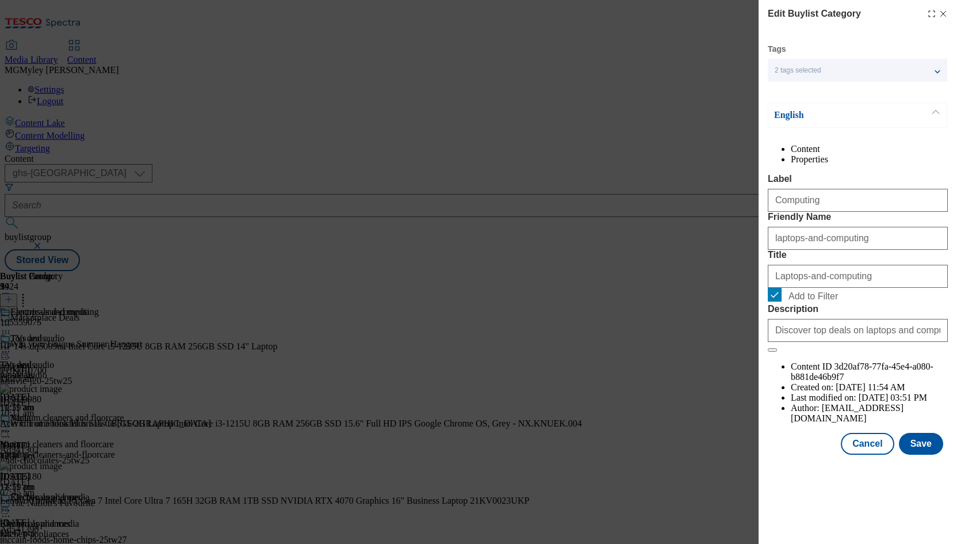
drag, startPoint x: 818, startPoint y: 376, endPoint x: 858, endPoint y: 411, distance: 53.4
click at [818, 301] on span "Add to Filter" at bounding box center [813, 296] width 49 height 10
click at [782, 301] on input "Add to Filter" at bounding box center [775, 295] width 14 height 14
checkbox input "false"
click at [941, 455] on button "Save" at bounding box center [921, 444] width 44 height 22
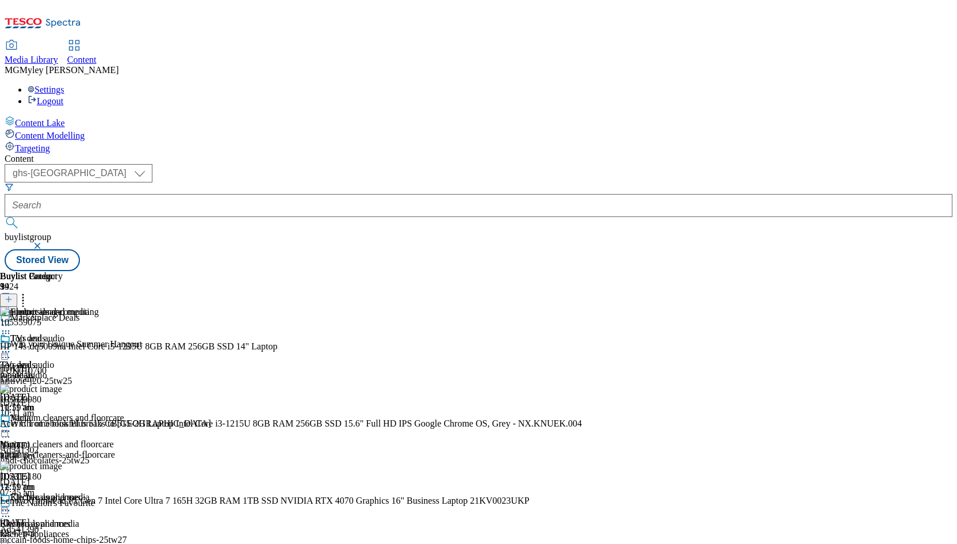
click at [90, 333] on div "Top deals Top deals top-deals [DATE] 10:59 am" at bounding box center [45, 372] width 90 height 79
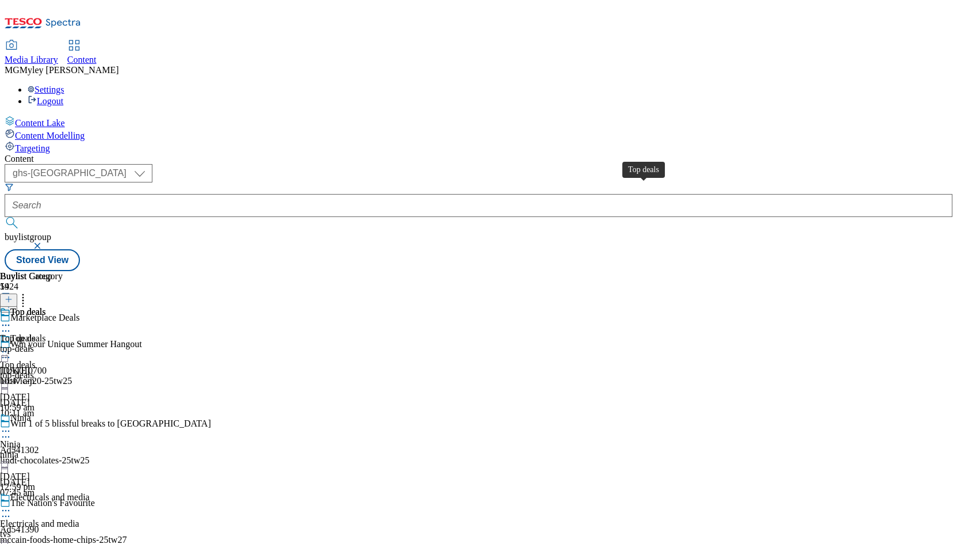
click at [36, 333] on div "Top deals" at bounding box center [18, 338] width 36 height 10
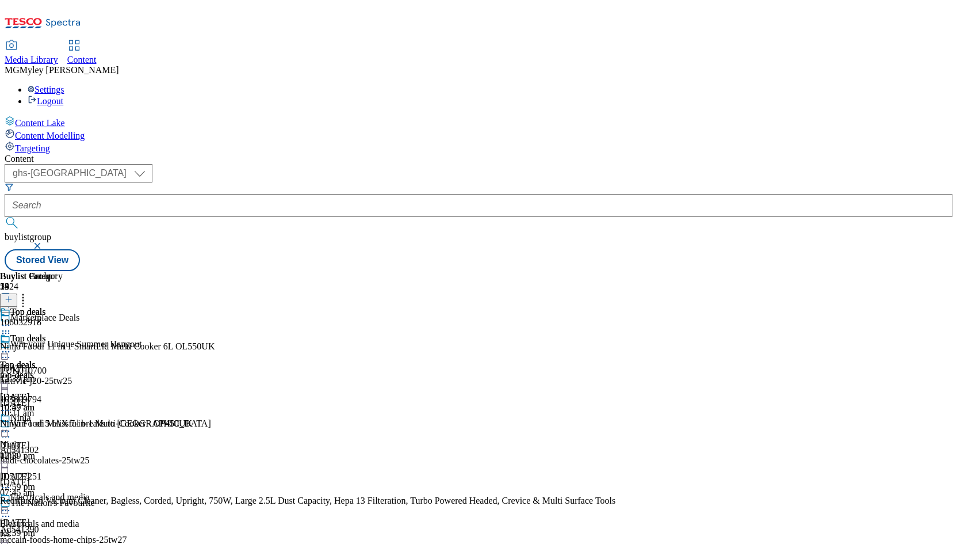
scroll to position [0, 63]
click at [13, 295] on icon at bounding box center [9, 299] width 8 height 8
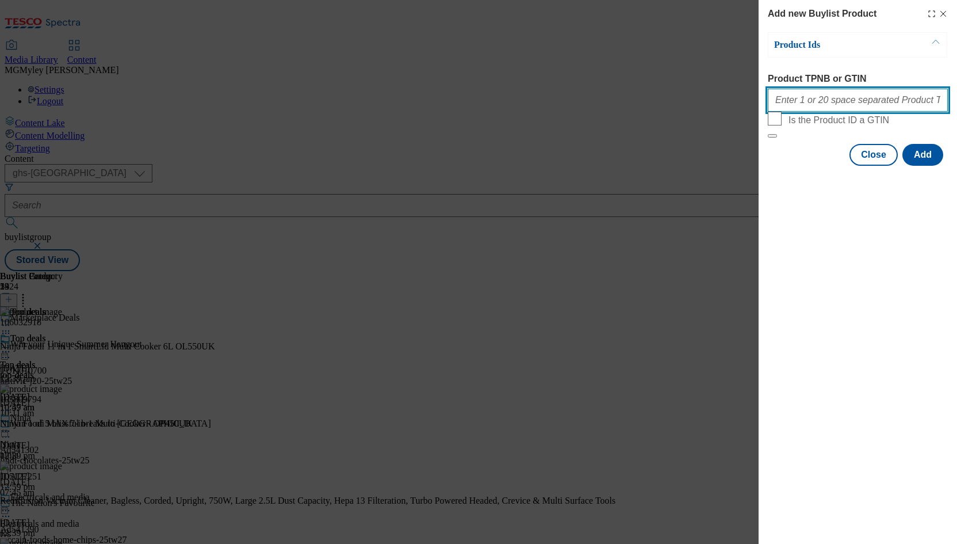
click at [822, 106] on input "Product TPNB or GTIN" at bounding box center [858, 100] width 180 height 23
paste input "105425479 111221074 105425457 105297477 105015973 105317573 105259003 105743423…"
type input "105425479 111221074 105425457 105297477 105015973 105317573 105259003 105743423…"
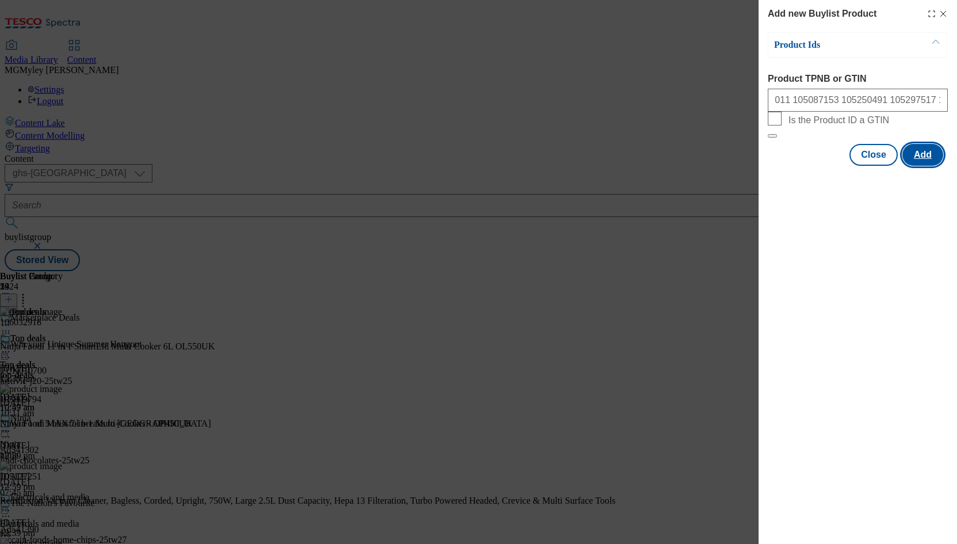
scroll to position [0, 0]
click at [919, 166] on button "Add" at bounding box center [923, 155] width 41 height 22
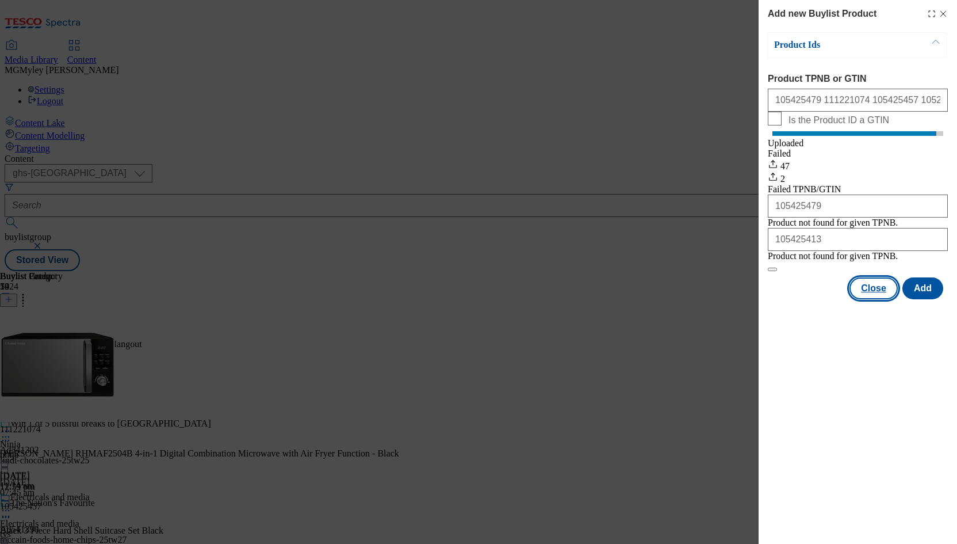
click at [872, 299] on button "Close" at bounding box center [874, 288] width 48 height 22
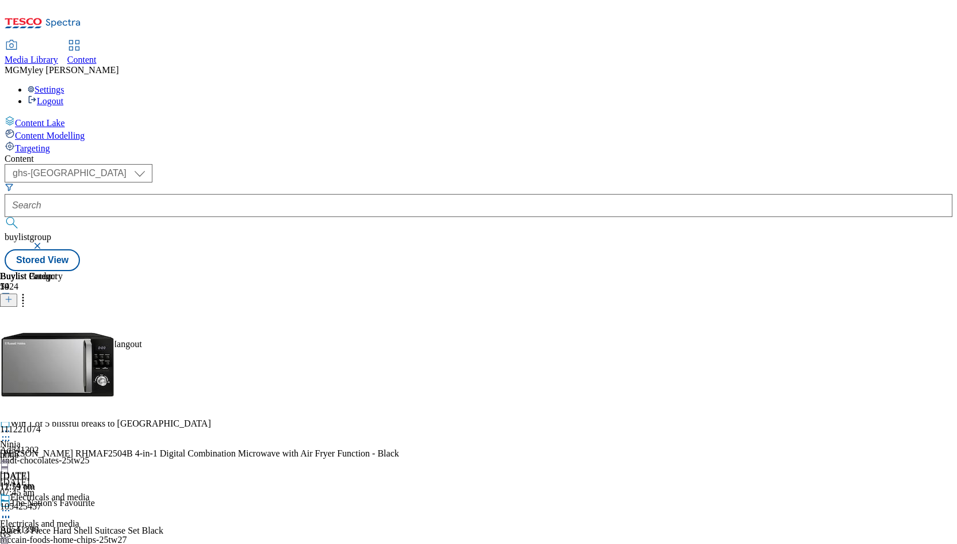
scroll to position [154, 0]
click at [90, 492] on span "Electricals and media" at bounding box center [49, 498] width 79 height 13
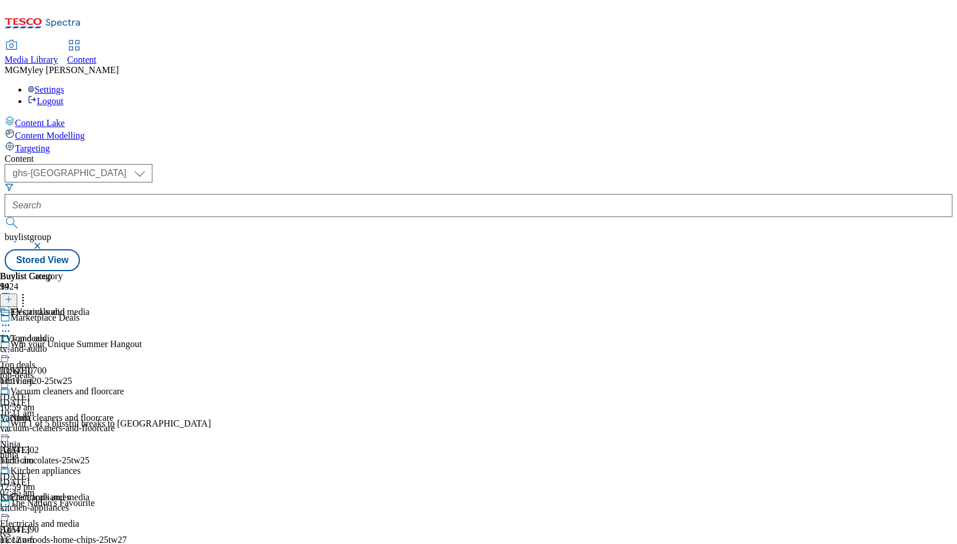
click at [124, 343] on div "tv-and-audio" at bounding box center [62, 348] width 124 height 10
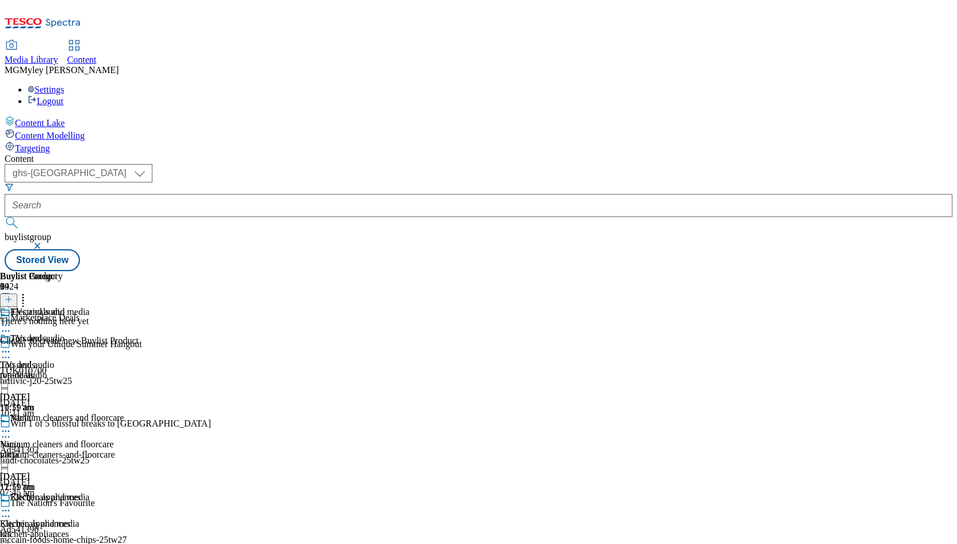
scroll to position [0, 63]
click at [13, 295] on icon at bounding box center [9, 299] width 8 height 8
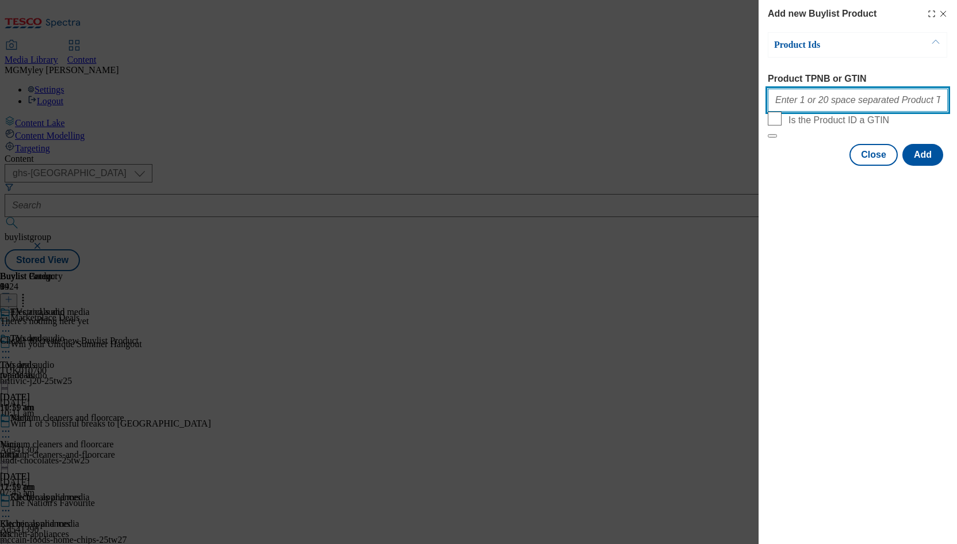
click at [869, 102] on input "Product TPNB or GTIN" at bounding box center [858, 100] width 180 height 23
paste input "105743423 105950973 105582482 105950986 105743417 105743418 105997003 105997000…"
type input "105743423 105950973 105582482 105950986 105743417 105743418 105997003 105997000…"
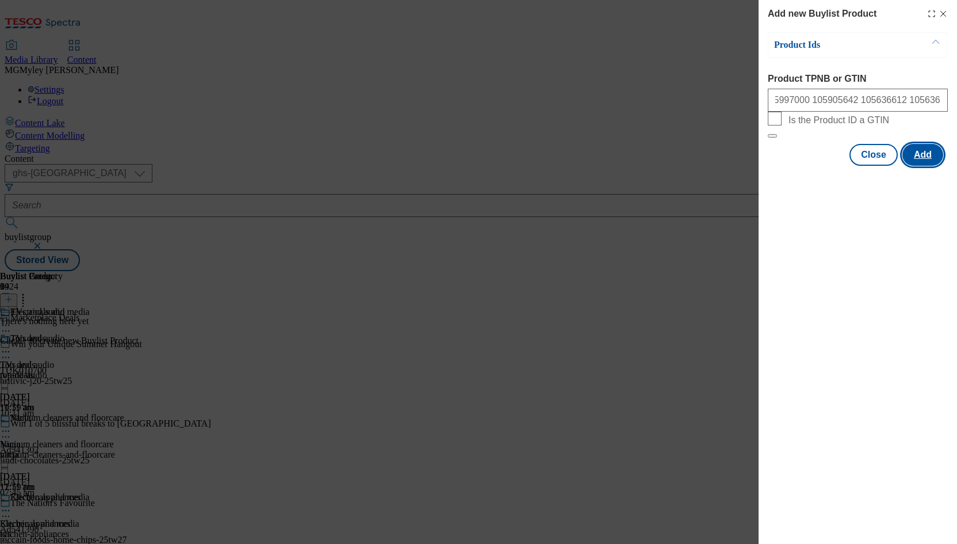
scroll to position [0, 0]
click at [923, 166] on button "Add" at bounding box center [923, 155] width 41 height 22
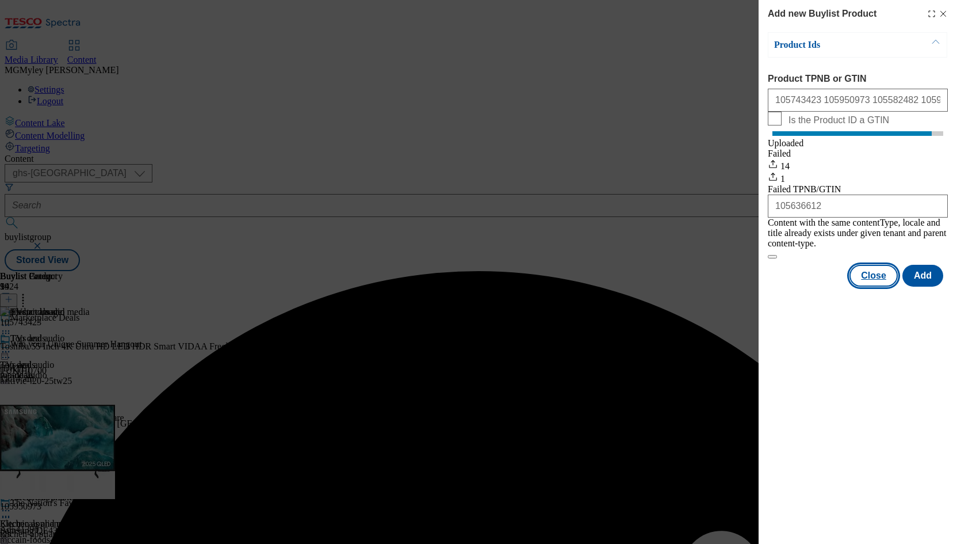
click at [880, 272] on button "Close" at bounding box center [874, 276] width 48 height 22
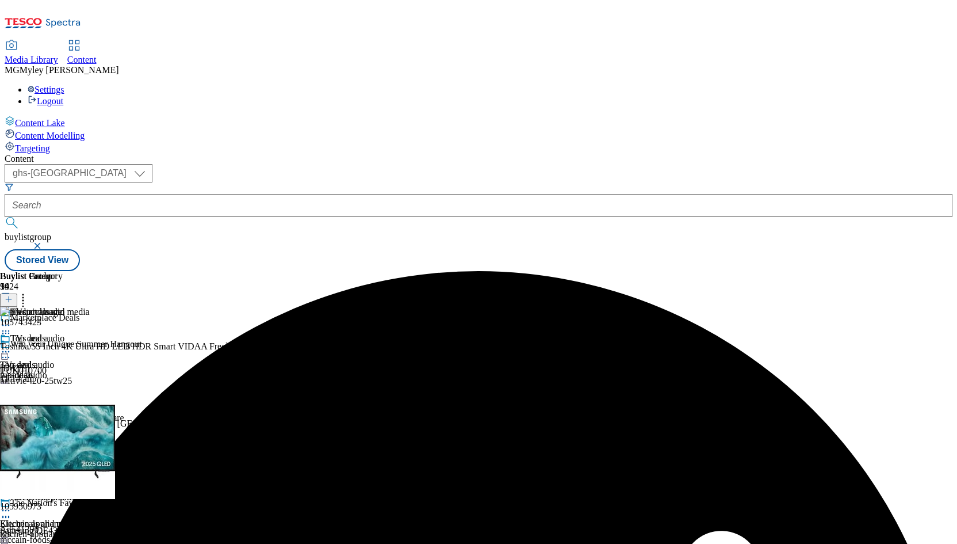
click at [124, 413] on div "Vacuum cleaners and floorcare Vacuum cleaners and floorcare vacuum-cleaners-and…" at bounding box center [62, 452] width 124 height 79
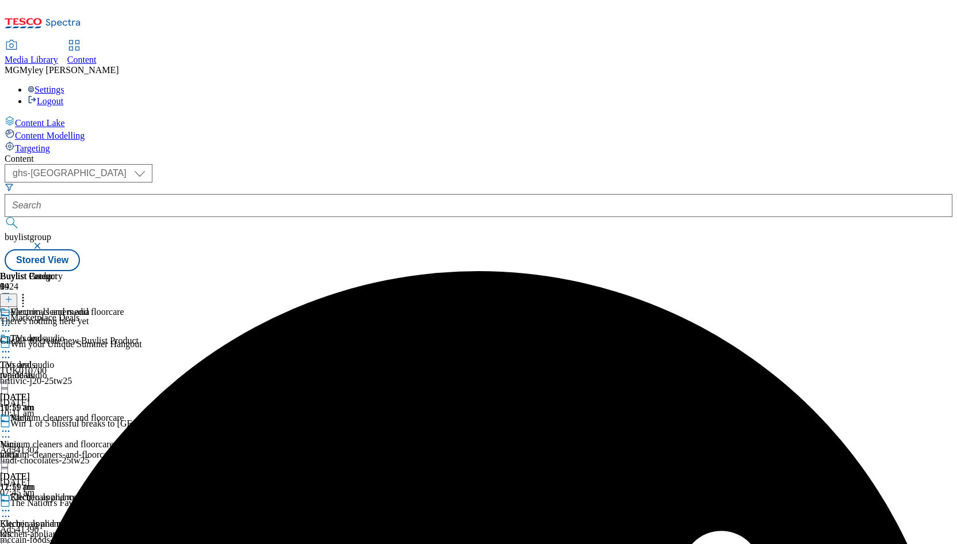
scroll to position [0, 63]
click at [13, 295] on icon at bounding box center [9, 299] width 8 height 8
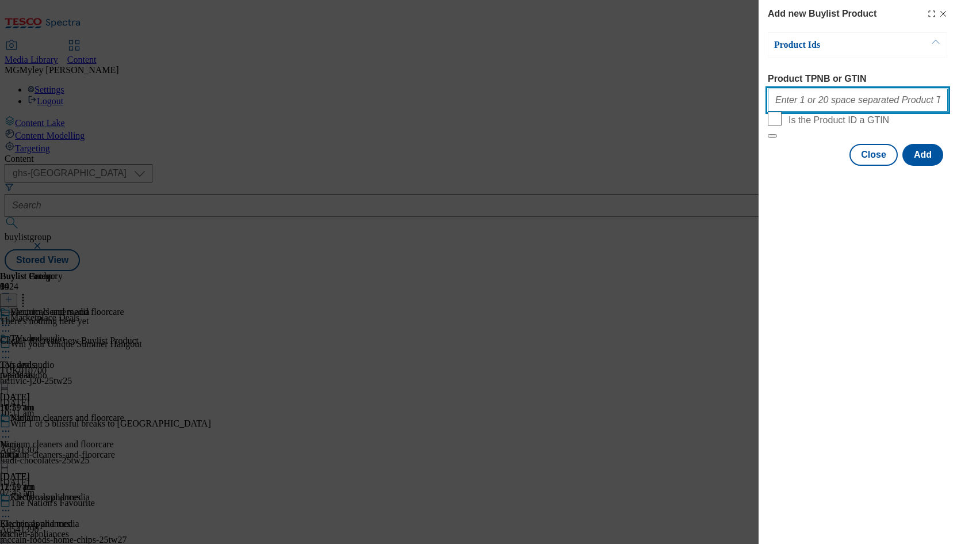
click at [854, 100] on input "Product TPNB or GTIN" at bounding box center [858, 100] width 180 height 23
paste input "105317573 105258992 106032914 105258990 105294954 105040507 105040512 105317007…"
type input "105317573 105258992 106032914 105258990 105294954 105040507 105040512 105317007…"
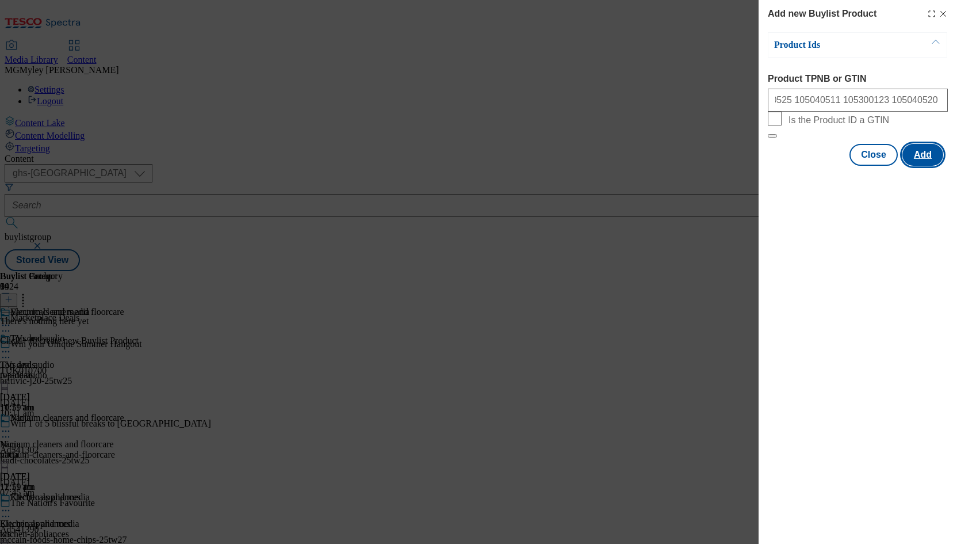
click at [933, 166] on button "Add" at bounding box center [923, 155] width 41 height 22
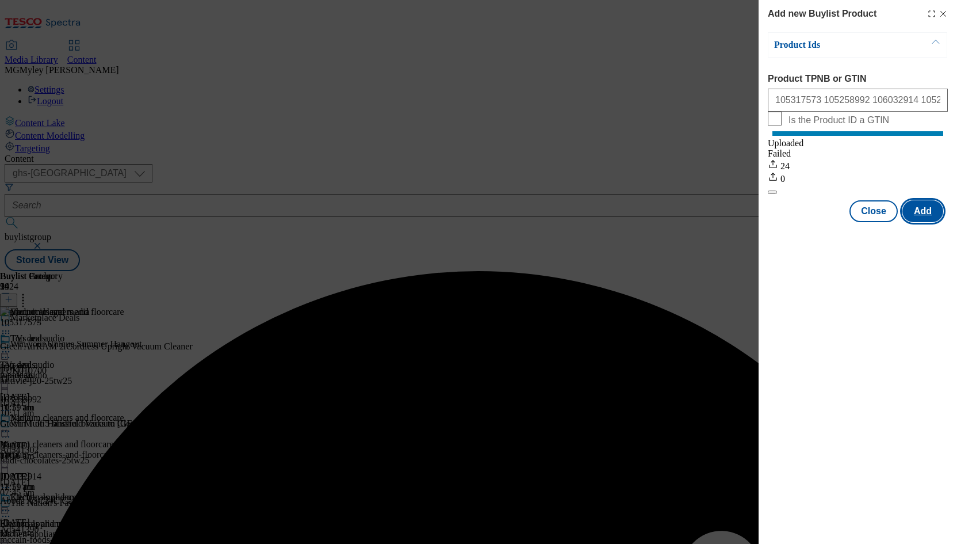
scroll to position [0, 0]
click at [880, 222] on button "Close" at bounding box center [874, 211] width 48 height 22
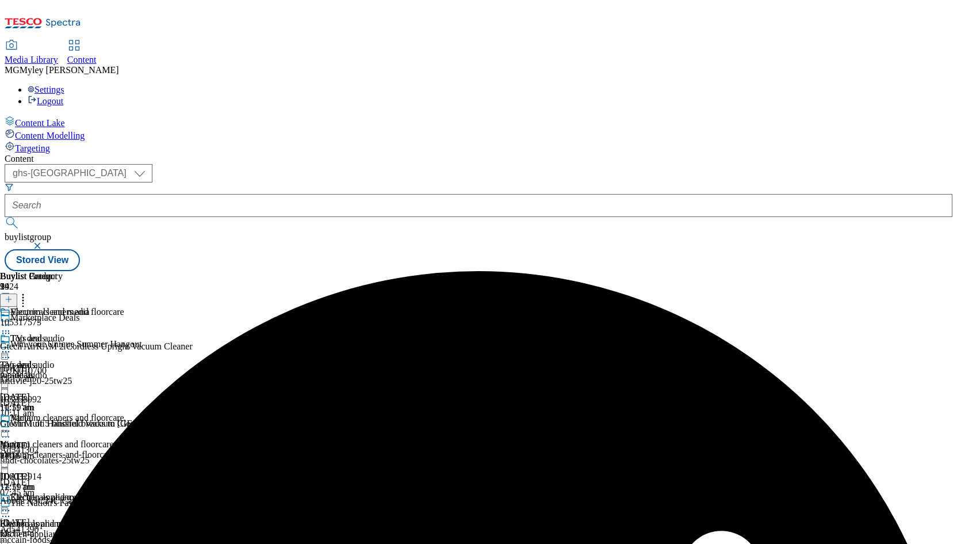
click at [124, 529] on div "kitchen-appliances" at bounding box center [62, 534] width 124 height 10
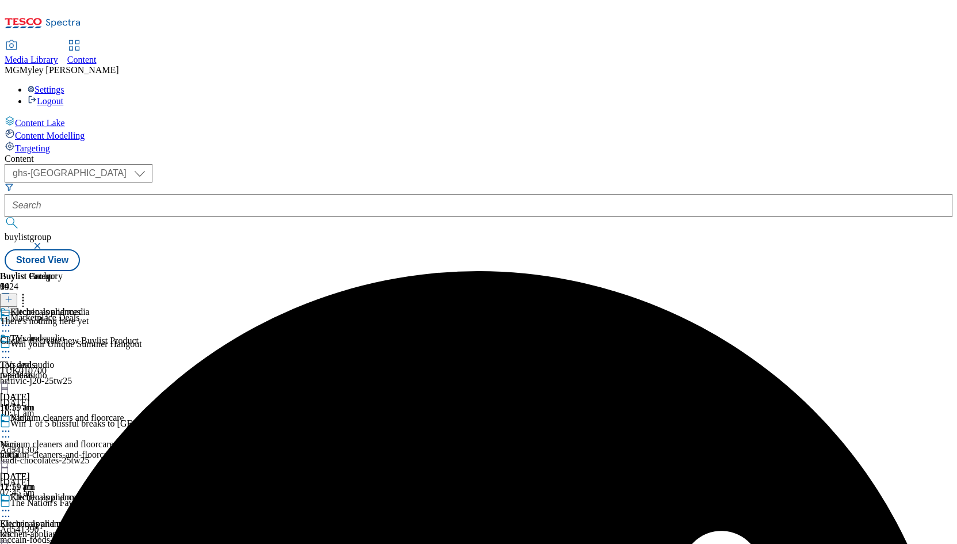
scroll to position [0, 63]
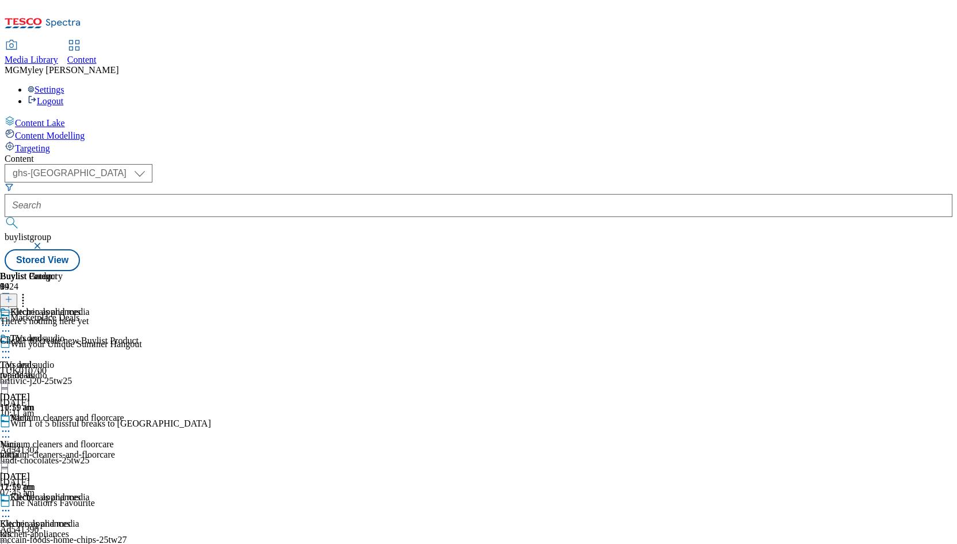
click at [13, 295] on icon at bounding box center [9, 299] width 8 height 8
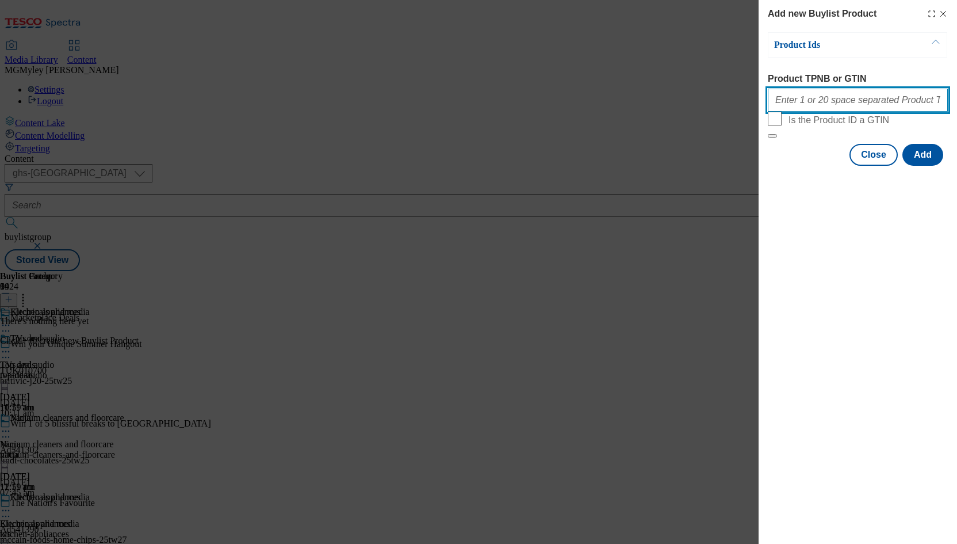
click at [807, 108] on input "Product TPNB or GTIN" at bounding box center [858, 100] width 180 height 23
paste input "111221074 105744971 105463446 105744970 105446526 105968095 105643339 105997005…"
type input "111221074 105744971 105463446 105744970 105446526 105968095 105643339 105997005…"
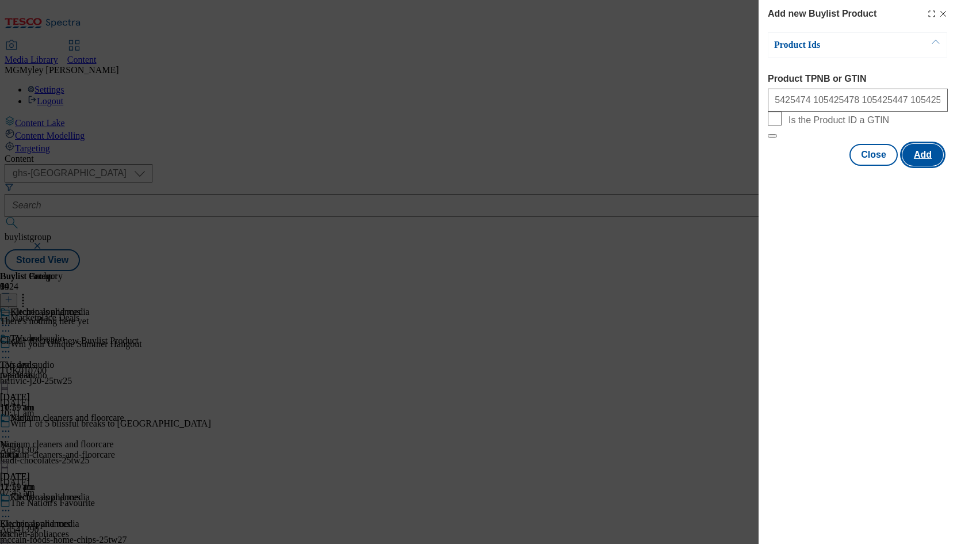
scroll to position [0, 0]
click at [927, 166] on button "Add" at bounding box center [923, 155] width 41 height 22
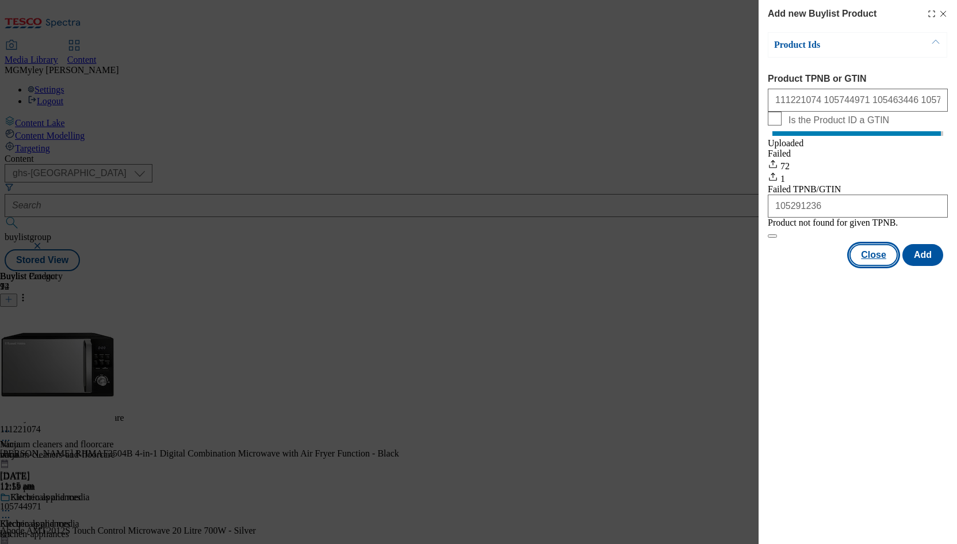
click at [871, 266] on button "Close" at bounding box center [874, 255] width 48 height 22
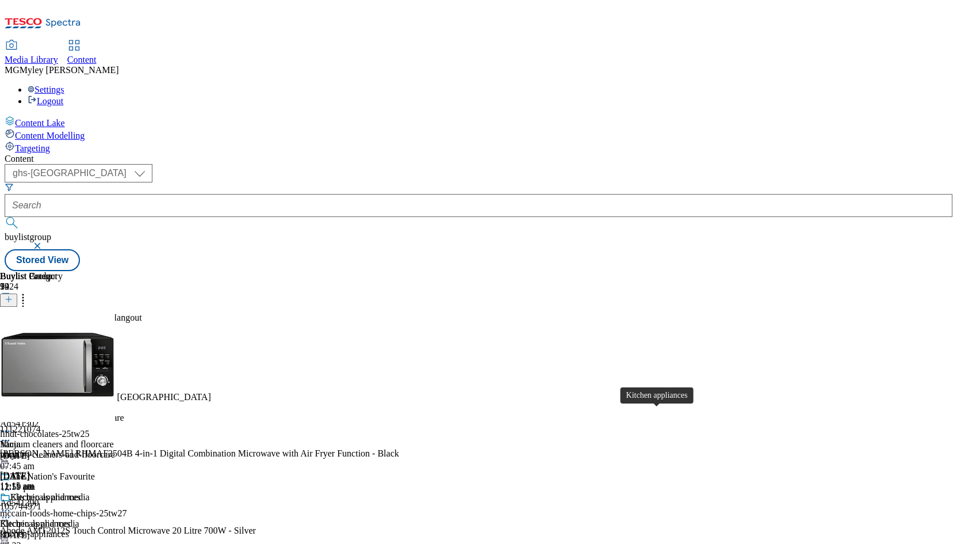
scroll to position [280, 0]
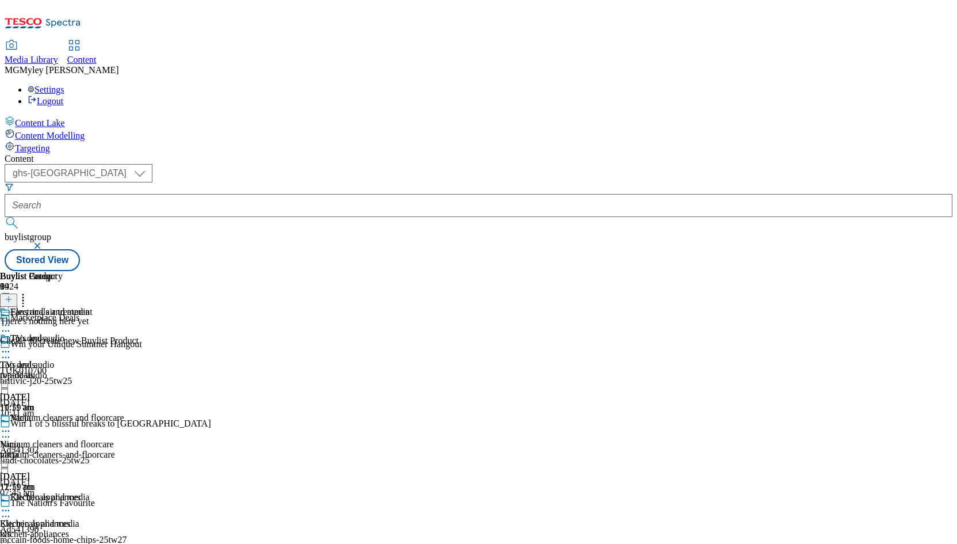
scroll to position [0, 63]
click at [13, 295] on icon at bounding box center [9, 299] width 8 height 8
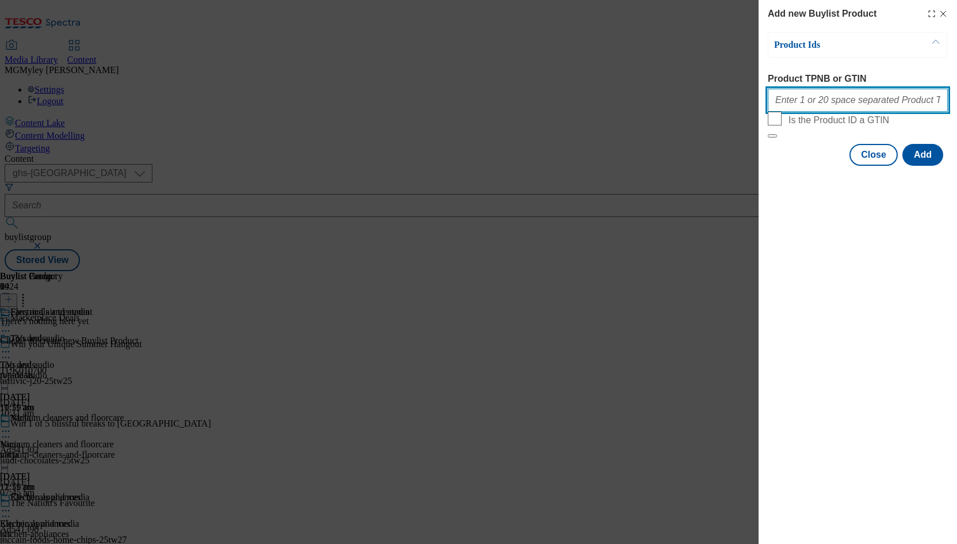
click at [834, 102] on input "Product TPNB or GTIN" at bounding box center [858, 100] width 180 height 23
paste input "105199938 105199925 105567550 105551432 105480473 105551430 105480474 105567551…"
type input "105199938 105199925 105567550 105551432 105480473 105551430 105480474 105567551…"
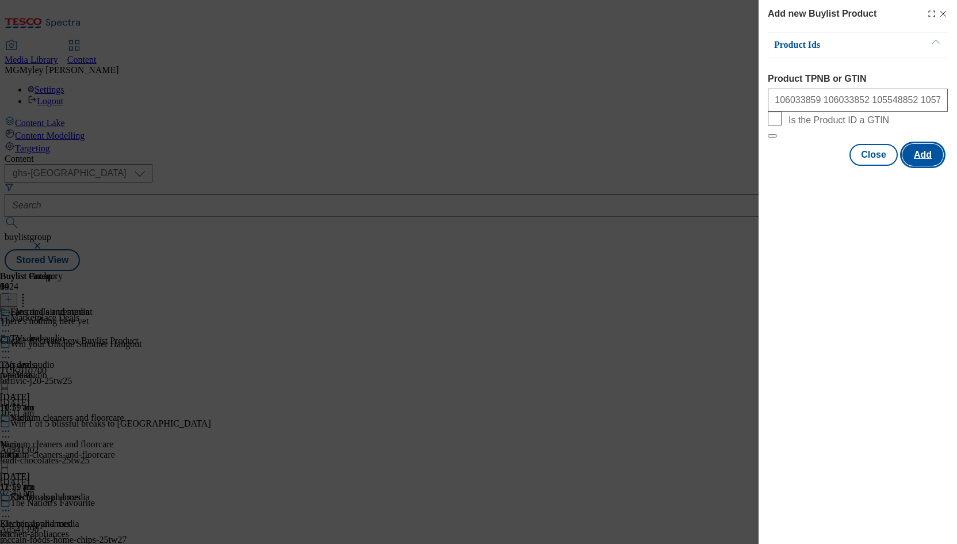
scroll to position [0, 0]
click at [933, 166] on button "Add" at bounding box center [923, 155] width 41 height 22
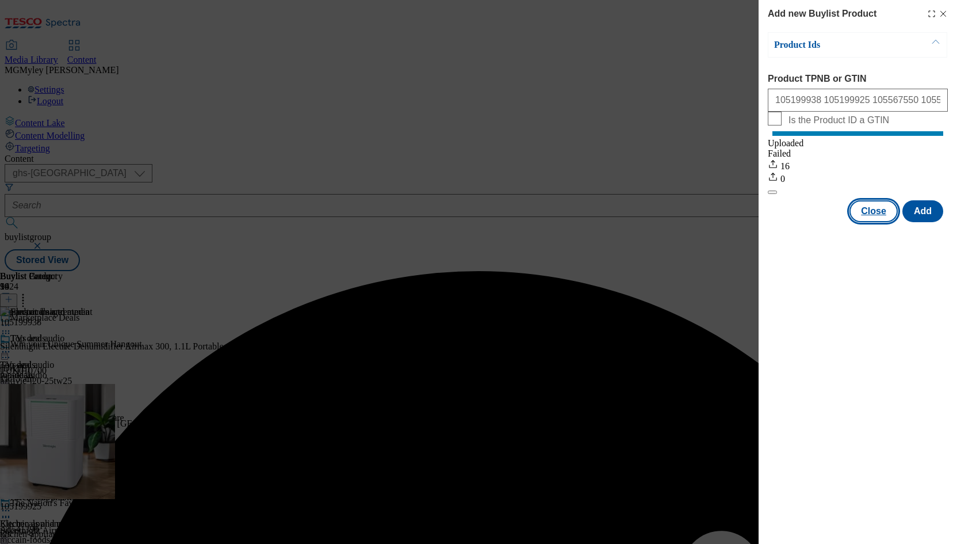
click at [855, 217] on button "Close" at bounding box center [874, 211] width 48 height 22
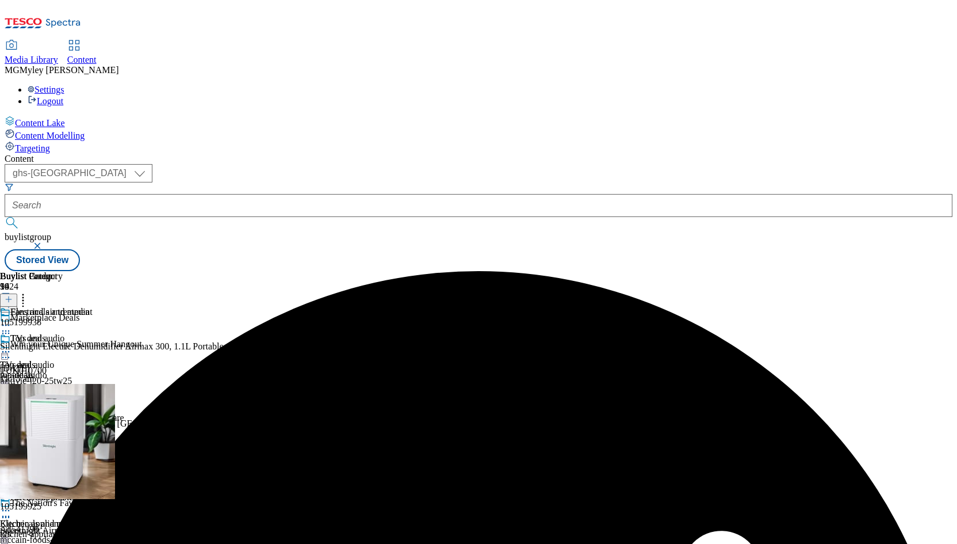
scroll to position [261, 0]
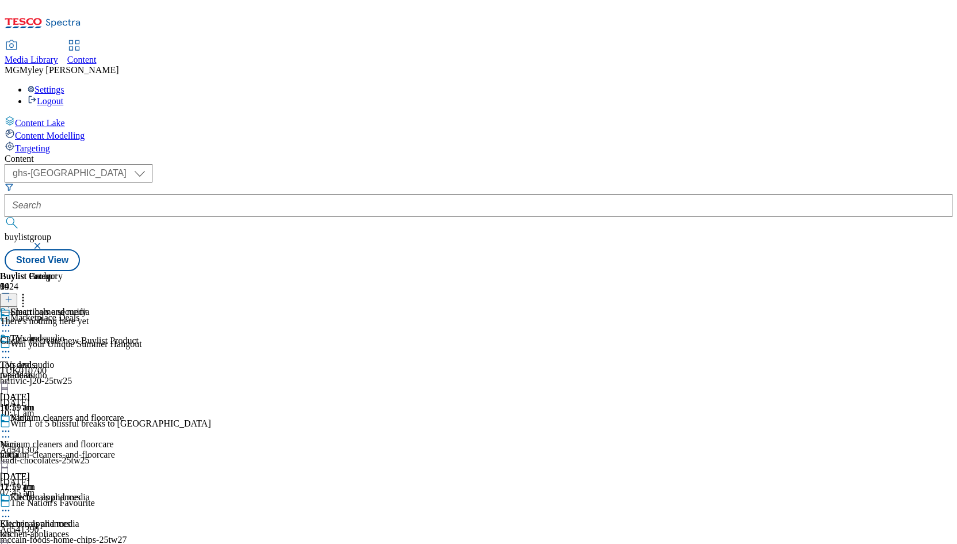
scroll to position [413, 0]
click at [13, 295] on icon at bounding box center [9, 299] width 8 height 8
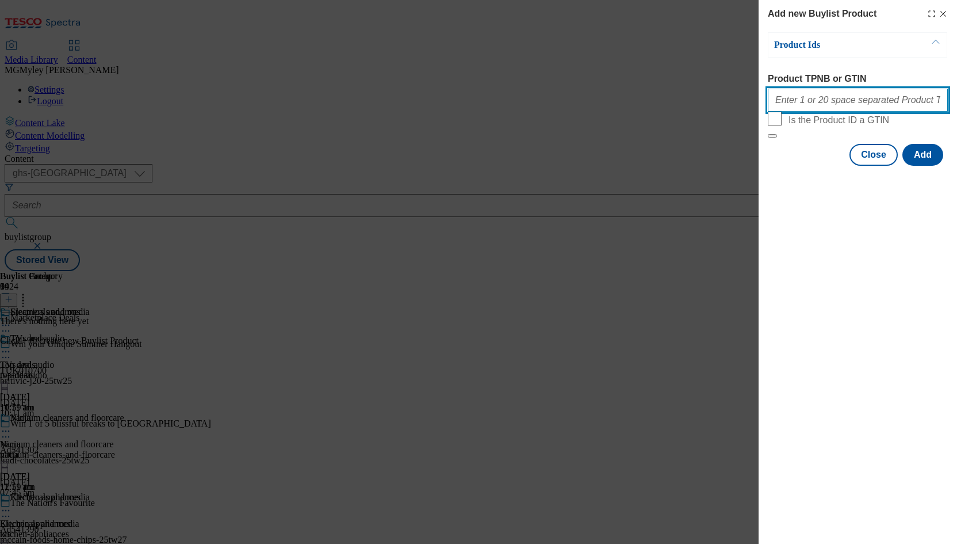
click at [835, 108] on input "Product TPNB or GTIN" at bounding box center [858, 100] width 180 height 23
paste input "105192937 105192936 105192912 105192919 105192893 105192916 105192942 105192876…"
type input "105192937 105192936 105192912 105192919 105192893 105192916 105192942 105192876…"
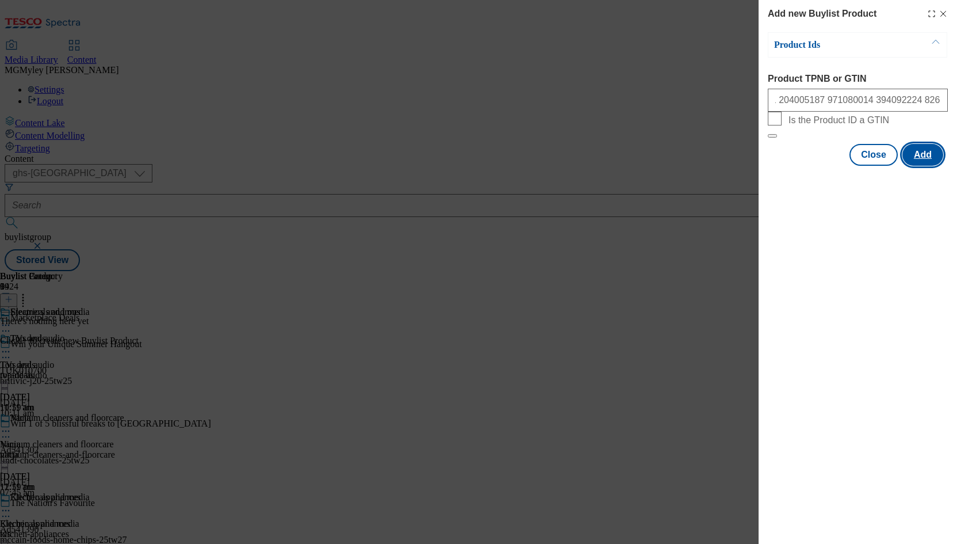
scroll to position [0, 0]
click at [926, 166] on button "Add" at bounding box center [923, 155] width 41 height 22
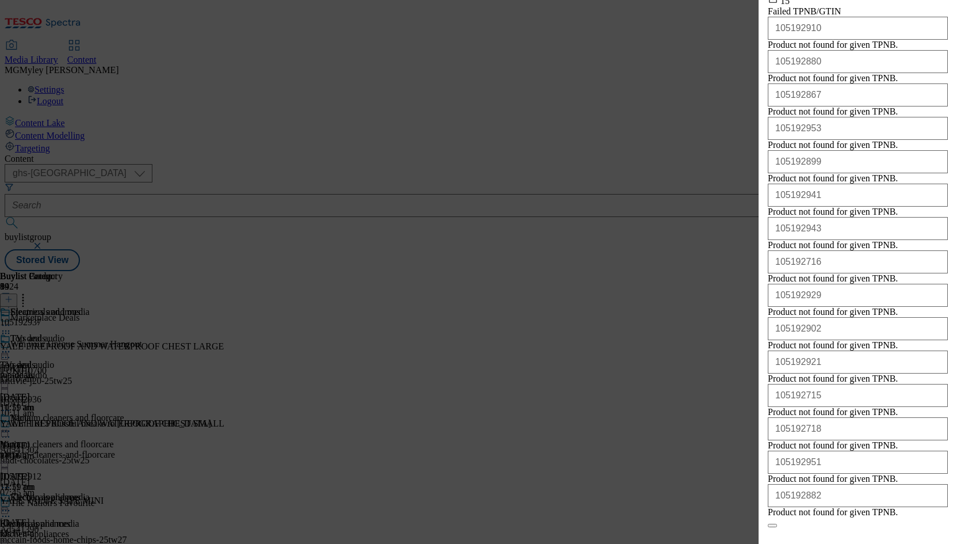
scroll to position [401, 0]
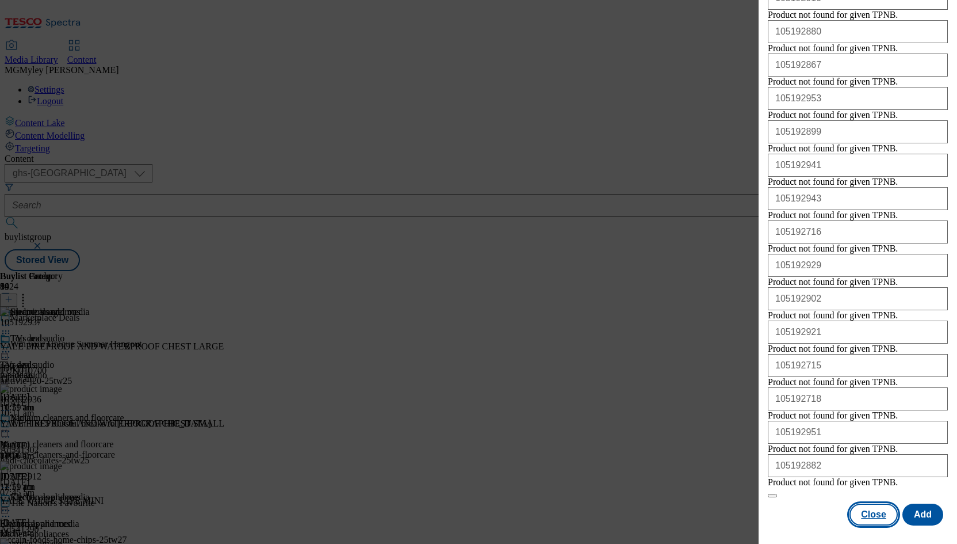
click at [867, 517] on button "Close" at bounding box center [874, 514] width 48 height 22
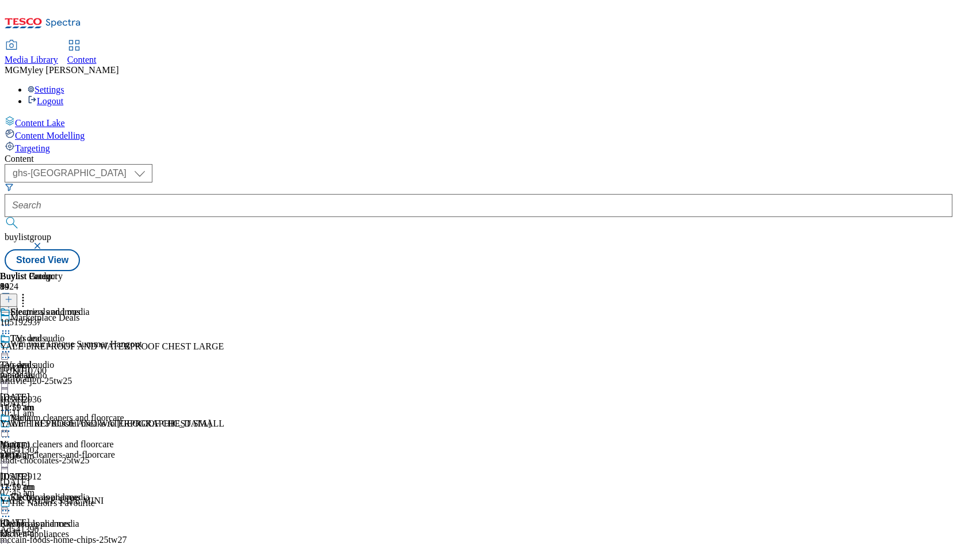
scroll to position [254, 0]
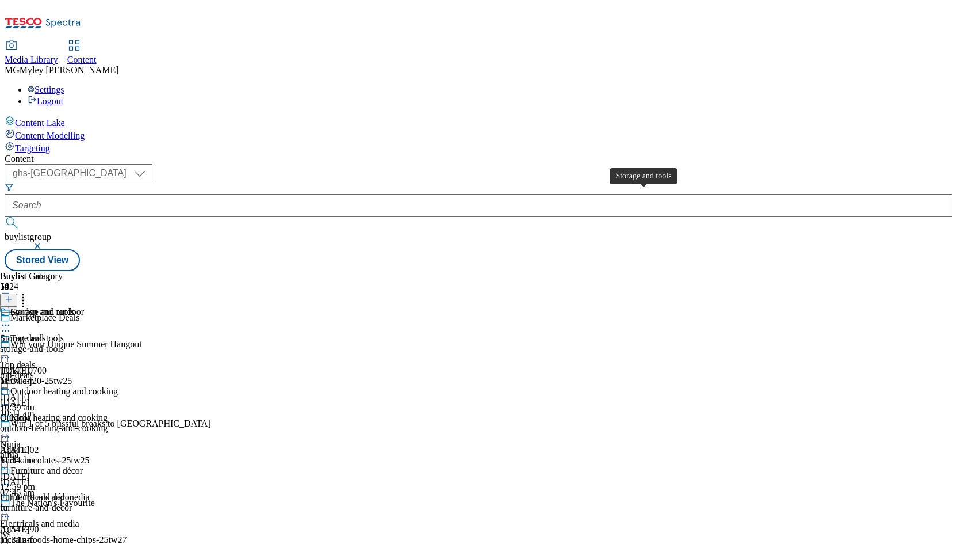
click at [64, 333] on div "Storage and tools" at bounding box center [32, 338] width 64 height 10
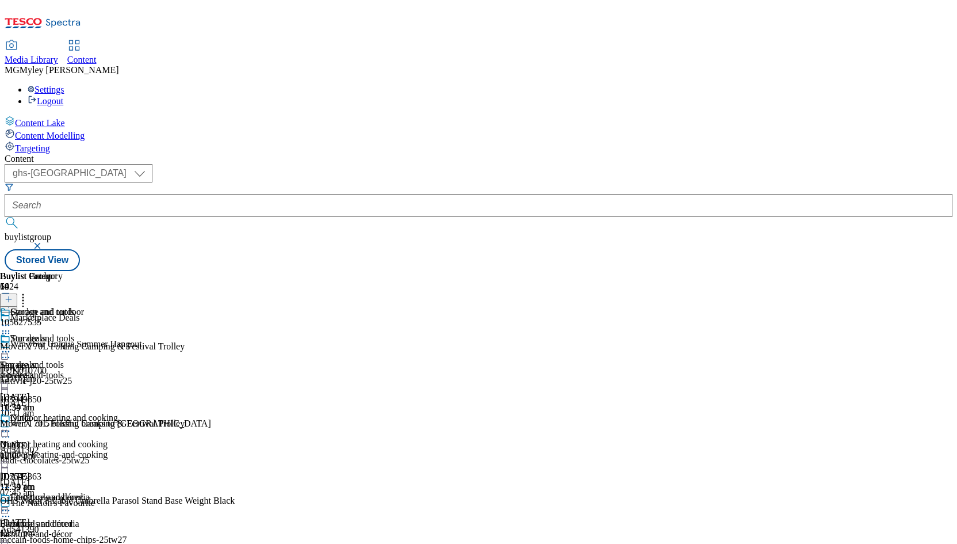
scroll to position [0, 63]
click at [13, 295] on icon at bounding box center [9, 299] width 8 height 8
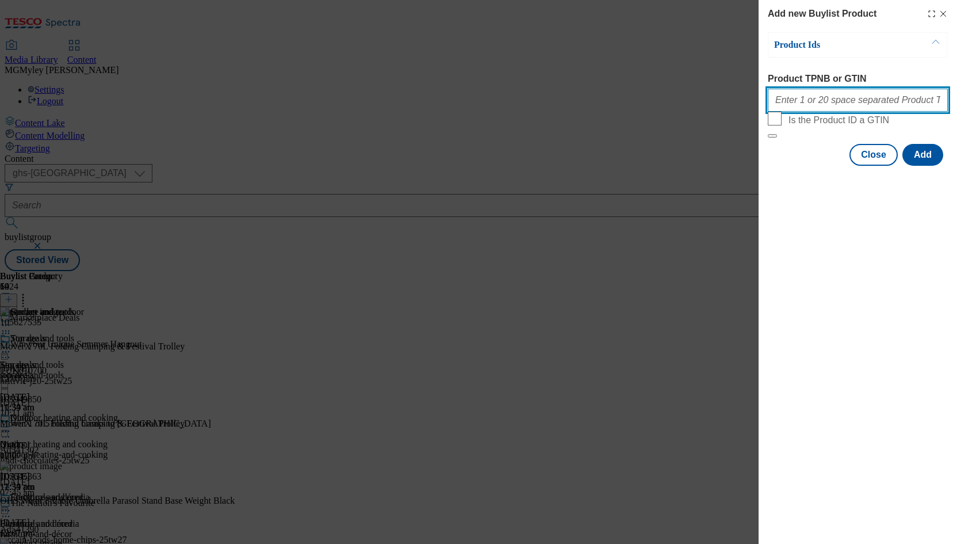
click at [845, 106] on input "Product TPNB or GTIN" at bounding box center [858, 100] width 180 height 23
paste input "105297477 105259003 105768624 105297517 105259004 105768618 105302871 105544733…"
type input "105297477 105259003 105768624 105297517 105259004 105768618 105302871 105544733…"
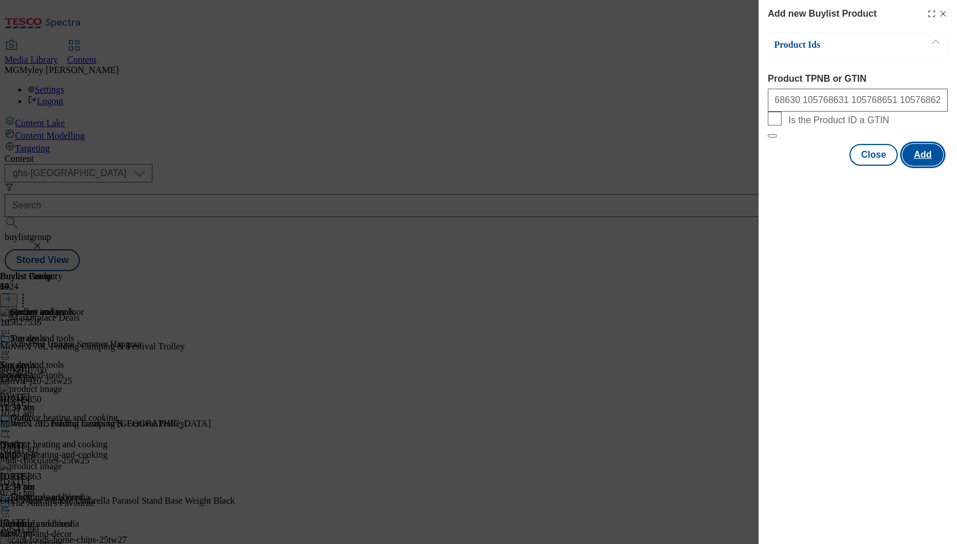
scroll to position [0, 0]
click at [919, 166] on button "Add" at bounding box center [923, 155] width 41 height 22
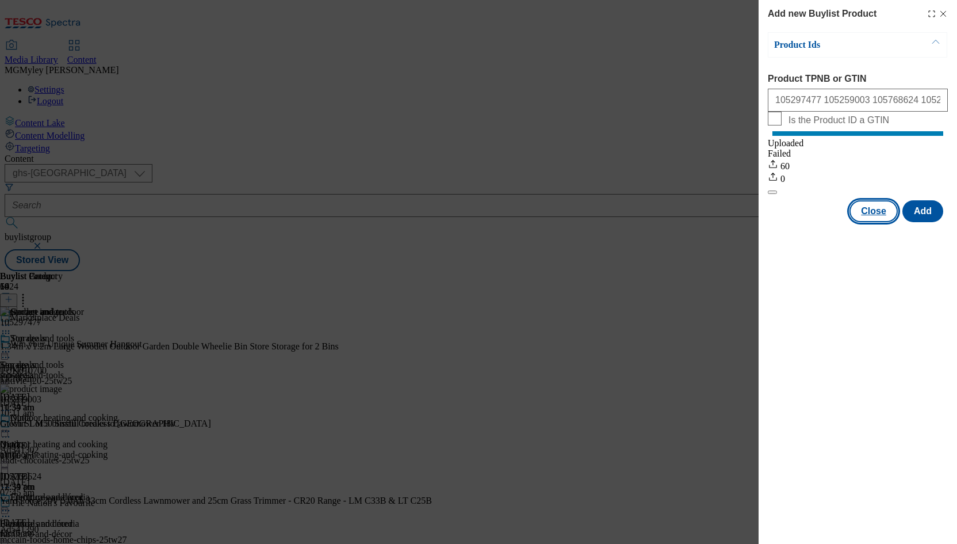
click at [875, 218] on button "Close" at bounding box center [874, 211] width 48 height 22
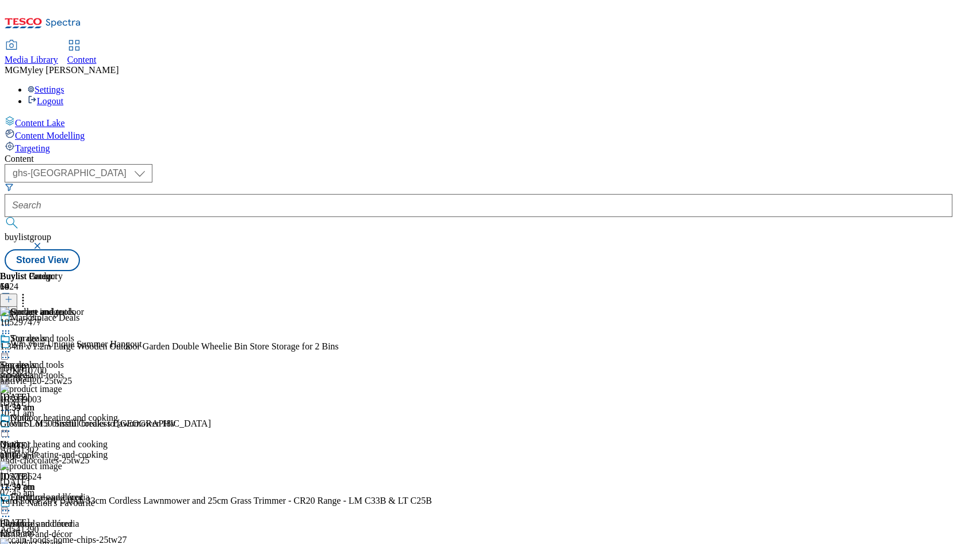
click at [118, 449] on div "outdoor-heating-and-cooking" at bounding box center [59, 454] width 118 height 10
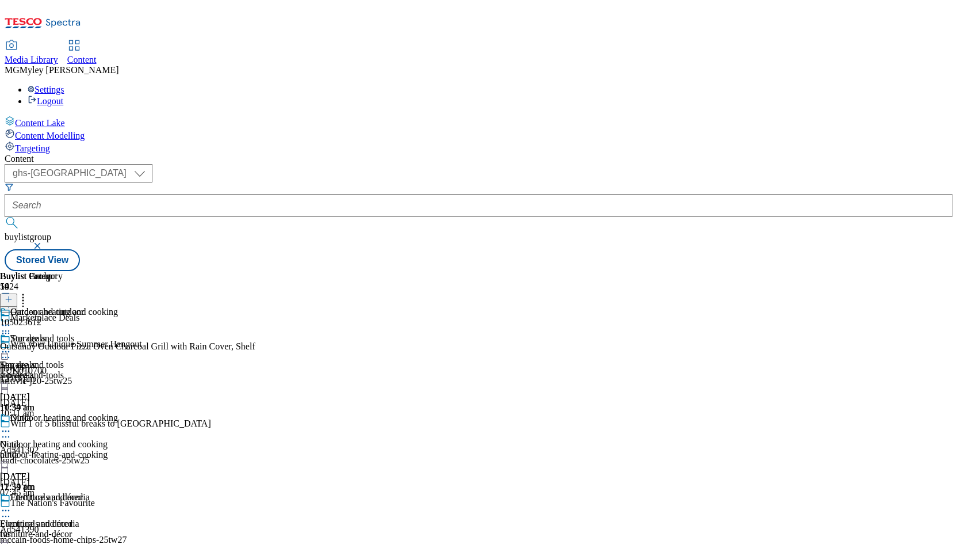
scroll to position [0, 63]
click at [13, 295] on icon at bounding box center [9, 299] width 8 height 8
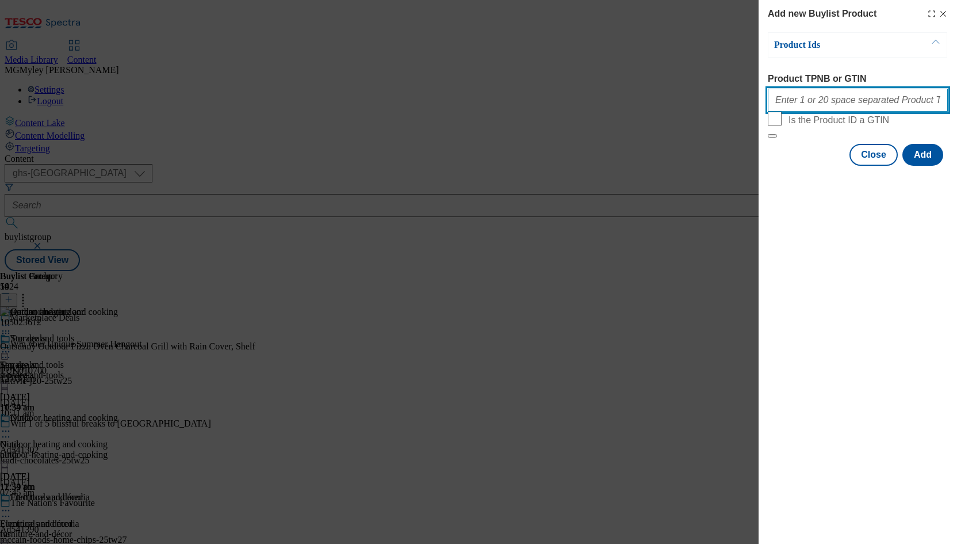
click at [863, 104] on input "Product TPNB or GTIN" at bounding box center [858, 100] width 180 height 23
paste input "105793567 105744957 105015973 105297393 105021369 105015972 105015974 111194120…"
type input "105793567 105744957 105015973 105297393 105021369 105015972 105015974 111194120…"
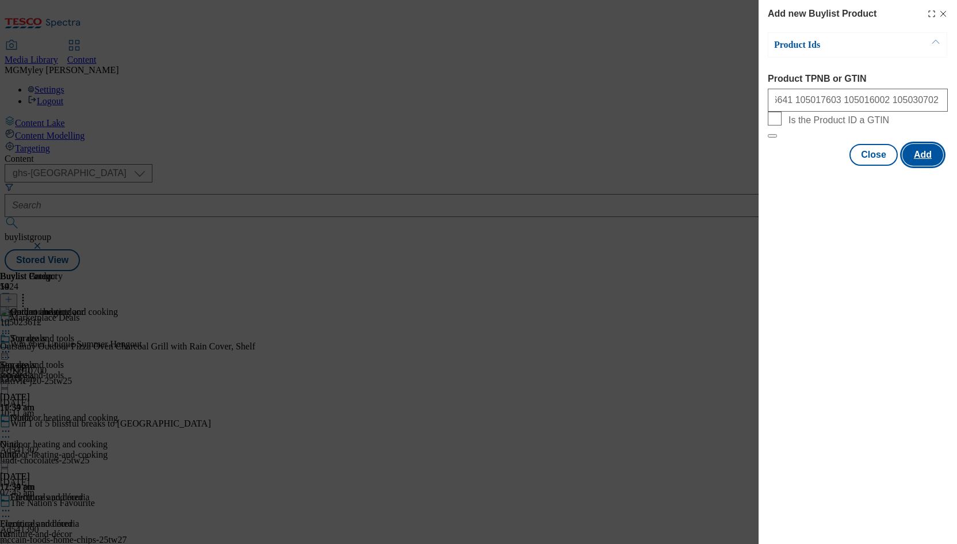
click at [921, 166] on button "Add" at bounding box center [923, 155] width 41 height 22
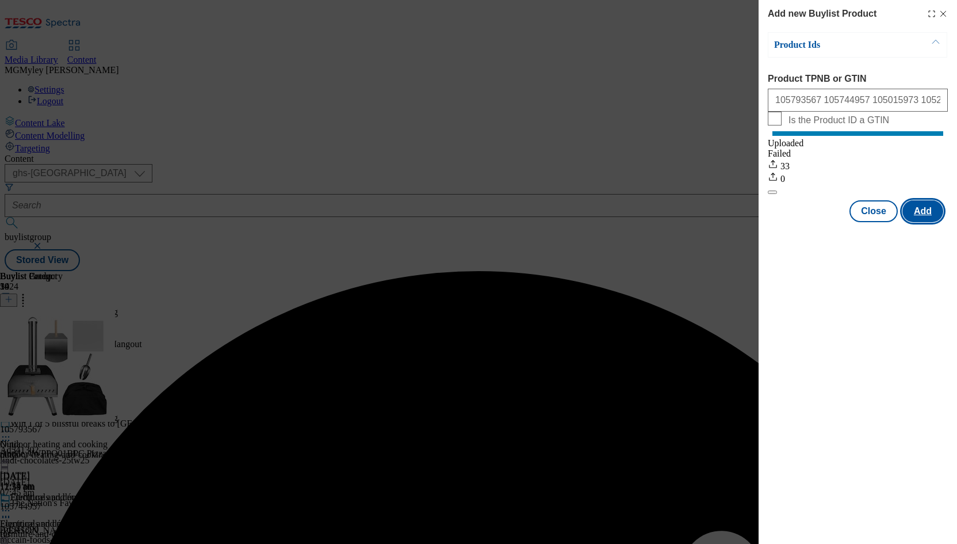
scroll to position [0, 0]
click at [865, 222] on button "Close" at bounding box center [874, 211] width 48 height 22
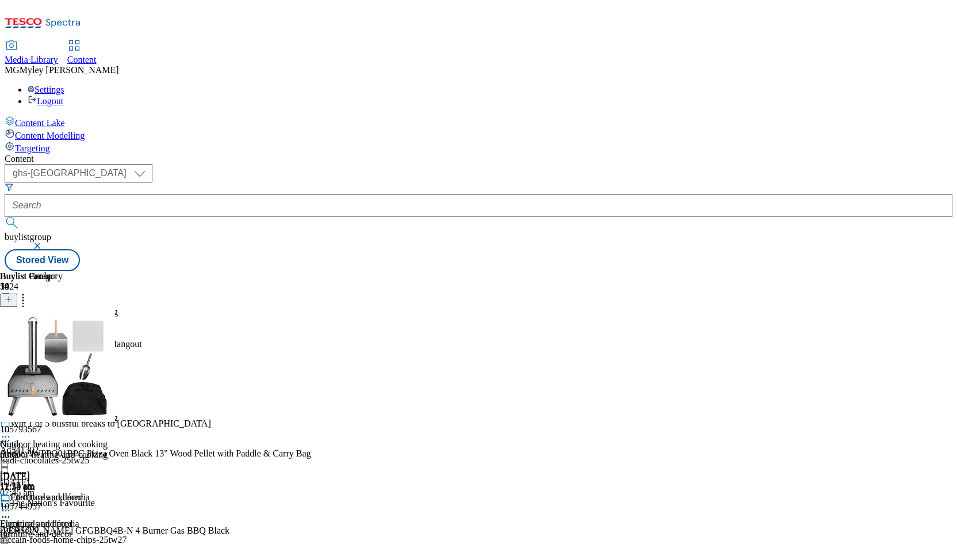
scroll to position [173, 0]
click at [118, 529] on div "furniture-and-décor" at bounding box center [59, 534] width 118 height 10
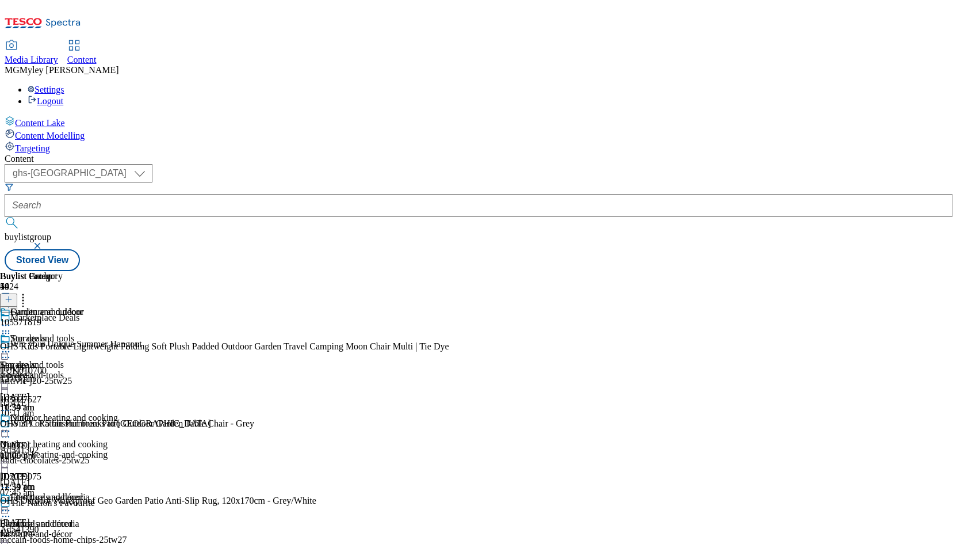
scroll to position [0, 63]
click at [13, 295] on icon at bounding box center [9, 299] width 8 height 8
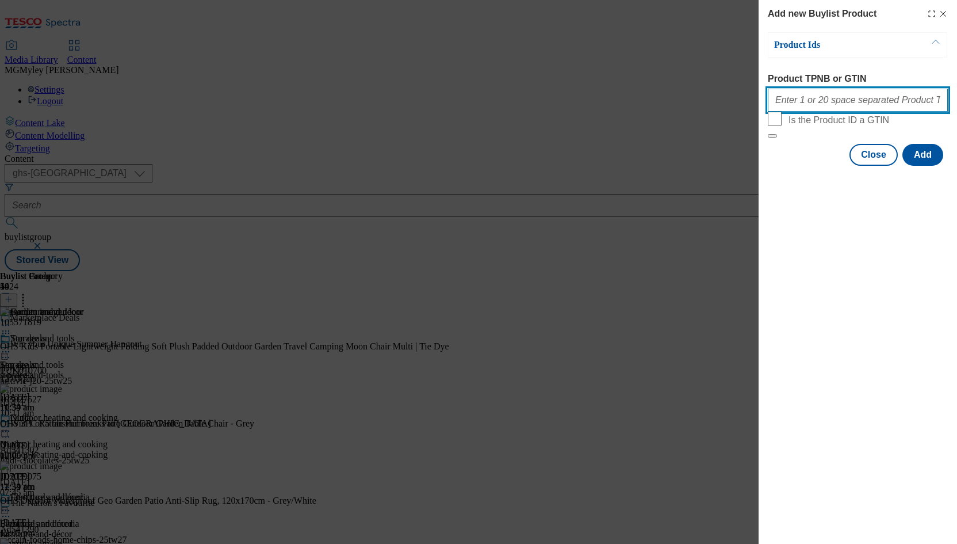
click at [836, 101] on input "Product TPNB or GTIN" at bounding box center [858, 100] width 180 height 23
paste input "105504717 105503123 105769196 105048500 105066405 105077794 105110899 105608507…"
type input "105504717 105503123 105769196 105048500 105066405 105077794 105110899 105608507…"
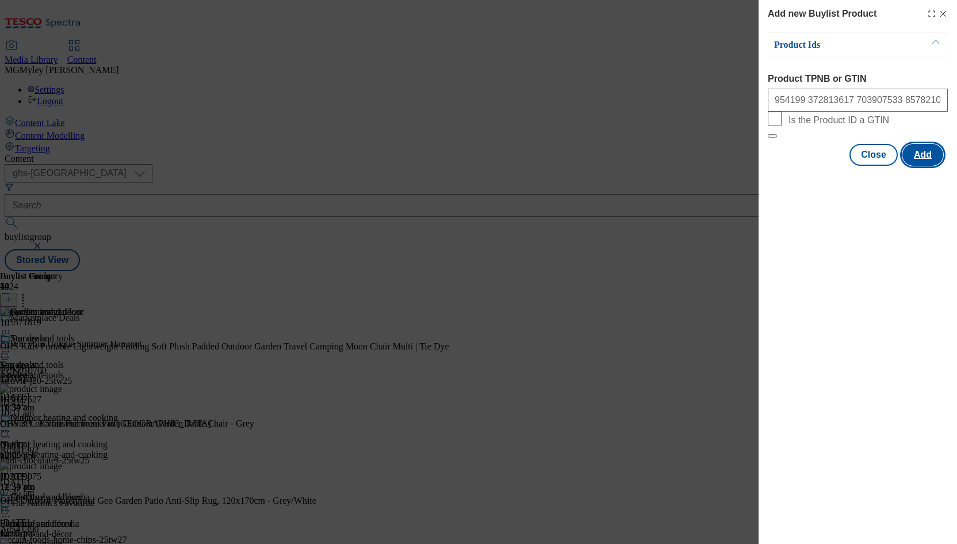
click at [915, 166] on button "Add" at bounding box center [923, 155] width 41 height 22
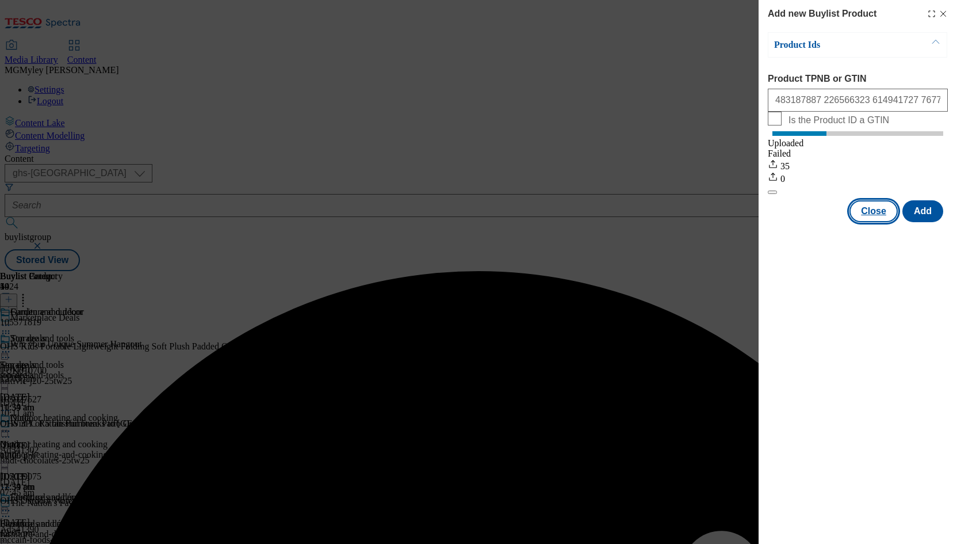
click at [864, 222] on button "Close" at bounding box center [874, 211] width 48 height 22
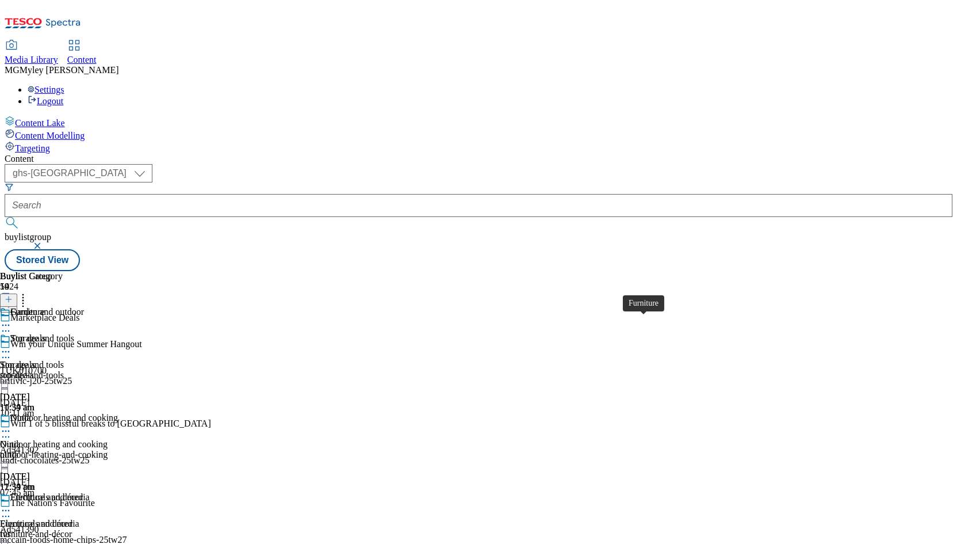
scroll to position [704, 0]
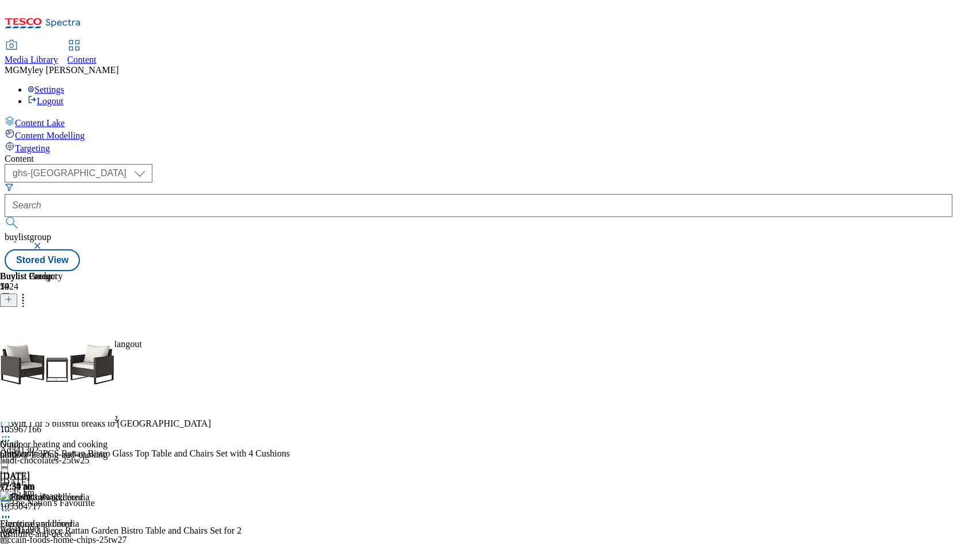
click at [29, 292] on icon at bounding box center [23, 298] width 12 height 12
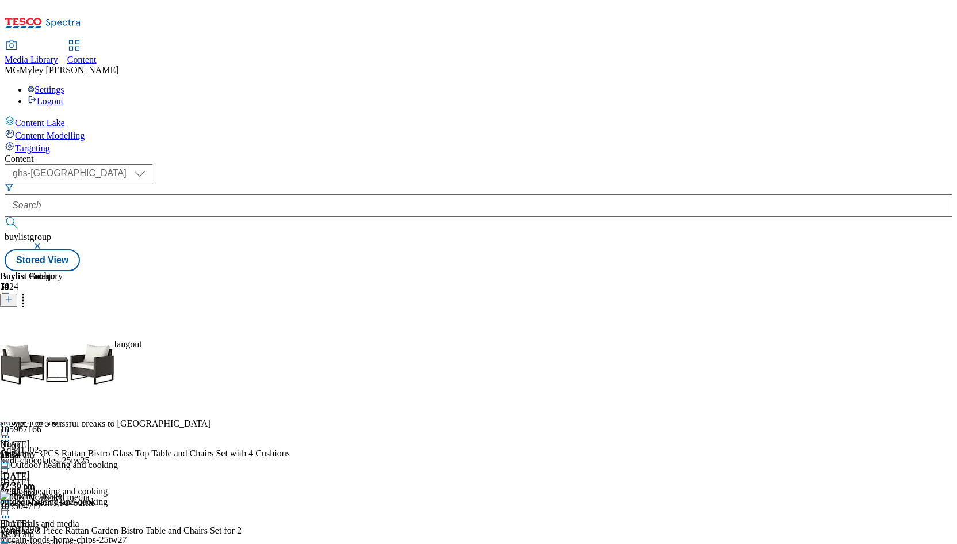
click at [64, 334] on span "Reorder" at bounding box center [51, 338] width 28 height 9
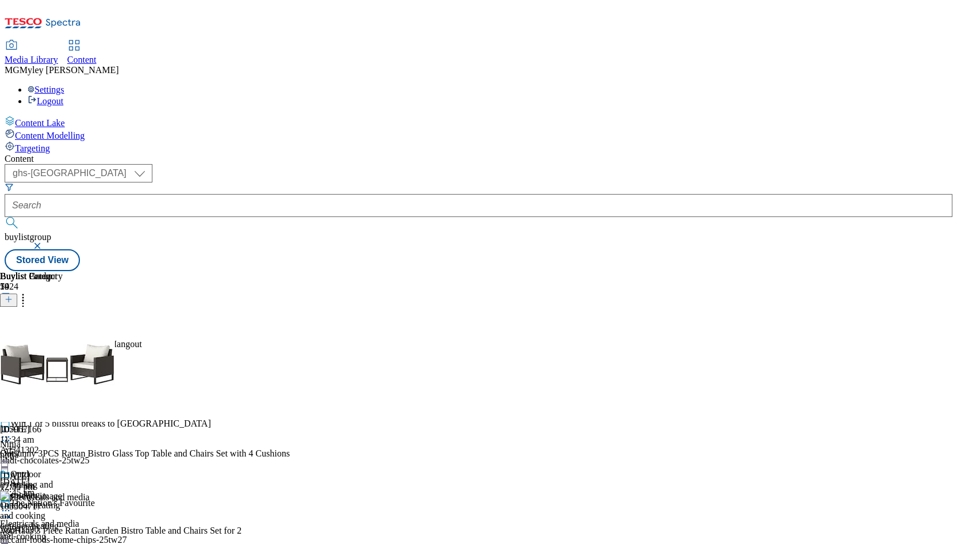
drag, startPoint x: 751, startPoint y: 480, endPoint x: 728, endPoint y: 268, distance: 214.1
drag, startPoint x: 756, startPoint y: 467, endPoint x: 744, endPoint y: 289, distance: 178.8
drag, startPoint x: 745, startPoint y: 427, endPoint x: 745, endPoint y: 333, distance: 94.9
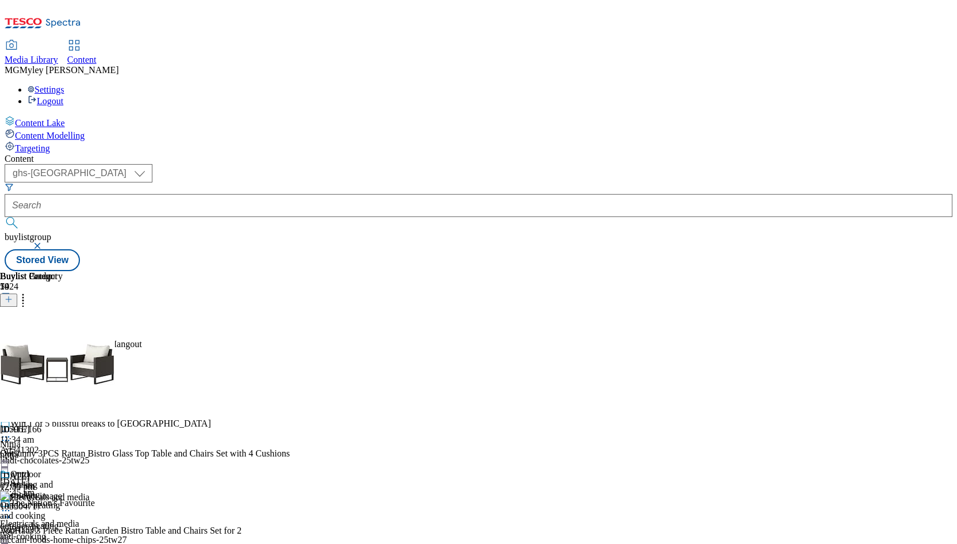
click at [46, 329] on button "Done" at bounding box center [23, 340] width 46 height 22
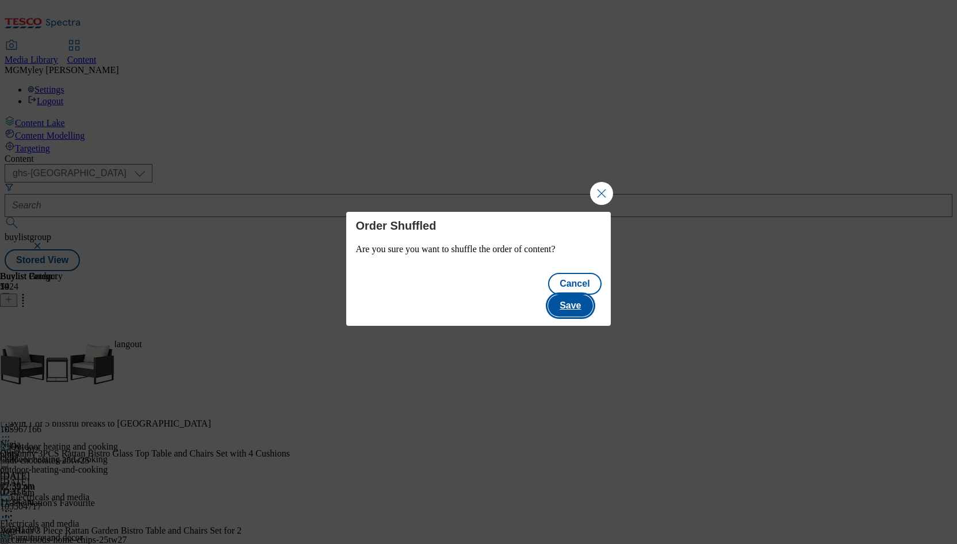
click at [591, 295] on button "Save" at bounding box center [570, 306] width 44 height 22
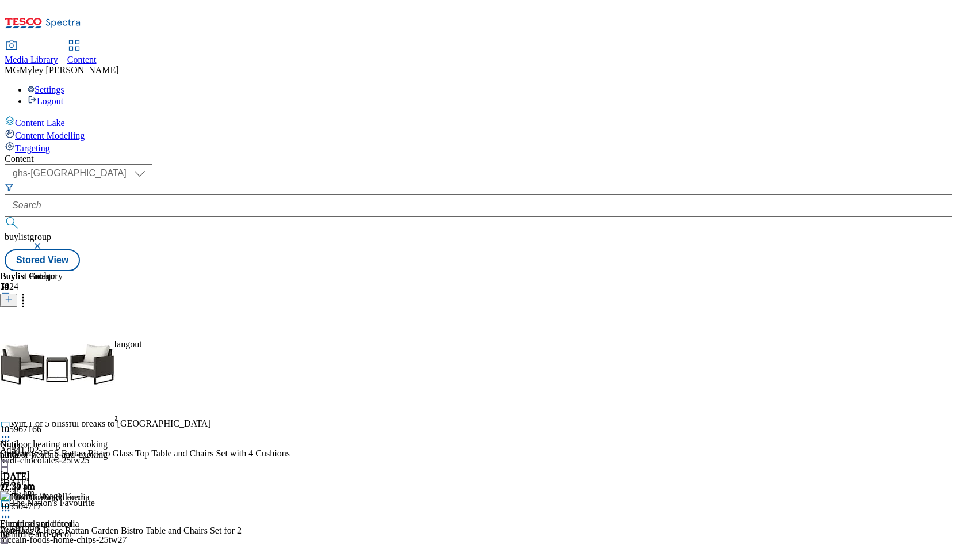
scroll to position [207, 0]
click at [29, 292] on icon at bounding box center [23, 298] width 12 height 12
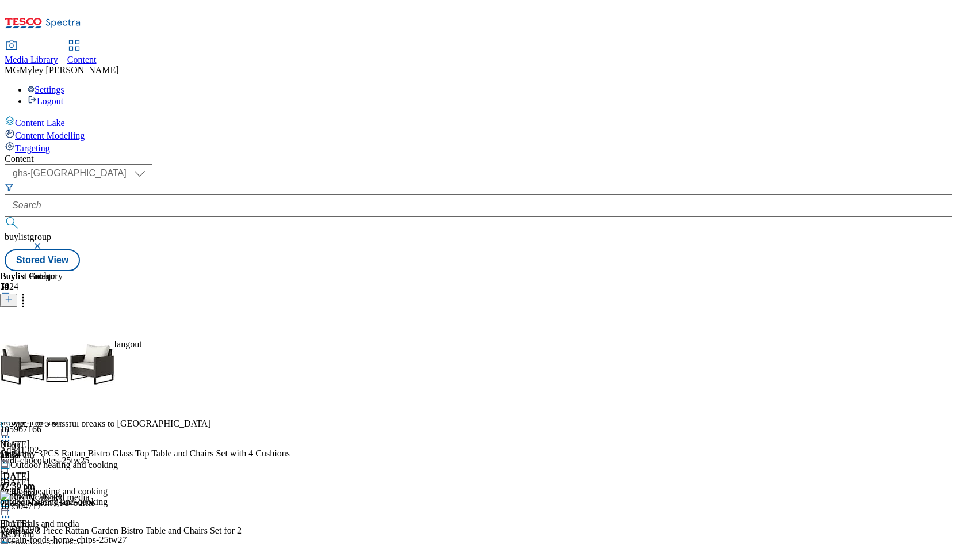
click at [69, 330] on button "Reorder" at bounding box center [46, 337] width 46 height 14
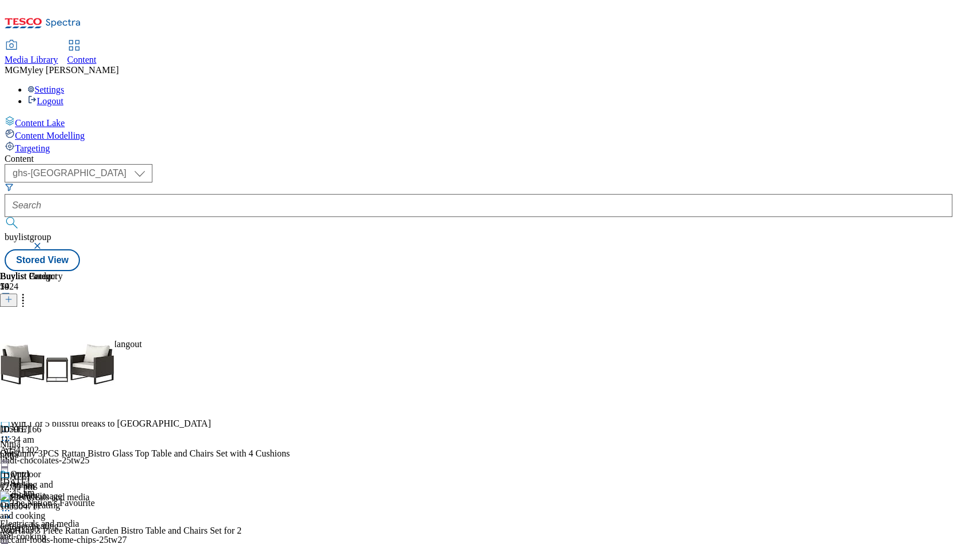
drag, startPoint x: 753, startPoint y: 489, endPoint x: 742, endPoint y: 272, distance: 217.2
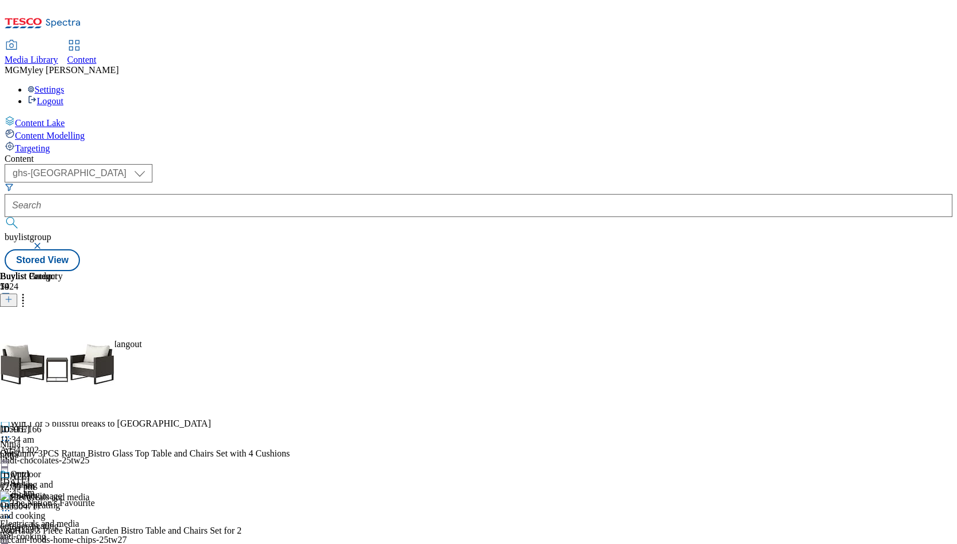
drag, startPoint x: 749, startPoint y: 340, endPoint x: 747, endPoint y: 554, distance: 214.0
drag, startPoint x: 746, startPoint y: 222, endPoint x: 746, endPoint y: 342, distance: 119.7
drag, startPoint x: 743, startPoint y: 299, endPoint x: 743, endPoint y: 448, distance: 149.6
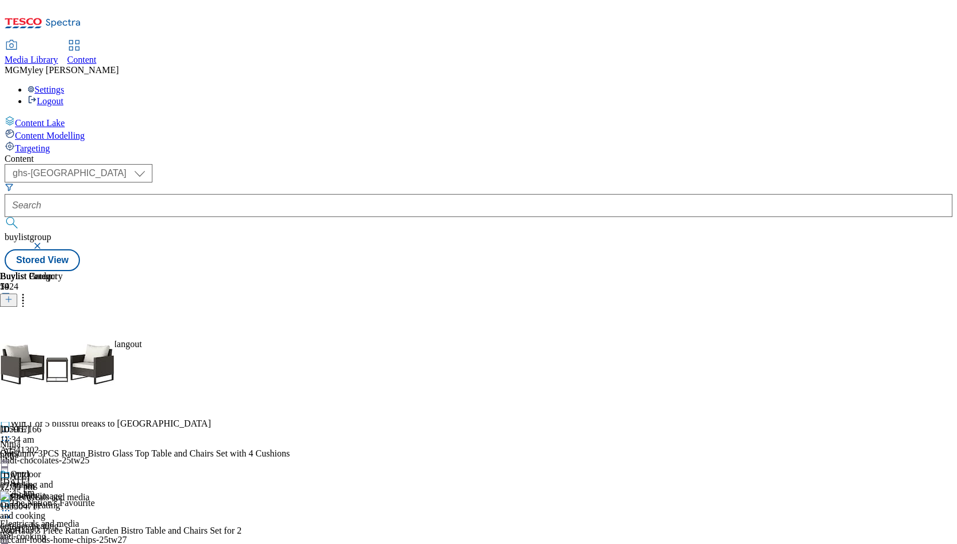
scroll to position [598, 0]
click at [46, 329] on button "Done" at bounding box center [23, 340] width 46 height 22
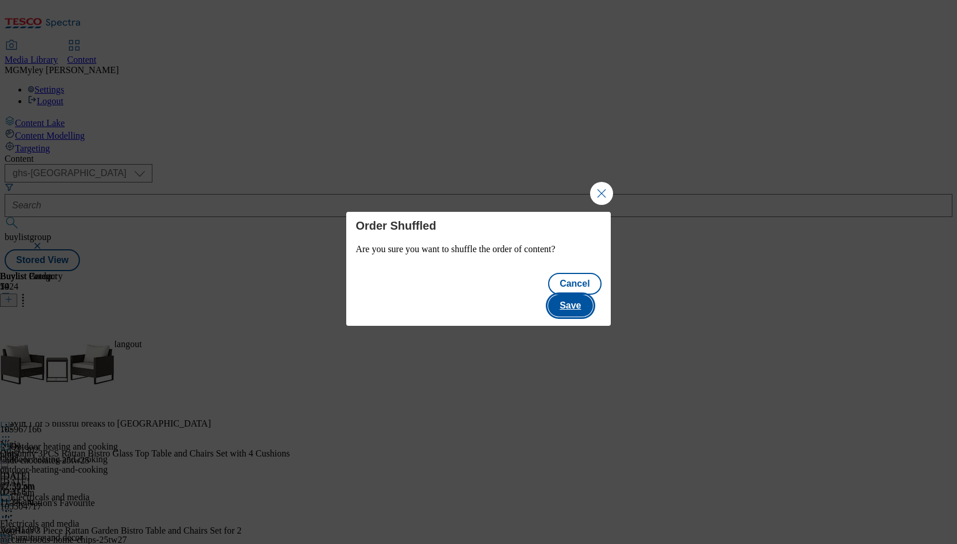
click at [590, 295] on button "Save" at bounding box center [570, 306] width 44 height 22
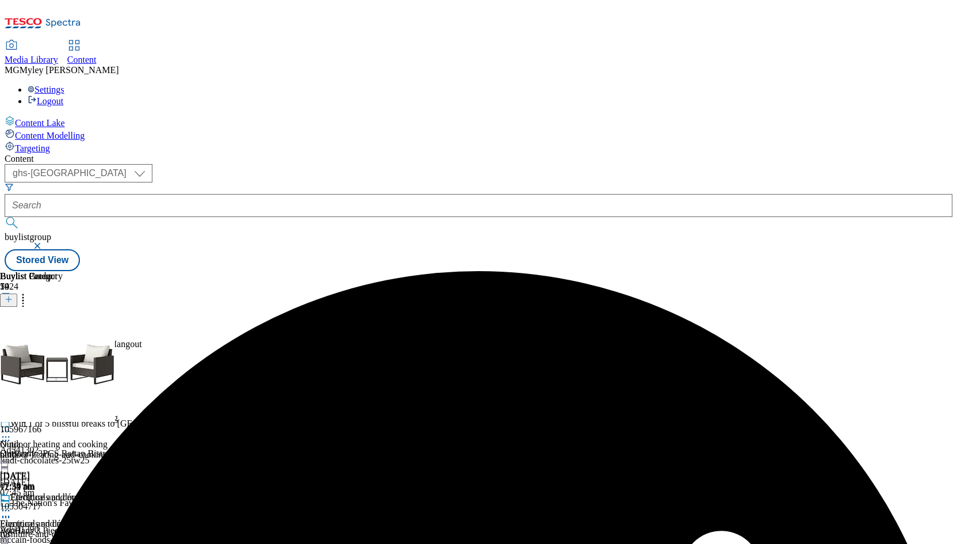
scroll to position [169, 0]
click at [72, 518] on div "Furniture and décor" at bounding box center [36, 523] width 72 height 10
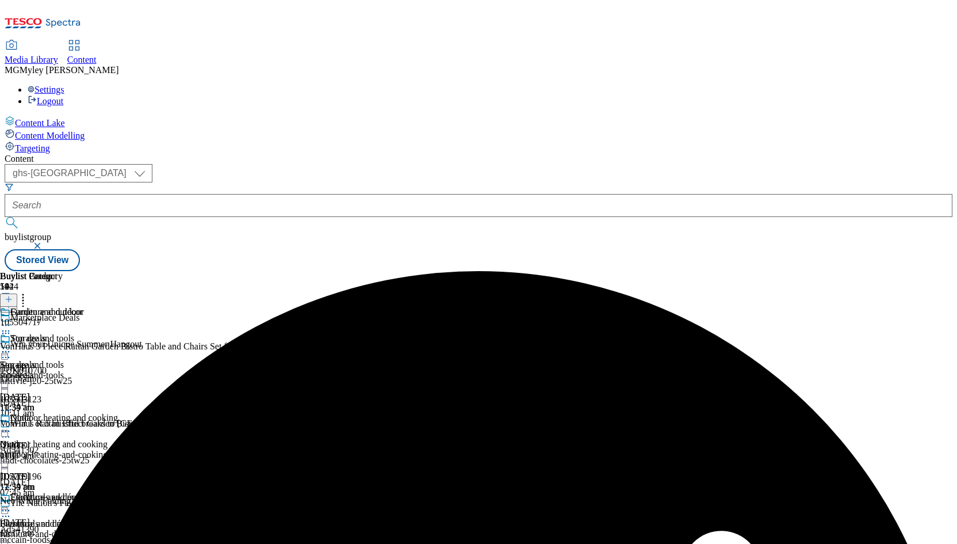
scroll to position [284, 0]
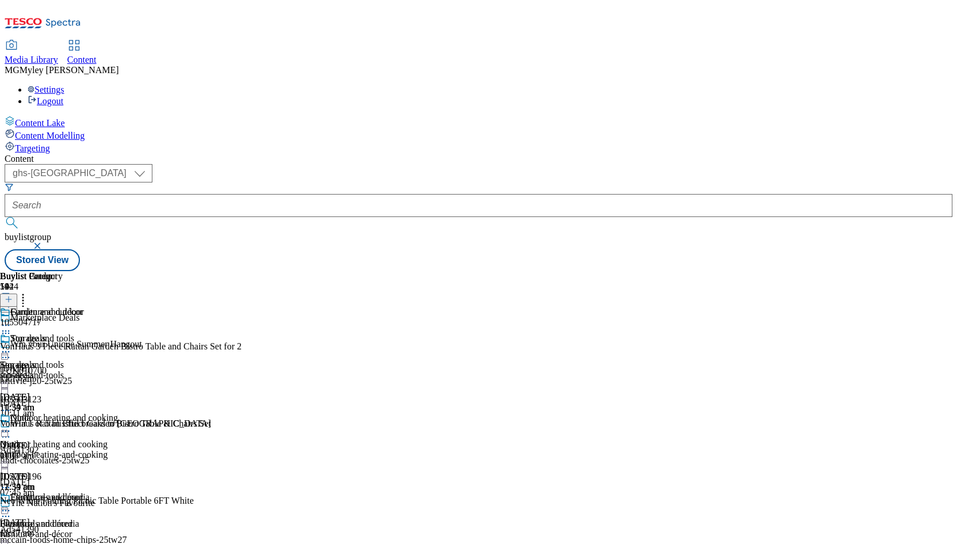
click at [17, 293] on button at bounding box center [8, 299] width 17 height 13
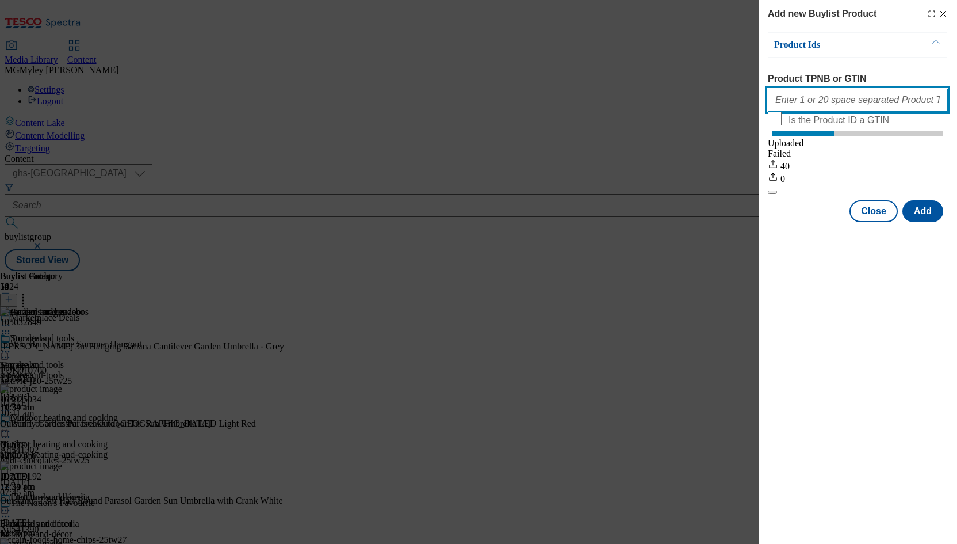
click at [834, 107] on input "Product TPNB or GTIN" at bounding box center [858, 100] width 180 height 23
click at [883, 468] on div "Add new Buylist Product Product Ids Product TPNB or GTIN Is the Product ID a GT…" at bounding box center [858, 272] width 198 height 544
click at [823, 107] on input "Product TPNB or GTIN" at bounding box center [858, 100] width 180 height 23
paste input "105032849 105769192 105032847 105032860 105032861 105771831 105571832 105016354…"
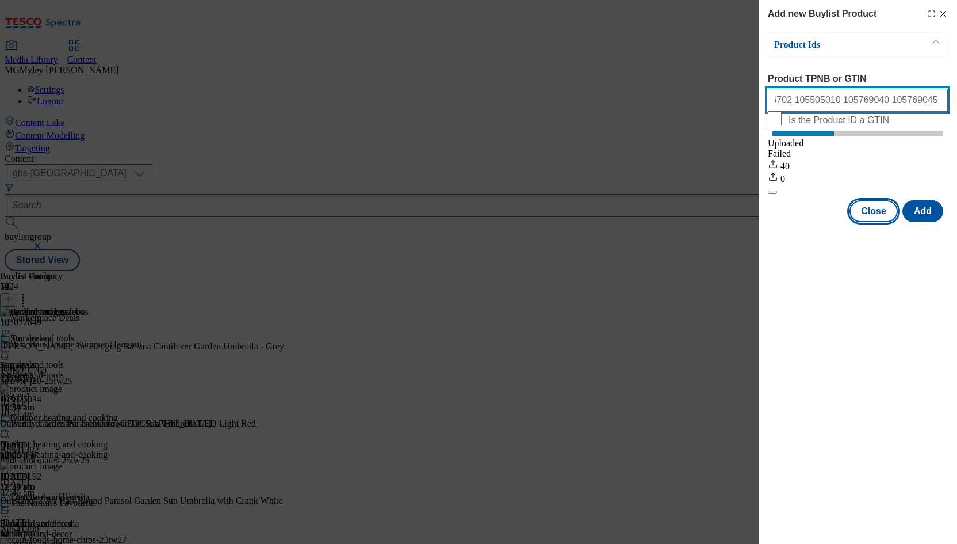
type input "105032849 105769192 105032847 105032860 105032861 105771831 105571832 105016354…"
click at [876, 222] on button "Close" at bounding box center [874, 211] width 48 height 22
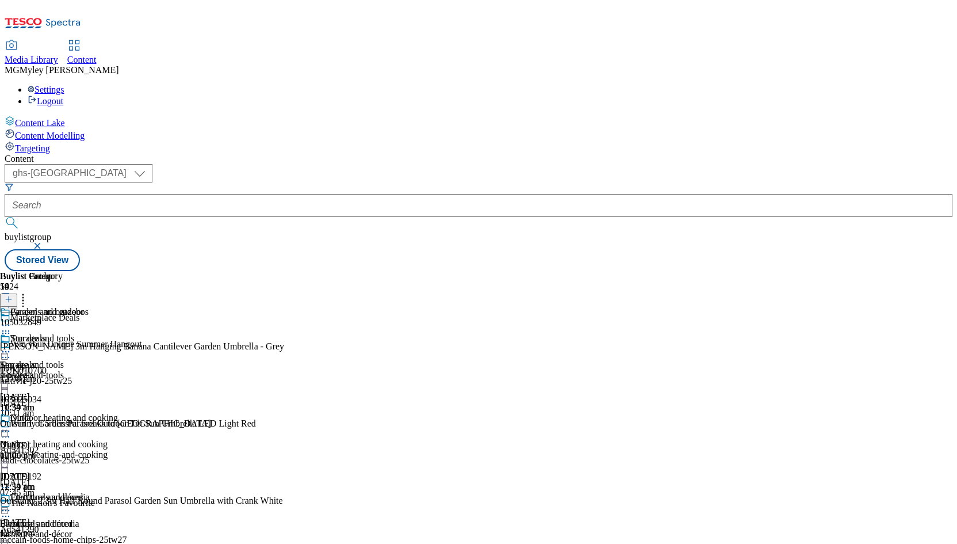
click at [13, 295] on icon at bounding box center [9, 299] width 8 height 8
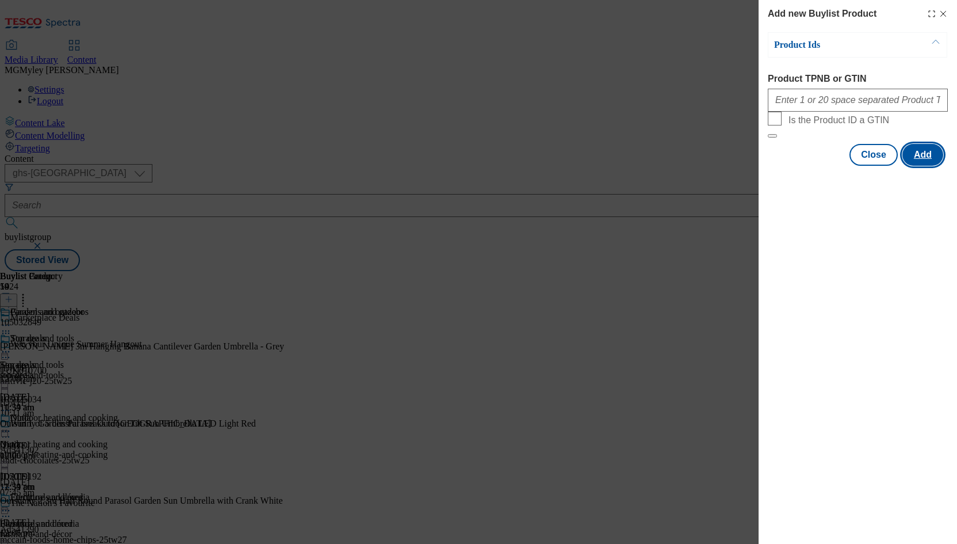
click at [919, 166] on button "Add" at bounding box center [923, 155] width 41 height 22
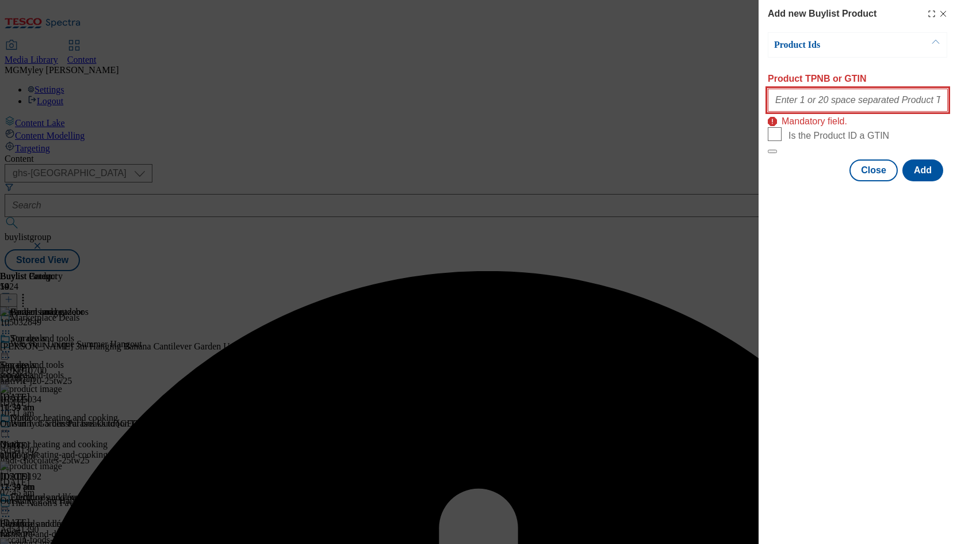
click at [861, 106] on input "Product TPNB or GTIN" at bounding box center [858, 100] width 180 height 23
paste input "105032849 105769192 105032847 105032860 105032861 105771831 105571832 105016354…"
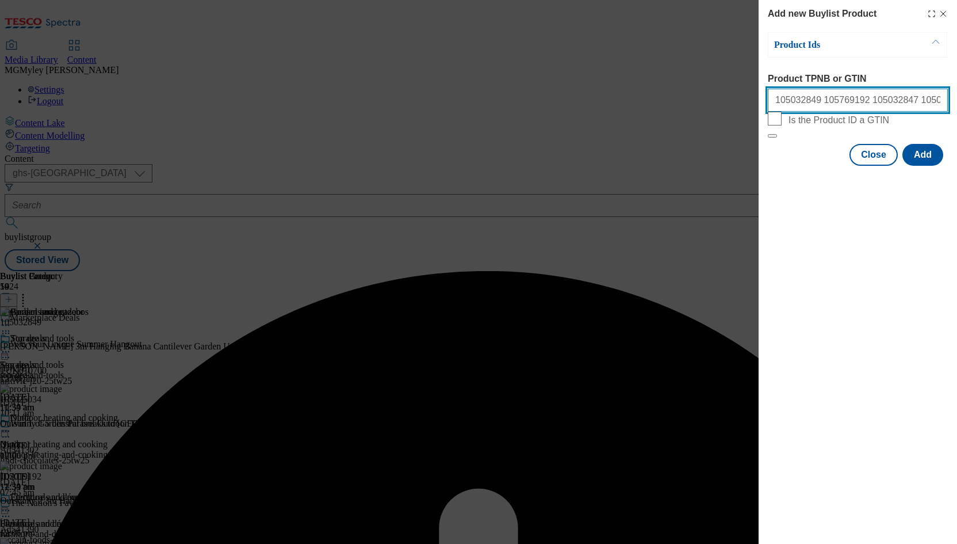
scroll to position [0, 759]
type input "105032849 105769192 105032847 105032860 105032861 105771831 105571832 105016354…"
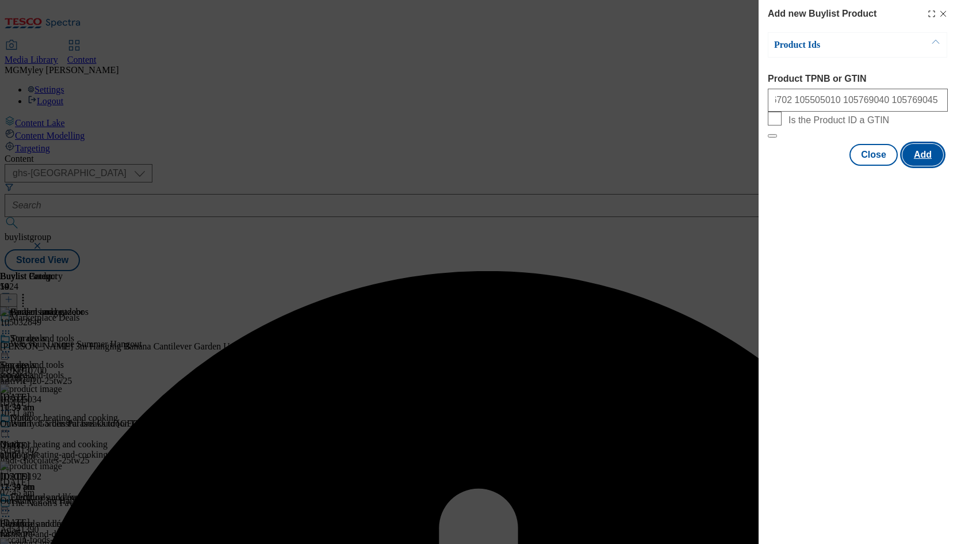
click at [925, 166] on button "Add" at bounding box center [923, 155] width 41 height 22
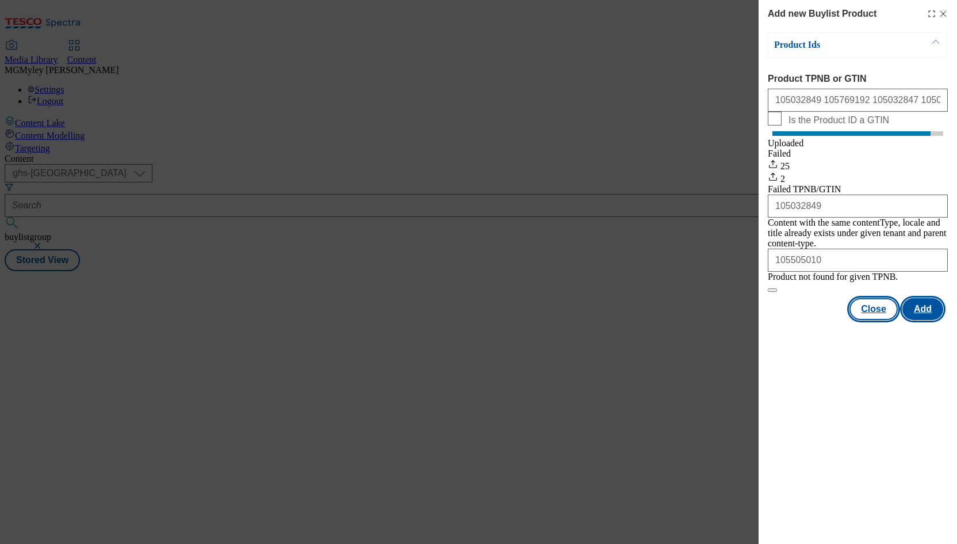
scroll to position [0, 0]
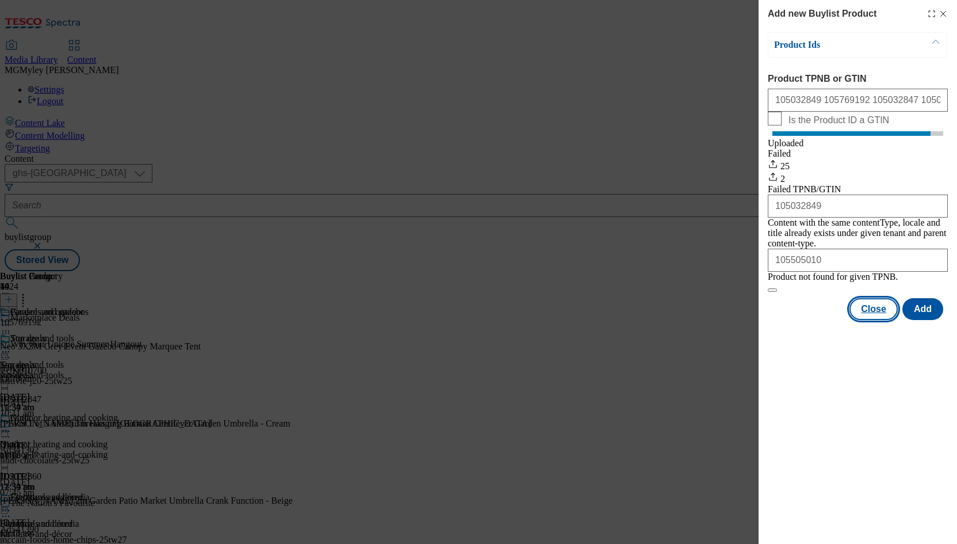
click at [885, 320] on button "Close" at bounding box center [874, 309] width 48 height 22
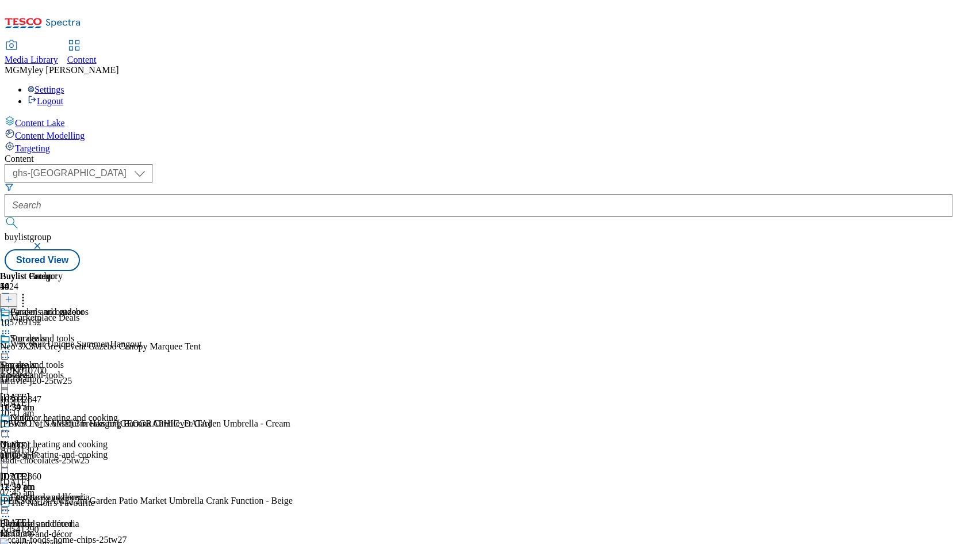
scroll to position [302, 0]
click at [118, 529] on div "furniture-and-décor" at bounding box center [59, 534] width 118 height 10
click at [345, 292] on div at bounding box center [172, 299] width 345 height 15
click at [13, 295] on icon at bounding box center [9, 299] width 8 height 8
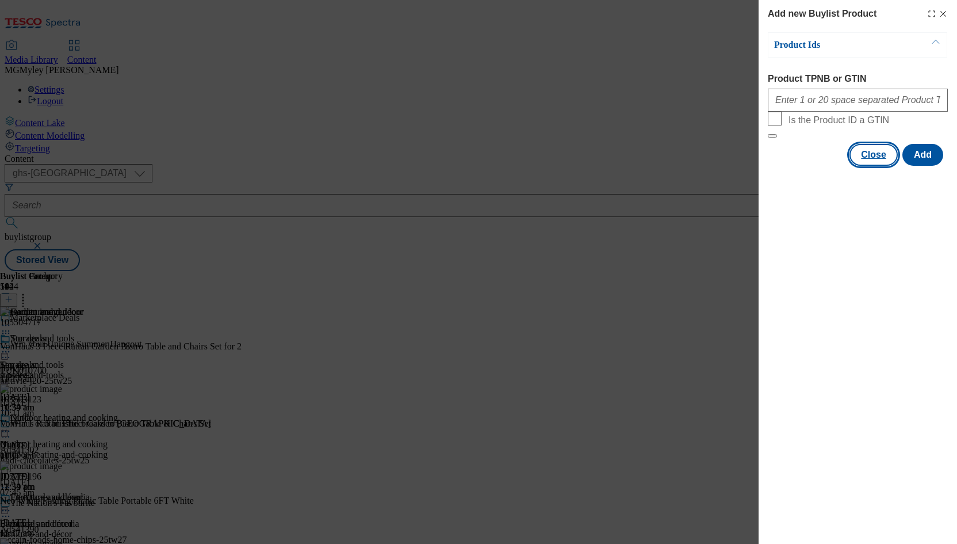
click at [880, 166] on button "Close" at bounding box center [874, 155] width 48 height 22
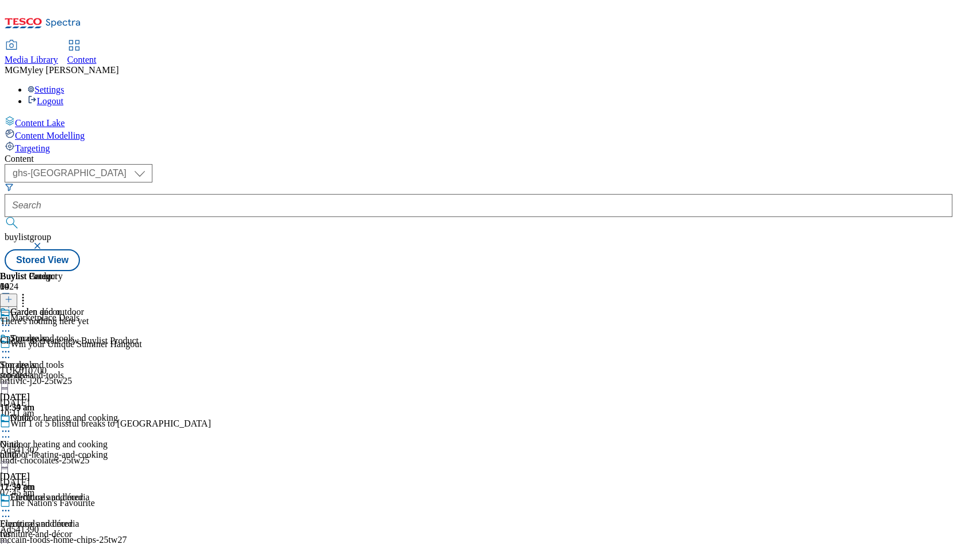
scroll to position [0, 63]
click at [13, 295] on icon at bounding box center [9, 299] width 8 height 8
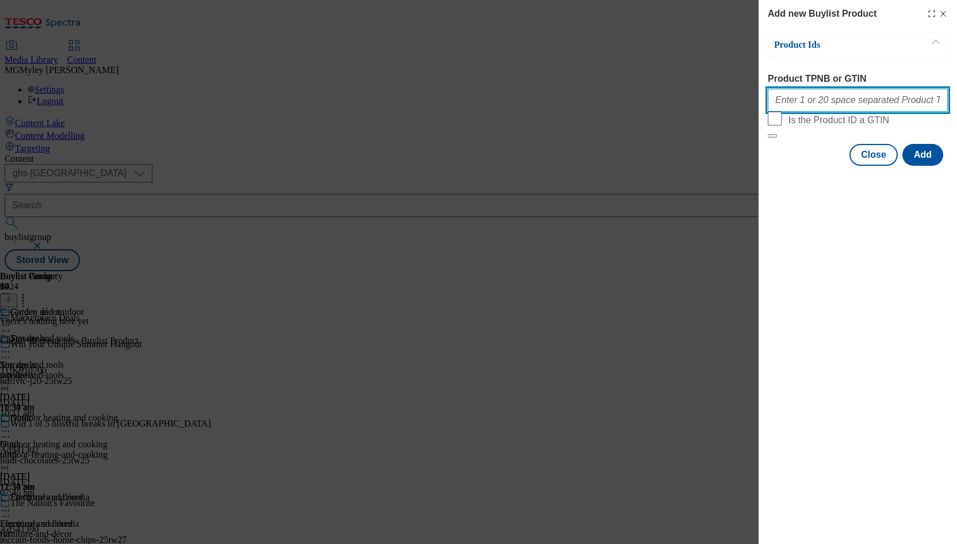
click at [845, 106] on input "Product TPNB or GTIN" at bounding box center [858, 100] width 180 height 23
paste input "105039075 105571854 105567738 105374826 105803136 105803143 105014573 105376495…"
type input "105039075 105571854 105567738 105374826 105803136 105803143 105014573 105376495…"
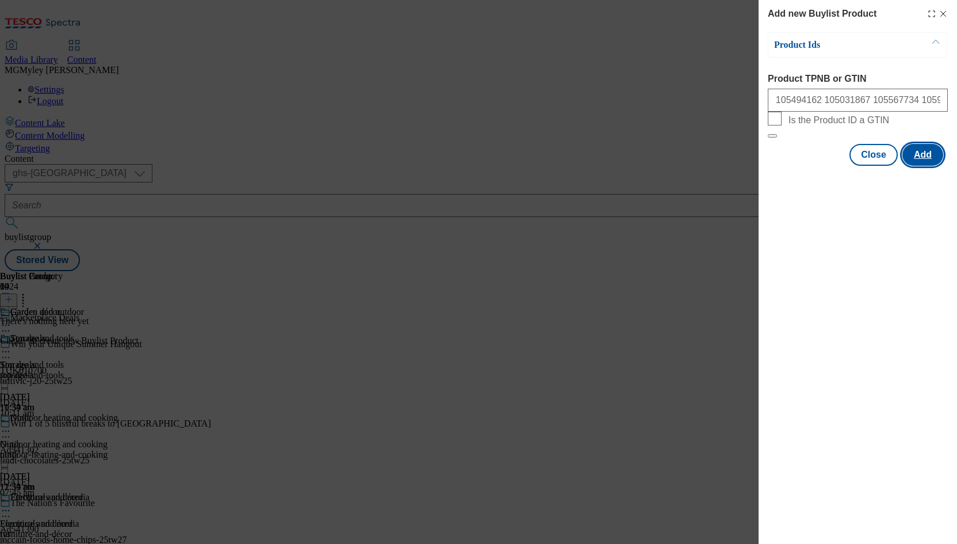
scroll to position [0, 0]
click at [934, 166] on button "Add" at bounding box center [923, 155] width 41 height 22
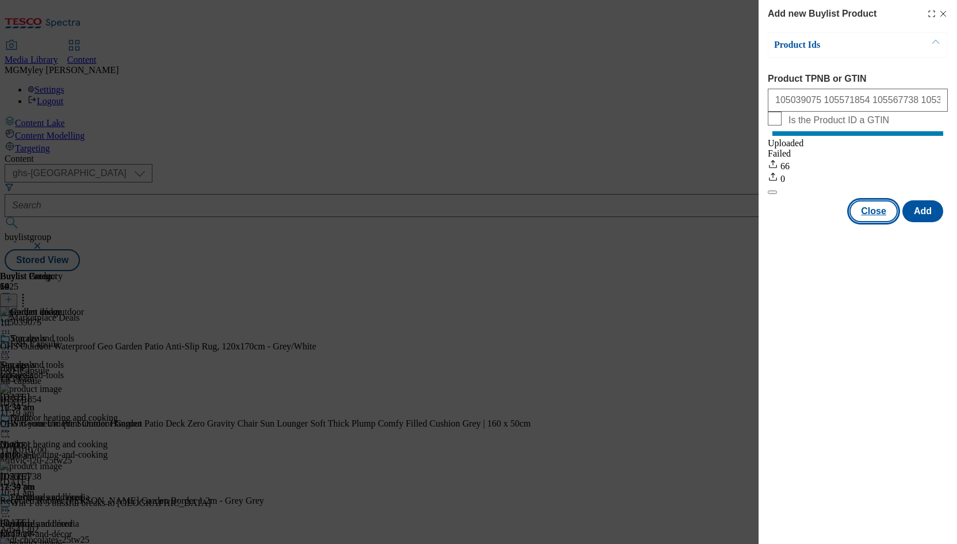
click at [873, 222] on button "Close" at bounding box center [874, 211] width 48 height 22
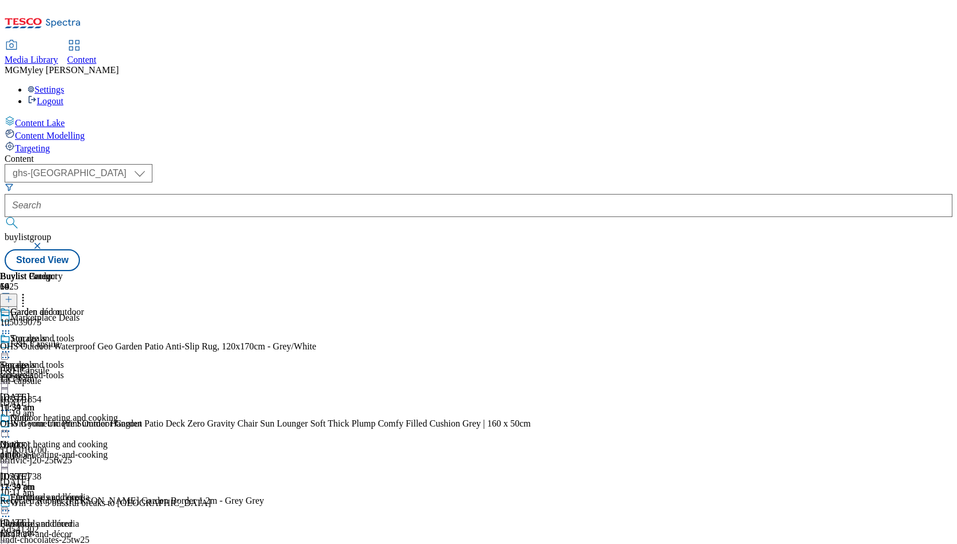
scroll to position [435, 0]
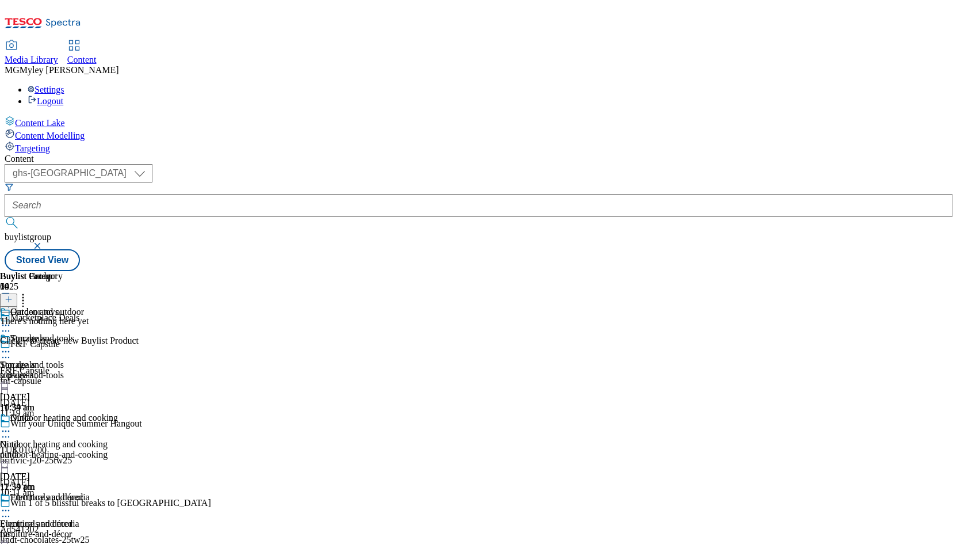
scroll to position [0, 63]
click at [13, 295] on icon at bounding box center [9, 299] width 8 height 8
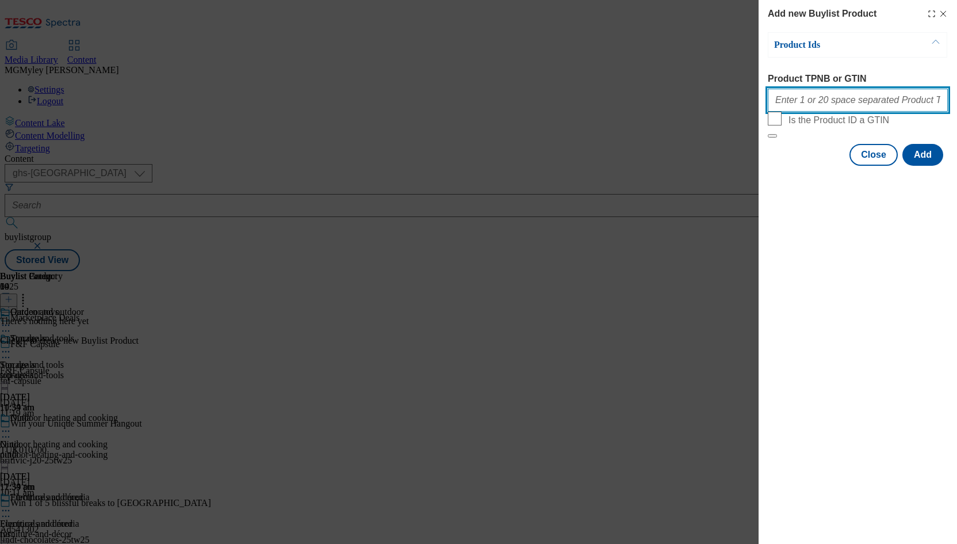
click at [847, 101] on input "Product TPNB or GTIN" at bounding box center [858, 100] width 180 height 23
paste input "105029172 105016011 105024541 105029173 105024517 105016010 105024569"
type input "105029172 105016011 105024541 105029173 105024517 105016010 105024569"
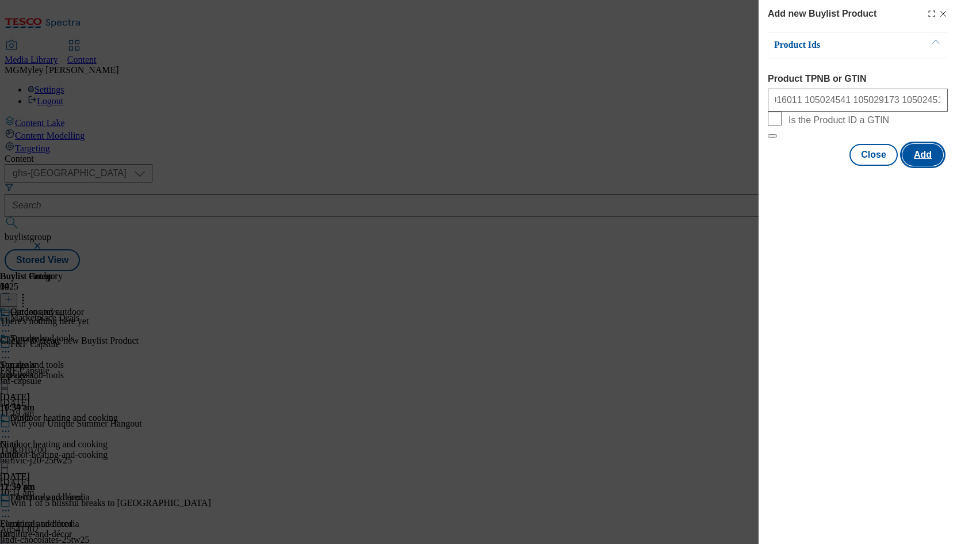
click at [935, 166] on button "Add" at bounding box center [923, 155] width 41 height 22
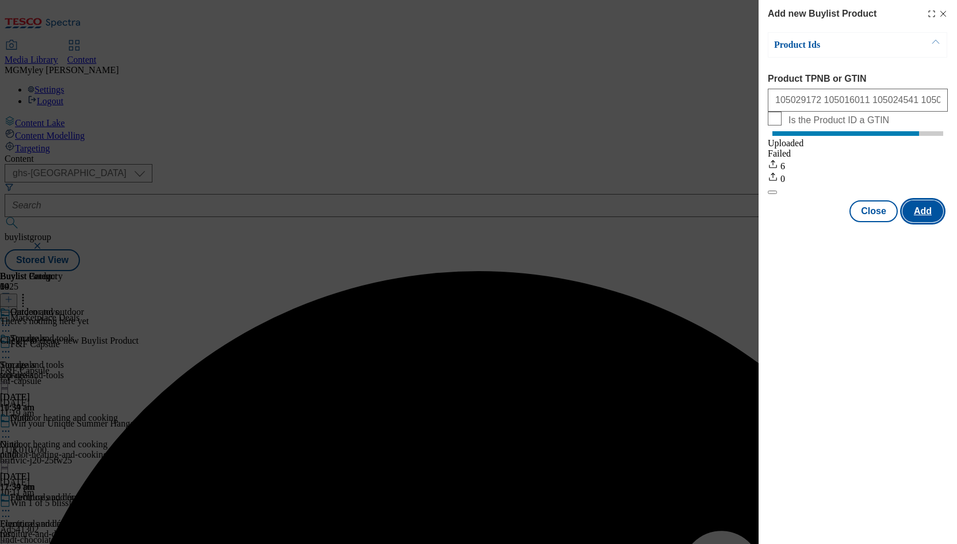
scroll to position [0, 0]
click at [883, 220] on button "Close" at bounding box center [874, 211] width 48 height 22
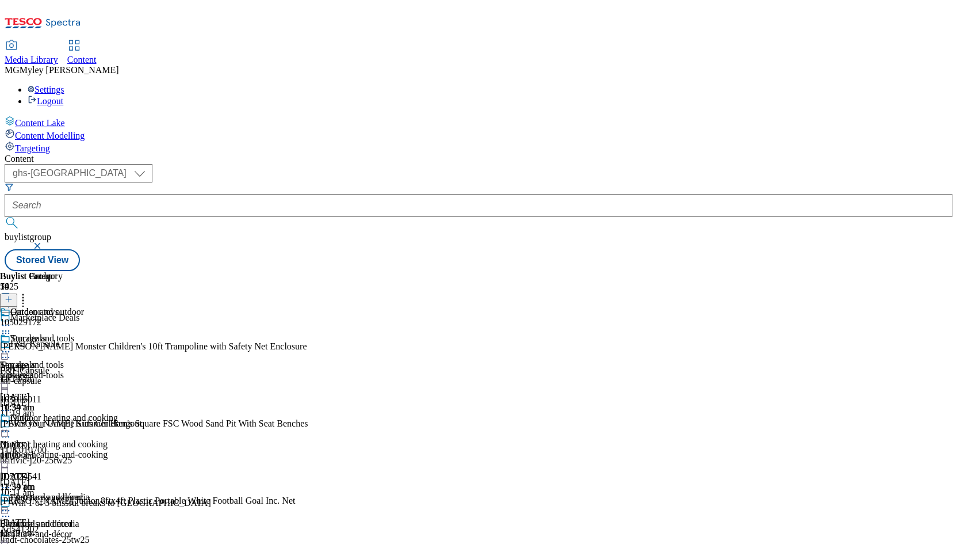
scroll to position [491, 0]
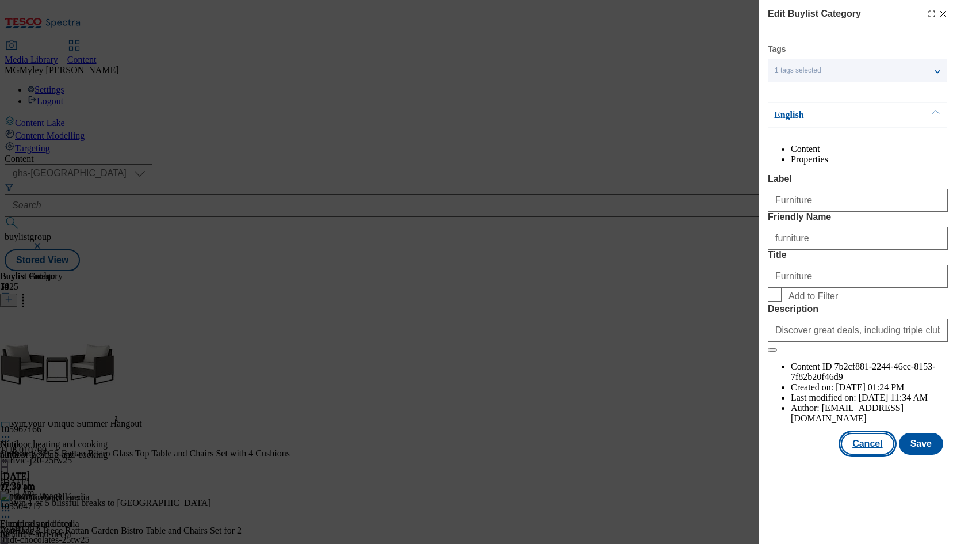
click at [867, 455] on button "Cancel" at bounding box center [867, 444] width 53 height 22
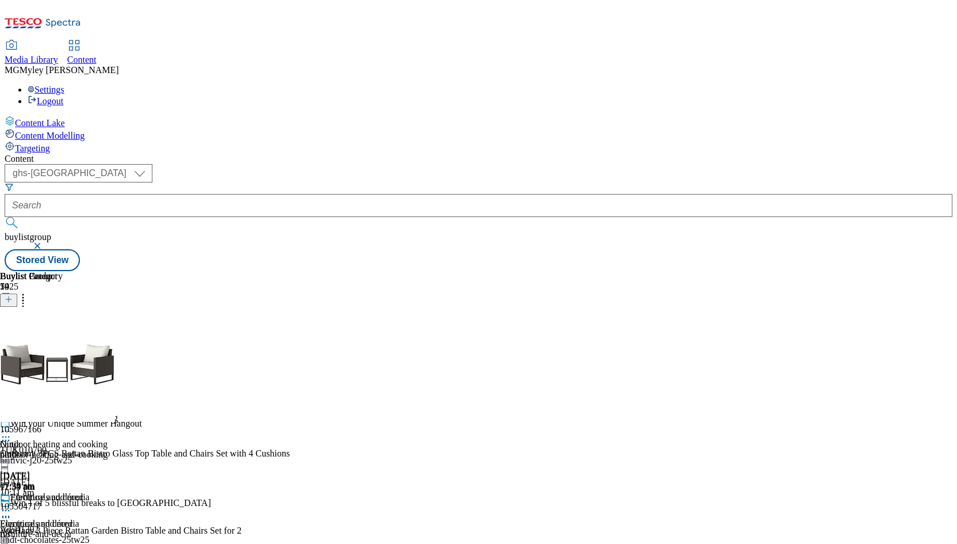
scroll to position [182, 0]
click at [90, 529] on div "tvs" at bounding box center [45, 534] width 90 height 10
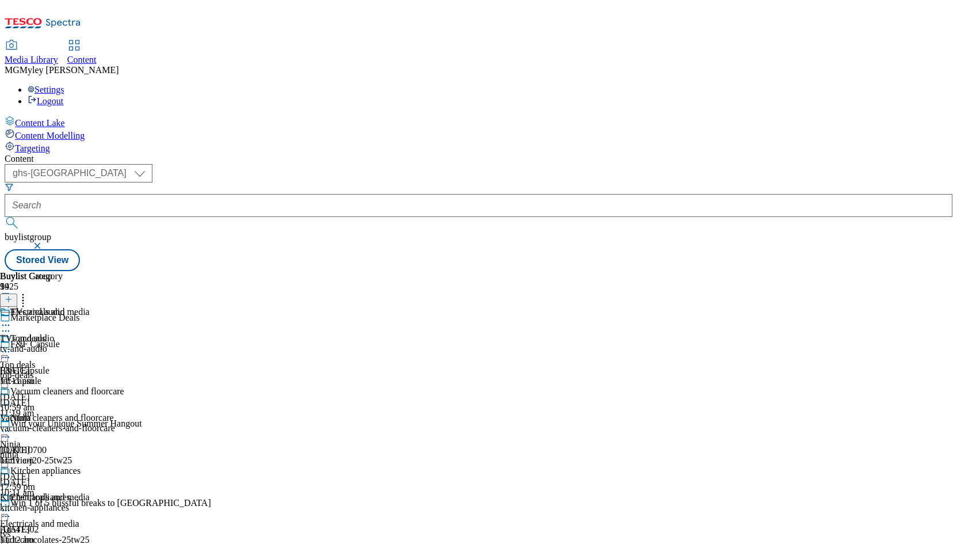
scroll to position [309, 0]
click at [93, 343] on div "furniture" at bounding box center [46, 348] width 93 height 10
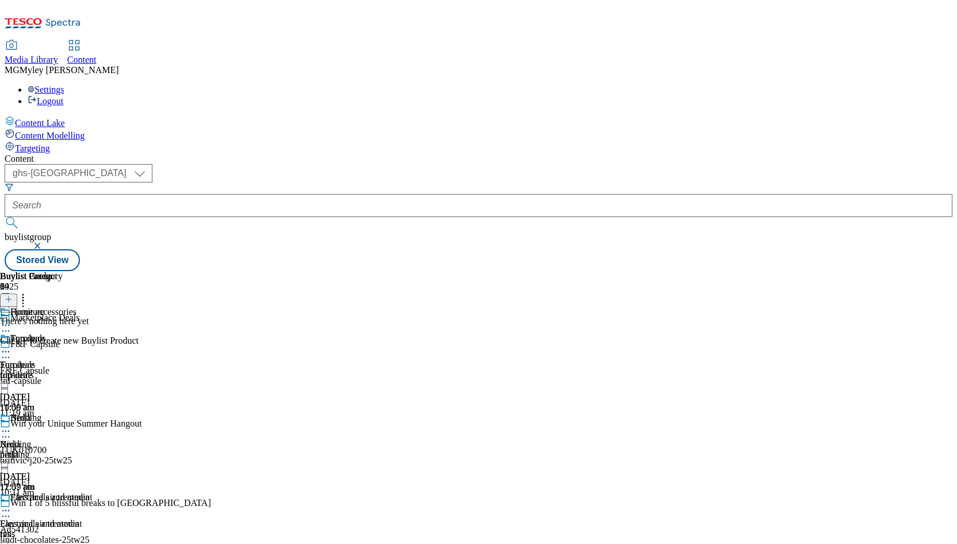
scroll to position [0, 63]
click at [13, 295] on icon at bounding box center [9, 299] width 8 height 8
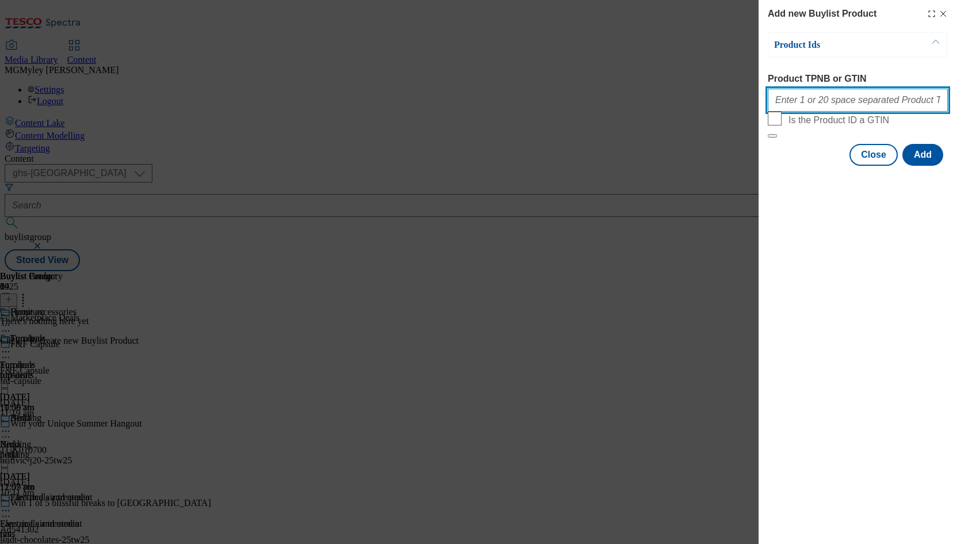
click at [832, 110] on input "Product TPNB or GTIN" at bounding box center [858, 100] width 180 height 23
paste input "105322120 105322105 105047557 105347930 105297451 105072222 105485979 105322122…"
type input "105322120 105322105 105047557 105347930 105297451 105072222 105485979 105322122…"
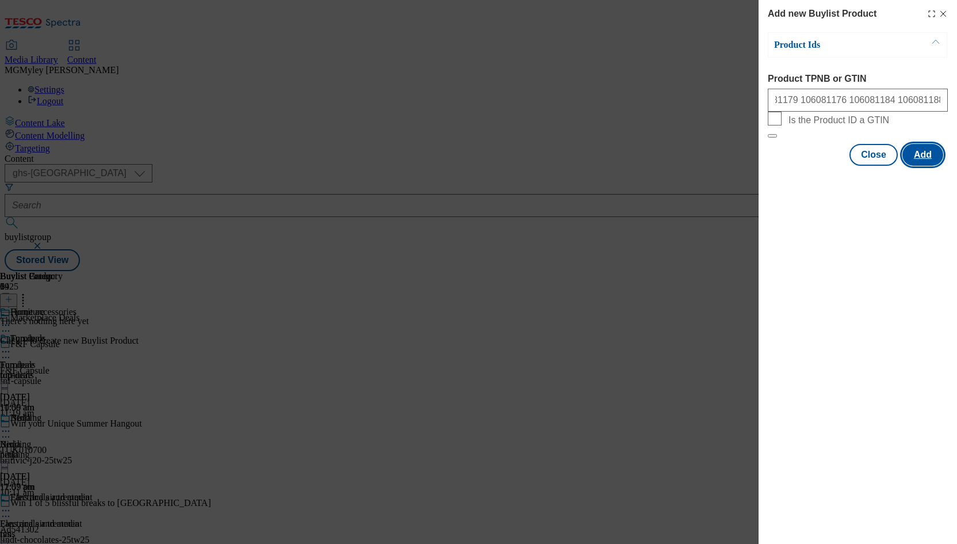
click at [929, 166] on button "Add" at bounding box center [923, 155] width 41 height 22
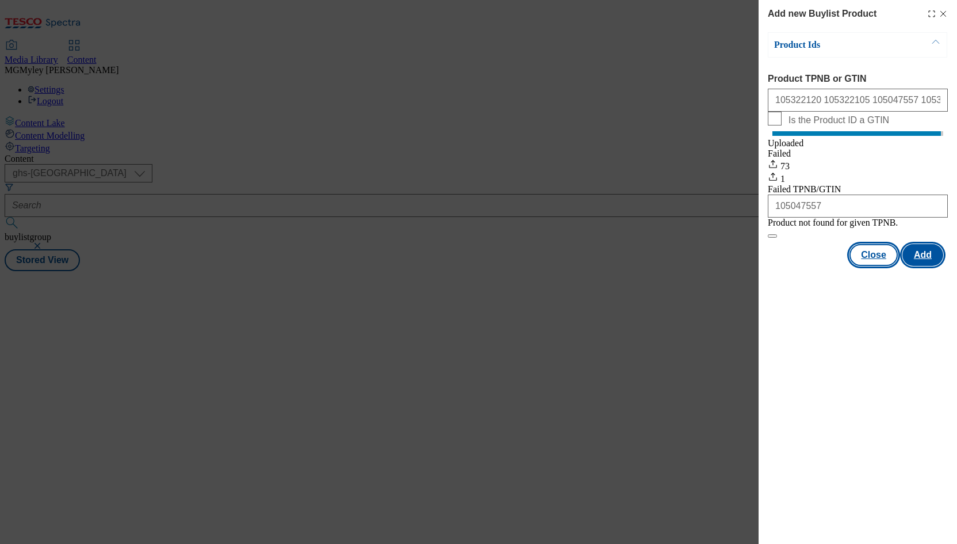
scroll to position [0, 0]
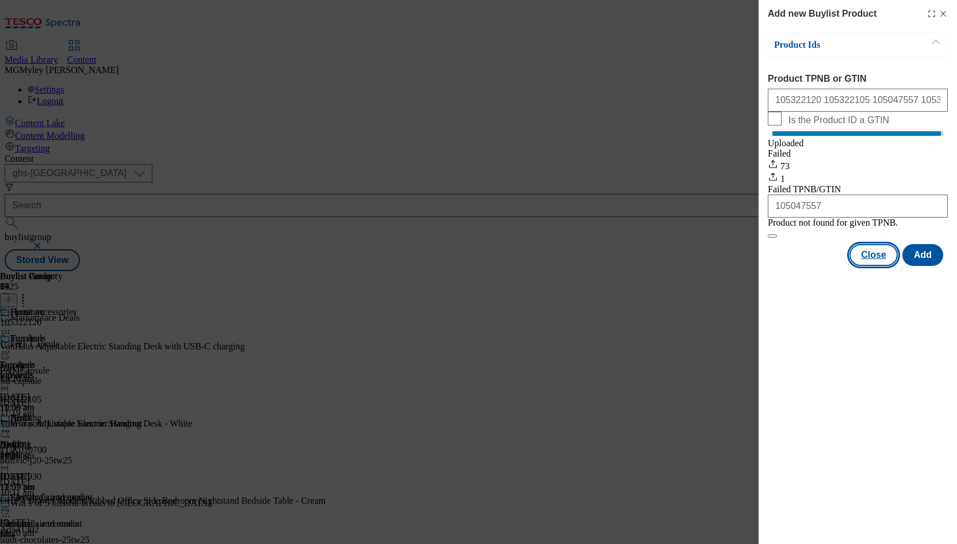
click at [869, 266] on button "Close" at bounding box center [874, 255] width 48 height 22
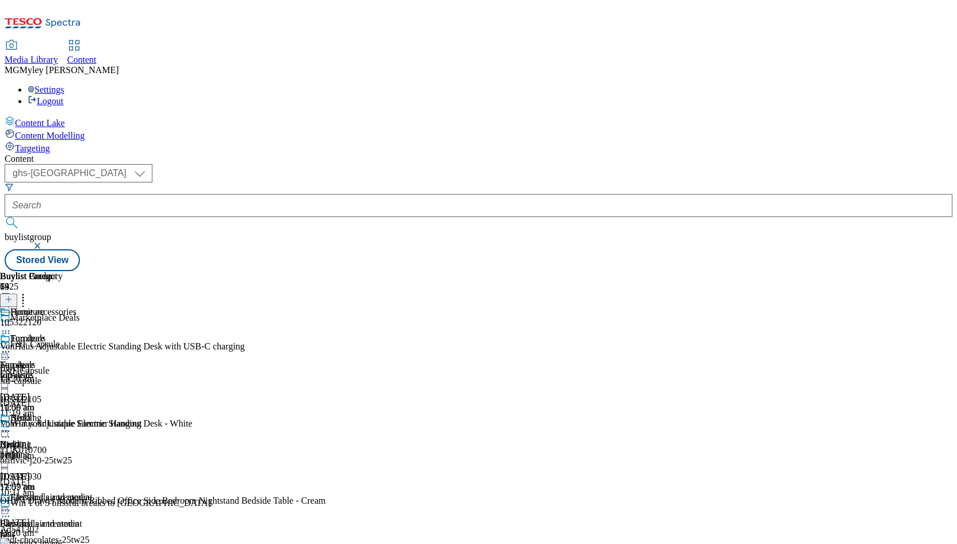
click at [93, 449] on div "bedding" at bounding box center [46, 454] width 93 height 10
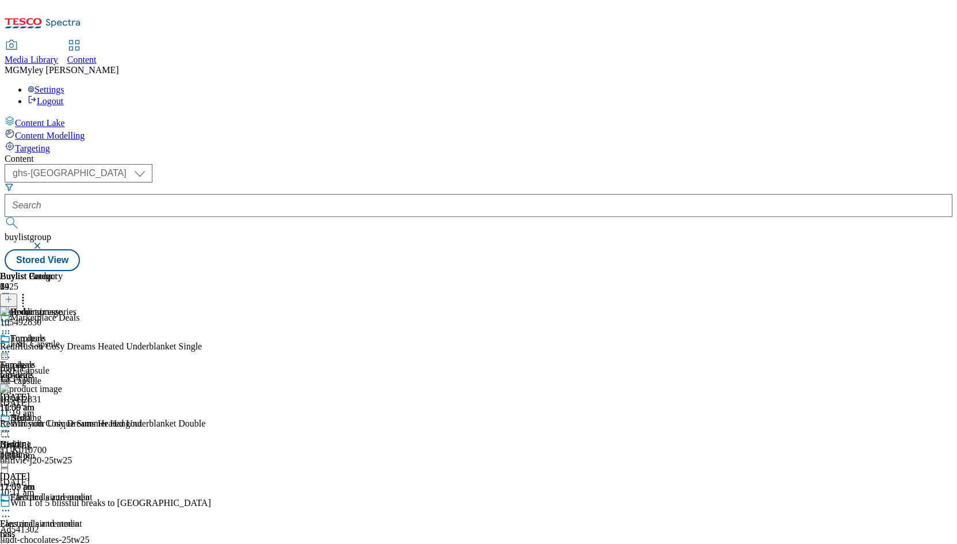
click at [13, 295] on icon at bounding box center [9, 299] width 8 height 8
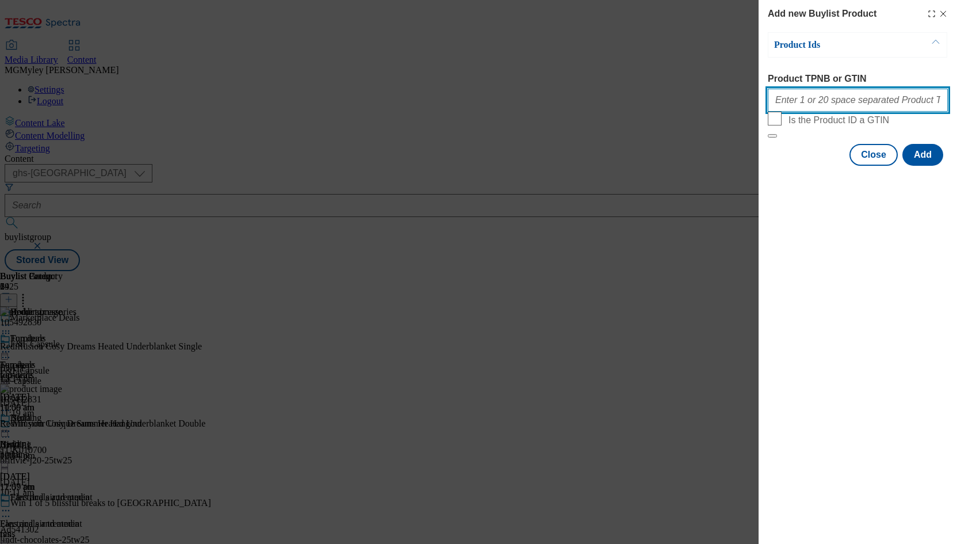
click at [841, 109] on input "Product TPNB or GTIN" at bounding box center [858, 100] width 180 height 23
paste input "105015953 105030858 105686883 105325753 105015281 105199920 105030867 105017543…"
type input "105015953 105030858 105686883 105325753 105015281 105199920 105030867 105017543…"
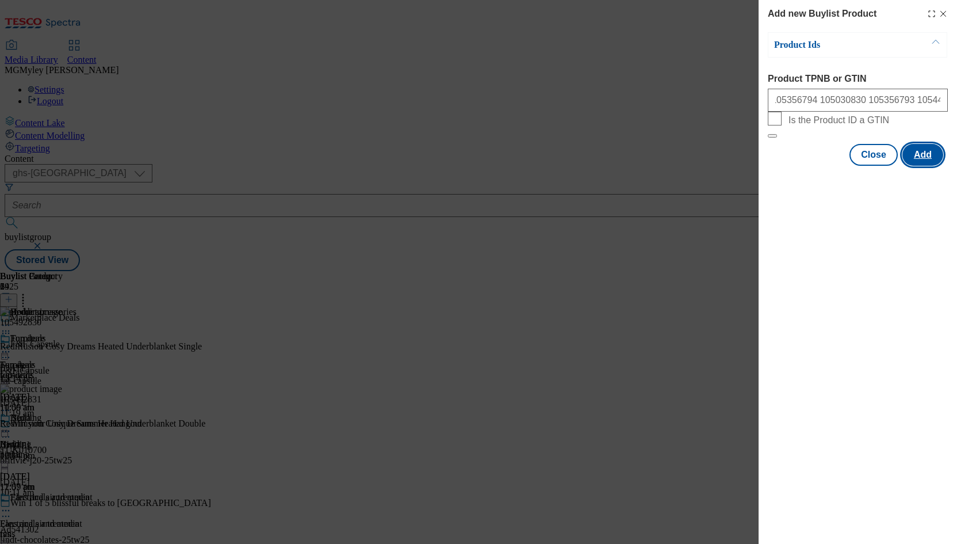
scroll to position [0, 0]
click at [922, 166] on button "Add" at bounding box center [923, 155] width 41 height 22
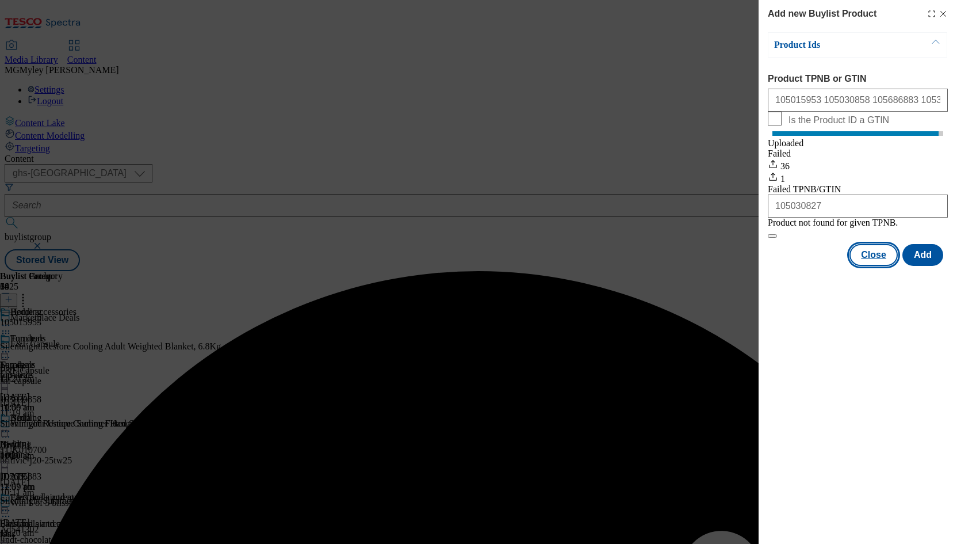
click at [882, 266] on button "Close" at bounding box center [874, 255] width 48 height 22
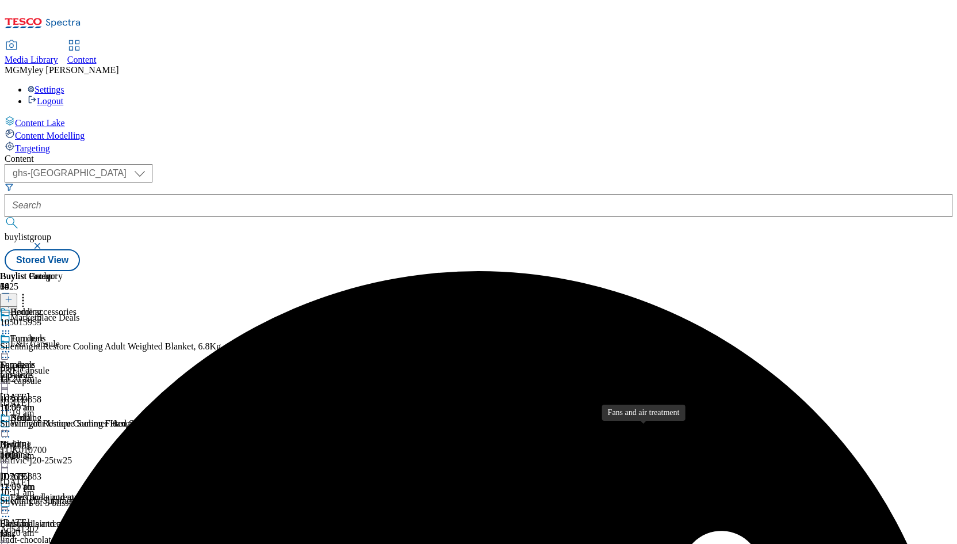
click at [82, 518] on div "Fans and air treatment" at bounding box center [41, 523] width 82 height 10
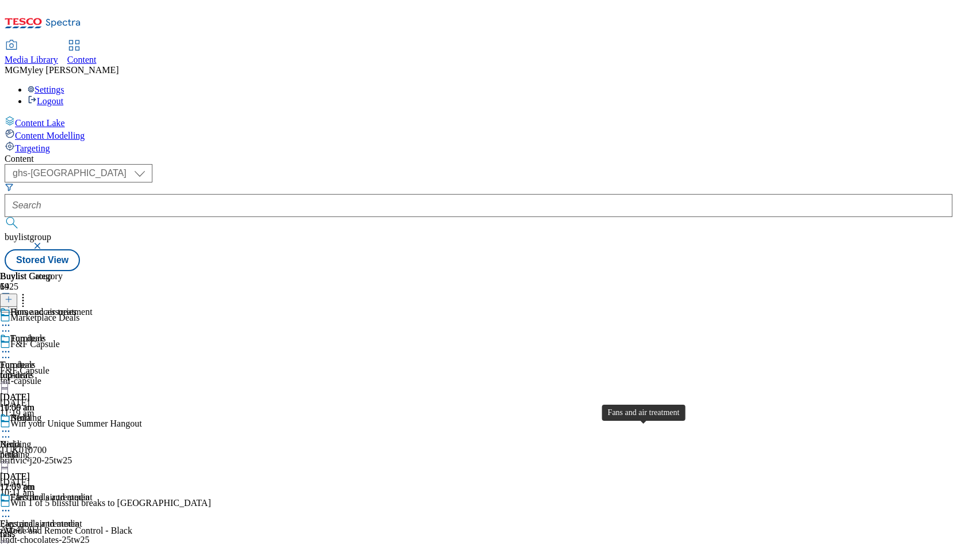
scroll to position [0, 63]
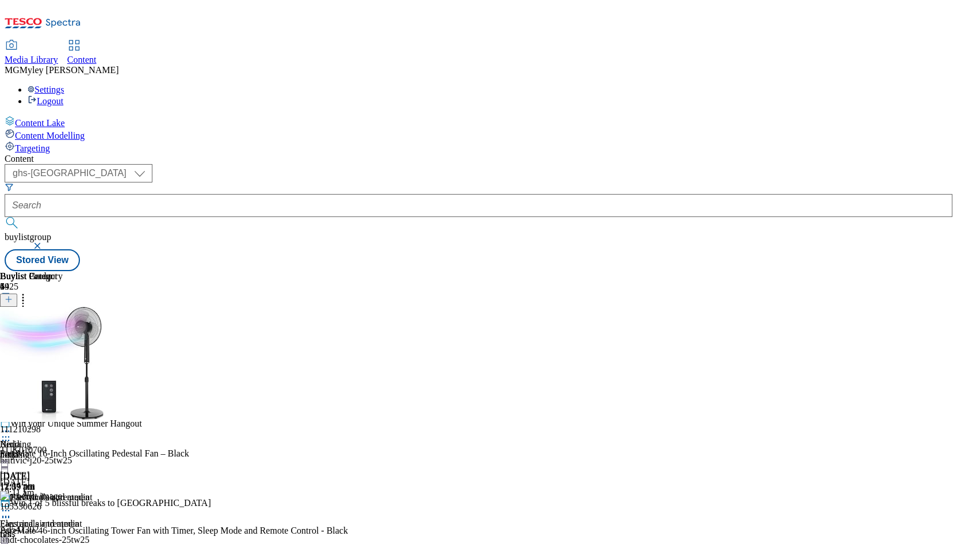
click at [13, 295] on icon at bounding box center [9, 299] width 8 height 8
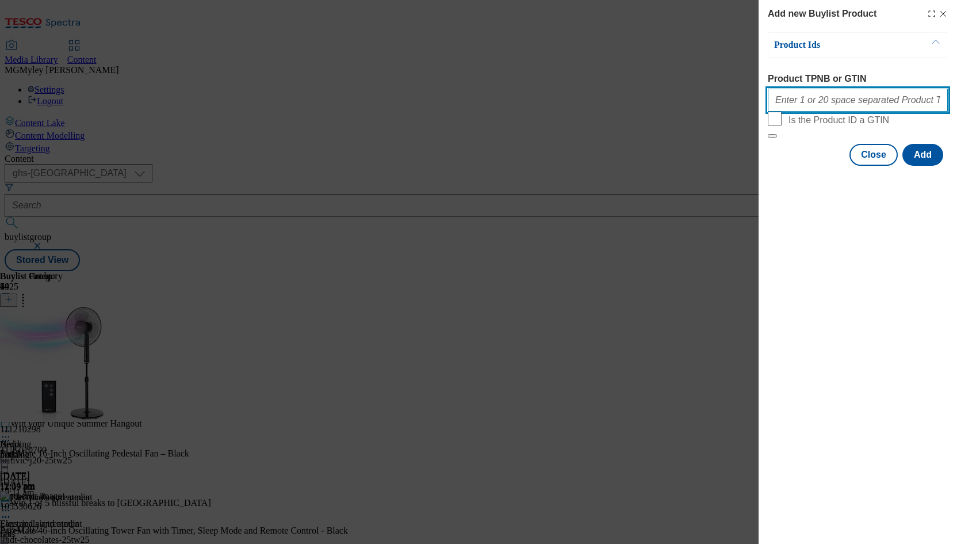
click at [861, 105] on input "Product TPNB or GTIN" at bounding box center [858, 100] width 180 height 23
paste input "105199938 105199925 105567550 105551432 105480473 105551430 105480474 105567551…"
type input "105199938 105199925 105567550 105551432 105480473 105551430 105480474 105567551…"
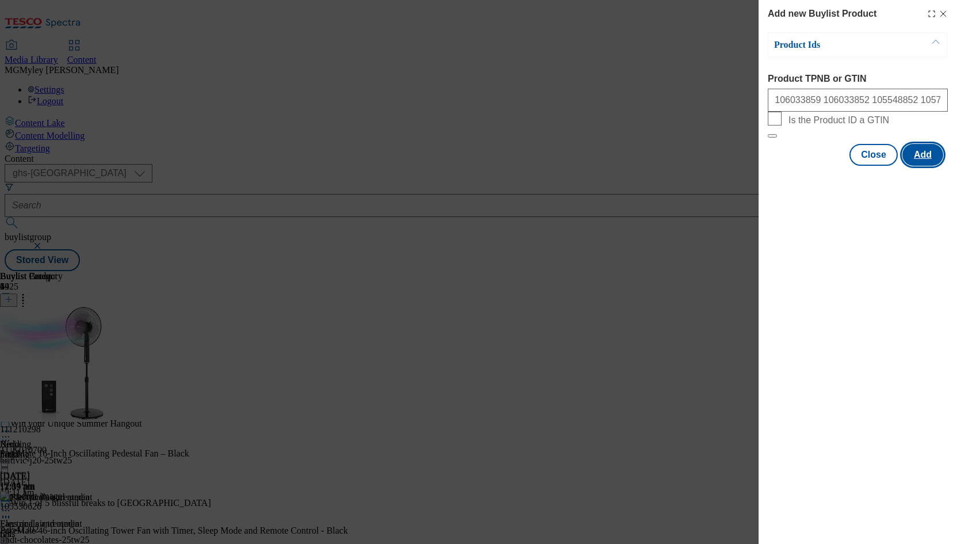
scroll to position [0, 0]
click at [927, 166] on button "Add" at bounding box center [923, 155] width 41 height 22
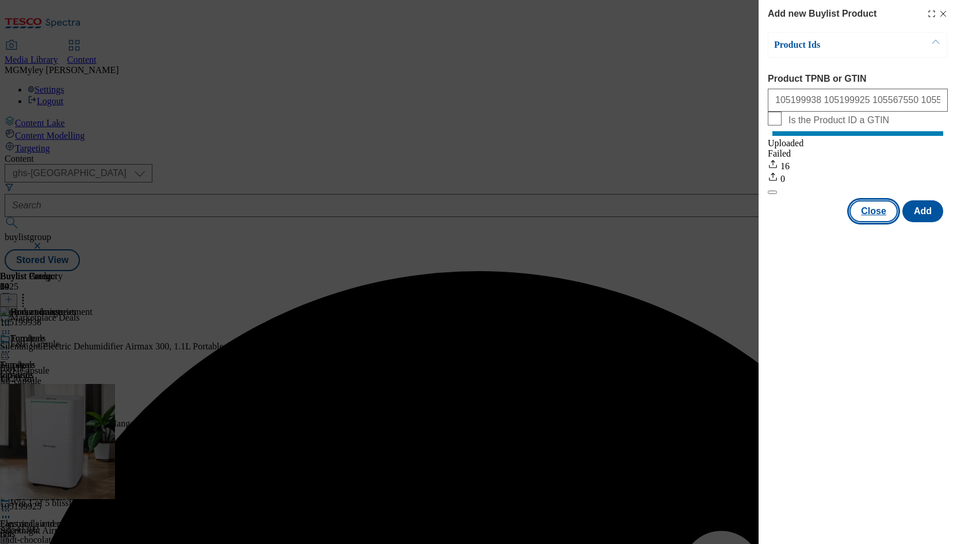
click at [875, 220] on button "Close" at bounding box center [874, 211] width 48 height 22
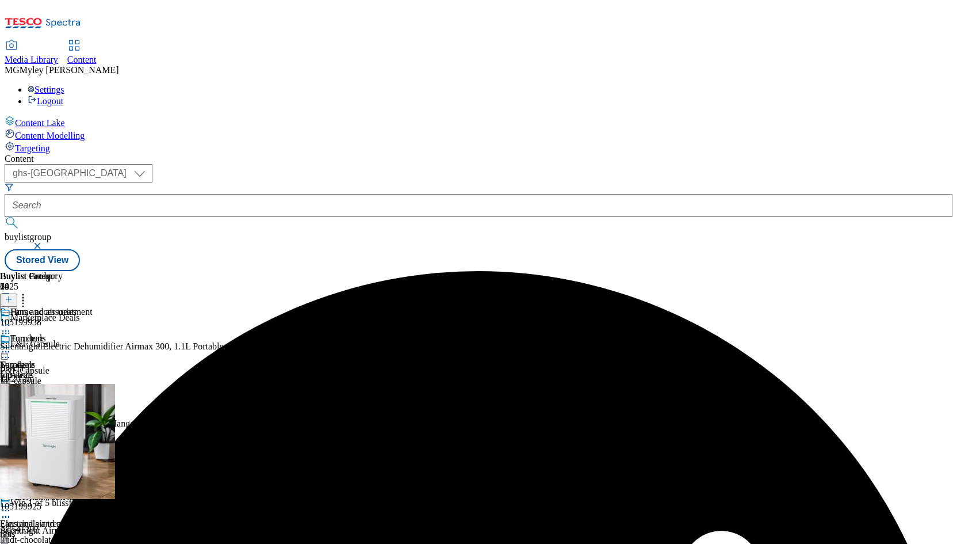
scroll to position [249, 0]
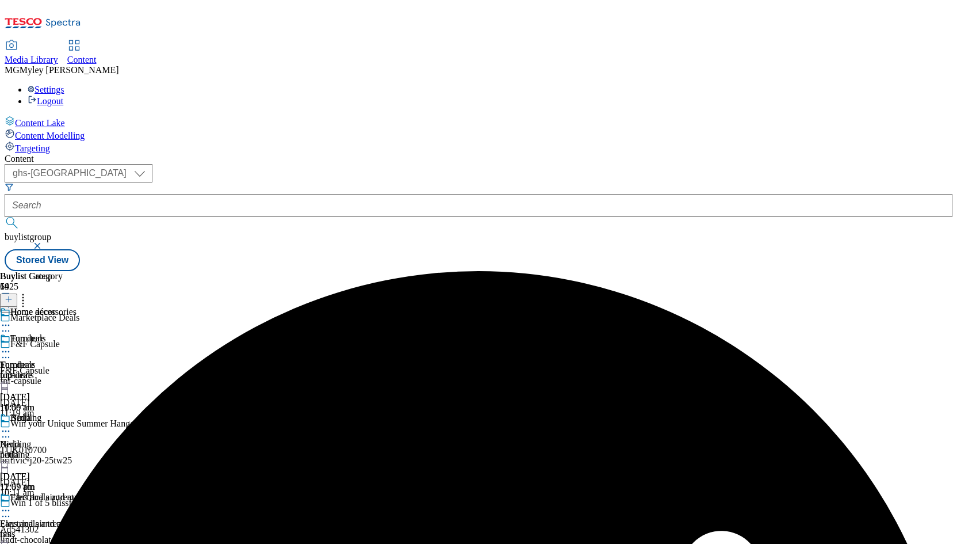
scroll to position [0, 63]
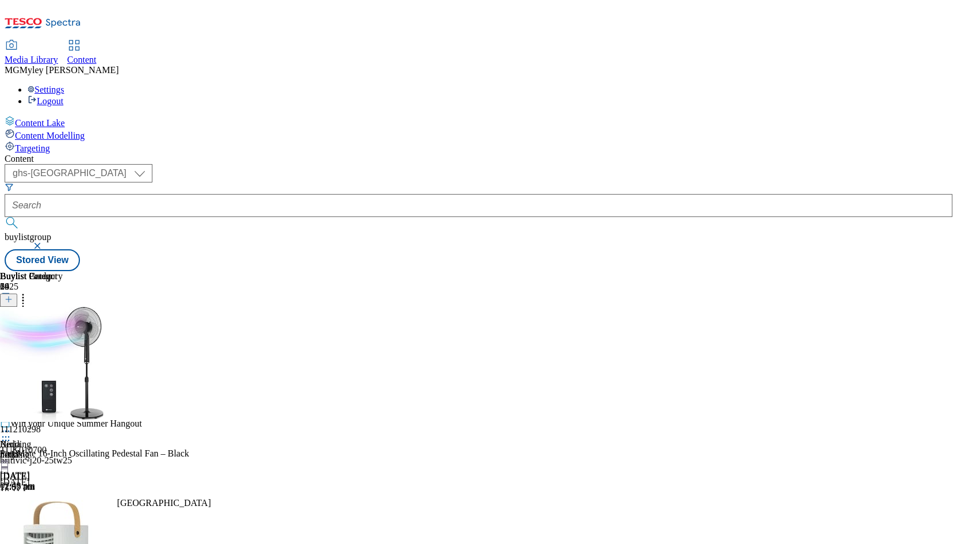
click at [17, 293] on button at bounding box center [8, 299] width 17 height 13
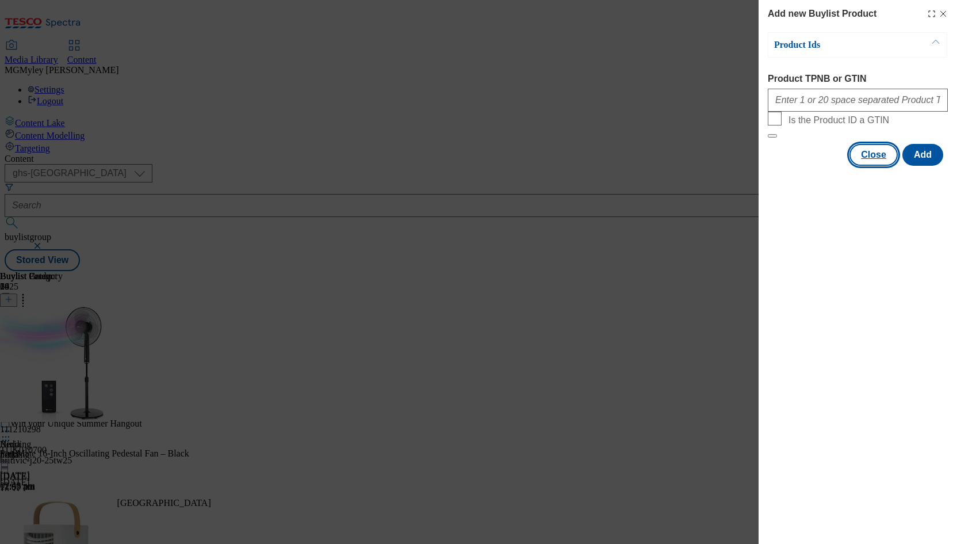
click at [884, 166] on button "Close" at bounding box center [874, 155] width 48 height 22
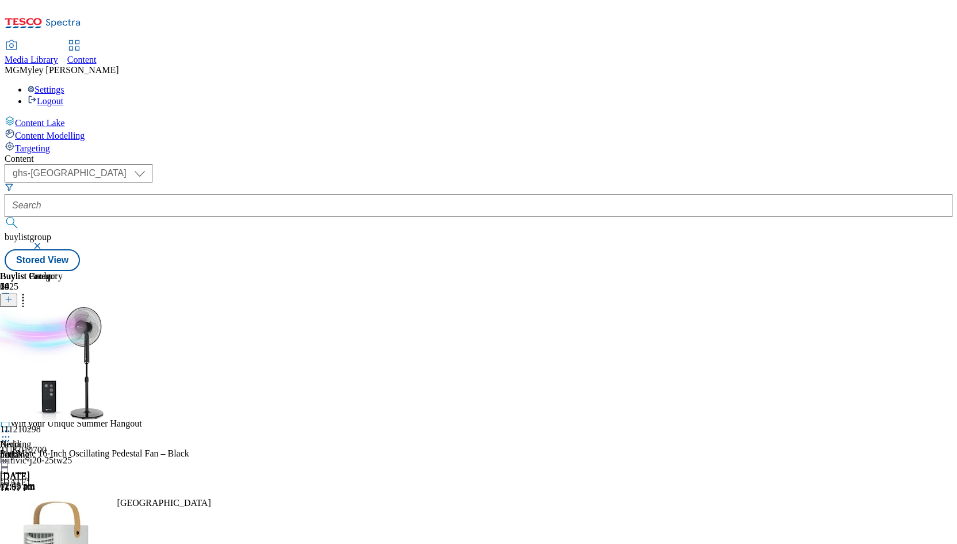
scroll to position [2023, 0]
click at [93, 529] on div "fans" at bounding box center [46, 534] width 93 height 10
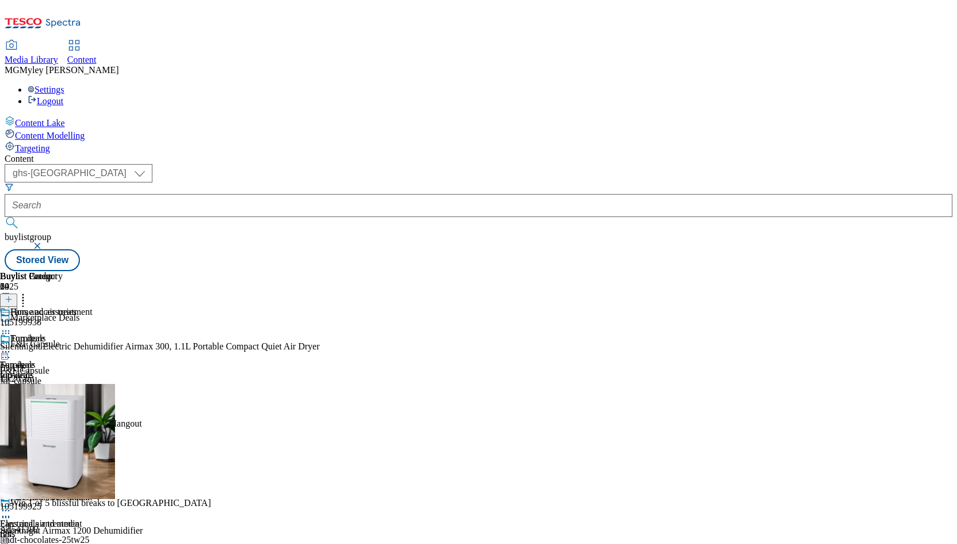
scroll to position [0, 63]
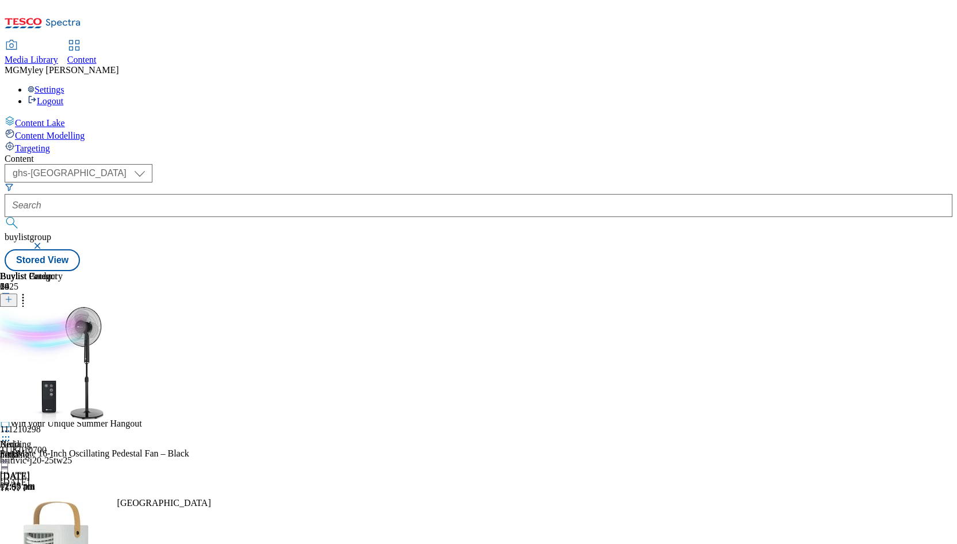
click at [13, 295] on icon at bounding box center [9, 299] width 8 height 8
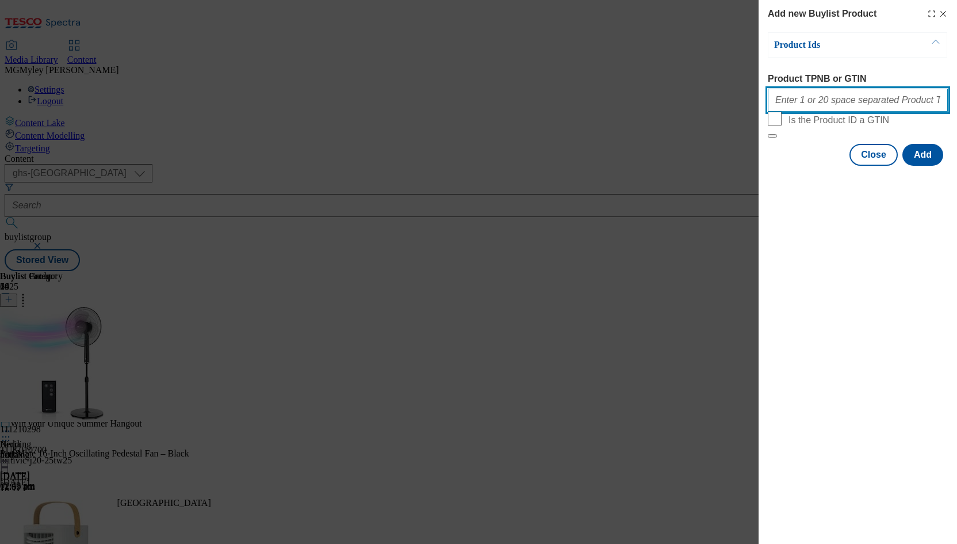
click at [845, 102] on input "Product TPNB or GTIN" at bounding box center [858, 100] width 180 height 23
paste input "105531690 105022956 105502608 105028744 105023745 105021342 105028756 105424833…"
type input "105531690 105022956 105502608 105028744 105023745 105021342 105028756 105424833…"
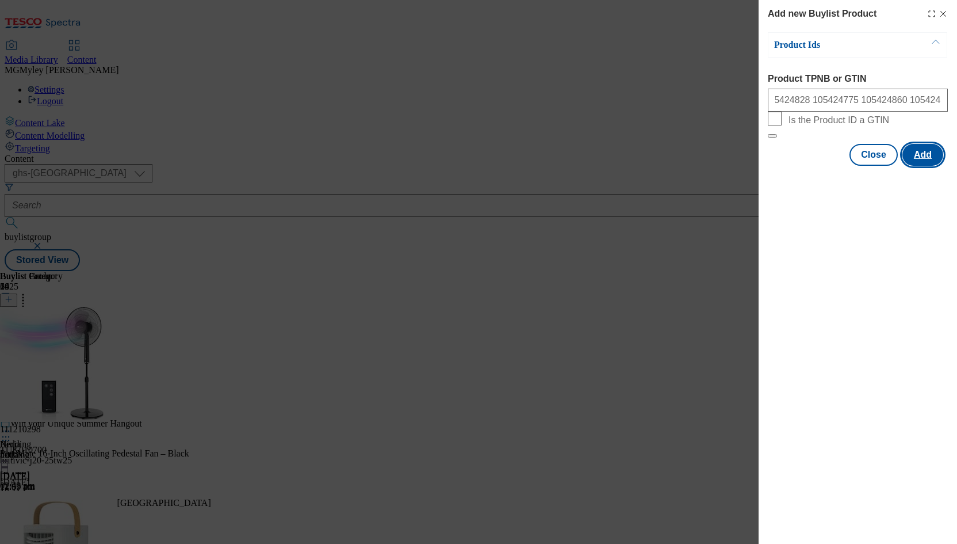
scroll to position [0, 0]
click at [925, 166] on button "Add" at bounding box center [923, 155] width 41 height 22
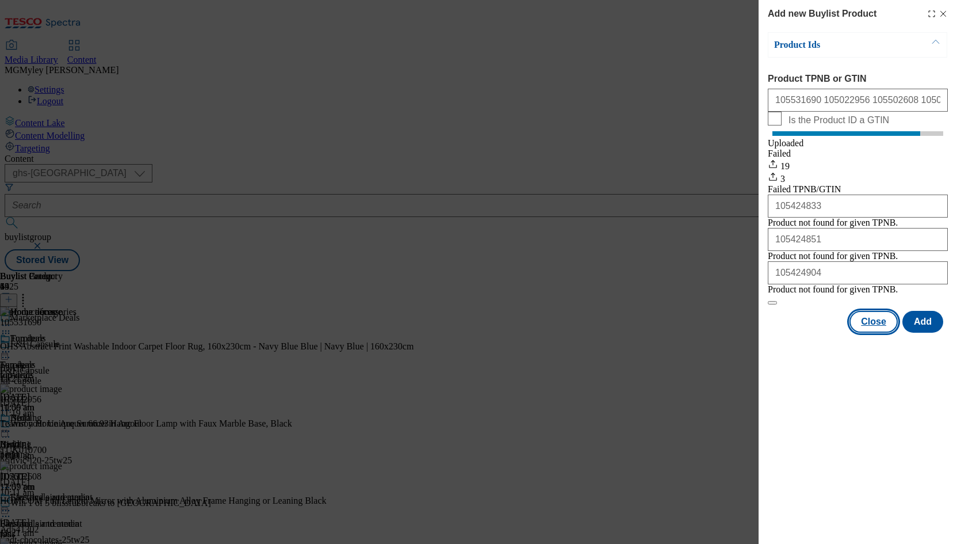
click at [880, 333] on button "Close" at bounding box center [874, 322] width 48 height 22
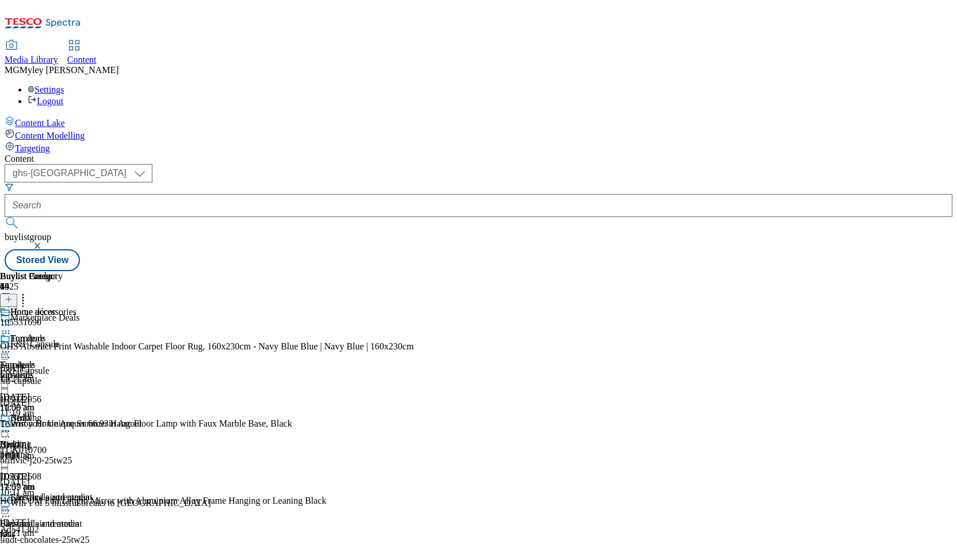
scroll to position [346, 0]
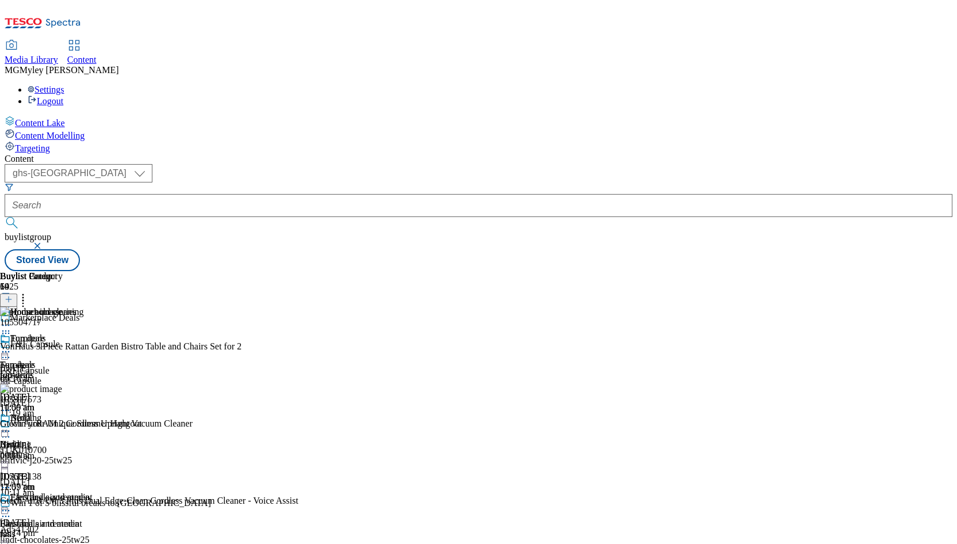
click at [12, 299] on line at bounding box center [9, 299] width 6 height 0
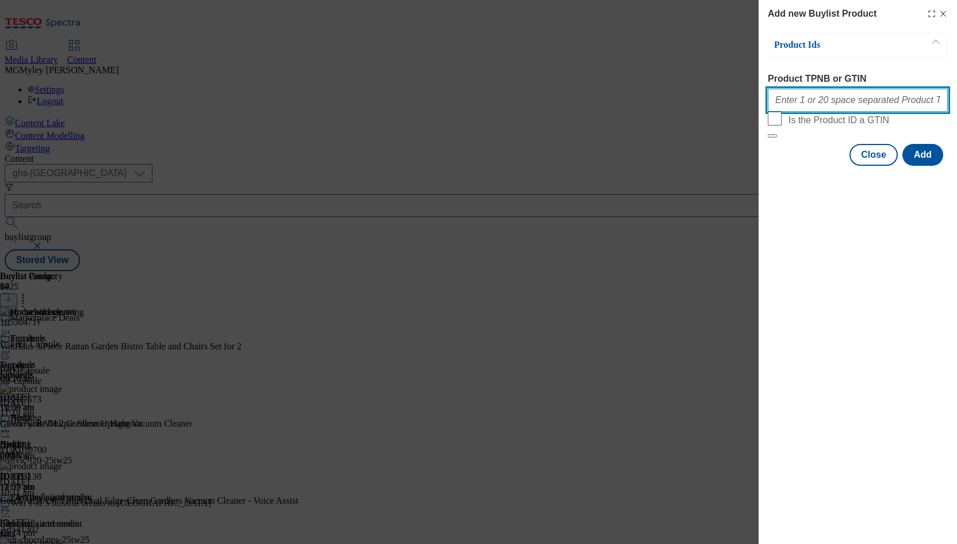
click at [838, 97] on input "Product TPNB or GTIN" at bounding box center [858, 100] width 180 height 23
paste input "105317573 105258990 105294954 105040507 105040512 105317007 105042621 105258992…"
type input "105317573 105258990 105294954 105040507 105040512 105317007 105042621 105258992…"
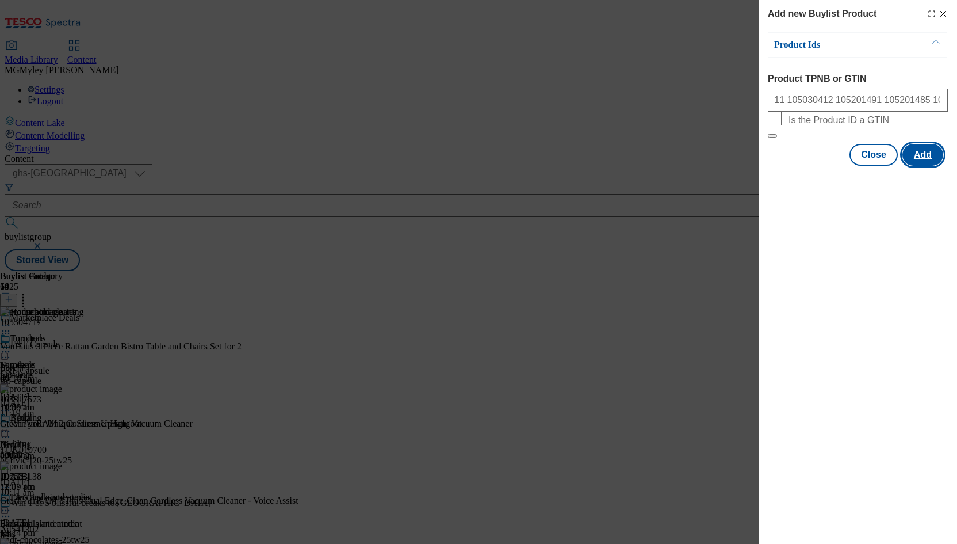
scroll to position [0, 0]
click at [933, 166] on button "Add" at bounding box center [923, 155] width 41 height 22
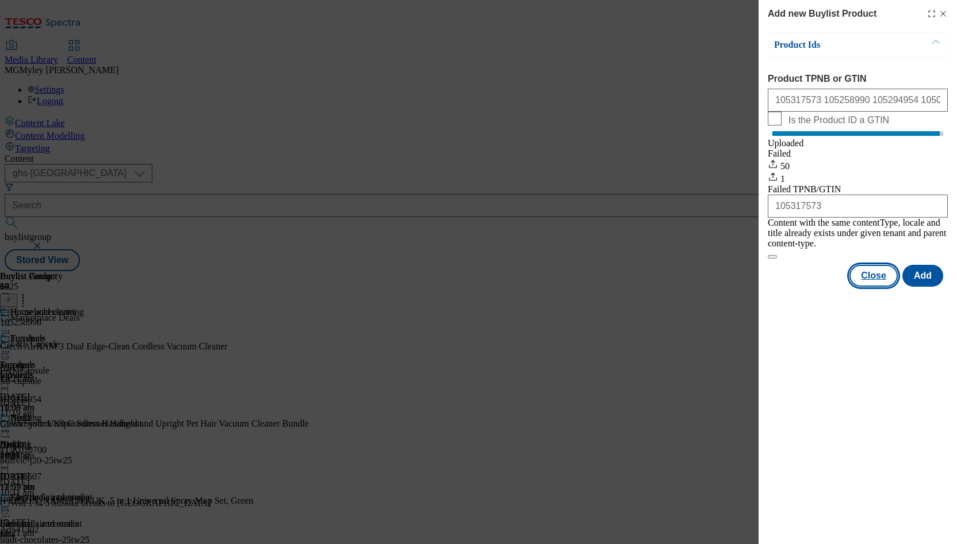
click at [878, 271] on button "Close" at bounding box center [874, 276] width 48 height 22
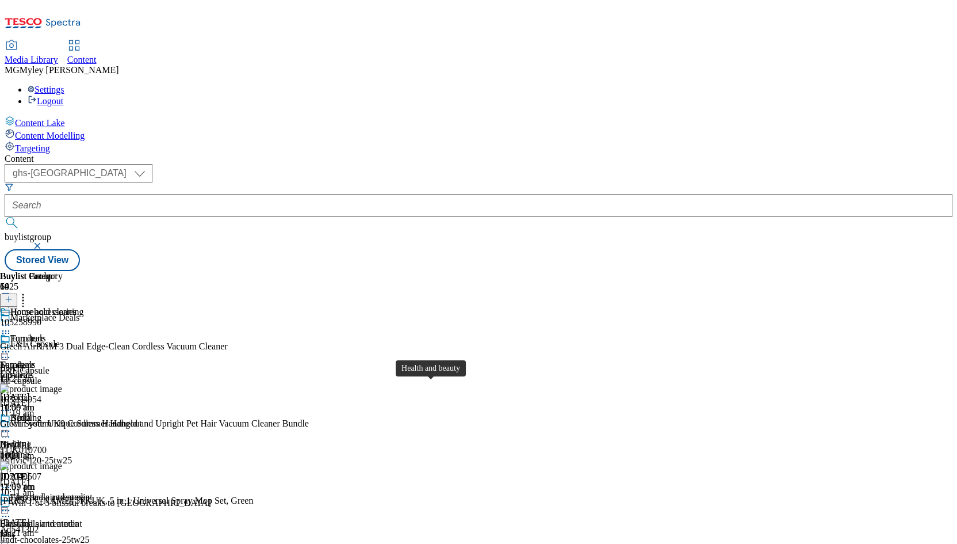
scroll to position [474, 0]
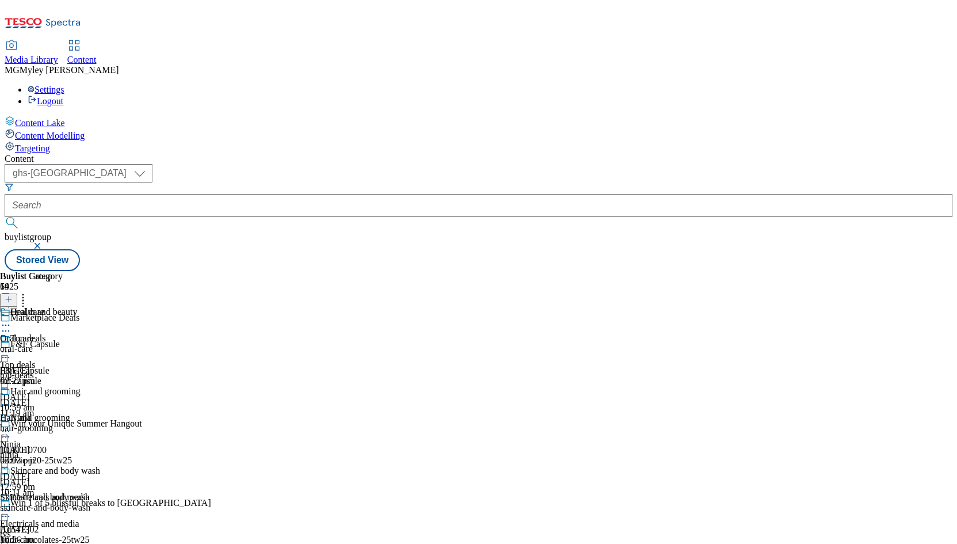
click at [100, 343] on div "oral-care" at bounding box center [50, 348] width 100 height 10
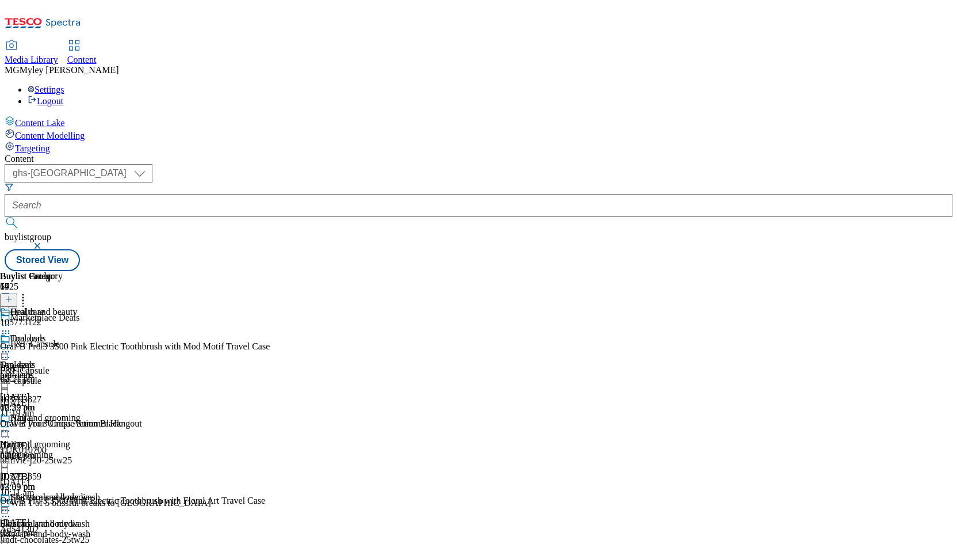
scroll to position [0, 63]
click at [13, 295] on icon at bounding box center [9, 299] width 8 height 8
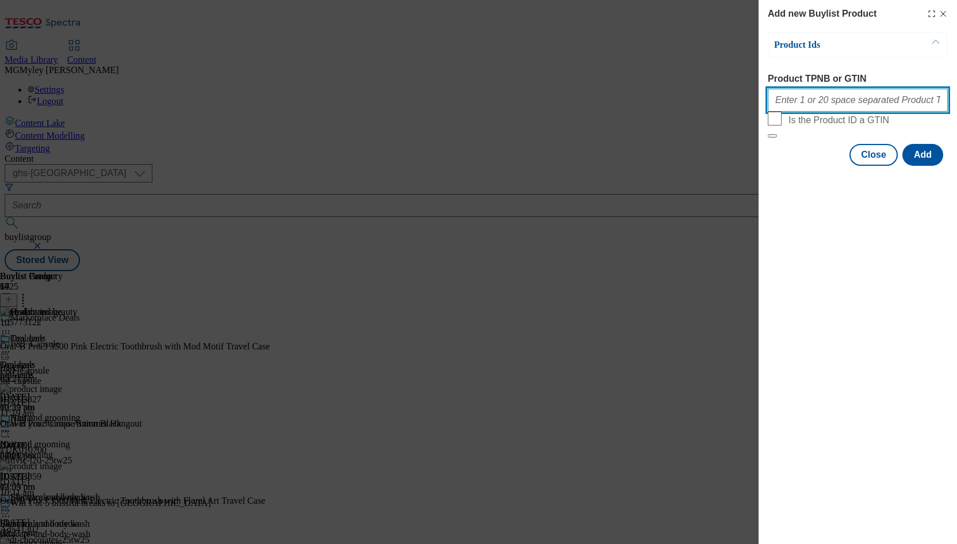
click at [831, 103] on input "Product TPNB or GTIN" at bounding box center [858, 100] width 180 height 23
paste input "105634886 105773122 105793823 105773121 105773120 105793859 105793861 105793833…"
type input "105634886 105773122 105793823 105773121 105773120 105793859 105793861 105793833…"
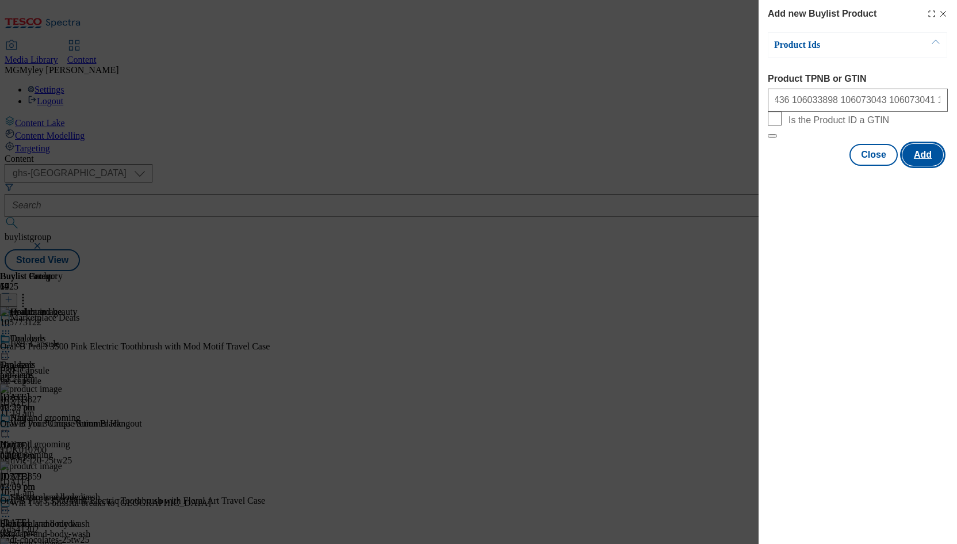
scroll to position [0, 0]
click at [934, 166] on button "Add" at bounding box center [923, 155] width 41 height 22
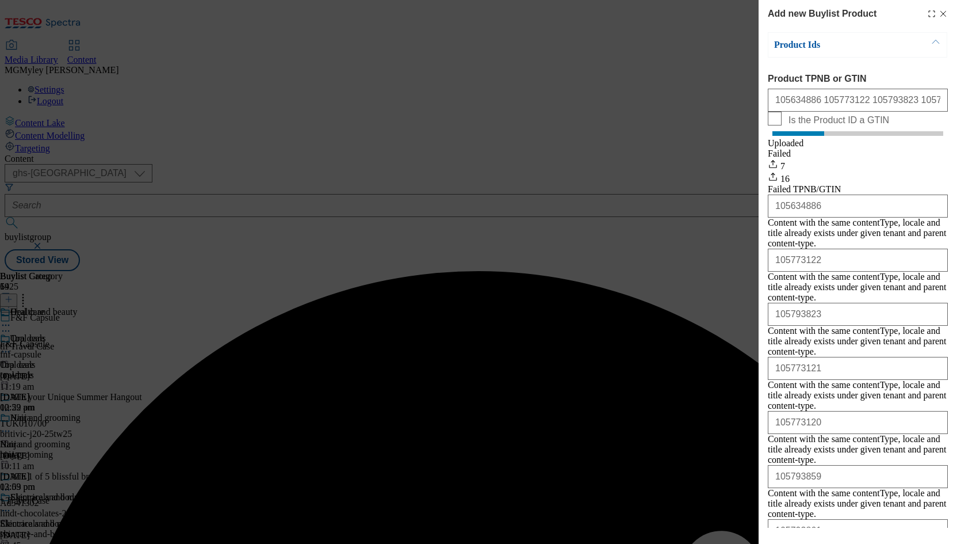
scroll to position [446, 0]
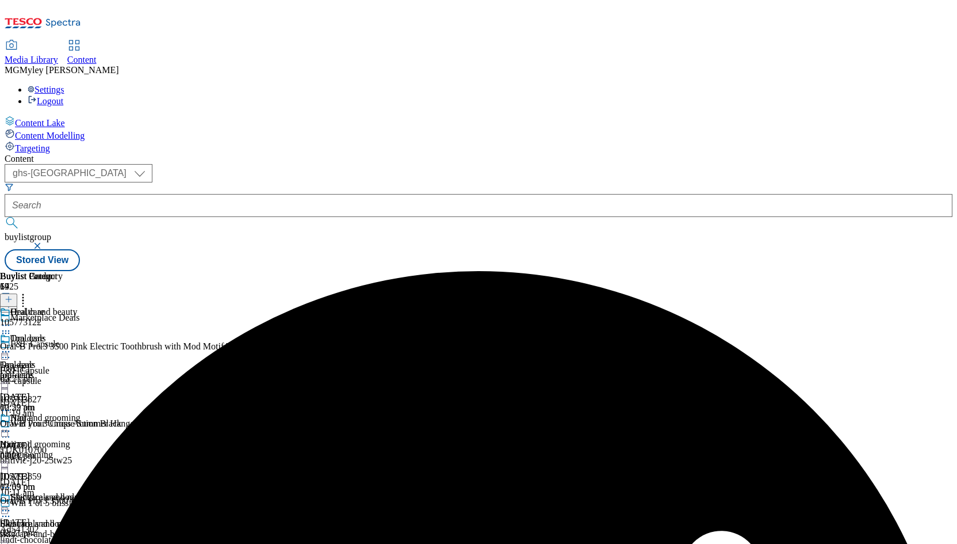
click at [70, 439] on div "Hair and grooming" at bounding box center [35, 444] width 70 height 10
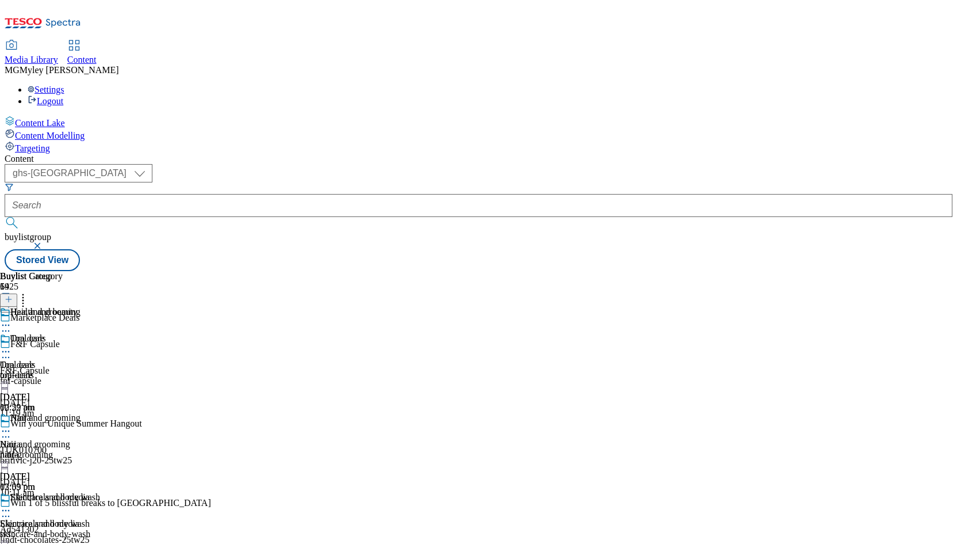
scroll to position [0, 63]
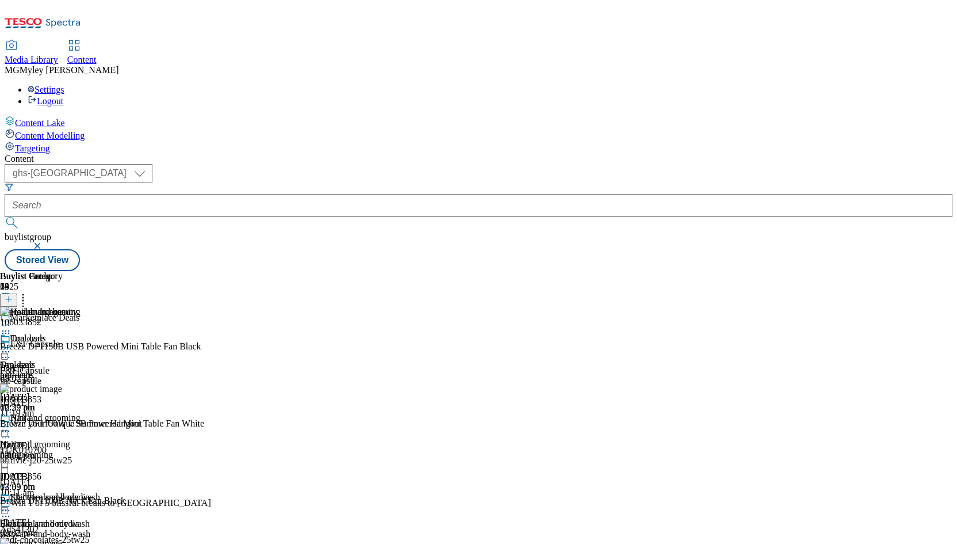
click at [9, 296] on line at bounding box center [9, 299] width 0 height 6
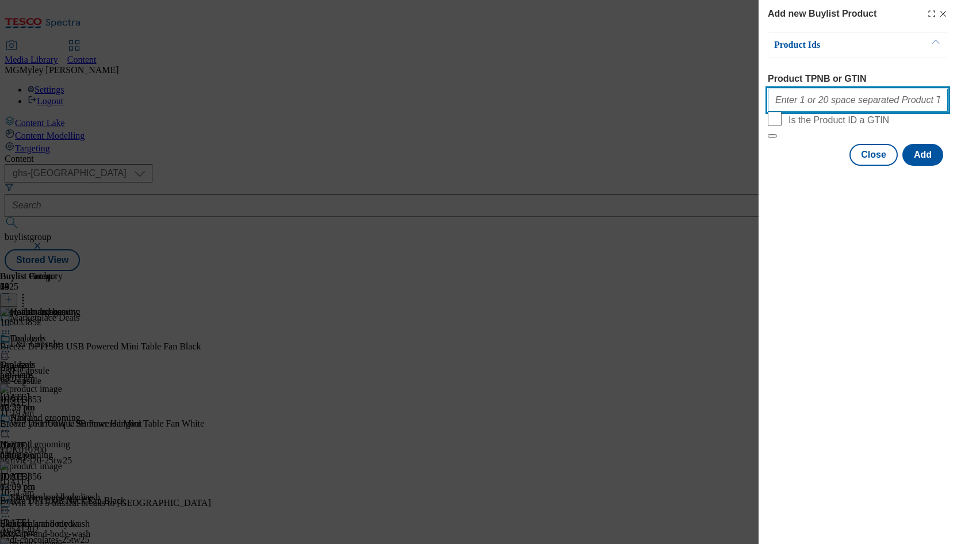
click at [845, 106] on input "Product TPNB or GTIN" at bounding box center [858, 100] width 180 height 23
paste input "105516161 105171508 111198508 105171396 106080009 105518147 105171500 105171441…"
type input "105516161 105171508 111198508 105171396 106080009 105518147 105171500 105171441…"
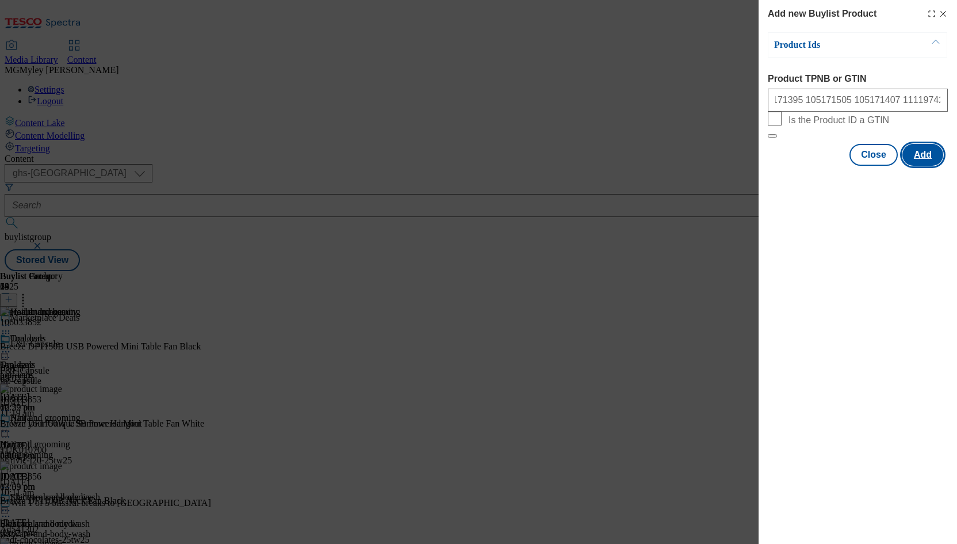
scroll to position [0, 0]
click at [922, 166] on button "Add" at bounding box center [923, 155] width 41 height 22
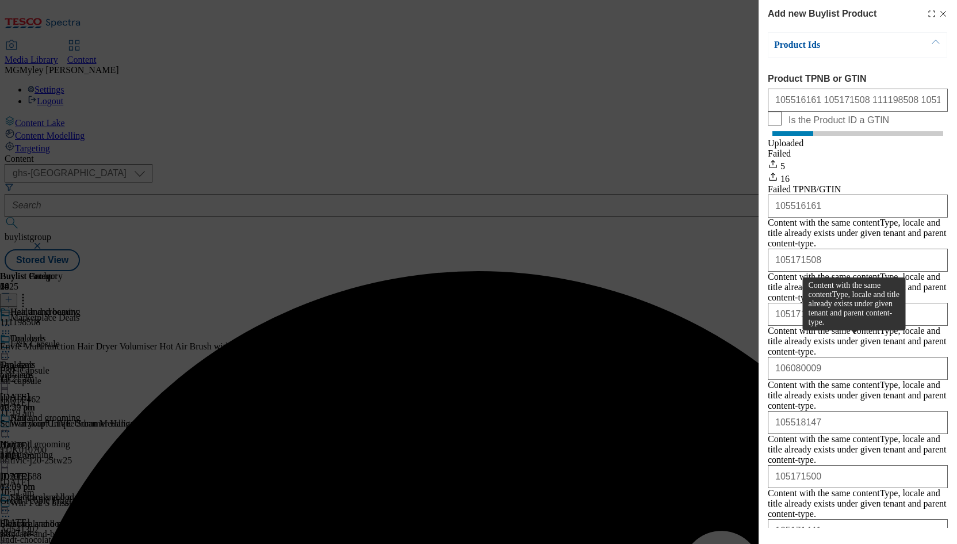
scroll to position [446, 0]
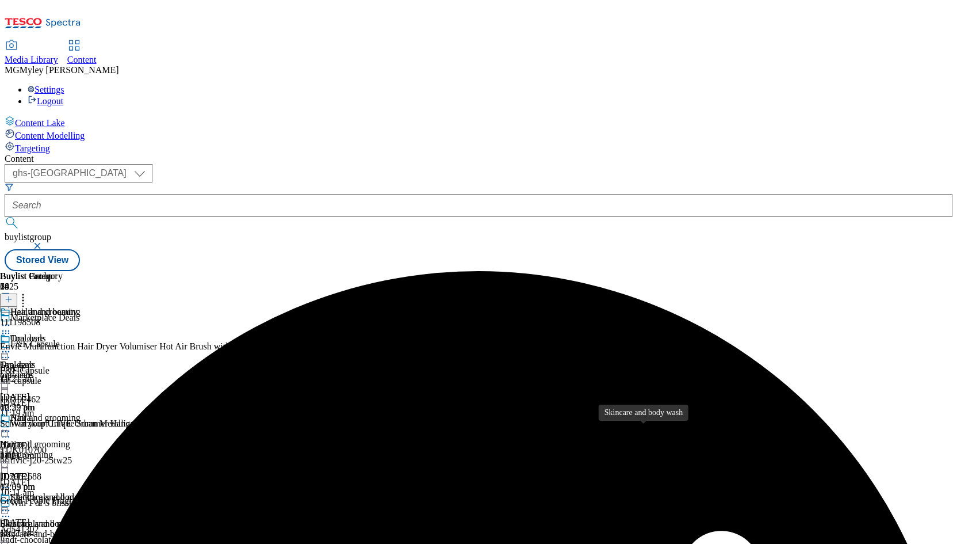
click at [90, 518] on span "Skincare and body wash" at bounding box center [45, 523] width 90 height 10
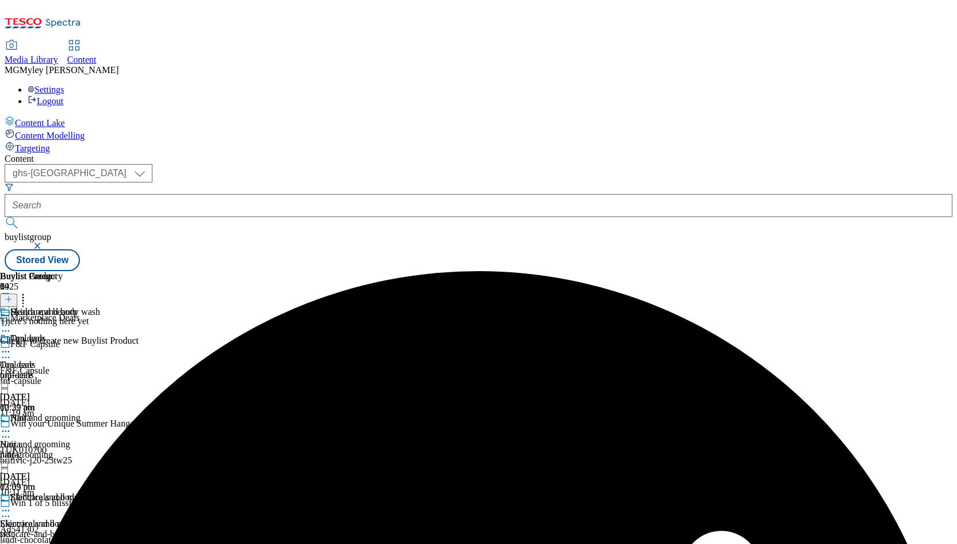
scroll to position [0, 63]
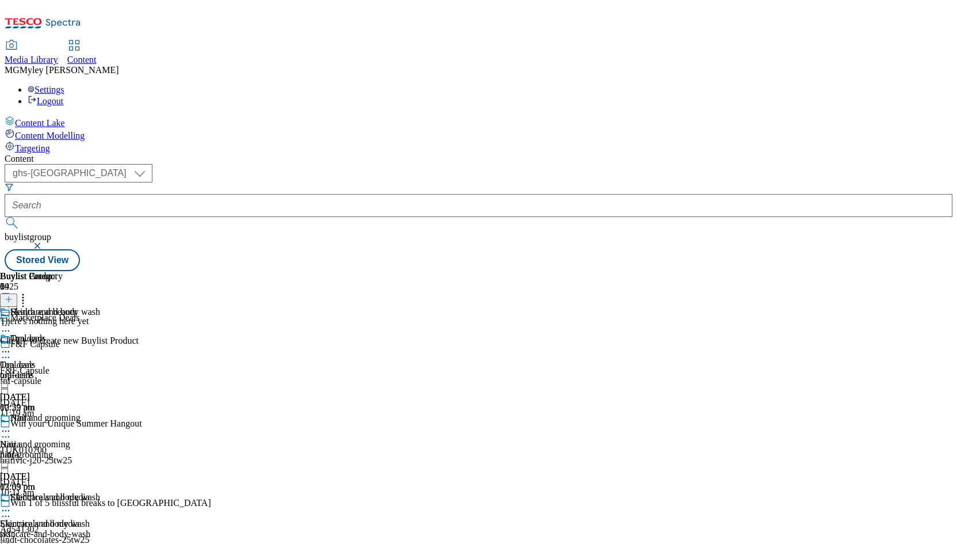
click at [13, 295] on icon at bounding box center [9, 299] width 8 height 8
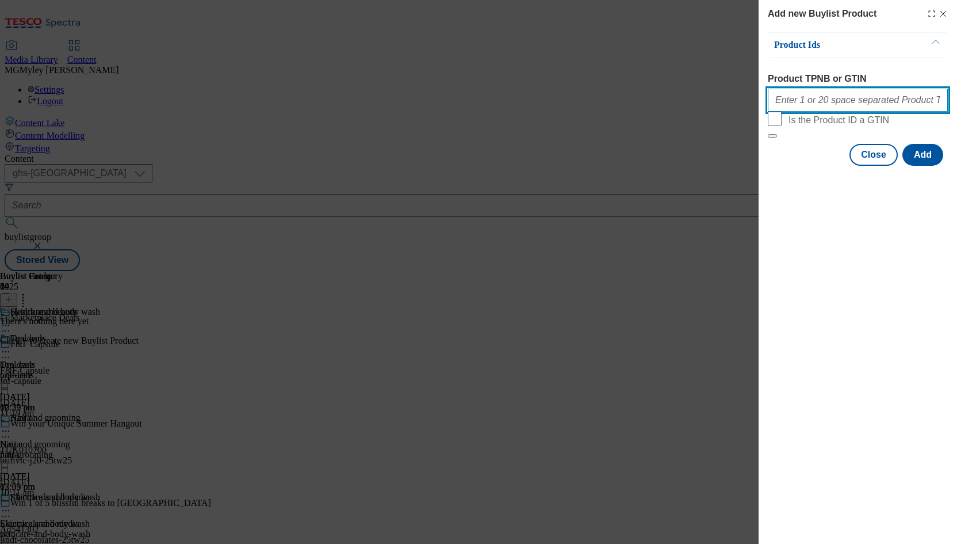
click at [854, 101] on input "Product TPNB or GTIN" at bounding box center [858, 100] width 180 height 23
paste input "105518158 105629653 105540989 105992974 105504968 105348919 106031639 105745860…"
type input "105518158 105629653 105540989 105992974 105504968 105348919 106031639 105745860…"
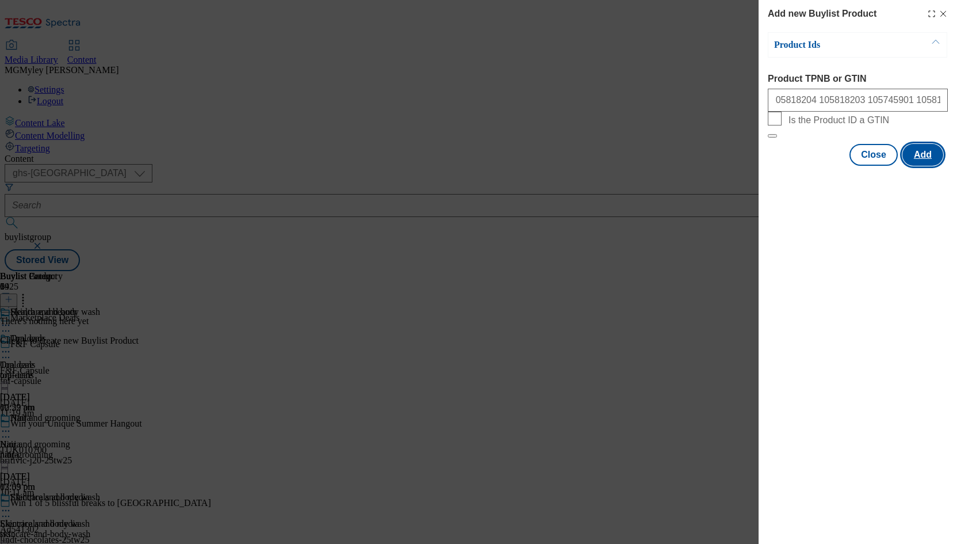
click at [929, 166] on button "Add" at bounding box center [923, 155] width 41 height 22
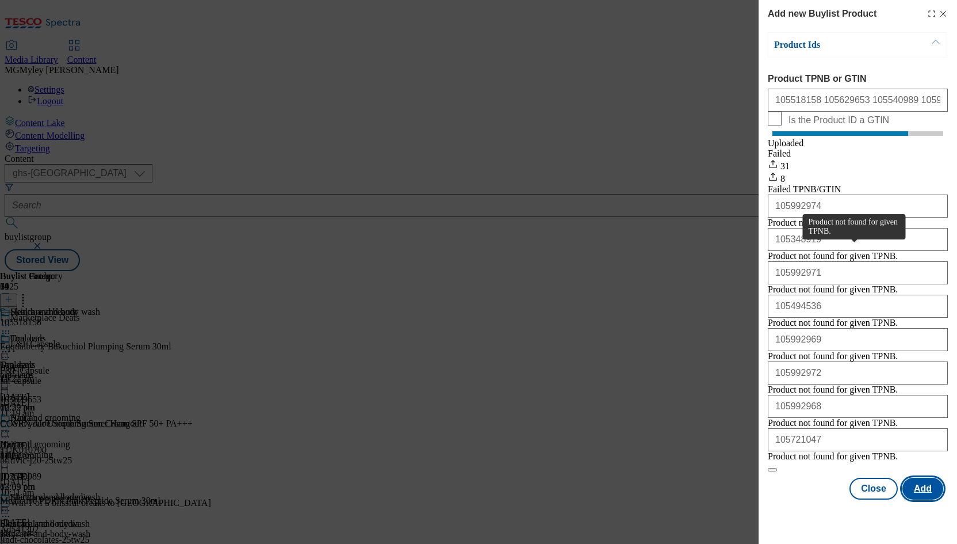
scroll to position [82, 0]
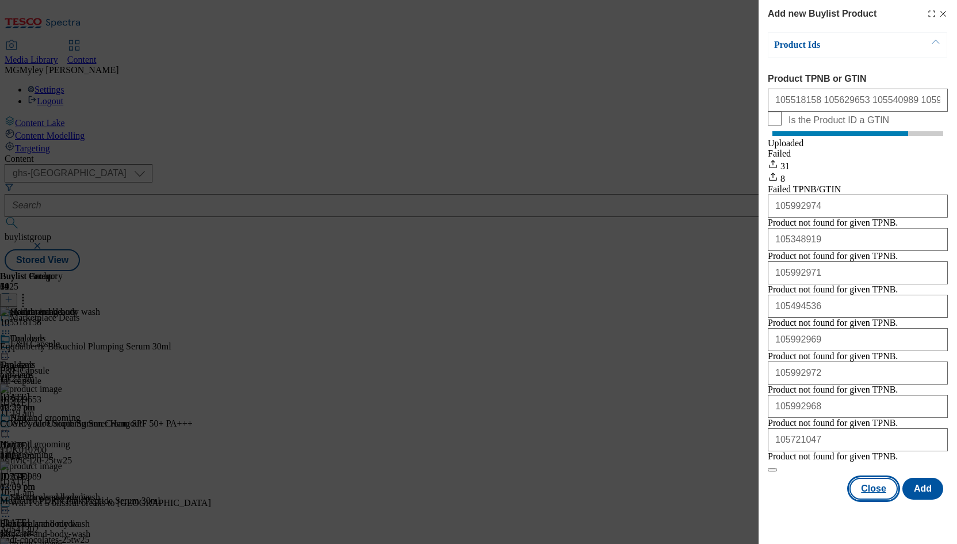
click at [872, 499] on button "Close" at bounding box center [874, 489] width 48 height 22
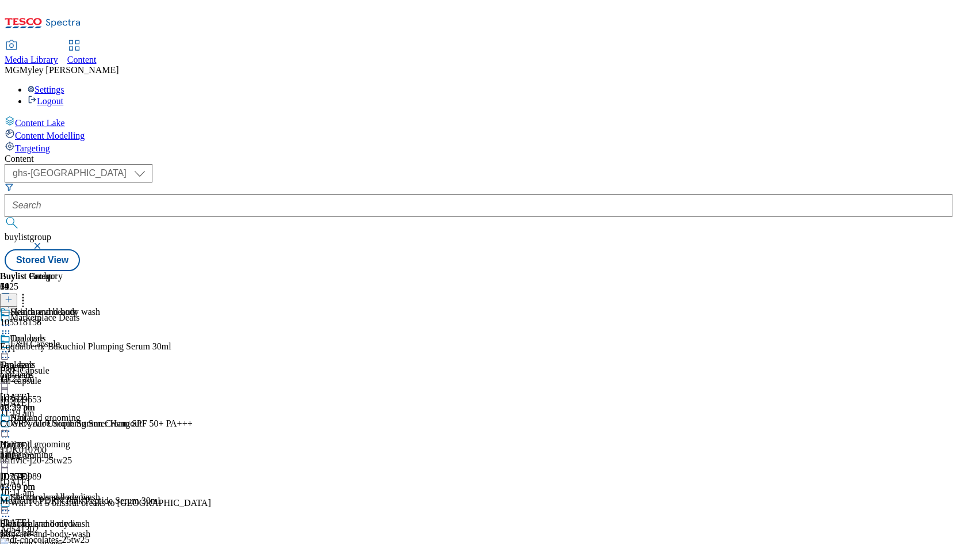
scroll to position [304, 0]
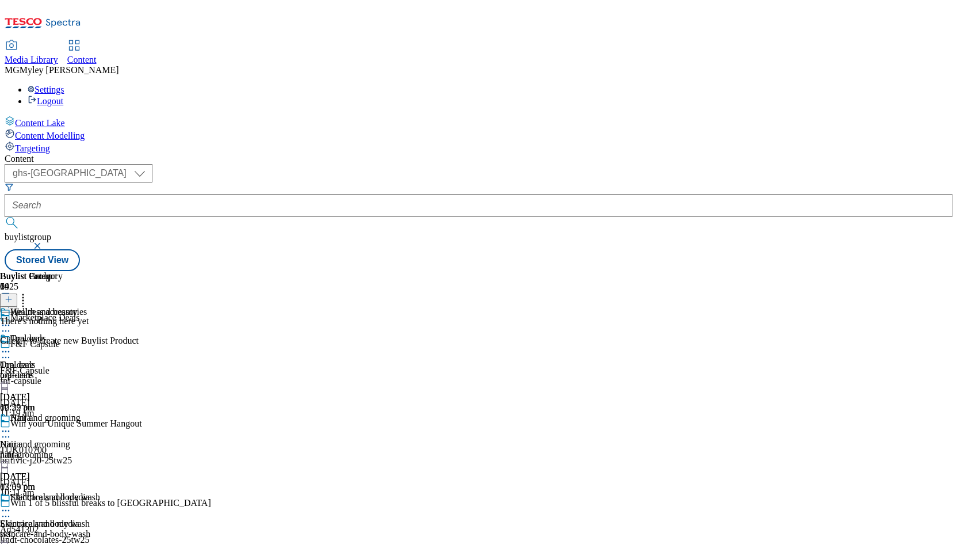
scroll to position [0, 63]
click at [13, 295] on icon at bounding box center [9, 299] width 8 height 8
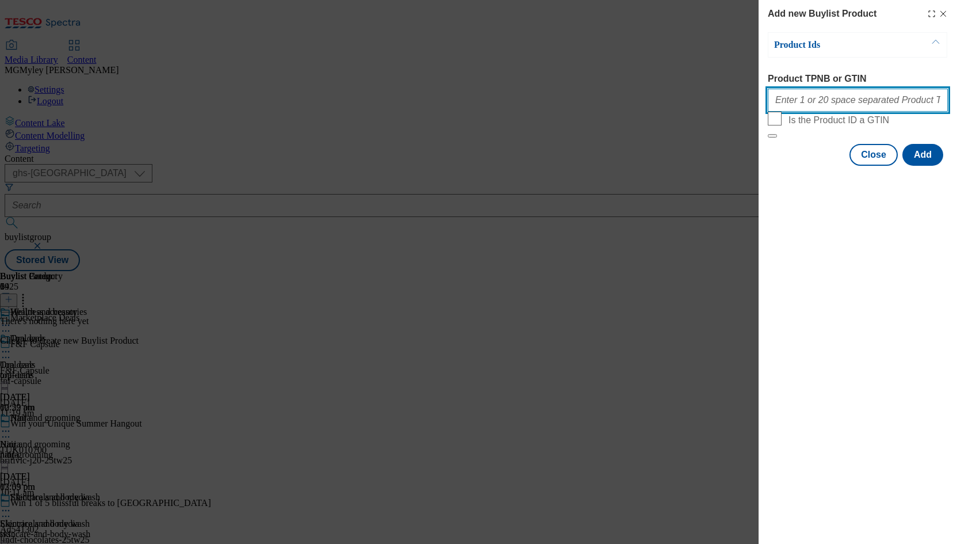
click at [824, 102] on input "Product TPNB or GTIN" at bounding box center [858, 100] width 180 height 23
paste input "105057467 111197634 105057468 106076873 105746691 106076875 106076877 106076879…"
type input "105057467 111197634 105057468 106076873 105746691 106076875 106076877 106076879…"
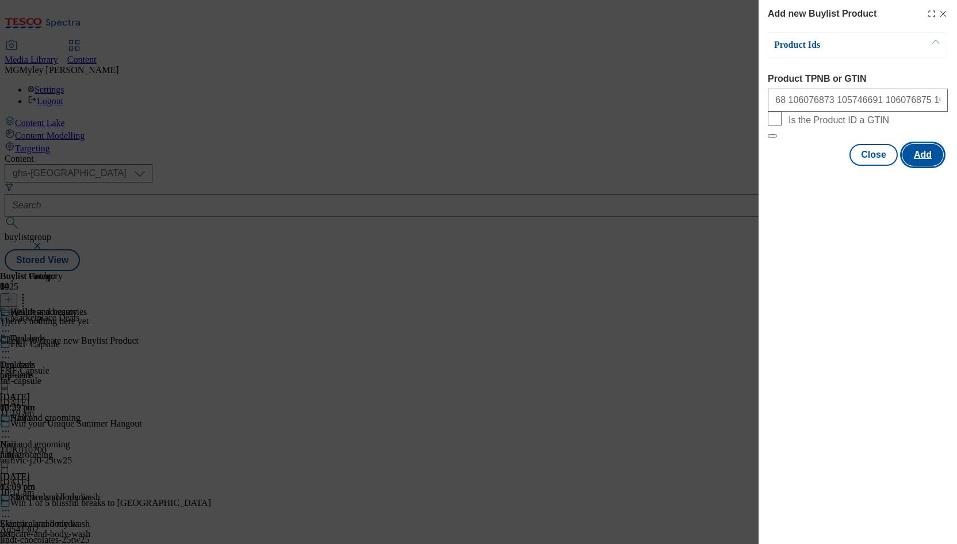
scroll to position [0, 0]
click at [908, 166] on button "Add" at bounding box center [923, 155] width 41 height 22
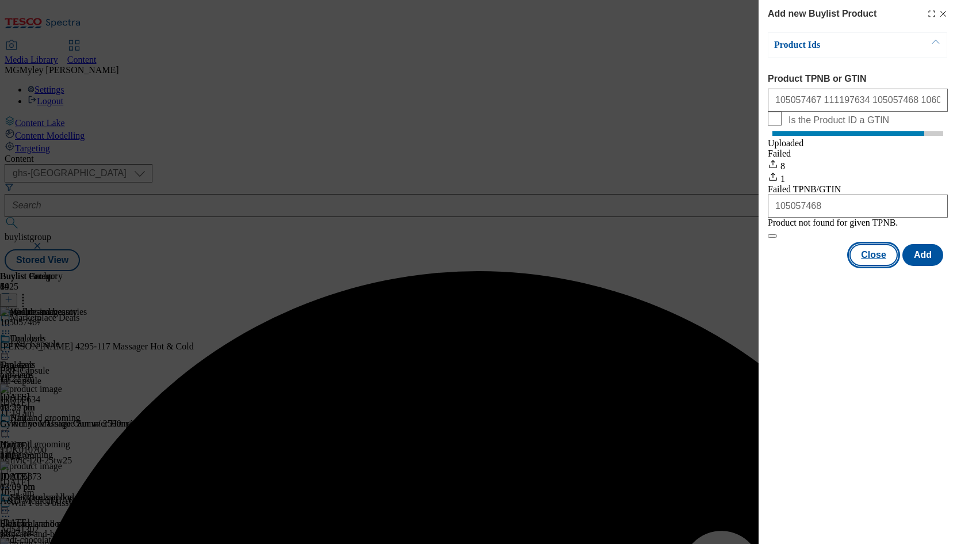
click at [872, 266] on button "Close" at bounding box center [874, 255] width 48 height 22
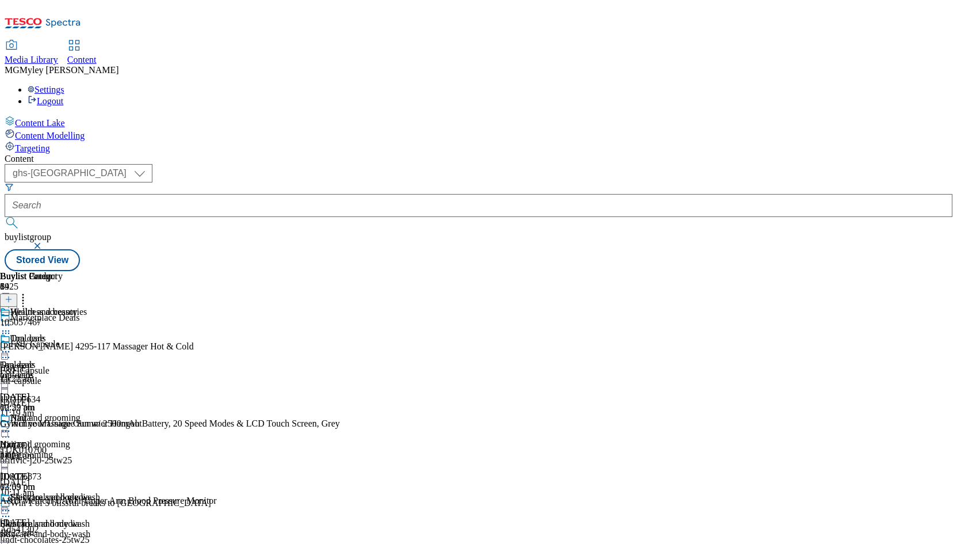
scroll to position [591, 0]
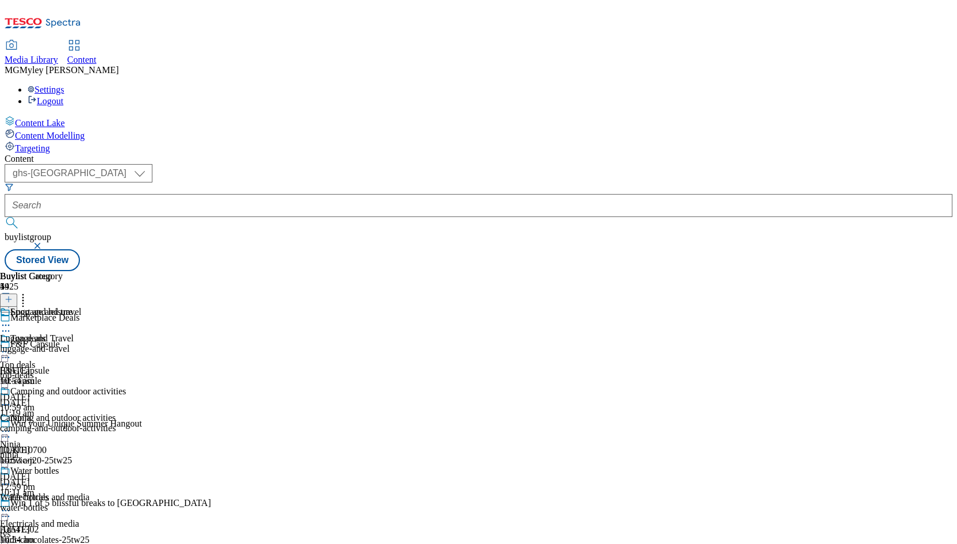
click at [126, 343] on div "luggage-and-travel" at bounding box center [63, 348] width 126 height 10
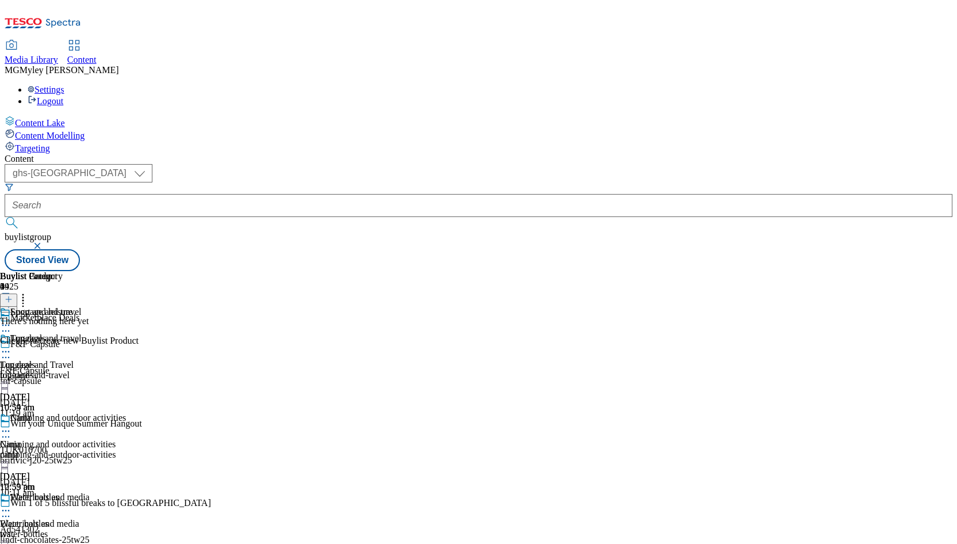
scroll to position [0, 63]
click at [13, 295] on icon at bounding box center [9, 299] width 8 height 8
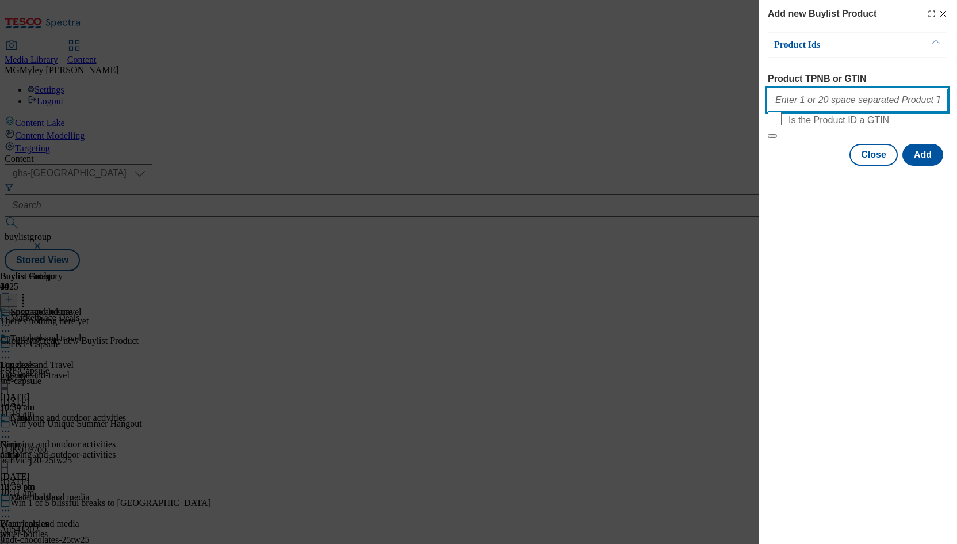
click at [830, 103] on input "Product TPNB or GTIN" at bounding box center [858, 100] width 180 height 23
paste input "105425479 105425457 105545352 105425439 105425413 105531762 105571746 105571772…"
type input "105425479 105425457 105545352 105425439 105425413 105531762 105571746 105571772…"
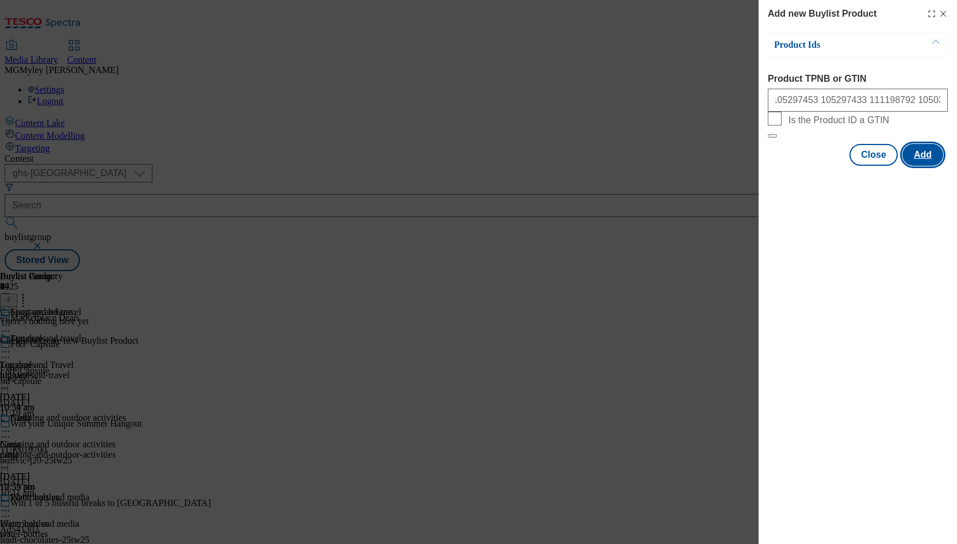
click at [933, 166] on button "Add" at bounding box center [923, 155] width 41 height 22
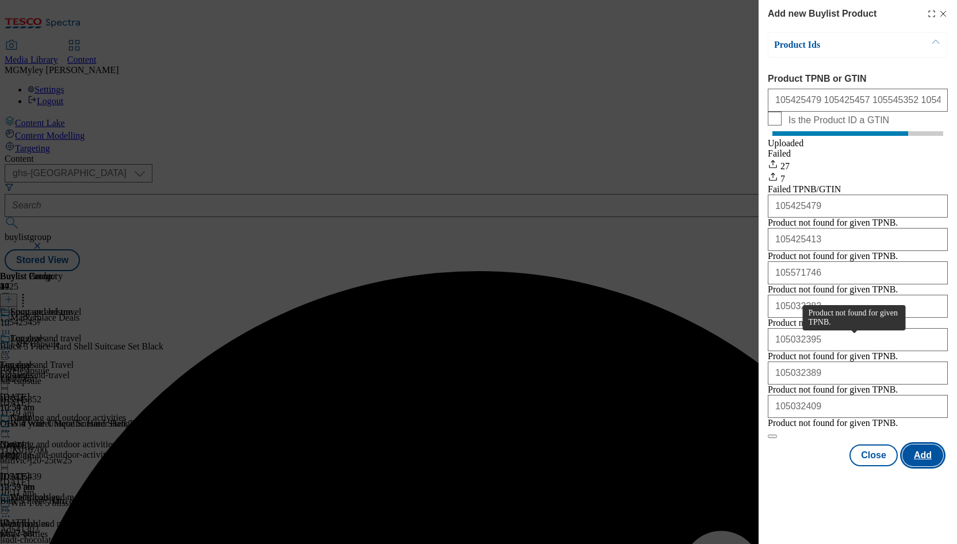
scroll to position [37, 0]
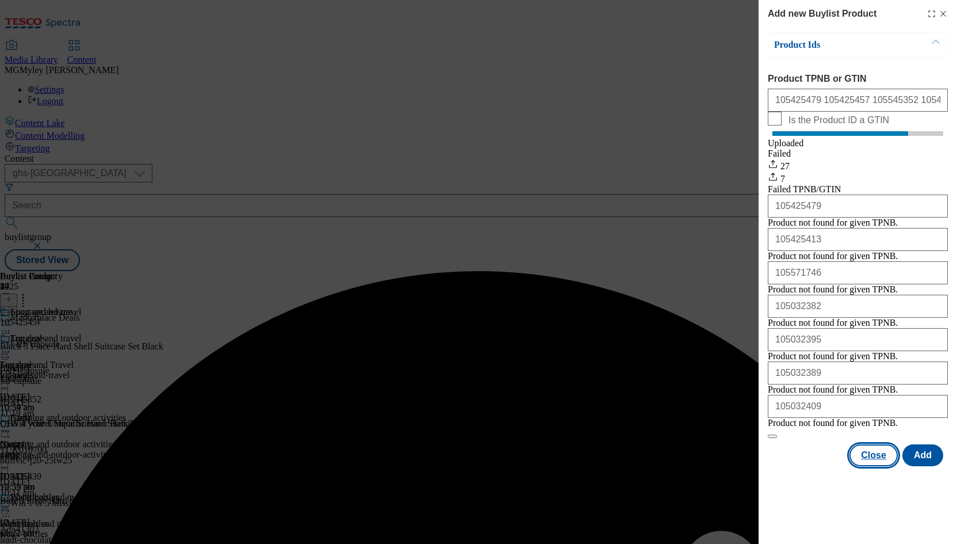
click at [864, 466] on button "Close" at bounding box center [874, 455] width 48 height 22
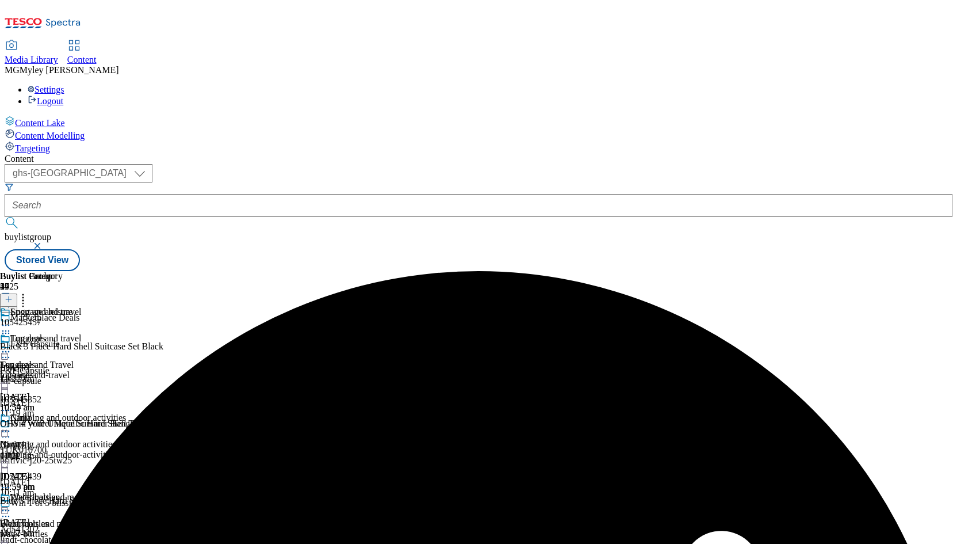
click at [126, 413] on div "Camping and outdoor activities" at bounding box center [68, 418] width 116 height 10
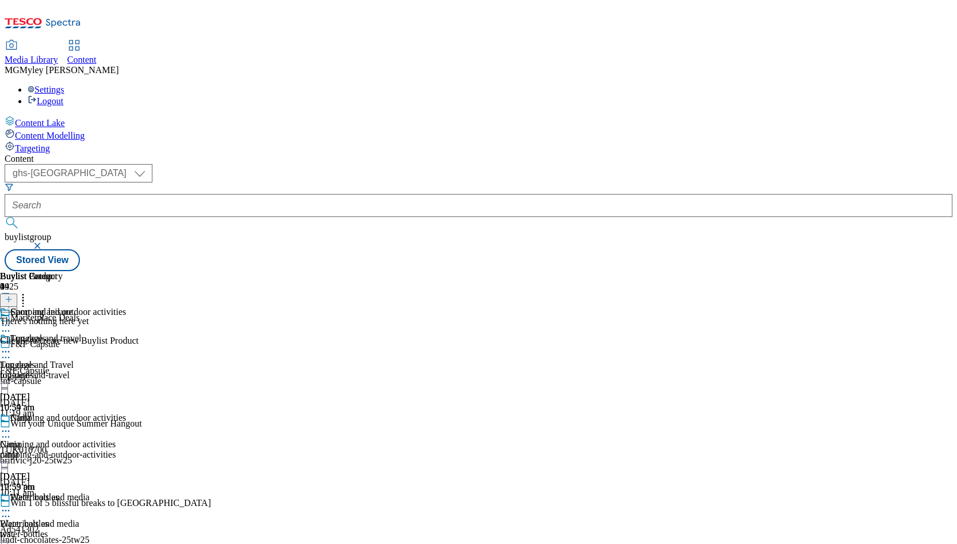
scroll to position [0, 63]
click at [12, 299] on line at bounding box center [9, 299] width 6 height 0
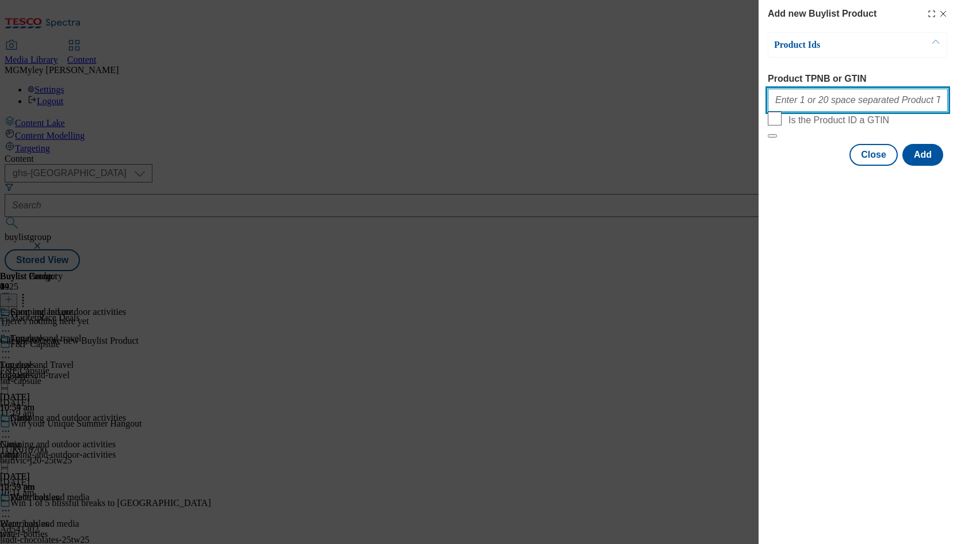
click at [843, 105] on input "Product TPNB or GTIN" at bounding box center [858, 100] width 180 height 23
paste input "105516159 105516158 105384137 105250470 105771827 105625635 105027607 105771825…"
type input "105516159 105516158 105384137 105250470 105771827 105625635 105027607 105771825…"
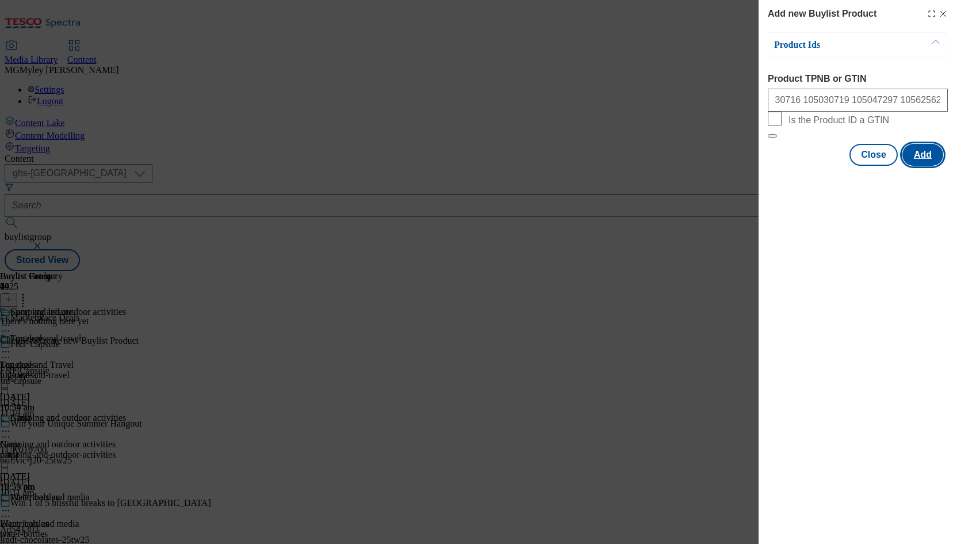
scroll to position [0, 0]
click at [933, 166] on button "Add" at bounding box center [923, 155] width 41 height 22
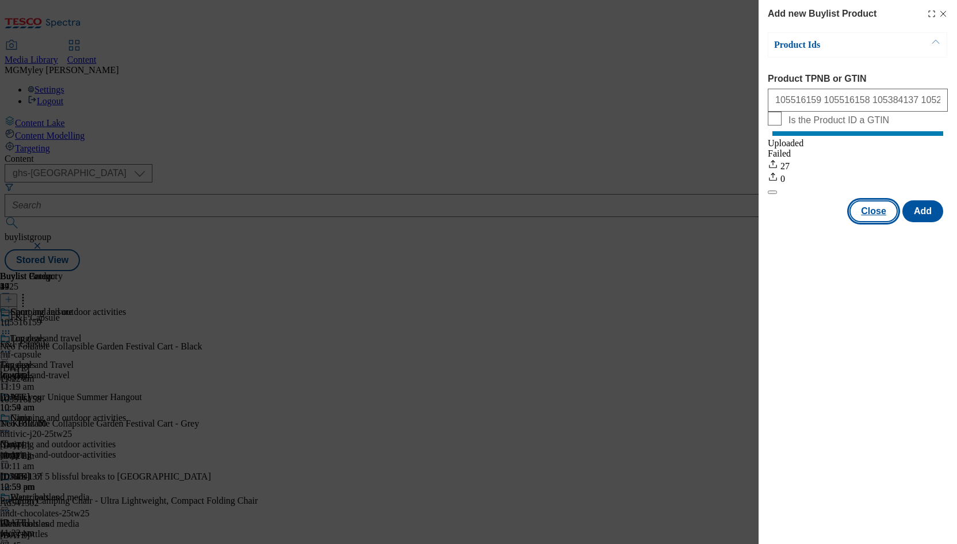
click at [869, 222] on button "Close" at bounding box center [874, 211] width 48 height 22
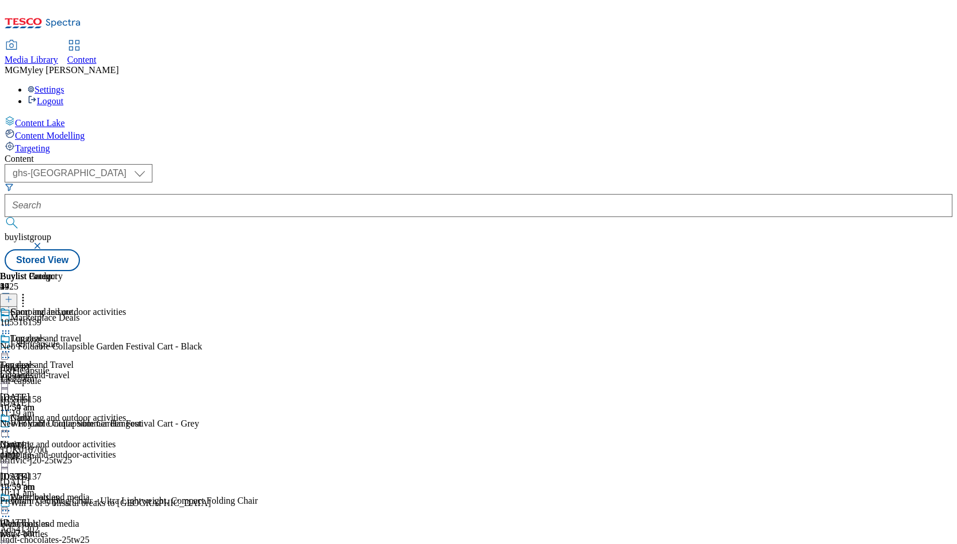
click at [126, 529] on div "water-bottles" at bounding box center [63, 534] width 126 height 10
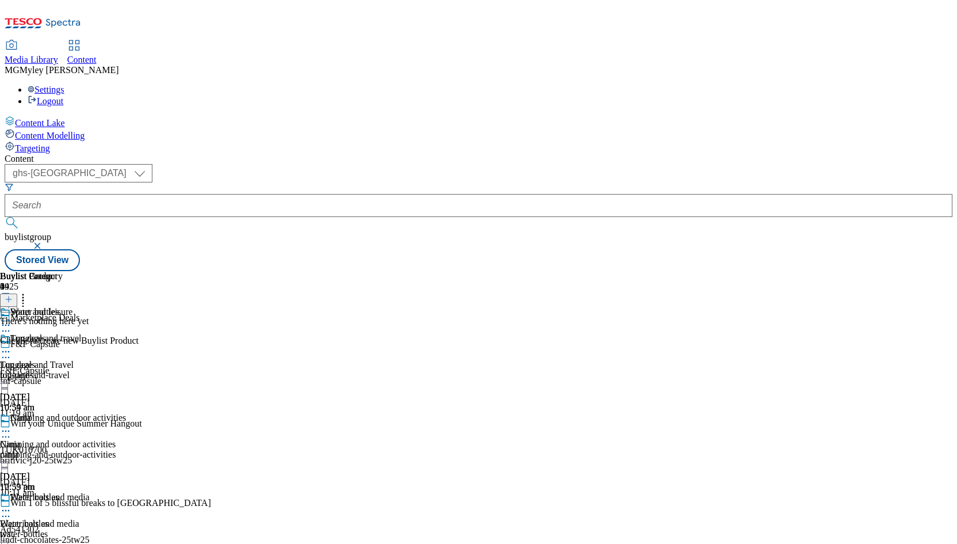
scroll to position [0, 63]
click at [13, 295] on icon at bounding box center [9, 299] width 8 height 8
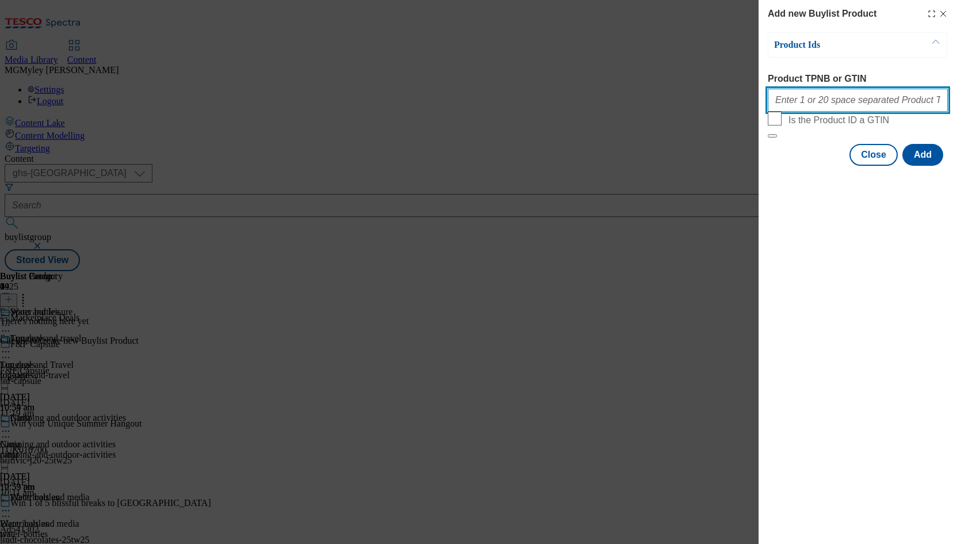
click at [857, 106] on input "Product TPNB or GTIN" at bounding box center [858, 100] width 180 height 23
paste input "105288878 105288822 105821634 105288949 105288901 105821633 105288779 105288699…"
type input "105288878 105288822 105821634 105288949 105288901 105821633 105288779 105288699…"
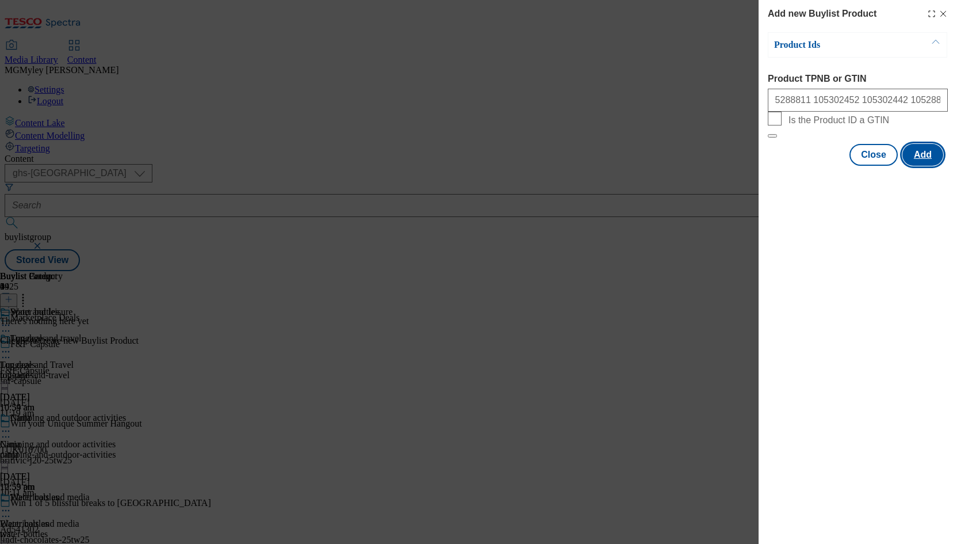
click at [934, 166] on button "Add" at bounding box center [923, 155] width 41 height 22
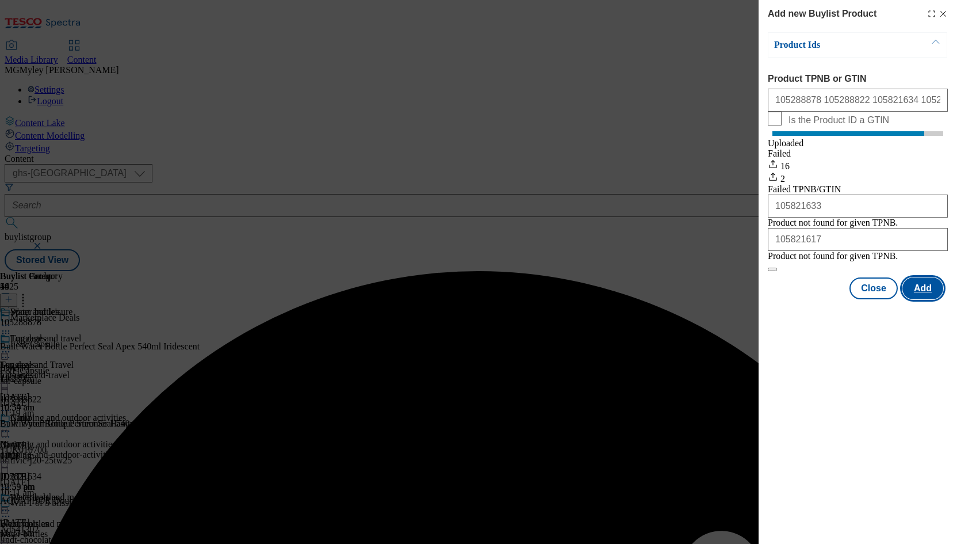
scroll to position [0, 0]
click at [881, 299] on button "Close" at bounding box center [874, 288] width 48 height 22
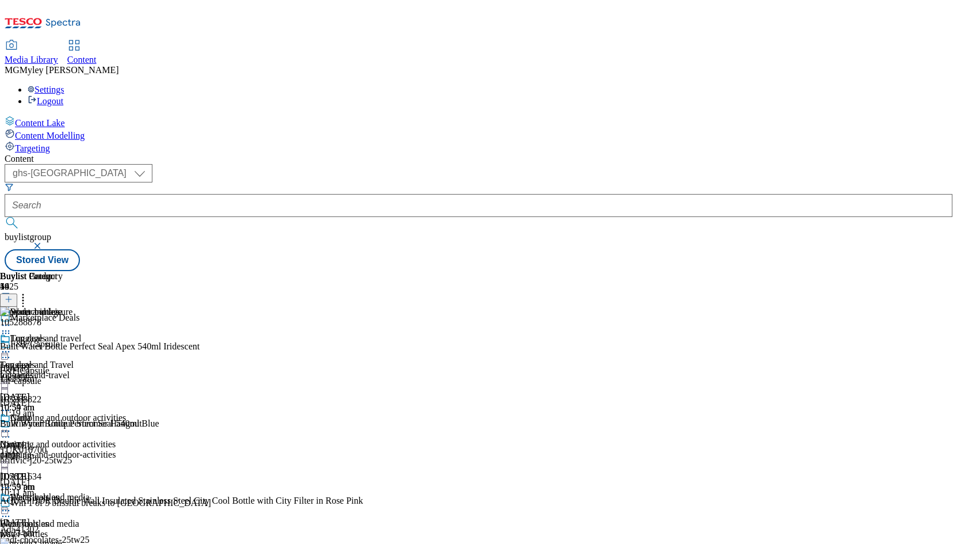
scroll to position [669, 0]
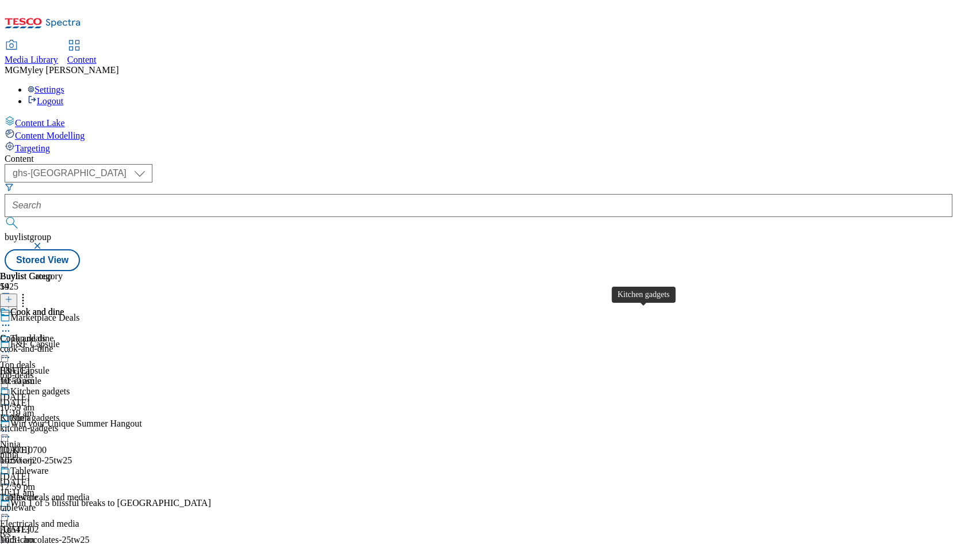
click at [83, 423] on div "kitchen-gadgets" at bounding box center [41, 428] width 83 height 10
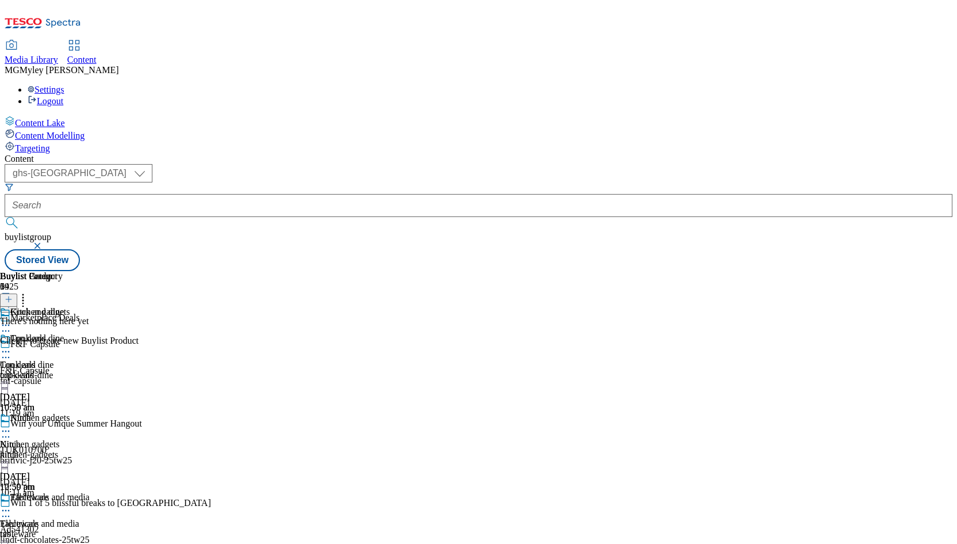
scroll to position [0, 63]
click at [13, 295] on icon at bounding box center [9, 299] width 8 height 8
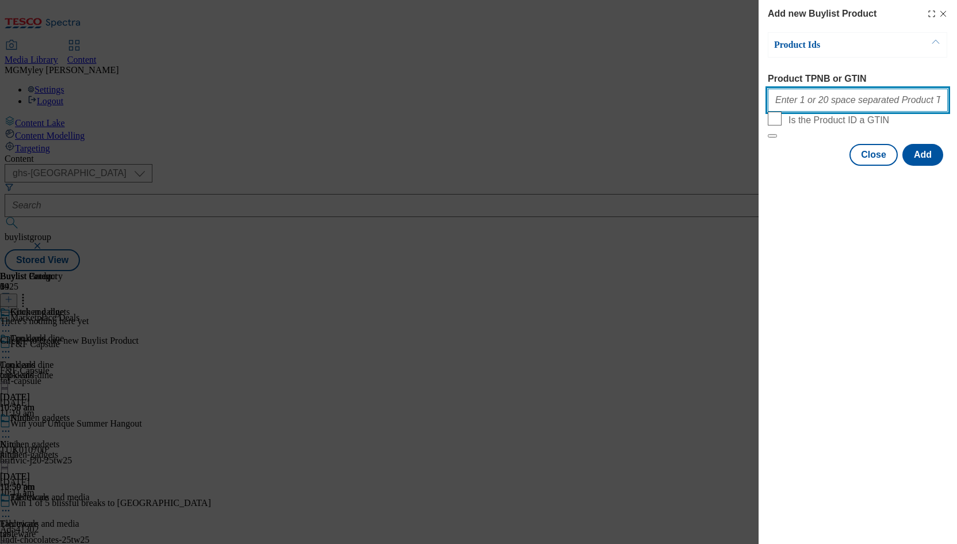
click at [829, 104] on input "Product TPNB or GTIN" at bounding box center [858, 100] width 180 height 23
paste input "111221074 105744971 105463446 105744970 105446526 105968095 105643339 105997005…"
type input "111221074 105744971 105463446 105744970 105446526 105968095 105643339 105997005…"
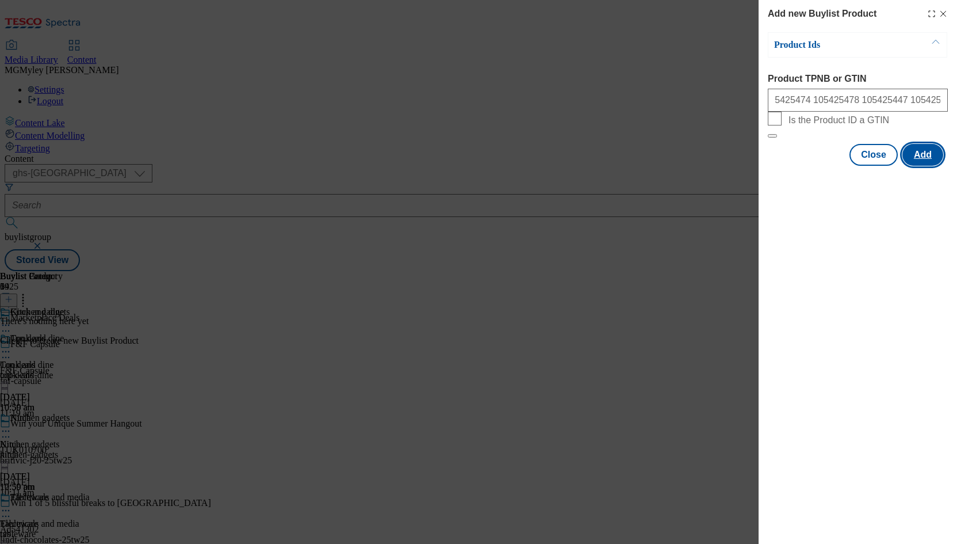
scroll to position [0, 0]
click at [929, 166] on button "Add" at bounding box center [923, 155] width 41 height 22
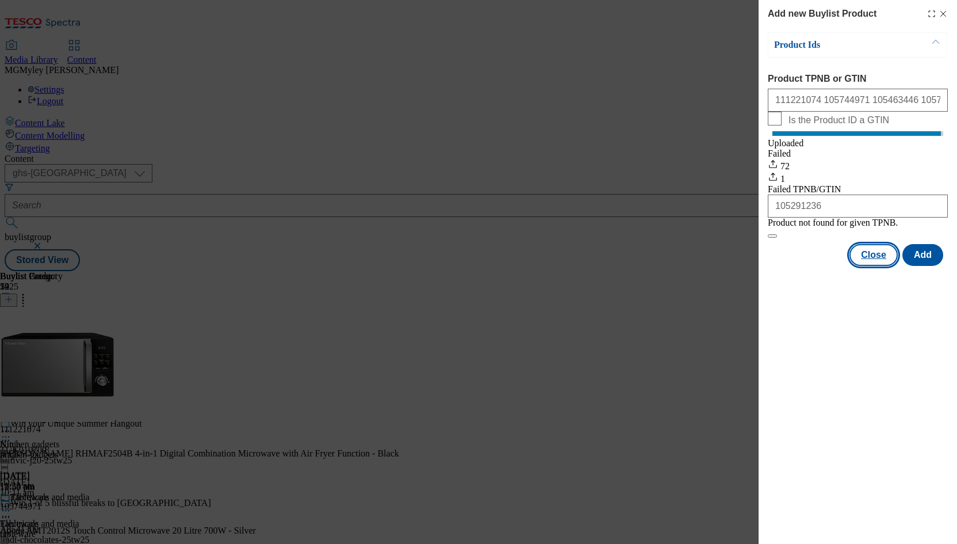
click at [874, 266] on button "Close" at bounding box center [874, 255] width 48 height 22
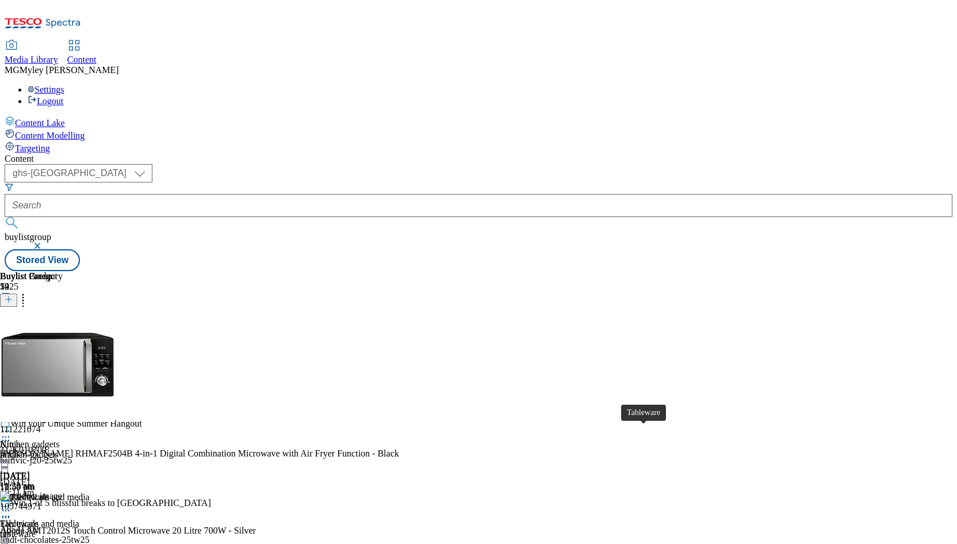
scroll to position [82, 0]
click at [83, 529] on div "tableware" at bounding box center [41, 534] width 83 height 10
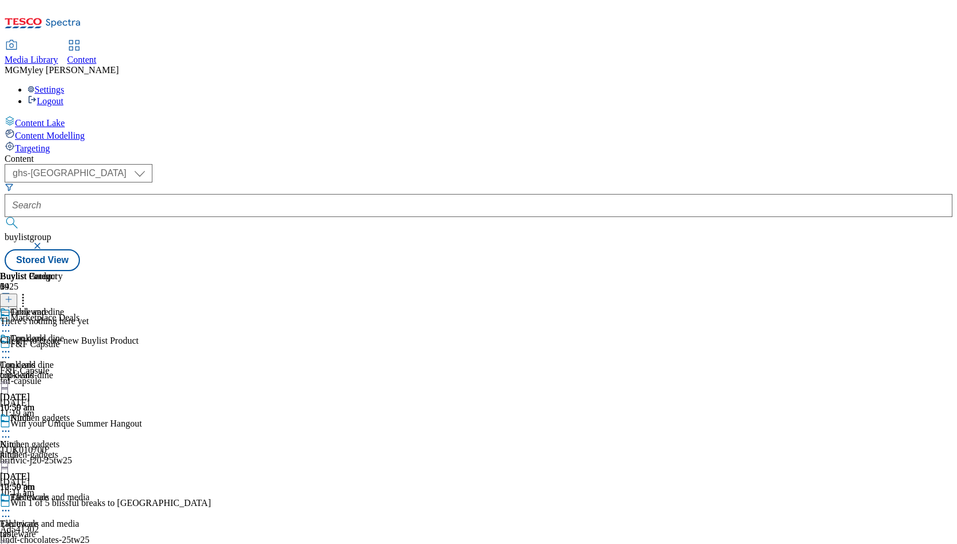
scroll to position [0, 63]
click at [13, 295] on icon at bounding box center [9, 299] width 8 height 8
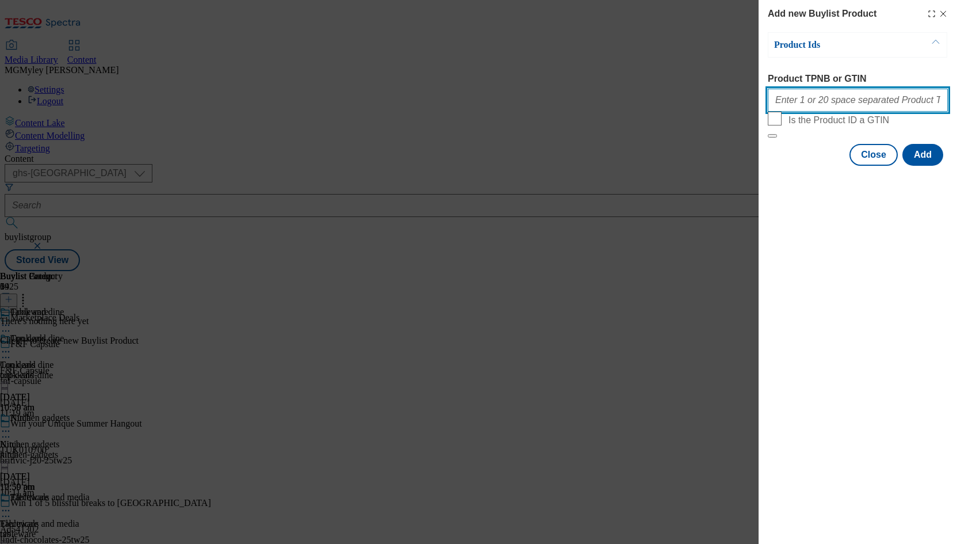
click at [842, 102] on input "Product TPNB or GTIN" at bounding box center [858, 100] width 180 height 23
paste input "105717517 105513800 105631905 105683590 105513796 105328892 105260878 105513758…"
type input "105717517 105513800 105631905 105683590 105513796 105328892 105260878 105513758…"
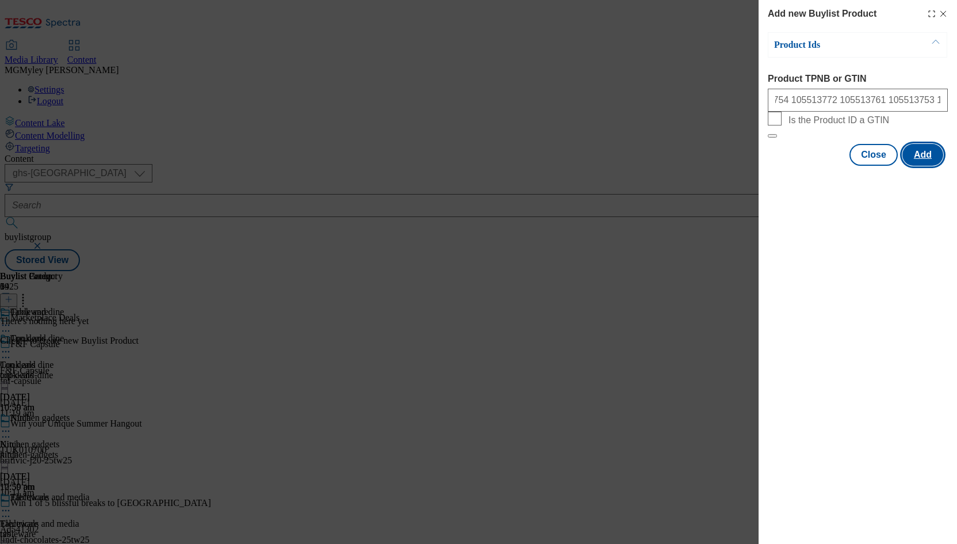
scroll to position [0, 0]
click at [934, 166] on button "Add" at bounding box center [923, 155] width 41 height 22
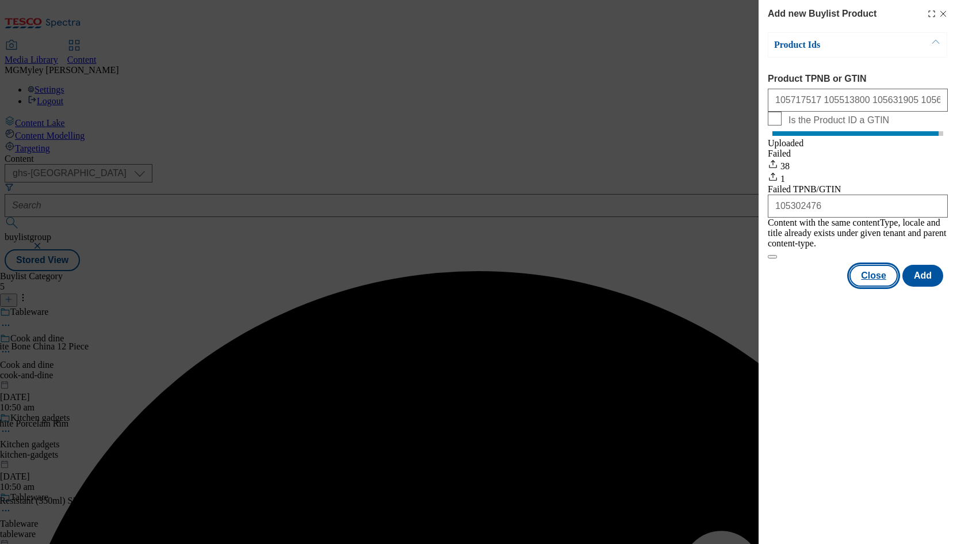
click at [879, 276] on button "Close" at bounding box center [874, 276] width 48 height 22
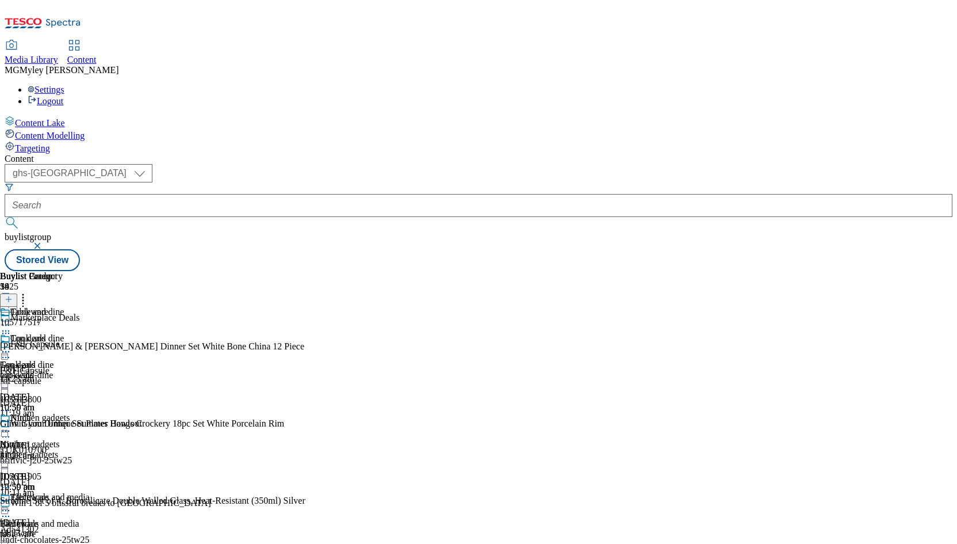
scroll to position [183, 0]
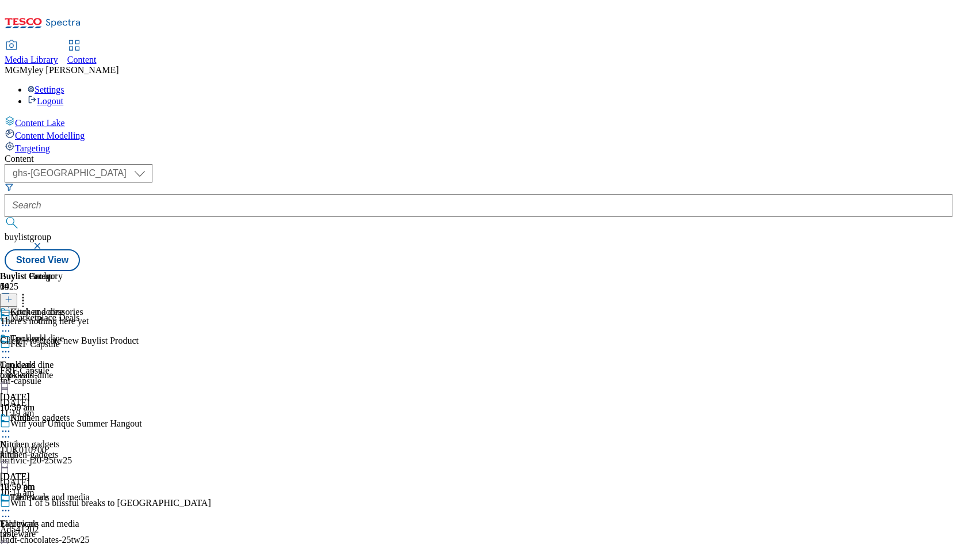
scroll to position [0, 63]
click at [13, 295] on icon at bounding box center [9, 299] width 8 height 8
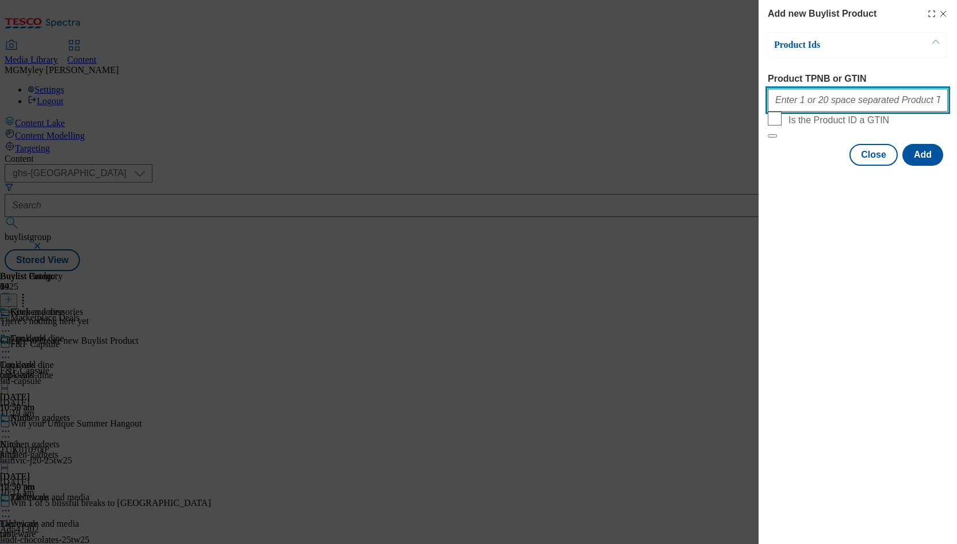
click at [816, 110] on input "Product TPNB or GTIN" at bounding box center [858, 100] width 180 height 23
paste input "105480650 105297358 105480933 105685020 105480763 105480659 105480684 105480804…"
type input "105480650 105297358 105480933 105685020 105480763 105480659 105480684 105480804…"
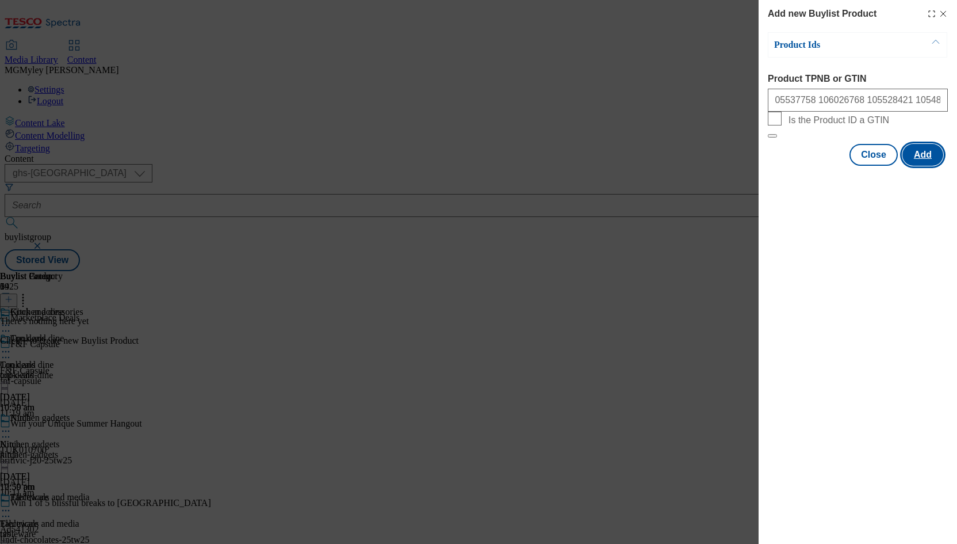
scroll to position [0, 0]
click at [918, 166] on button "Add" at bounding box center [923, 155] width 41 height 22
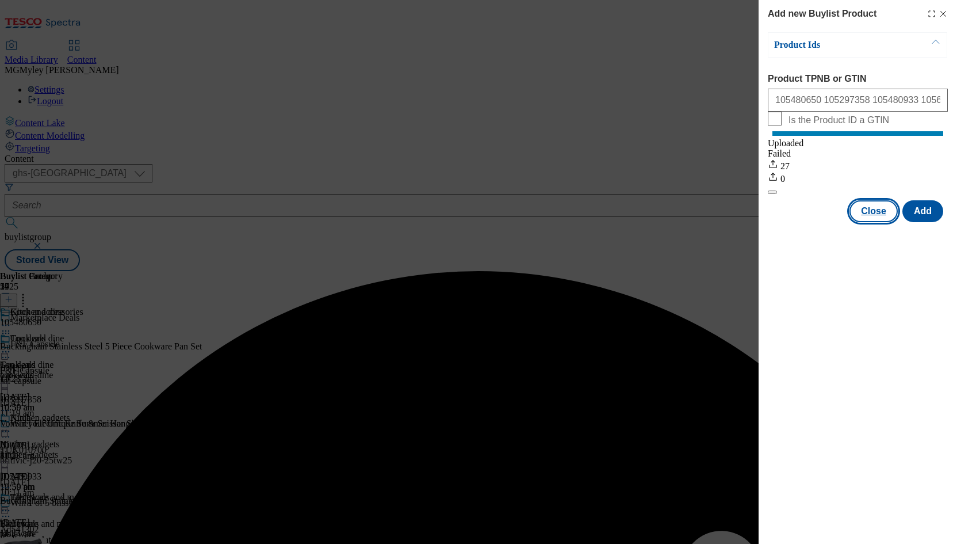
click at [876, 222] on button "Close" at bounding box center [874, 211] width 48 height 22
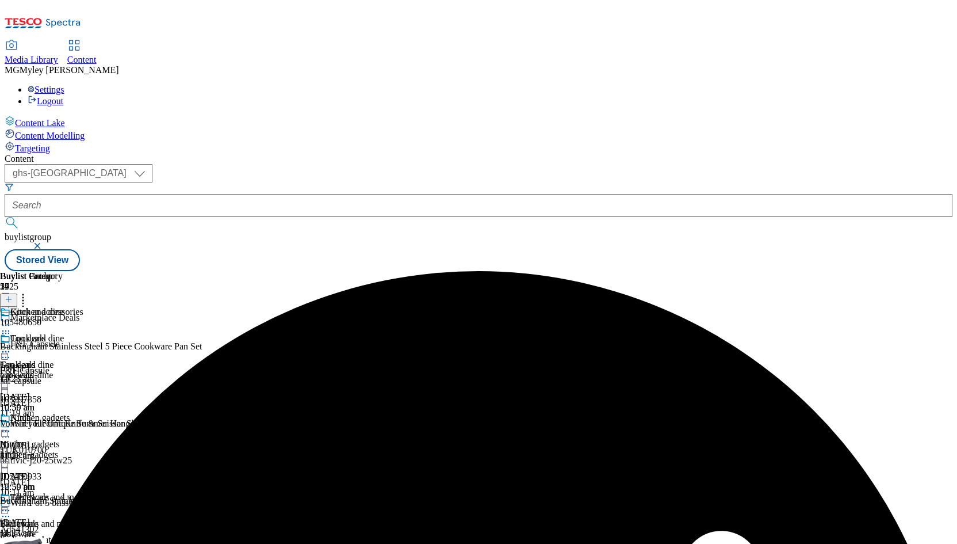
scroll to position [228, 0]
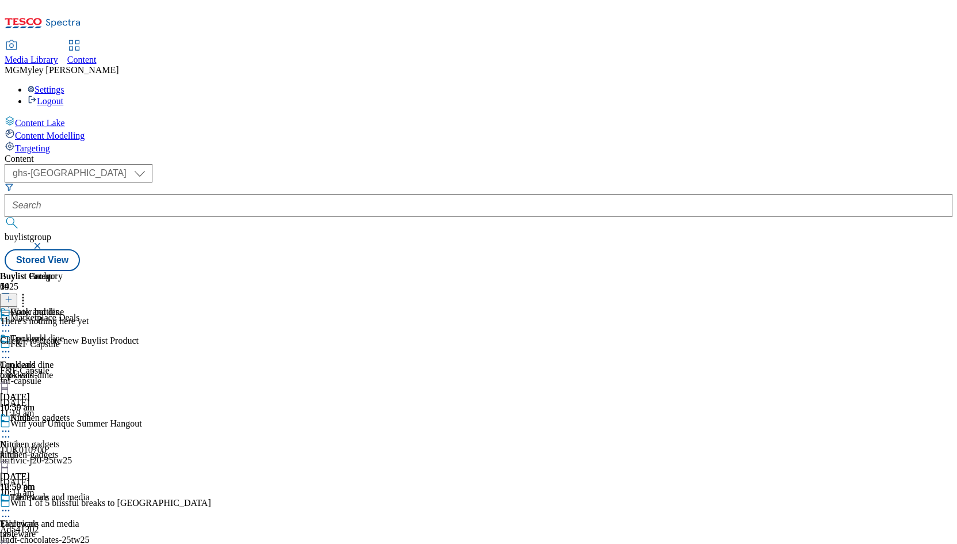
scroll to position [0, 63]
click at [13, 295] on icon at bounding box center [9, 299] width 8 height 8
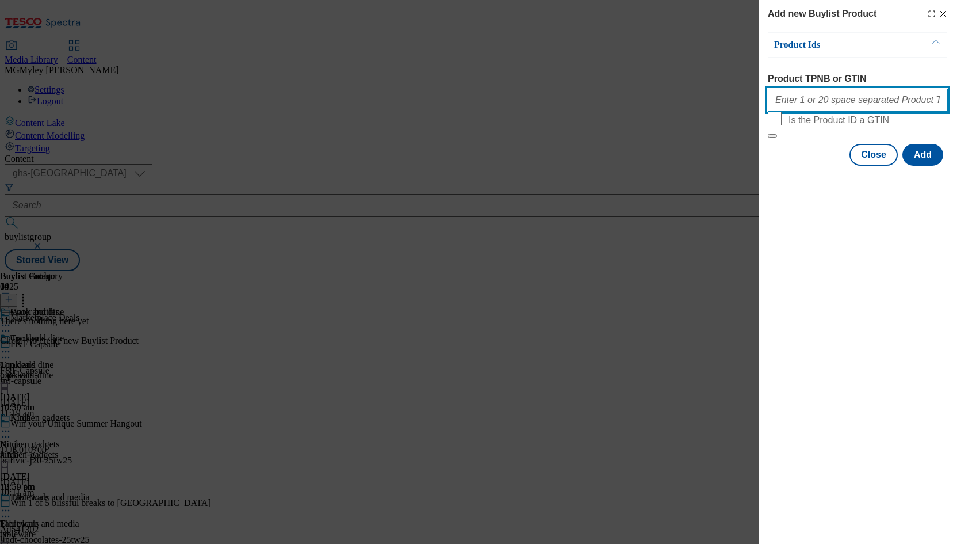
click at [862, 102] on input "Product TPNB or GTIN" at bounding box center [858, 100] width 180 height 23
paste input "105288878 105288822 105821634 105288949 105288901 105821633 105288779 105288699…"
type input "105288878 105288822 105821634 105288949 105288901 105821633 105288779 105288699…"
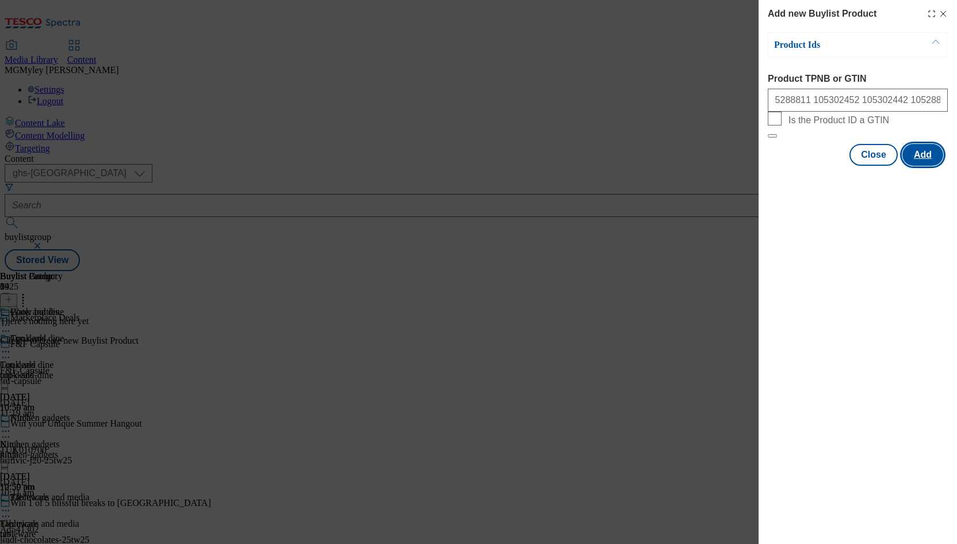
scroll to position [0, 0]
click at [930, 166] on button "Add" at bounding box center [923, 155] width 41 height 22
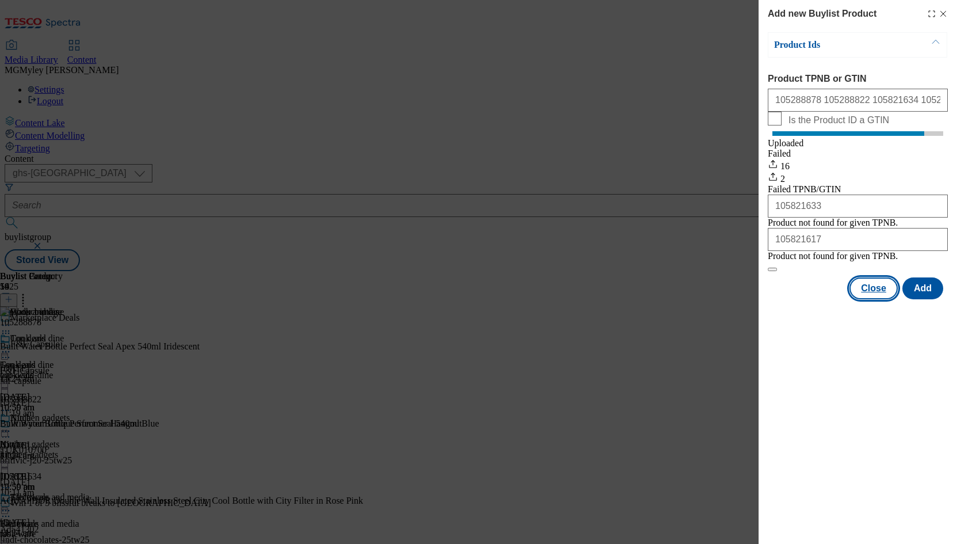
click at [866, 299] on button "Close" at bounding box center [874, 288] width 48 height 22
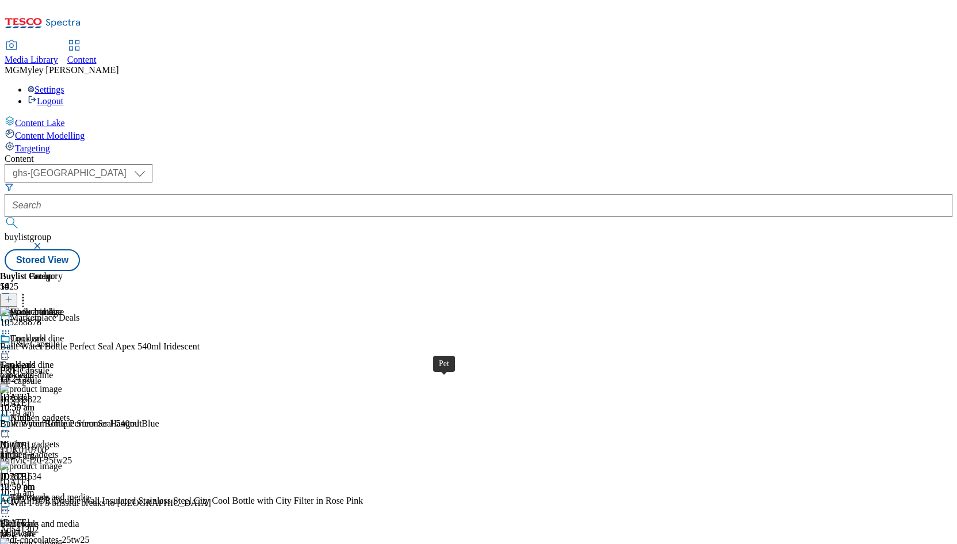
scroll to position [811, 0]
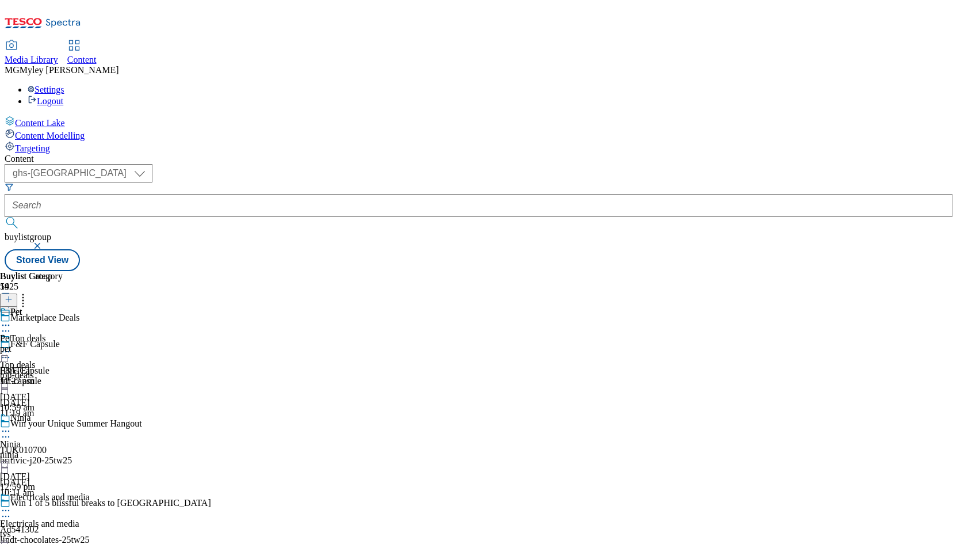
click at [63, 343] on div "pet" at bounding box center [31, 348] width 63 height 10
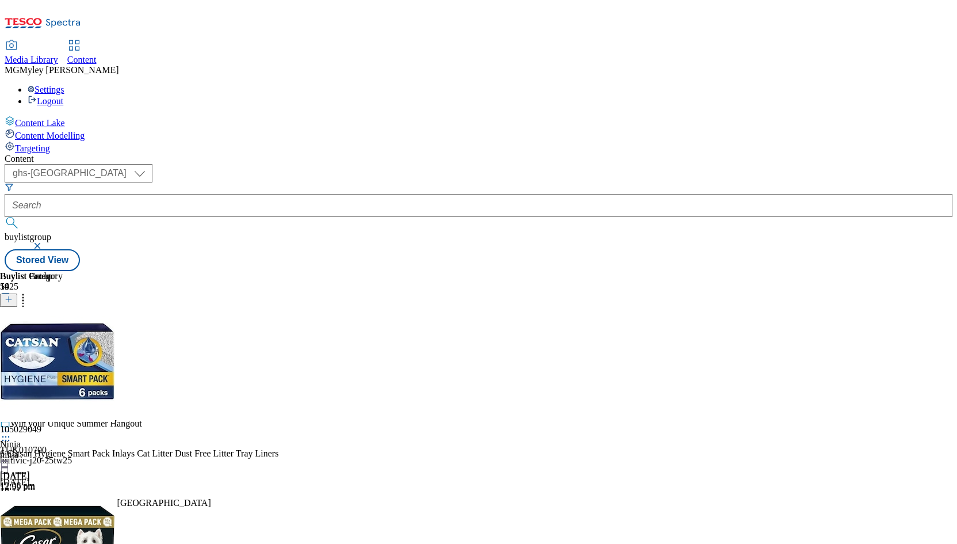
scroll to position [0, 63]
click at [395, 292] on div at bounding box center [197, 299] width 395 height 15
click at [13, 295] on icon at bounding box center [9, 299] width 8 height 8
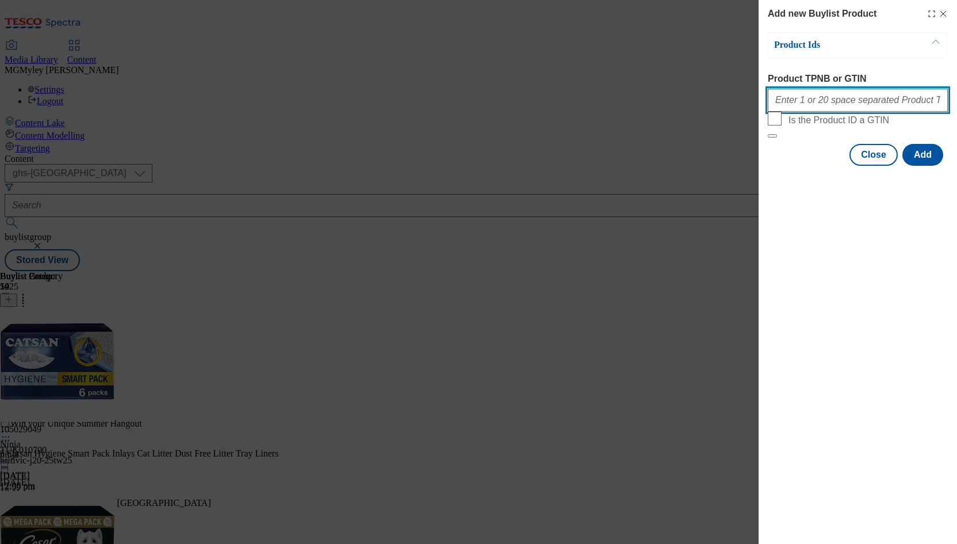
click at [831, 94] on input "Product TPNB or GTIN" at bounding box center [858, 100] width 180 height 23
paste input "105183580 105333458 105333463 105027625 105027621 325340299 105480191 105555441…"
type input "105183580 105333458 105333463 105027625 105027621 325340299 105480191 105555441…"
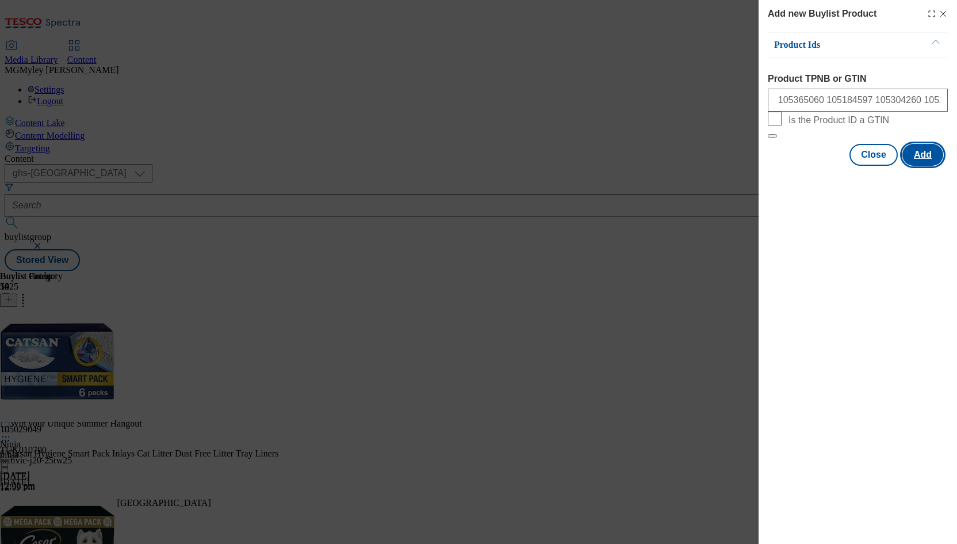
scroll to position [0, 0]
click at [923, 166] on button "Add" at bounding box center [923, 155] width 41 height 22
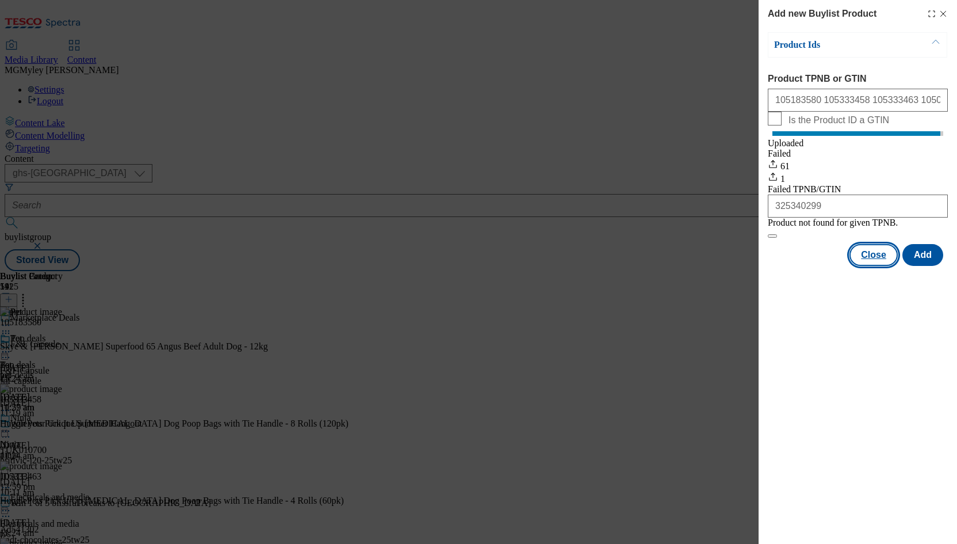
click at [872, 266] on button "Close" at bounding box center [874, 255] width 48 height 22
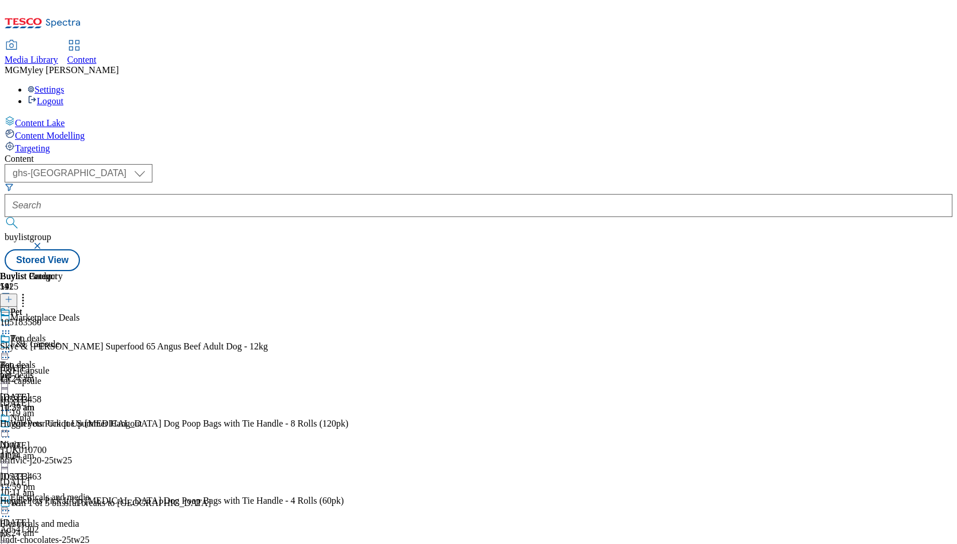
scroll to position [883, 0]
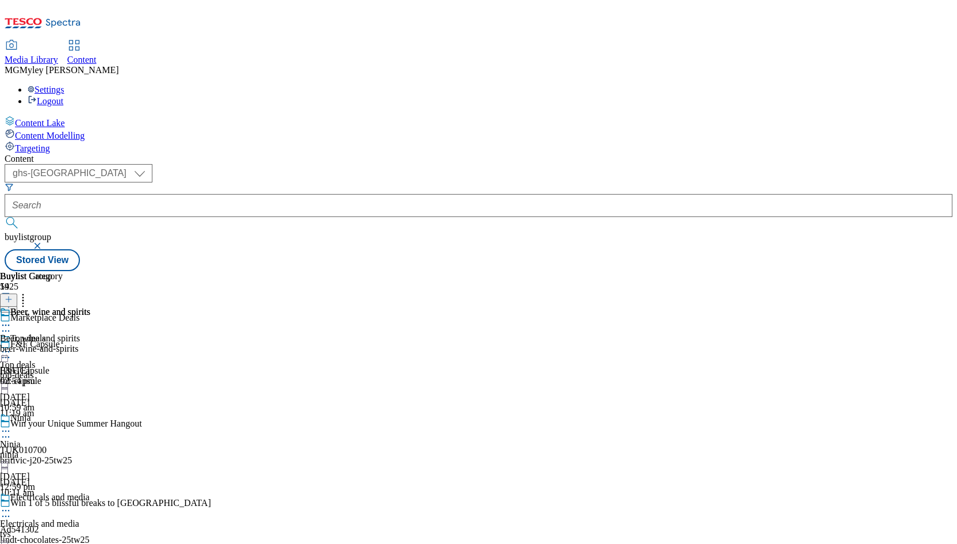
click at [90, 343] on div "beer-wine-and-spirits" at bounding box center [45, 348] width 90 height 10
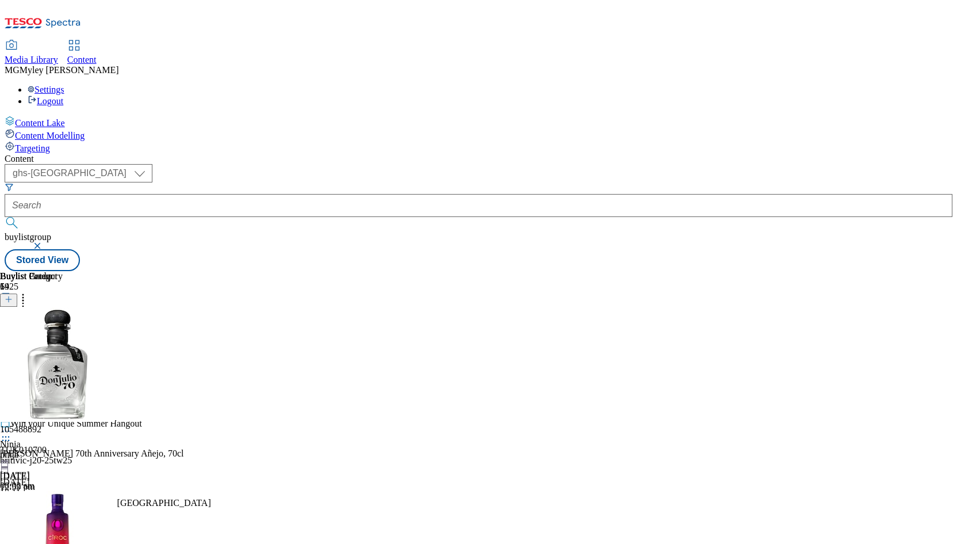
scroll to position [0, 63]
click at [13, 295] on icon at bounding box center [9, 299] width 8 height 8
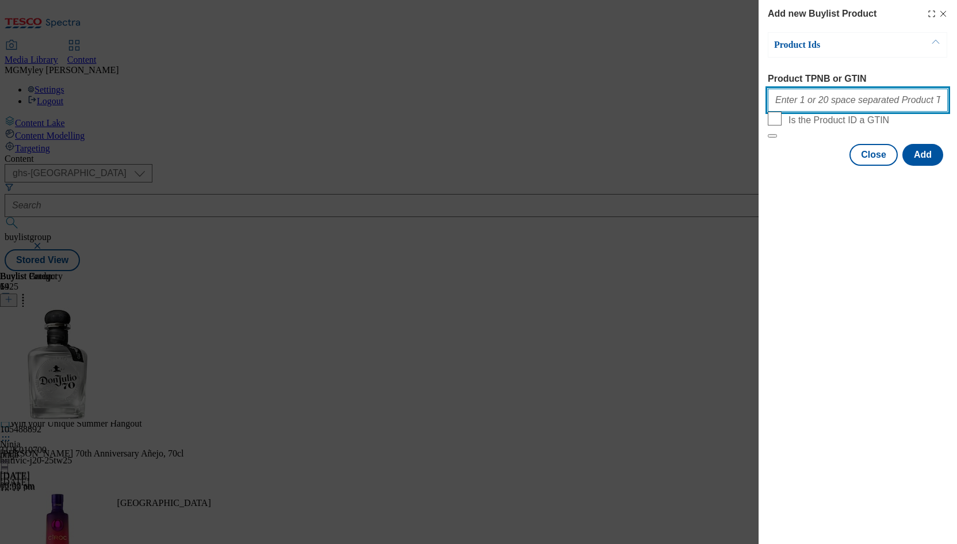
click at [857, 106] on input "Product TPNB or GTIN" at bounding box center [858, 100] width 180 height 23
paste input "111199186 111199187 105325271 105488890 105322432 105322433 105026725 105592081…"
type input "111199186 111199187 105325271 105488890 105322432 105322433 105026725 105592081…"
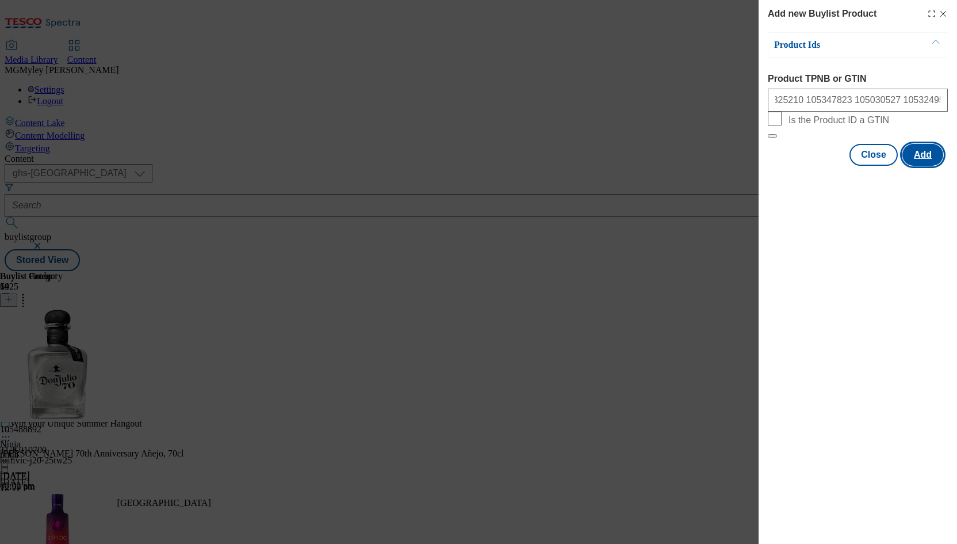
scroll to position [0, 0]
click at [933, 166] on button "Add" at bounding box center [923, 155] width 41 height 22
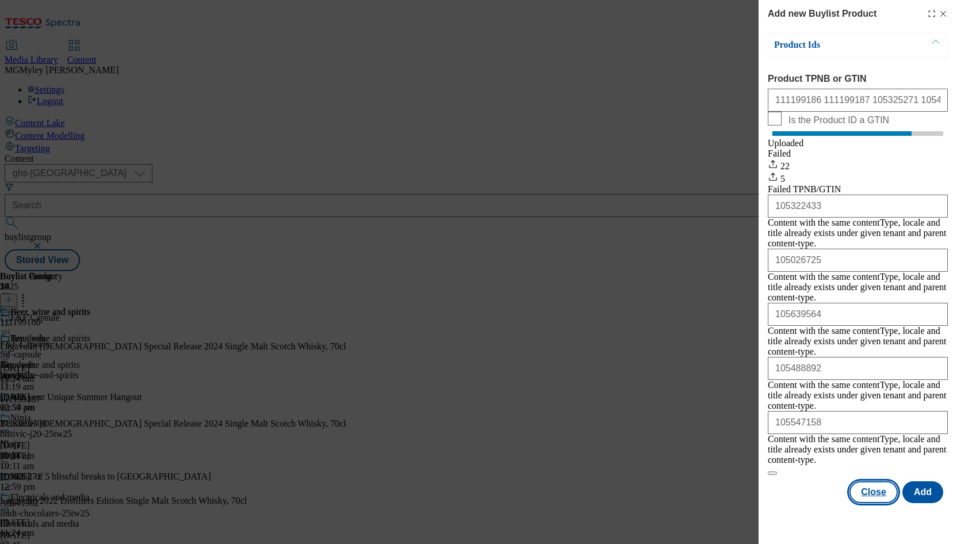
click at [869, 481] on button "Close" at bounding box center [874, 492] width 48 height 22
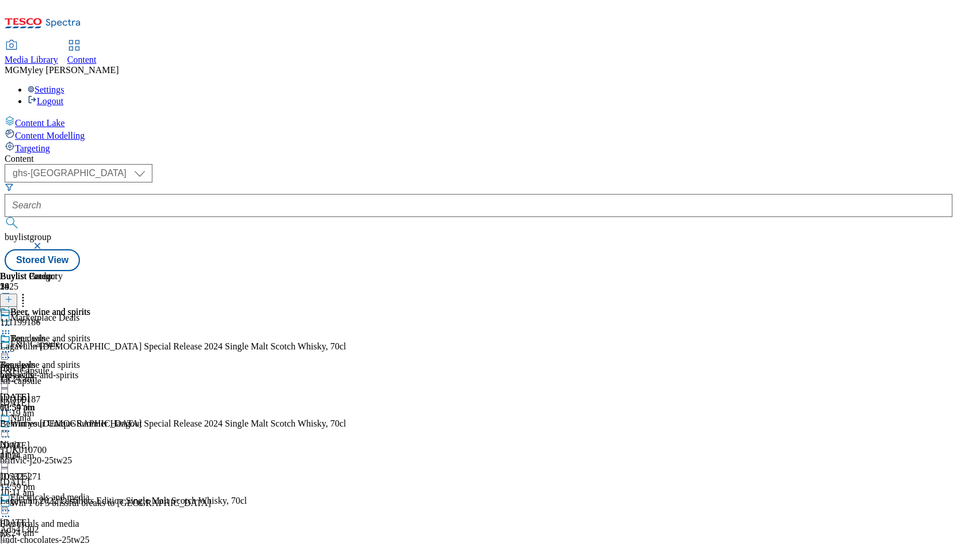
click at [90, 333] on div "Top deals Top deals top-deals [DATE] 10:59 am" at bounding box center [45, 372] width 90 height 79
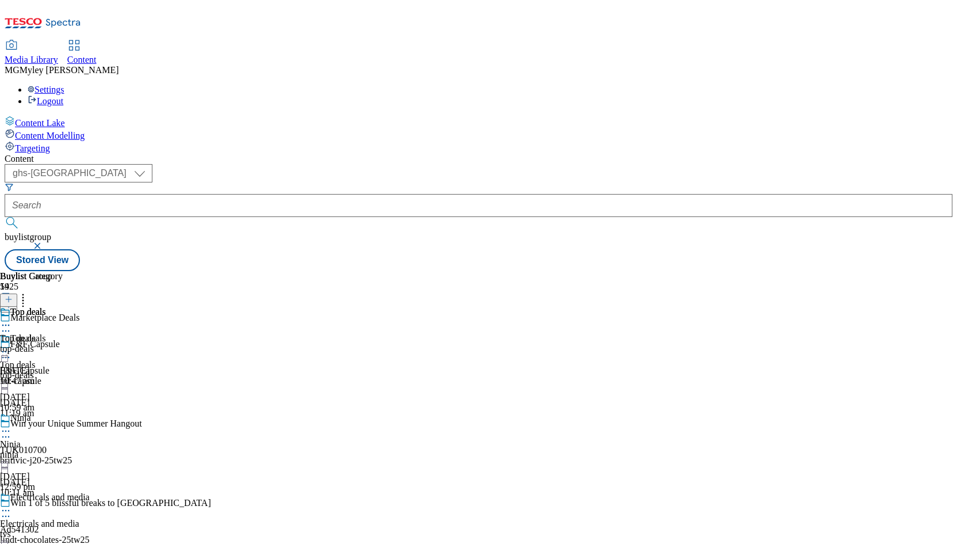
click at [12, 346] on icon at bounding box center [6, 352] width 12 height 12
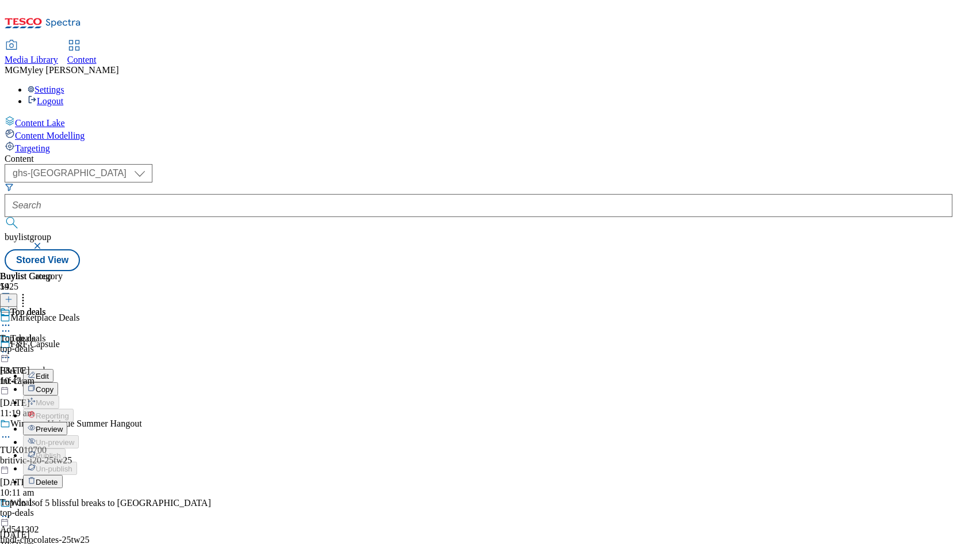
click at [63, 425] on span "Preview" at bounding box center [49, 429] width 27 height 9
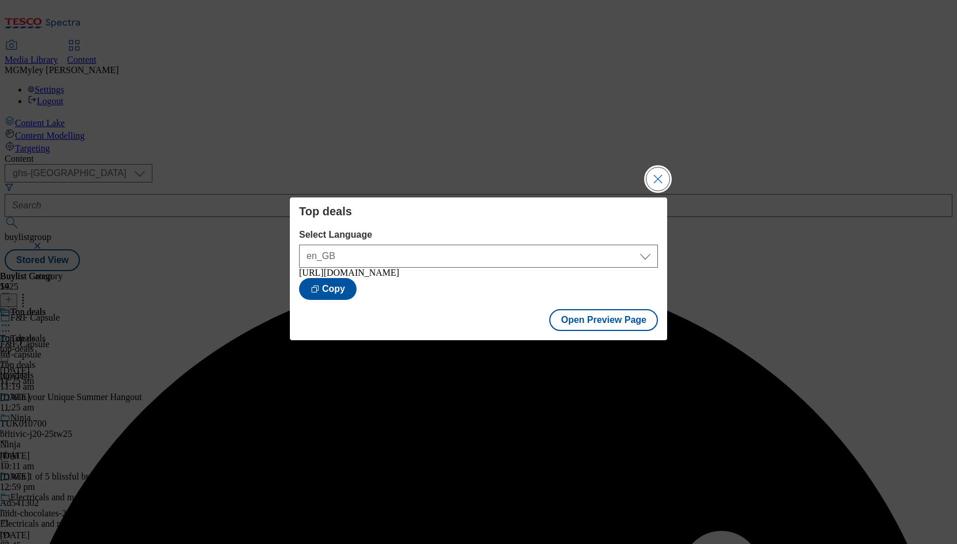
click at [665, 169] on button "Close Modal" at bounding box center [658, 178] width 23 height 23
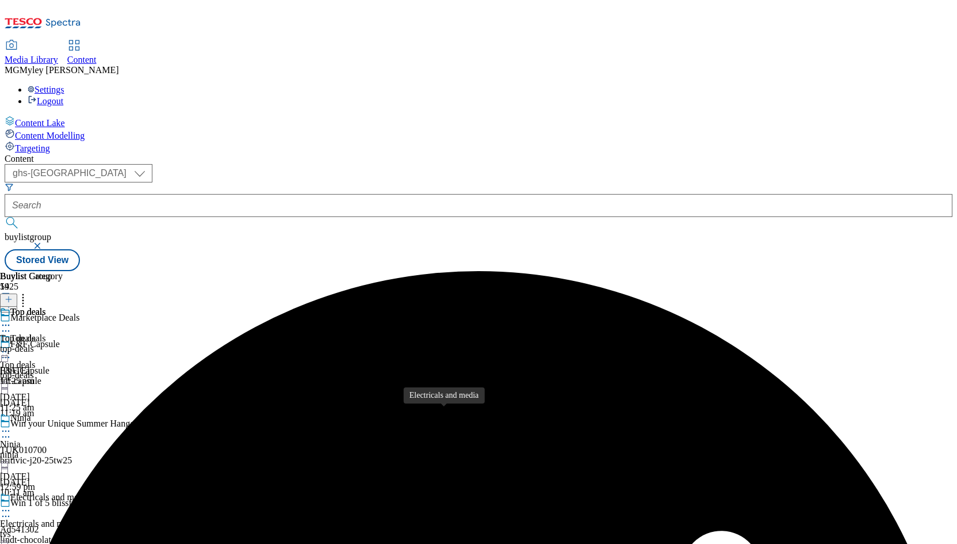
click at [90, 492] on div "Electricals and media" at bounding box center [49, 497] width 79 height 10
click at [12, 505] on icon at bounding box center [6, 511] width 12 height 12
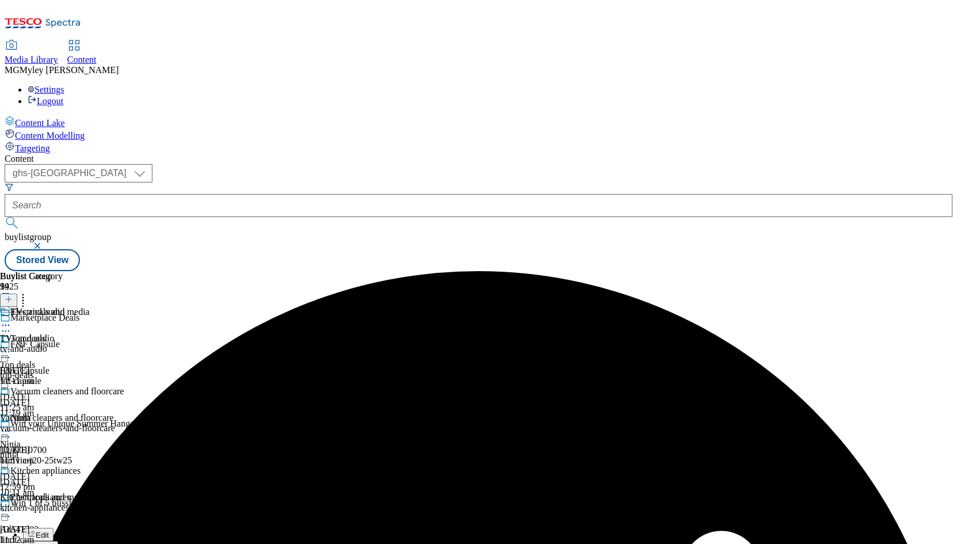
scroll to position [295, 0]
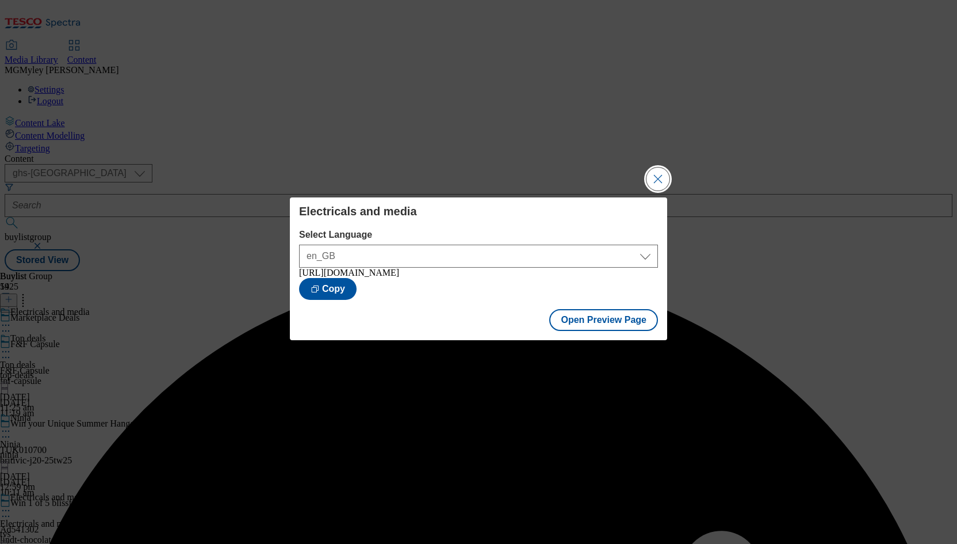
click at [665, 175] on button "Close Modal" at bounding box center [658, 178] width 23 height 23
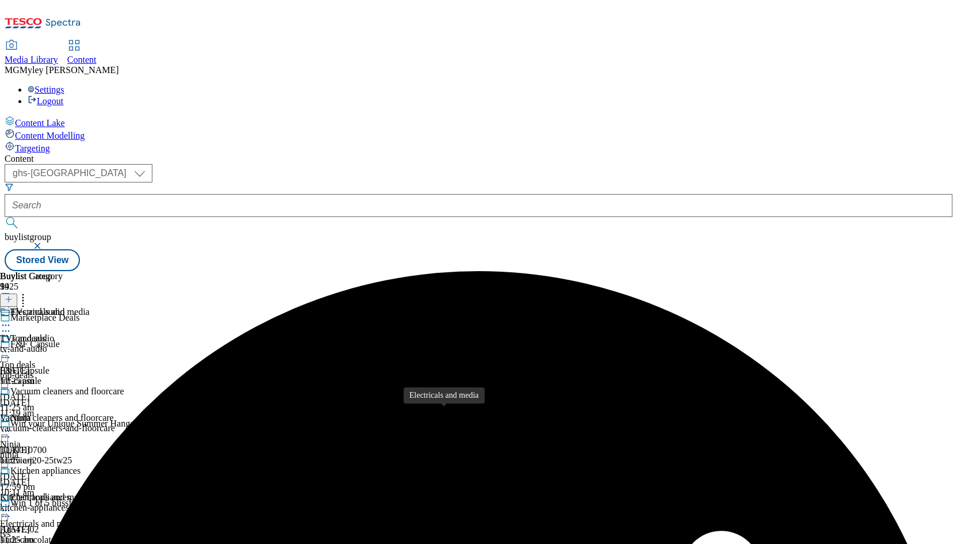
scroll to position [288, 0]
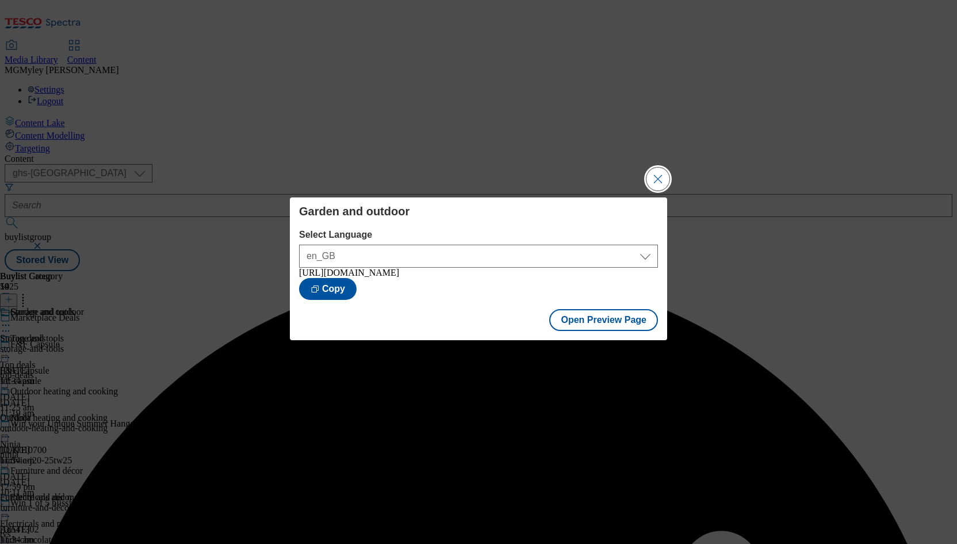
click at [654, 170] on button "Close Modal" at bounding box center [658, 178] width 23 height 23
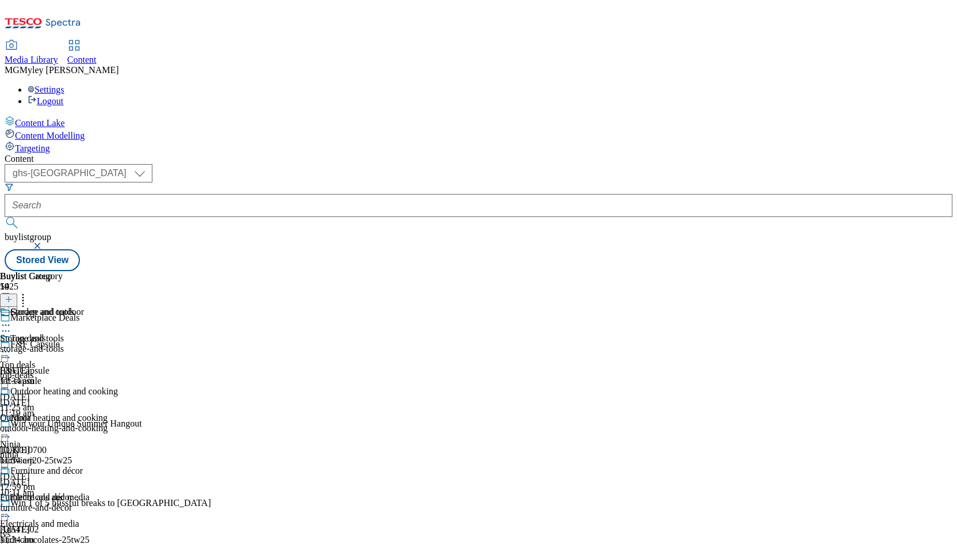
scroll to position [426, 0]
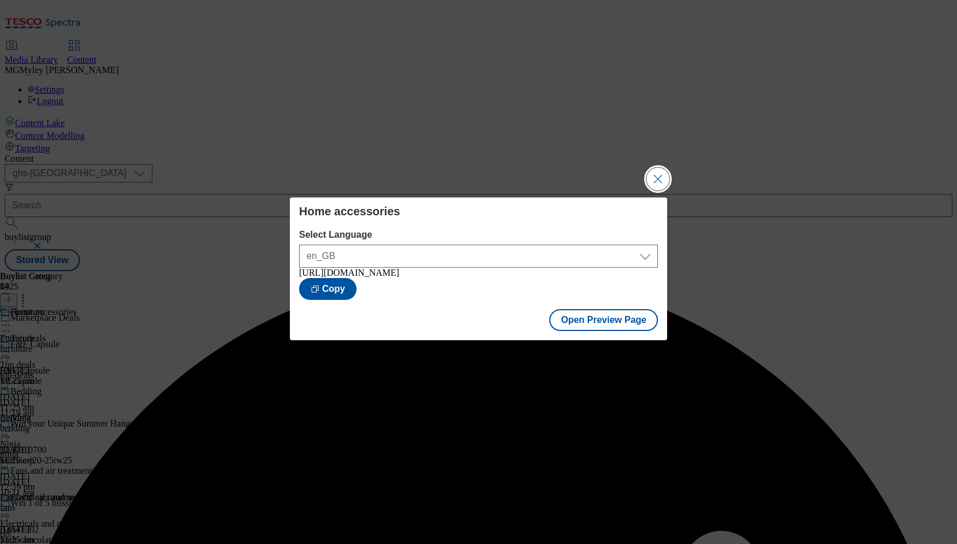
click at [655, 174] on button "Close Modal" at bounding box center [658, 178] width 23 height 23
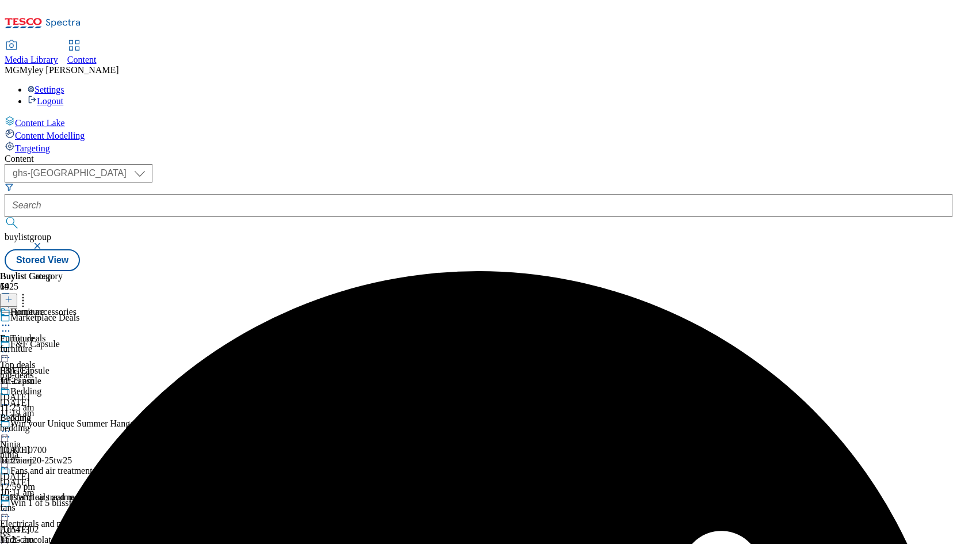
scroll to position [480, 0]
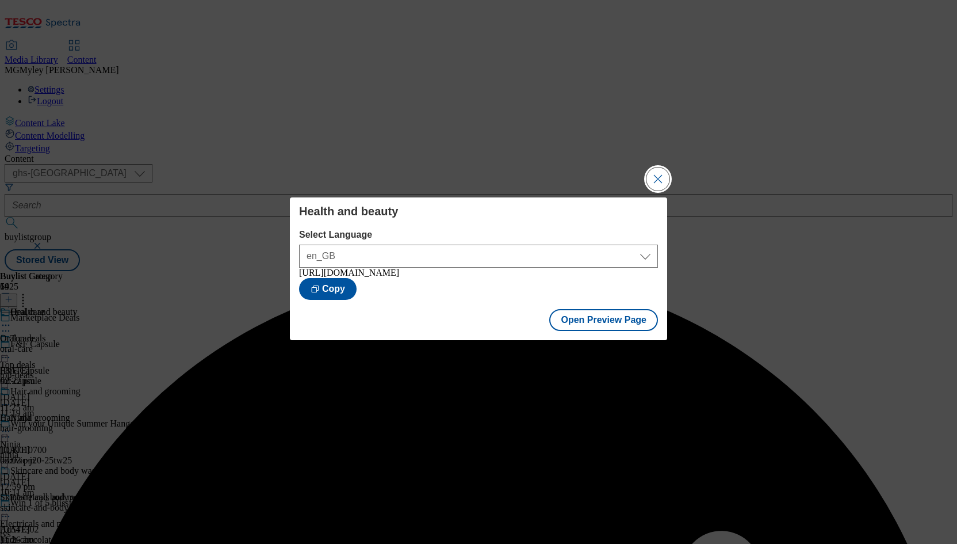
click at [658, 173] on button "Close Modal" at bounding box center [658, 178] width 23 height 23
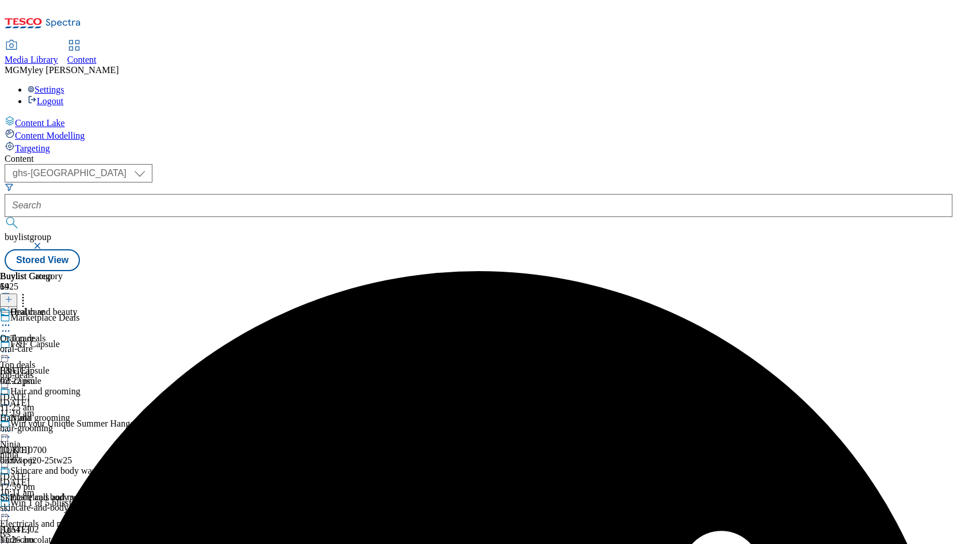
scroll to position [586, 0]
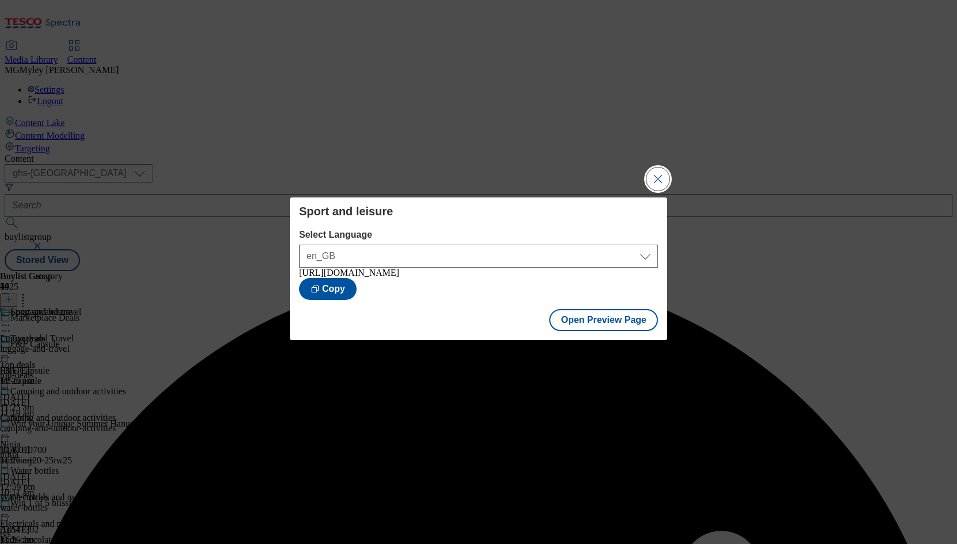
click at [656, 167] on button "Close Modal" at bounding box center [658, 178] width 23 height 23
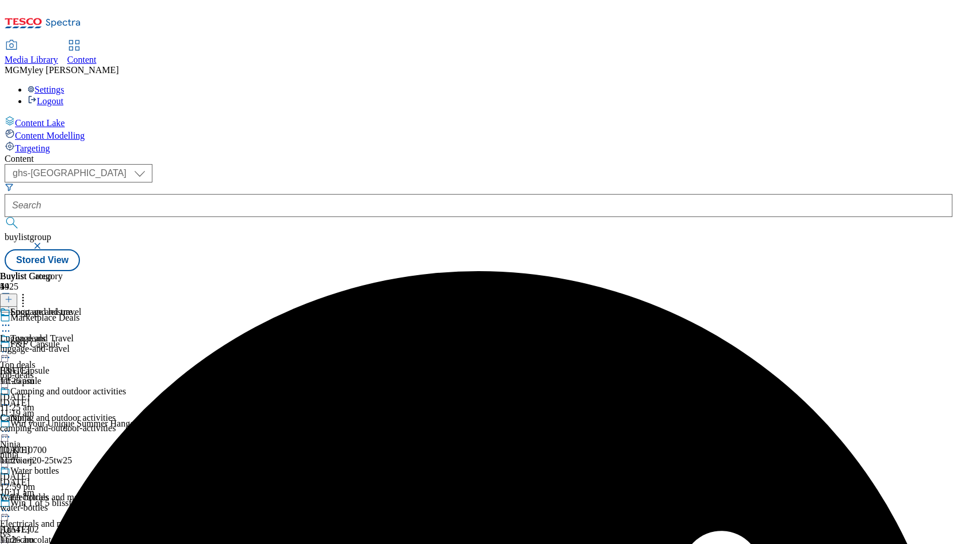
scroll to position [726, 0]
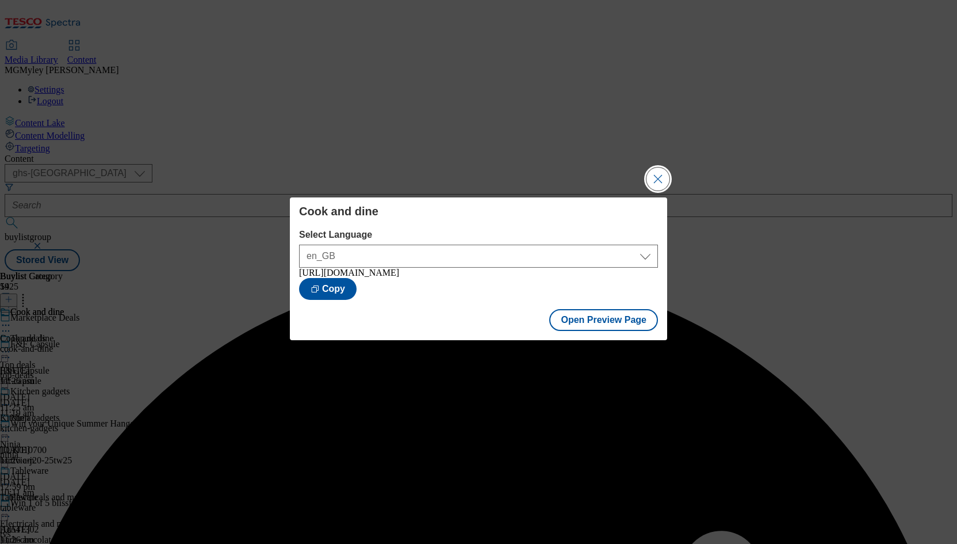
click at [655, 175] on button "Close Modal" at bounding box center [658, 178] width 23 height 23
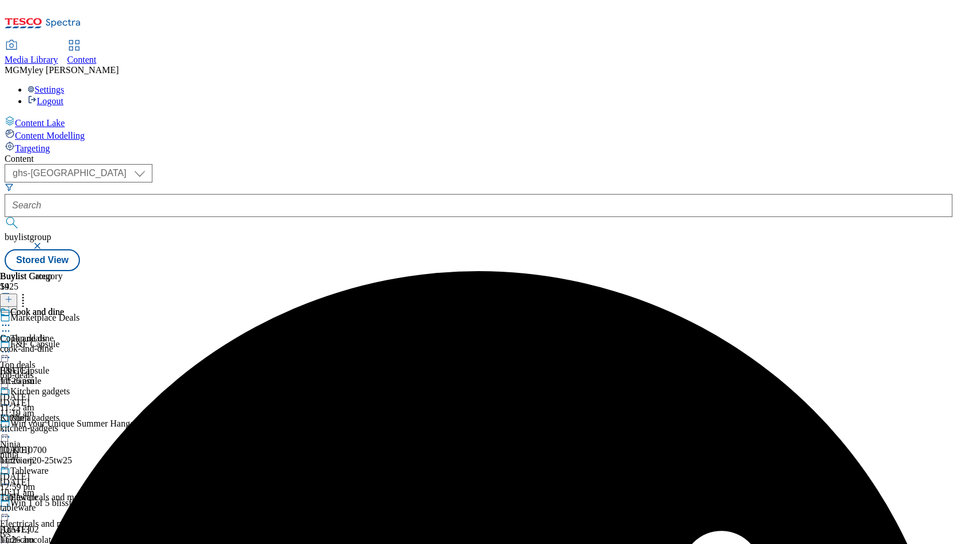
scroll to position [705, 0]
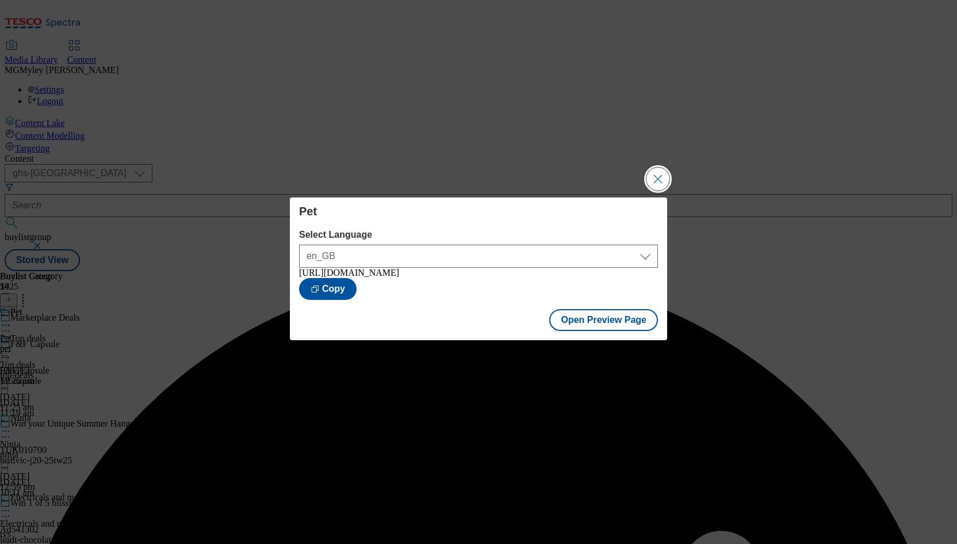
click at [663, 178] on button "Close Modal" at bounding box center [658, 178] width 23 height 23
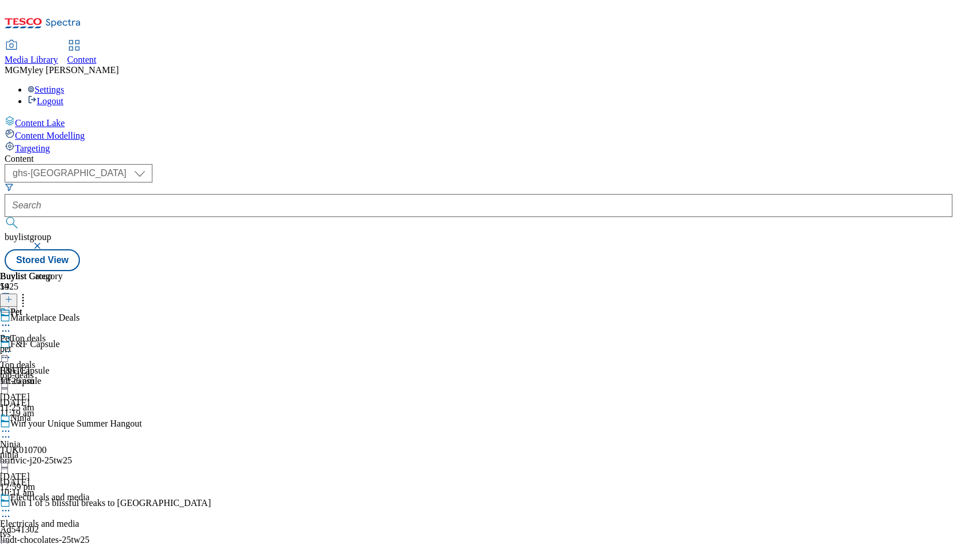
scroll to position [240, 0]
click at [90, 492] on div "Electricals and media Electricals and media tvs [DATE] 11:25 am" at bounding box center [45, 531] width 90 height 79
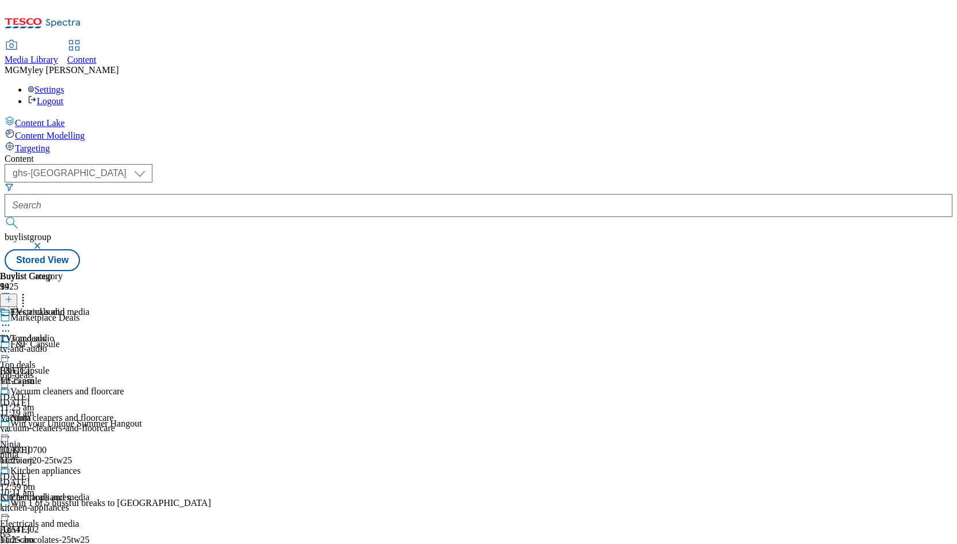
click at [7, 510] on circle at bounding box center [6, 511] width 2 height 2
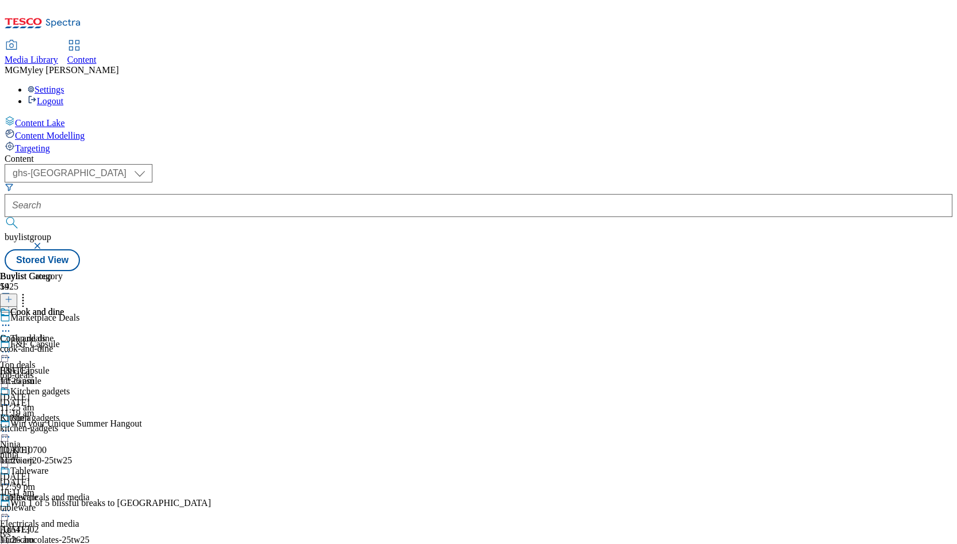
scroll to position [682, 0]
click at [35, 333] on div "Furniture" at bounding box center [17, 338] width 35 height 10
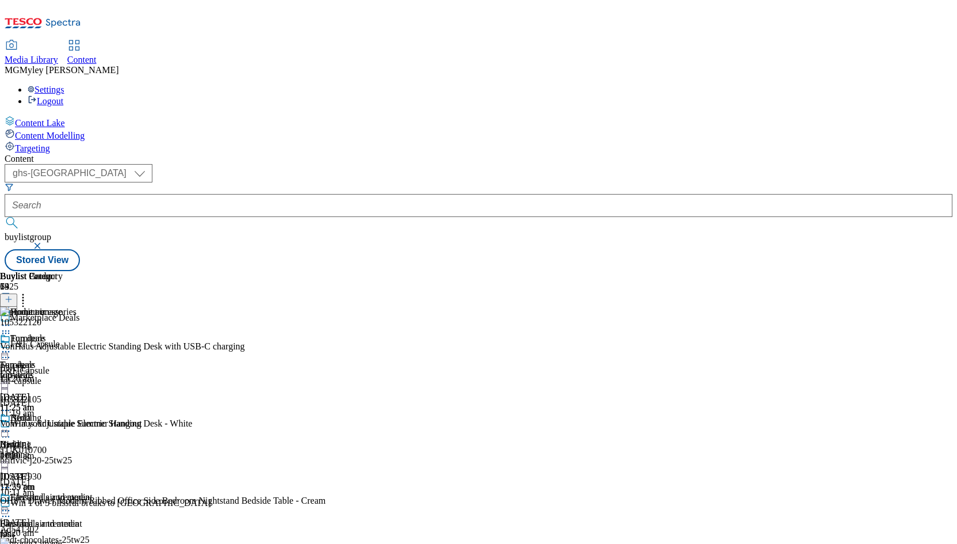
click at [79, 518] on span "Electricals and media" at bounding box center [39, 523] width 79 height 10
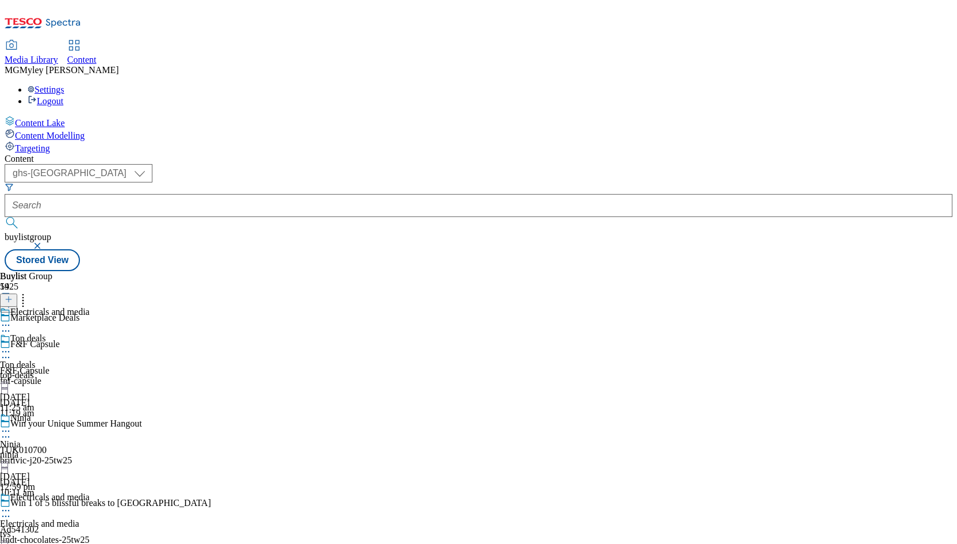
click at [12, 505] on icon at bounding box center [6, 511] width 12 height 12
